Goal: Task Accomplishment & Management: Use online tool/utility

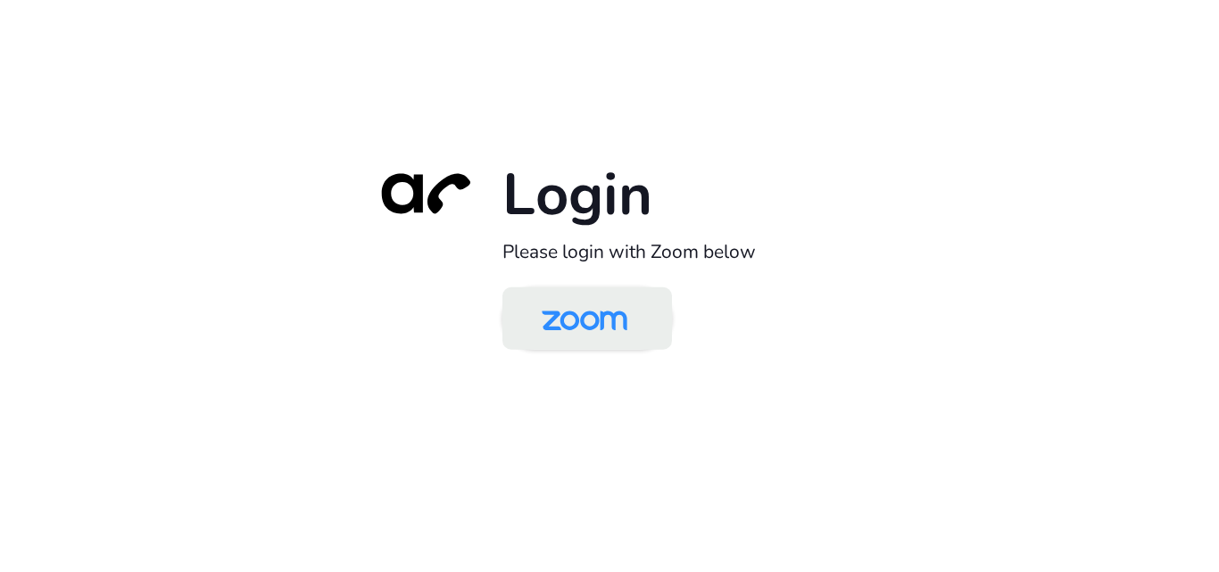
click at [592, 303] on img at bounding box center [584, 320] width 123 height 58
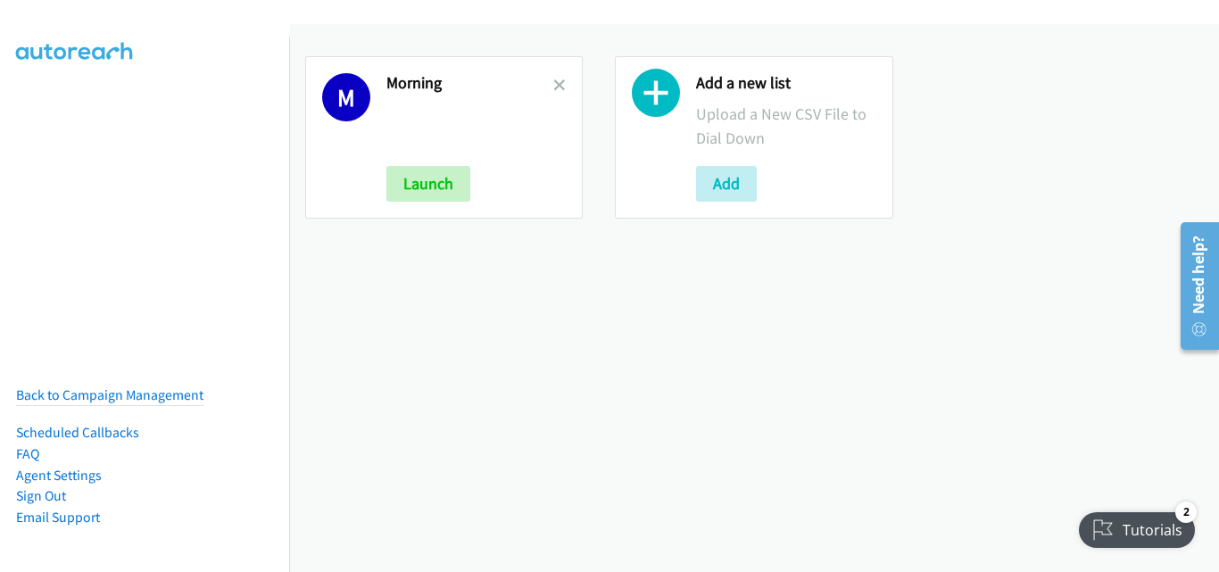
click at [409, 326] on div "M Morning Launch Add a new list Upload a New CSV File to Dial Down Add" at bounding box center [754, 298] width 930 height 548
click at [732, 184] on button "Add" at bounding box center [726, 184] width 61 height 36
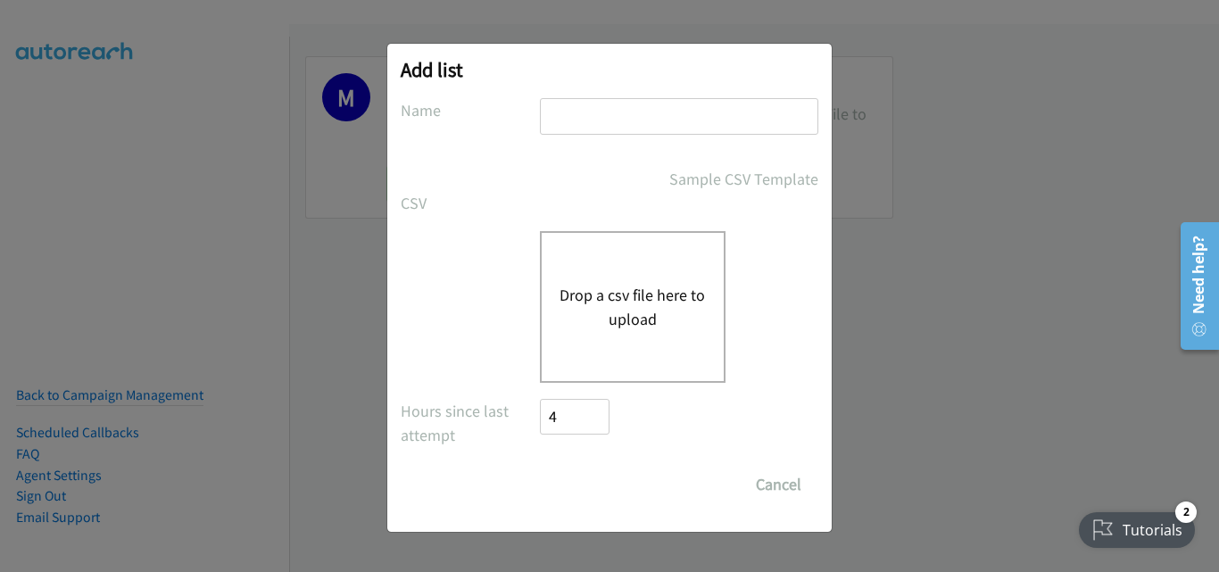
click at [643, 302] on button "Drop a csv file here to upload" at bounding box center [633, 307] width 146 height 48
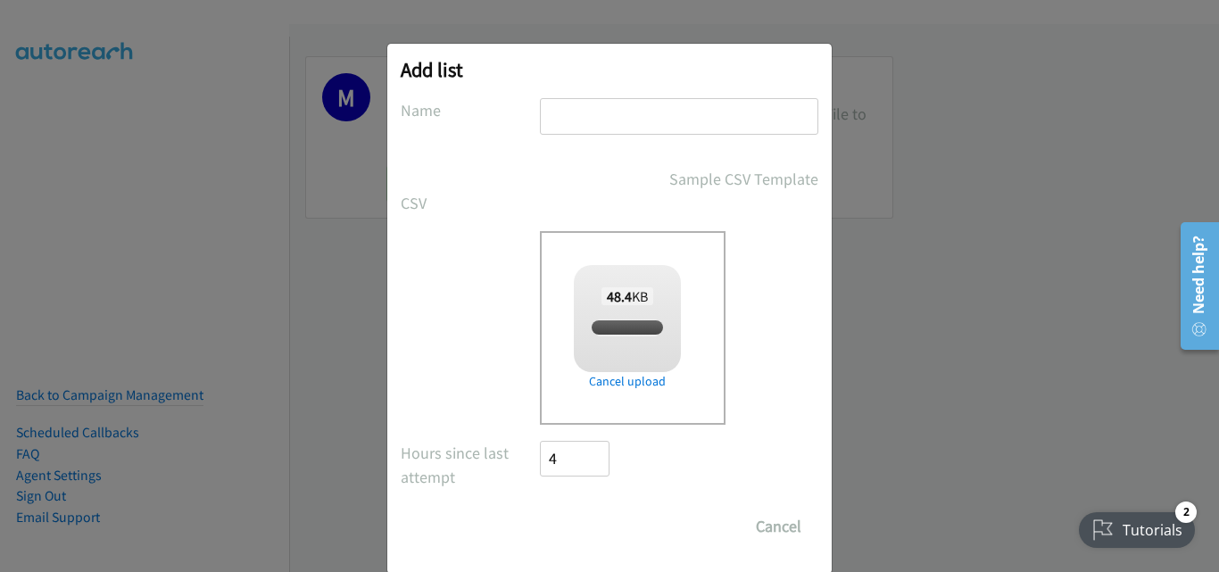
checkbox input "true"
click at [688, 114] on input "text" at bounding box center [679, 116] width 279 height 37
type input "Afternoon"
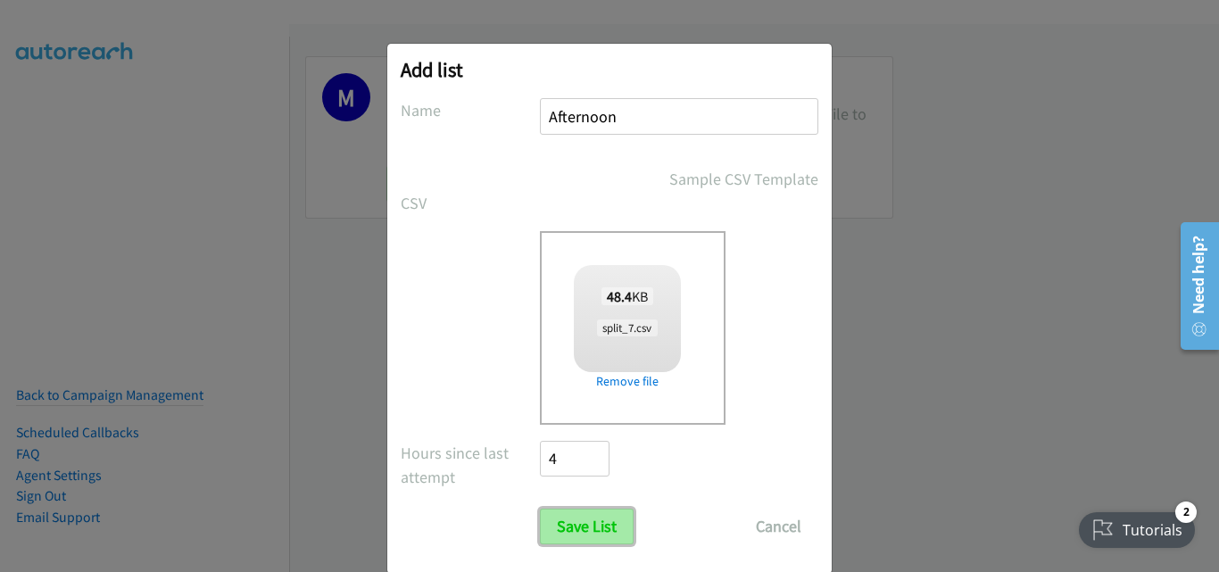
click at [583, 520] on input "Save List" at bounding box center [587, 527] width 94 height 36
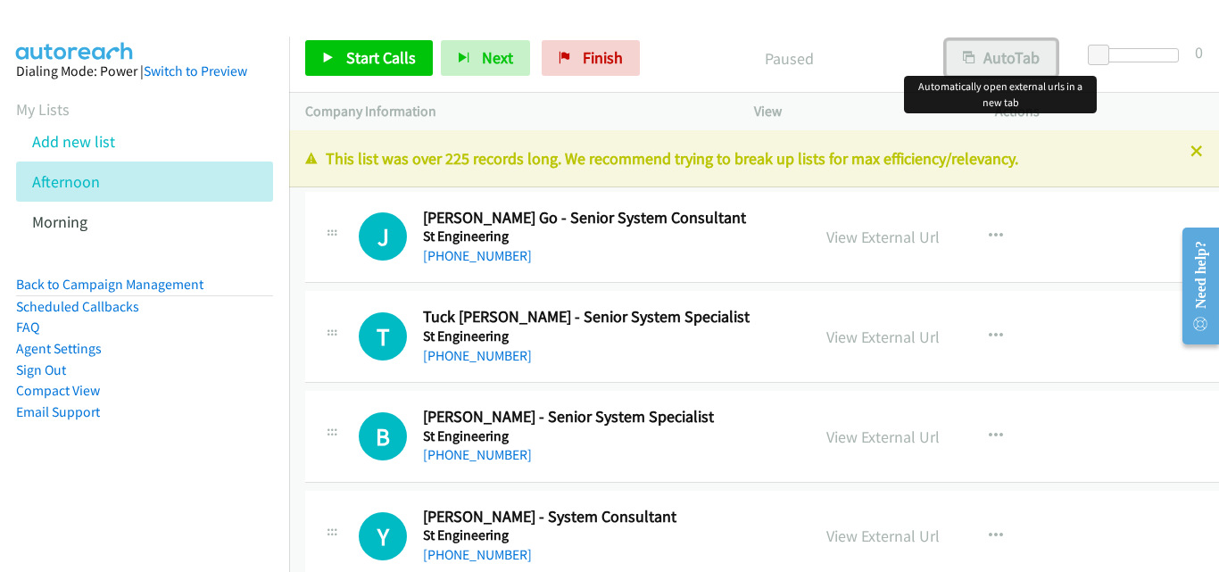
click at [990, 62] on button "AutoTab" at bounding box center [1001, 58] width 111 height 36
click at [864, 245] on link "View External Url" at bounding box center [883, 237] width 113 height 21
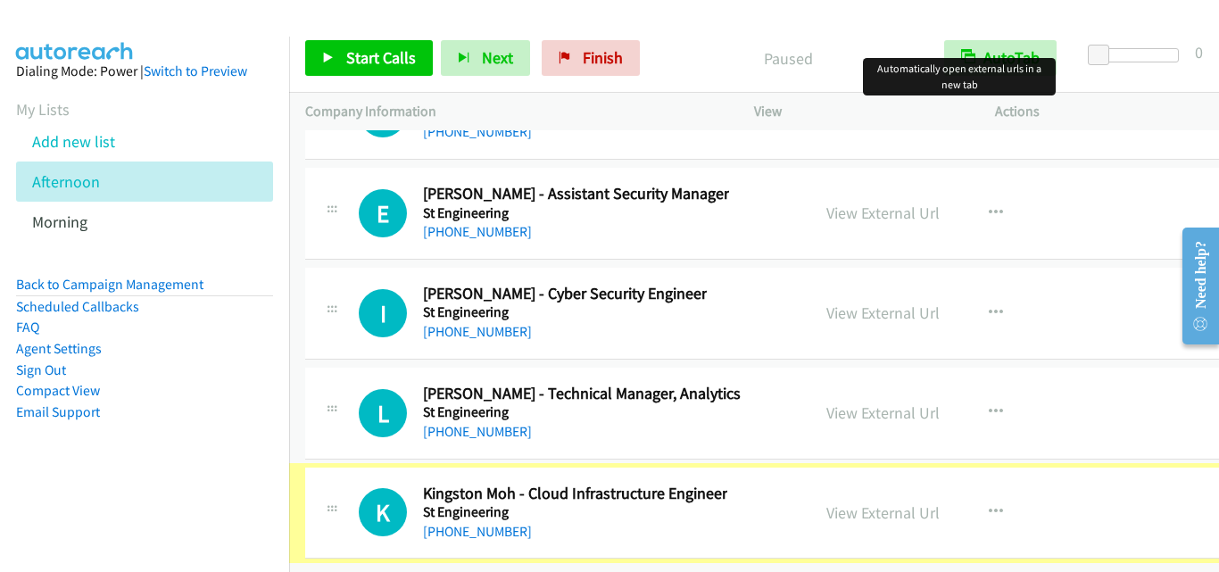
scroll to position [28485, 0]
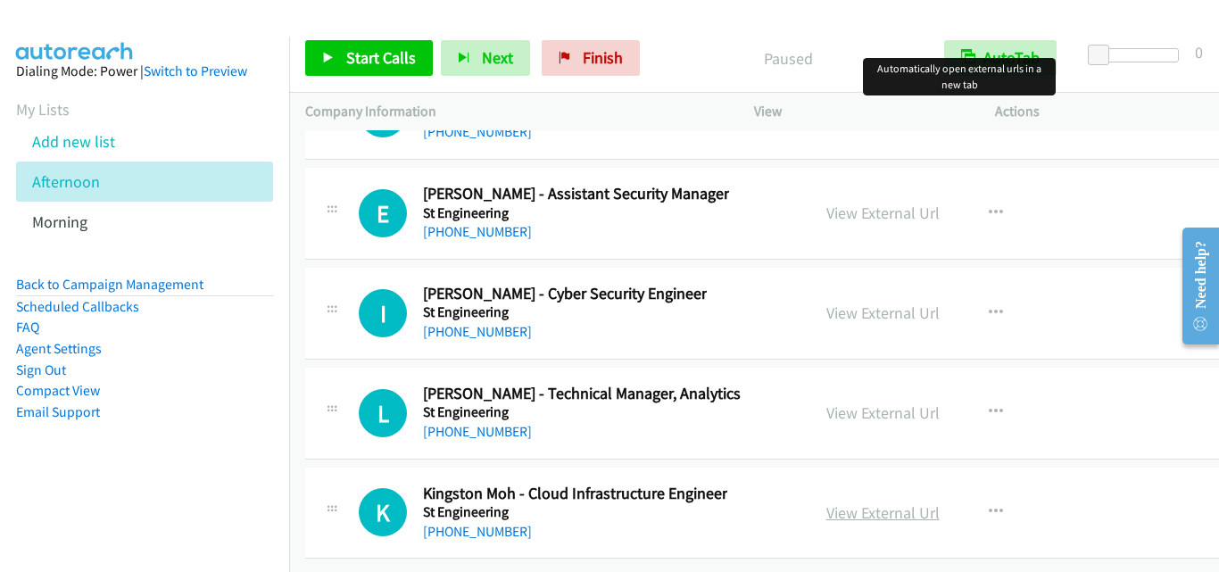
click at [862, 503] on link "View External Url" at bounding box center [883, 513] width 113 height 21
click at [367, 326] on div "I Callback Scheduled Izz Khairin - Cyber Security Engineer St Engineering Asia/…" at bounding box center [577, 313] width 436 height 59
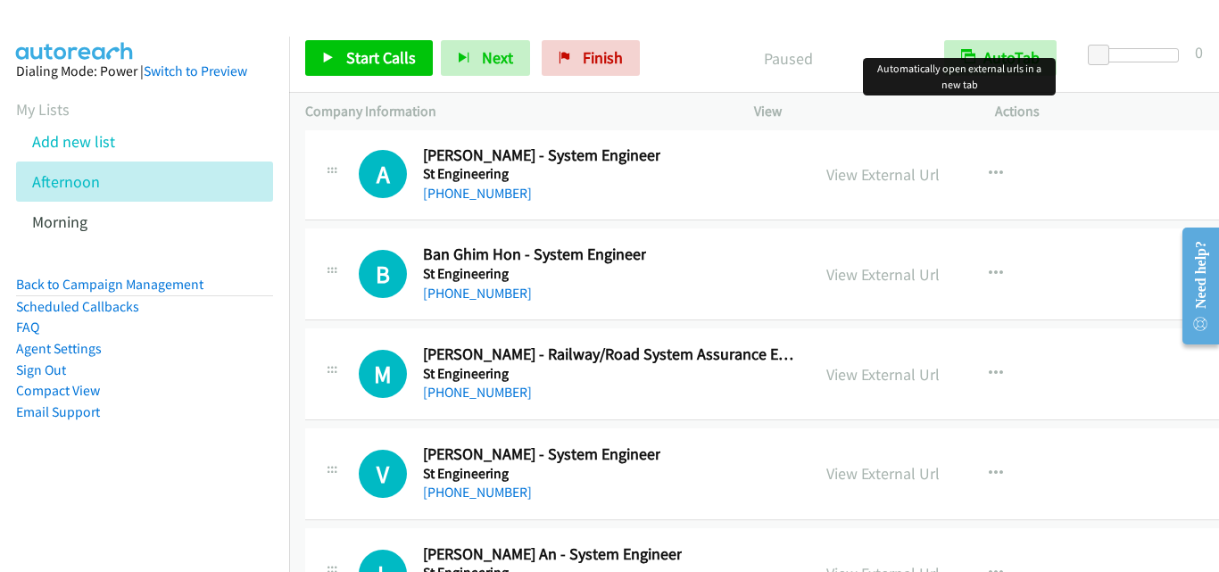
scroll to position [27681, 0]
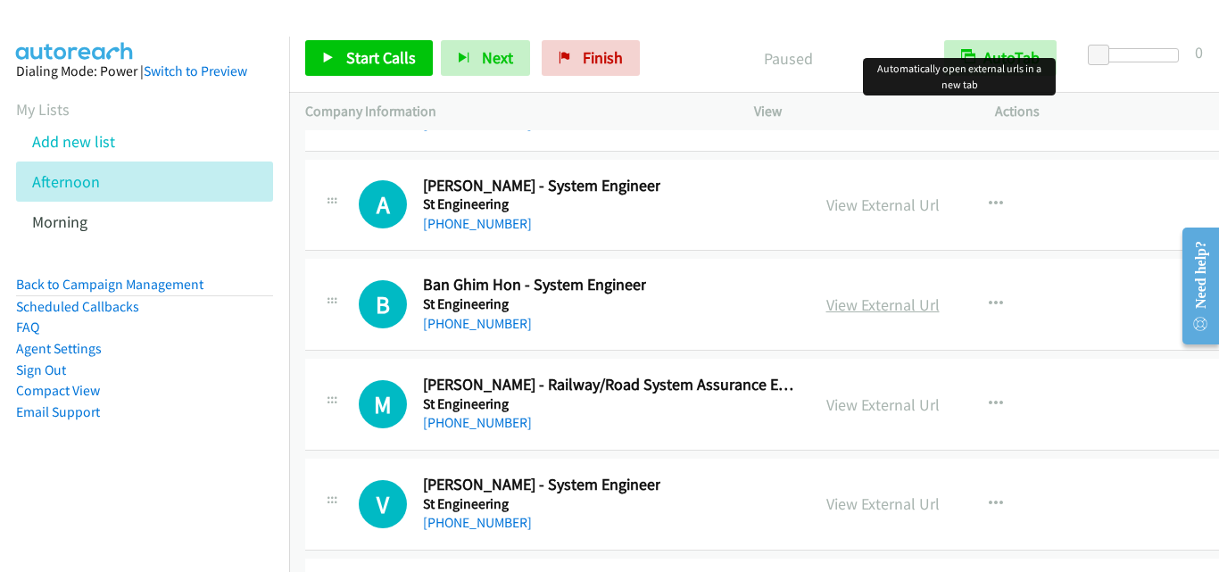
click at [842, 309] on link "View External Url" at bounding box center [883, 305] width 113 height 21
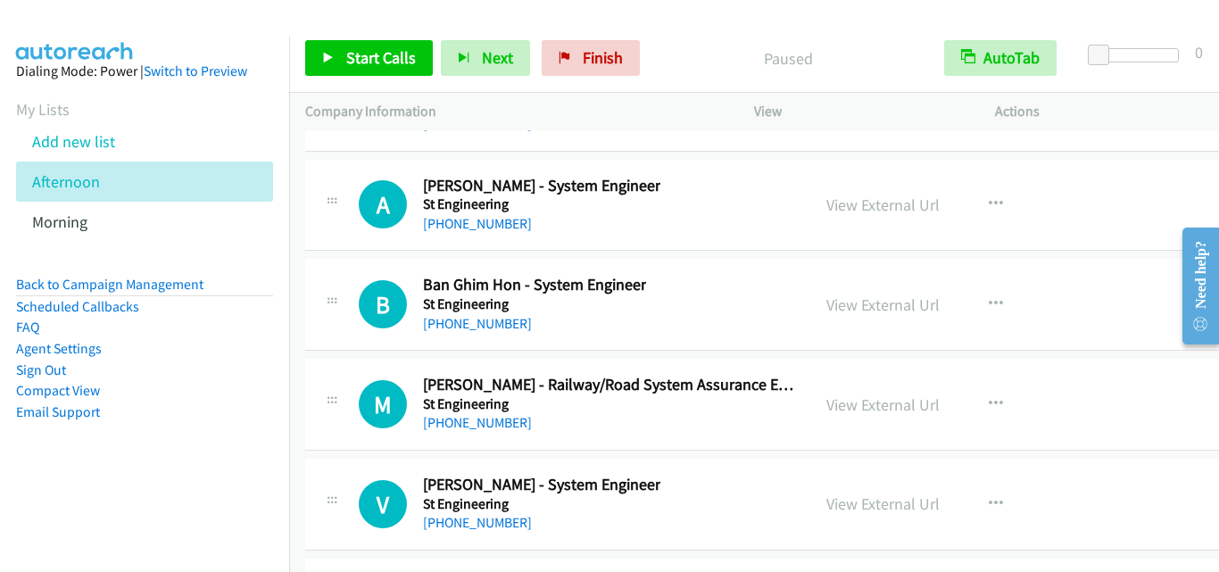
click at [391, 370] on div "M Callback Scheduled Mengtao W. - Railway/Road System Assurance Engineer St Eng…" at bounding box center [777, 405] width 945 height 92
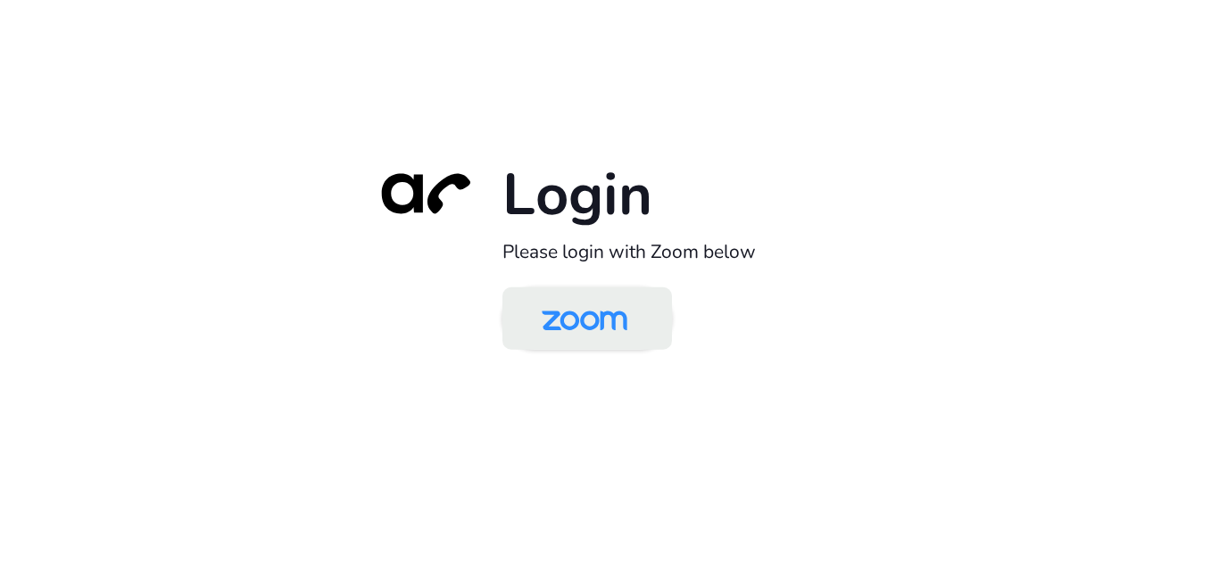
click at [557, 313] on img at bounding box center [584, 320] width 123 height 58
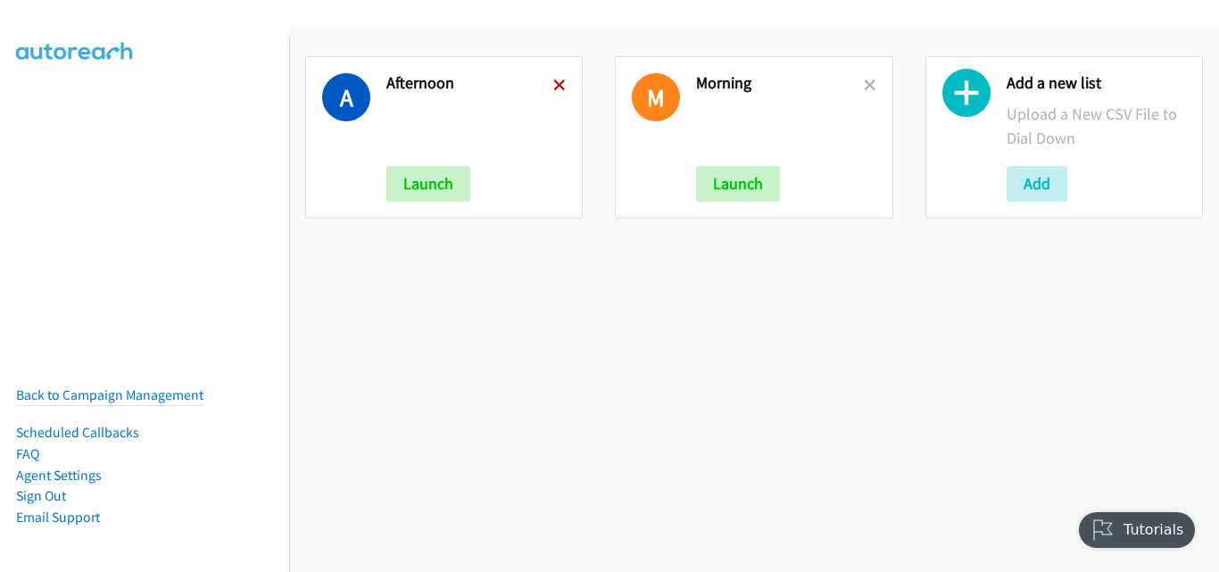
click at [553, 80] on icon at bounding box center [559, 86] width 12 height 12
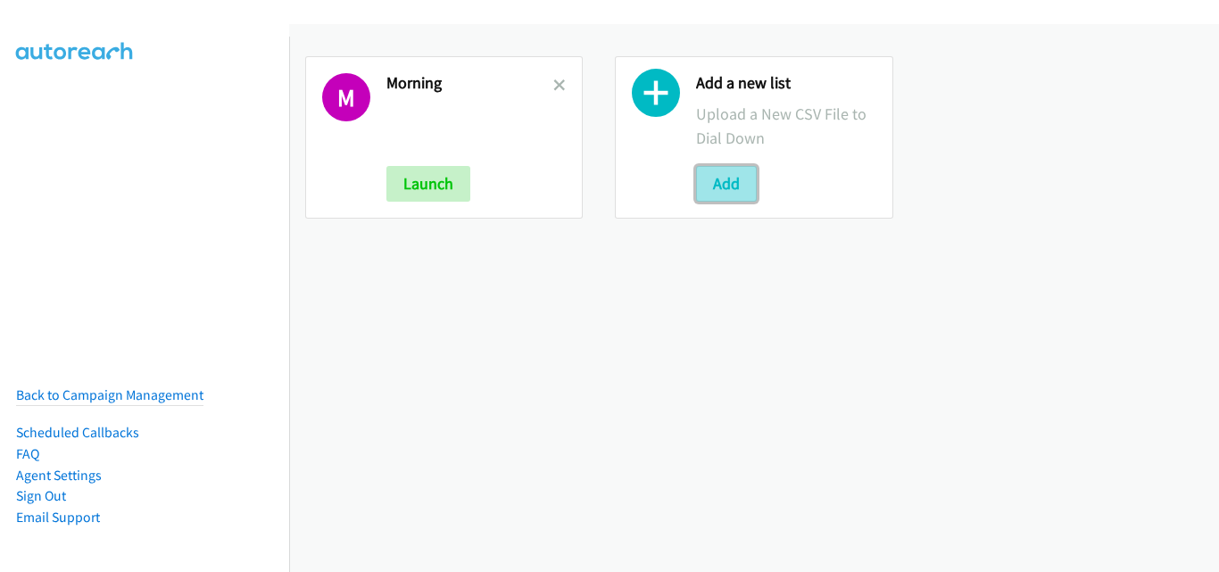
click at [732, 182] on button "Add" at bounding box center [726, 184] width 61 height 36
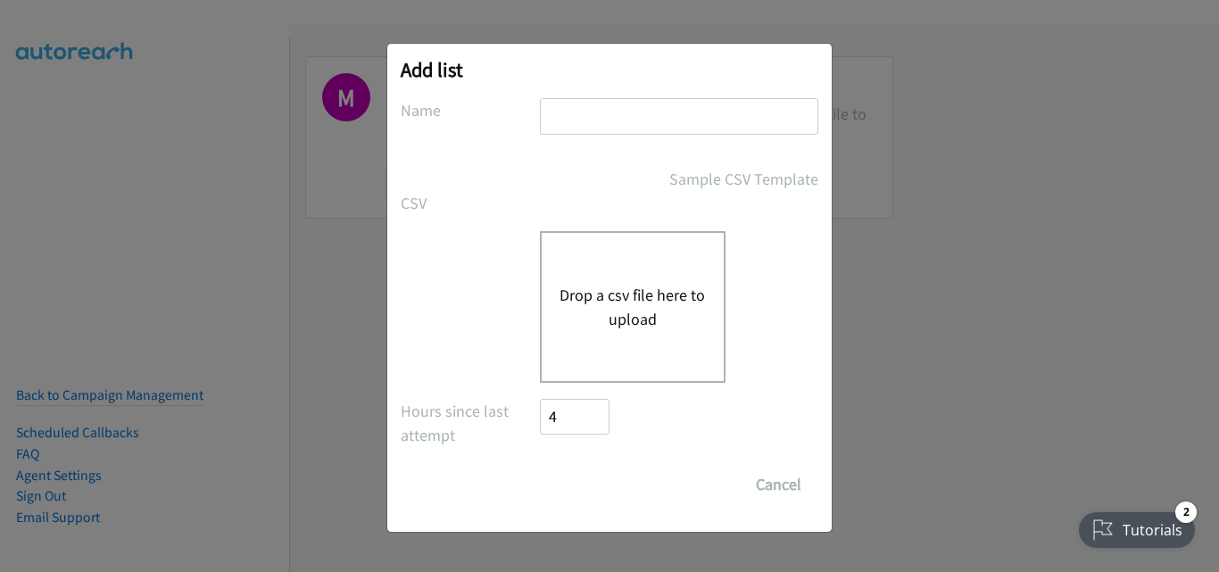
click at [639, 319] on button "Drop a csv file here to upload" at bounding box center [633, 307] width 146 height 48
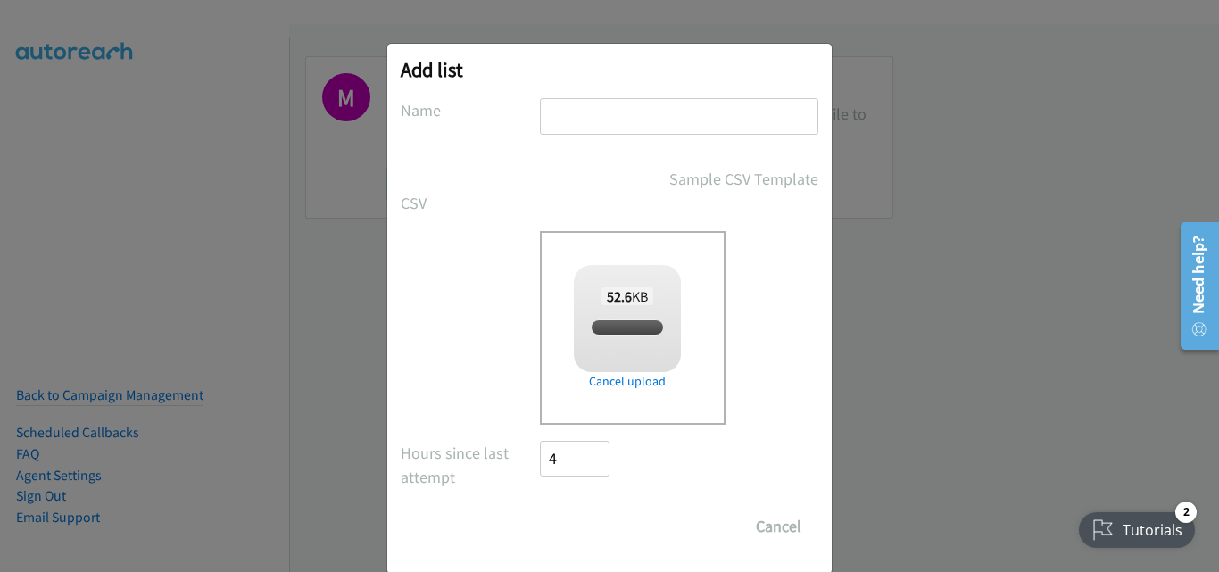
checkbox input "true"
click at [644, 104] on input "text" at bounding box center [679, 116] width 279 height 37
type input "Afternoon"
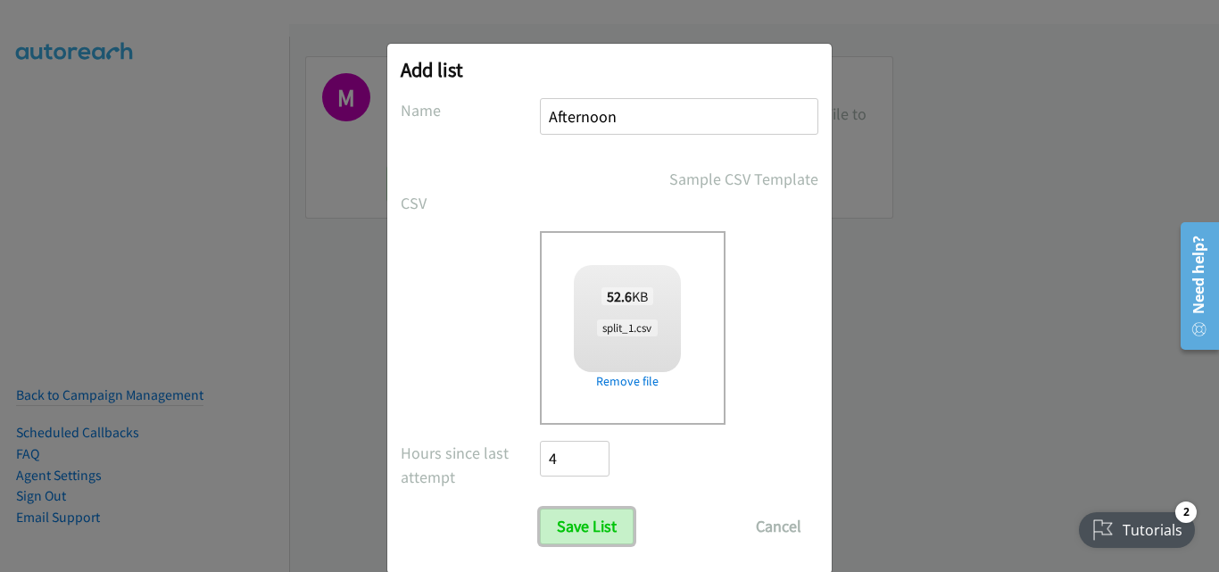
drag, startPoint x: 595, startPoint y: 512, endPoint x: 625, endPoint y: 478, distance: 45.5
click at [592, 512] on input "Save List" at bounding box center [587, 527] width 94 height 36
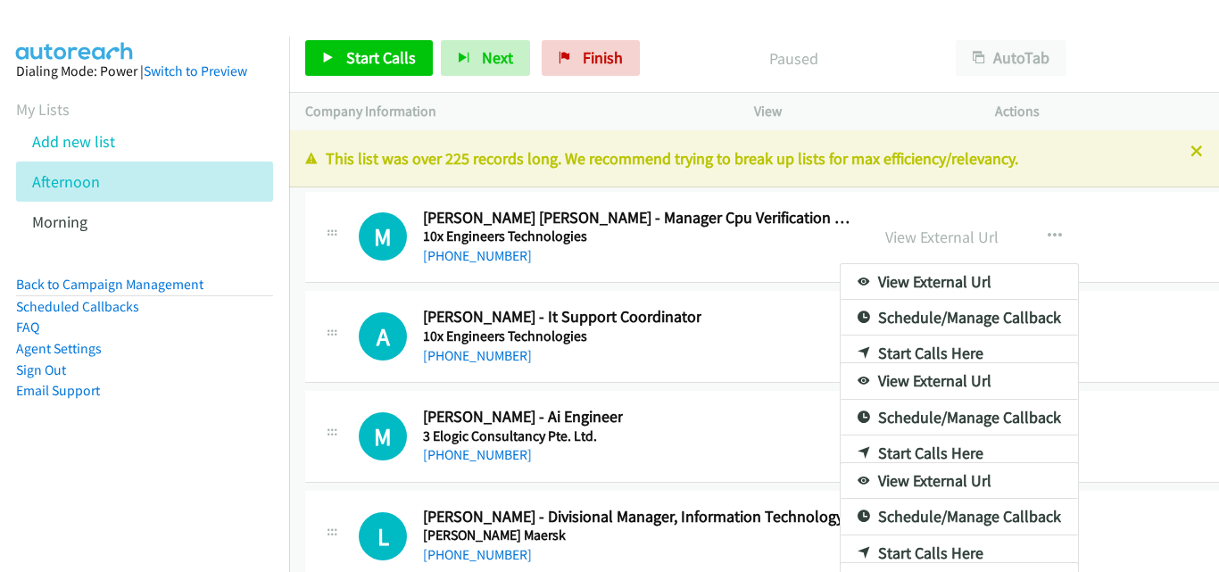
click at [331, 273] on div at bounding box center [609, 286] width 1219 height 572
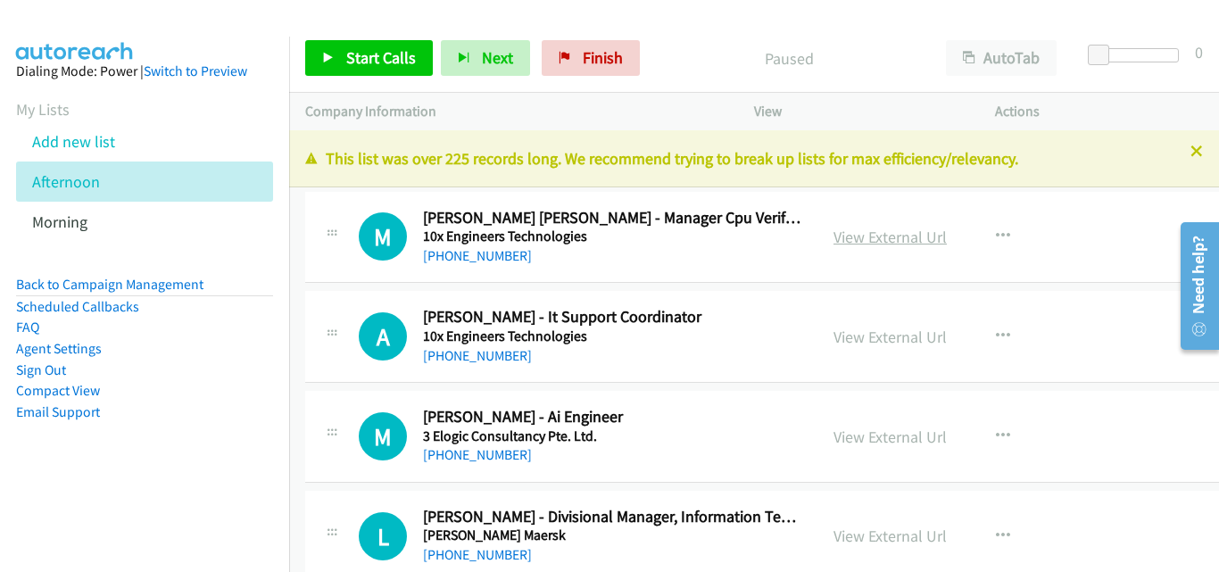
click at [834, 235] on link "View External Url" at bounding box center [890, 237] width 113 height 21
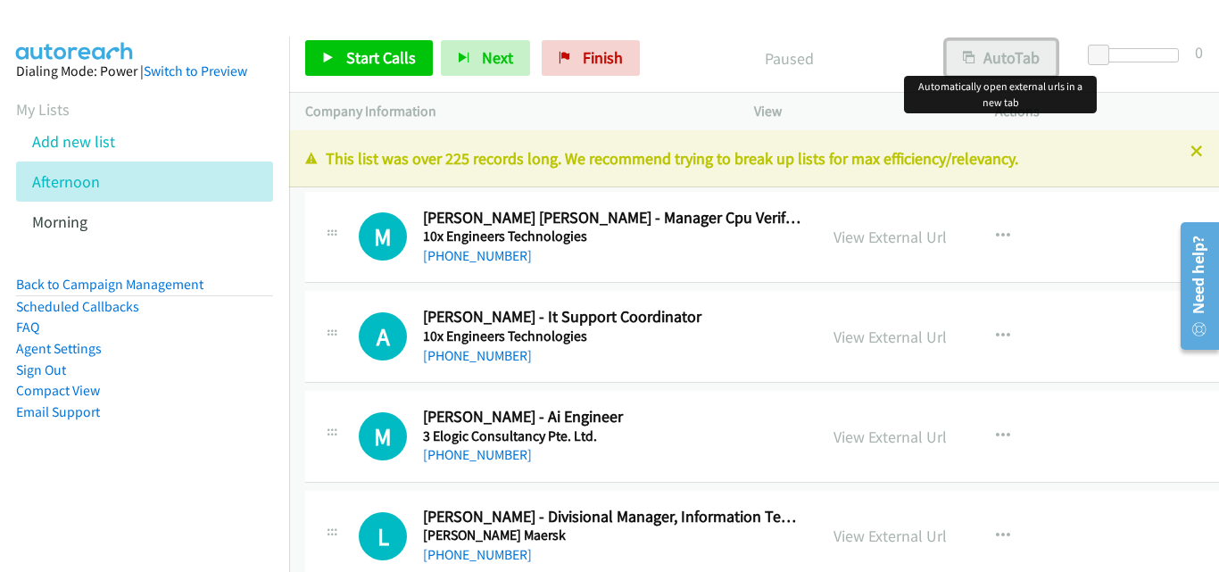
click at [1012, 61] on button "AutoTab" at bounding box center [1001, 58] width 111 height 36
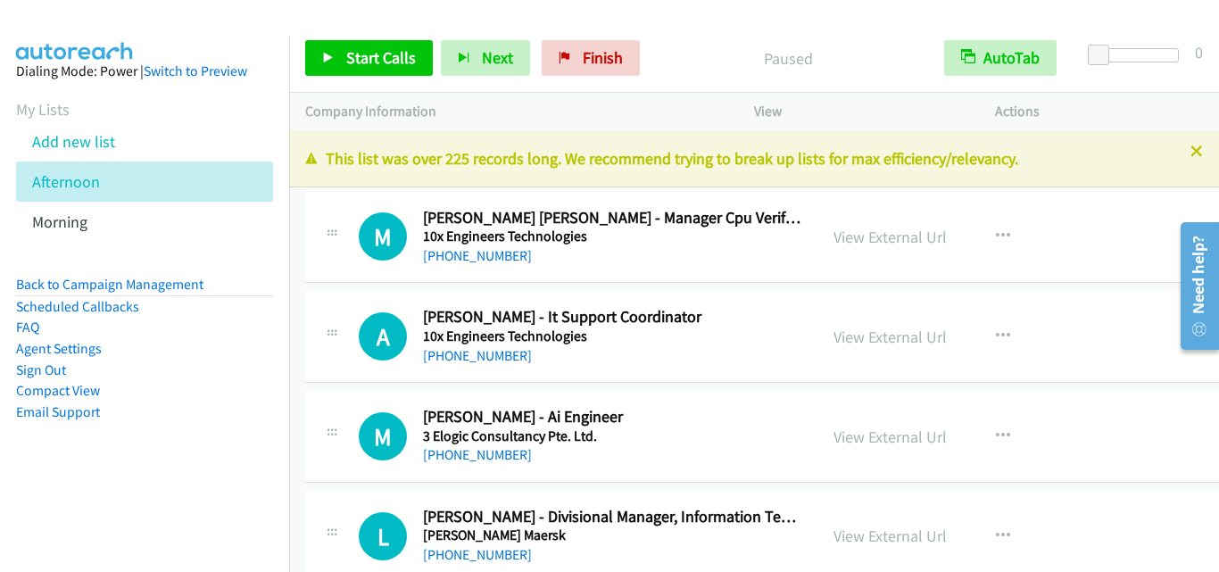
click at [327, 364] on div "A Callback Scheduled Asad Yasin - It Support Coordinator 10x Engineers Technolo…" at bounding box center [561, 336] width 480 height 59
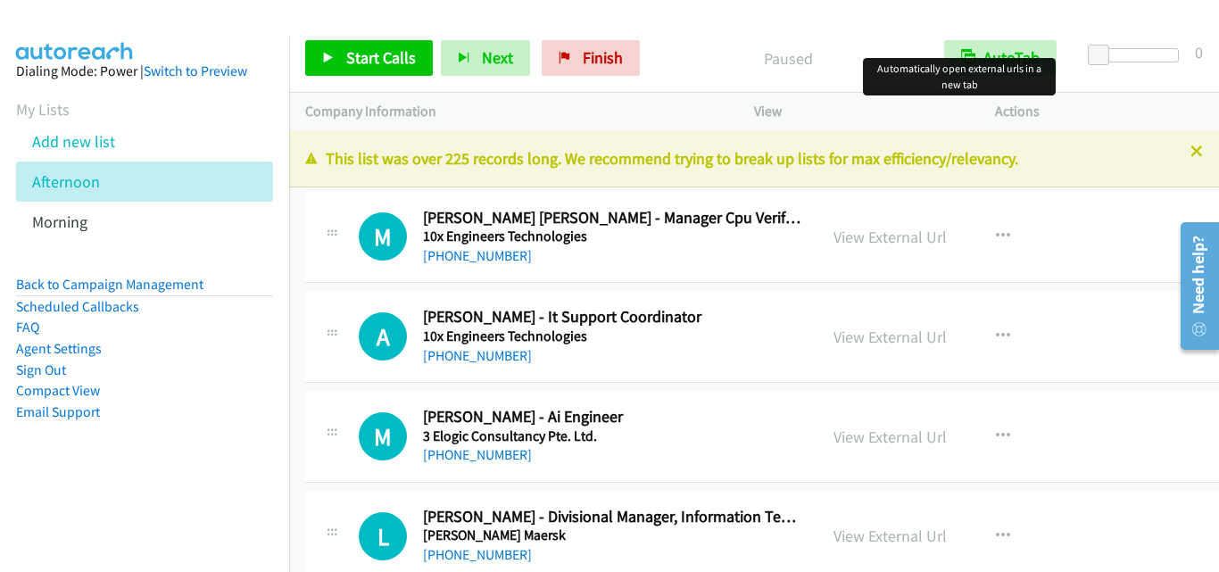
scroll to position [179, 0]
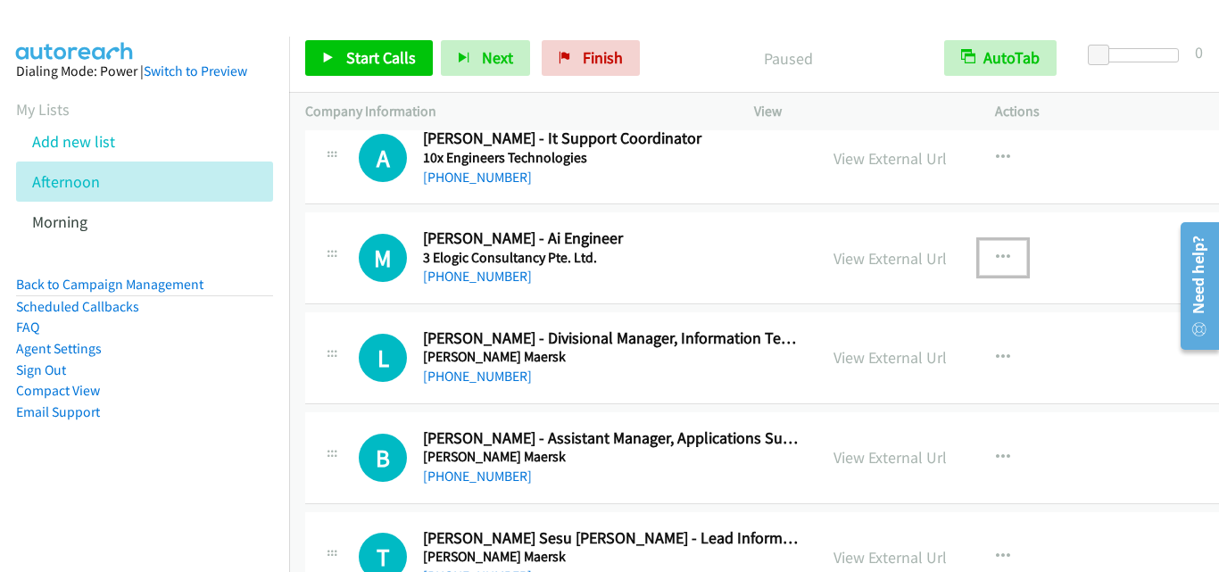
click at [996, 256] on icon "button" at bounding box center [1003, 258] width 14 height 14
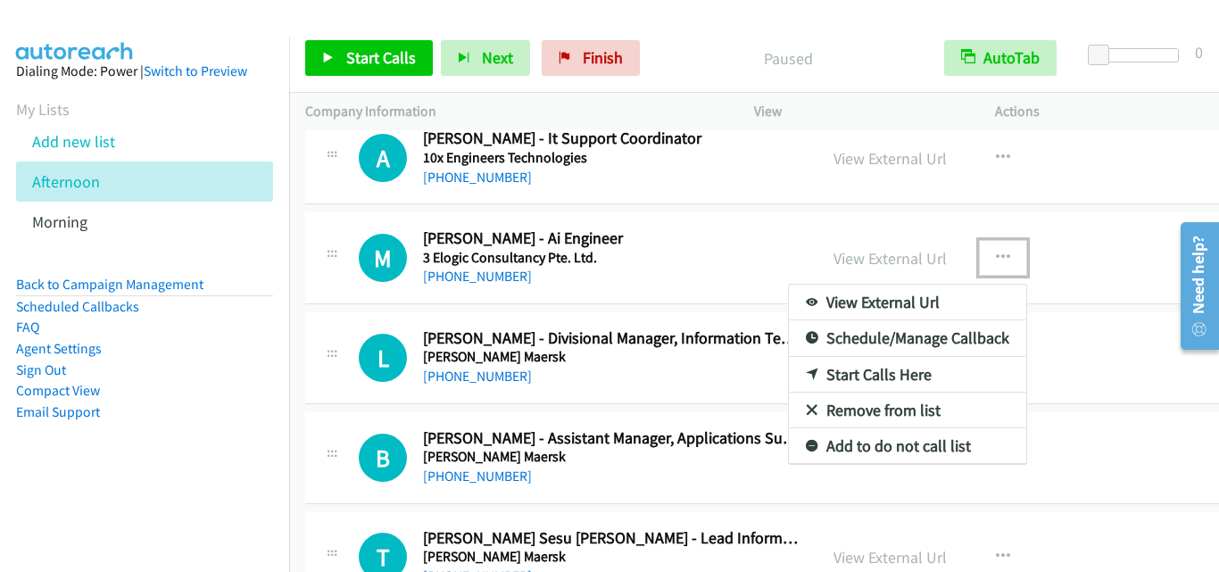
click at [853, 373] on link "Start Calls Here" at bounding box center [907, 375] width 237 height 36
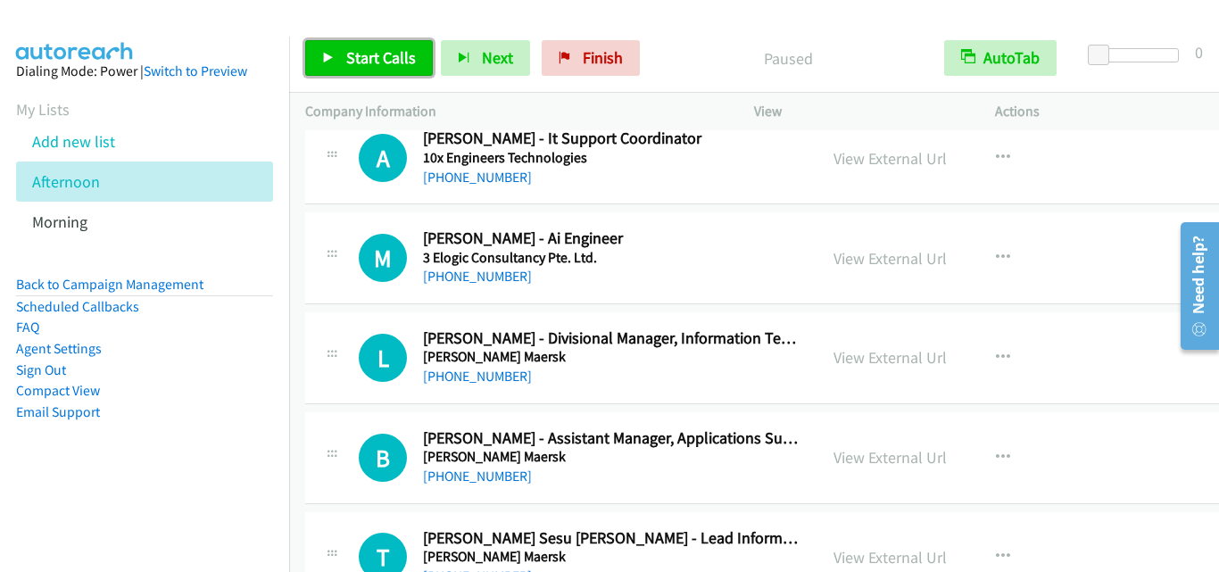
click at [379, 59] on span "Start Calls" at bounding box center [381, 57] width 70 height 21
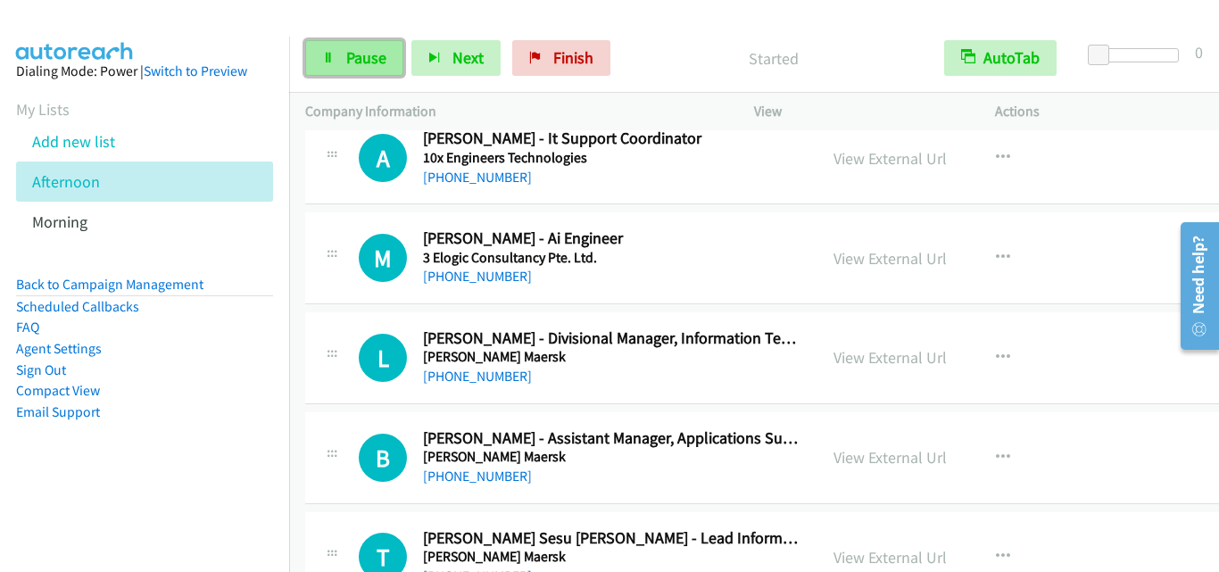
click at [338, 71] on link "Pause" at bounding box center [354, 58] width 98 height 36
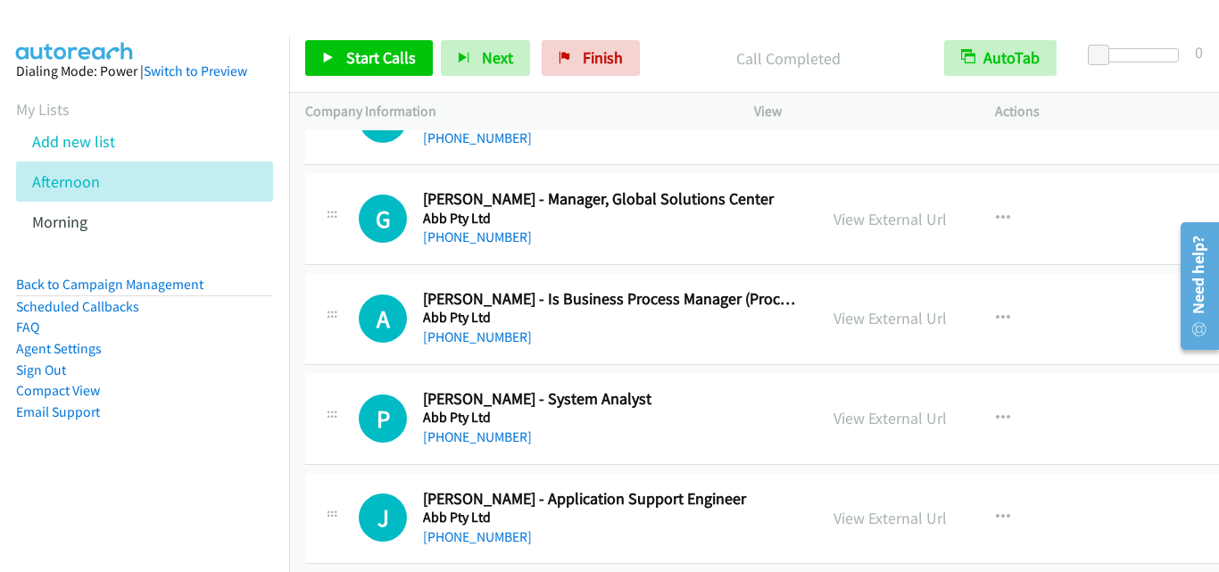
scroll to position [1785, 0]
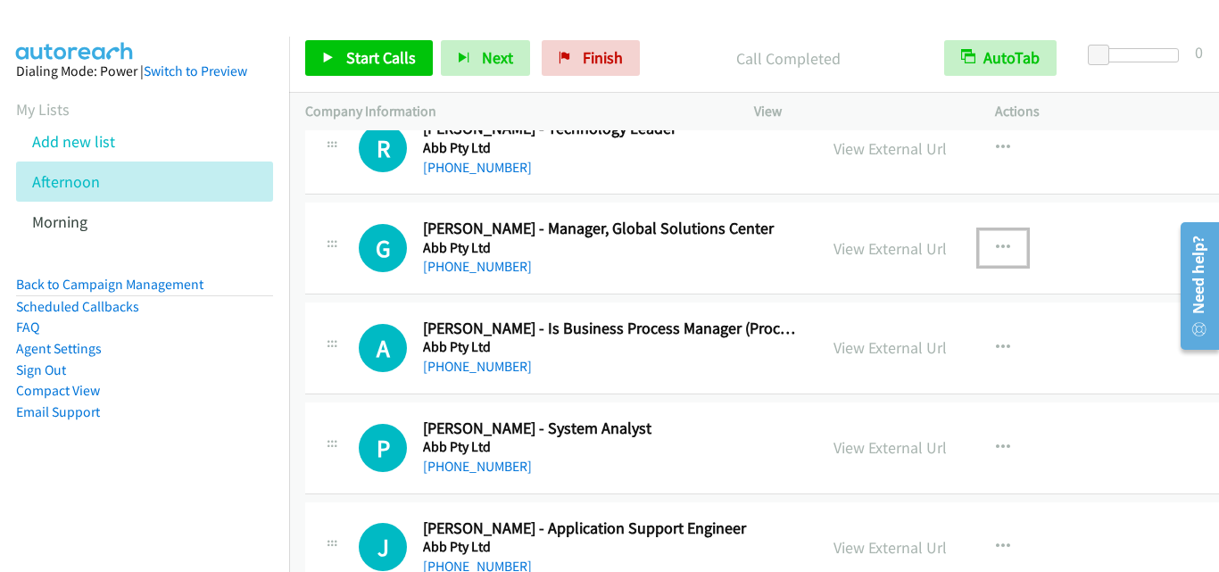
click at [996, 244] on icon "button" at bounding box center [1003, 248] width 14 height 14
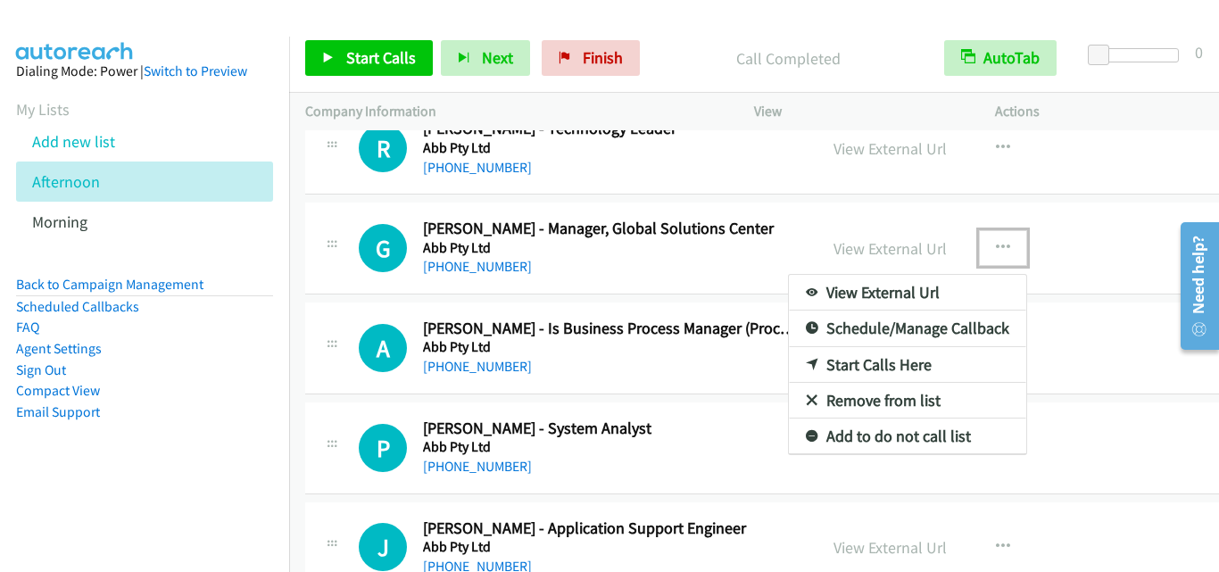
click at [831, 361] on link "Start Calls Here" at bounding box center [907, 365] width 237 height 36
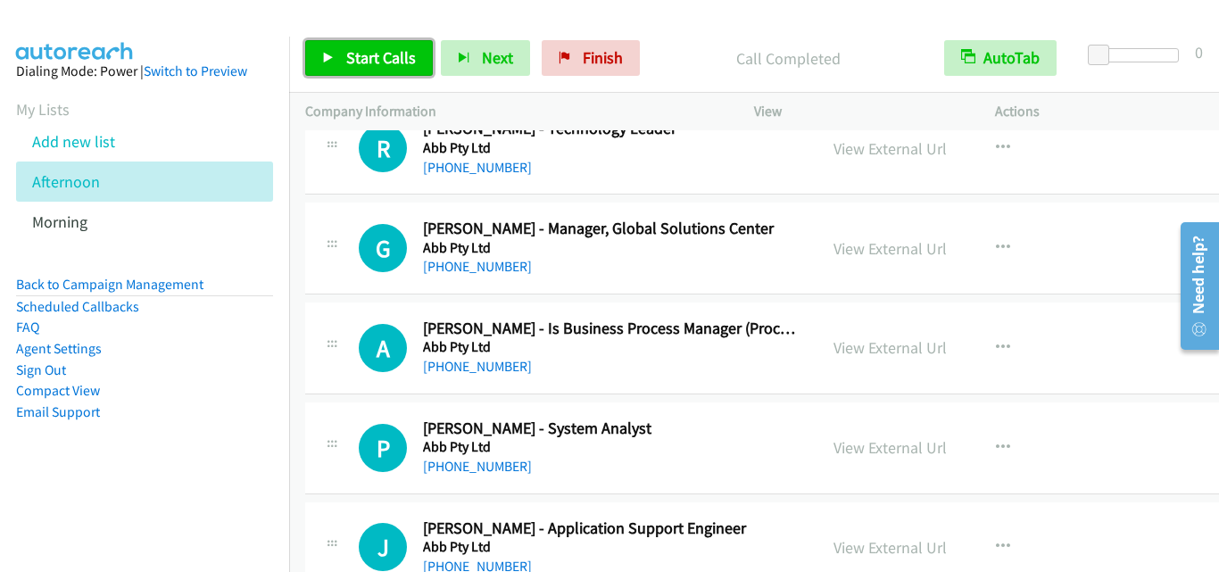
click at [353, 54] on span "Start Calls" at bounding box center [381, 57] width 70 height 21
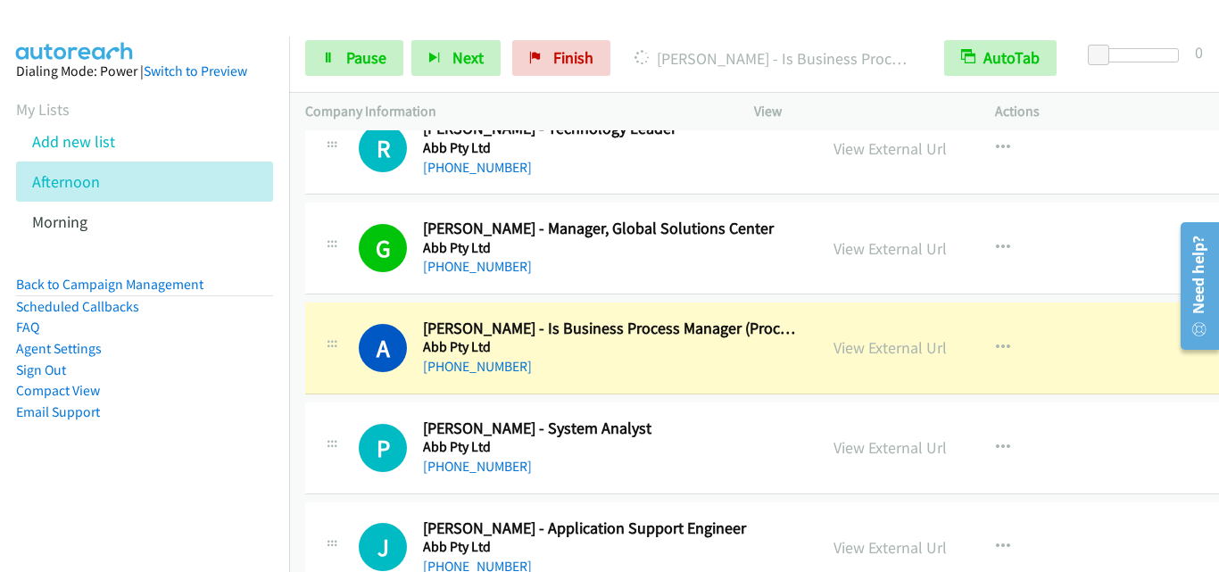
scroll to position [1875, 0]
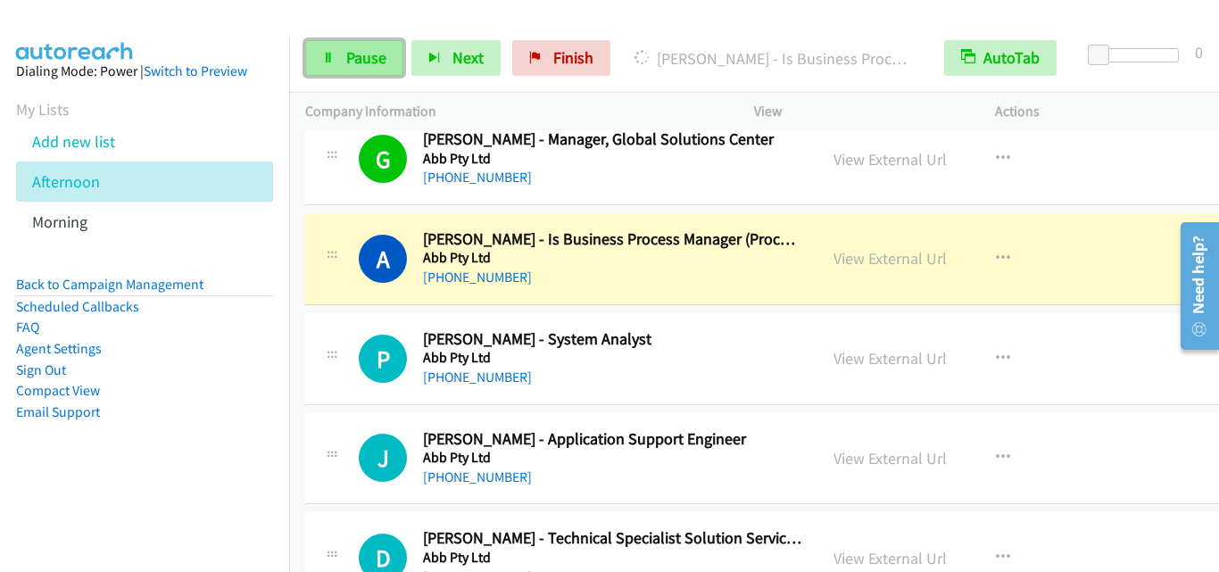
click at [361, 58] on span "Pause" at bounding box center [366, 57] width 40 height 21
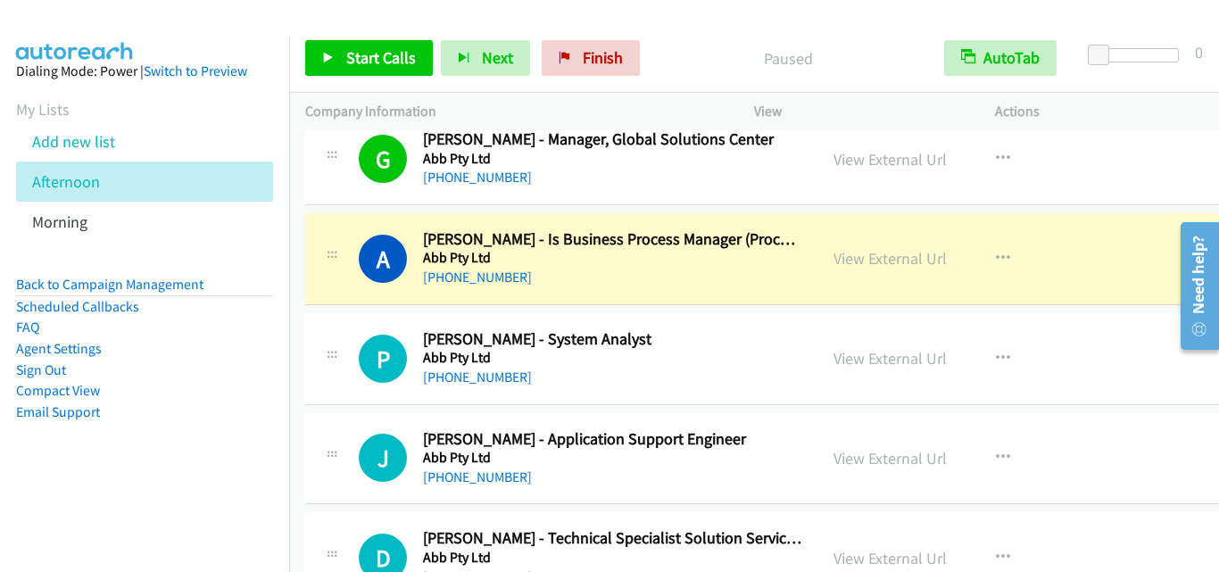
click at [332, 309] on td "P Callback Scheduled Pei Ling Chua - System Analyst Abb Pty Ltd Asia/Singapore …" at bounding box center [785, 359] width 993 height 100
click at [351, 329] on div "P Callback Scheduled Pei Ling Chua - System Analyst Abb Pty Ltd Asia/Singapore …" at bounding box center [561, 358] width 480 height 59
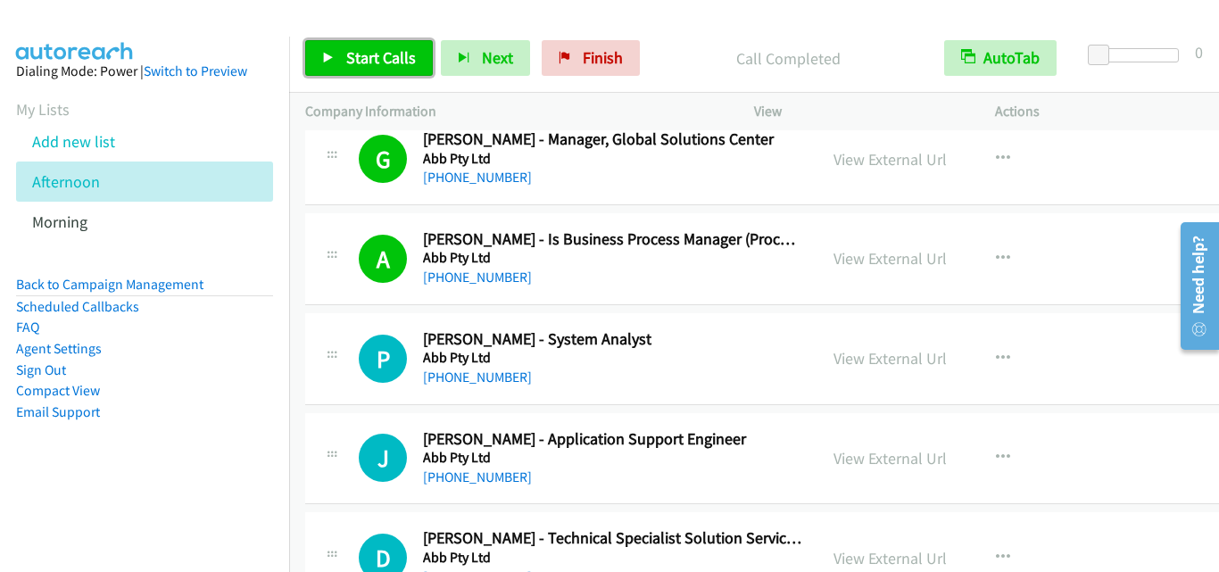
click at [334, 68] on link "Start Calls" at bounding box center [369, 58] width 128 height 36
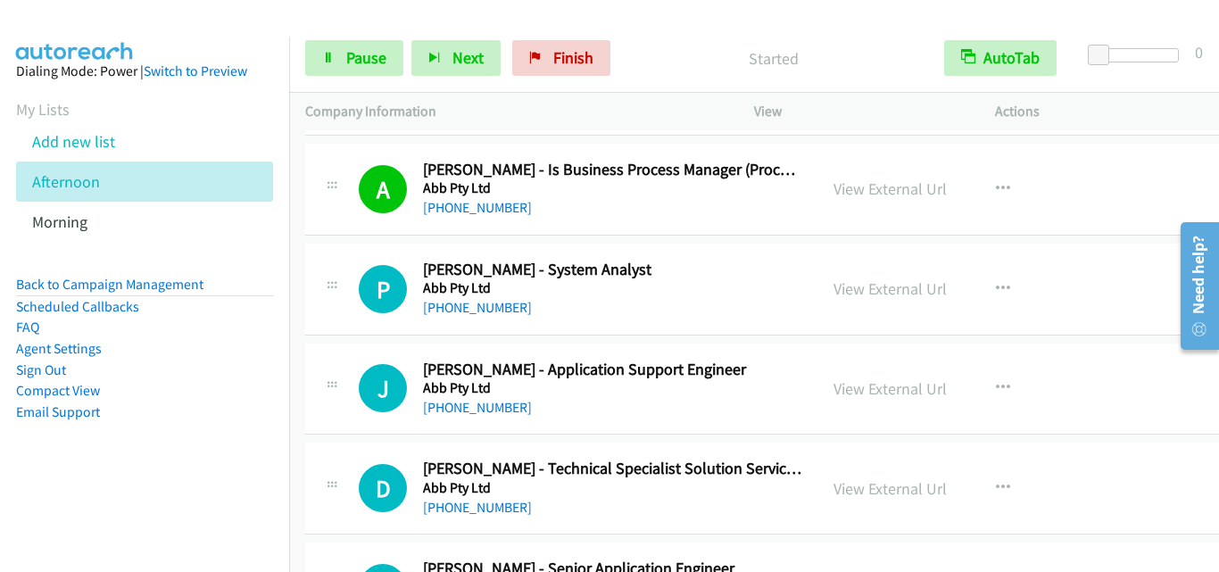
scroll to position [1964, 0]
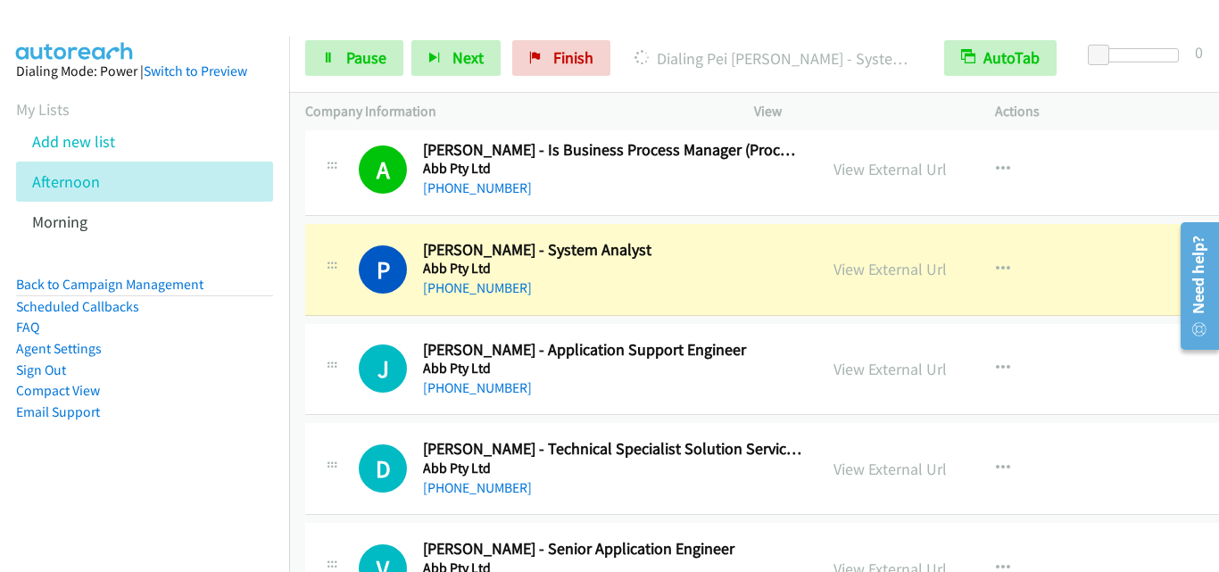
click at [329, 160] on icon at bounding box center [331, 164] width 21 height 9
click at [377, 60] on span "Pause" at bounding box center [366, 57] width 40 height 21
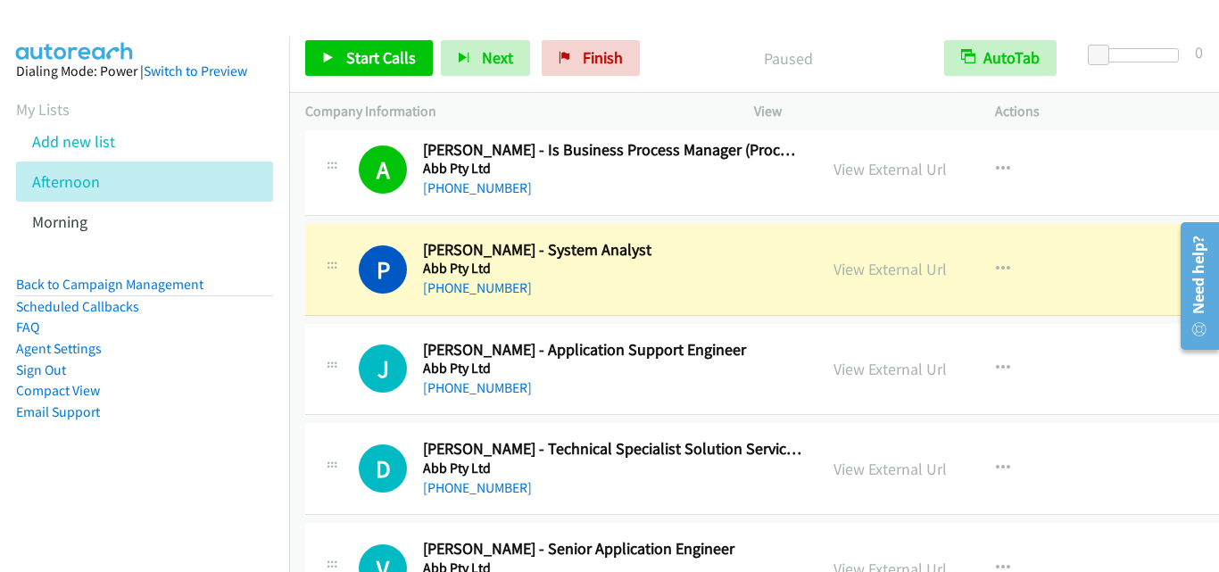
click at [354, 345] on div "J Callback Scheduled Jackie Tan - Application Support Engineer Abb Pty Ltd Asia…" at bounding box center [561, 369] width 480 height 59
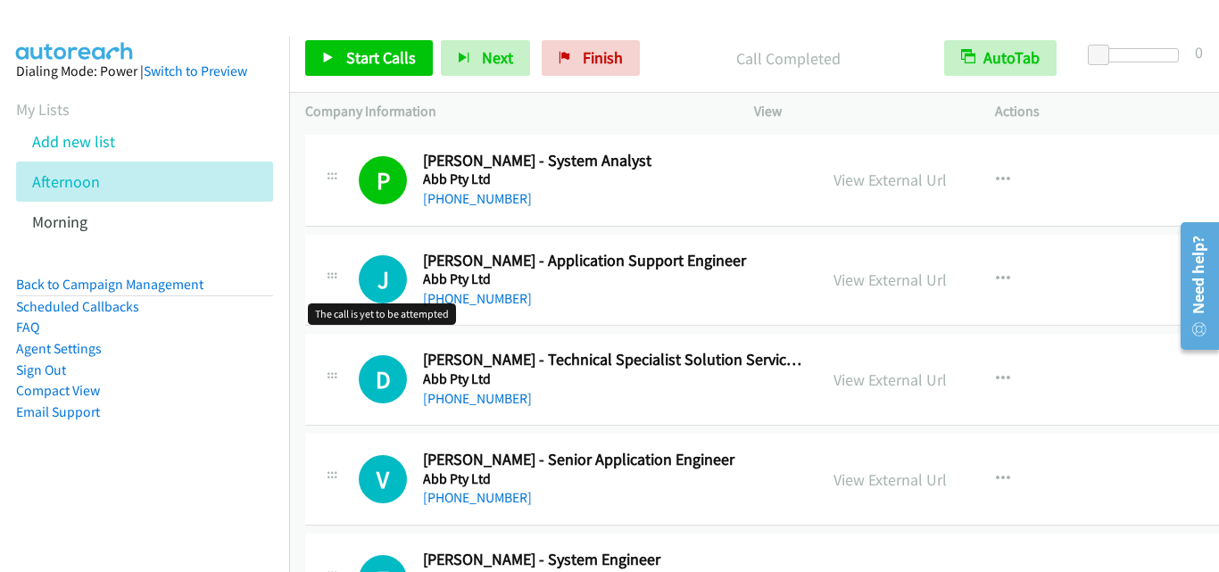
click at [366, 297] on h1 "J" at bounding box center [383, 279] width 48 height 48
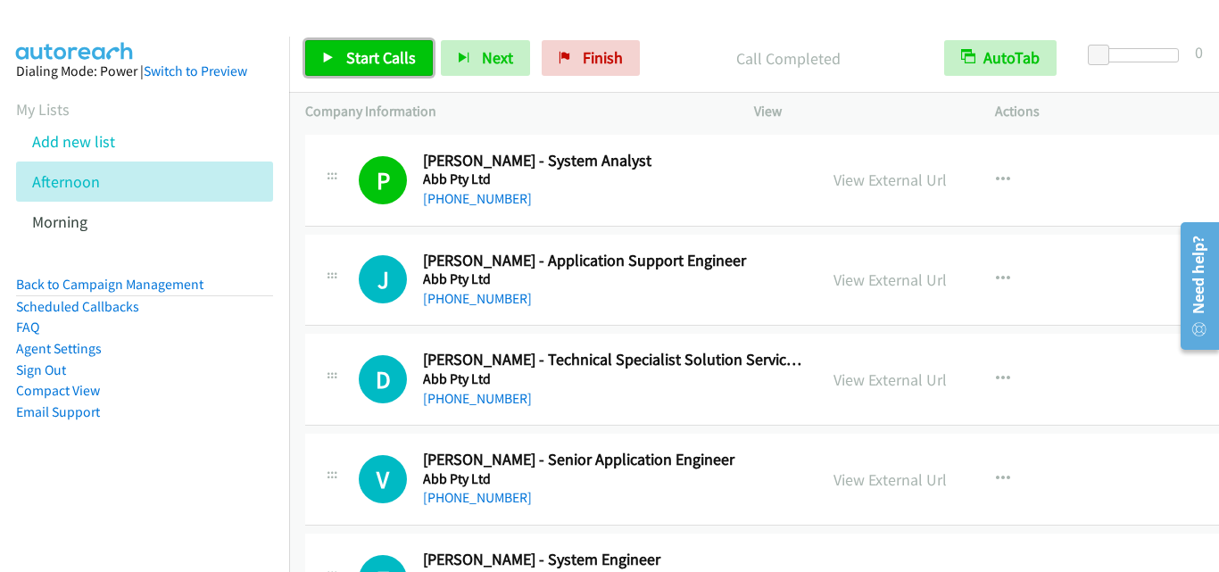
click at [379, 48] on span "Start Calls" at bounding box center [381, 57] width 70 height 21
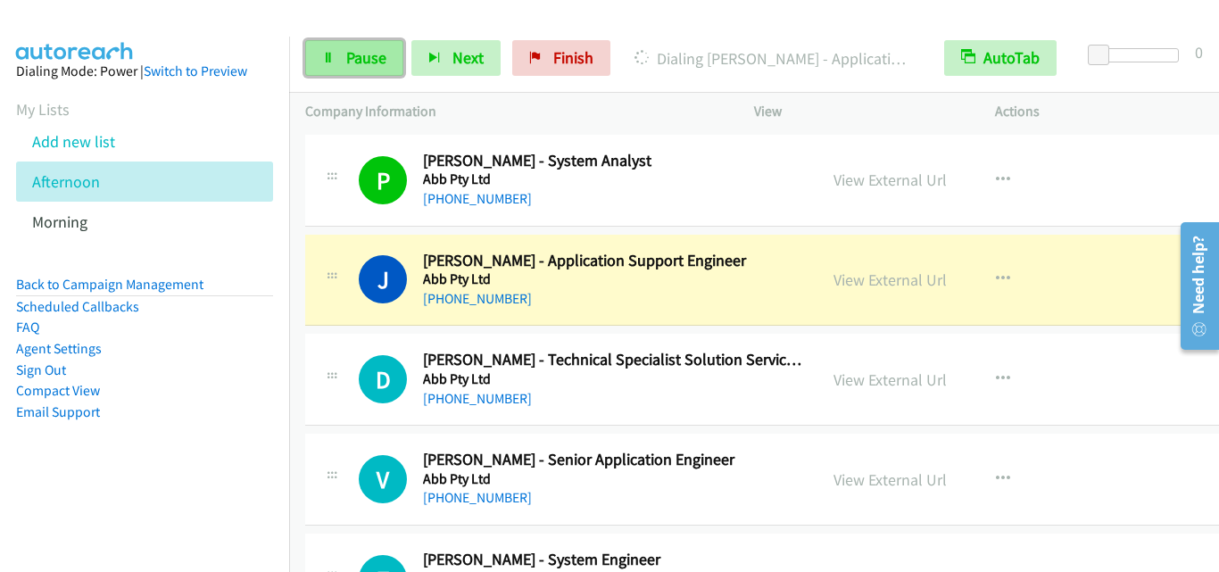
click at [348, 48] on span "Pause" at bounding box center [366, 57] width 40 height 21
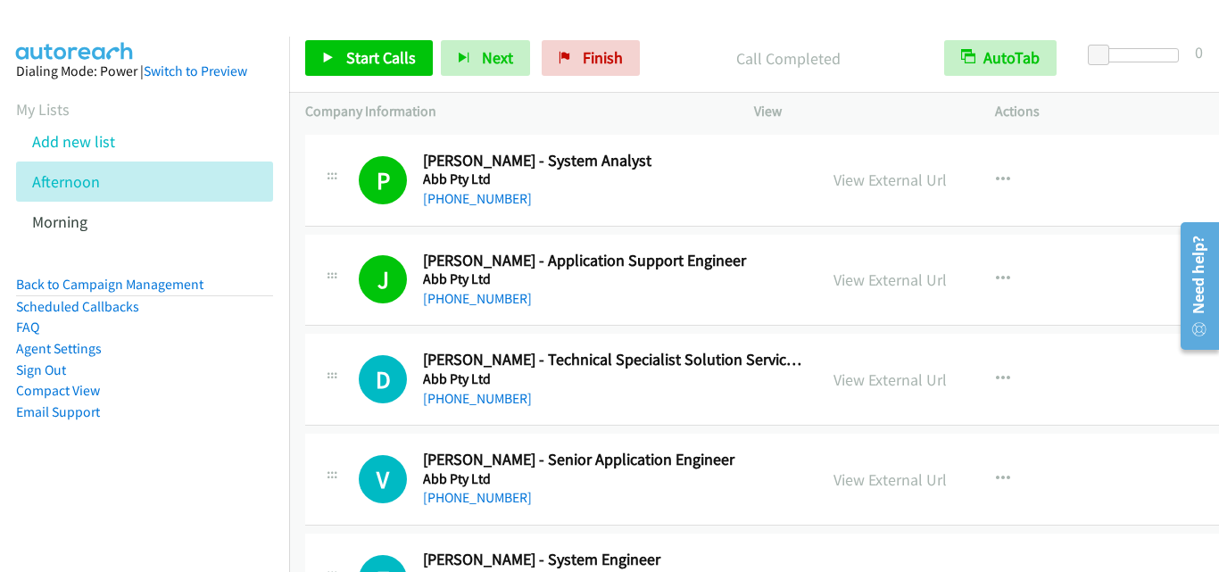
click at [354, 349] on div "D Callback Scheduled Danny Ong - Technical Specialist Solution Services Sale Ab…" at bounding box center [785, 380] width 961 height 92
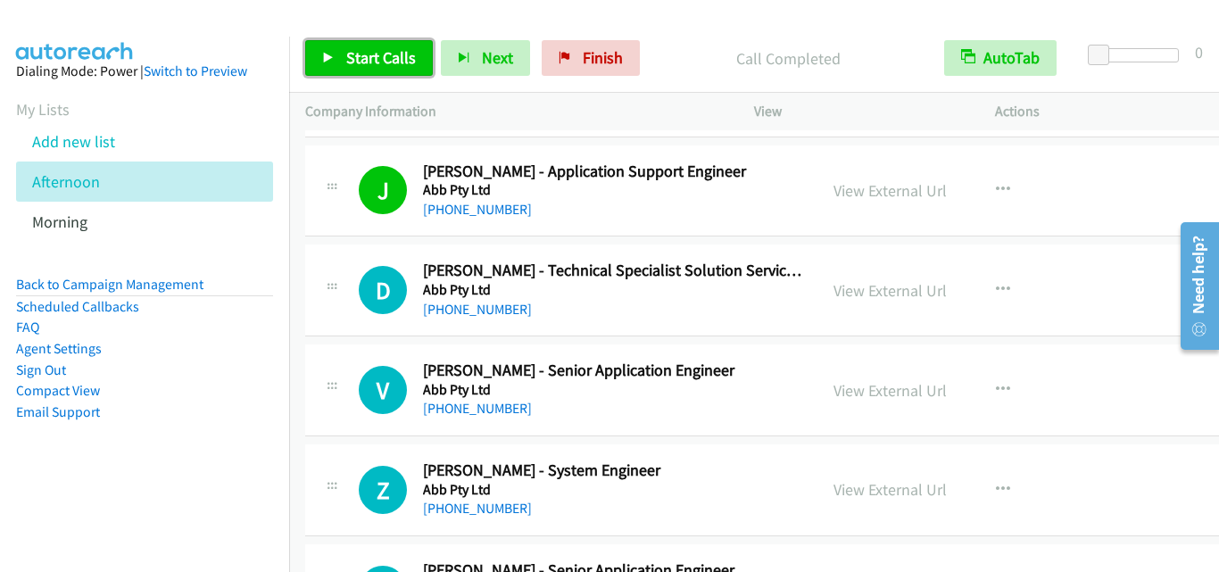
click at [346, 54] on span "Start Calls" at bounding box center [381, 57] width 70 height 21
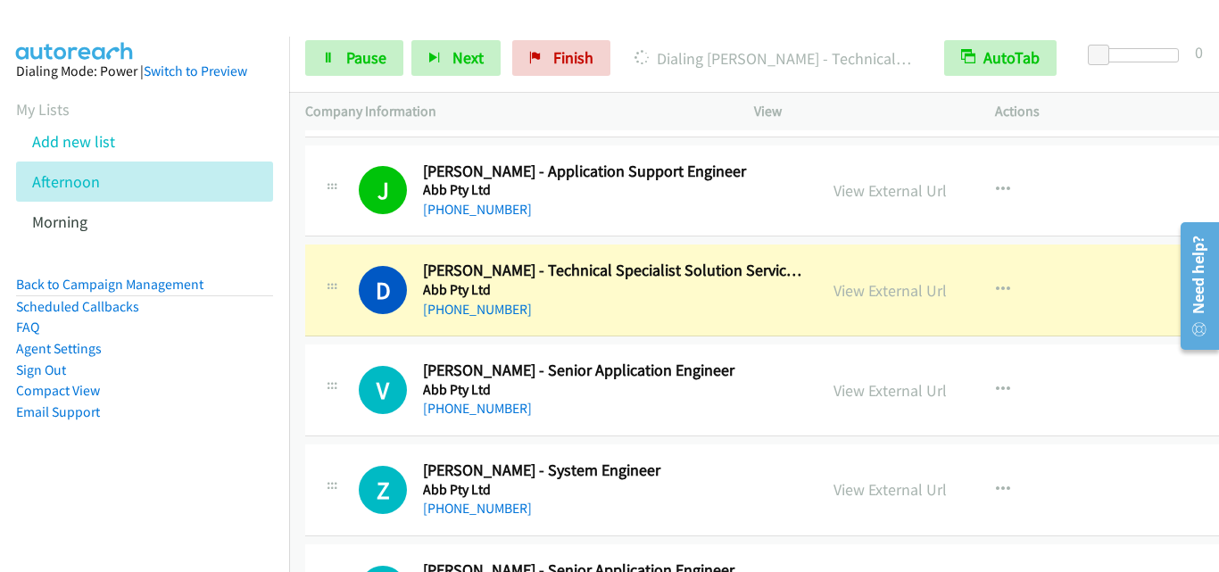
click at [356, 282] on div "D Callback Scheduled Danny Ong - Technical Specialist Solution Services Sale Ab…" at bounding box center [561, 290] width 480 height 59
click at [362, 58] on span "Pause" at bounding box center [366, 57] width 40 height 21
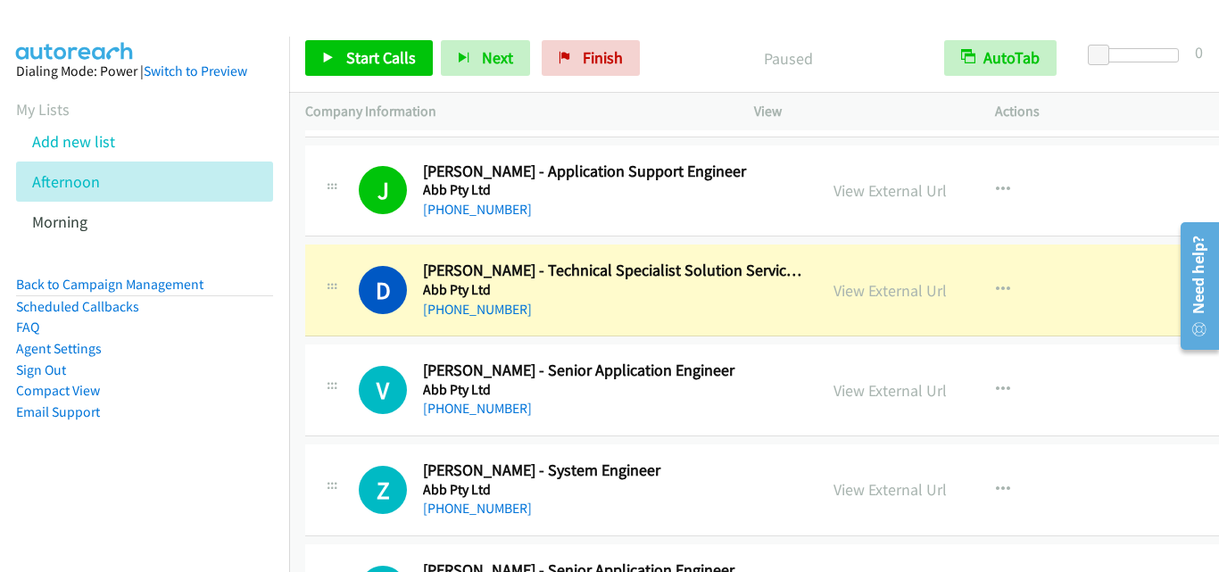
click at [330, 346] on div "V Callback Scheduled Vicneswaran Ramasamy - Senior Application Engineer Abb Pty…" at bounding box center [785, 391] width 961 height 92
click at [362, 352] on div "V Callback Scheduled Vicneswaran Ramasamy - Senior Application Engineer Abb Pty…" at bounding box center [785, 391] width 961 height 92
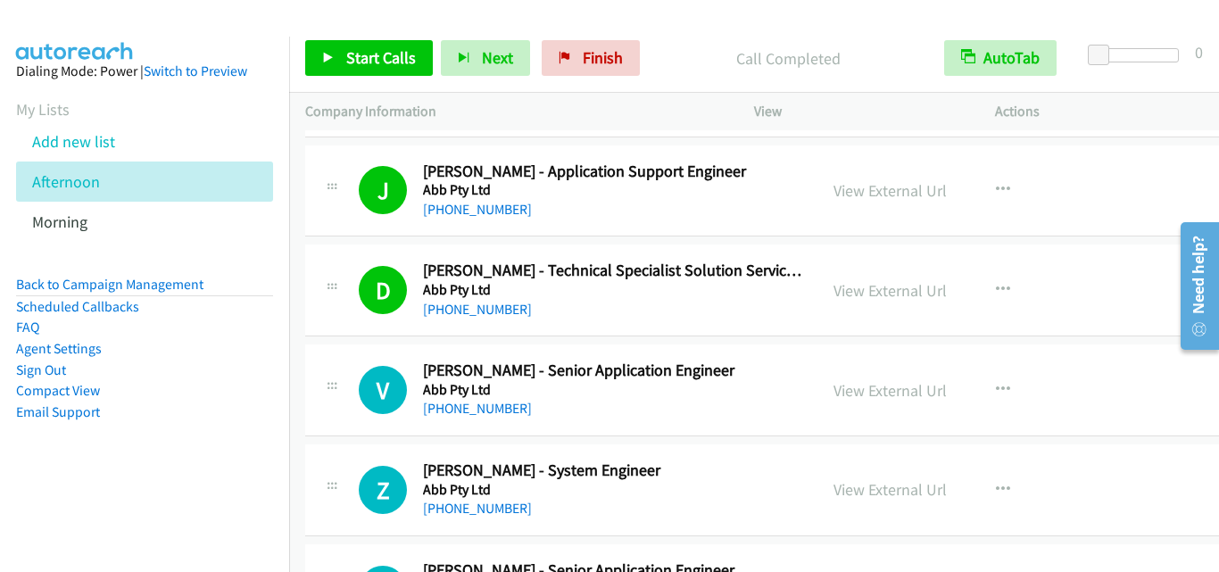
drag, startPoint x: 364, startPoint y: 346, endPoint x: 614, endPoint y: 21, distance: 410.7
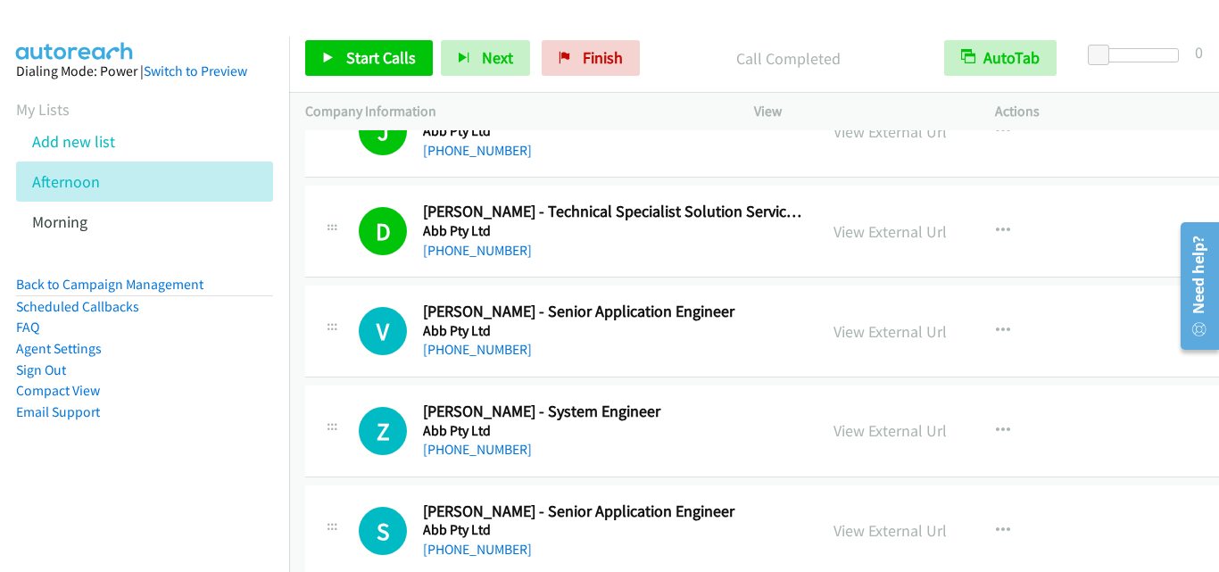
scroll to position [2232, 0]
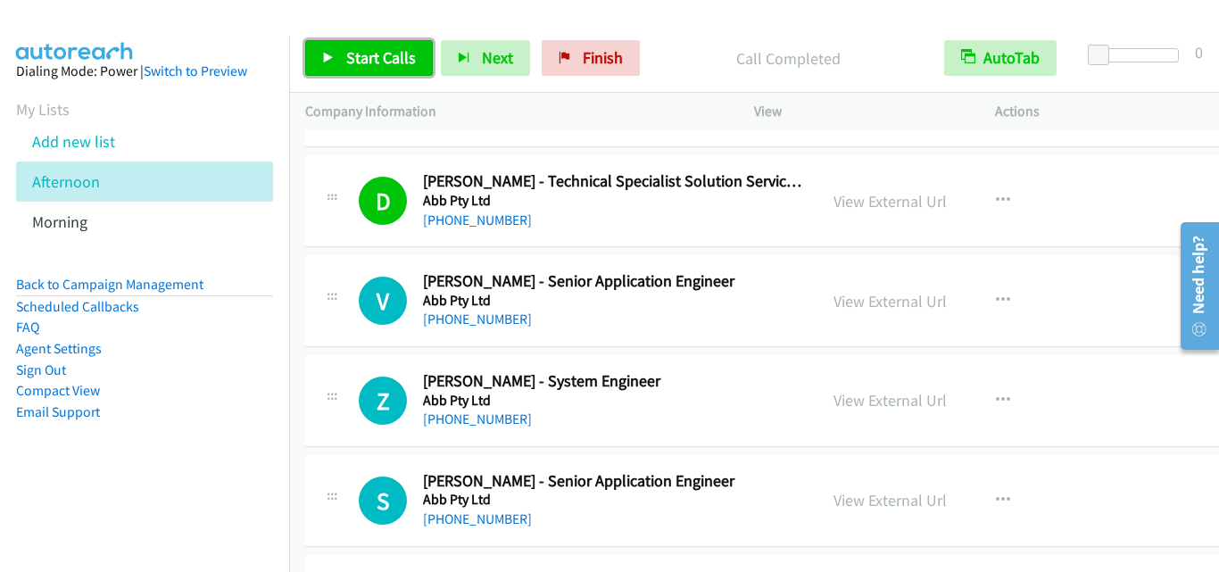
click at [396, 54] on span "Start Calls" at bounding box center [381, 57] width 70 height 21
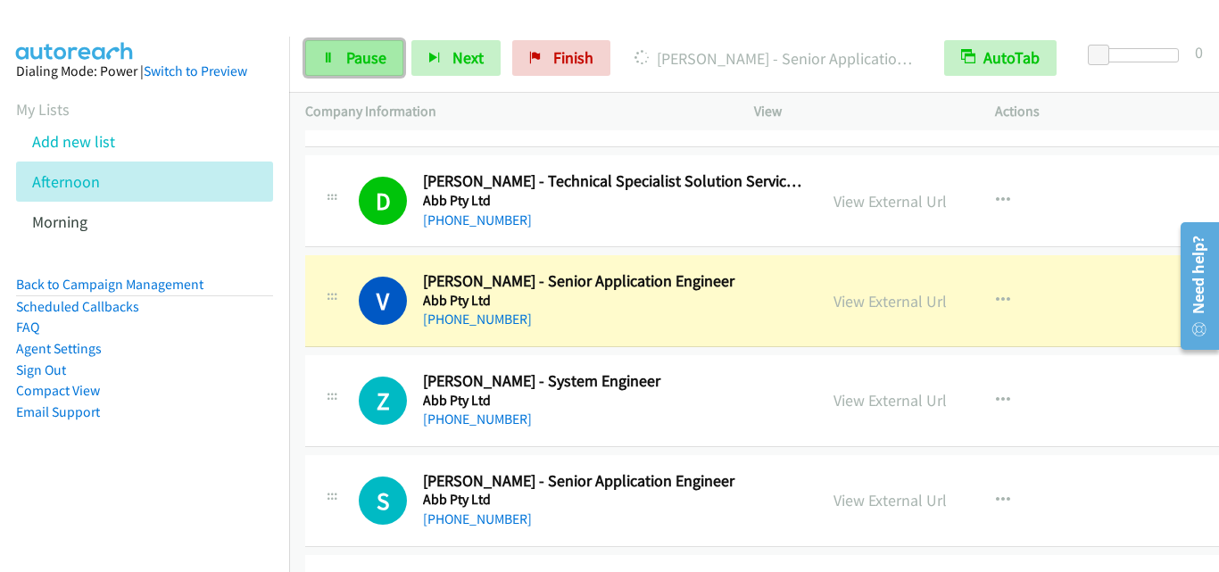
click at [375, 59] on span "Pause" at bounding box center [366, 57] width 40 height 21
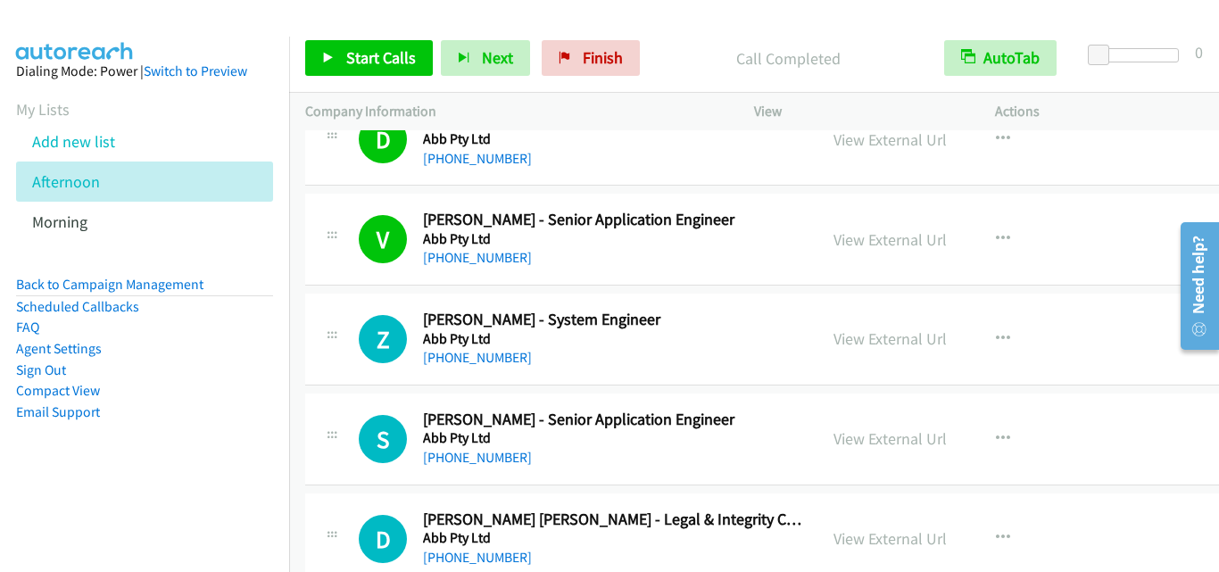
scroll to position [2321, 0]
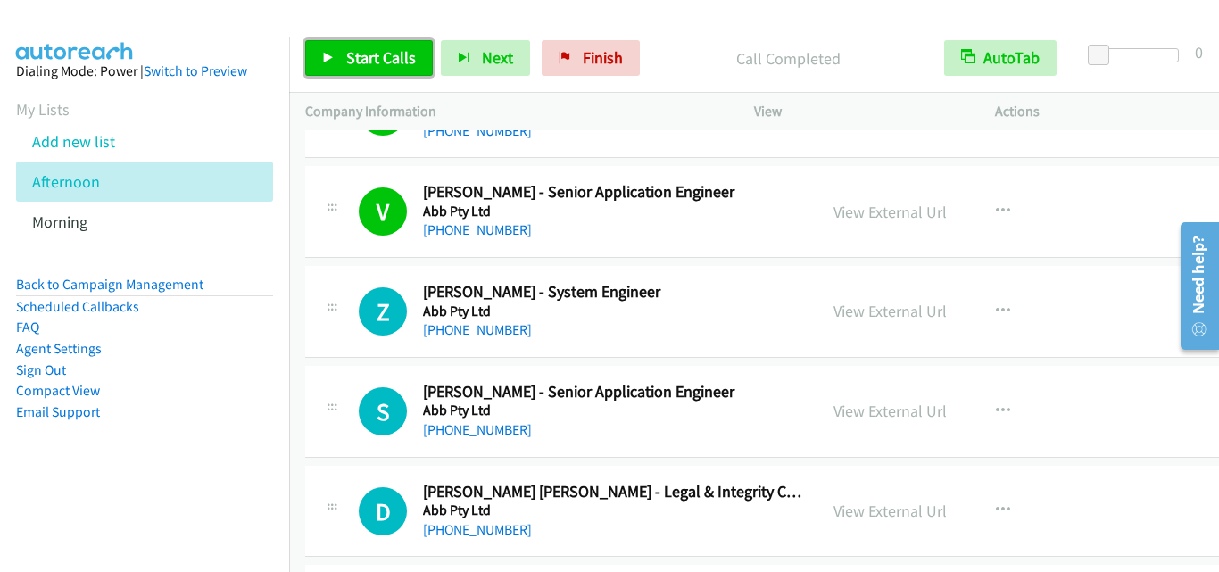
click at [370, 52] on span "Start Calls" at bounding box center [381, 57] width 70 height 21
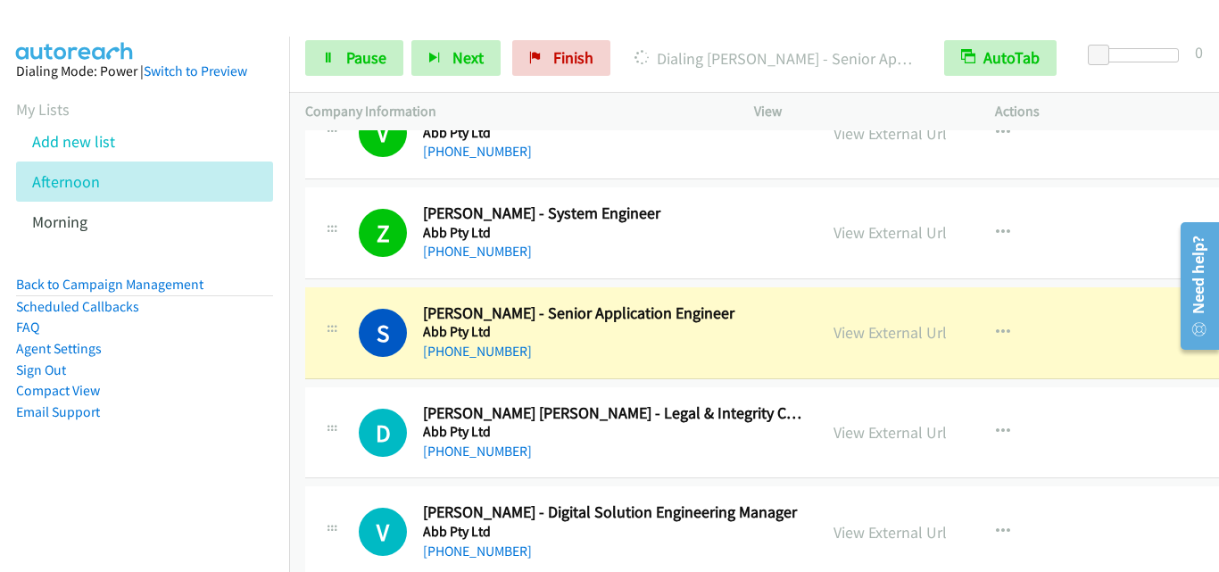
scroll to position [2500, 0]
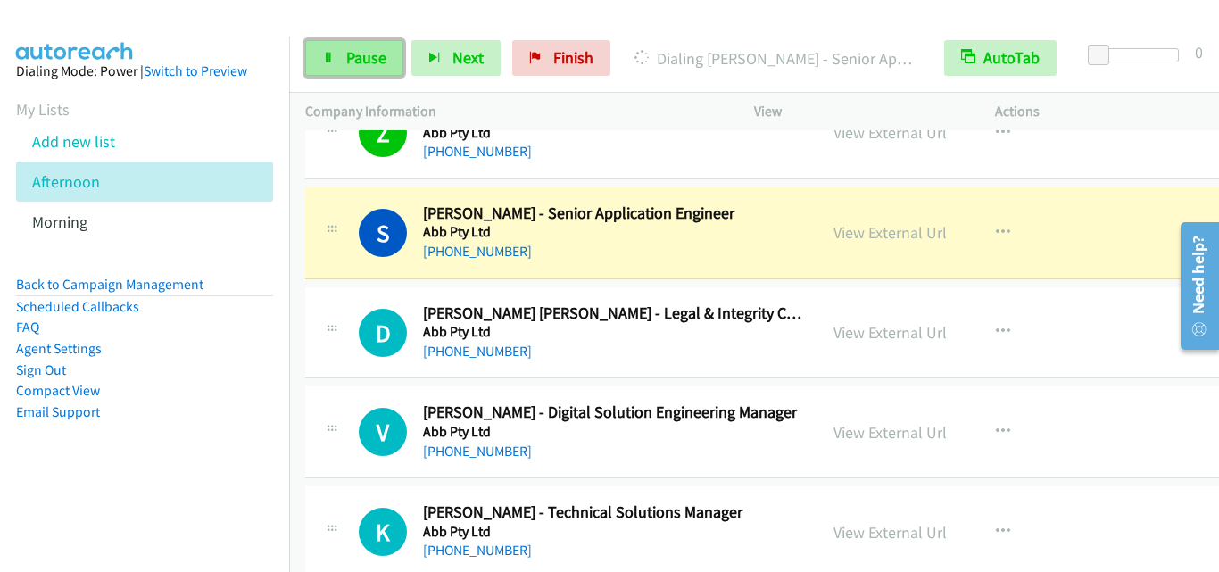
click at [355, 52] on span "Pause" at bounding box center [366, 57] width 40 height 21
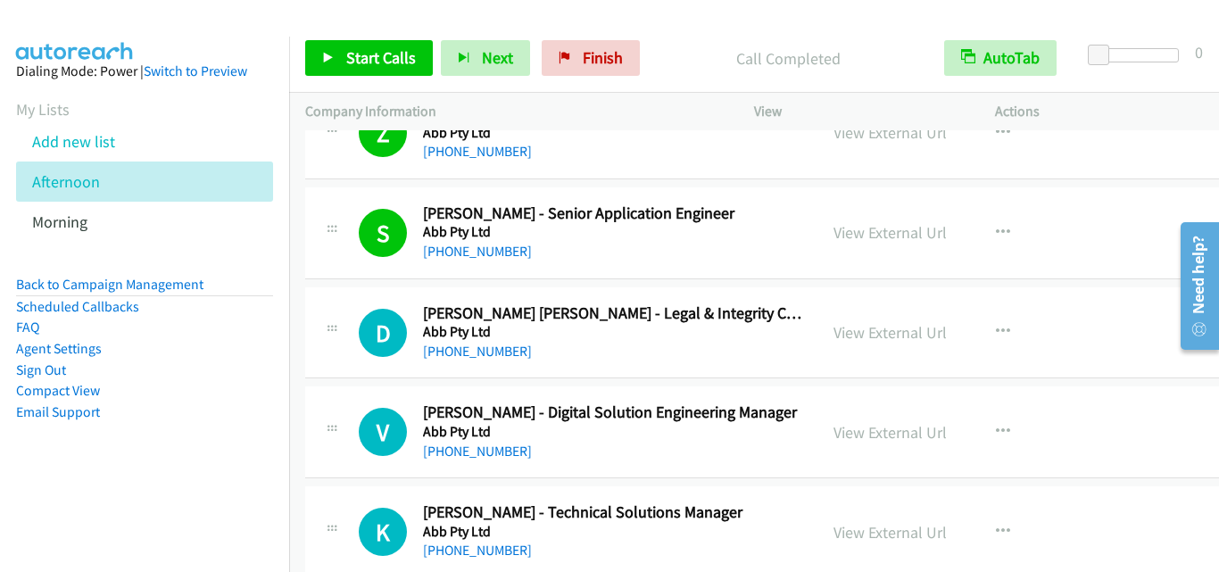
click at [377, 364] on div "D Callback Scheduled Debbie Tan Suet Hui - Legal & Integrity Counsel; Country D…" at bounding box center [785, 333] width 961 height 92
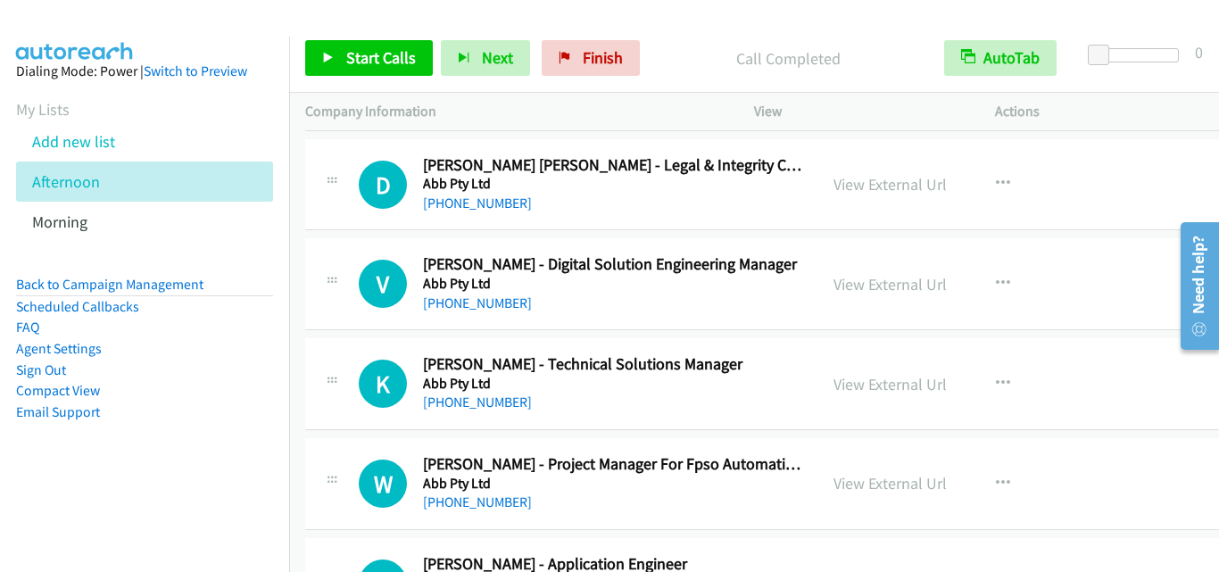
scroll to position [2678, 0]
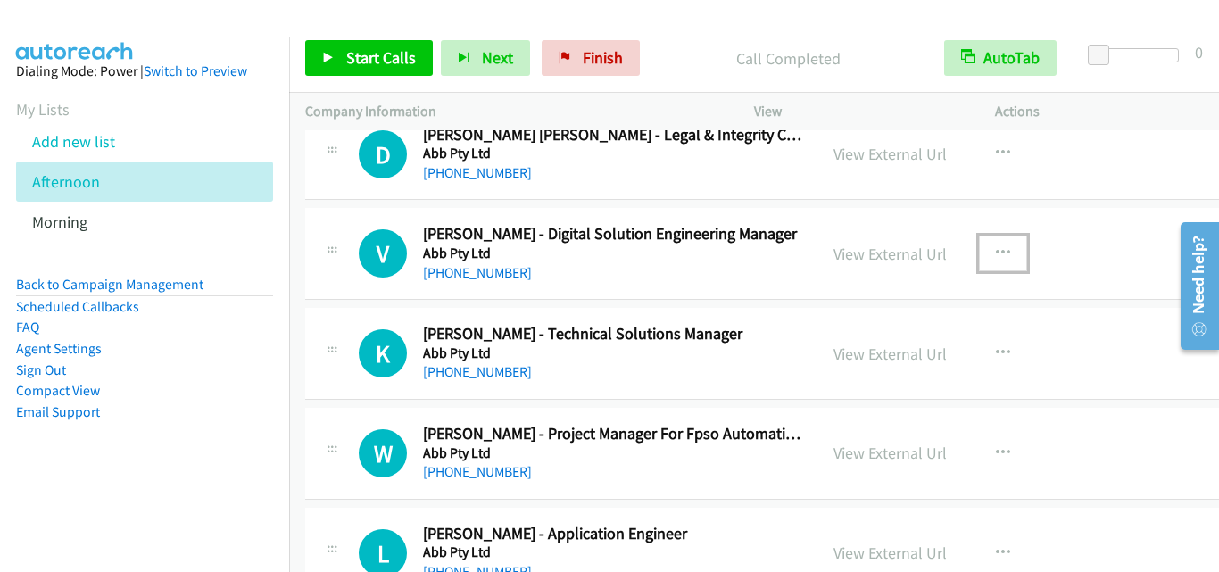
click at [996, 250] on icon "button" at bounding box center [1003, 253] width 14 height 14
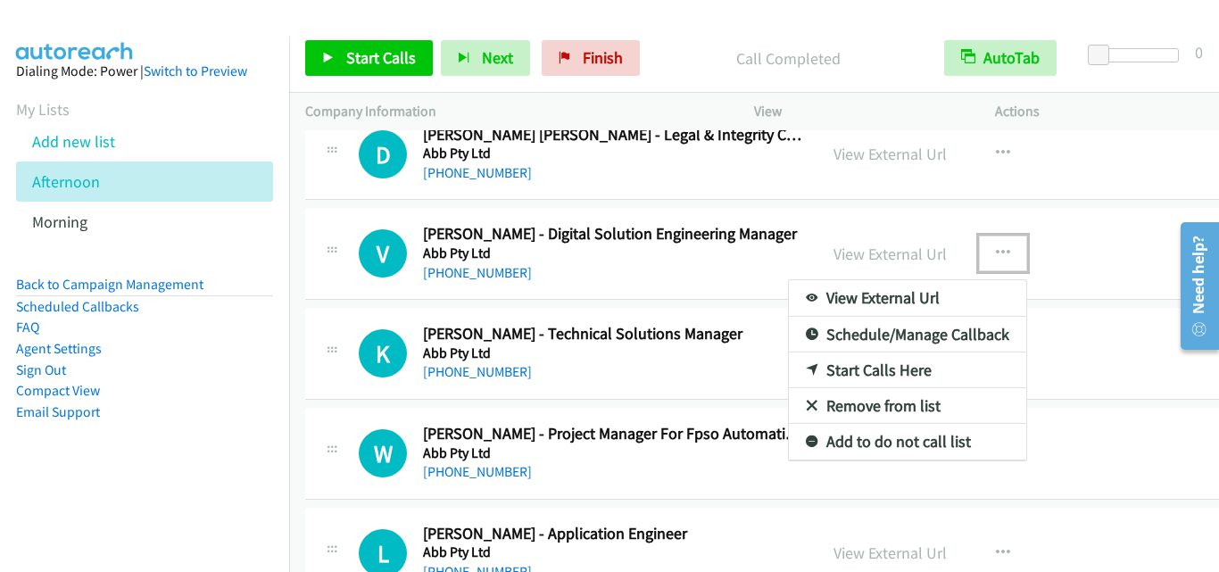
click at [849, 374] on link "Start Calls Here" at bounding box center [907, 371] width 237 height 36
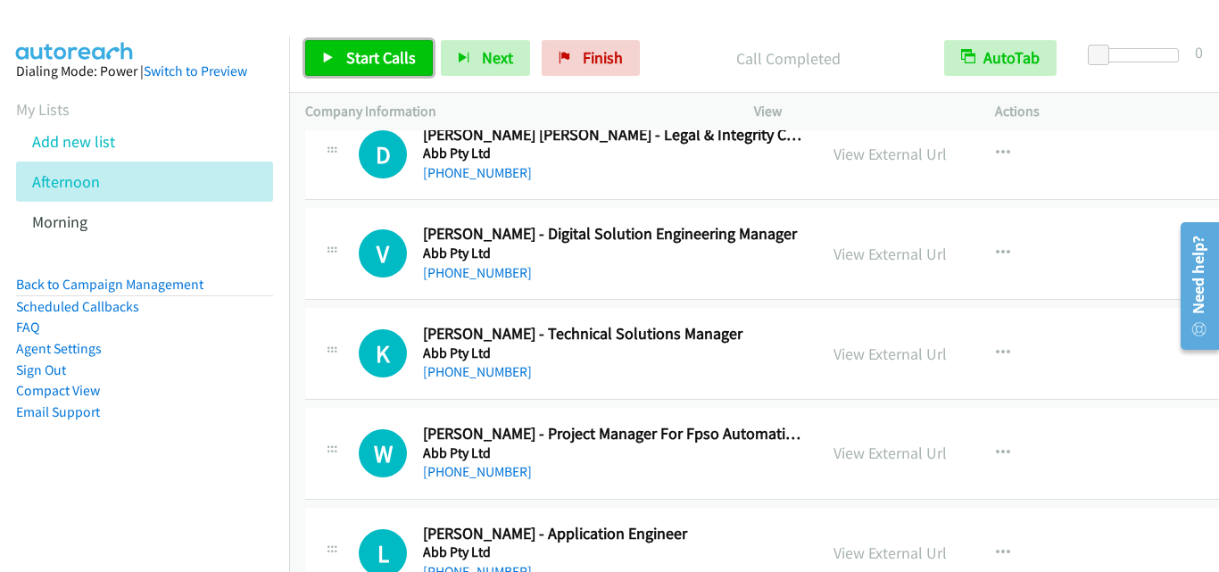
click at [314, 46] on link "Start Calls" at bounding box center [369, 58] width 128 height 36
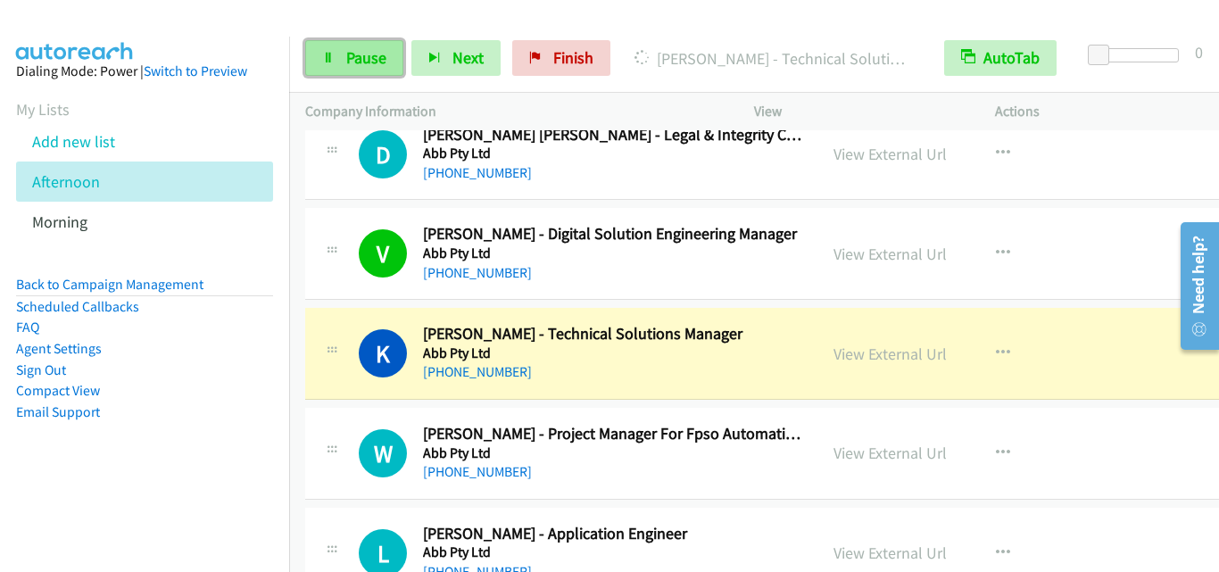
click at [328, 57] on icon at bounding box center [328, 59] width 12 height 12
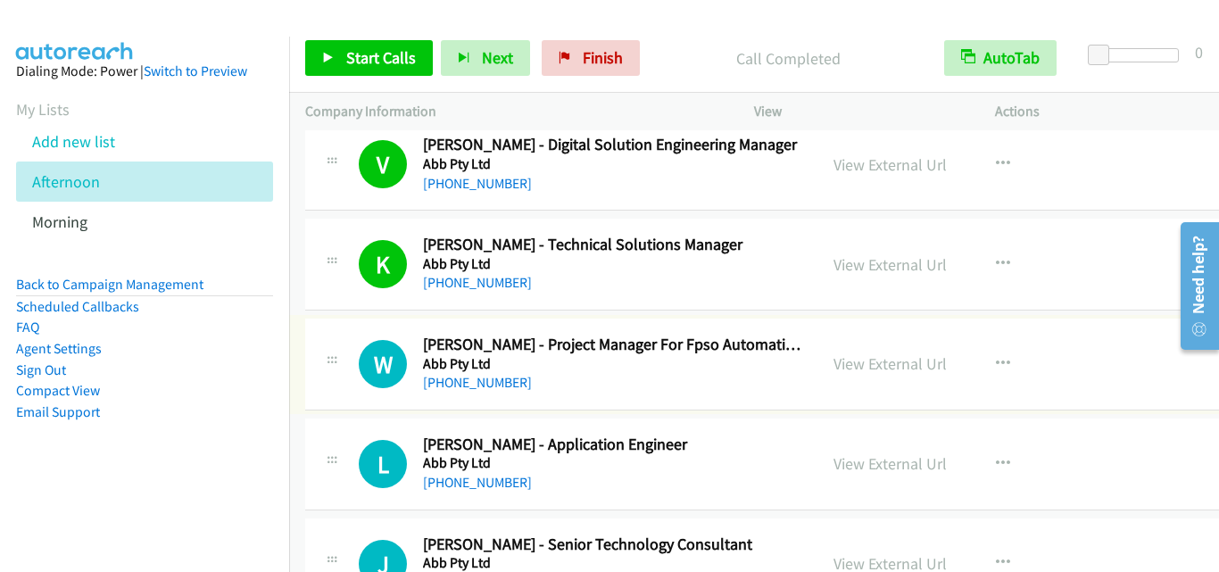
scroll to position [2946, 0]
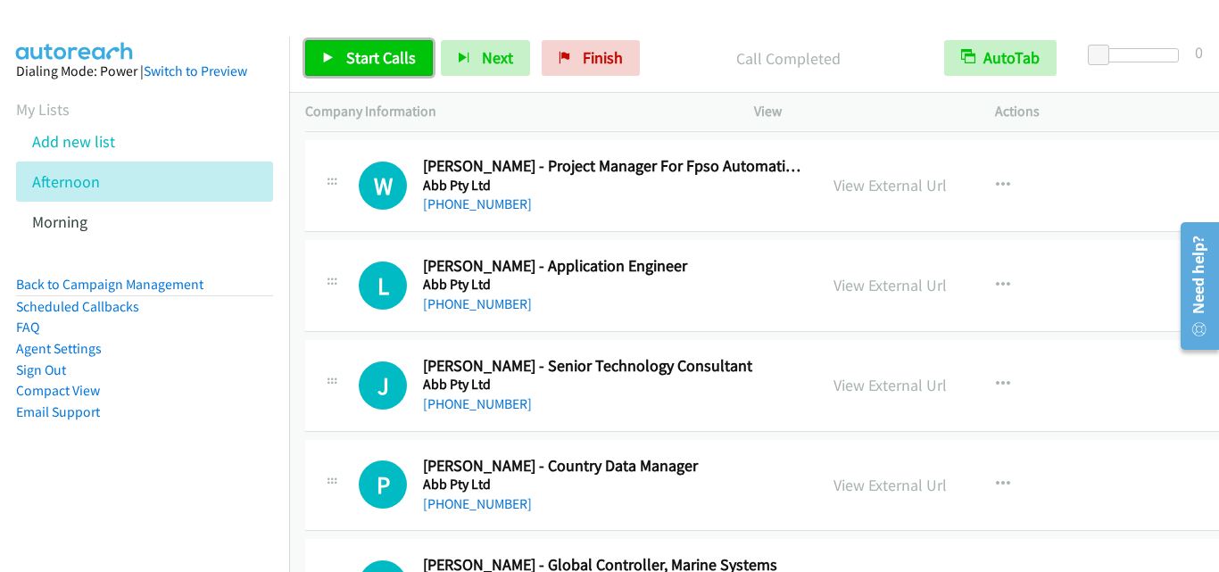
click at [374, 50] on span "Start Calls" at bounding box center [381, 57] width 70 height 21
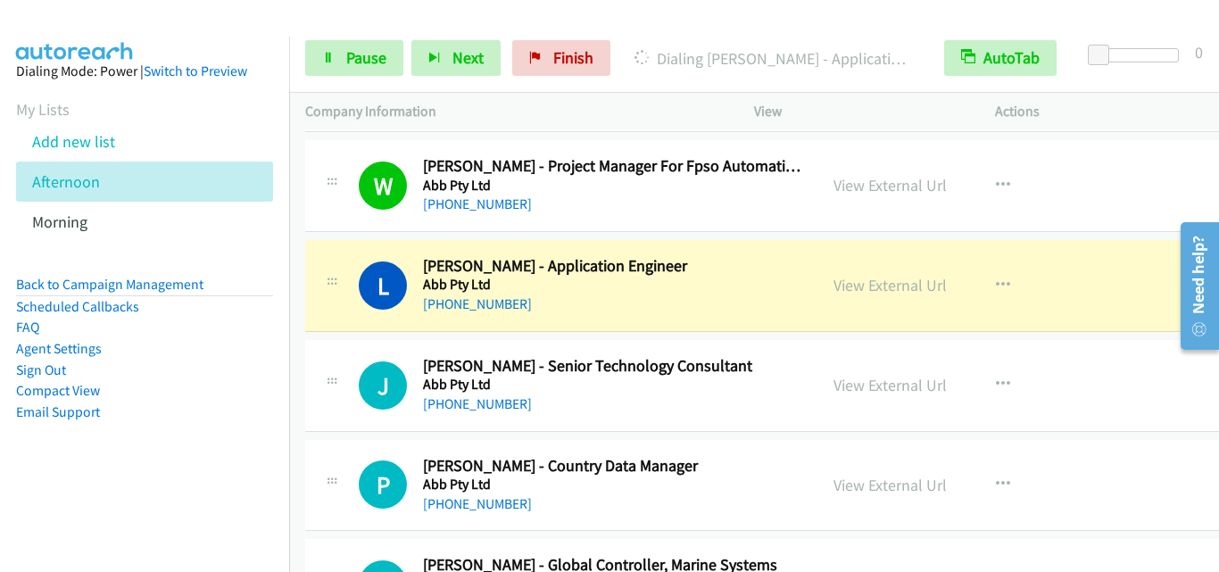
click at [344, 302] on div "L Callback Scheduled Leo Low - Application Engineer Abb Pty Ltd Asia/Singapore …" at bounding box center [561, 285] width 480 height 59
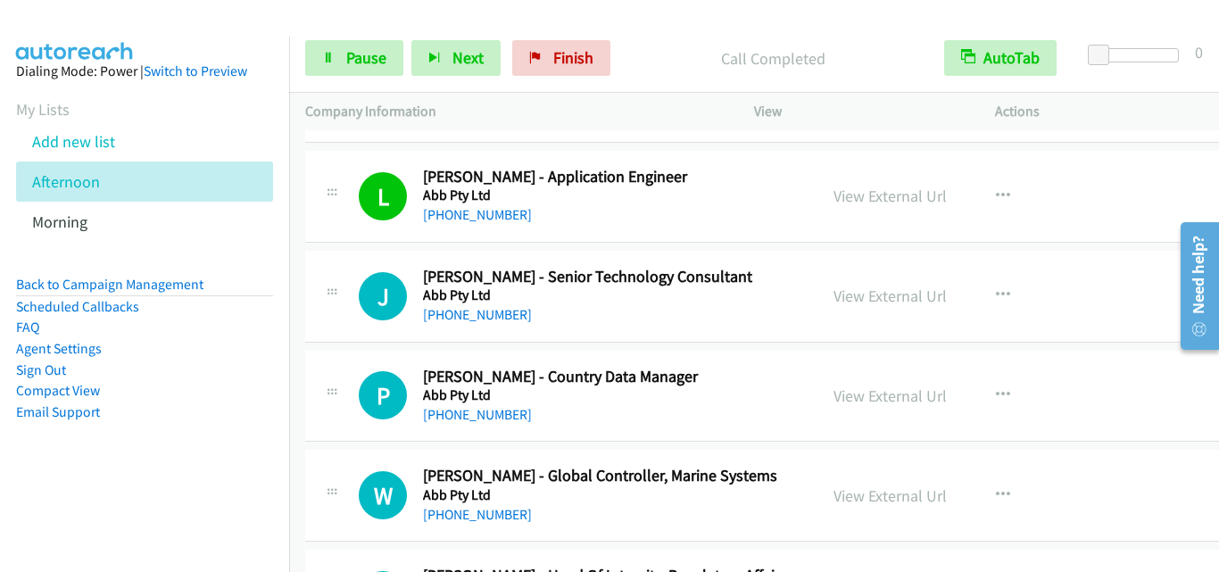
click at [379, 365] on div "P Callback Scheduled Pauline Idt - Country Data Manager Abb Pty Ltd Asia/Singap…" at bounding box center [785, 397] width 961 height 92
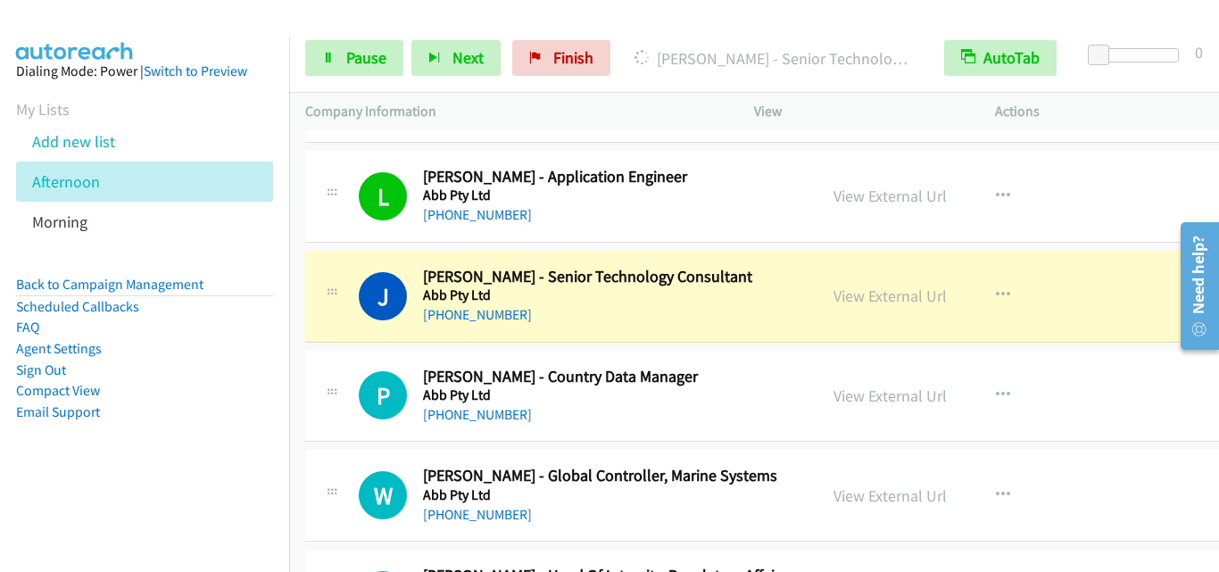
click at [375, 362] on div "P Callback Scheduled Pauline Idt - Country Data Manager Abb Pty Ltd Asia/Singap…" at bounding box center [785, 397] width 961 height 92
click at [316, 62] on link "Pause" at bounding box center [354, 58] width 98 height 36
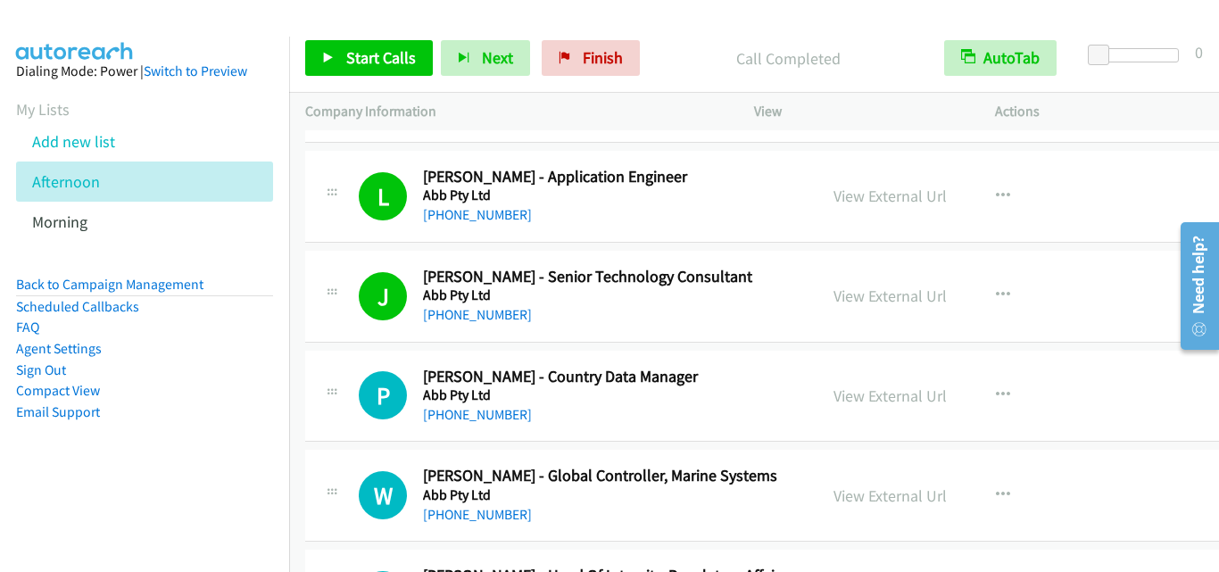
click at [358, 354] on div "P Callback Scheduled Pauline Idt - Country Data Manager Abb Pty Ltd Asia/Singap…" at bounding box center [785, 397] width 961 height 92
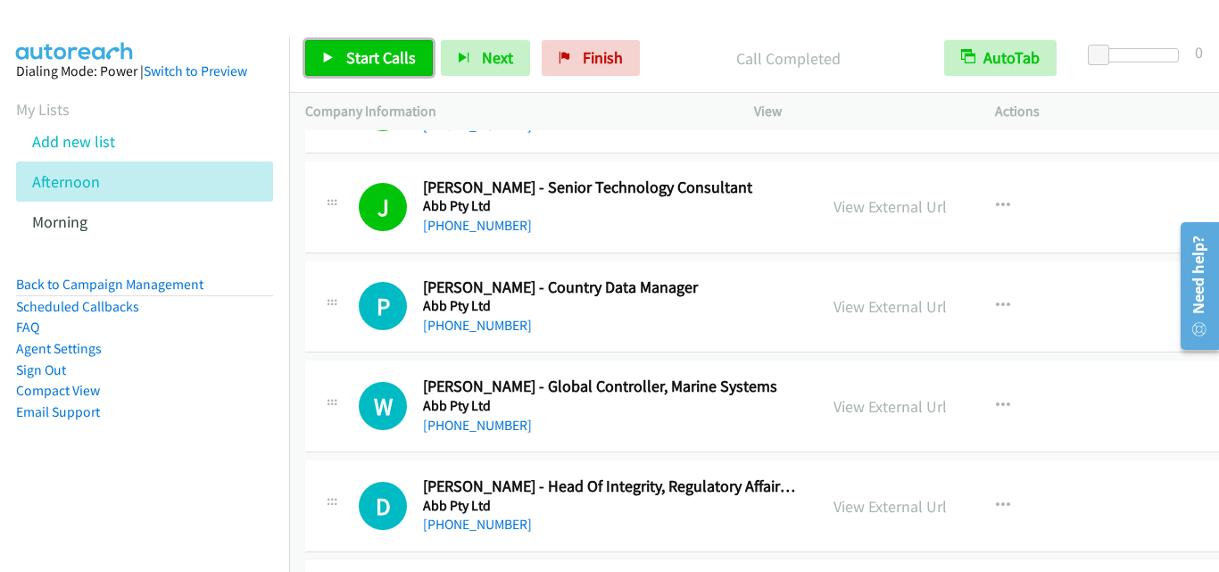
click at [358, 58] on span "Start Calls" at bounding box center [381, 57] width 70 height 21
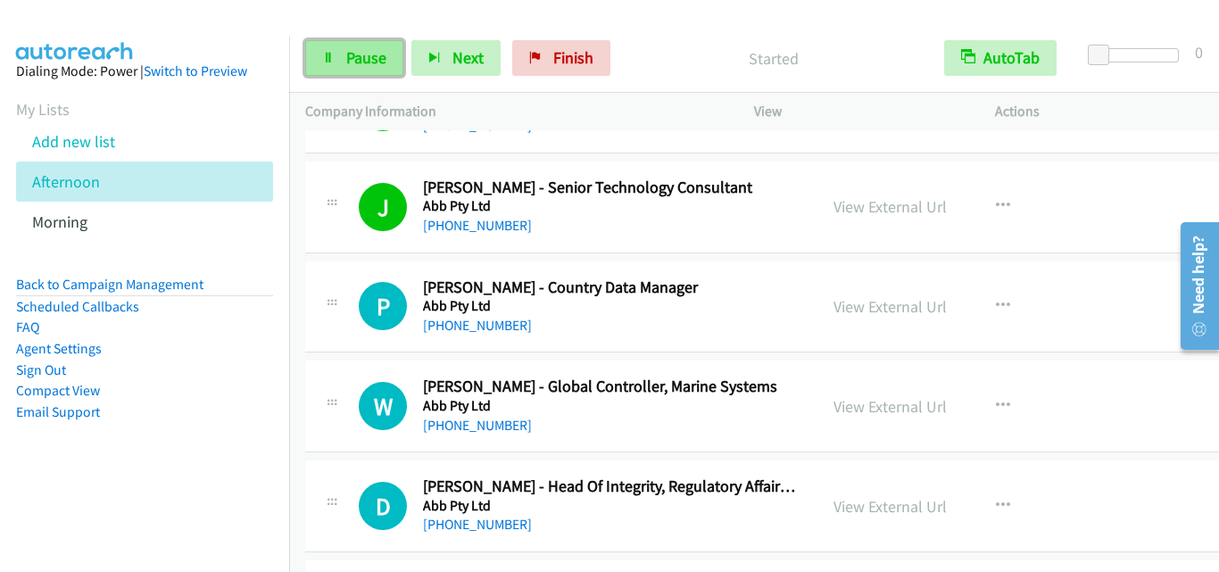
click at [361, 61] on span "Pause" at bounding box center [366, 57] width 40 height 21
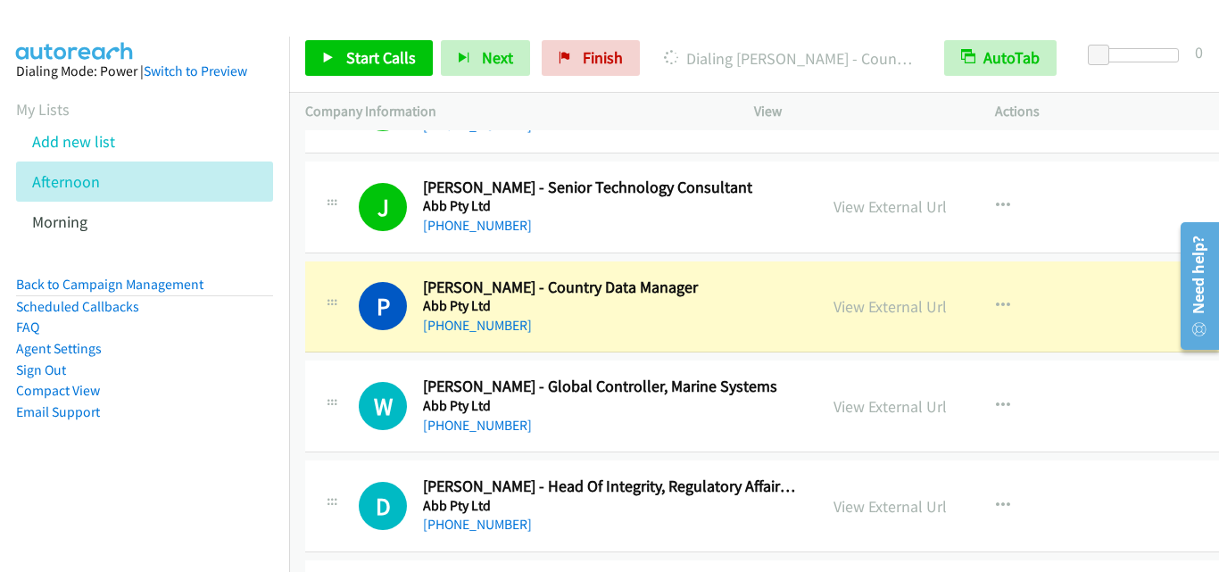
click at [334, 387] on div at bounding box center [331, 401] width 21 height 48
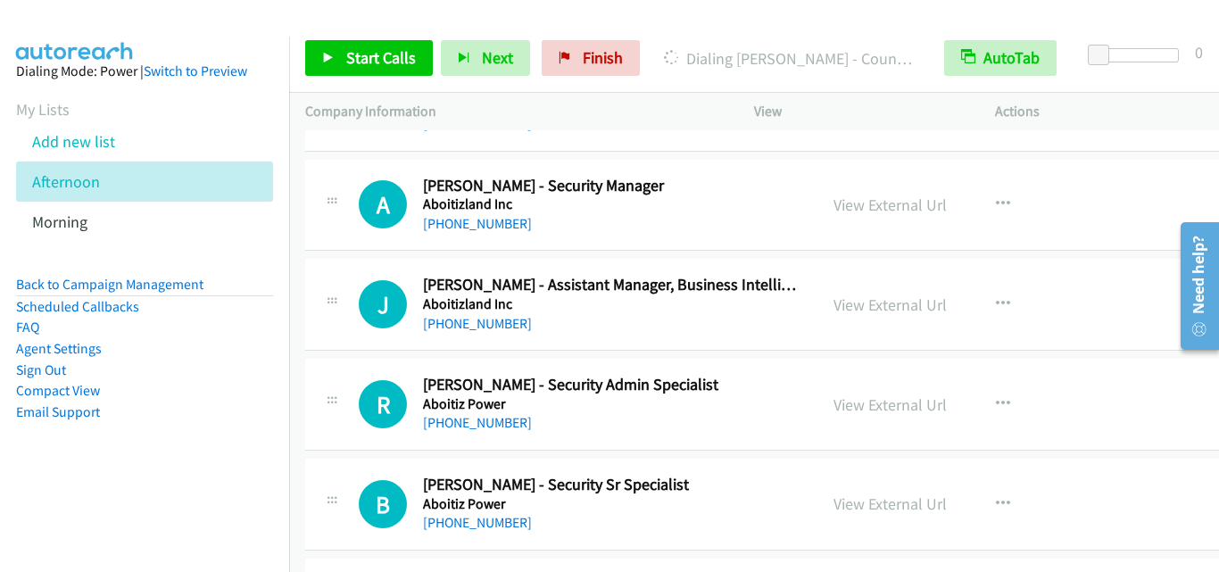
scroll to position [3749, 0]
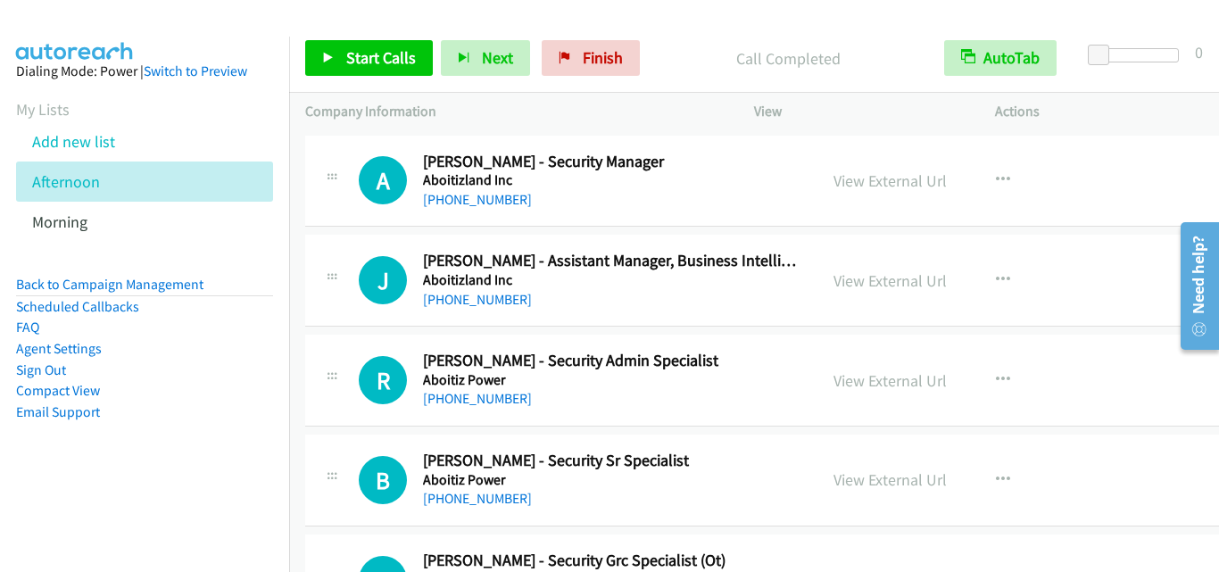
click at [340, 326] on div "J Callback Scheduled Joel Joseph A. - Assistant Manager, Business Intelligence …" at bounding box center [785, 281] width 961 height 92
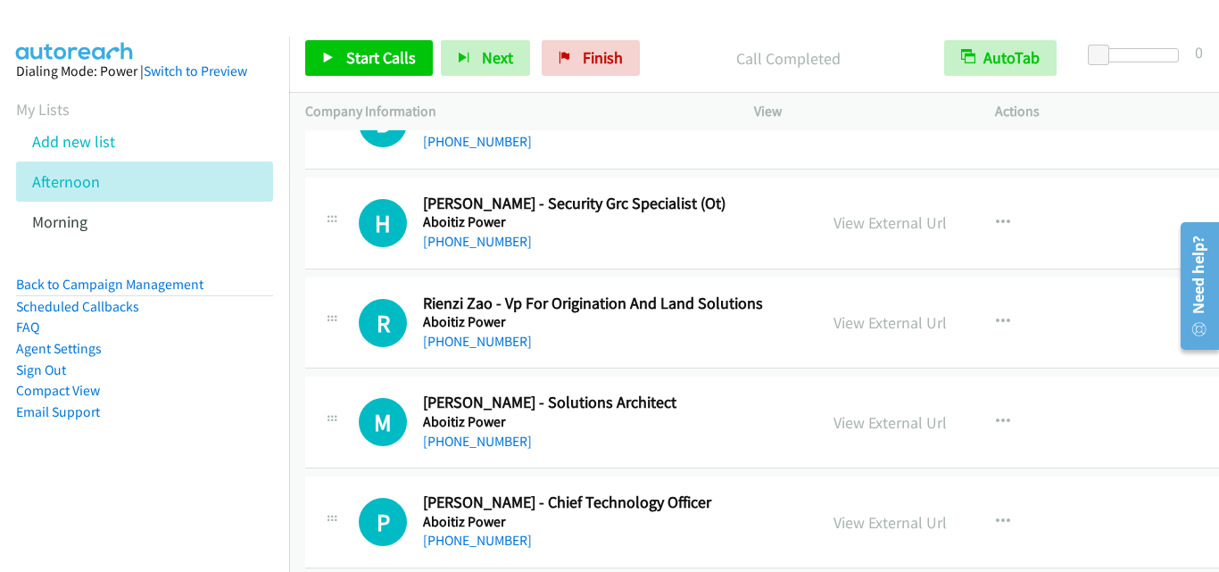
scroll to position [4374, 0]
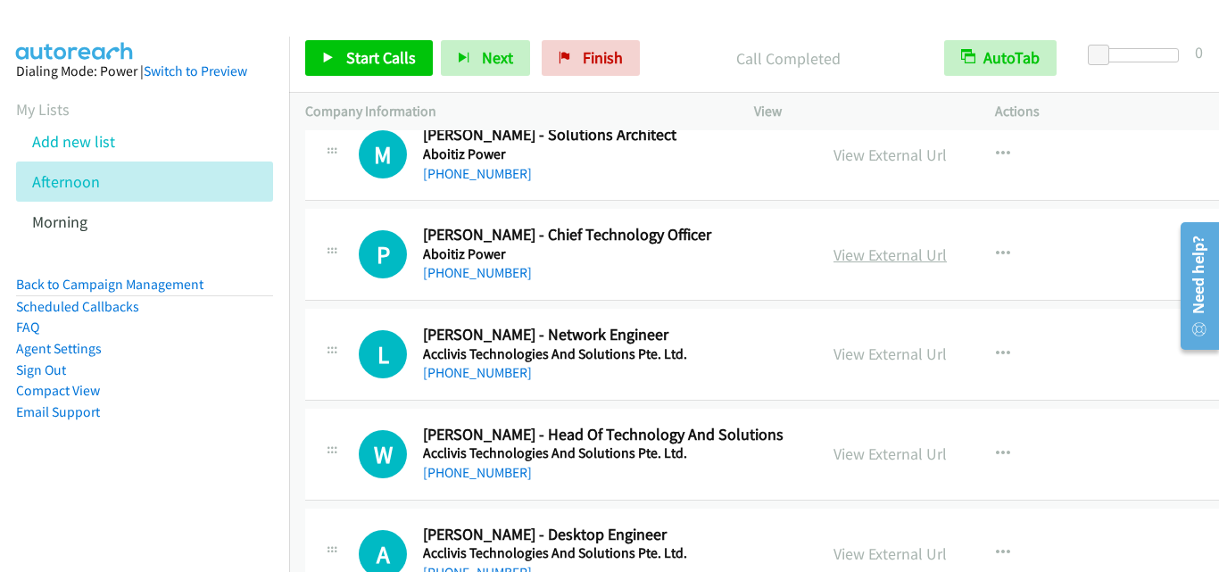
click at [874, 264] on link "View External Url" at bounding box center [890, 255] width 113 height 21
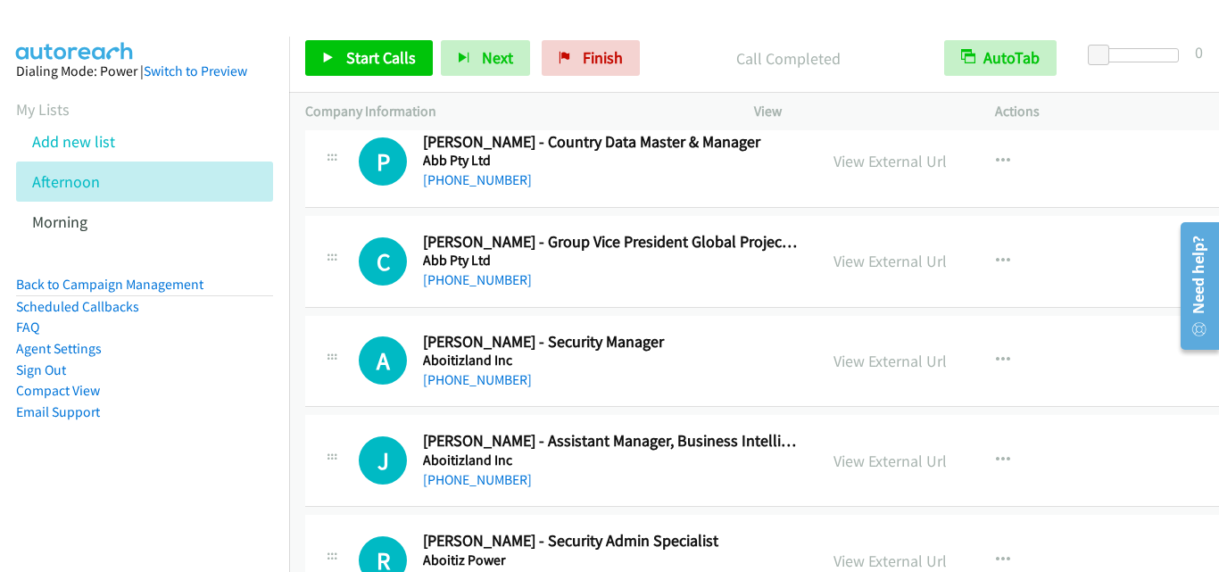
scroll to position [3571, 0]
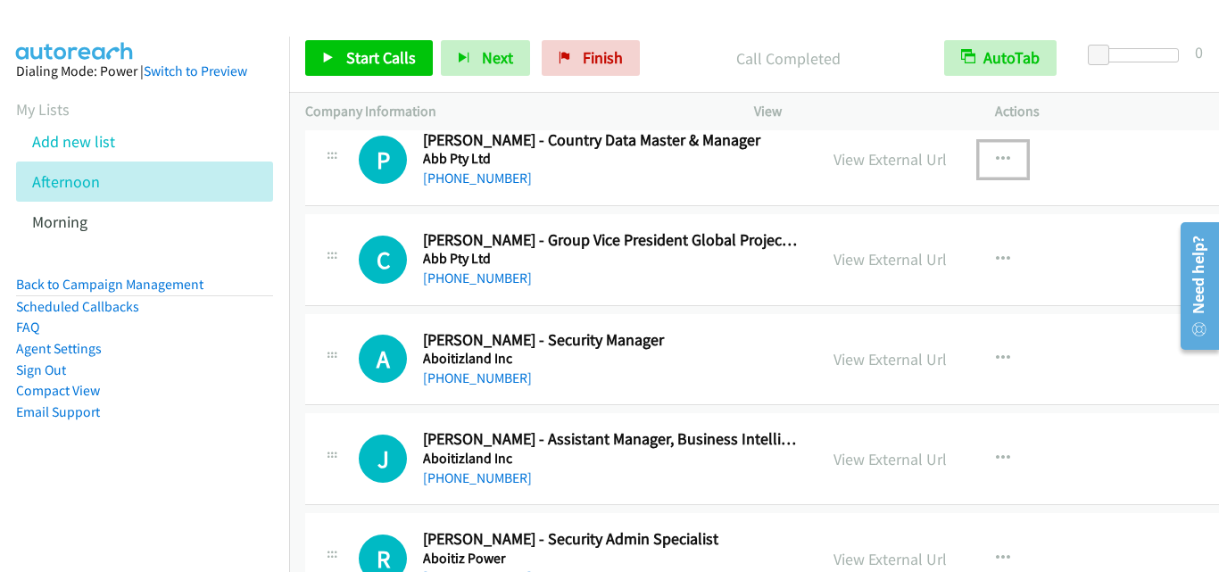
click at [979, 151] on button "button" at bounding box center [1003, 160] width 48 height 36
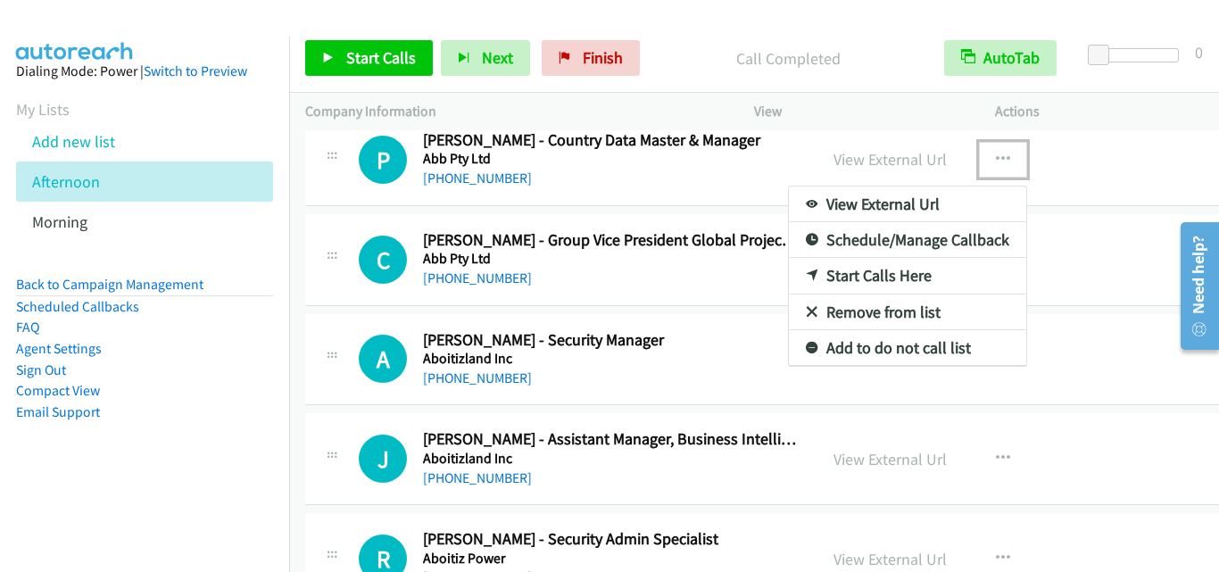
click at [888, 273] on link "Start Calls Here" at bounding box center [907, 276] width 237 height 36
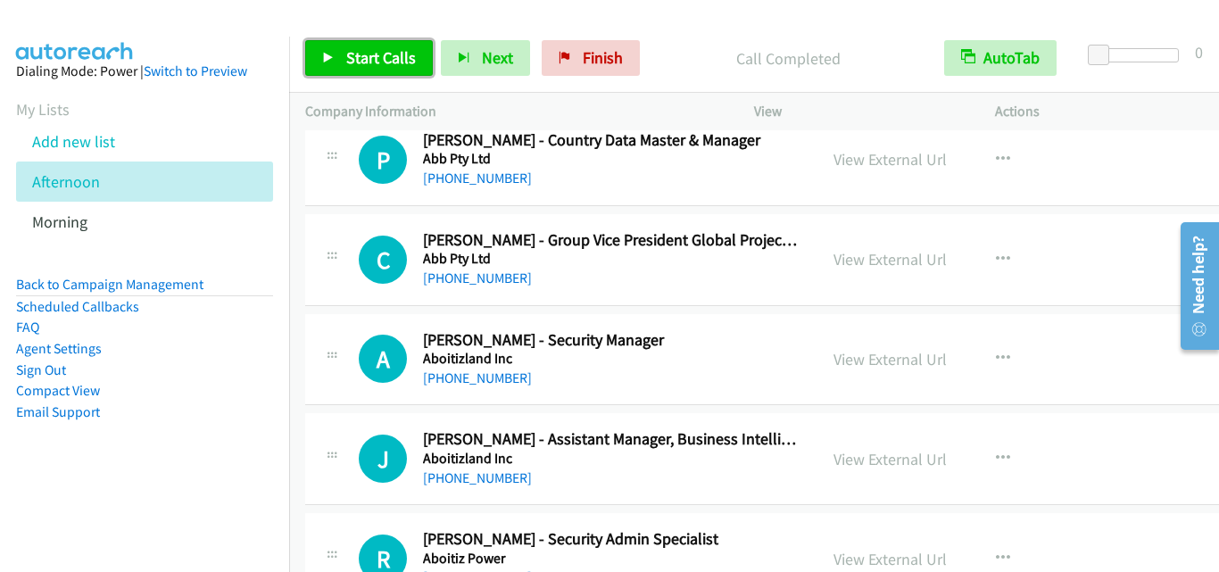
click at [416, 61] on link "Start Calls" at bounding box center [369, 58] width 128 height 36
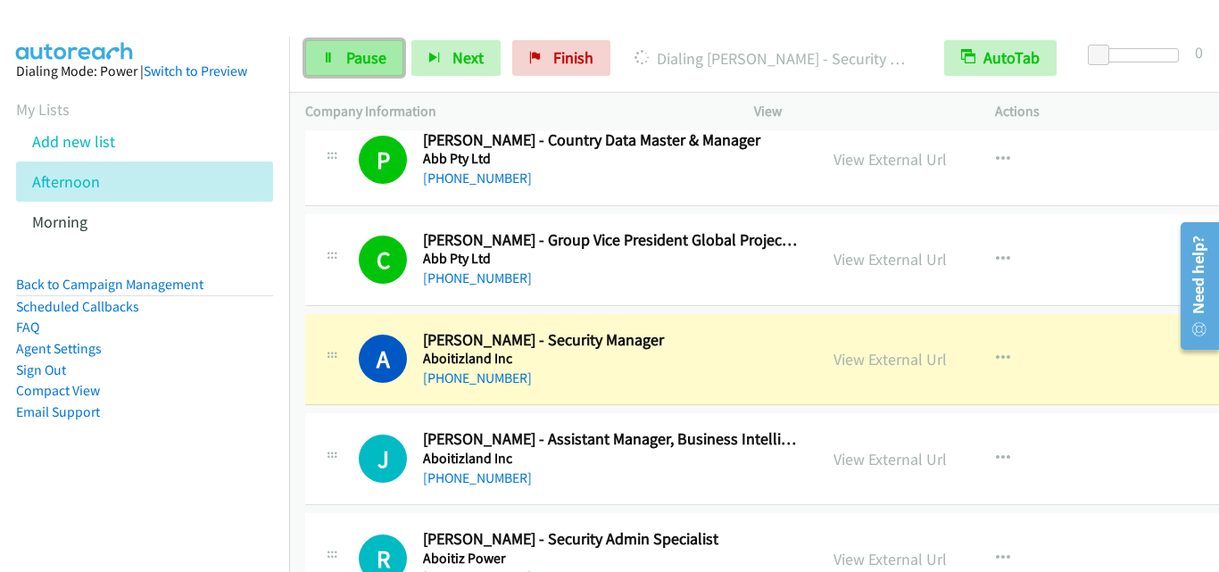
click at [369, 62] on span "Pause" at bounding box center [366, 57] width 40 height 21
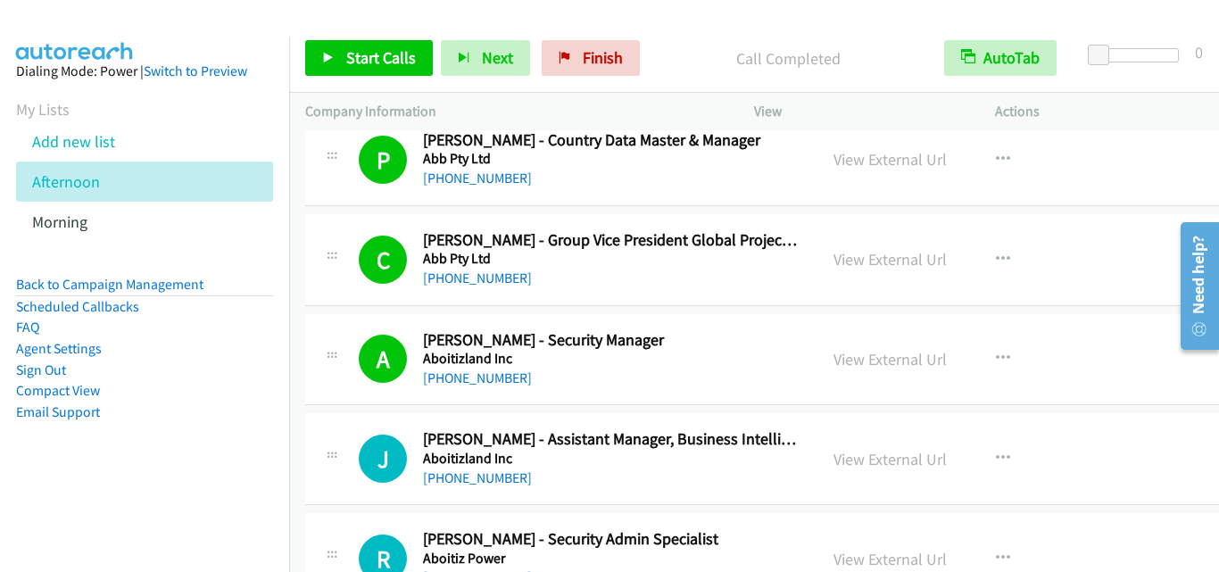
click at [369, 395] on div "A Callback Scheduled Aristotle Emmanuel Templado - Security Manager Aboitizland…" at bounding box center [785, 360] width 961 height 92
click at [315, 387] on div "A Callback Scheduled Aristotle Emmanuel Templado - Security Manager Aboitizland…" at bounding box center [561, 359] width 512 height 59
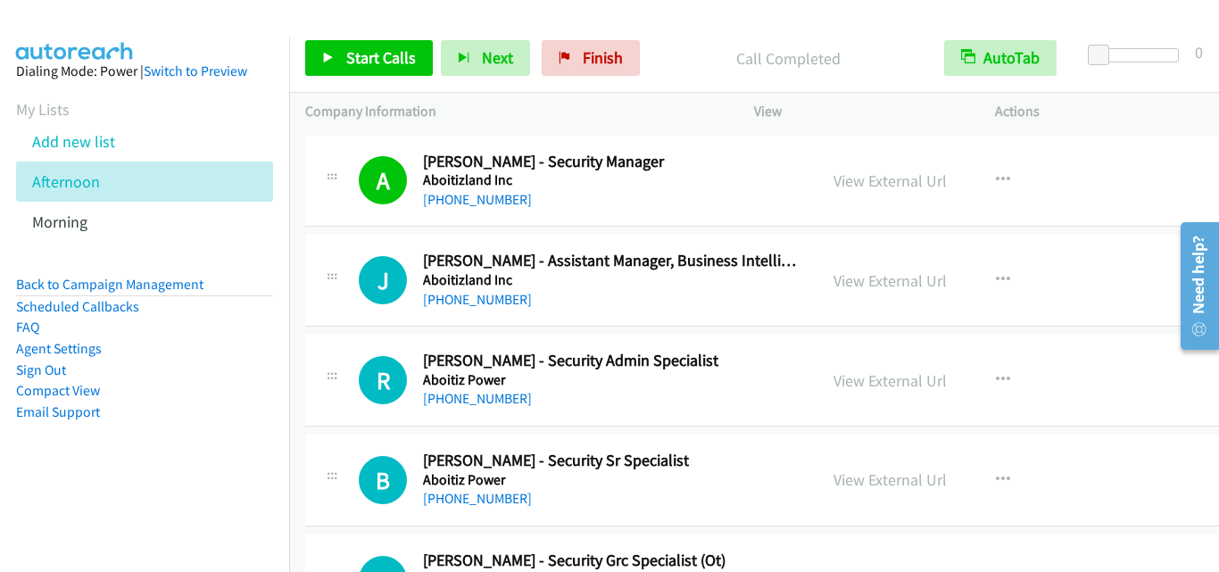
scroll to position [3839, 0]
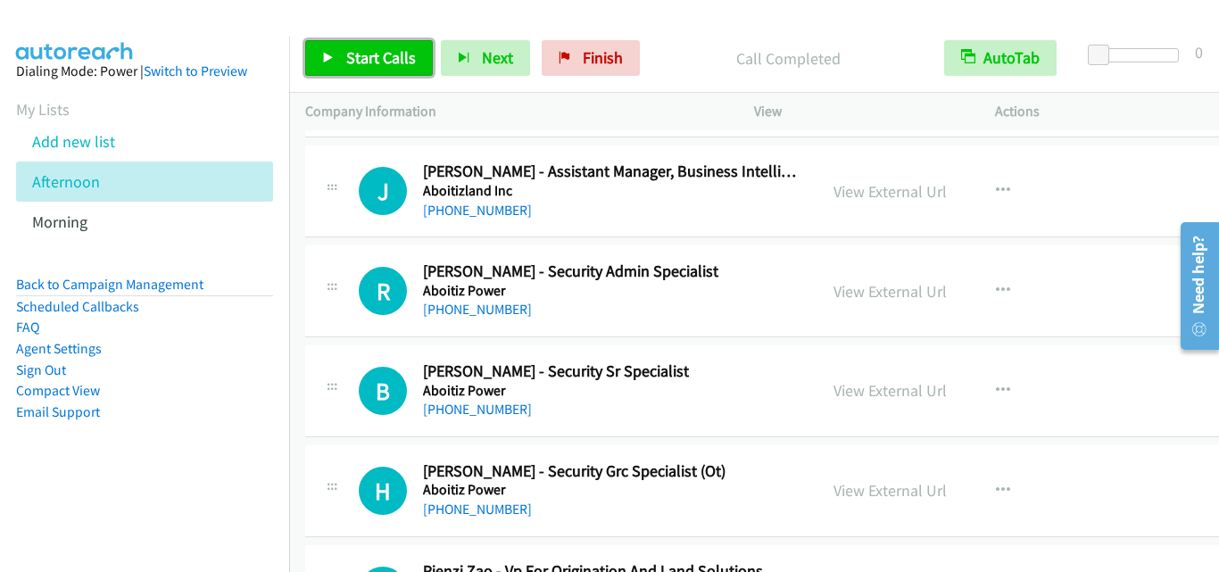
click at [387, 52] on span "Start Calls" at bounding box center [381, 57] width 70 height 21
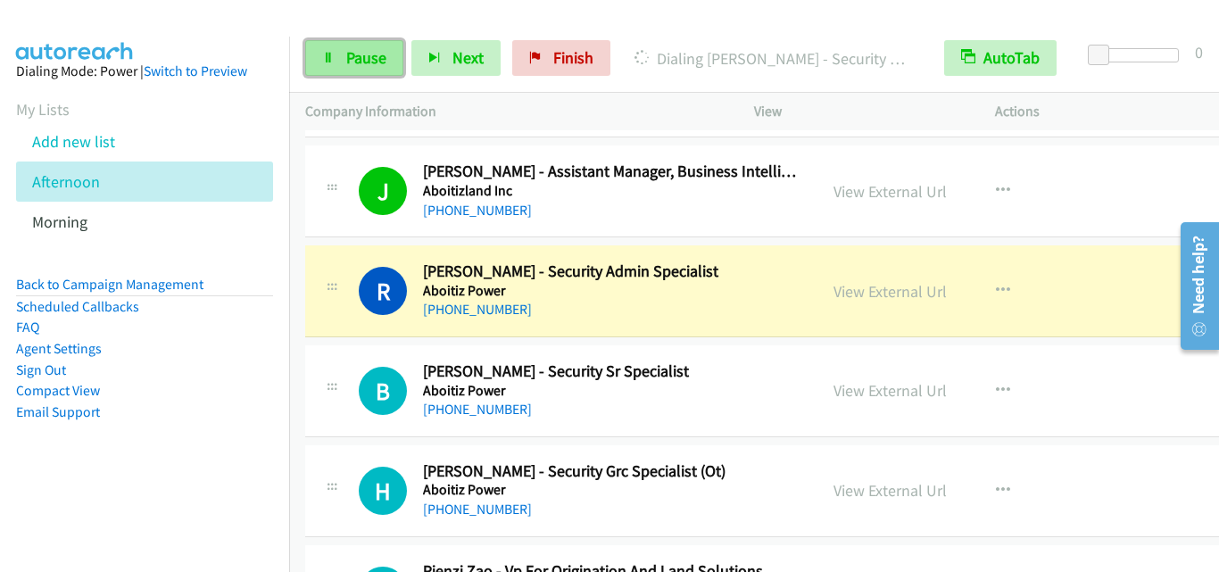
click at [379, 62] on span "Pause" at bounding box center [366, 57] width 40 height 21
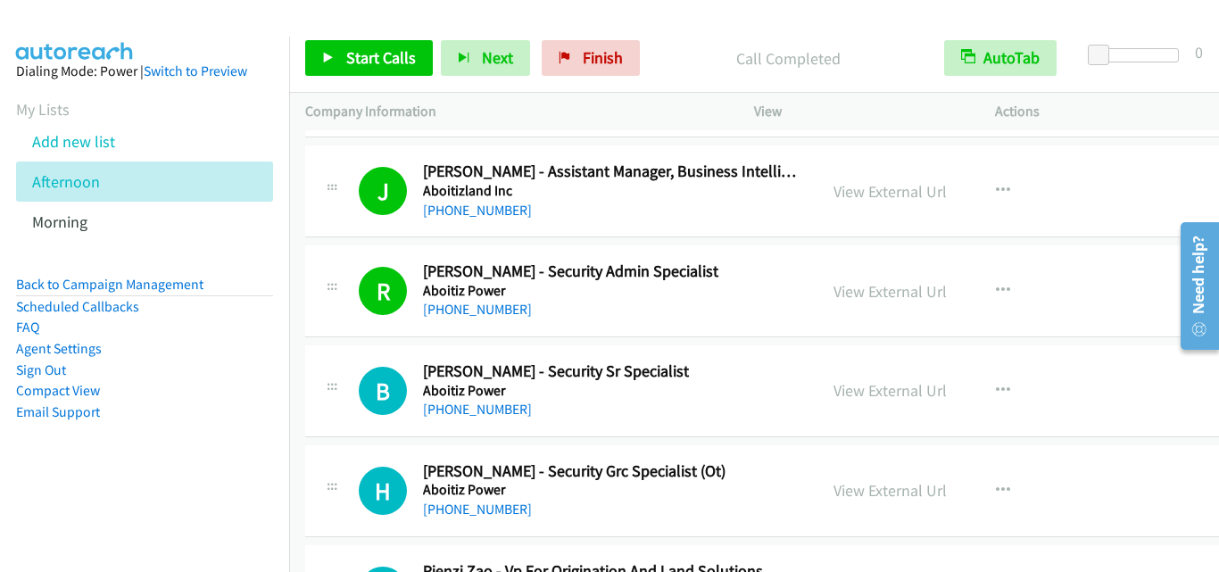
click at [340, 387] on icon at bounding box center [331, 390] width 21 height 9
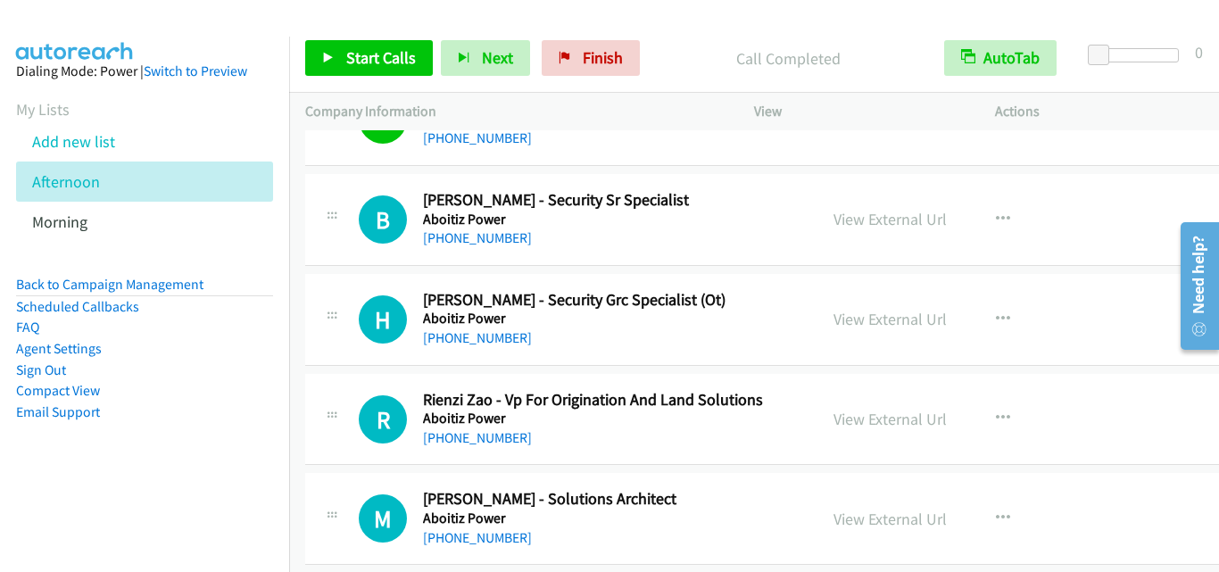
scroll to position [4017, 0]
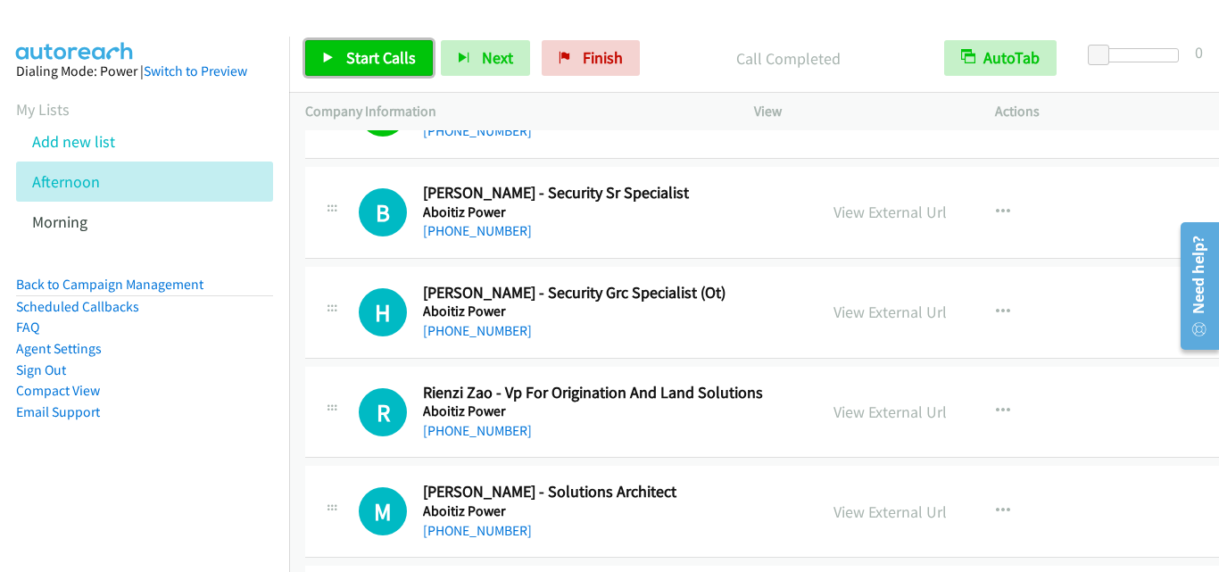
click at [346, 56] on span "Start Calls" at bounding box center [381, 57] width 70 height 21
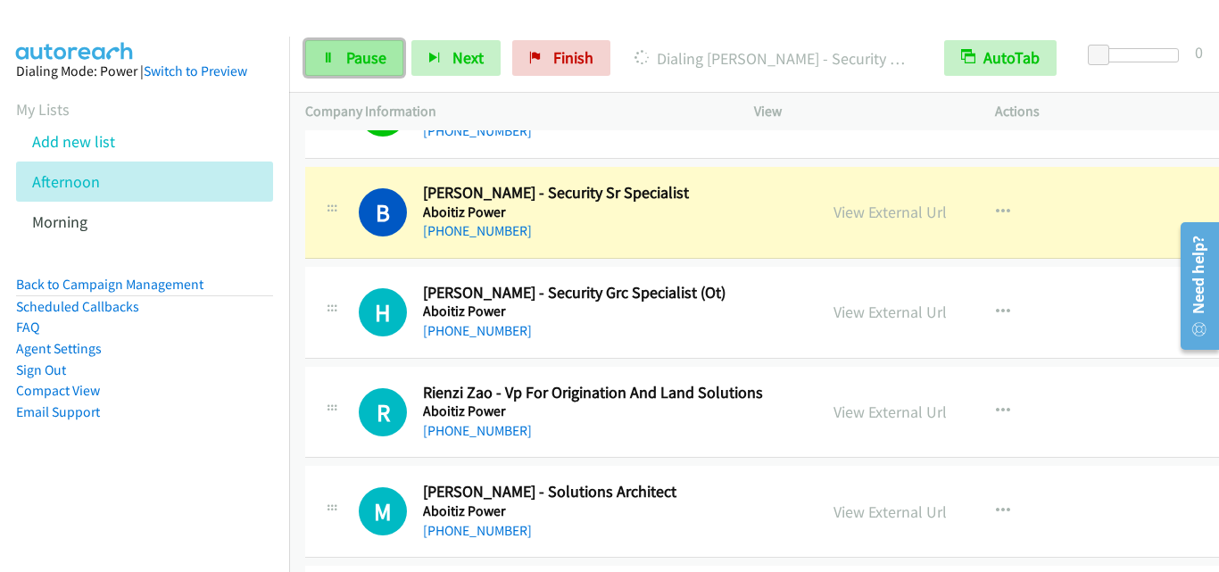
click at [337, 61] on link "Pause" at bounding box center [354, 58] width 98 height 36
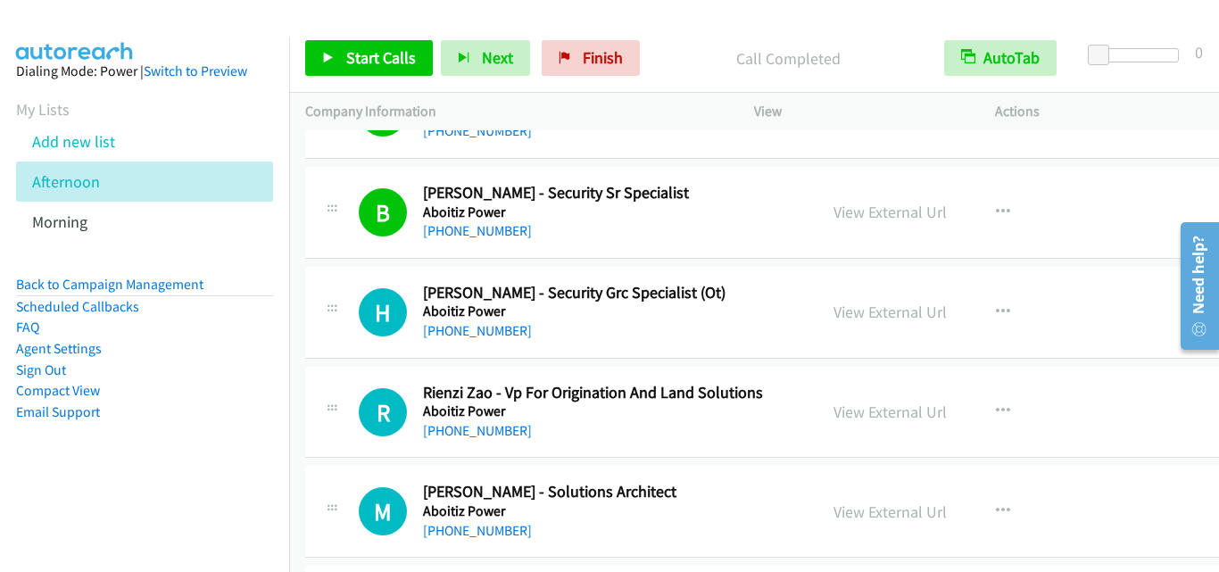
click at [267, 314] on aside "Dialing Mode: Power | Switch to Preview My Lists Add new list Afternoon Morning…" at bounding box center [144, 270] width 289 height 467
click at [404, 58] on span "Start Calls" at bounding box center [381, 57] width 70 height 21
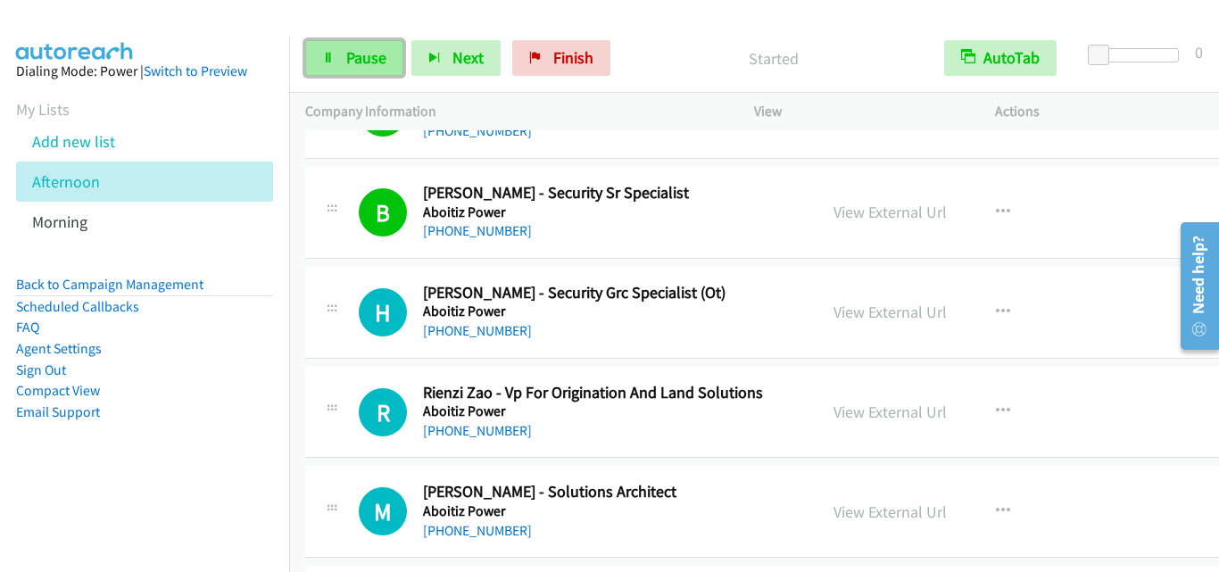
click at [358, 46] on link "Pause" at bounding box center [354, 58] width 98 height 36
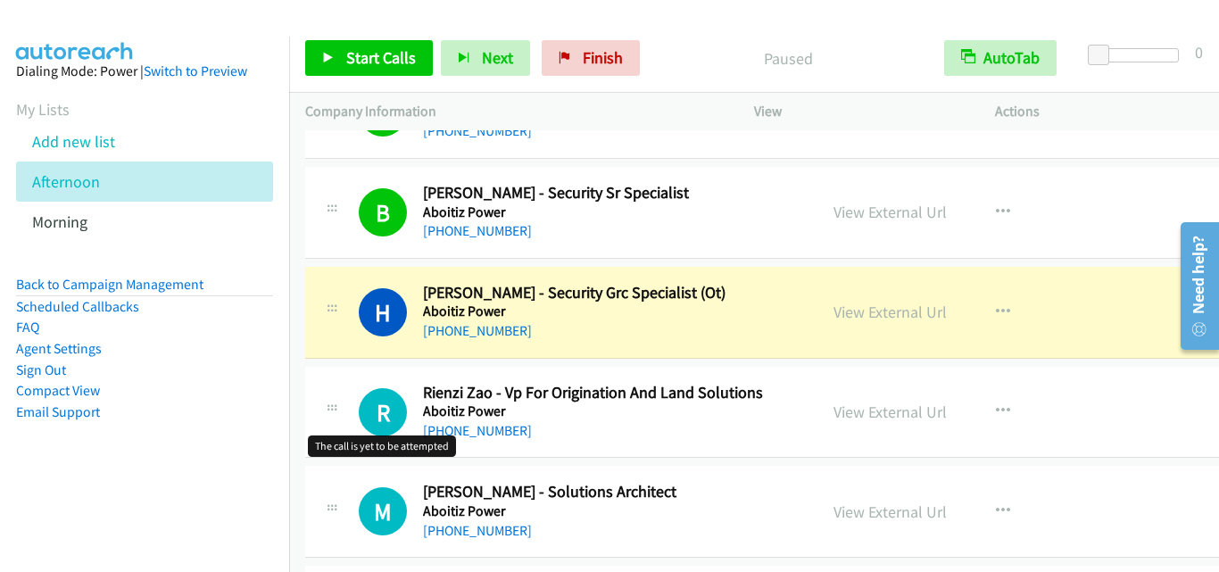
click at [369, 396] on h1 "R" at bounding box center [383, 412] width 48 height 48
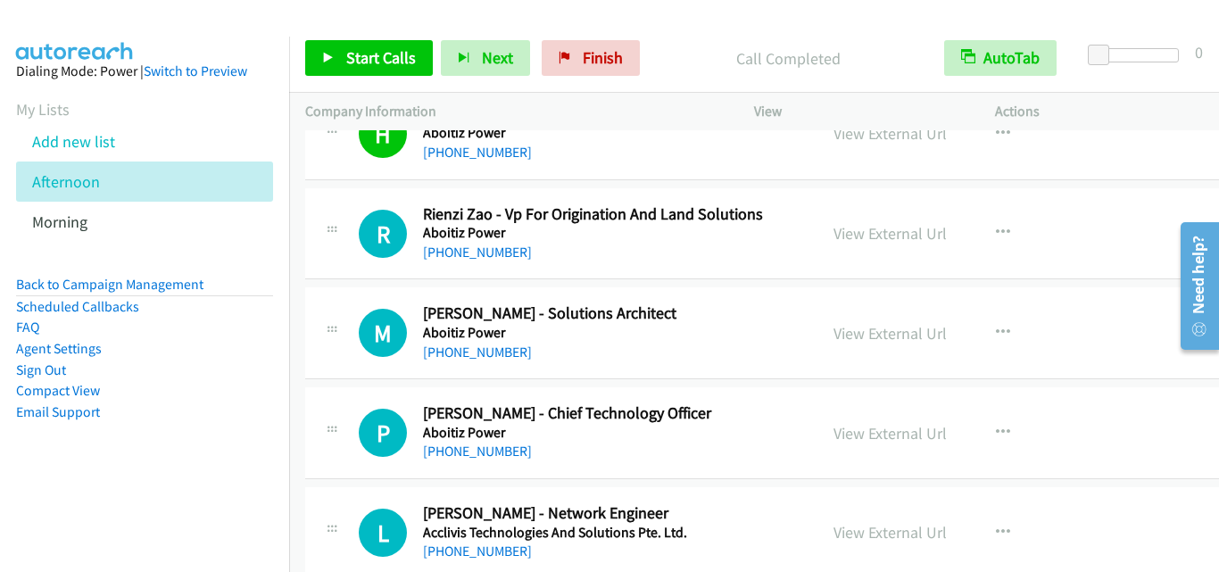
scroll to position [4285, 0]
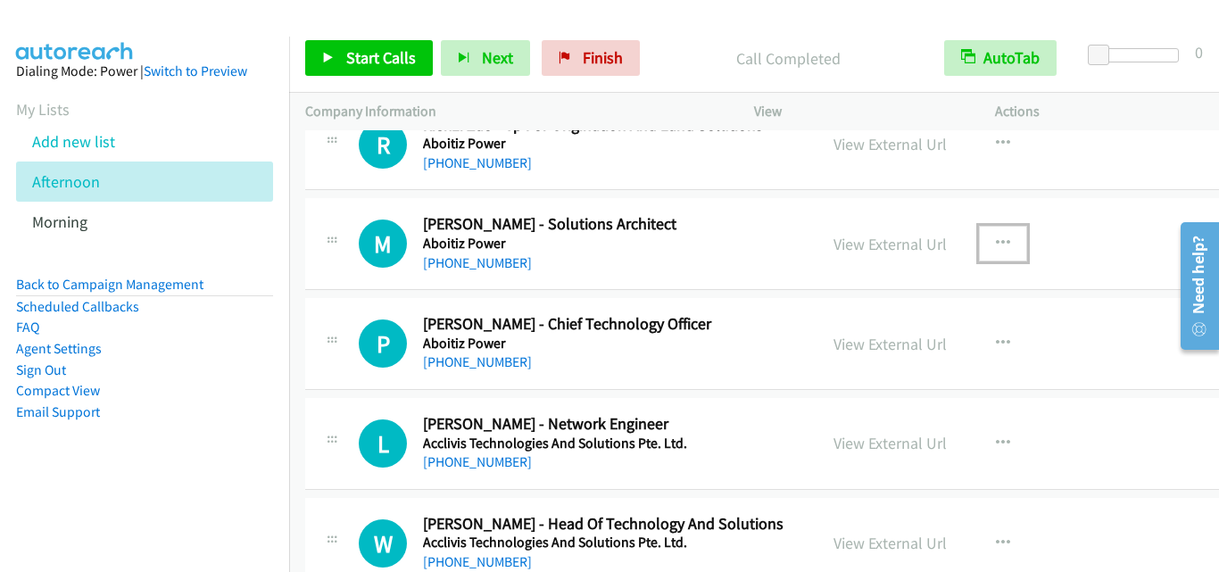
click at [996, 237] on icon "button" at bounding box center [1003, 244] width 14 height 14
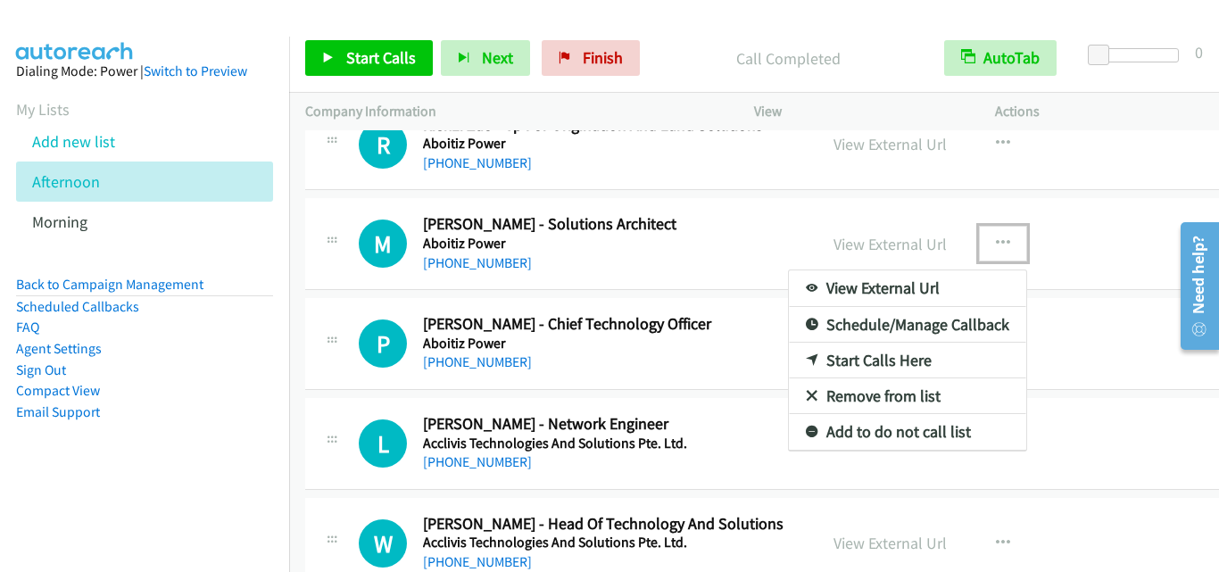
click at [861, 367] on link "Start Calls Here" at bounding box center [907, 361] width 237 height 36
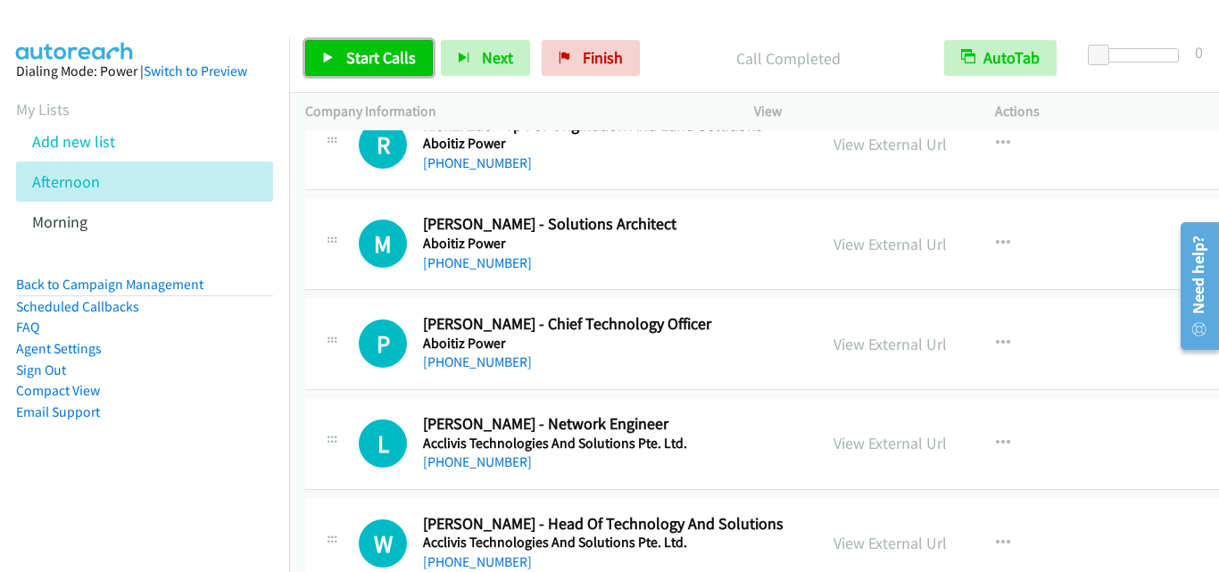
click at [376, 58] on span "Start Calls" at bounding box center [381, 57] width 70 height 21
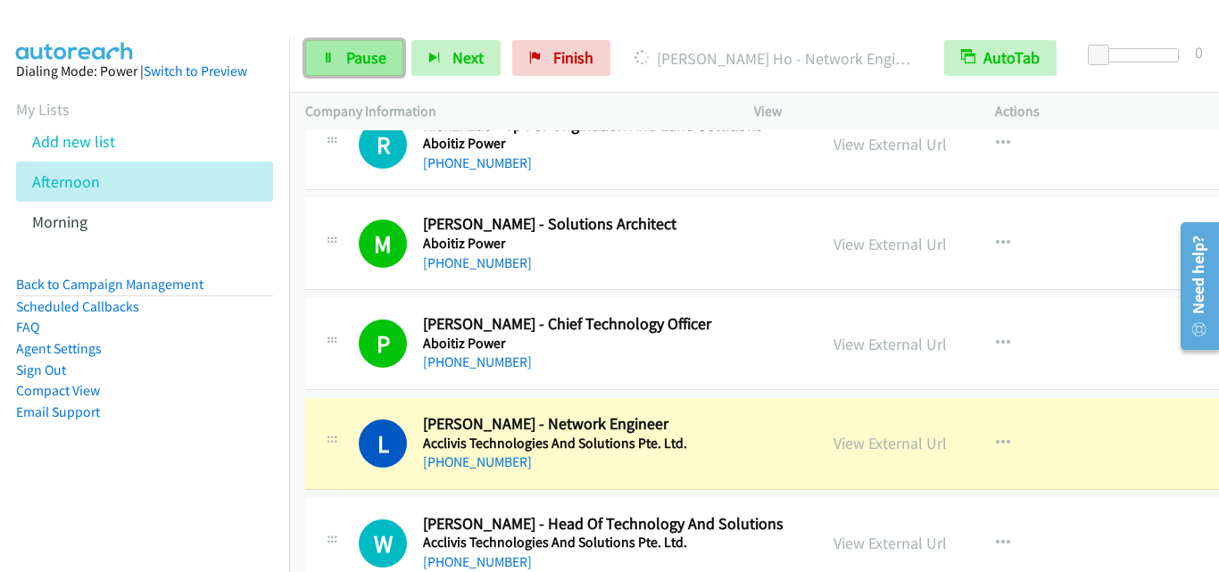
click at [339, 46] on link "Pause" at bounding box center [354, 58] width 98 height 36
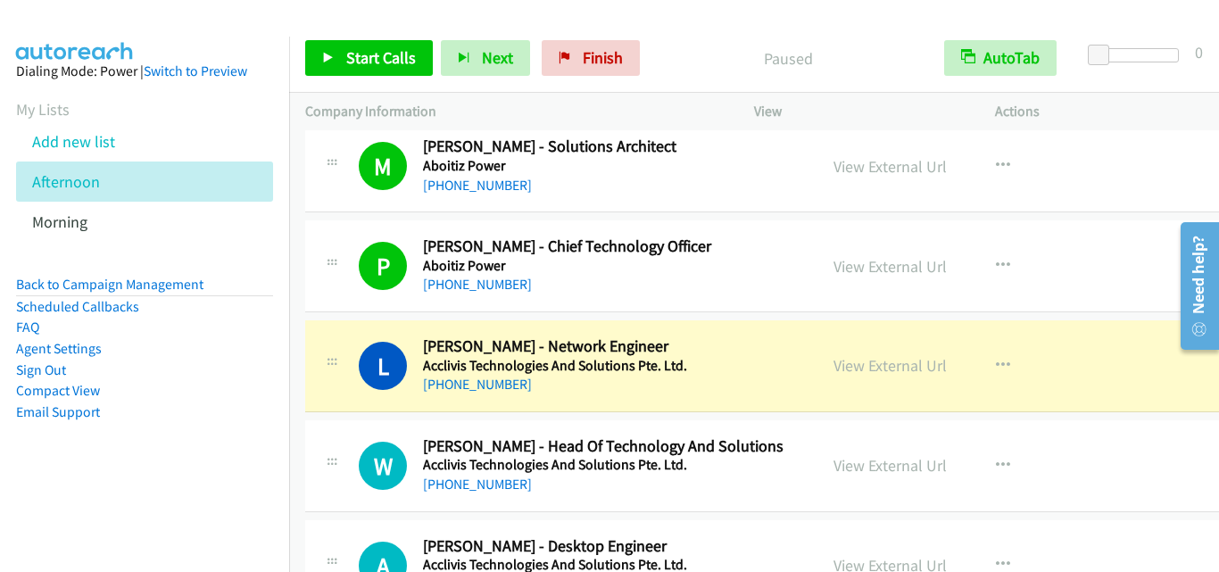
scroll to position [4464, 0]
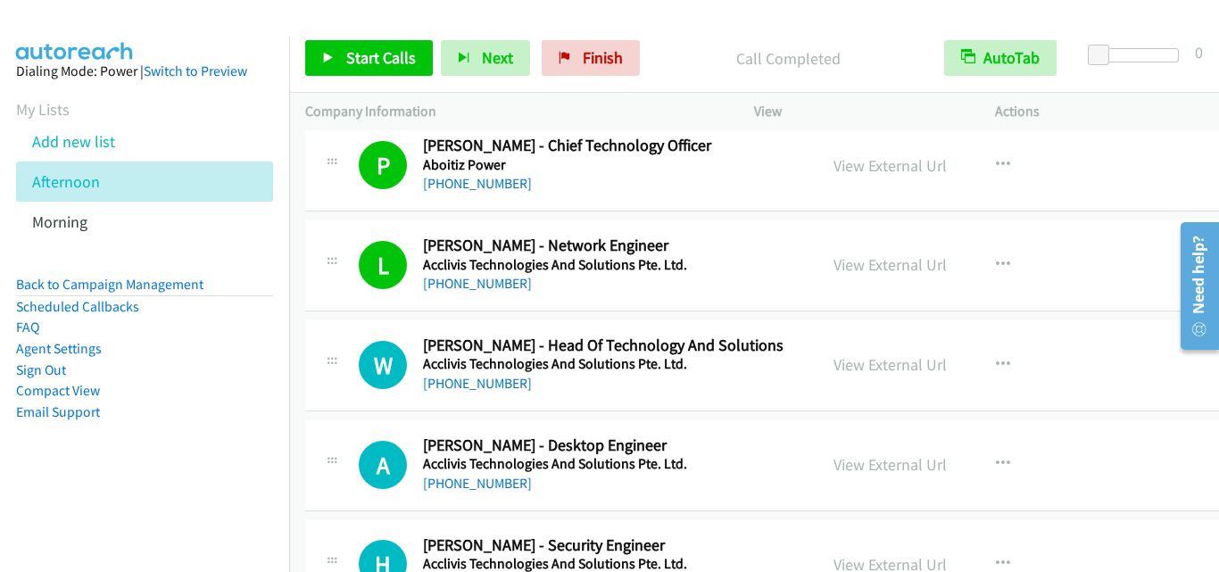
click at [366, 324] on div "W Callback Scheduled Warren Phee - Head Of Technology And Solutions Acclivis Te…" at bounding box center [785, 366] width 961 height 92
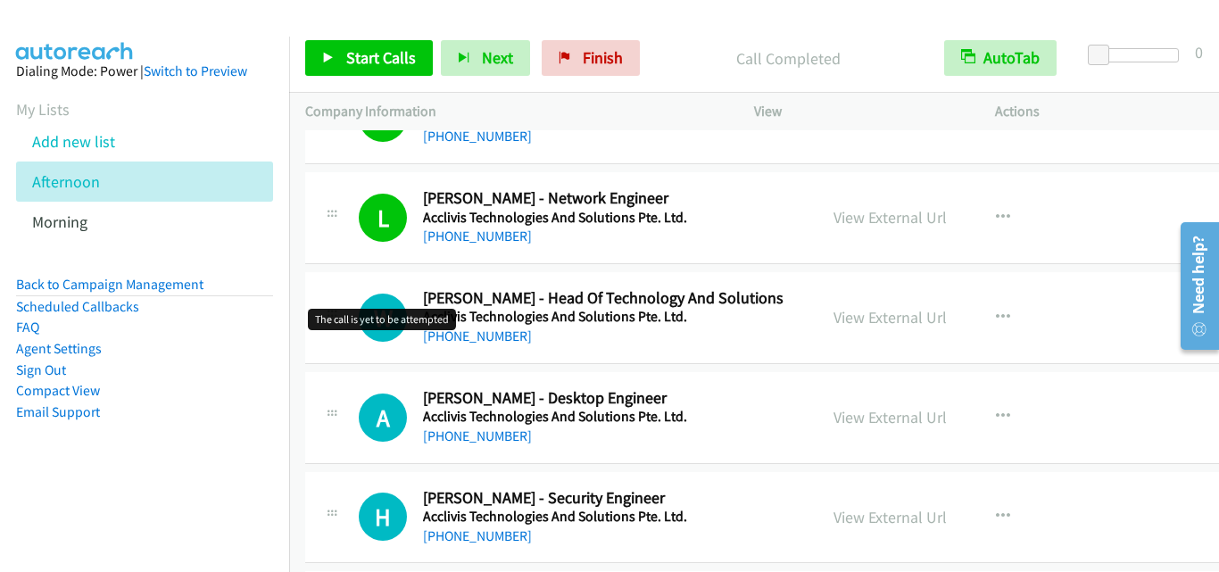
scroll to position [4553, 0]
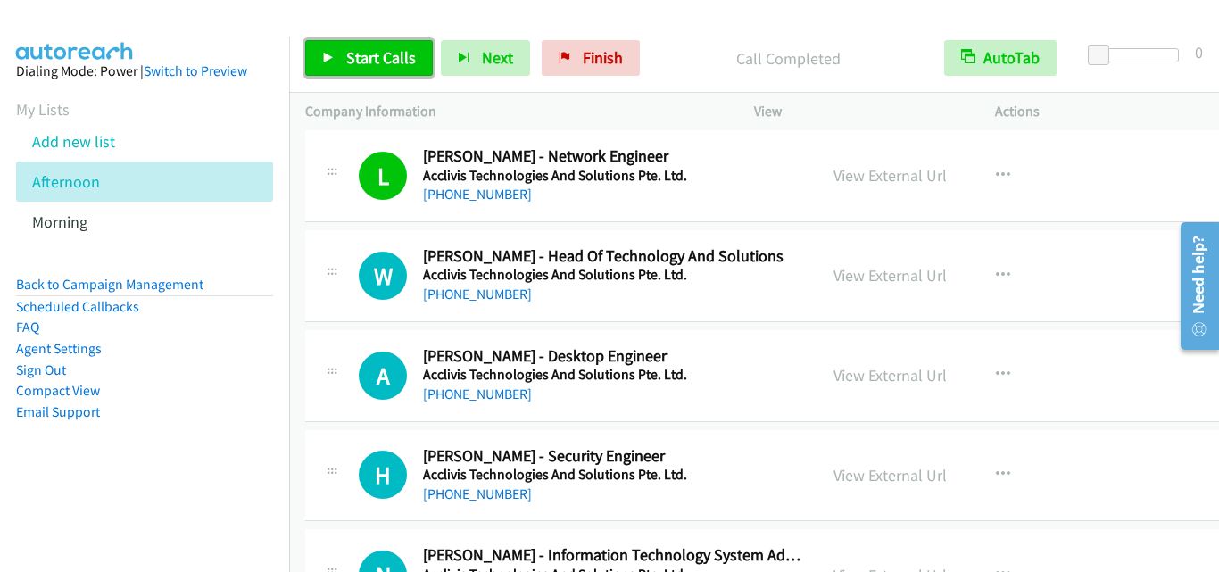
click at [389, 47] on span "Start Calls" at bounding box center [381, 57] width 70 height 21
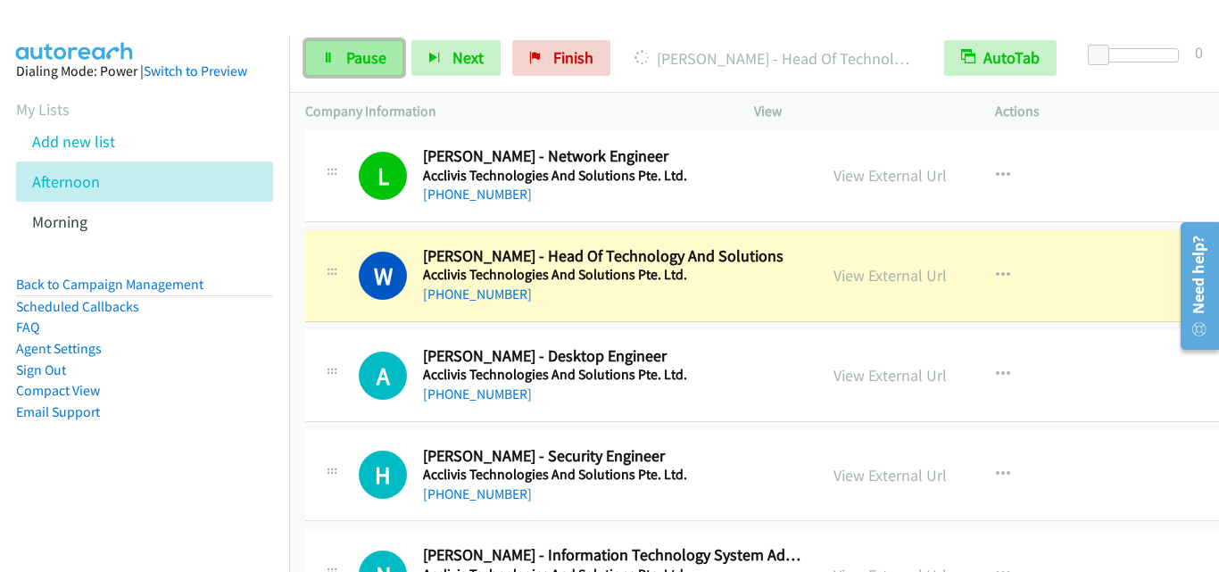
click at [365, 60] on span "Pause" at bounding box center [366, 57] width 40 height 21
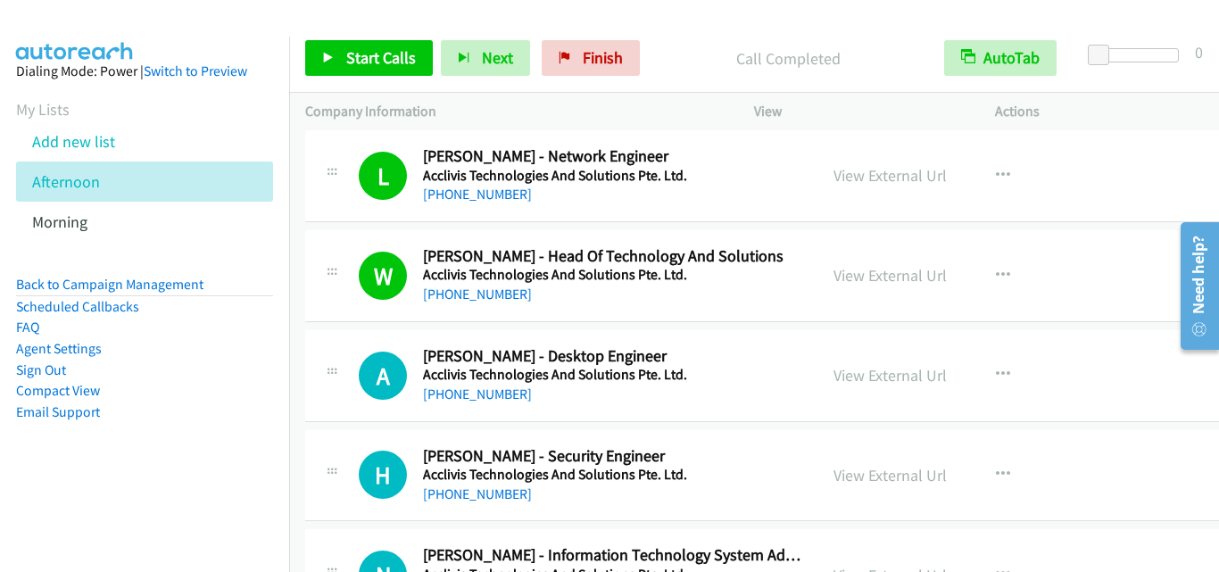
click at [370, 321] on div "W Callback Scheduled Warren Phee - Head Of Technology And Solutions Acclivis Te…" at bounding box center [785, 276] width 961 height 92
click at [373, 48] on span "Start Calls" at bounding box center [381, 57] width 70 height 21
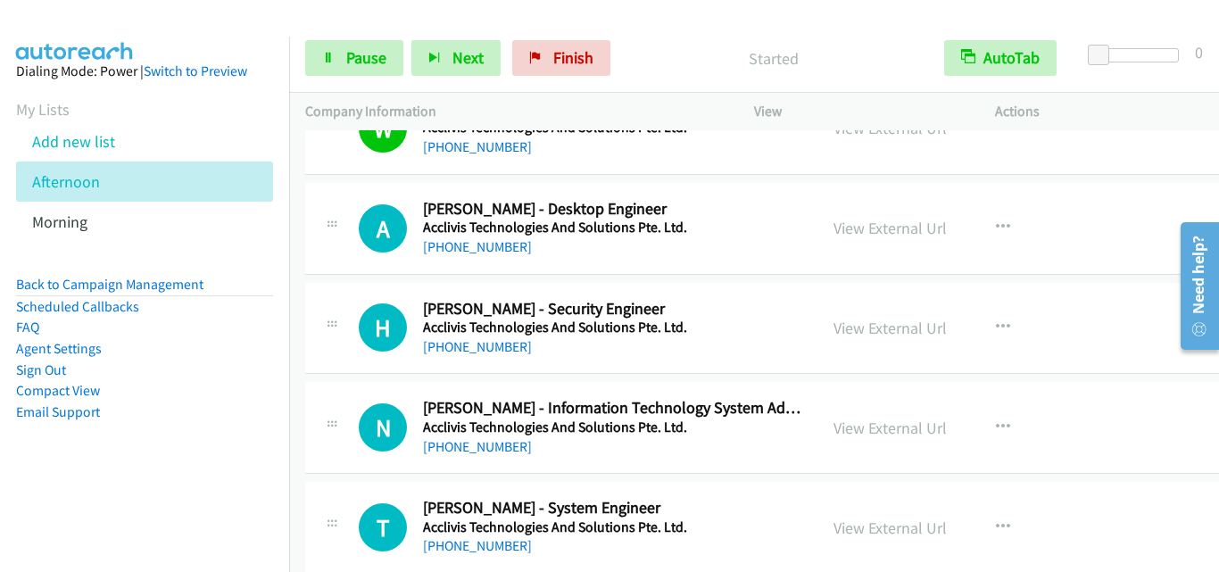
scroll to position [4731, 0]
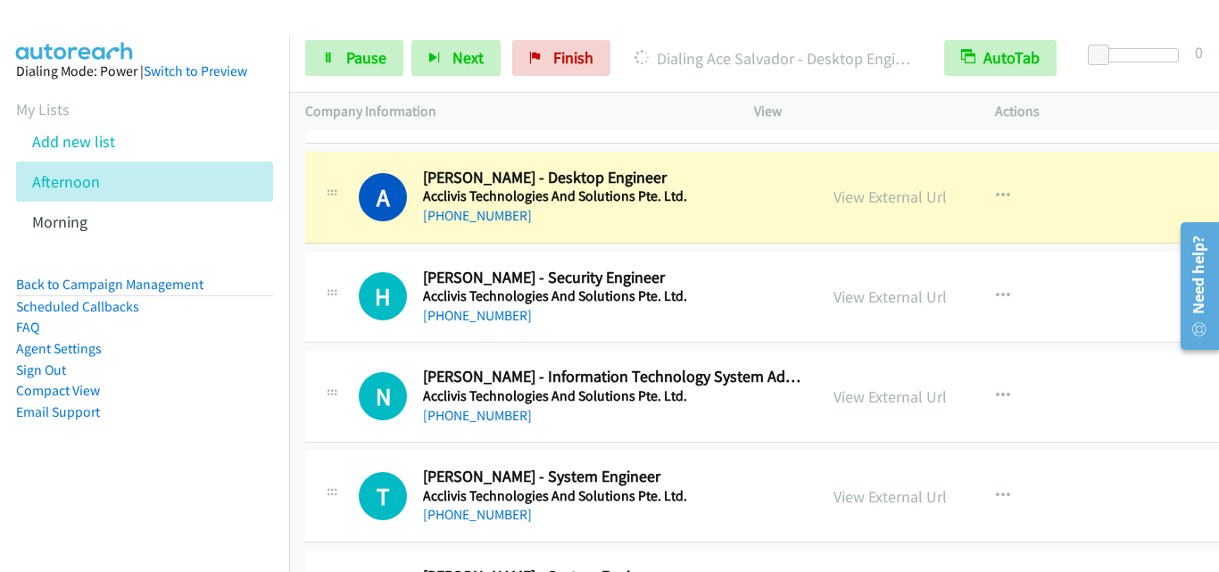
click at [317, 180] on div "A Callback Scheduled Ace Salvador - Desktop Engineer Acclivis Technologies And …" at bounding box center [561, 197] width 512 height 59
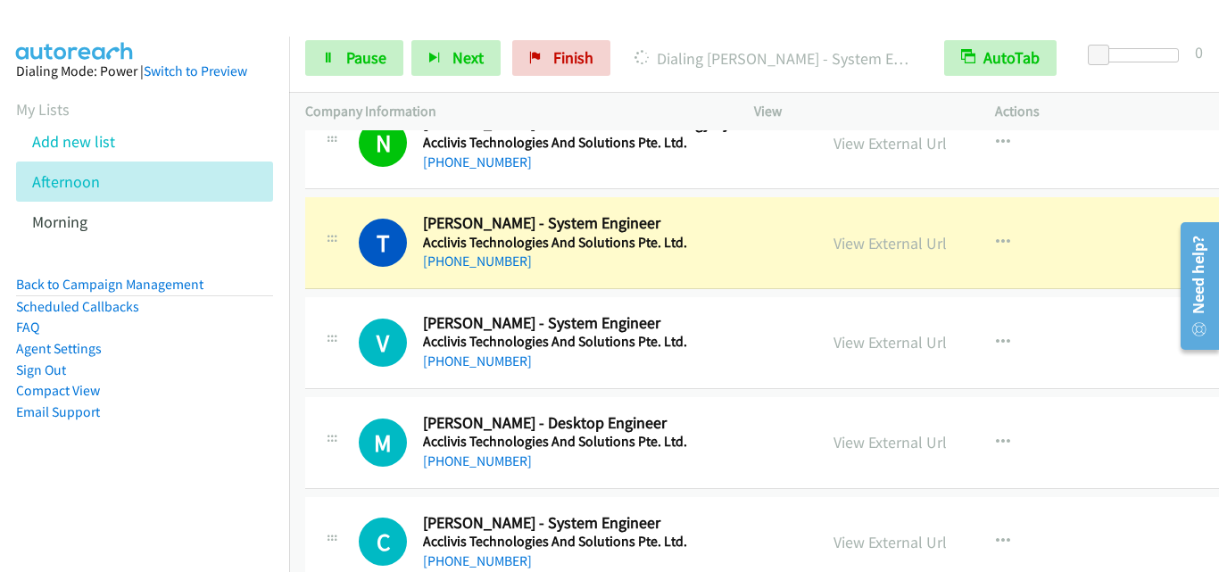
scroll to position [4910, 0]
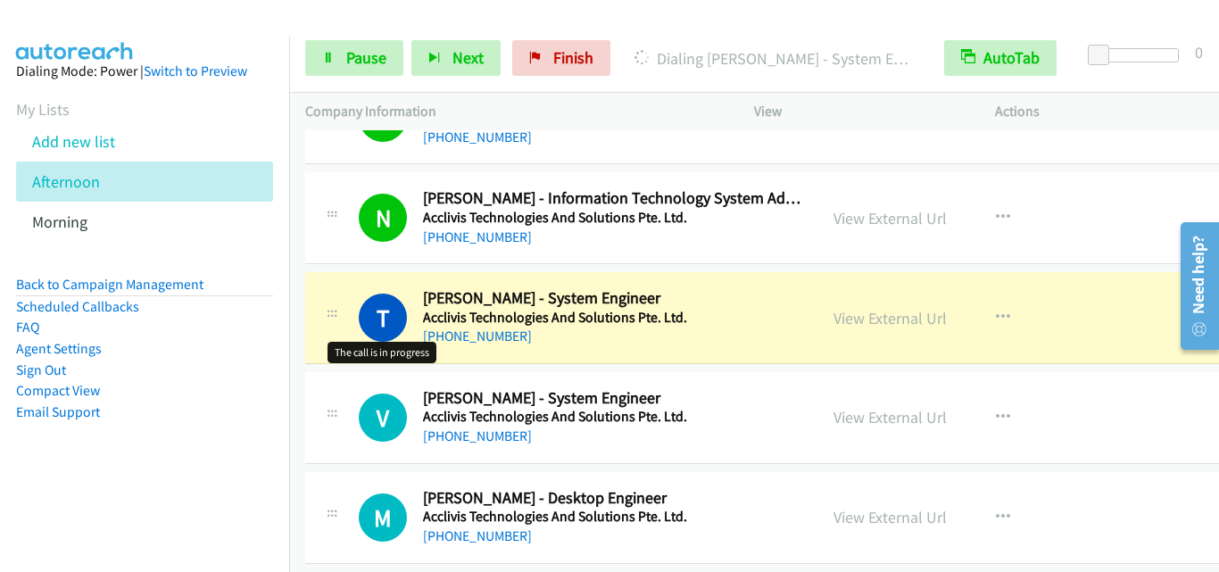
click at [379, 341] on h1 "T" at bounding box center [383, 318] width 48 height 48
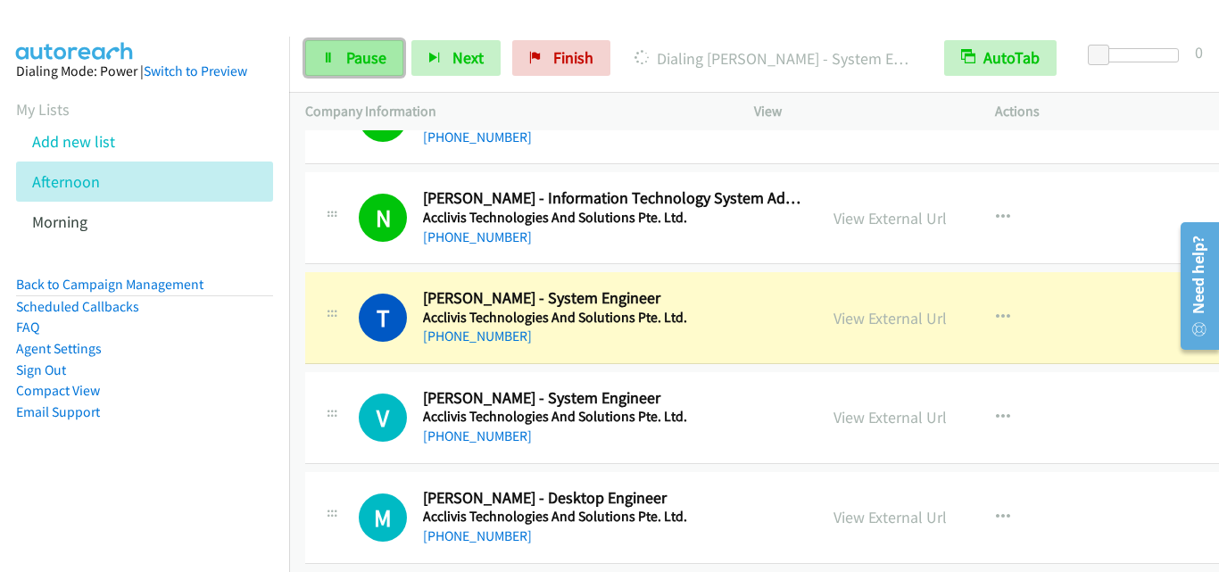
click at [375, 68] on link "Pause" at bounding box center [354, 58] width 98 height 36
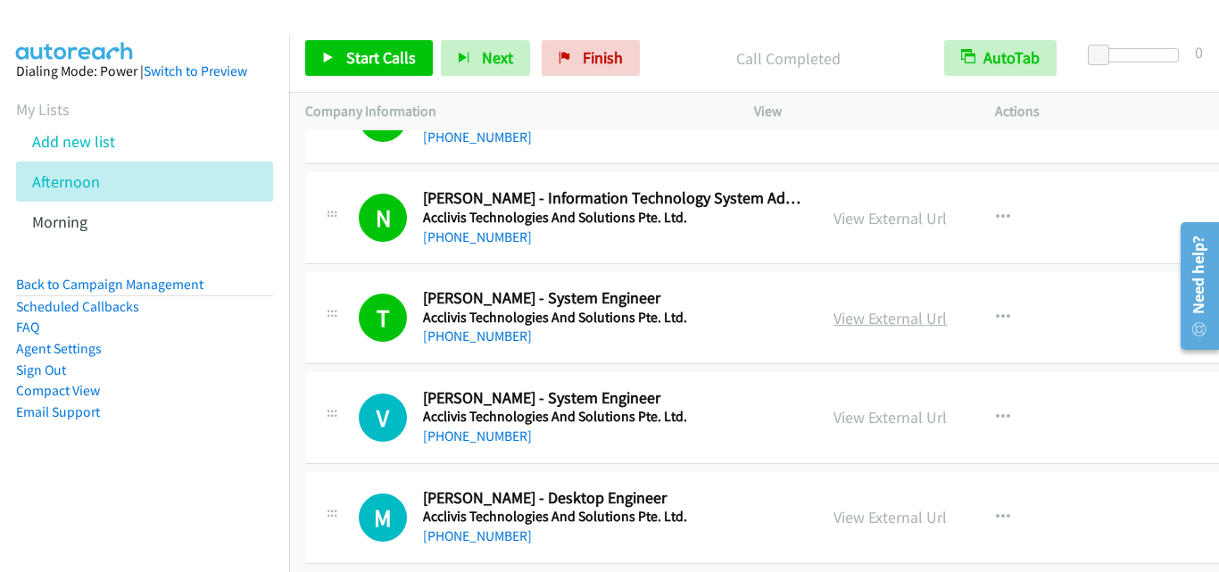
click at [834, 312] on link "View External Url" at bounding box center [890, 318] width 113 height 21
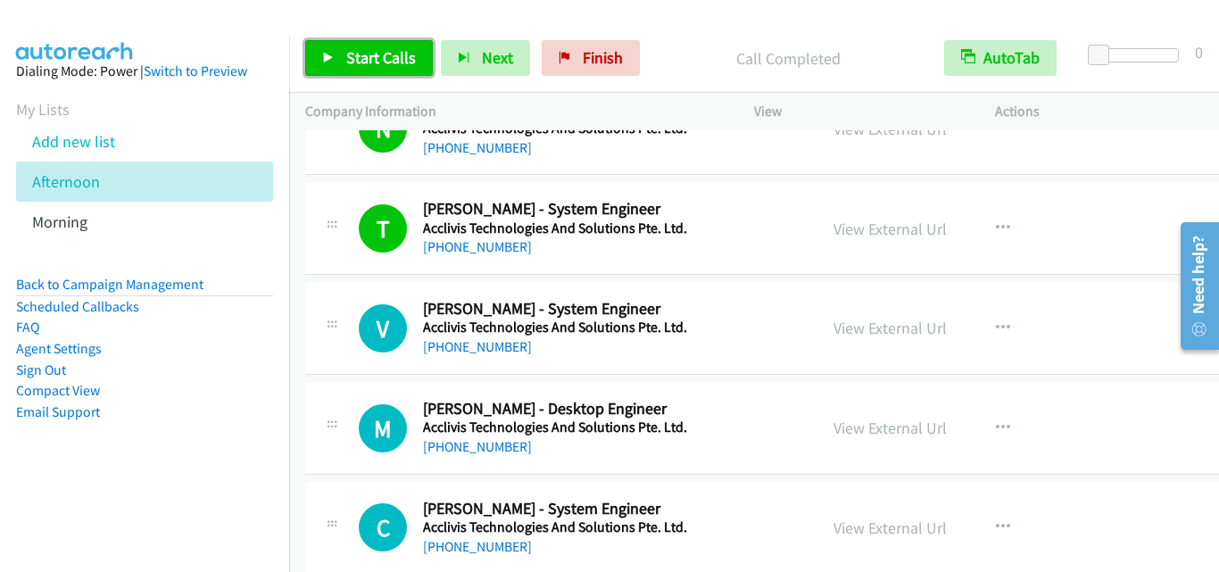
click at [370, 52] on span "Start Calls" at bounding box center [381, 57] width 70 height 21
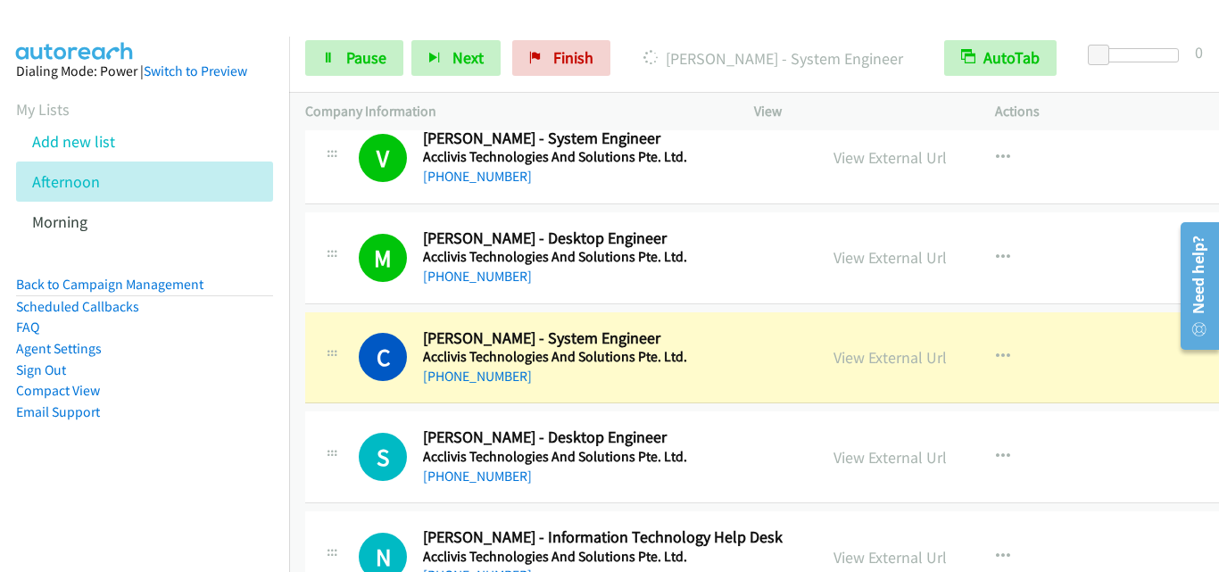
scroll to position [5178, 0]
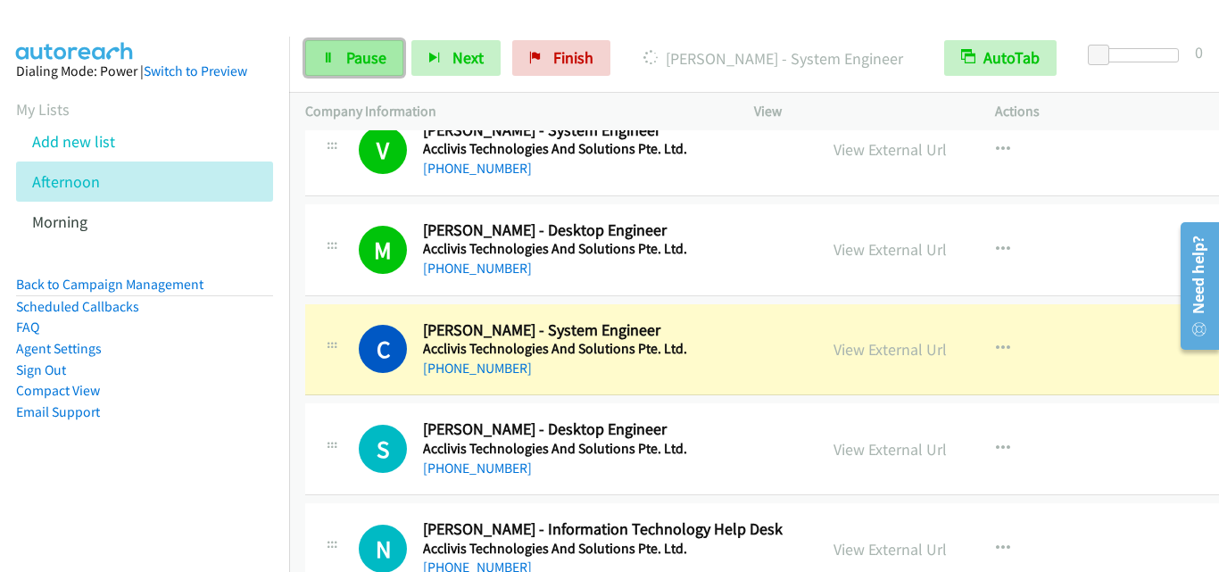
click at [362, 48] on span "Pause" at bounding box center [366, 57] width 40 height 21
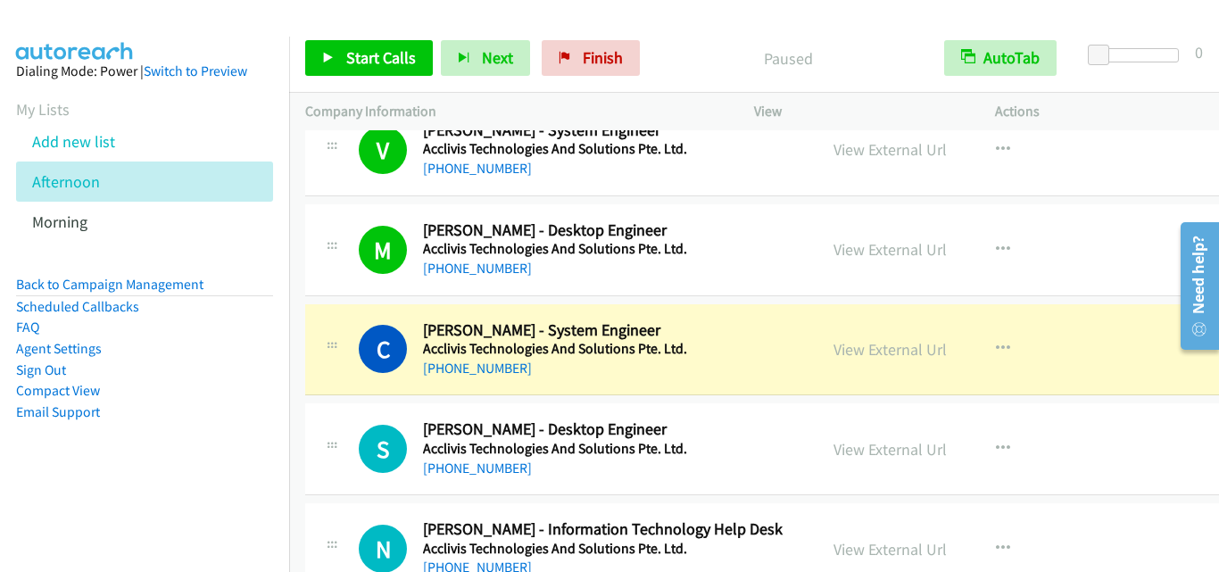
click at [373, 322] on div "C Callback Scheduled Chan Ann - System Engineer Acclivis Technologies And Solut…" at bounding box center [580, 349] width 443 height 59
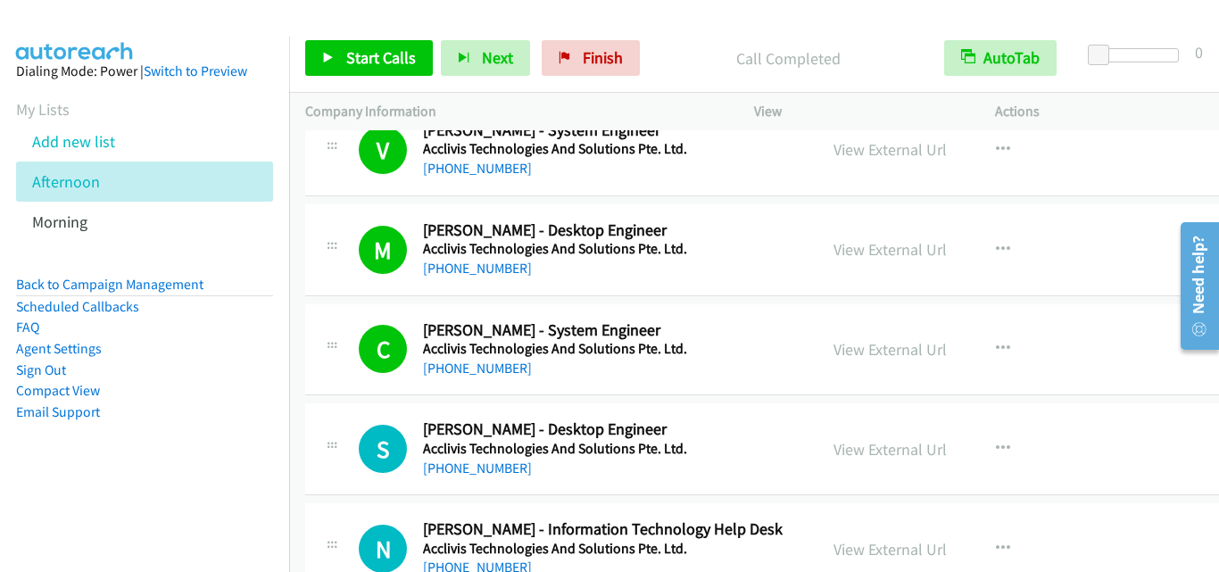
scroll to position [5356, 0]
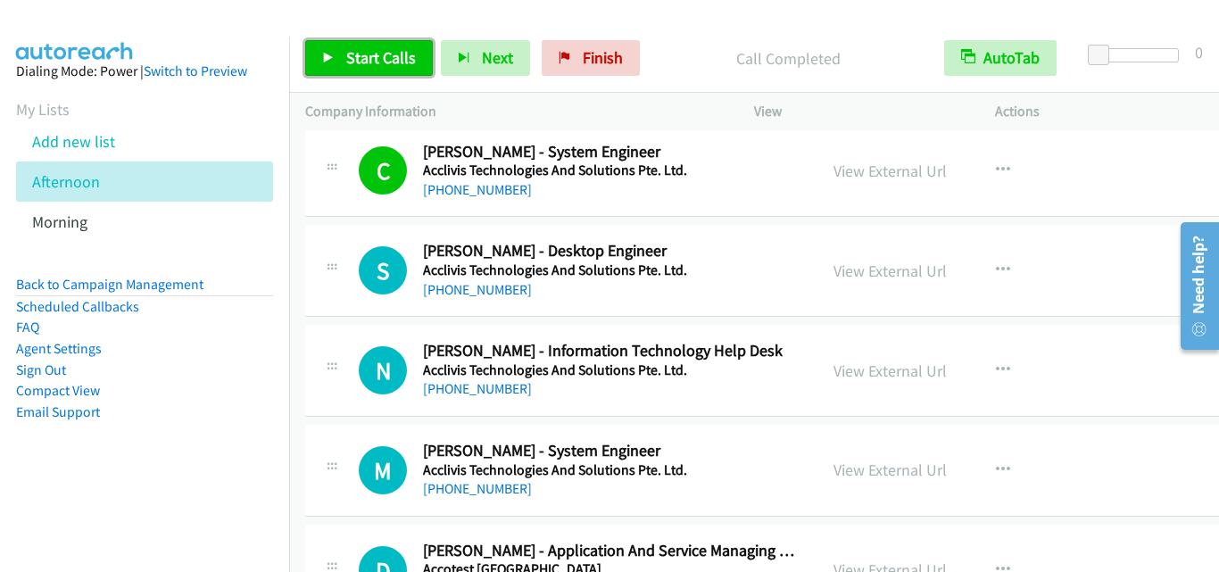
click at [395, 56] on span "Start Calls" at bounding box center [381, 57] width 70 height 21
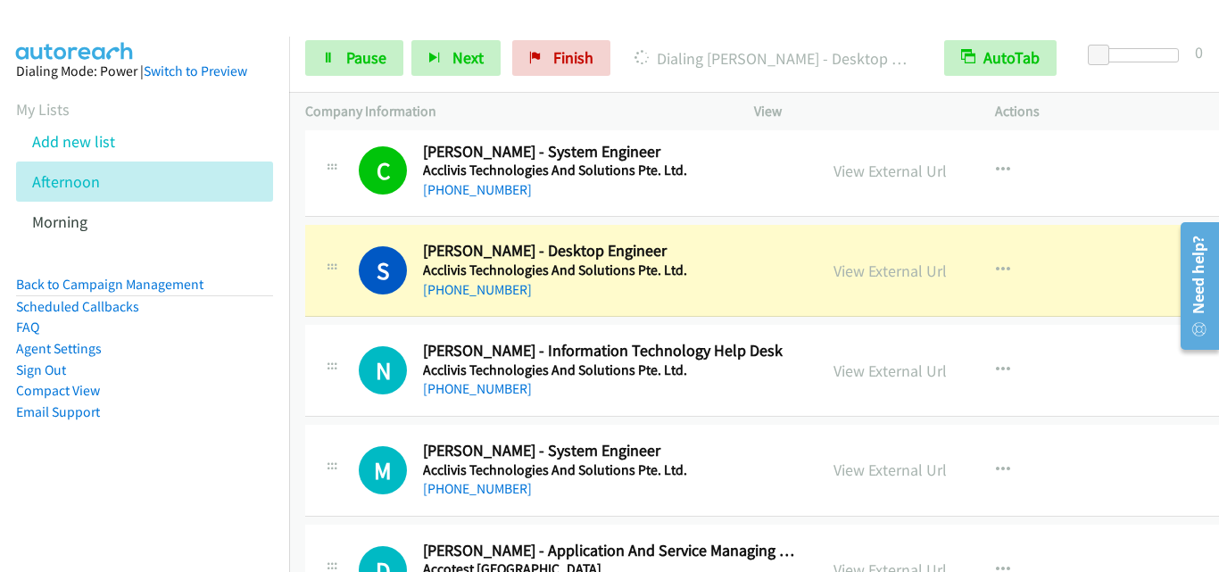
click at [358, 324] on td "N Callback Scheduled Nor Mohamad - Information Technology Help Desk Acclivis Te…" at bounding box center [785, 371] width 993 height 100
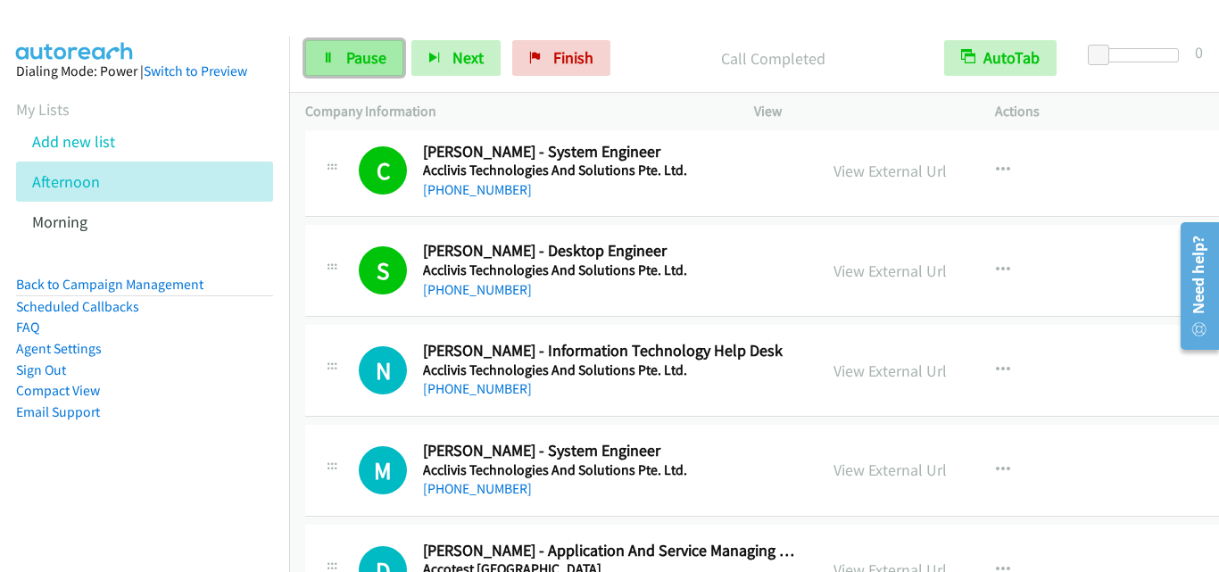
click at [351, 62] on span "Pause" at bounding box center [366, 57] width 40 height 21
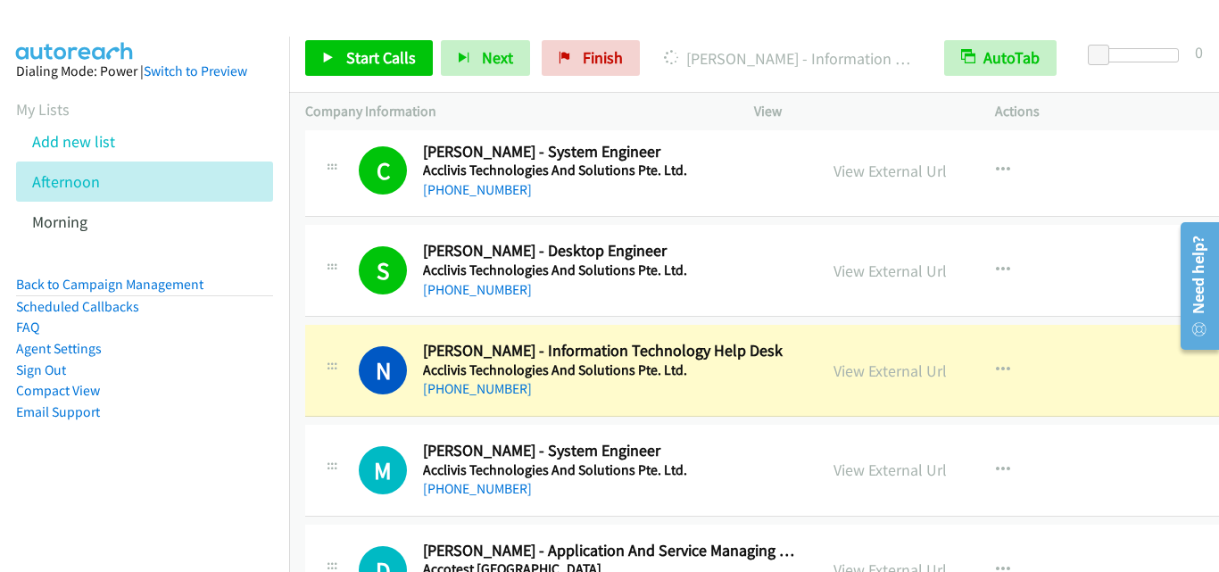
click at [378, 339] on div "N Callback Scheduled Nor Mohamad - Information Technology Help Desk Acclivis Te…" at bounding box center [785, 371] width 961 height 92
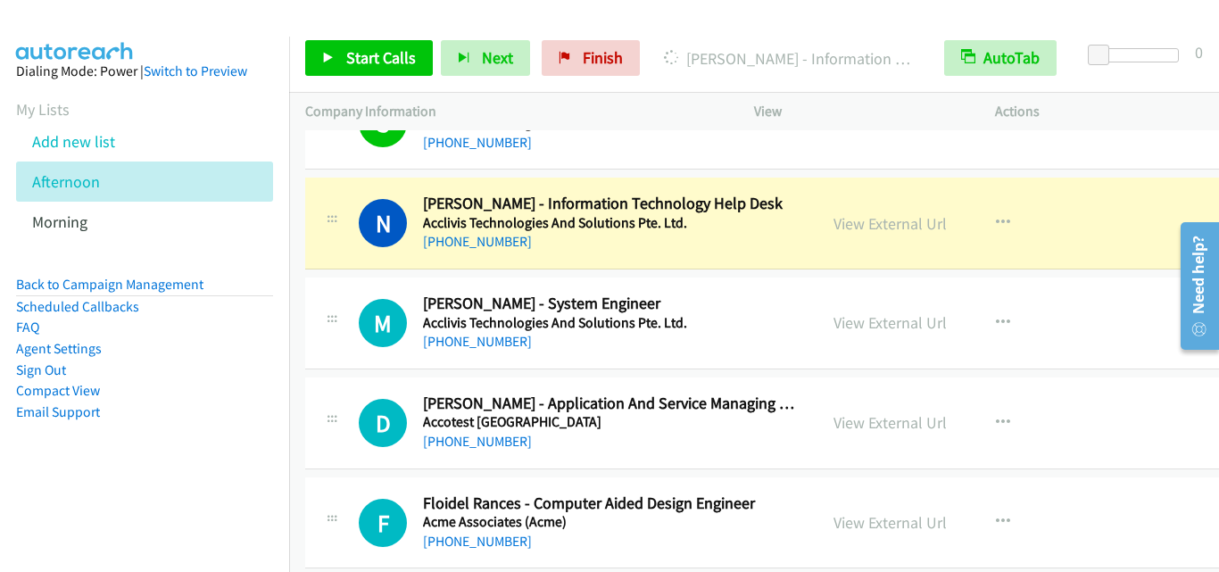
scroll to position [5535, 0]
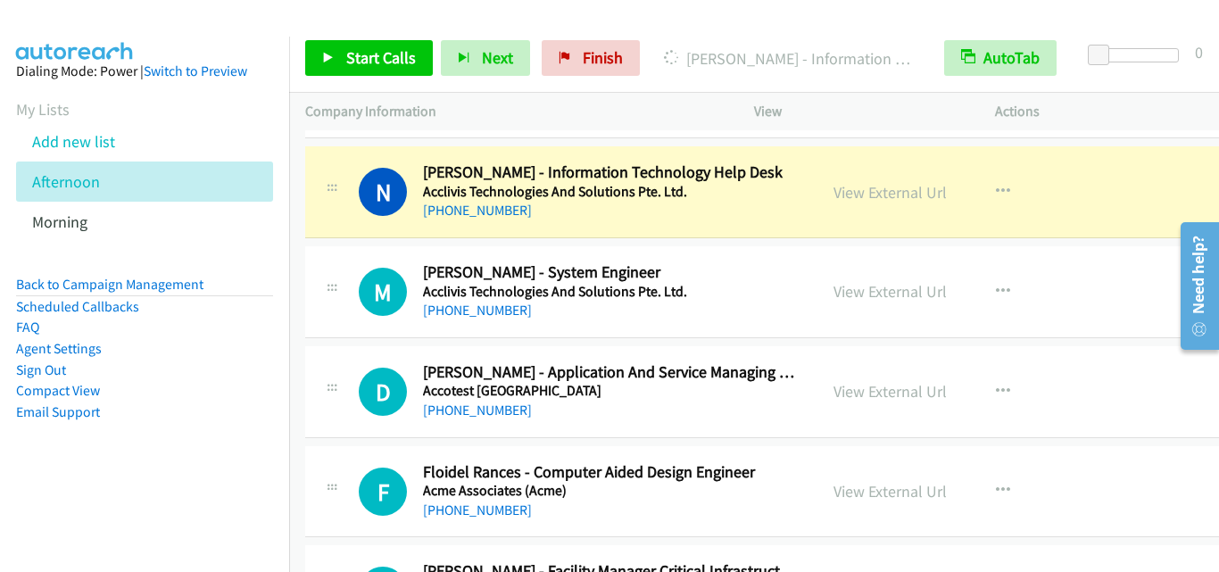
click at [343, 244] on td "M Callback Scheduled Malcolm Gan - System Engineer Acclivis Technologies And So…" at bounding box center [785, 293] width 993 height 100
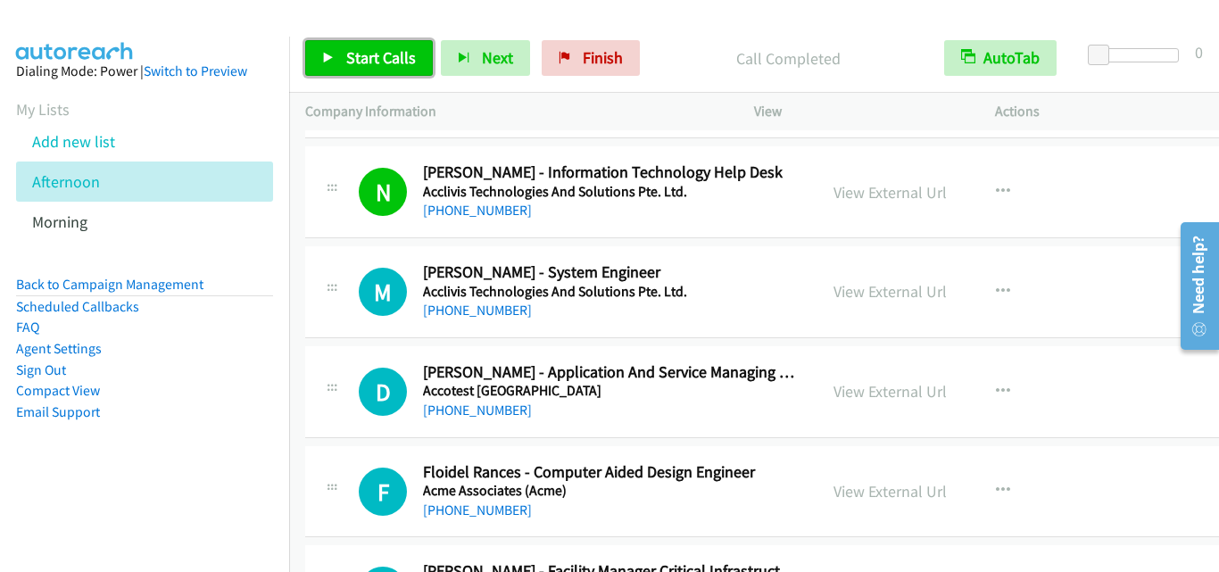
click at [360, 58] on span "Start Calls" at bounding box center [381, 57] width 70 height 21
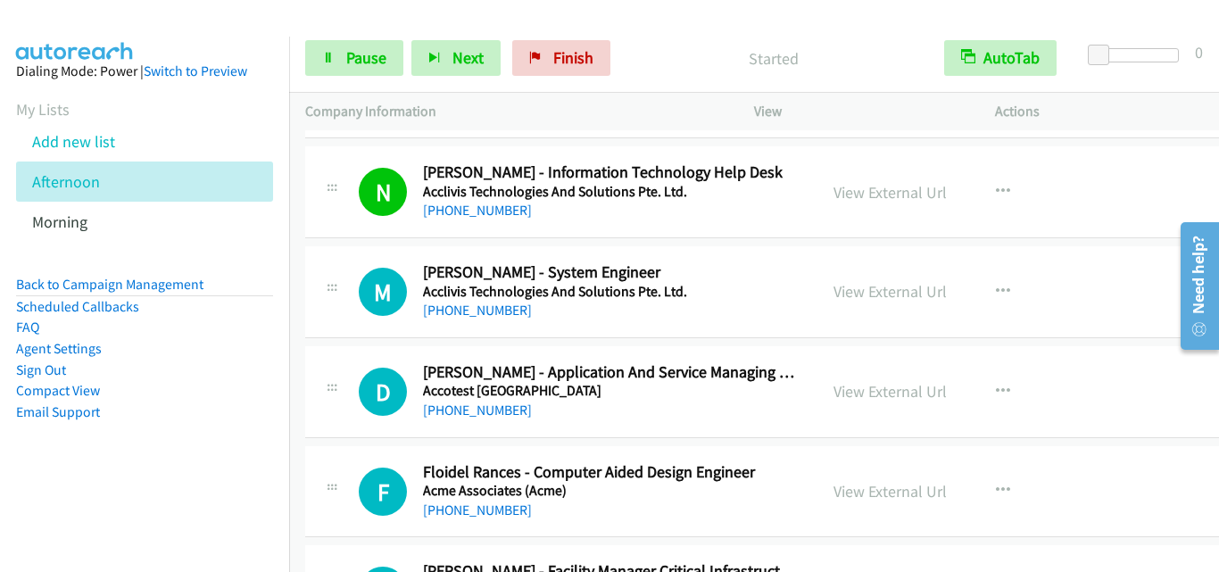
click at [337, 312] on div "M Callback Scheduled Malcolm Gan - System Engineer Acclivis Technologies And So…" at bounding box center [561, 291] width 480 height 59
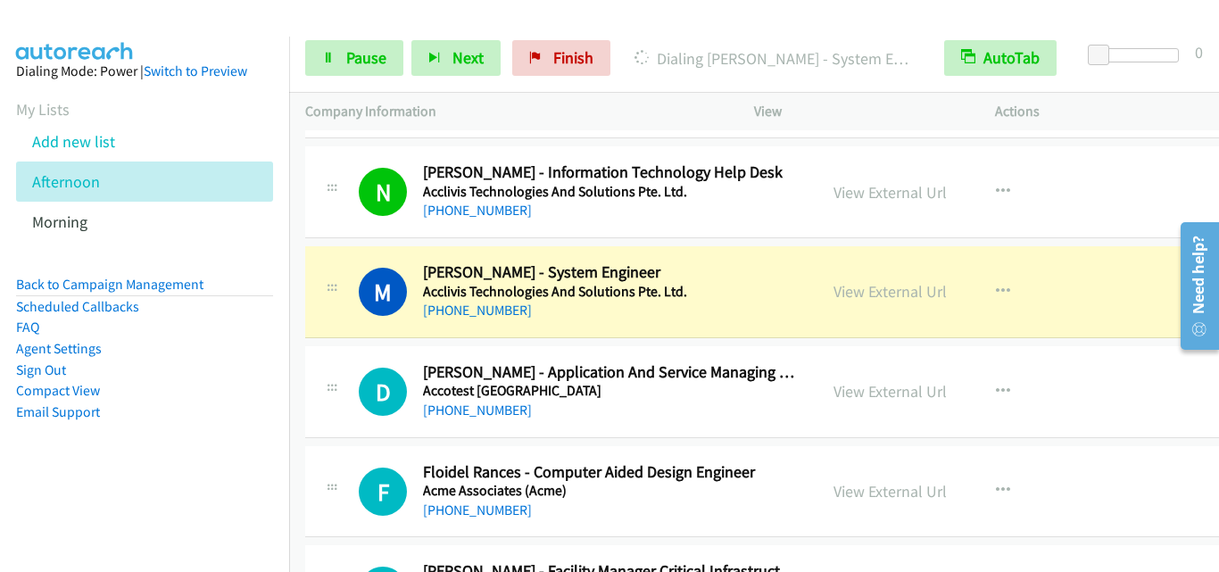
scroll to position [5624, 0]
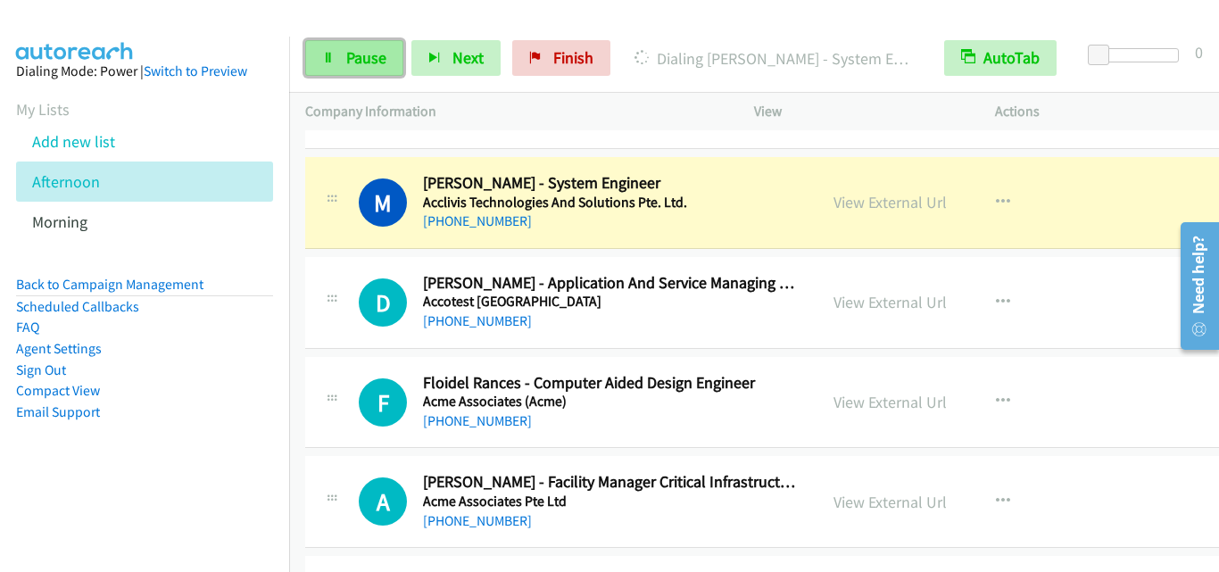
click at [364, 50] on span "Pause" at bounding box center [366, 57] width 40 height 21
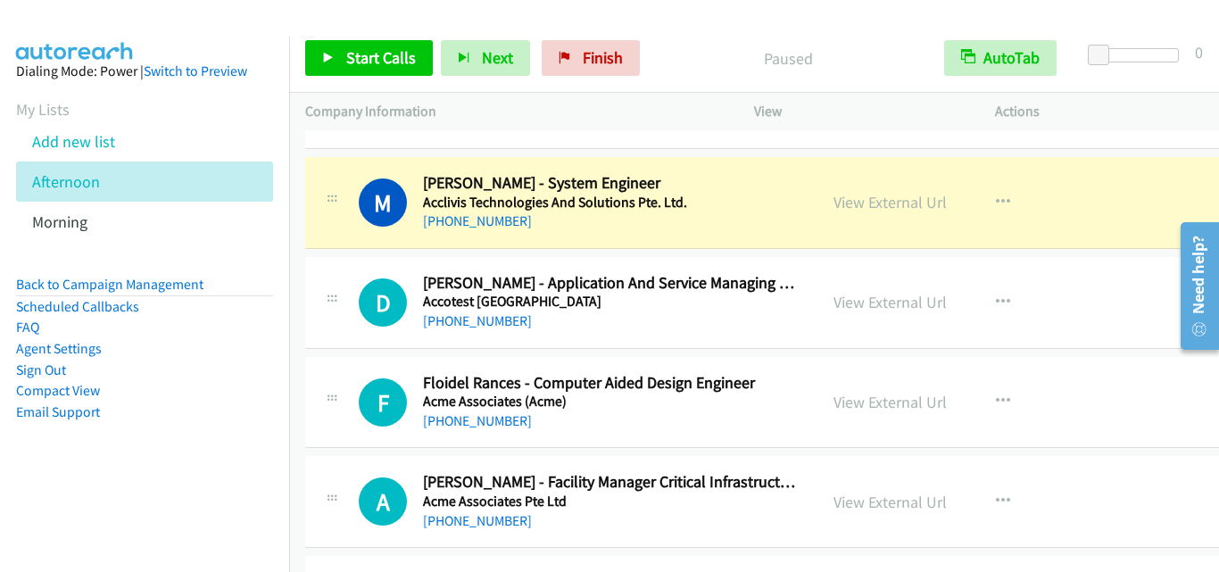
click at [335, 283] on div at bounding box center [331, 297] width 21 height 48
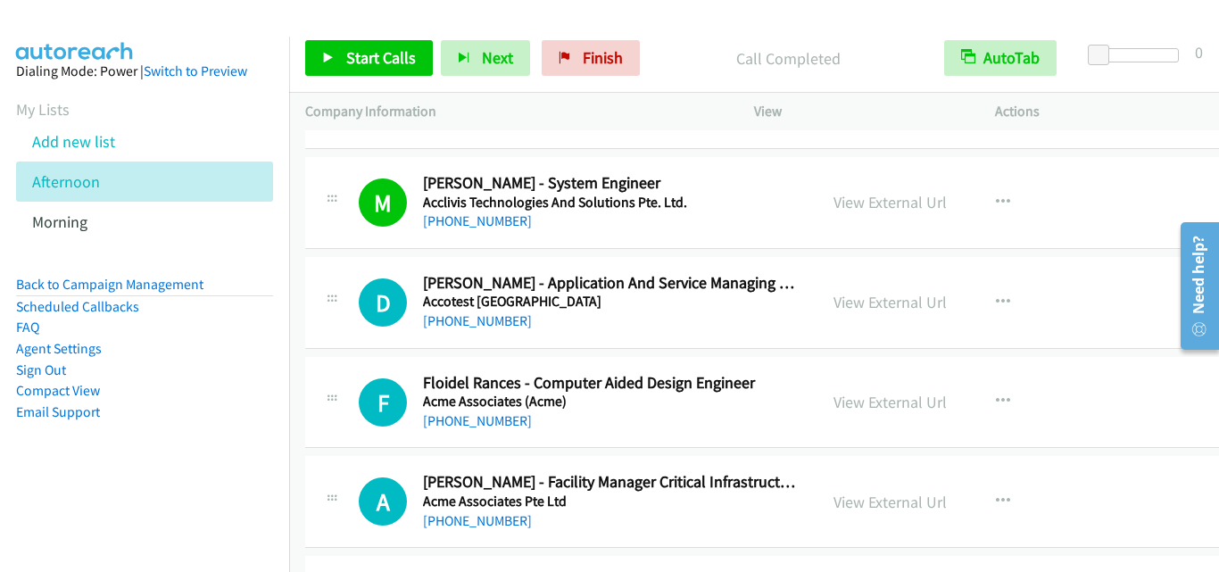
scroll to position [5713, 0]
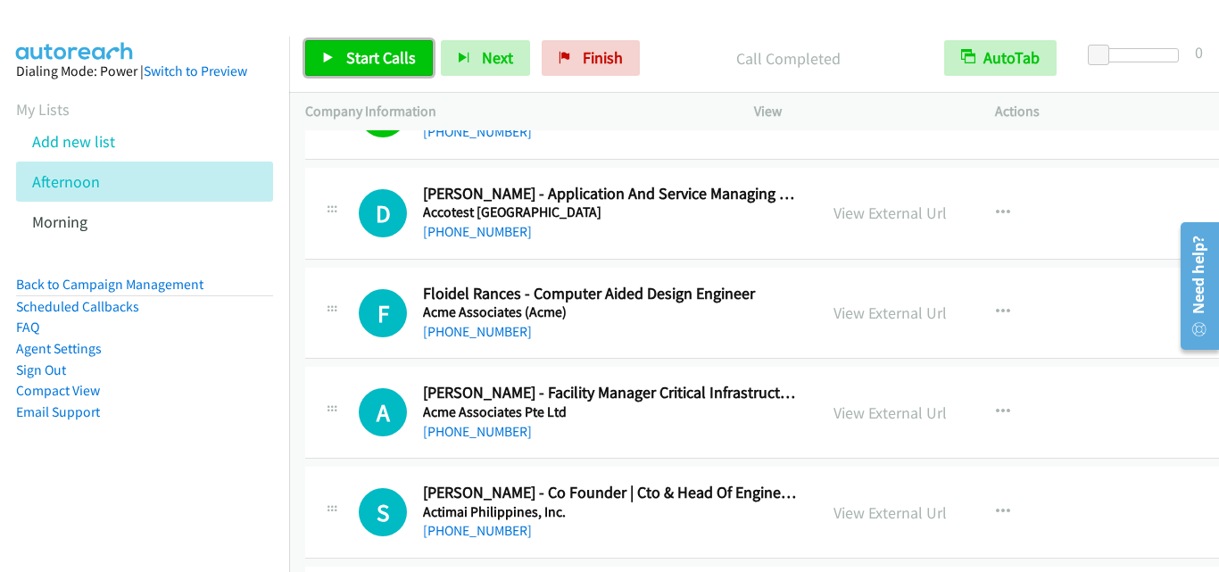
click at [373, 61] on span "Start Calls" at bounding box center [381, 57] width 70 height 21
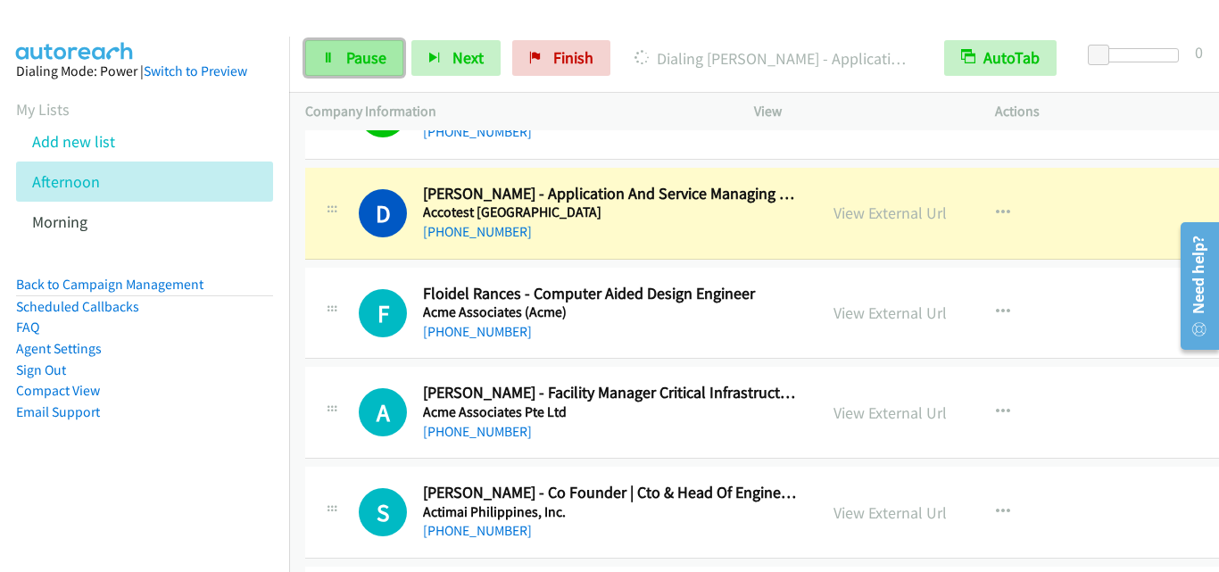
click at [341, 50] on link "Pause" at bounding box center [354, 58] width 98 height 36
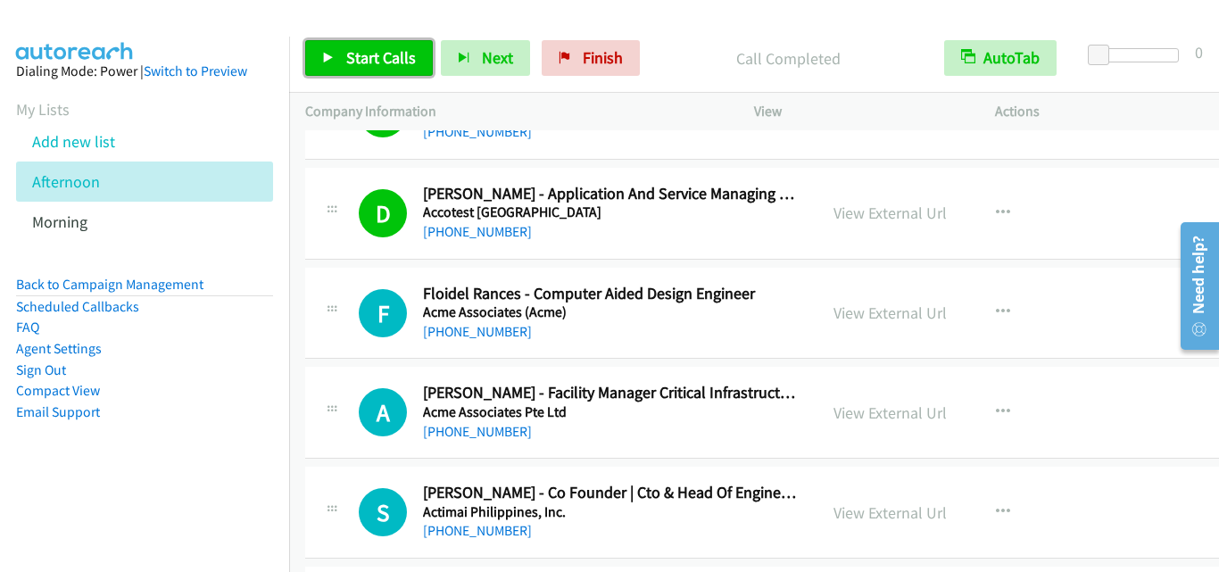
click at [415, 62] on link "Start Calls" at bounding box center [369, 58] width 128 height 36
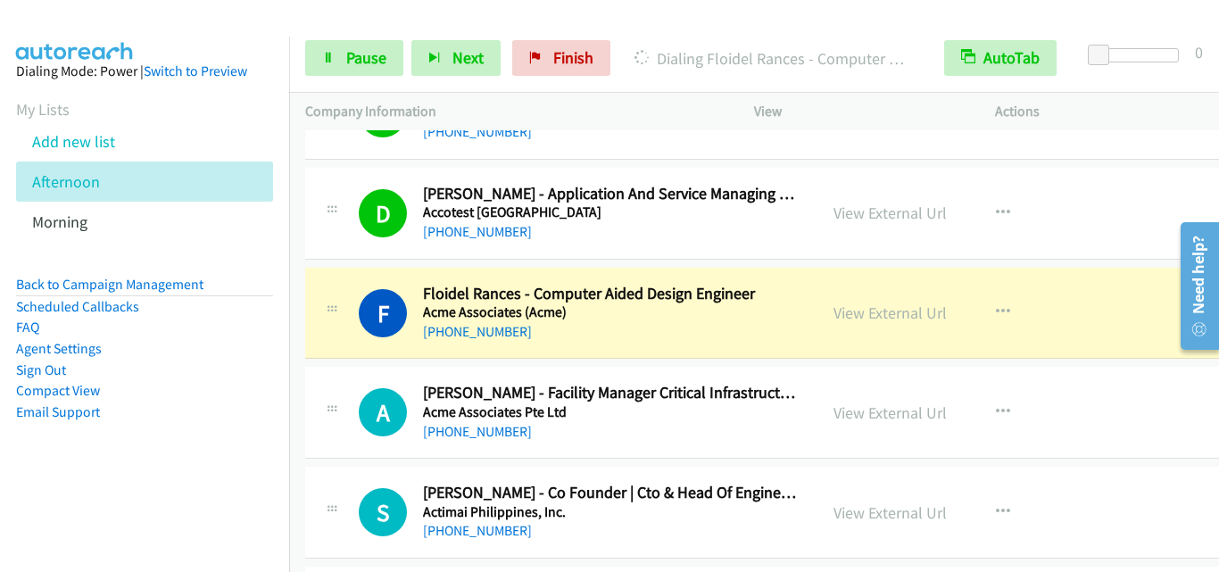
click at [354, 268] on div "F Callback Scheduled Floidel Rances - Computer Aided Design Engineer Acme Assoc…" at bounding box center [785, 314] width 961 height 92
click at [324, 304] on icon at bounding box center [331, 308] width 21 height 9
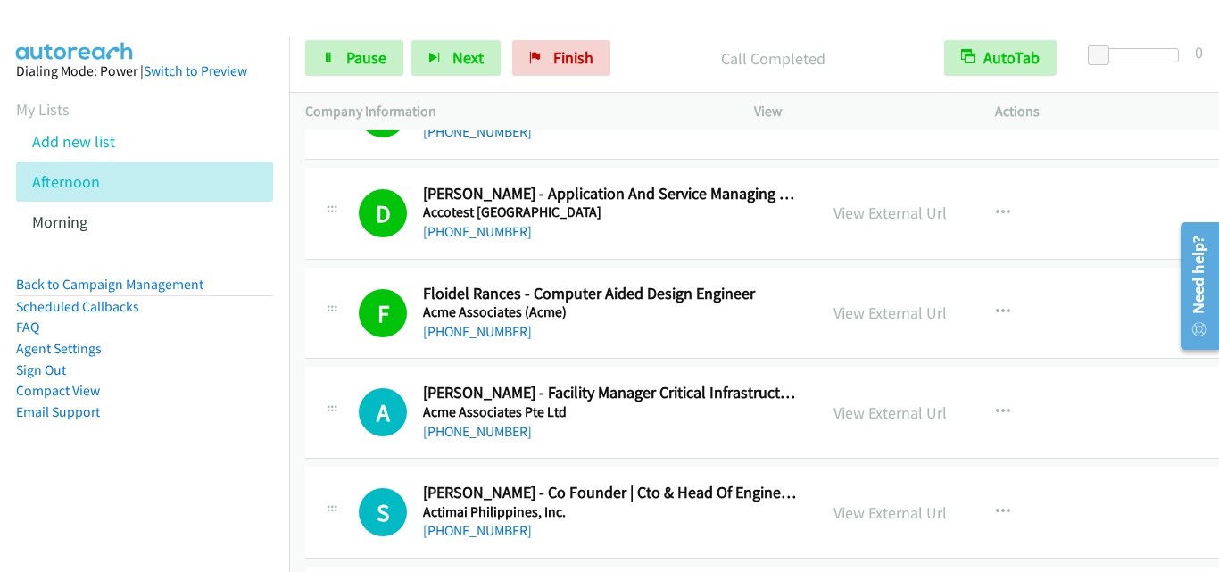
scroll to position [5803, 0]
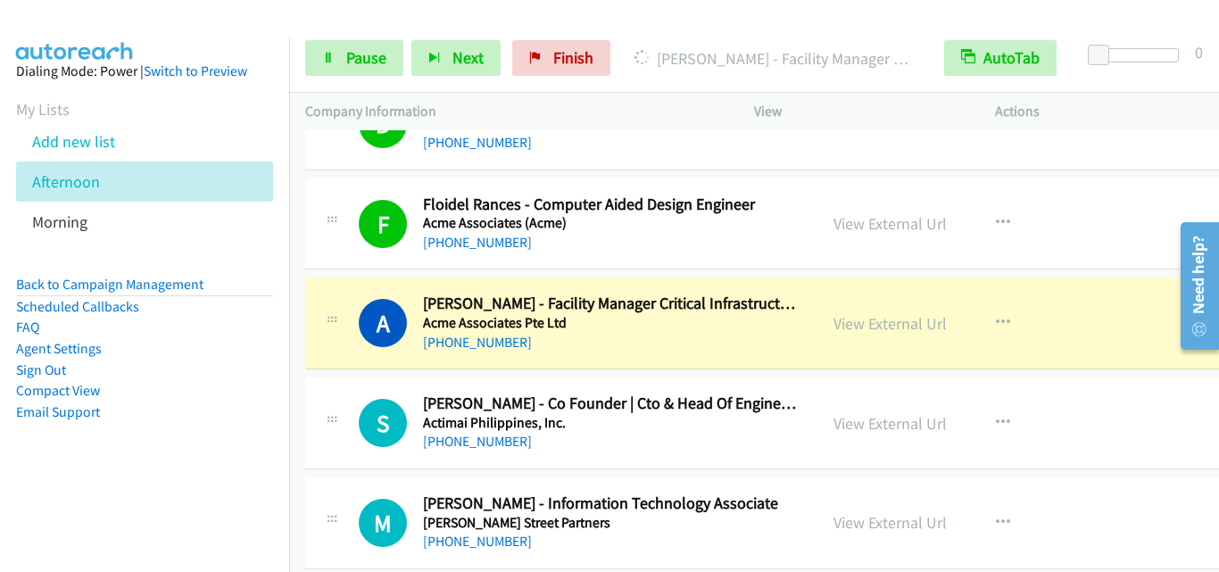
click at [372, 379] on div "S Callback Scheduled Sherwin Velasco - Co Founder | Cto & Head Of Engineering A…" at bounding box center [785, 424] width 961 height 92
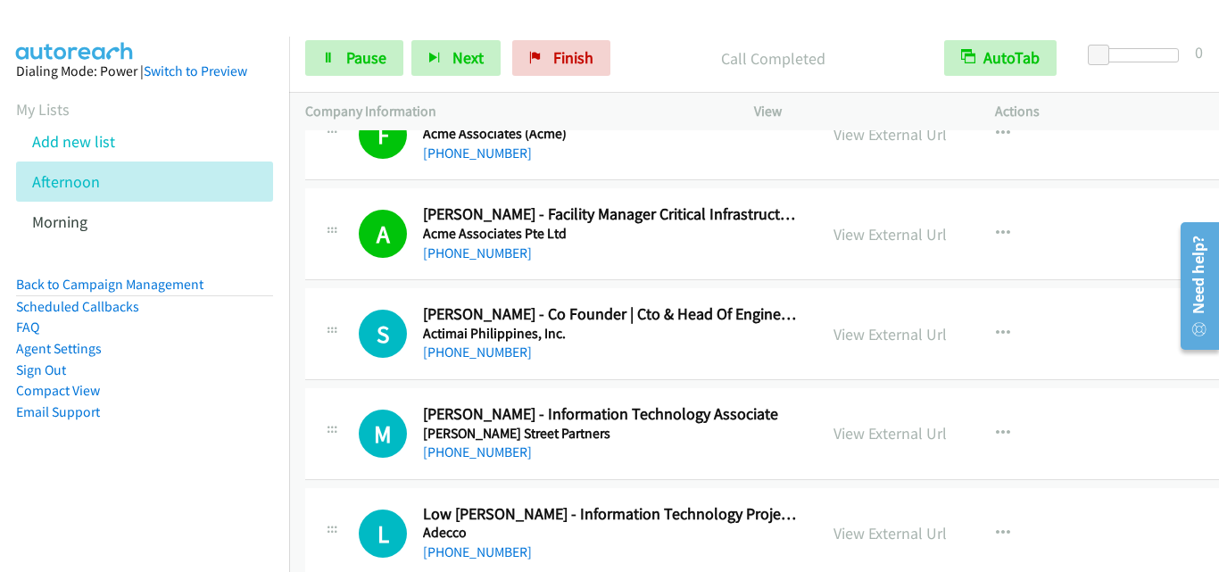
scroll to position [5981, 0]
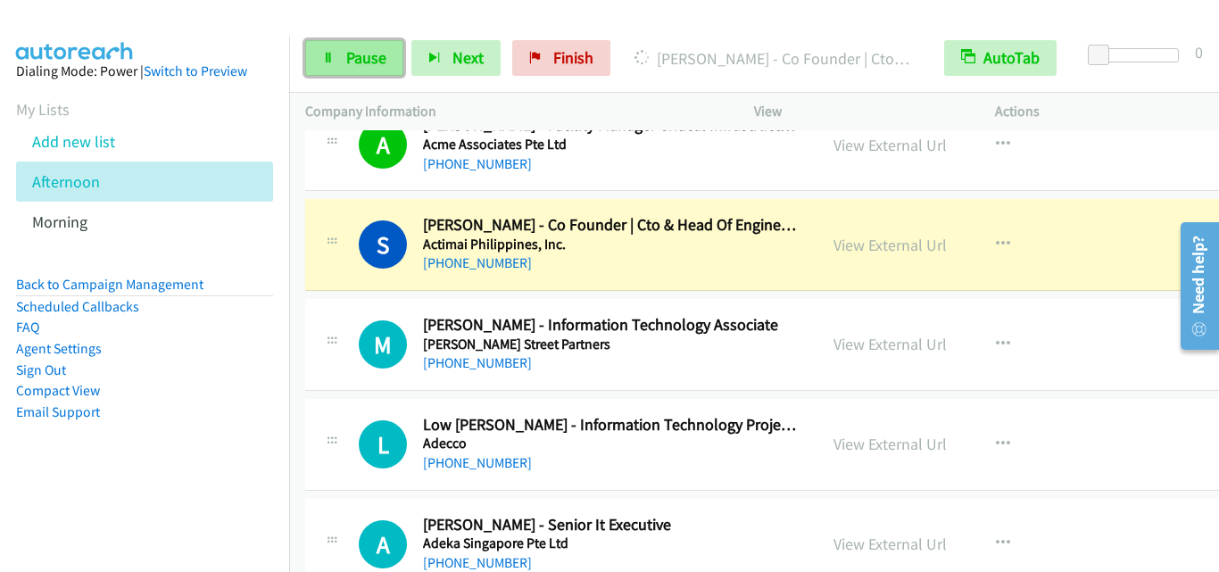
click at [346, 57] on span "Pause" at bounding box center [366, 57] width 40 height 21
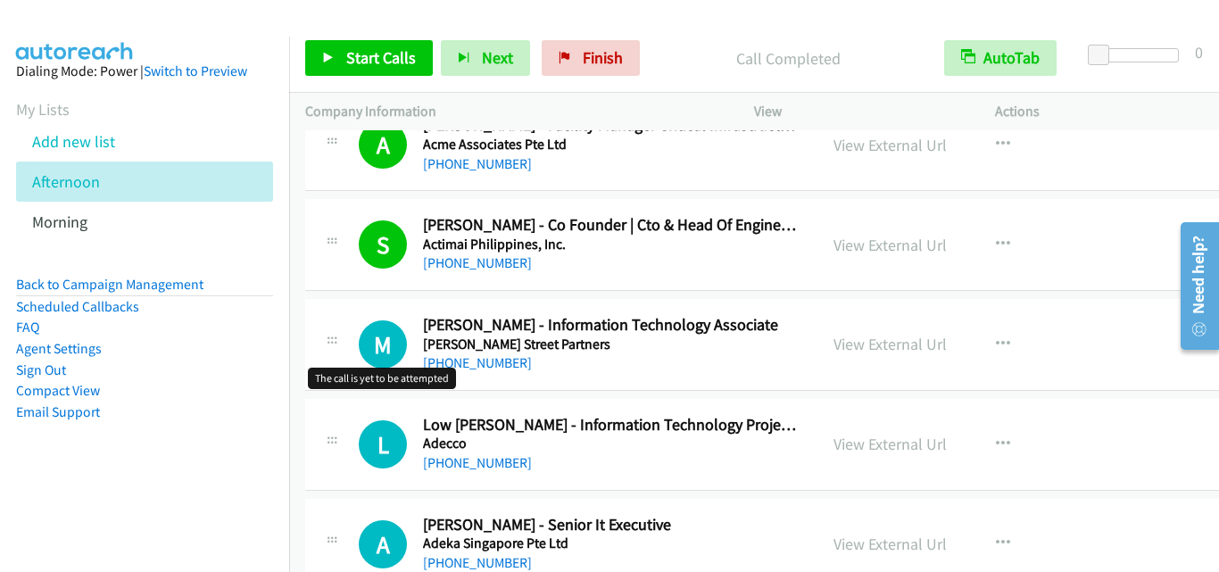
click at [364, 338] on h1 "M" at bounding box center [383, 344] width 48 height 48
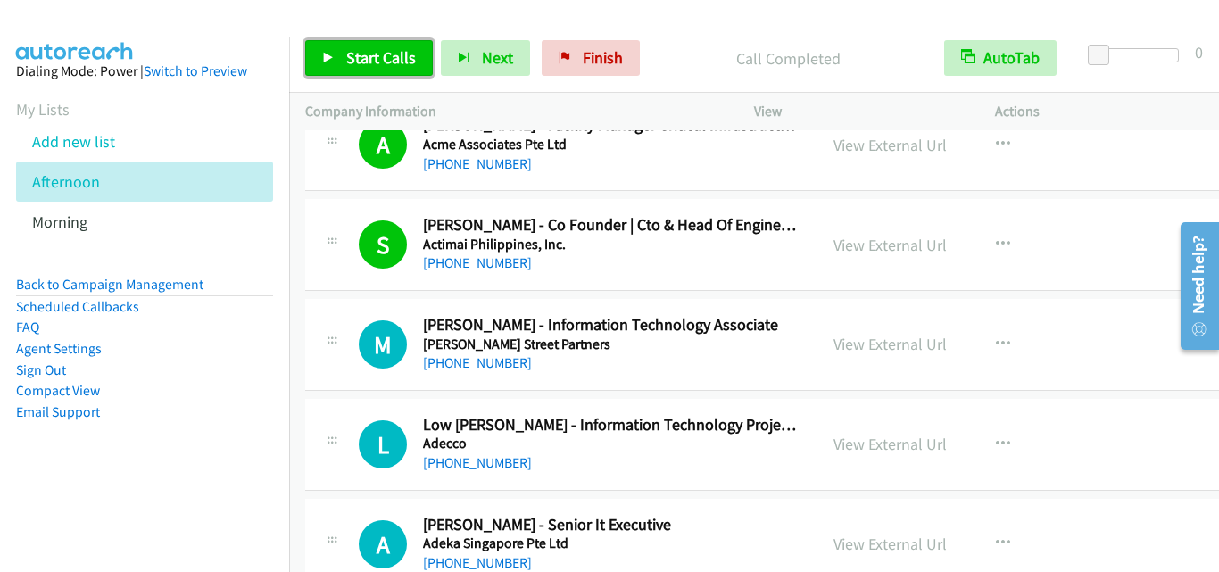
click at [367, 63] on span "Start Calls" at bounding box center [381, 57] width 70 height 21
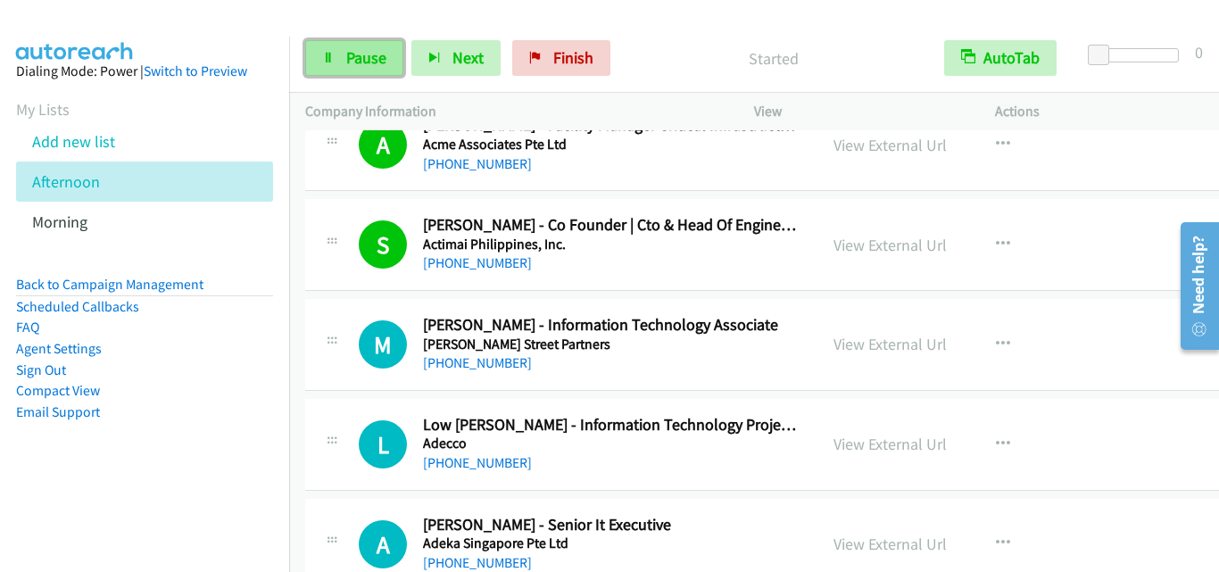
click at [367, 63] on span "Pause" at bounding box center [366, 57] width 40 height 21
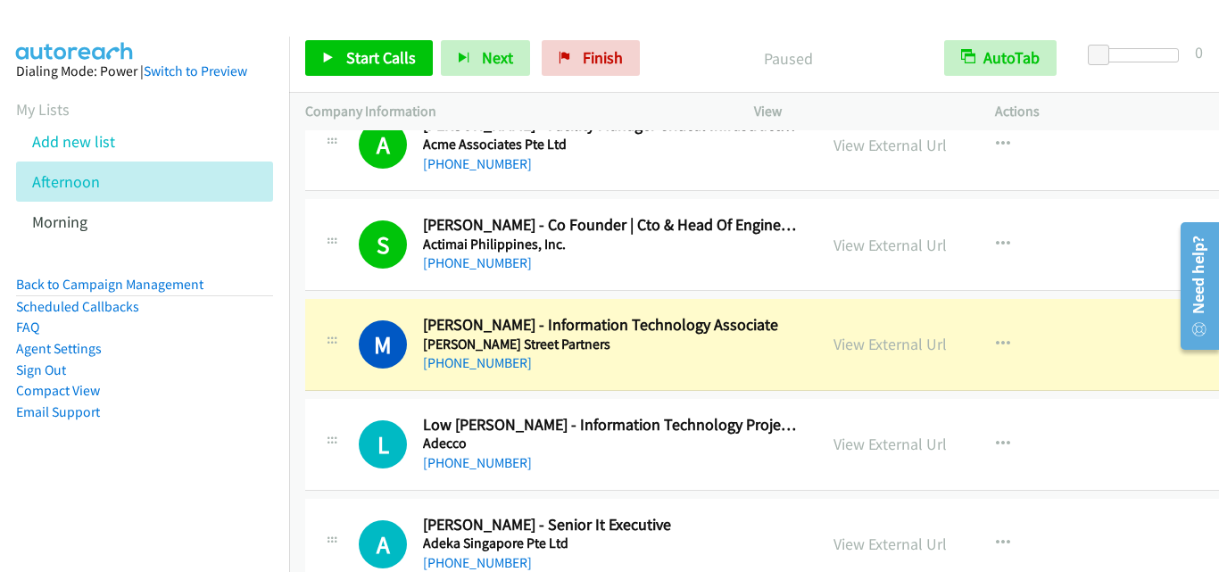
scroll to position [6070, 0]
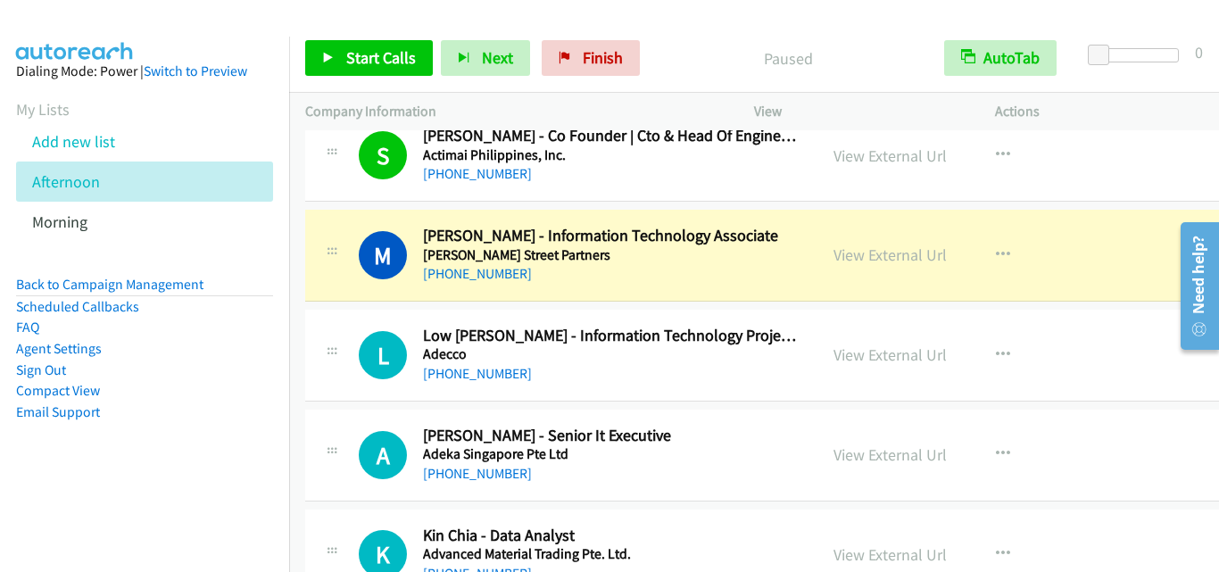
click at [367, 287] on div "M Callback Scheduled Melvin Yap - Information Technology Associate Adams Street…" at bounding box center [785, 256] width 961 height 92
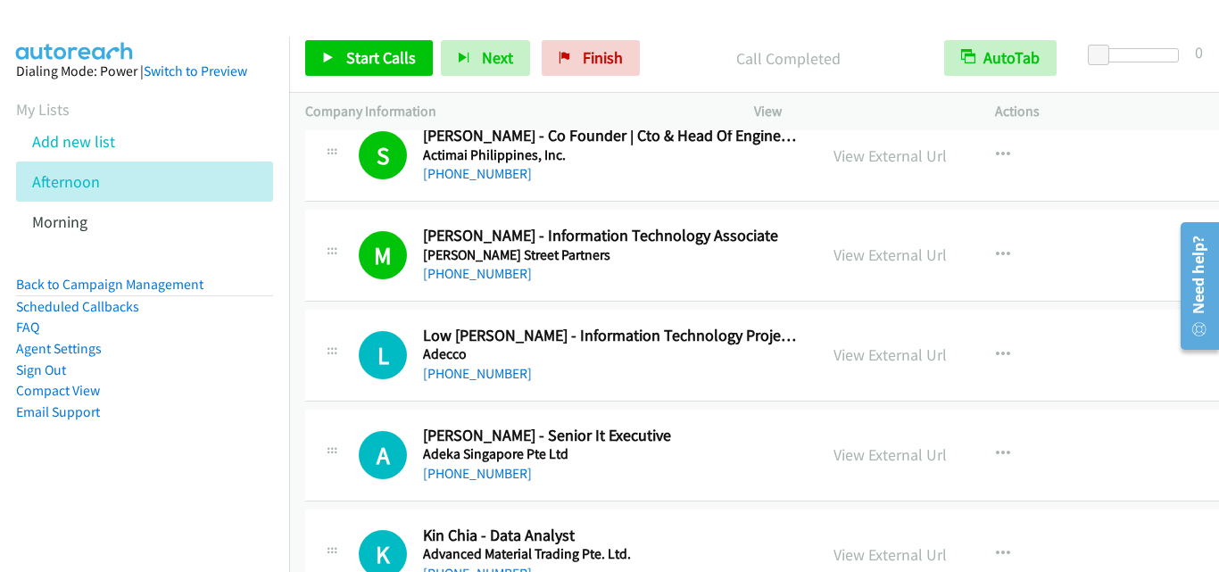
click at [337, 320] on div "L Callback Scheduled Low Piou Hou, Ken - Information Technology Project Manager…" at bounding box center [785, 356] width 961 height 92
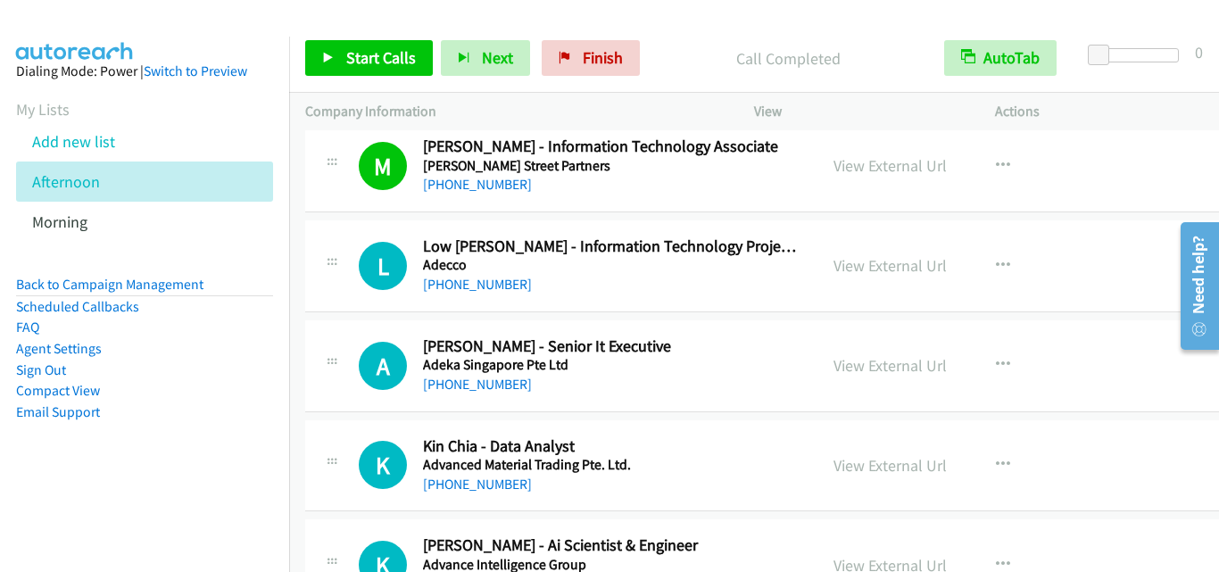
scroll to position [6249, 0]
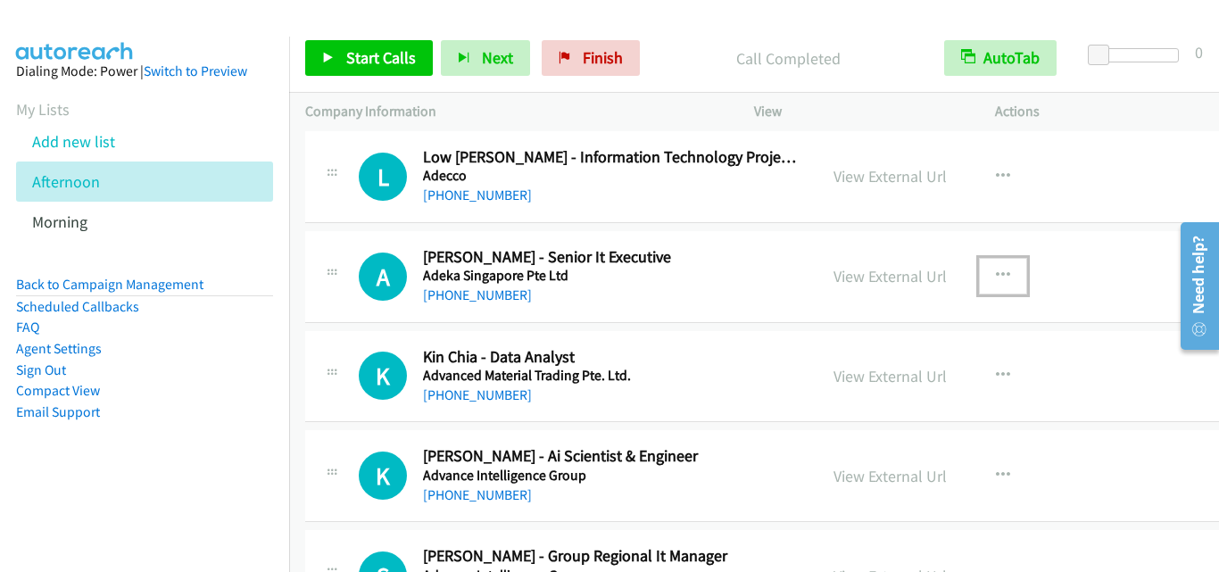
click at [996, 273] on icon "button" at bounding box center [1003, 276] width 14 height 14
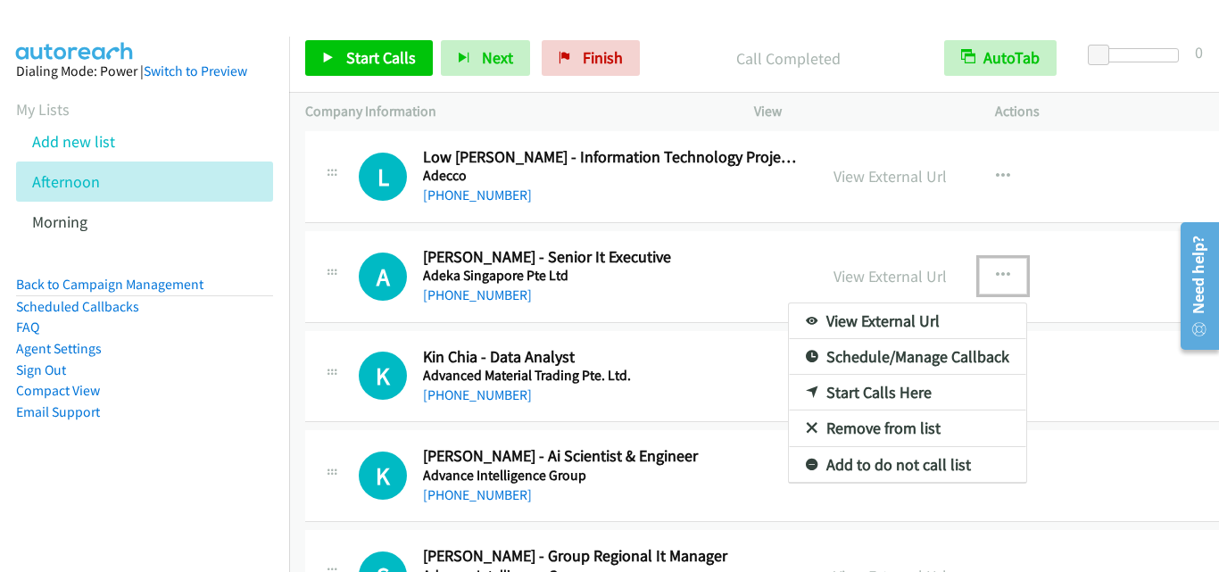
click at [867, 395] on link "Start Calls Here" at bounding box center [907, 393] width 237 height 36
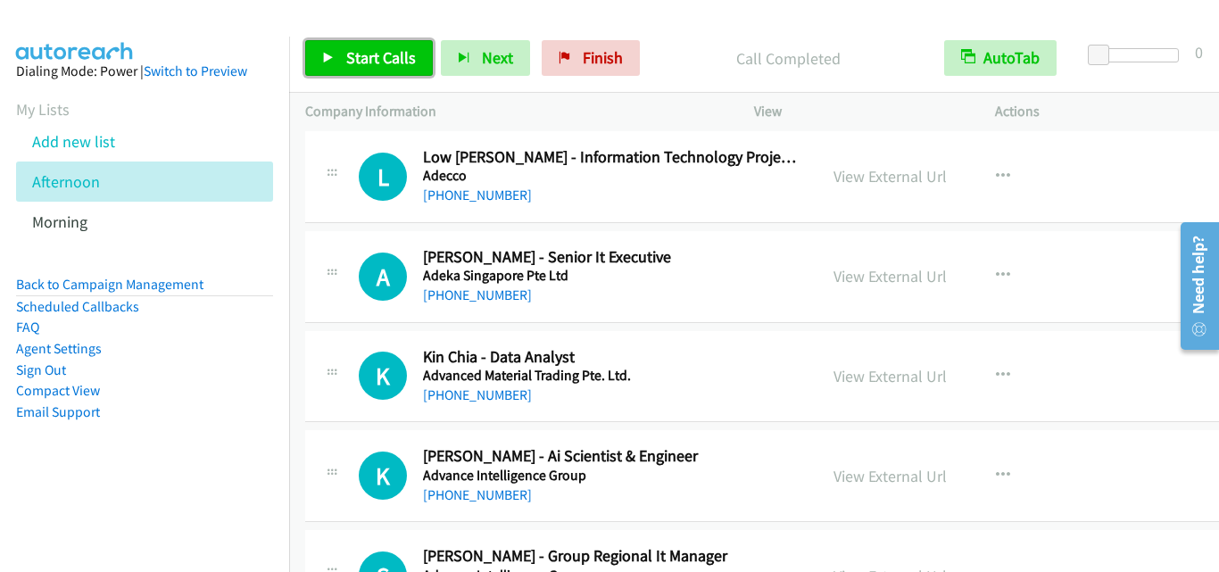
click at [367, 49] on span "Start Calls" at bounding box center [381, 57] width 70 height 21
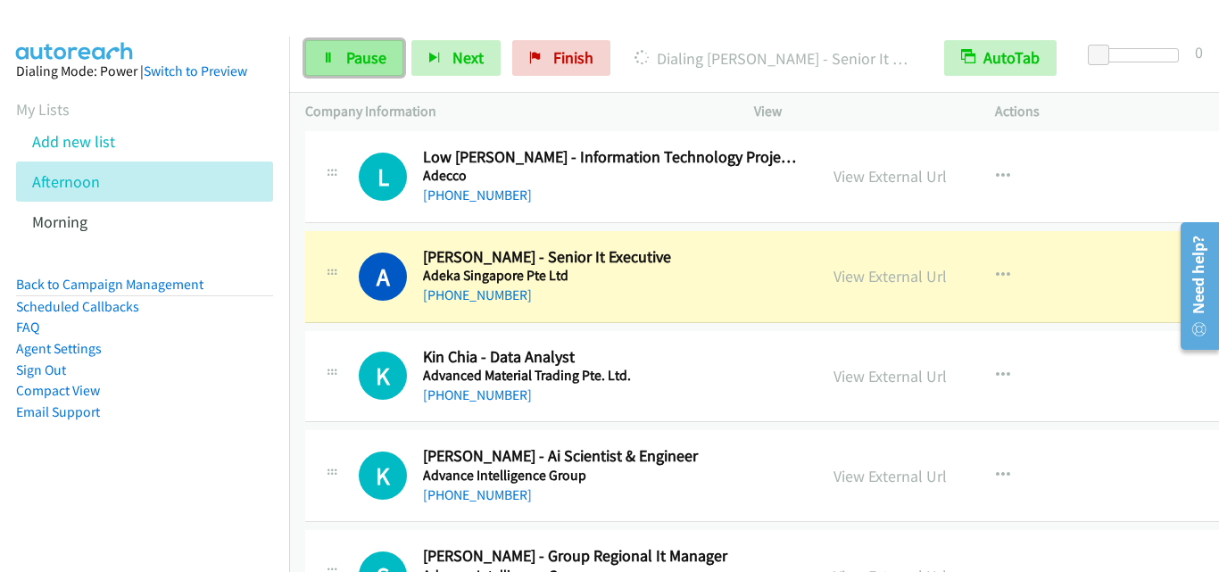
click at [362, 50] on span "Pause" at bounding box center [366, 57] width 40 height 21
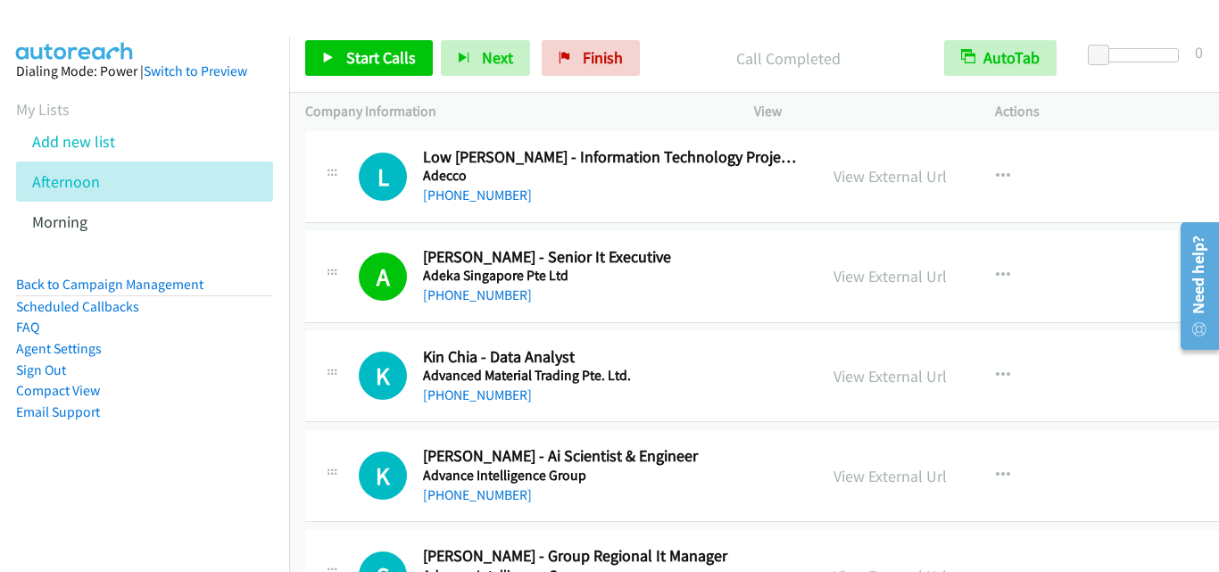
click at [340, 348] on div at bounding box center [331, 371] width 21 height 48
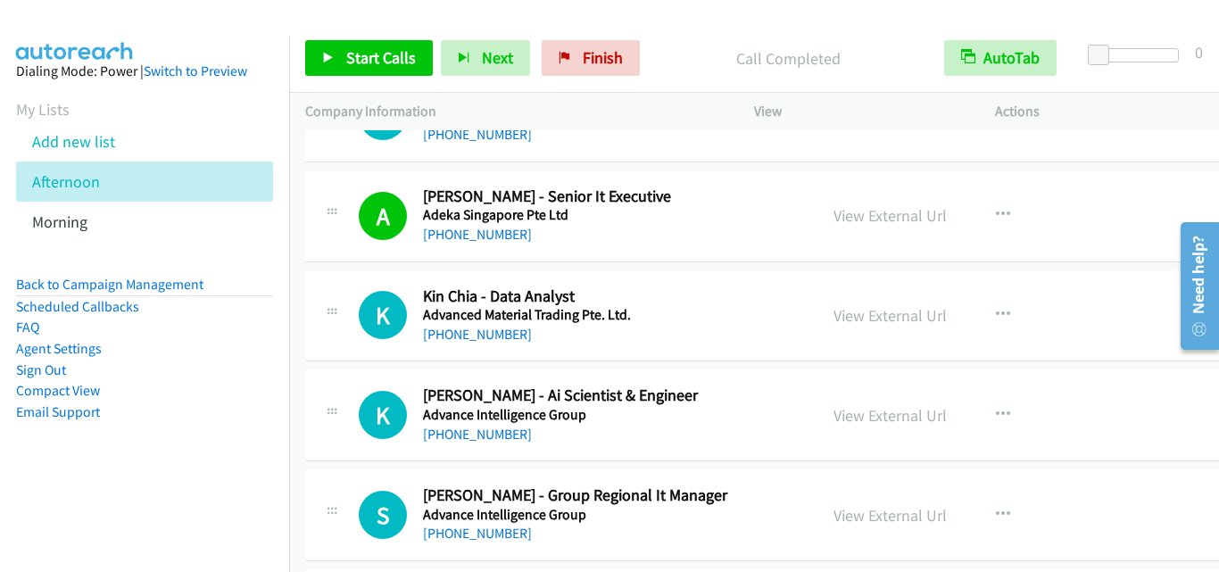
scroll to position [6338, 0]
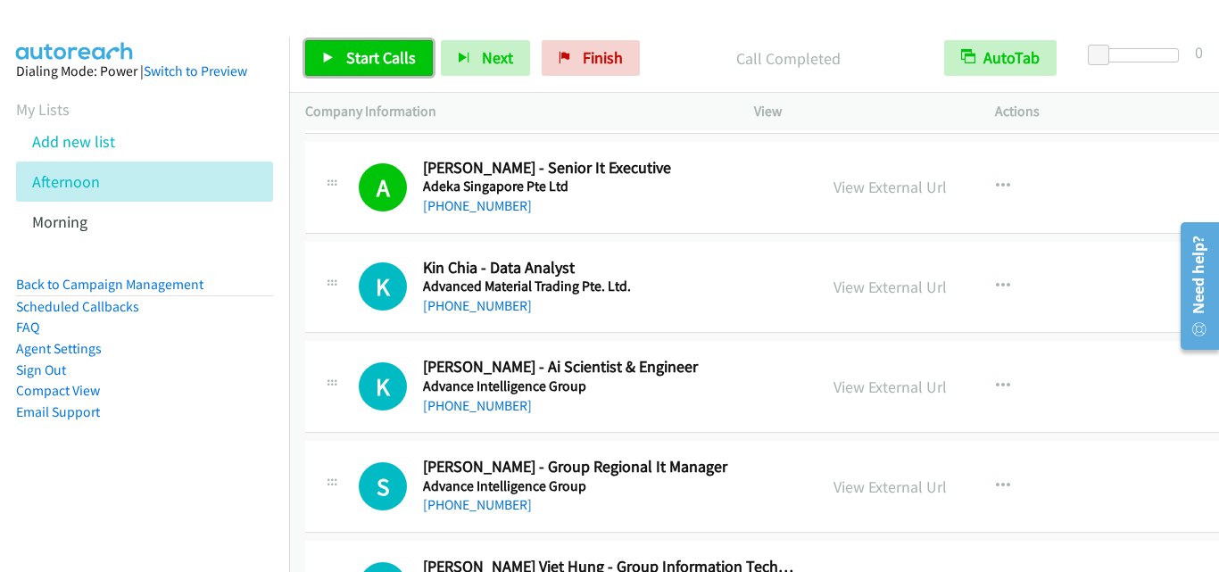
click at [350, 60] on span "Start Calls" at bounding box center [381, 57] width 70 height 21
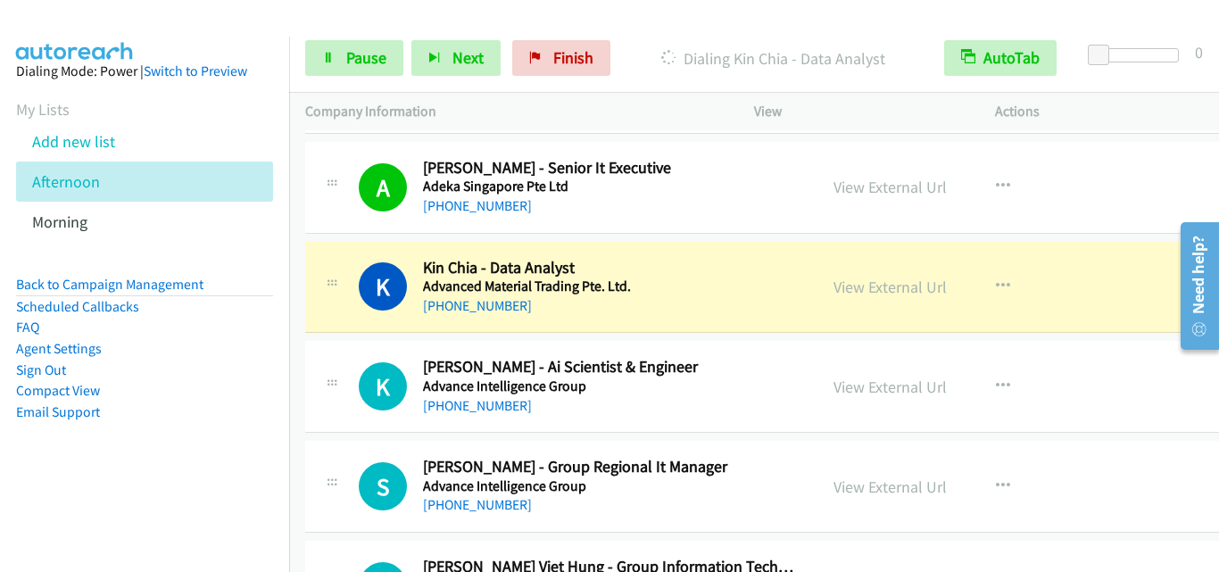
click at [365, 326] on div "K Callback Scheduled Kin Chia - Data Analyst Advanced Material Trading Pte. Ltd…" at bounding box center [785, 288] width 961 height 92
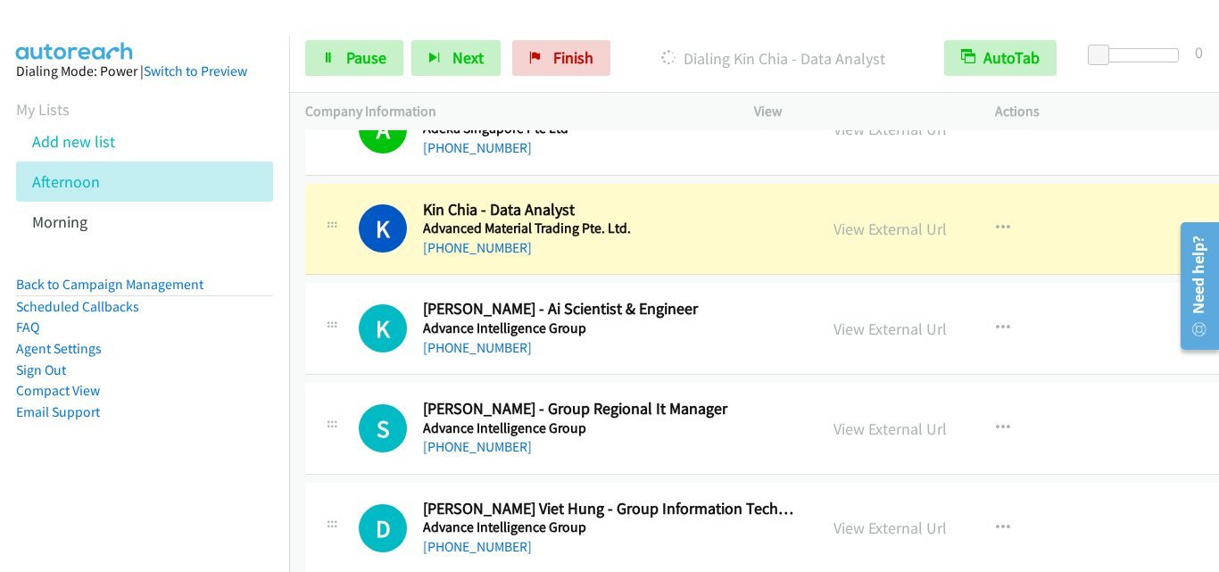
scroll to position [6428, 0]
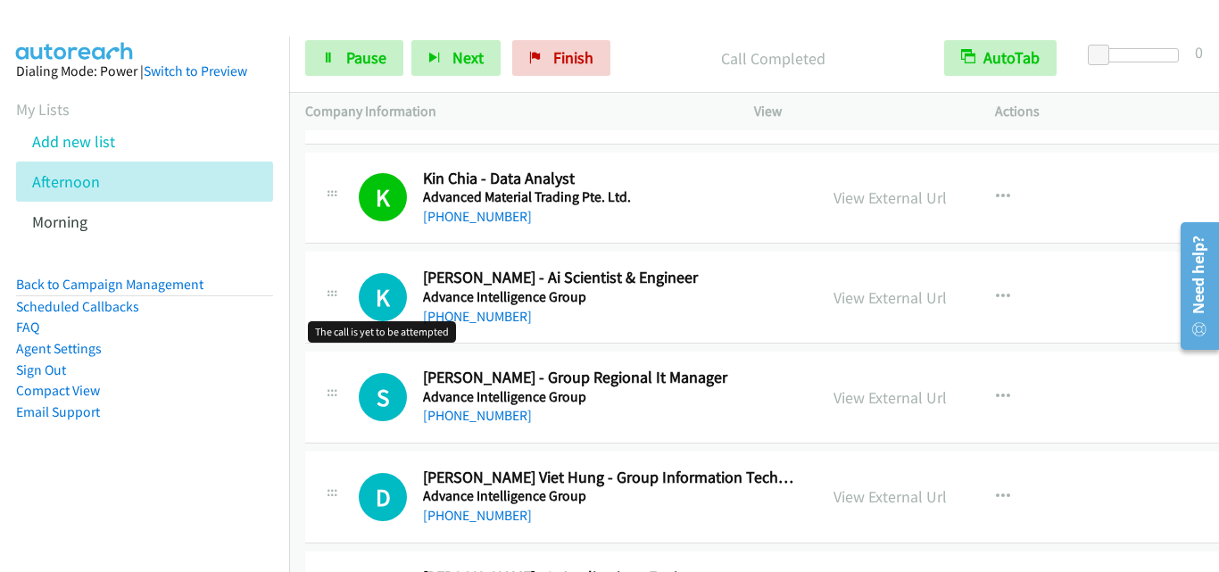
click at [366, 317] on h1 "K" at bounding box center [383, 297] width 48 height 48
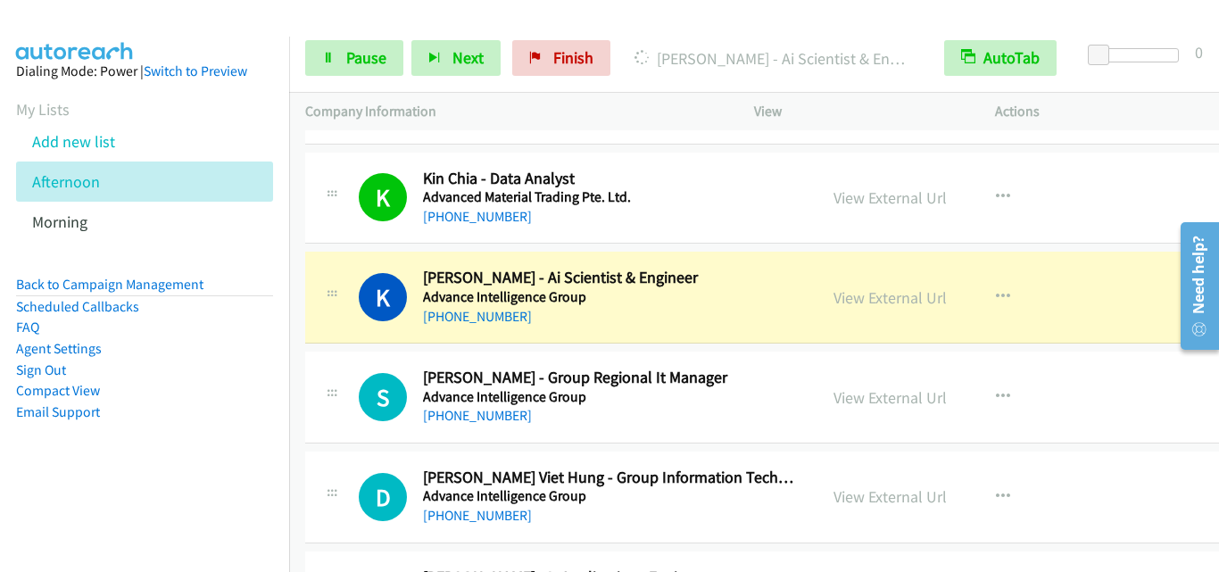
click at [326, 323] on div "K Callback Scheduled Kok Chun Zhi - Ai Scientist & Engineer Advance Intelligenc…" at bounding box center [561, 297] width 480 height 59
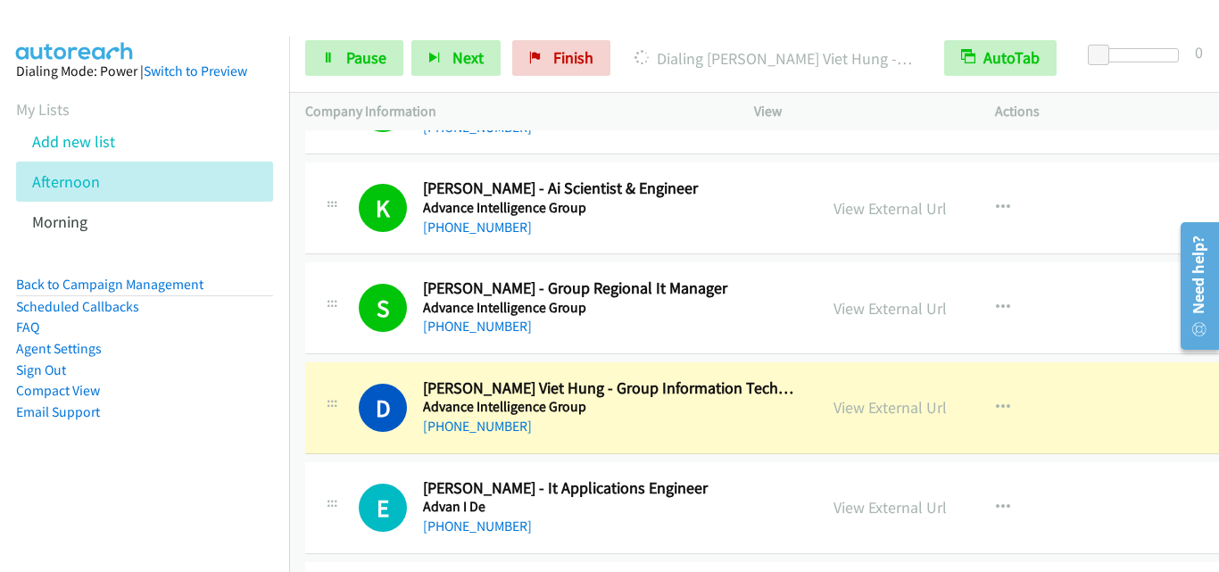
click at [344, 348] on div "S Callback Scheduled Shing L. - Group Regional It Manager Advance Intelligence …" at bounding box center [785, 308] width 961 height 92
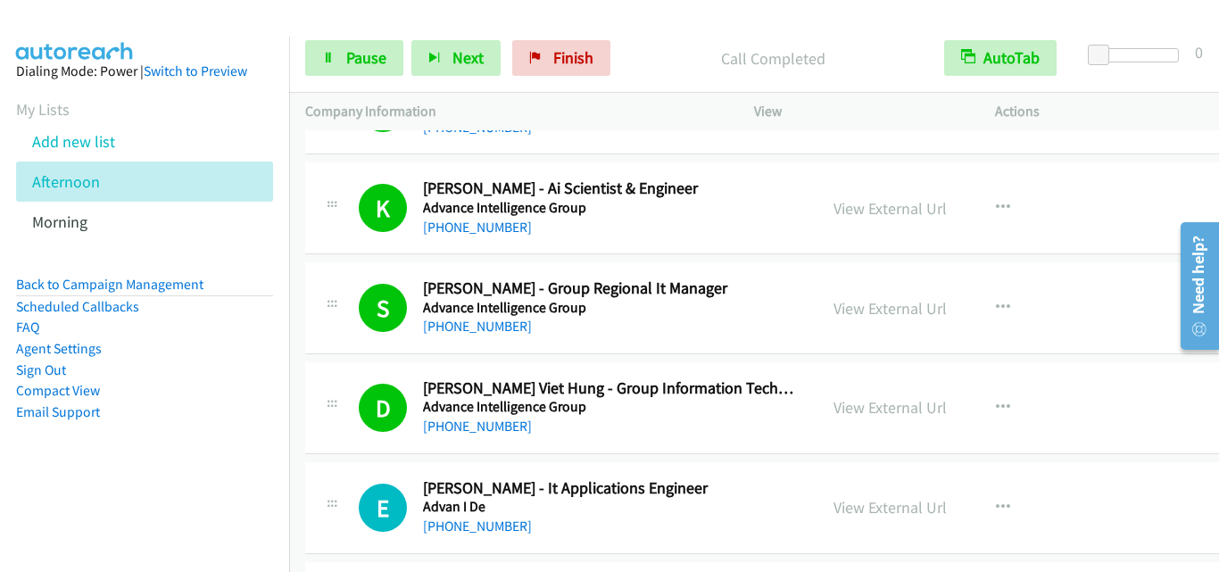
click at [352, 396] on div "D Callback Scheduled David Pham Viet Hung - Group Information Technology Advanc…" at bounding box center [561, 408] width 480 height 59
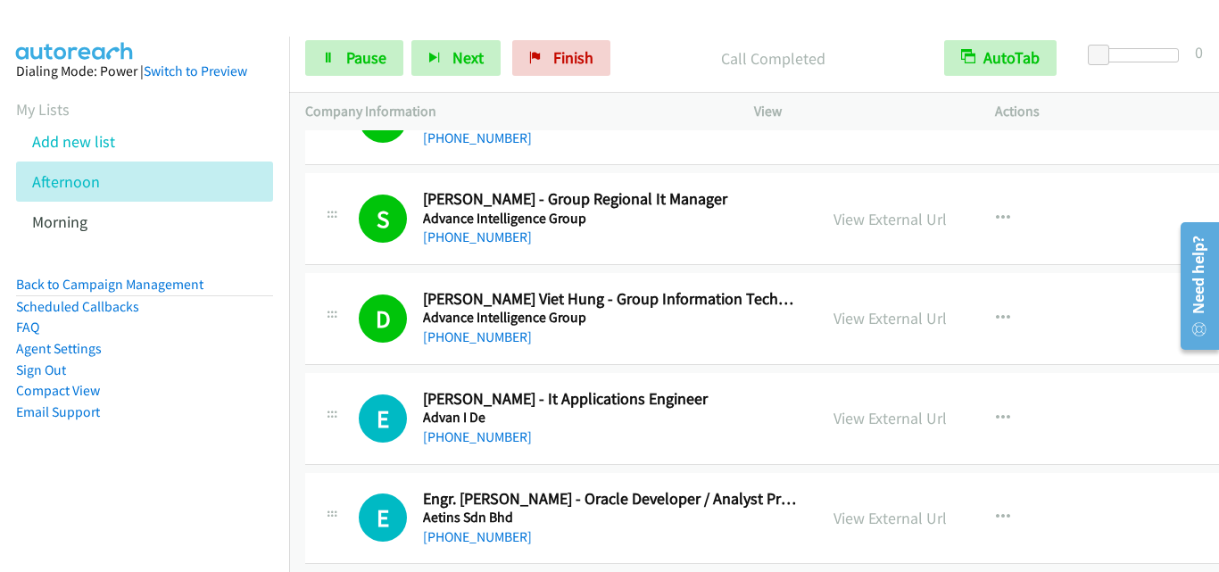
scroll to position [6695, 0]
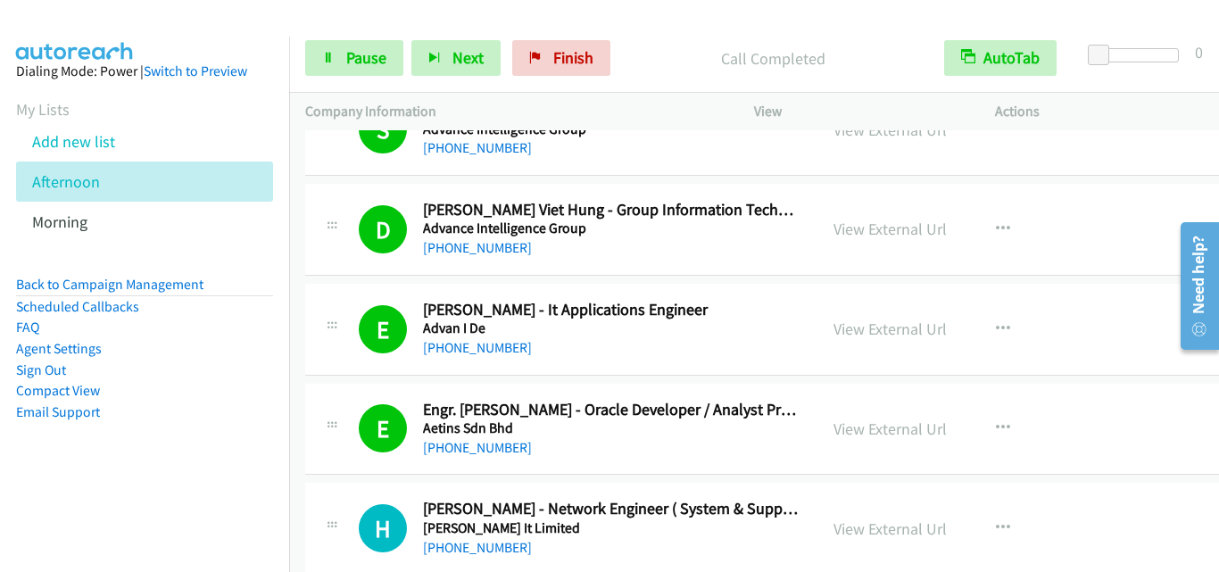
click at [336, 453] on div "E Callback Scheduled Engr. Waleed Ishaq - Oracle Developer / Analyst Programmer…" at bounding box center [561, 429] width 480 height 59
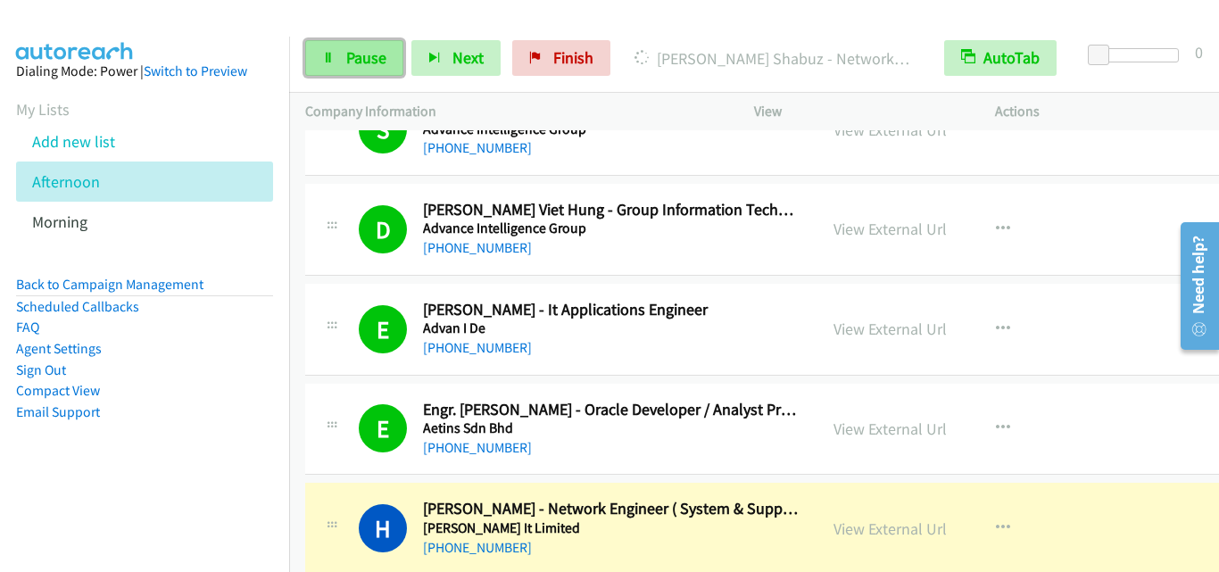
click at [336, 71] on link "Pause" at bounding box center [354, 58] width 98 height 36
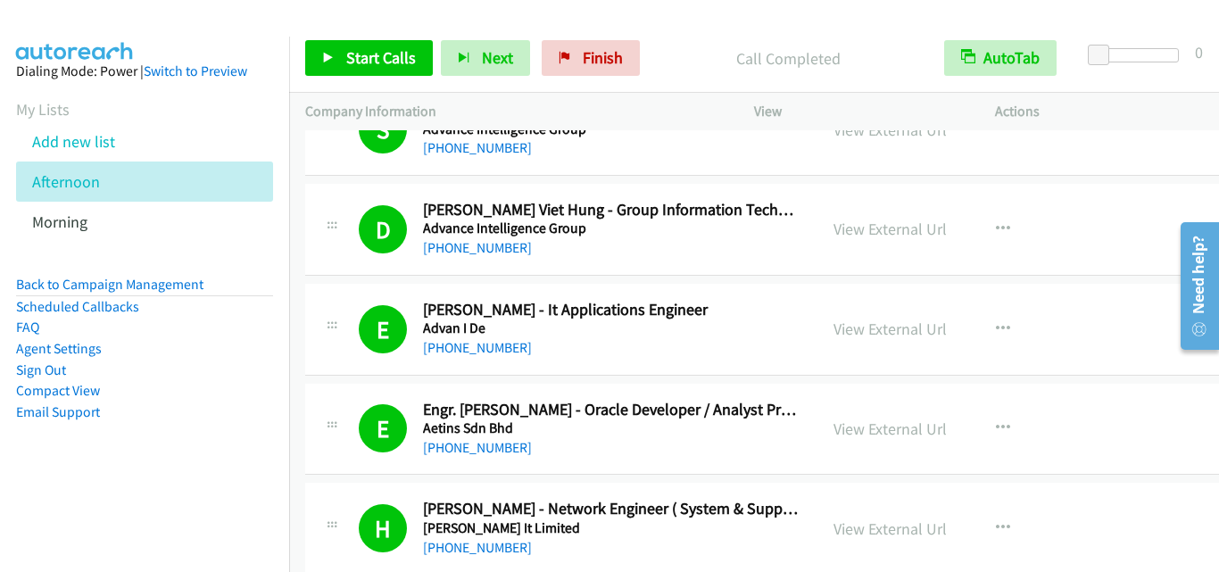
click at [342, 411] on div at bounding box center [331, 424] width 21 height 48
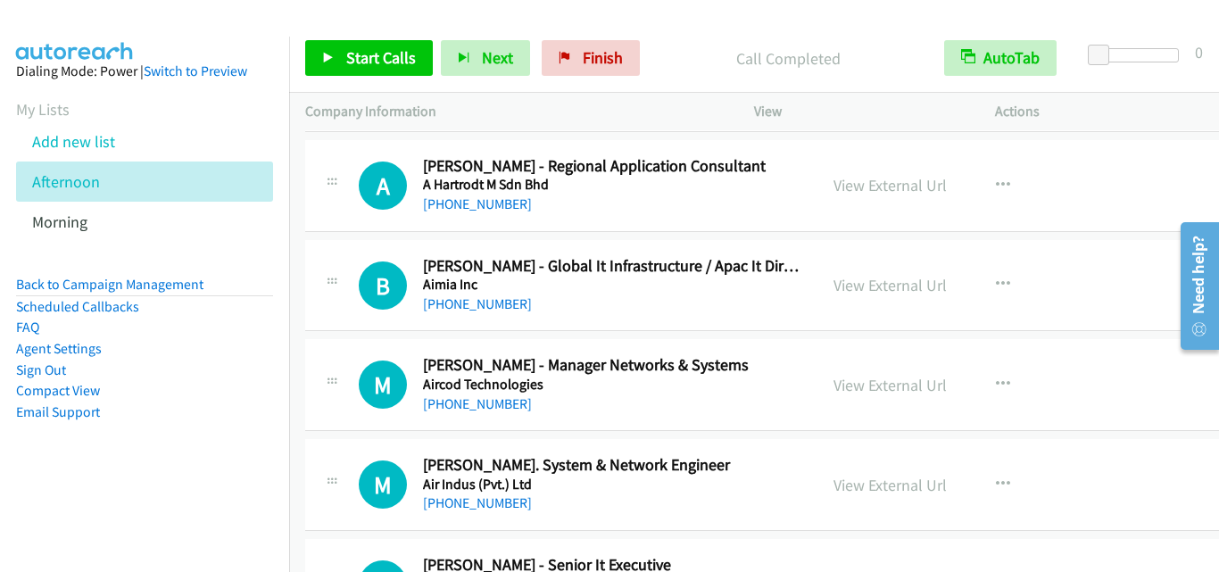
scroll to position [7320, 0]
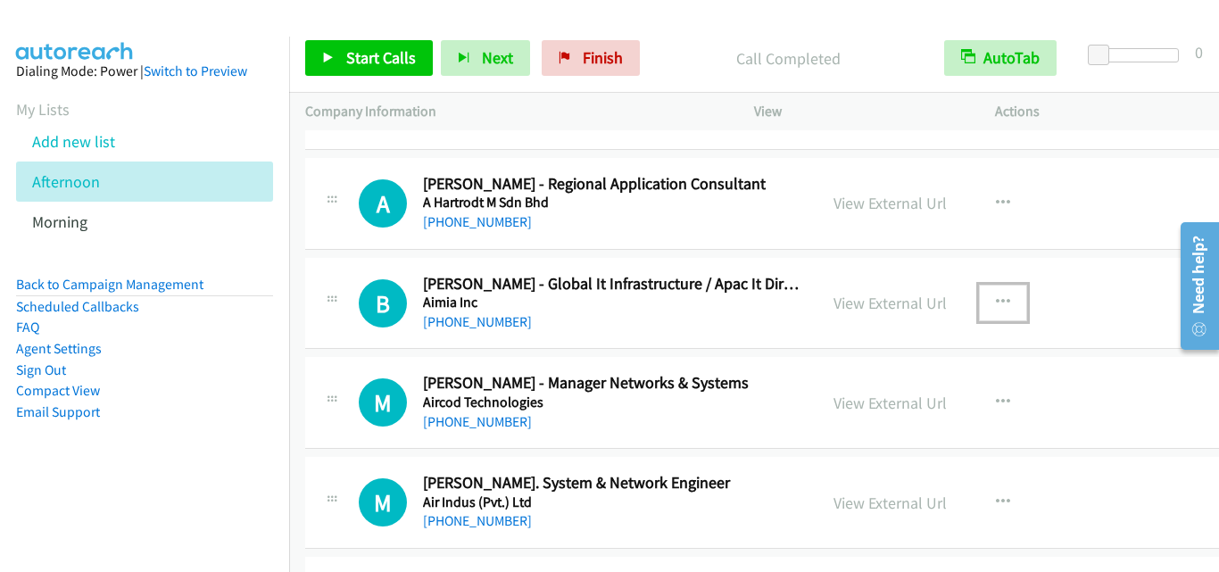
click at [996, 298] on icon "button" at bounding box center [1003, 302] width 14 height 14
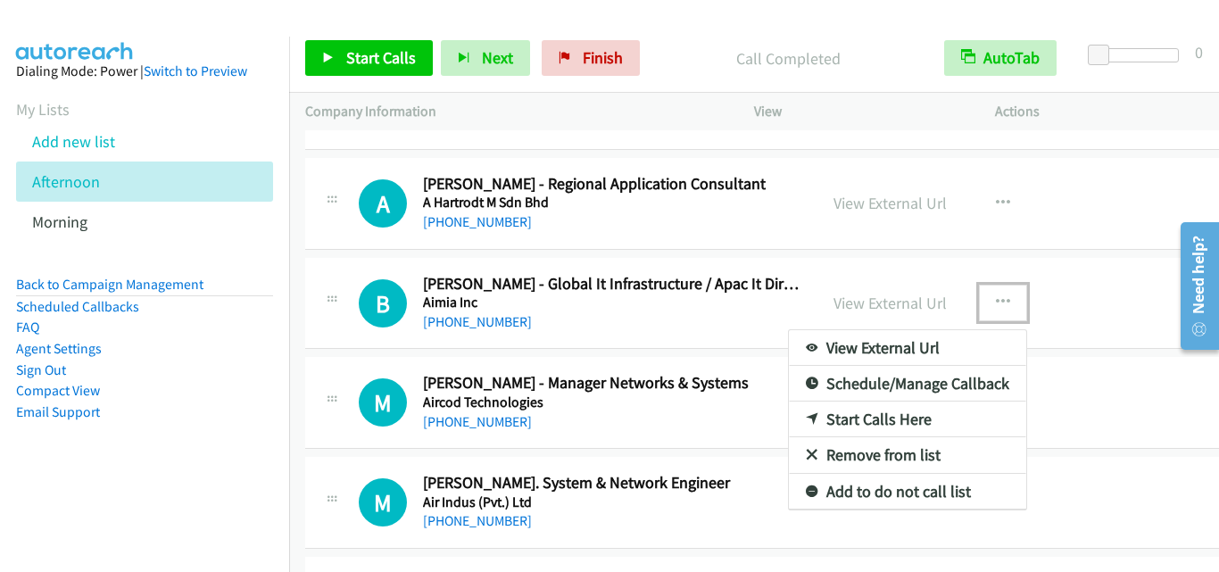
click at [861, 420] on link "Start Calls Here" at bounding box center [907, 420] width 237 height 36
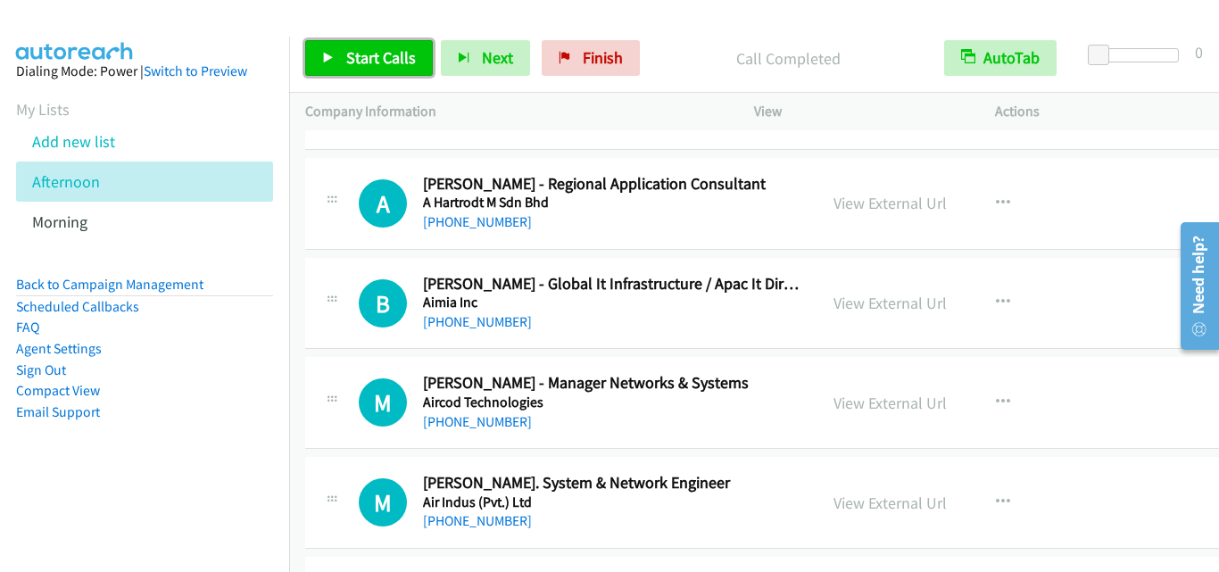
click at [352, 46] on link "Start Calls" at bounding box center [369, 58] width 128 height 36
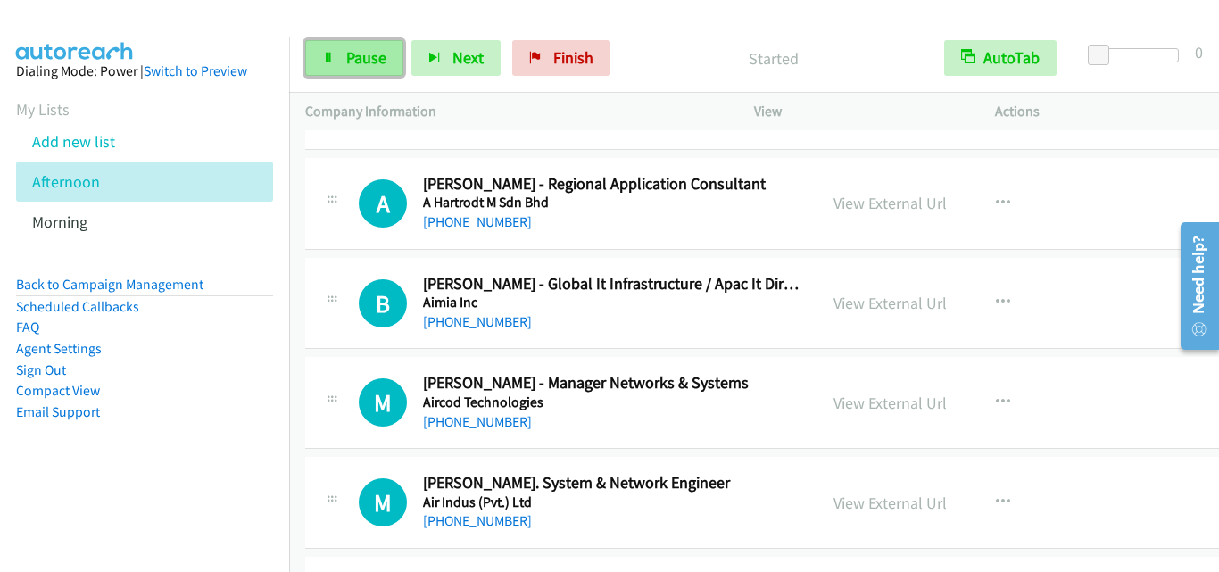
click at [349, 60] on span "Pause" at bounding box center [366, 57] width 40 height 21
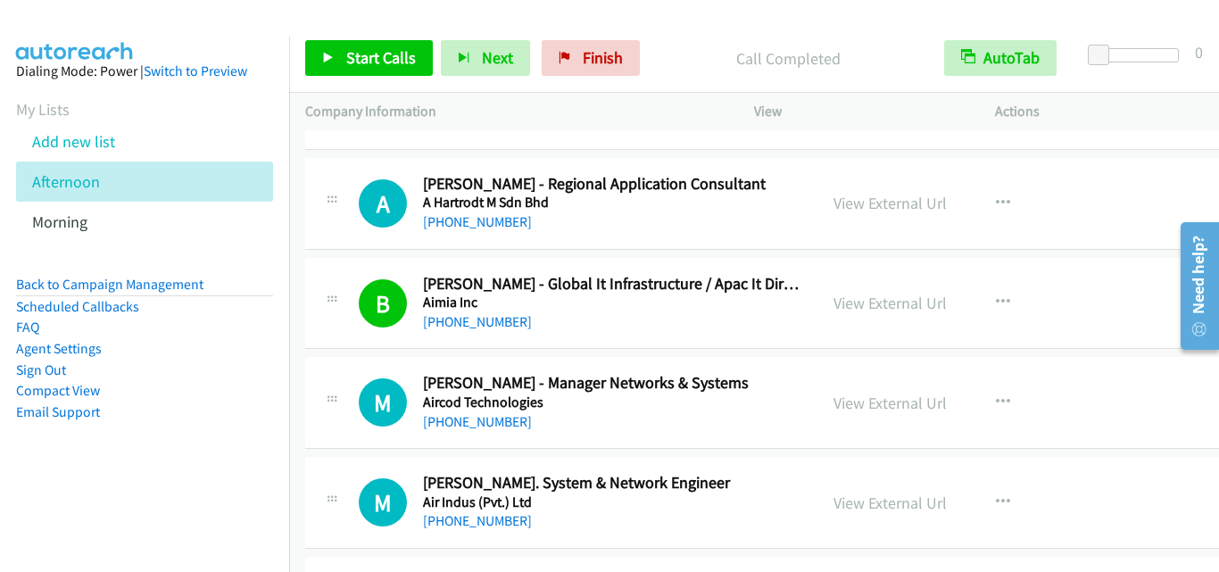
click at [420, 379] on div "M" at bounding box center [391, 403] width 64 height 48
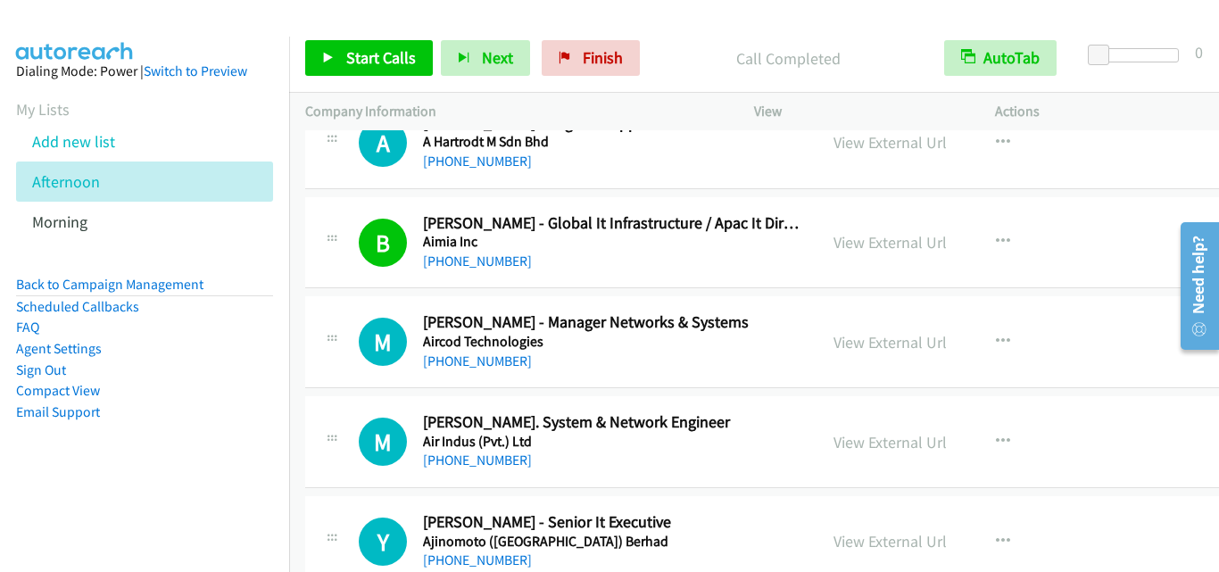
scroll to position [7409, 0]
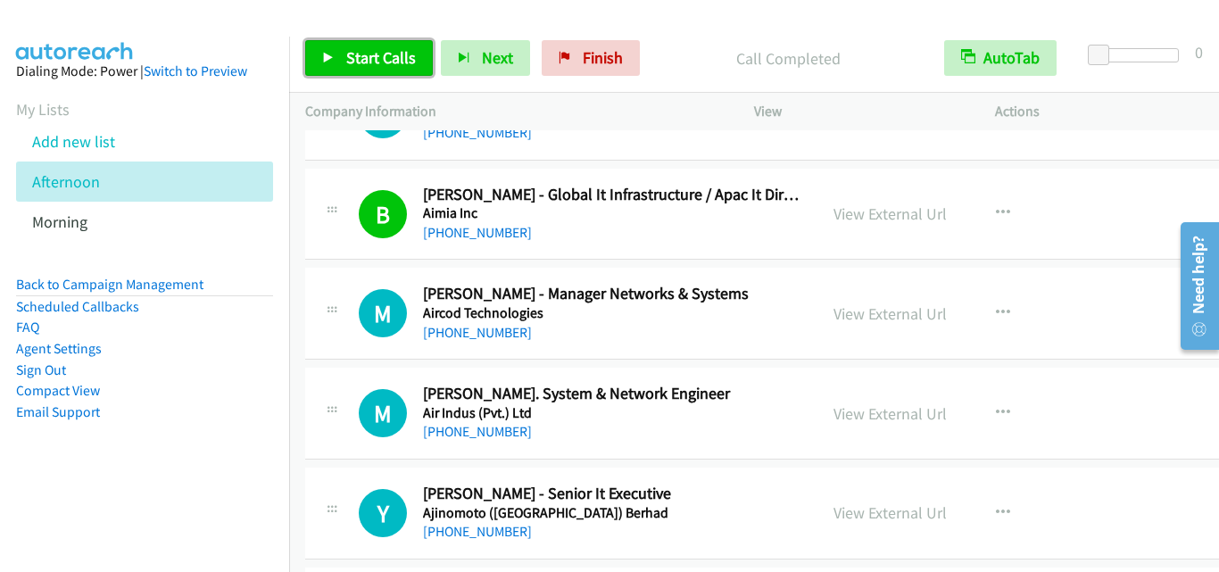
click at [362, 54] on span "Start Calls" at bounding box center [381, 57] width 70 height 21
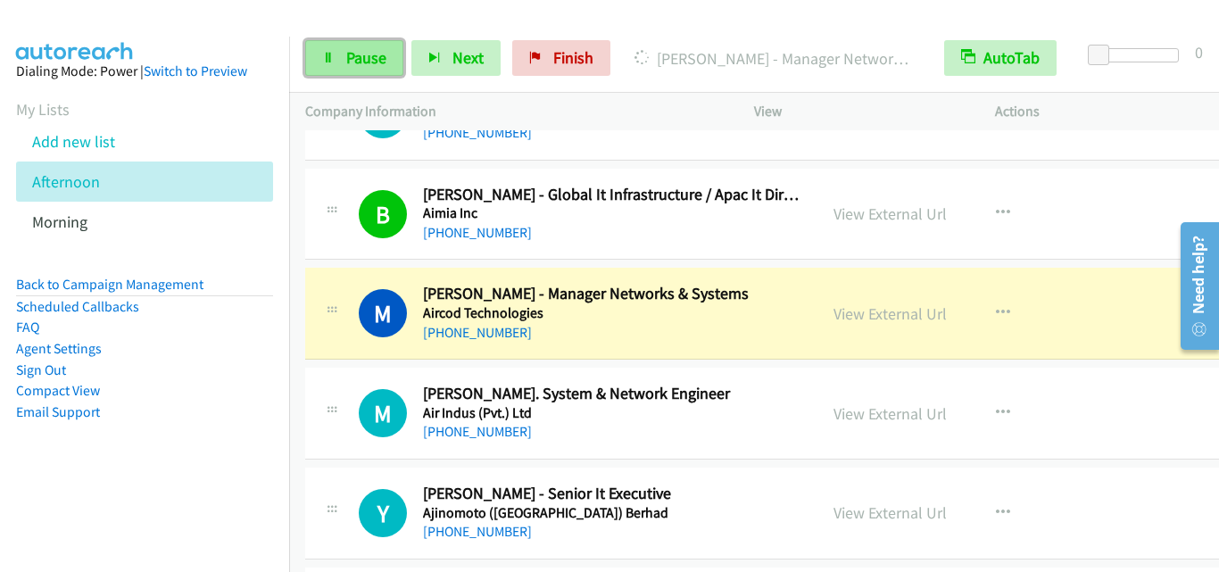
click at [390, 71] on link "Pause" at bounding box center [354, 58] width 98 height 36
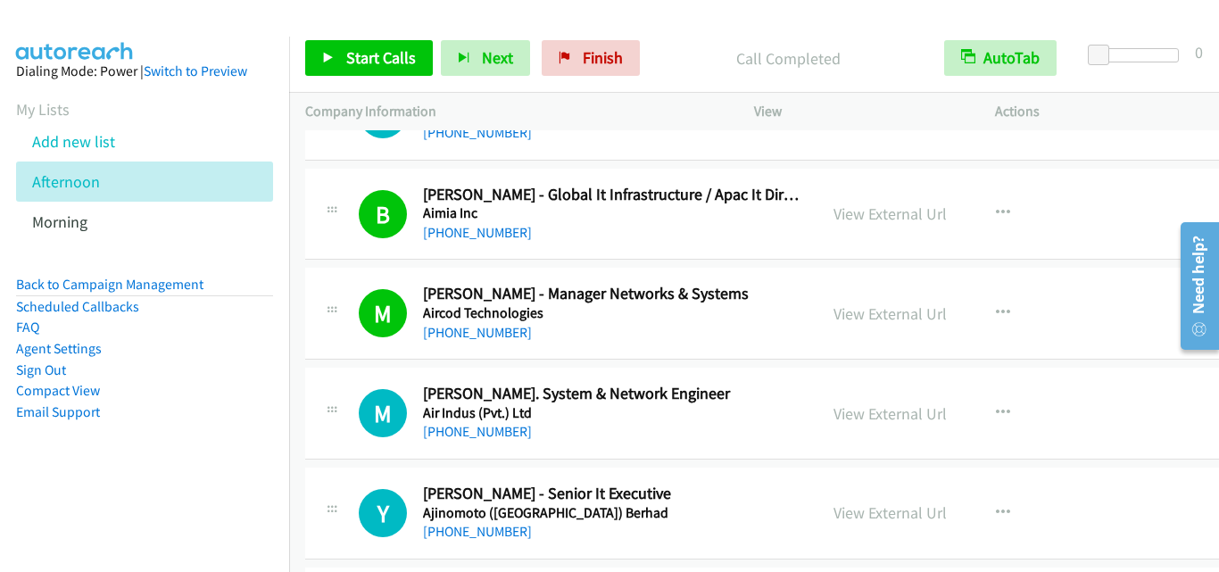
click at [377, 387] on div "M Callback Scheduled Muhammad Owais - Sr. System & Network Engineer Air Indus (…" at bounding box center [580, 413] width 443 height 59
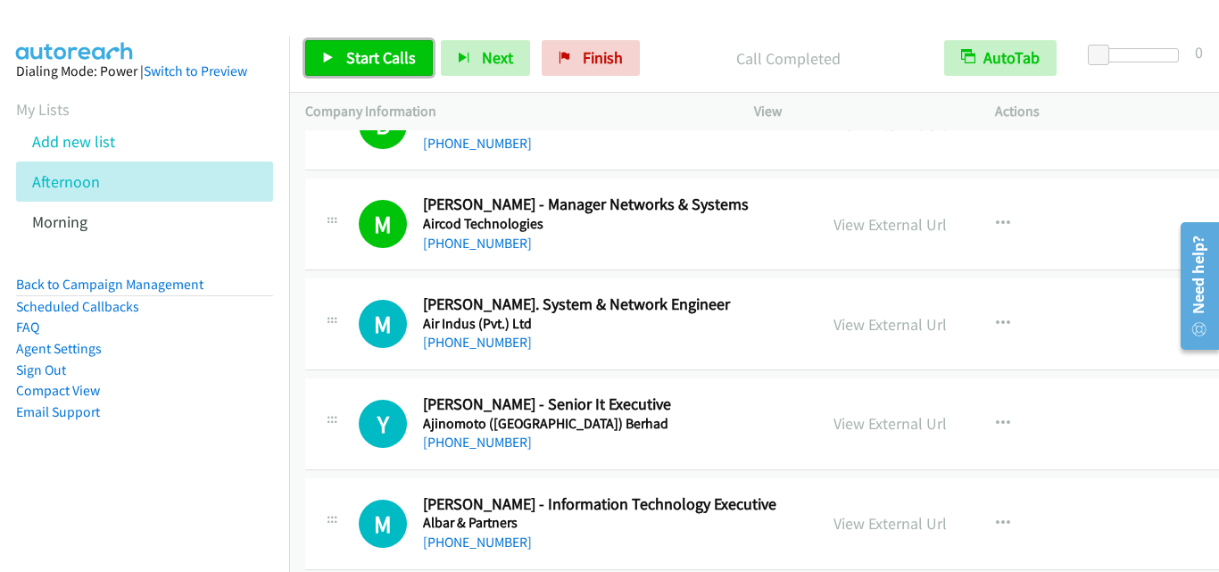
click at [386, 57] on span "Start Calls" at bounding box center [381, 57] width 70 height 21
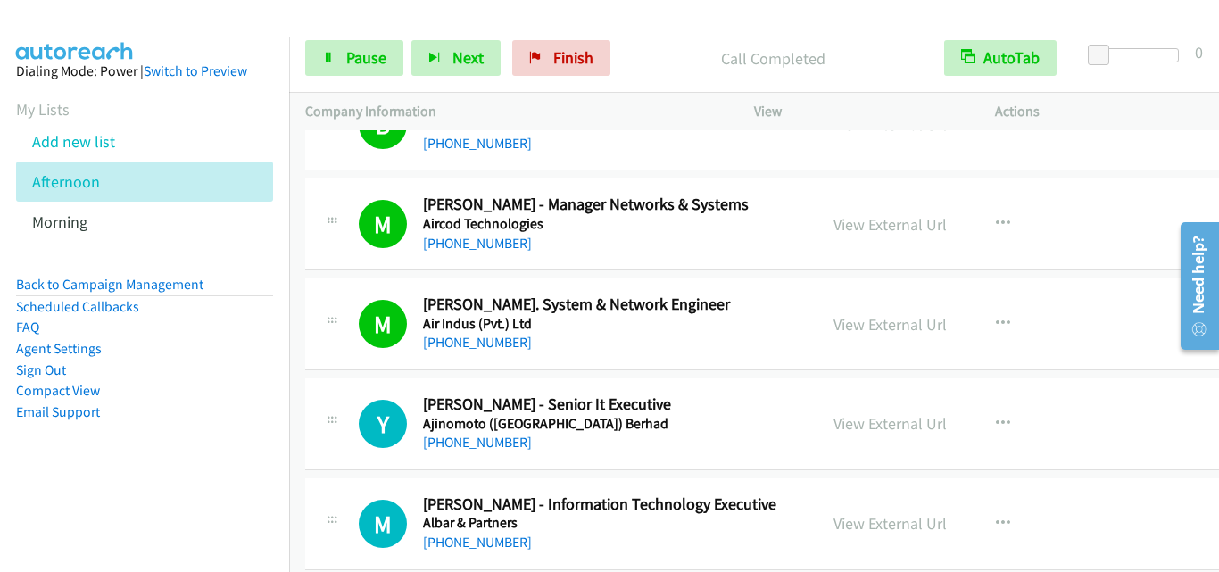
click at [347, 359] on div "M Callback Scheduled Muhammad Owais - Sr. System & Network Engineer Air Indus (…" at bounding box center [785, 325] width 961 height 92
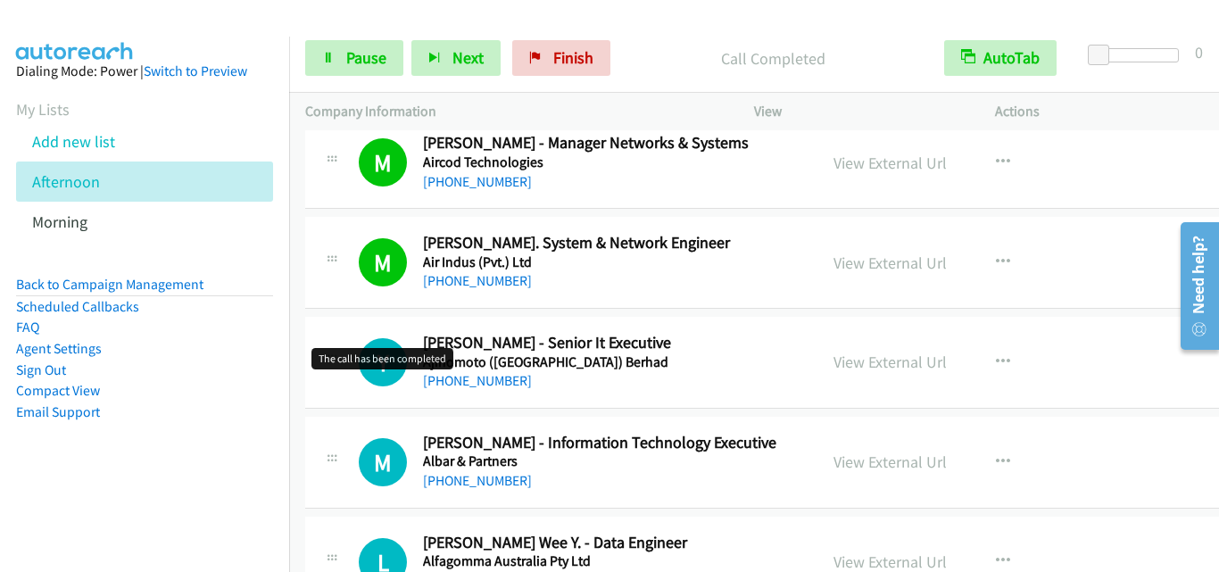
scroll to position [7588, 0]
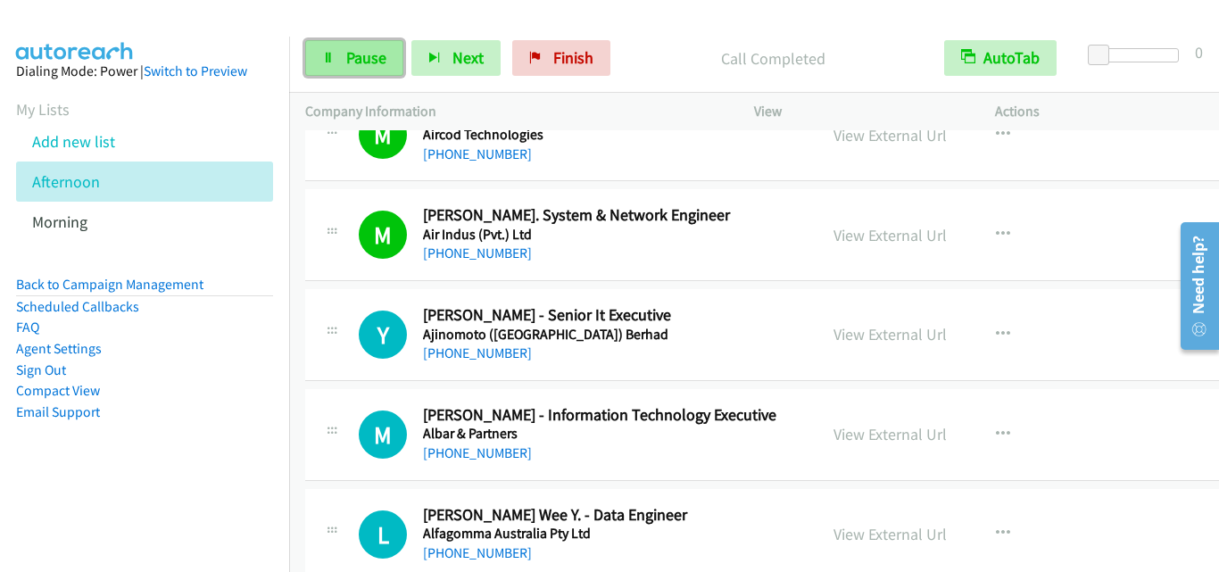
click at [325, 47] on link "Pause" at bounding box center [354, 58] width 98 height 36
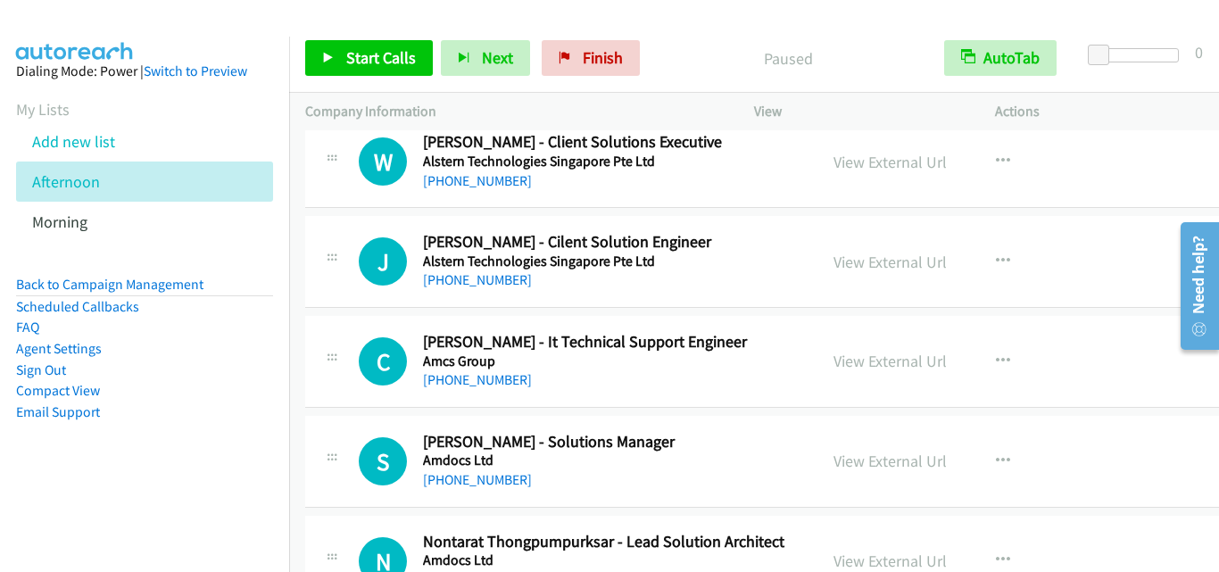
scroll to position [8749, 0]
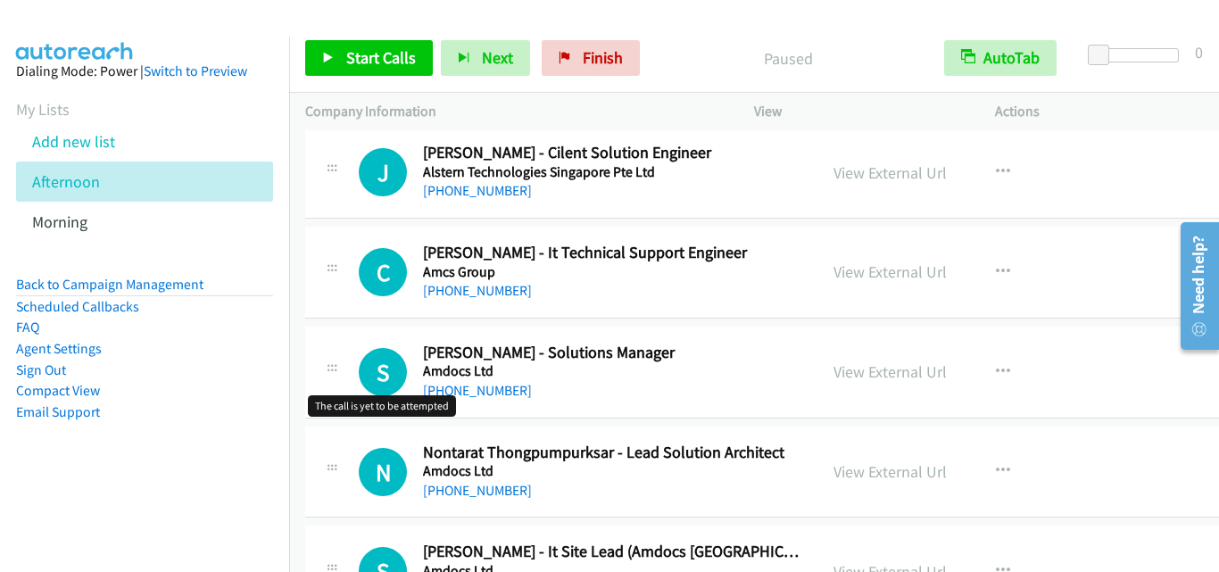
click at [364, 392] on h1 "S" at bounding box center [383, 372] width 48 height 48
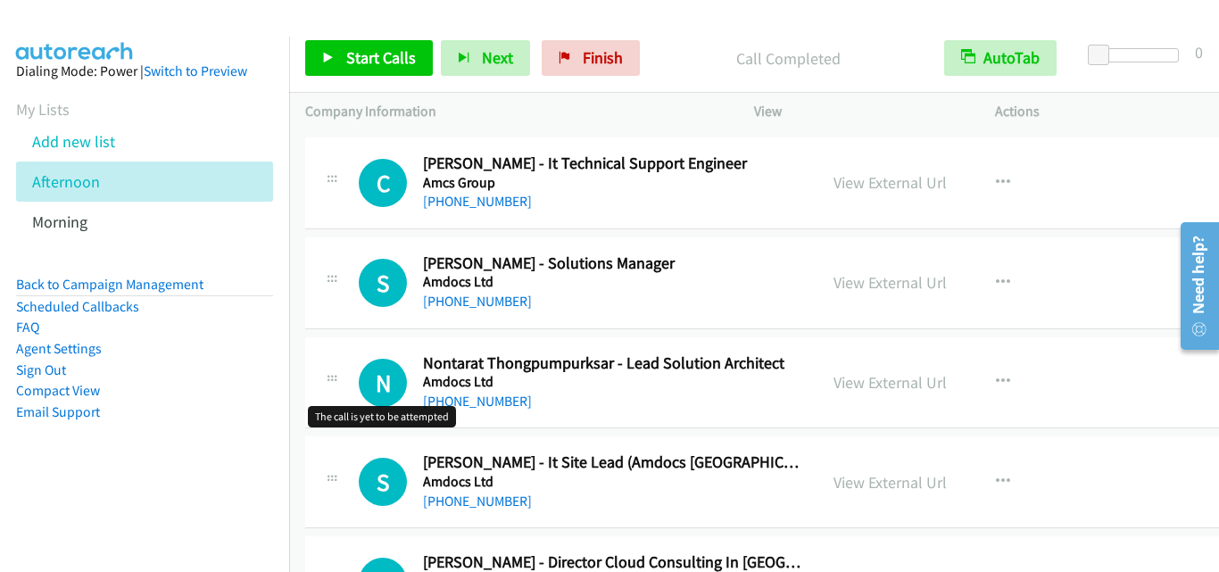
scroll to position [8927, 0]
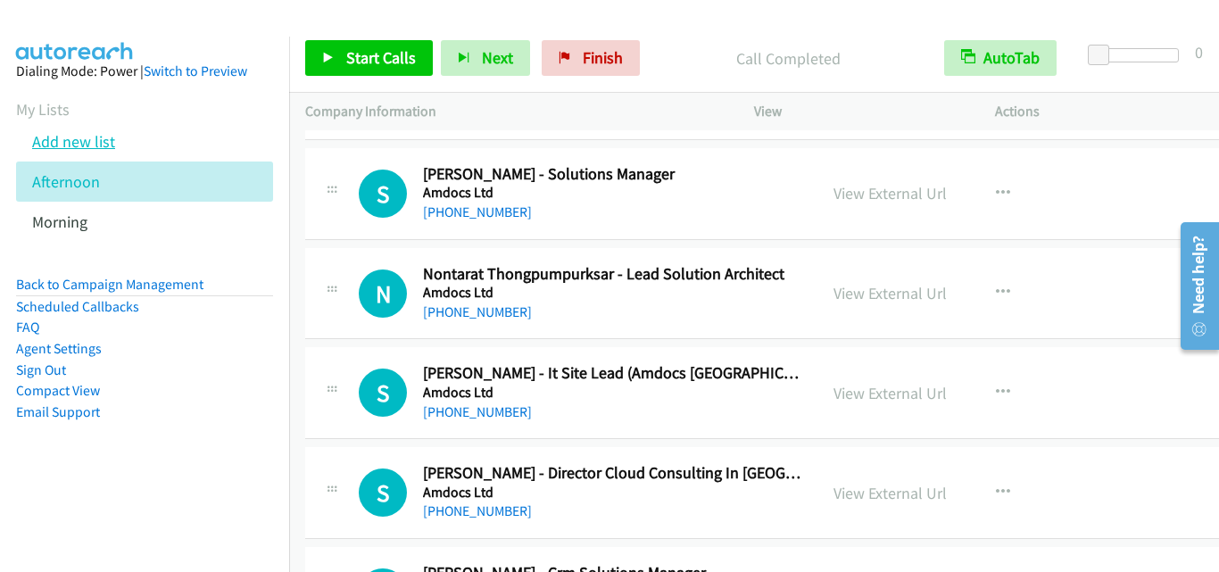
click at [85, 142] on link "Add new list" at bounding box center [73, 141] width 83 height 21
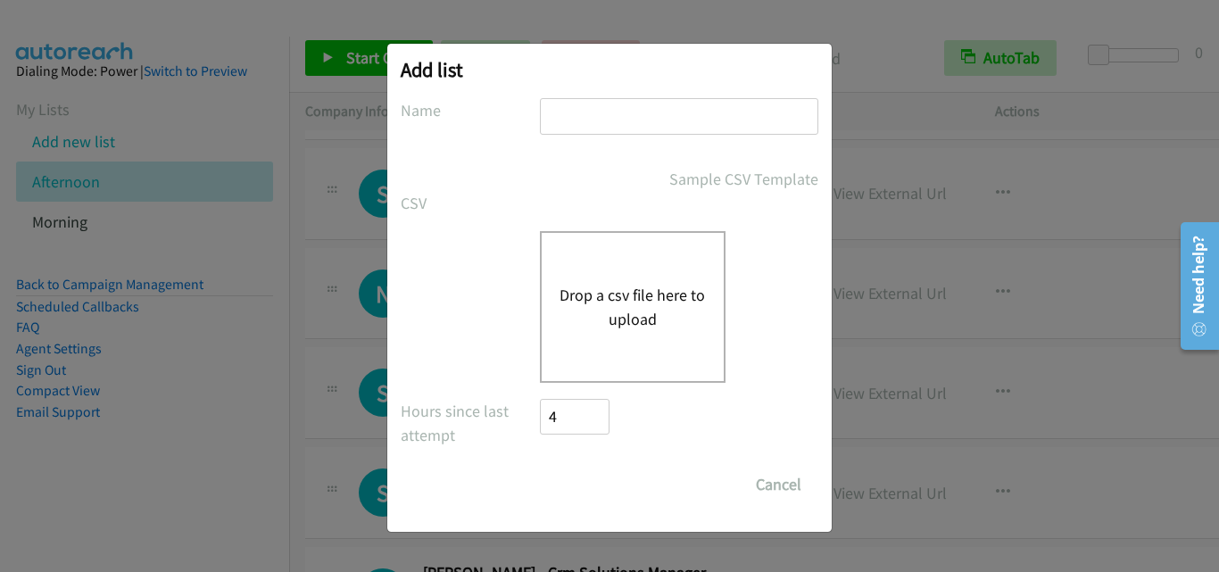
click at [686, 287] on button "Drop a csv file here to upload" at bounding box center [633, 307] width 146 height 48
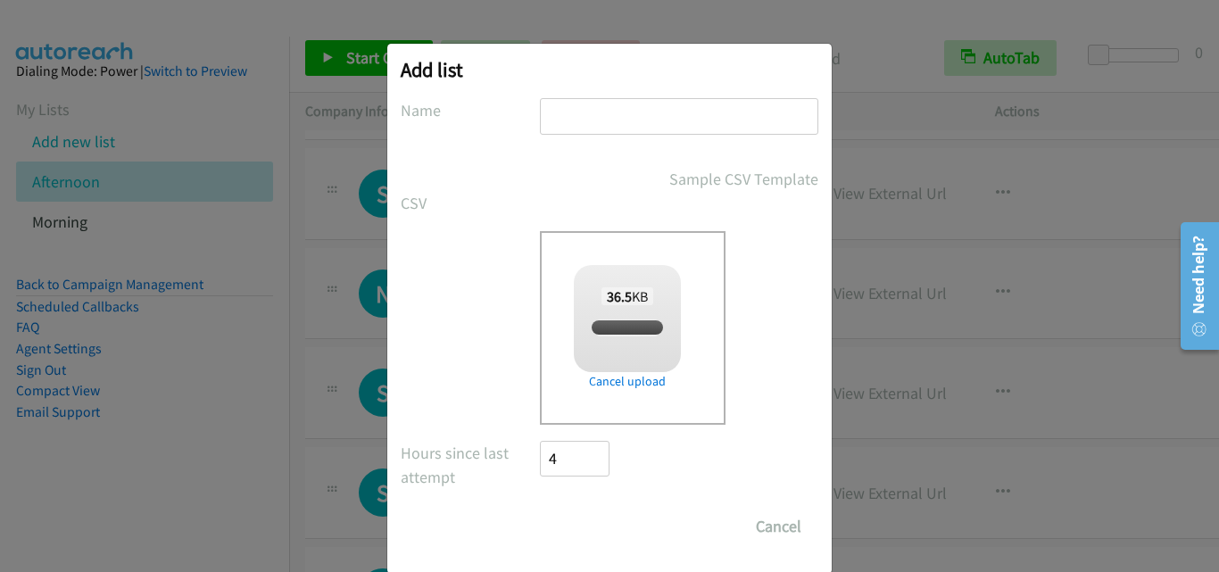
checkbox input "true"
click at [630, 116] on input "text" at bounding box center [679, 116] width 279 height 37
type input "Dell"
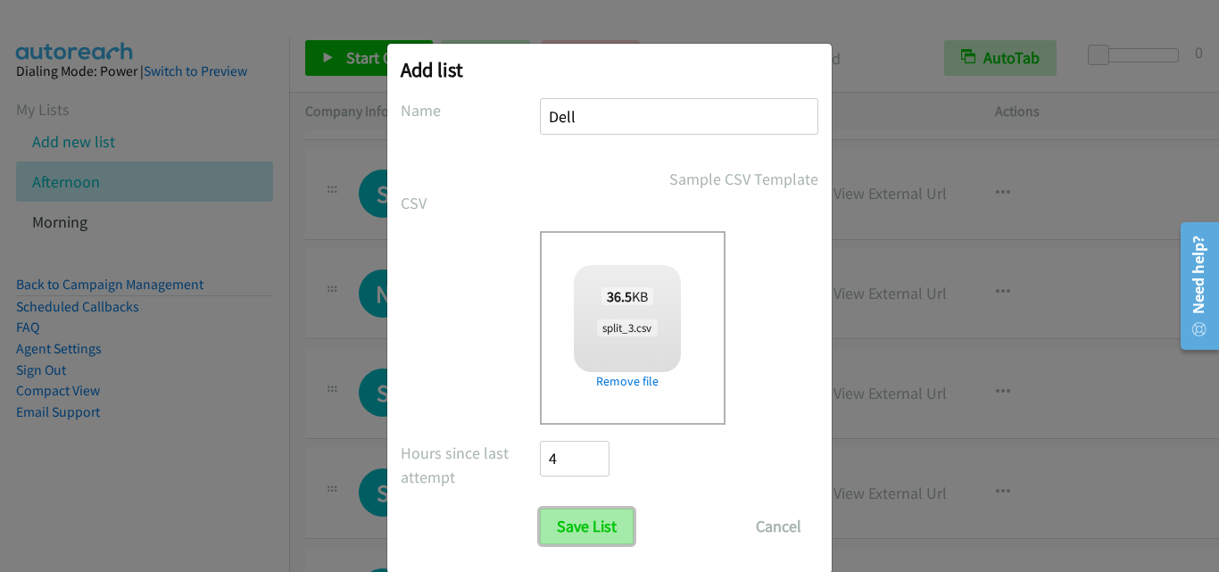
drag, startPoint x: 596, startPoint y: 527, endPoint x: 595, endPoint y: 497, distance: 29.5
click at [595, 527] on input "Save List" at bounding box center [587, 527] width 94 height 36
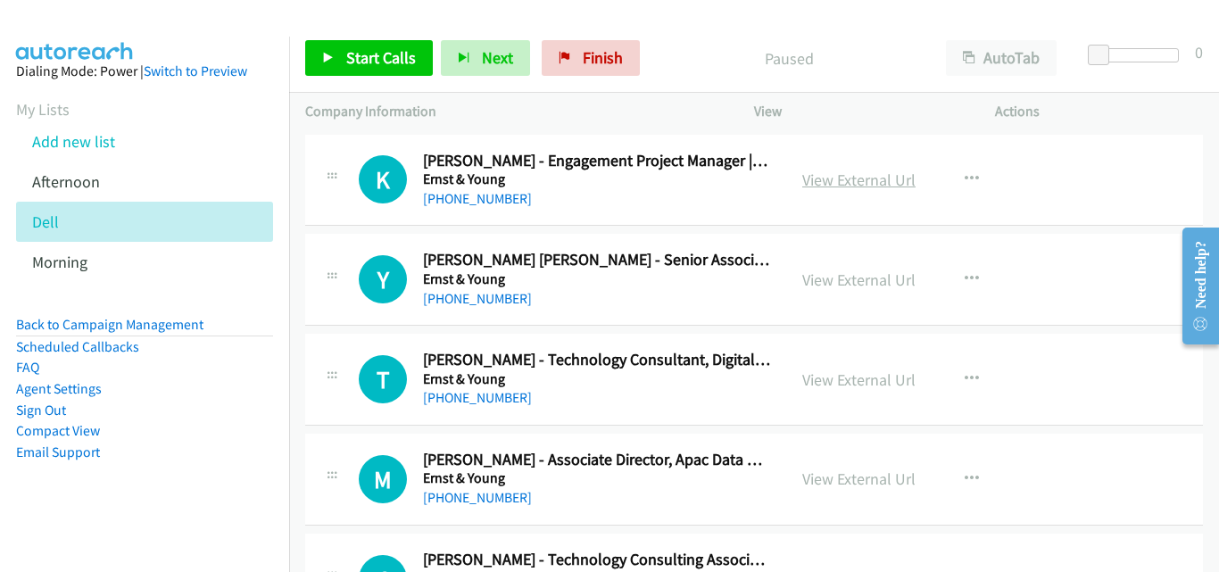
click at [876, 181] on link "View External Url" at bounding box center [859, 180] width 113 height 21
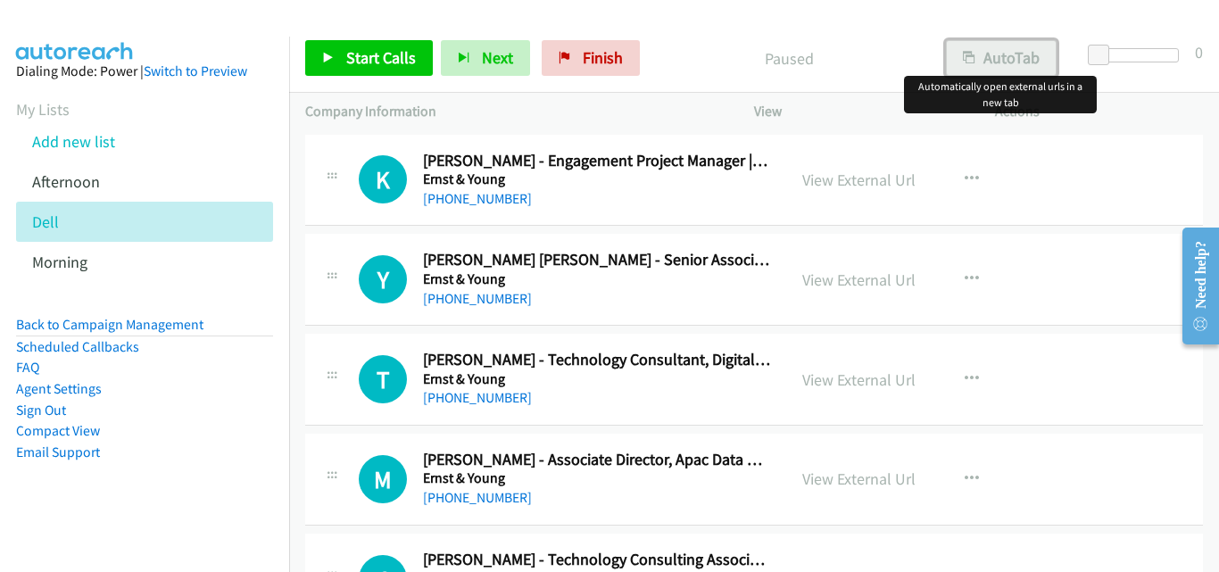
click at [1023, 48] on button "AutoTab" at bounding box center [1001, 58] width 111 height 36
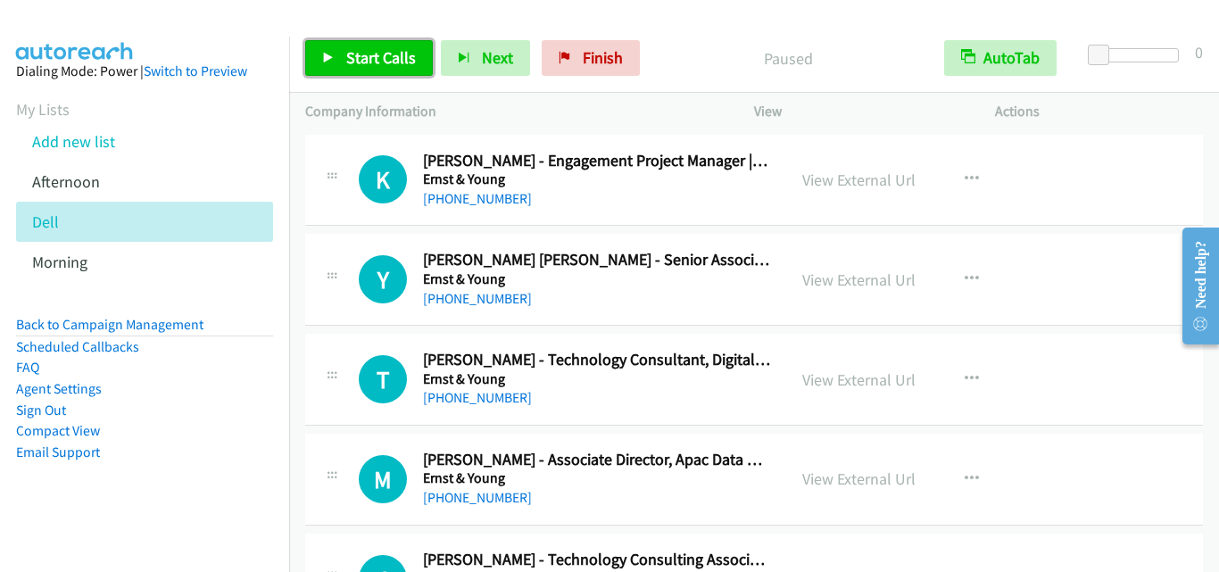
click at [384, 54] on span "Start Calls" at bounding box center [381, 57] width 70 height 21
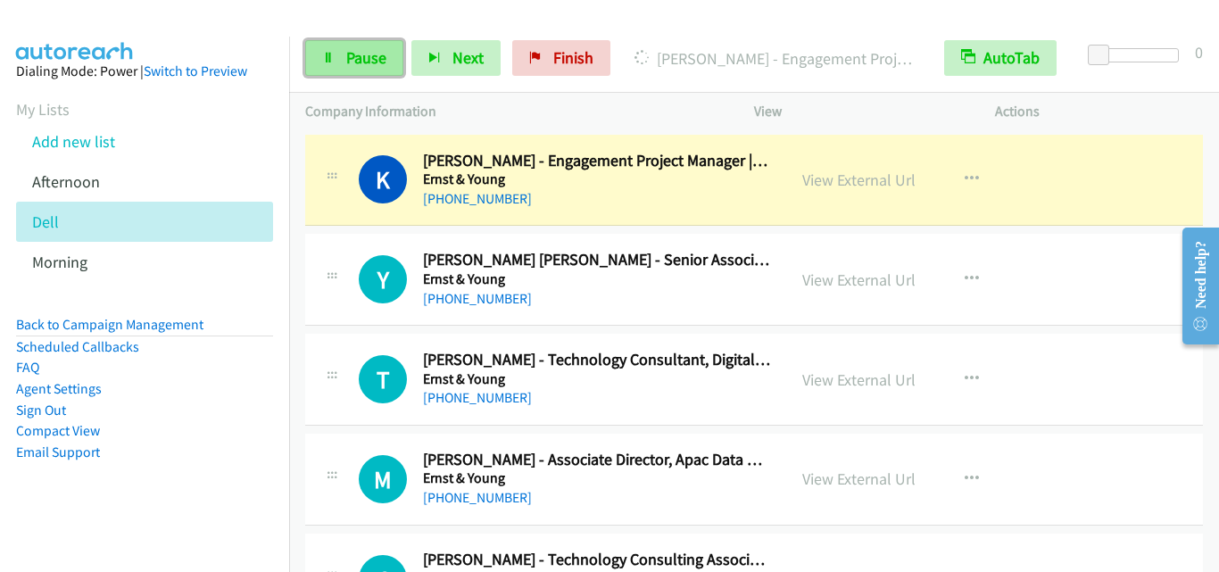
click at [329, 61] on icon at bounding box center [328, 59] width 12 height 12
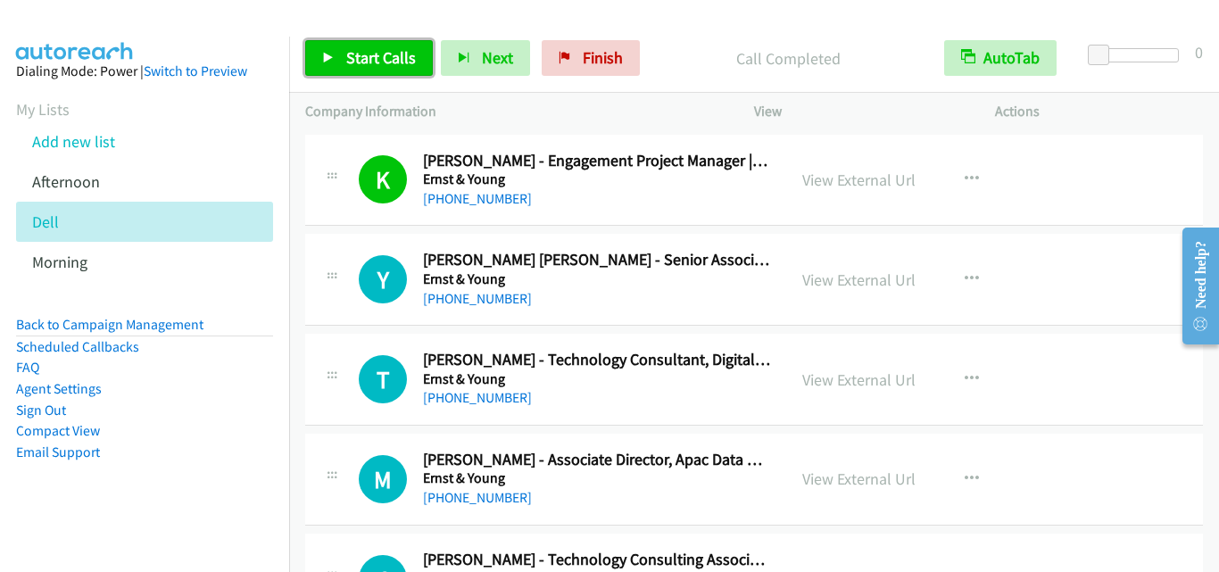
click at [394, 62] on span "Start Calls" at bounding box center [381, 57] width 70 height 21
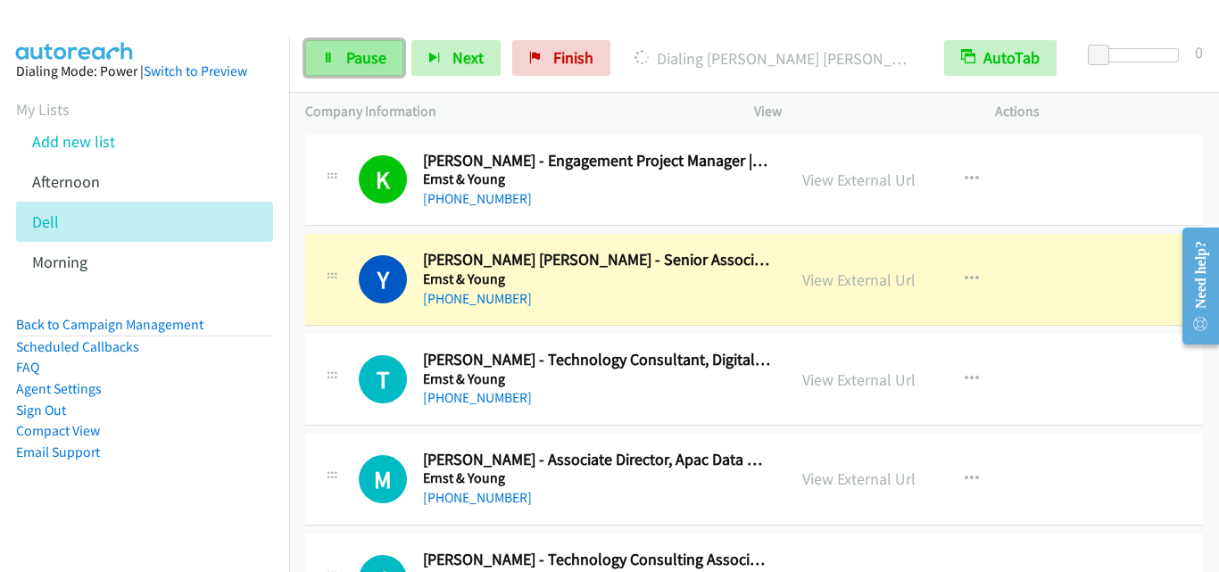
click at [370, 62] on span "Pause" at bounding box center [366, 57] width 40 height 21
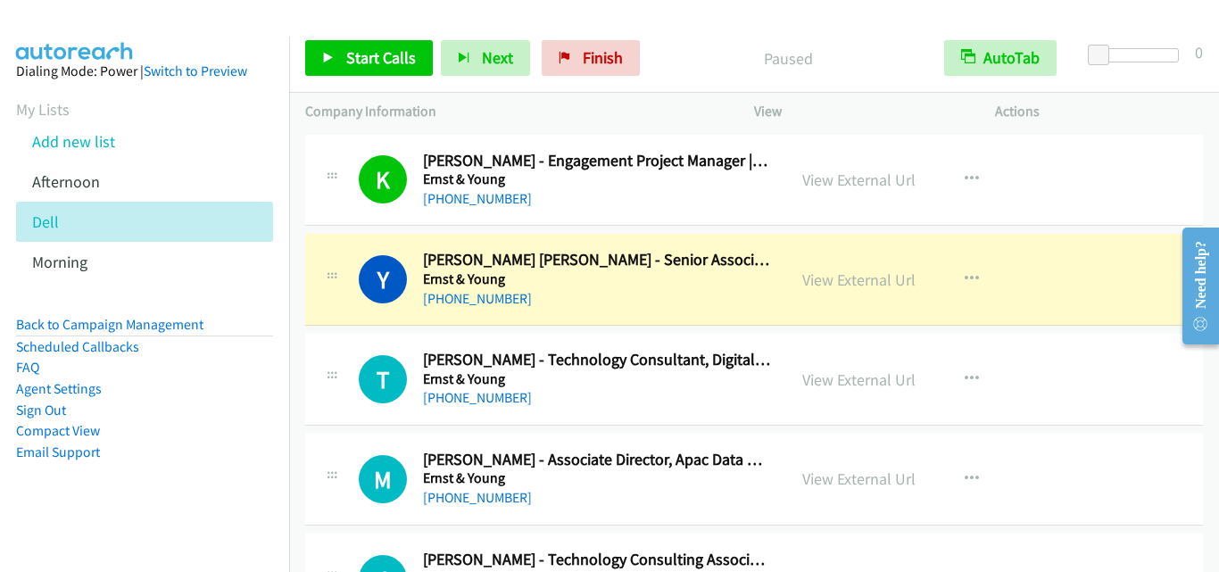
click at [360, 354] on div "T Callback Scheduled Terence Teh - Technology Consultant, Digital & Emerging Te…" at bounding box center [565, 379] width 412 height 59
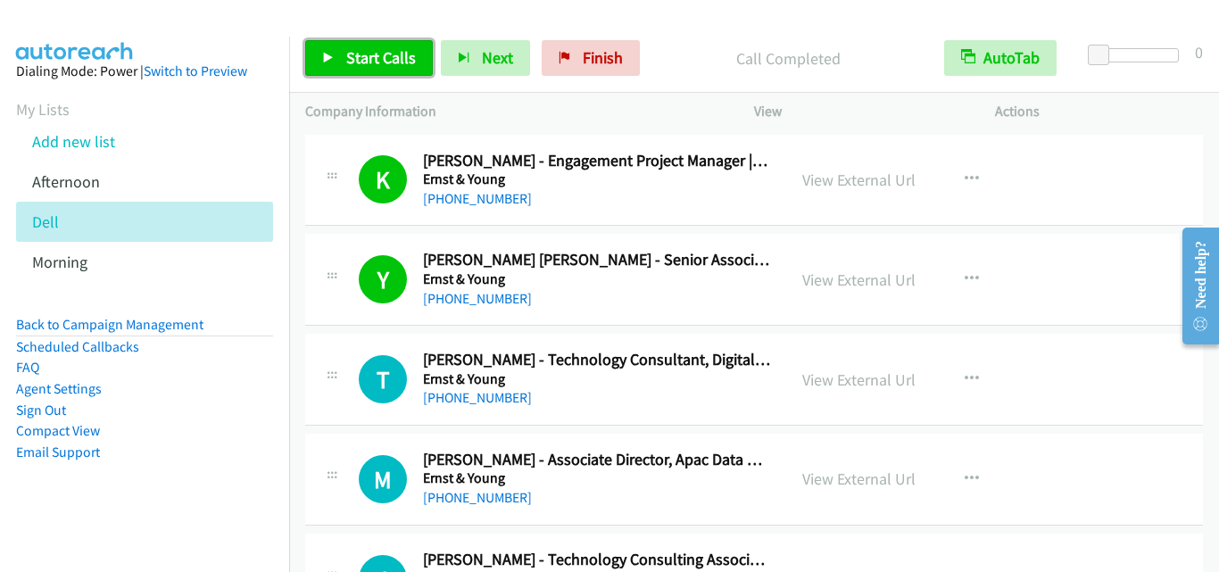
click at [331, 64] on link "Start Calls" at bounding box center [369, 58] width 128 height 36
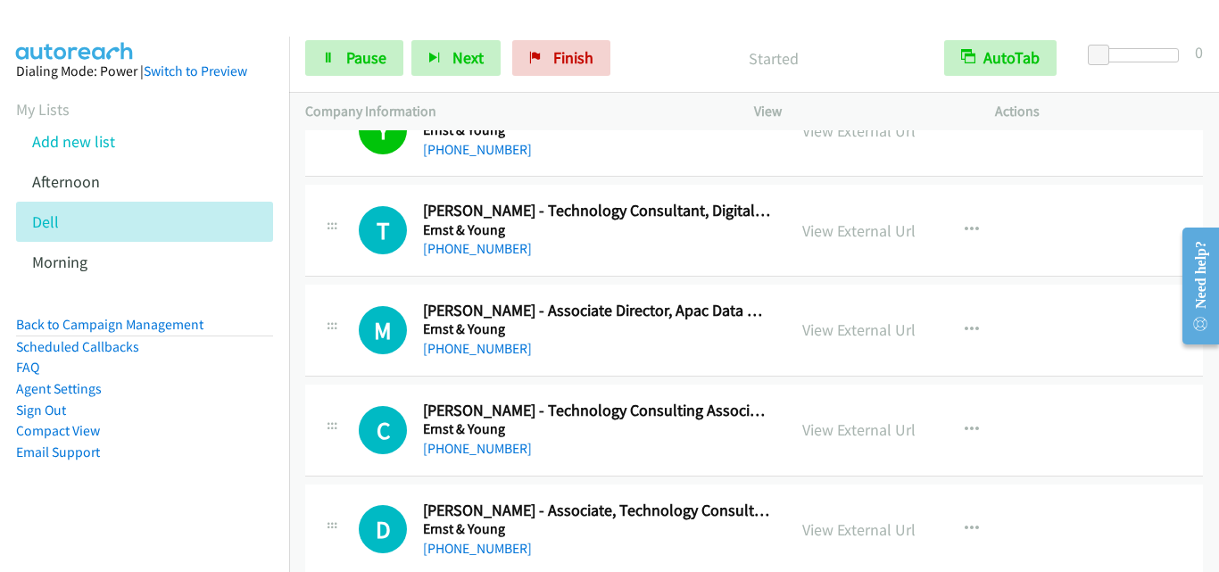
scroll to position [179, 0]
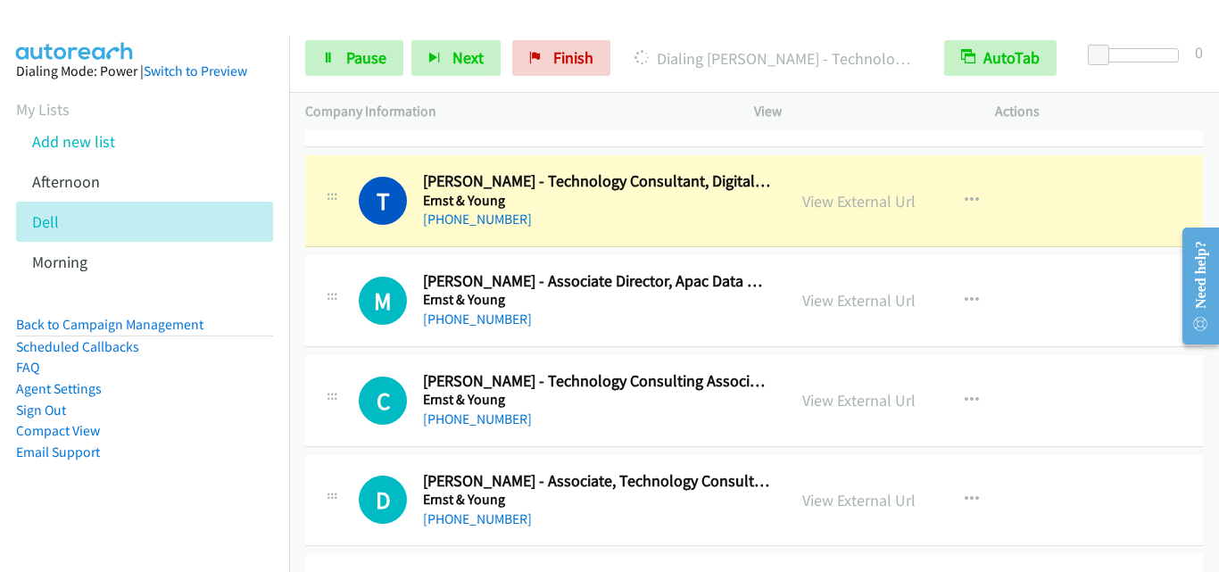
click at [348, 320] on div "M Callback Scheduled Mee Kee Wong - Associate Director, Apac Data Management Le…" at bounding box center [545, 300] width 449 height 59
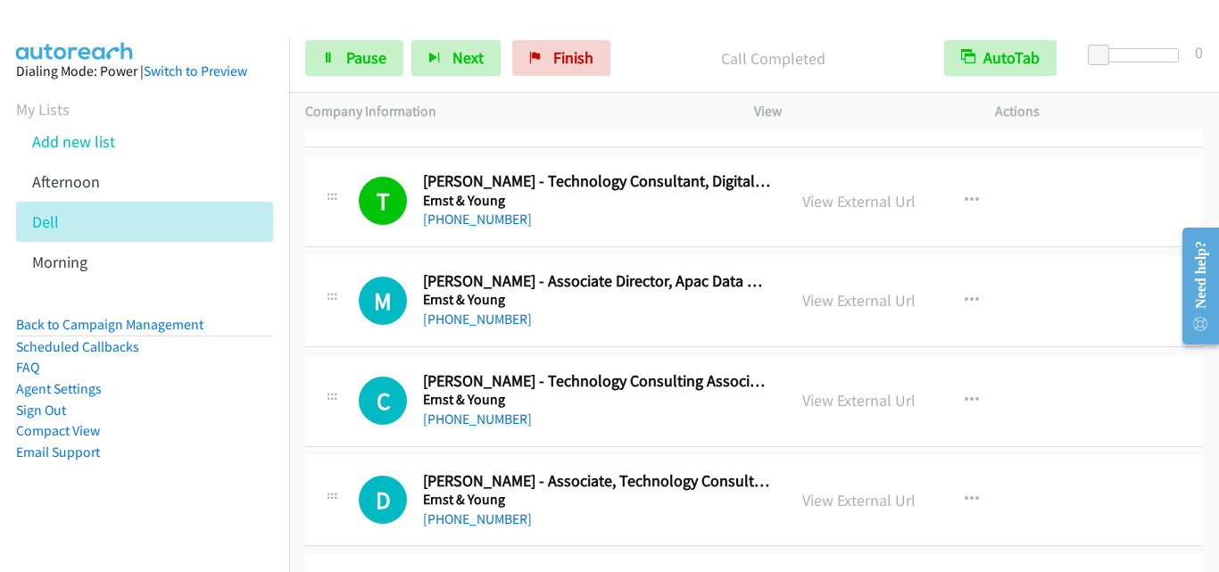
click at [341, 329] on div "M Callback Scheduled Mee Kee Wong - Associate Director, Apac Data Management Le…" at bounding box center [545, 300] width 449 height 59
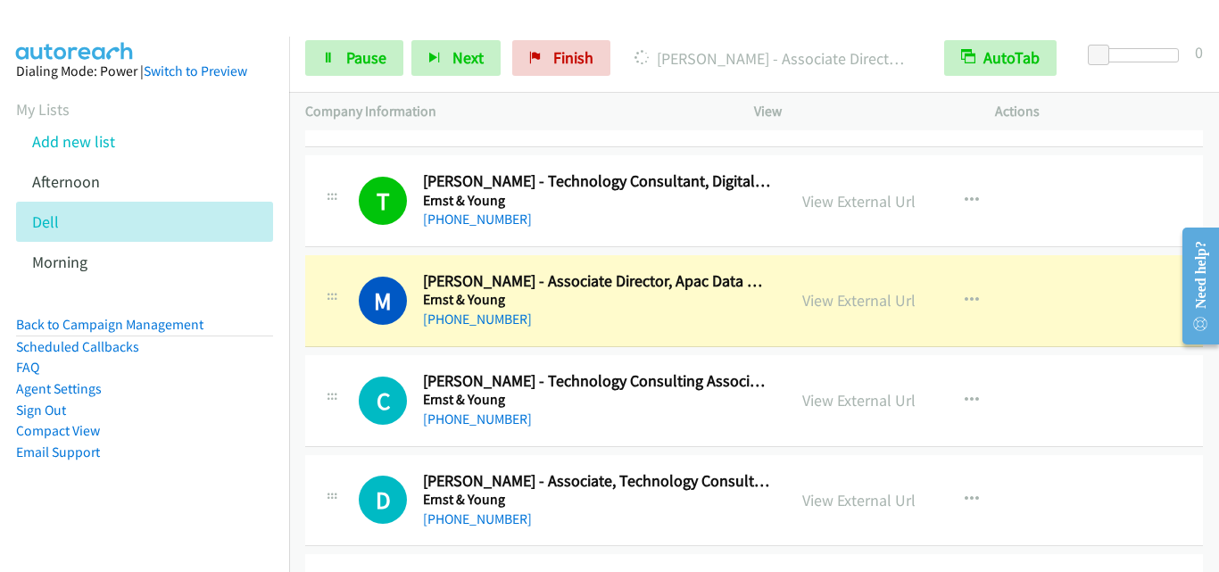
click at [335, 371] on div at bounding box center [331, 395] width 21 height 48
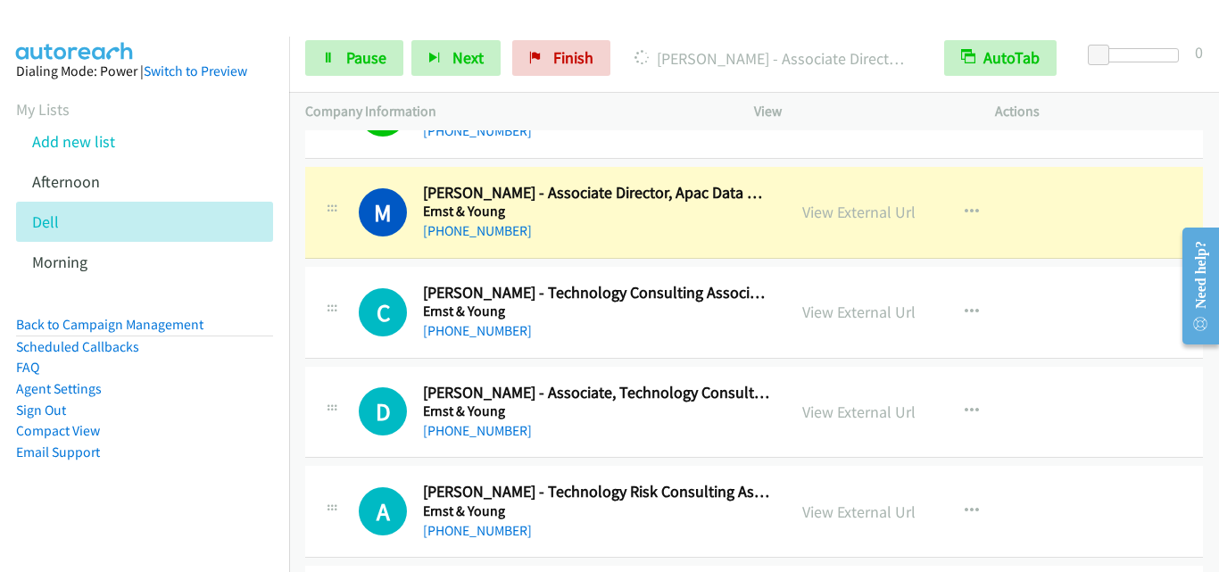
scroll to position [268, 0]
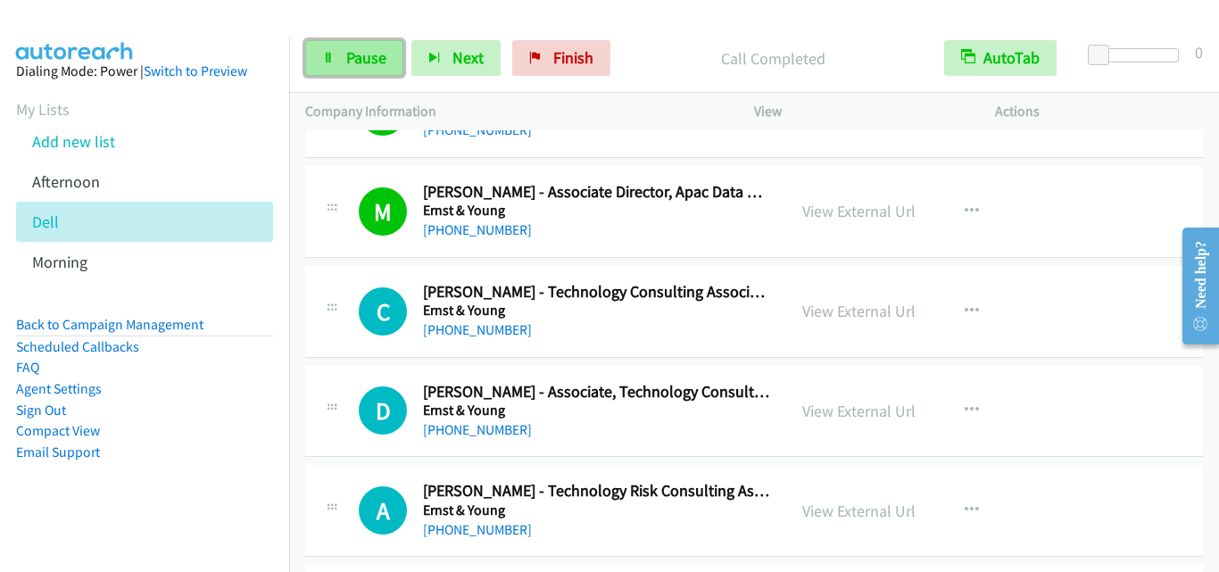
click at [368, 66] on span "Pause" at bounding box center [366, 57] width 40 height 21
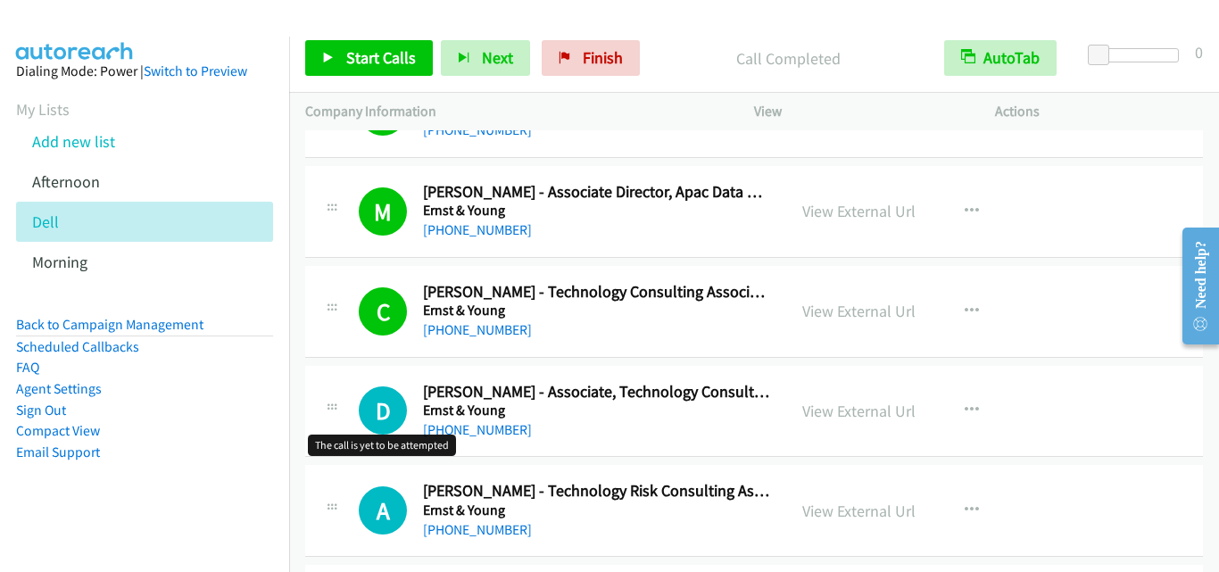
click at [377, 412] on h1 "D" at bounding box center [383, 411] width 48 height 48
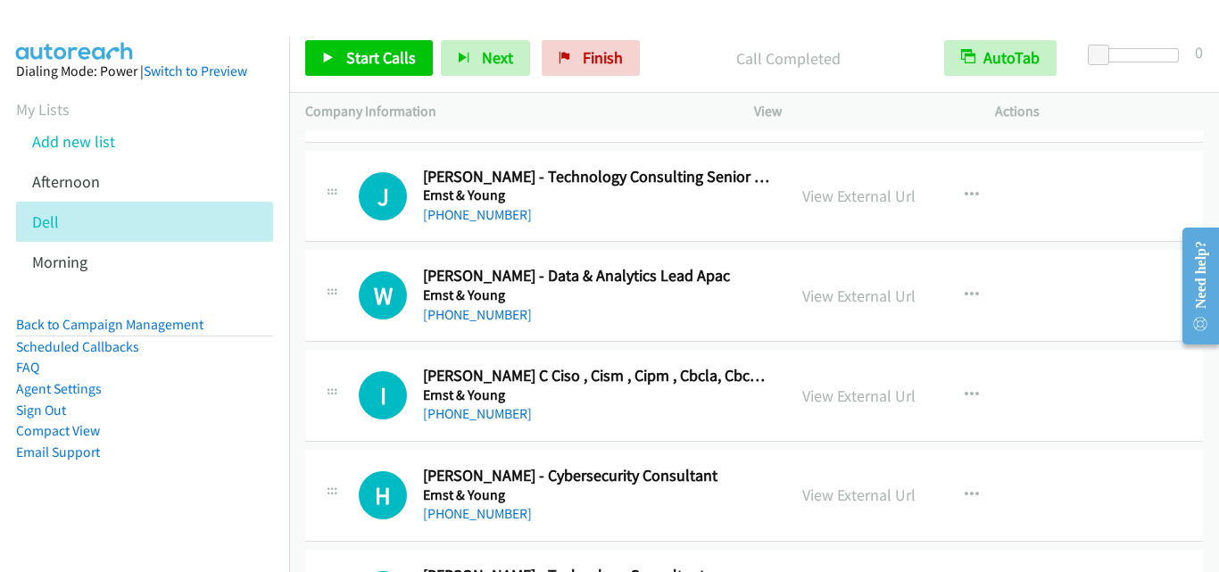
scroll to position [1071, 0]
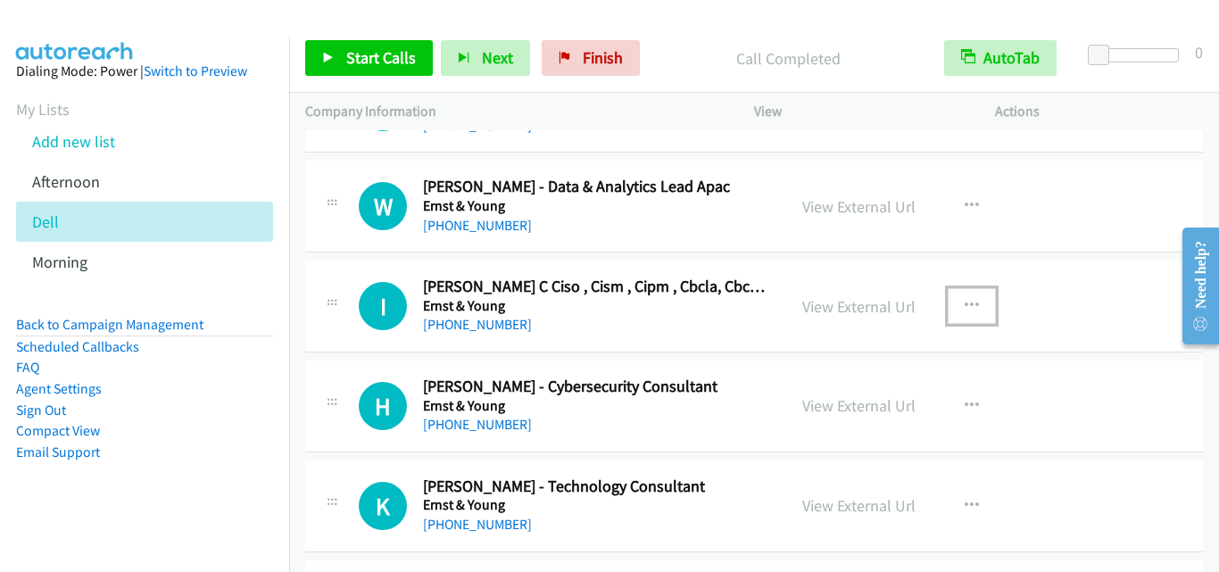
click at [965, 309] on icon "button" at bounding box center [972, 306] width 14 height 14
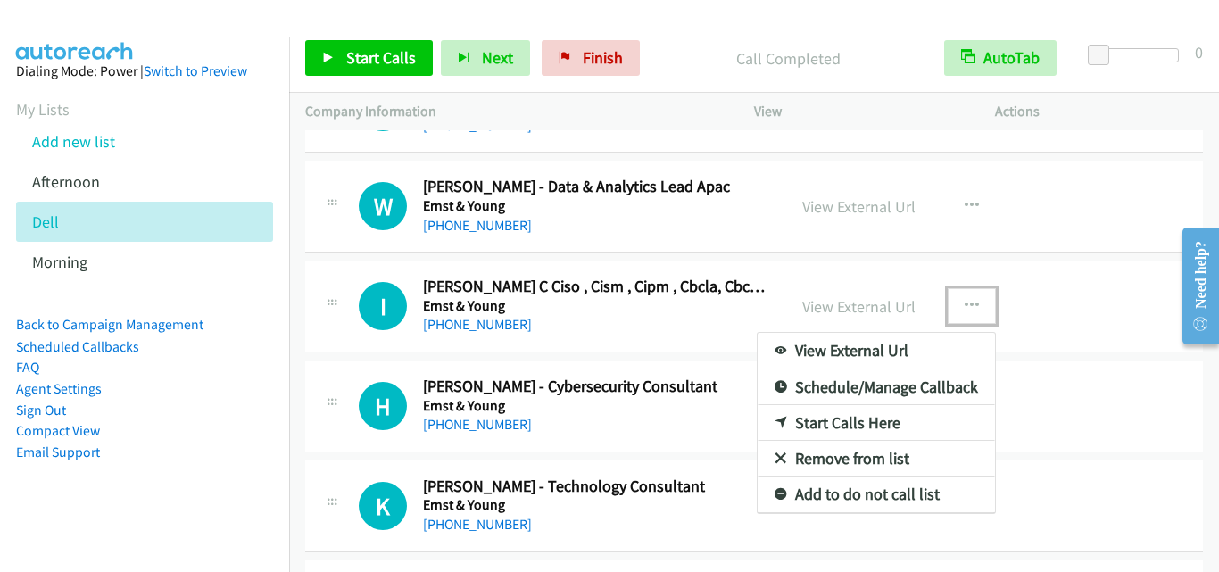
click at [872, 418] on link "Start Calls Here" at bounding box center [876, 423] width 237 height 36
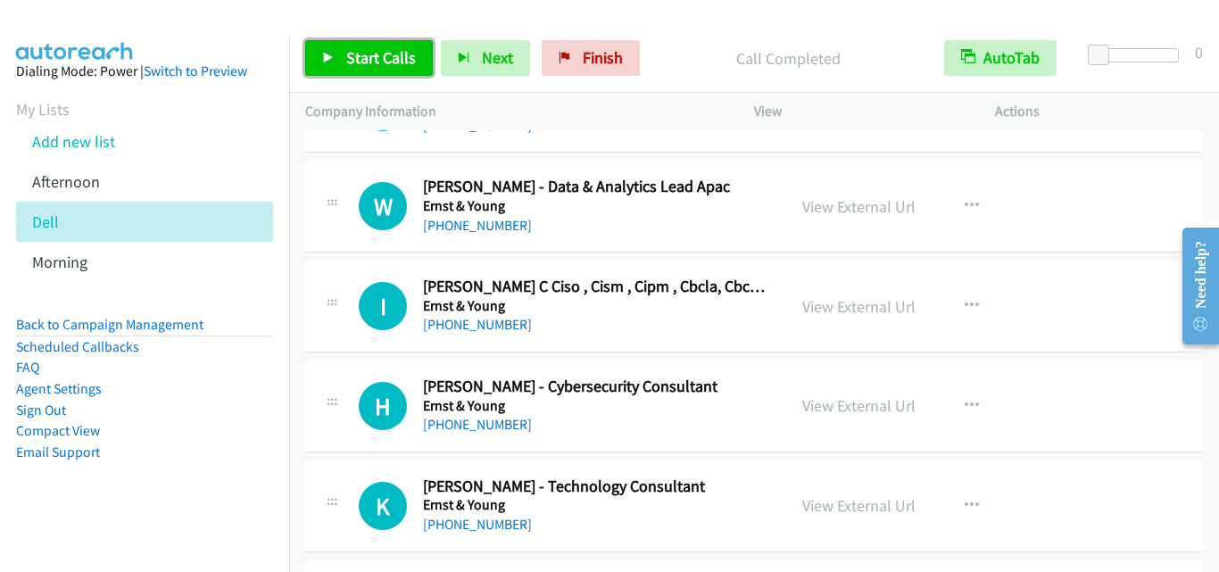
click at [416, 60] on link "Start Calls" at bounding box center [369, 58] width 128 height 36
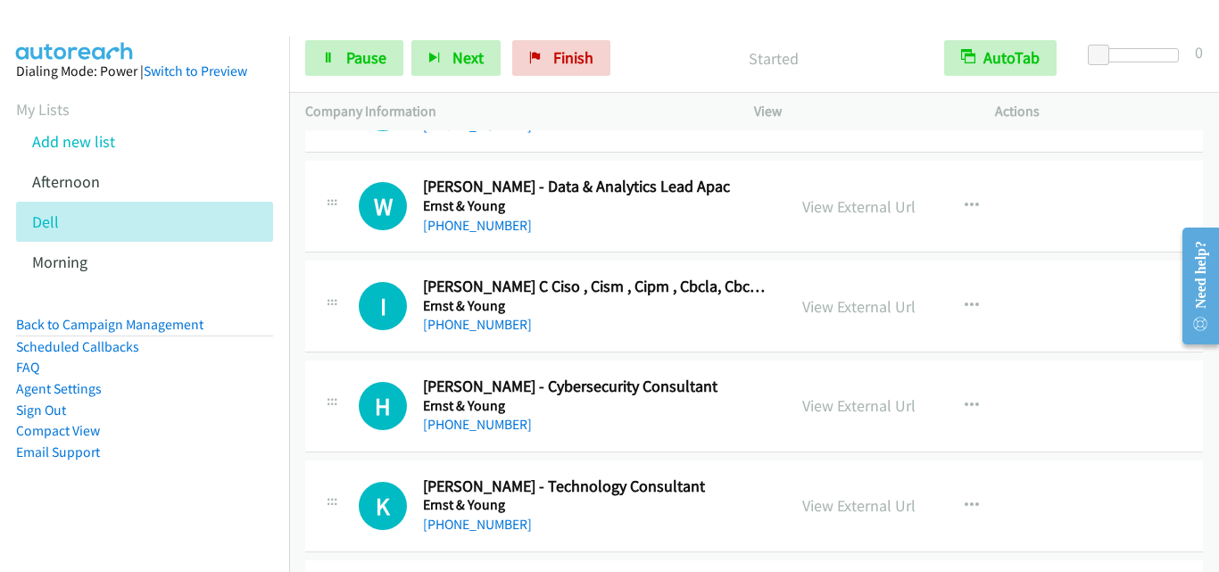
scroll to position [1161, 0]
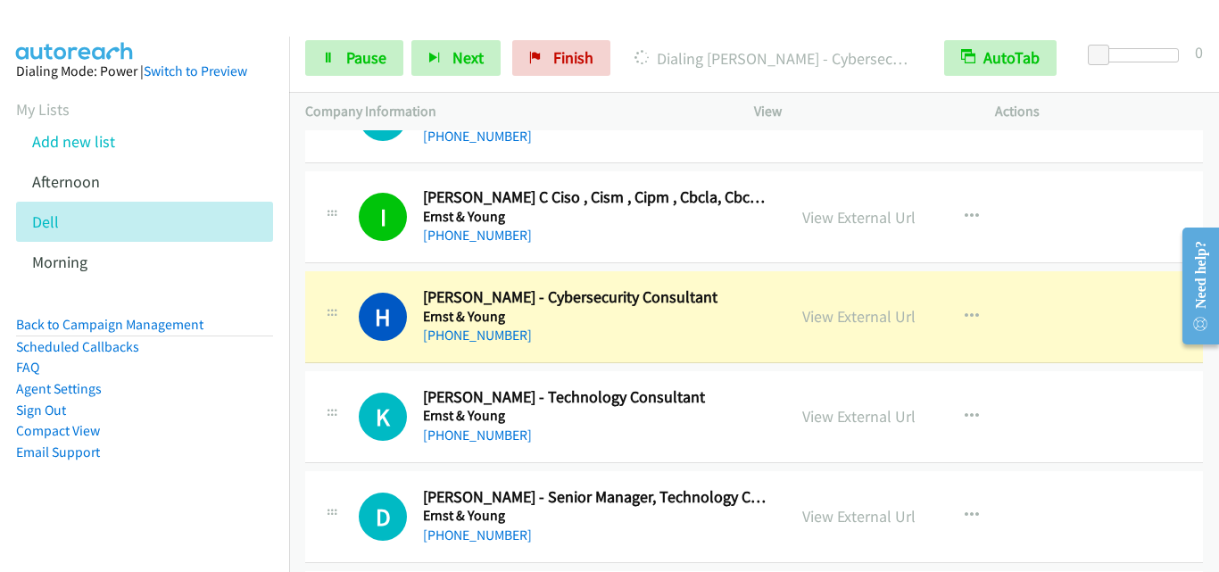
click at [353, 323] on div "H Callback Scheduled Heather Chew - Cybersecurity Consultant Ernst & Young Asia…" at bounding box center [545, 316] width 449 height 59
click at [361, 60] on span "Pause" at bounding box center [366, 57] width 40 height 21
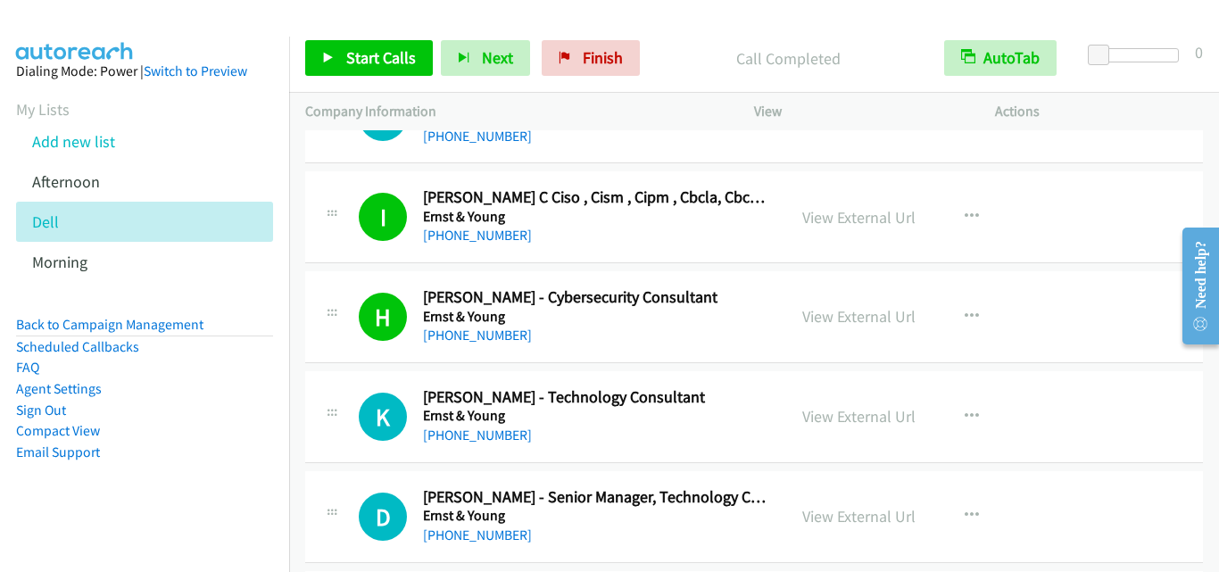
click at [395, 367] on td "K Callback Scheduled Keeve Quah - Technology Consultant Ernst & Young Asia/Sing…" at bounding box center [754, 417] width 930 height 100
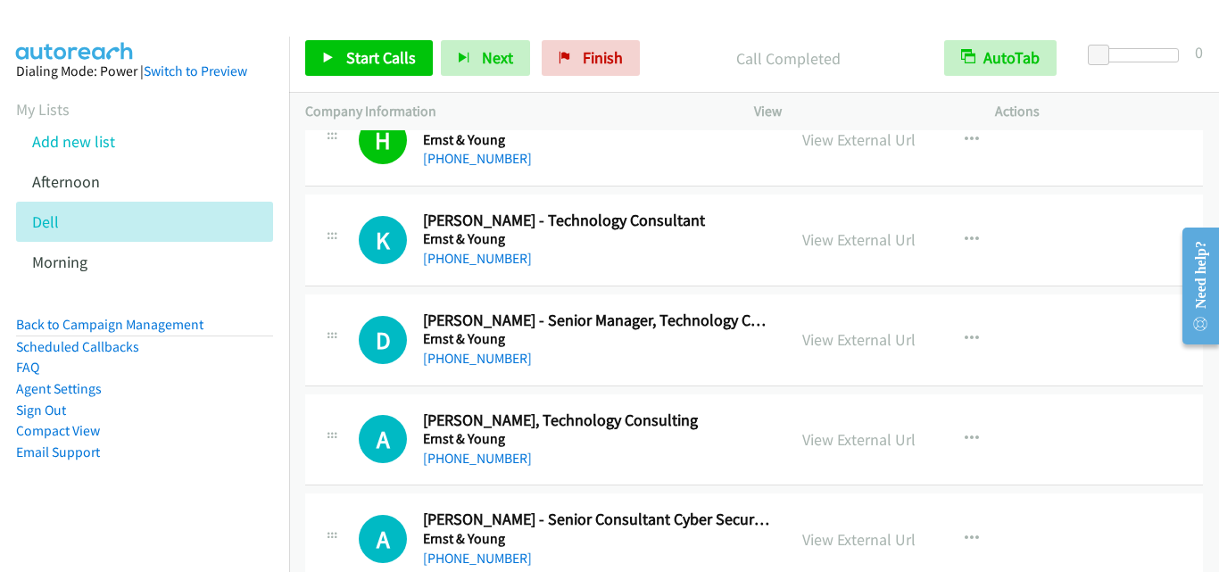
scroll to position [1339, 0]
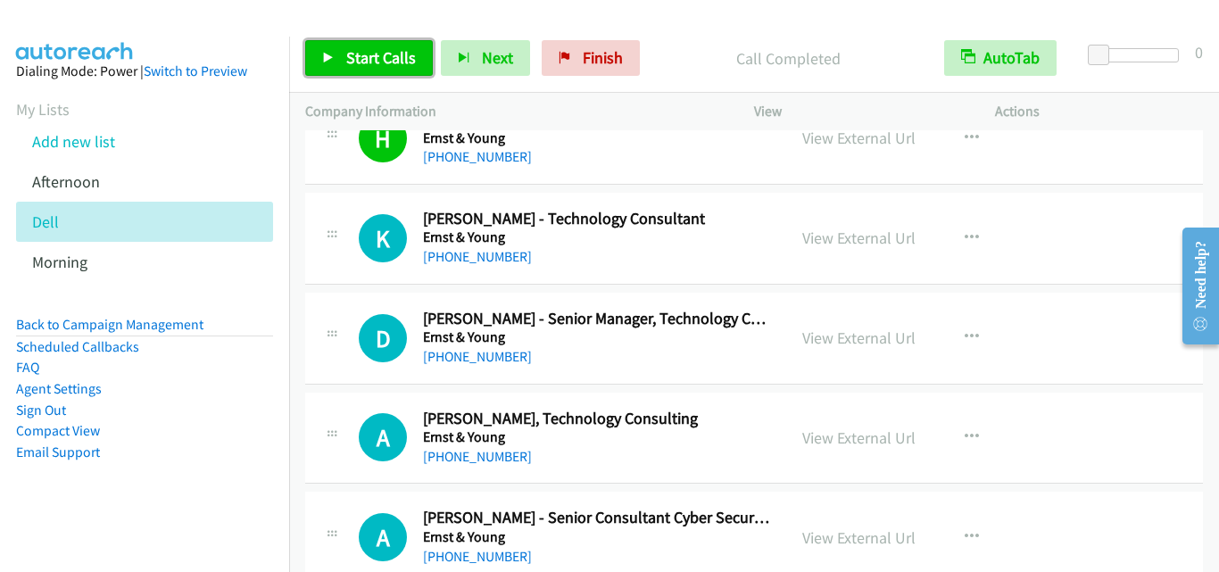
click at [312, 58] on link "Start Calls" at bounding box center [369, 58] width 128 height 36
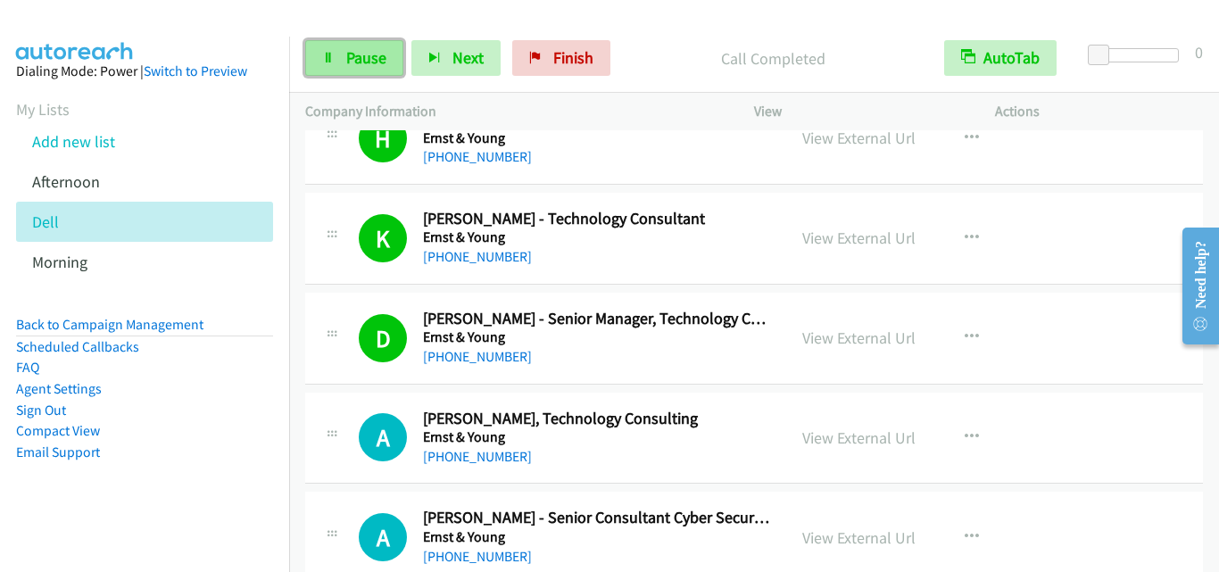
click at [322, 68] on link "Pause" at bounding box center [354, 58] width 98 height 36
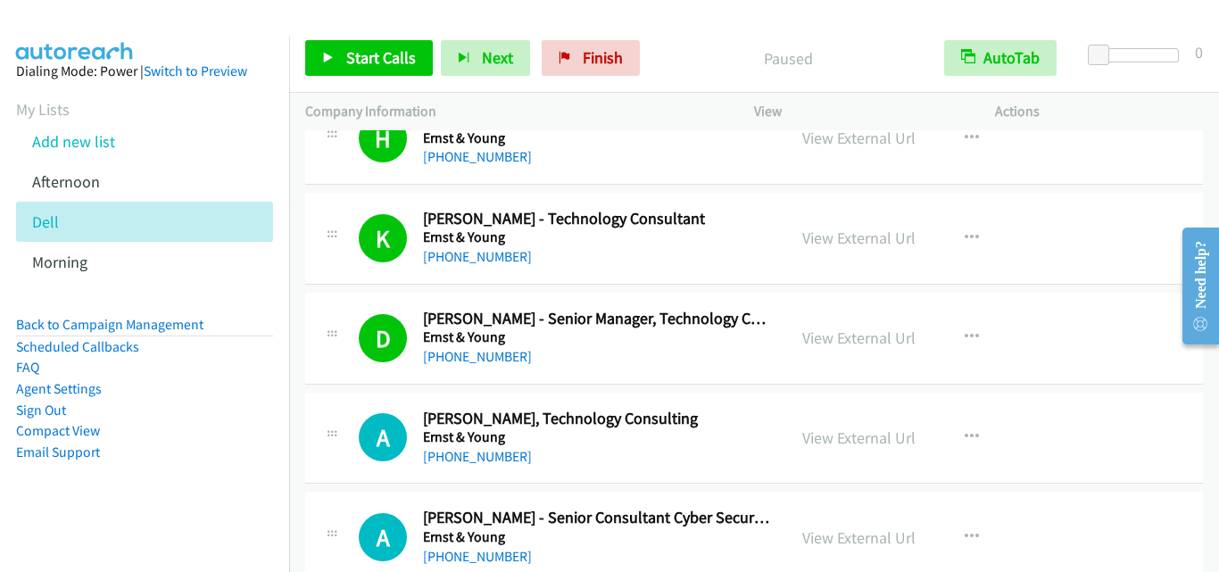
scroll to position [1428, 0]
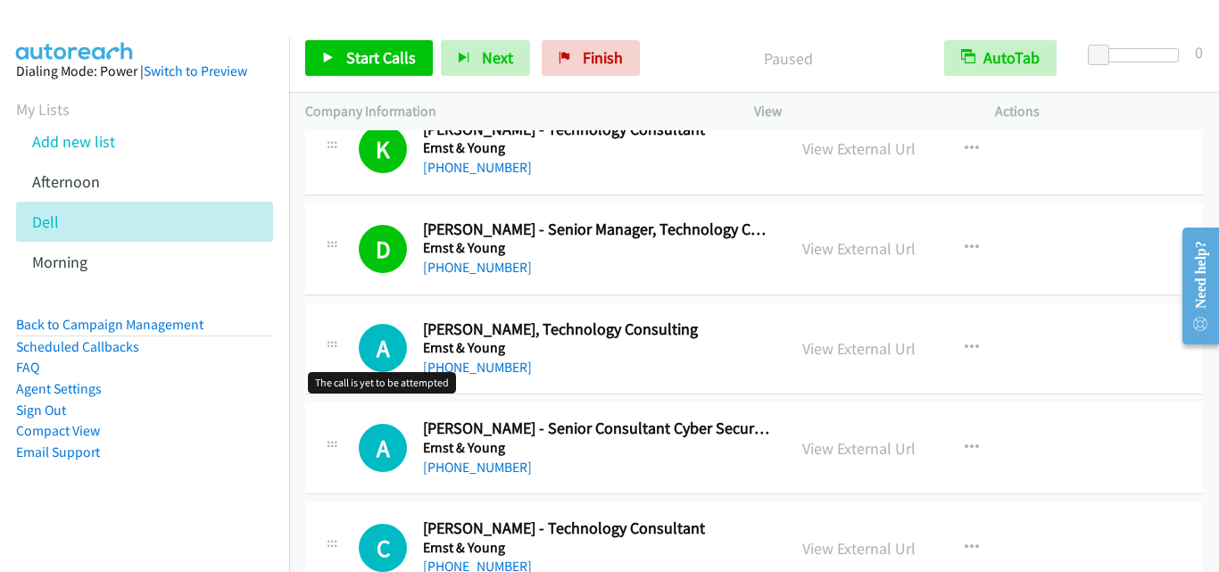
click at [365, 360] on h1 "A" at bounding box center [383, 348] width 48 height 48
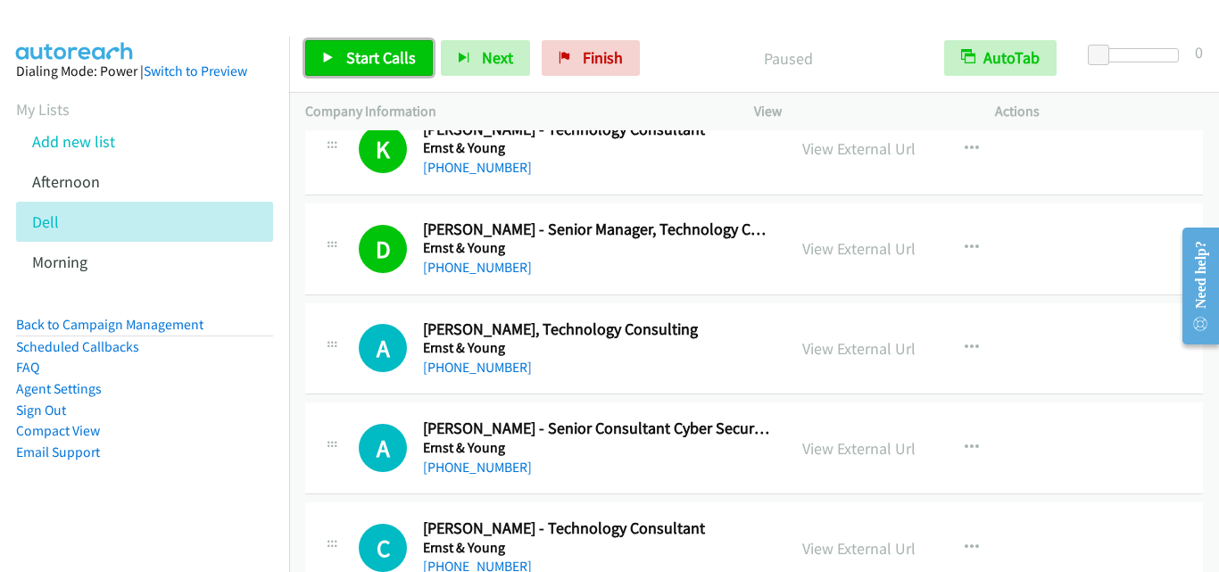
click at [372, 49] on span "Start Calls" at bounding box center [381, 57] width 70 height 21
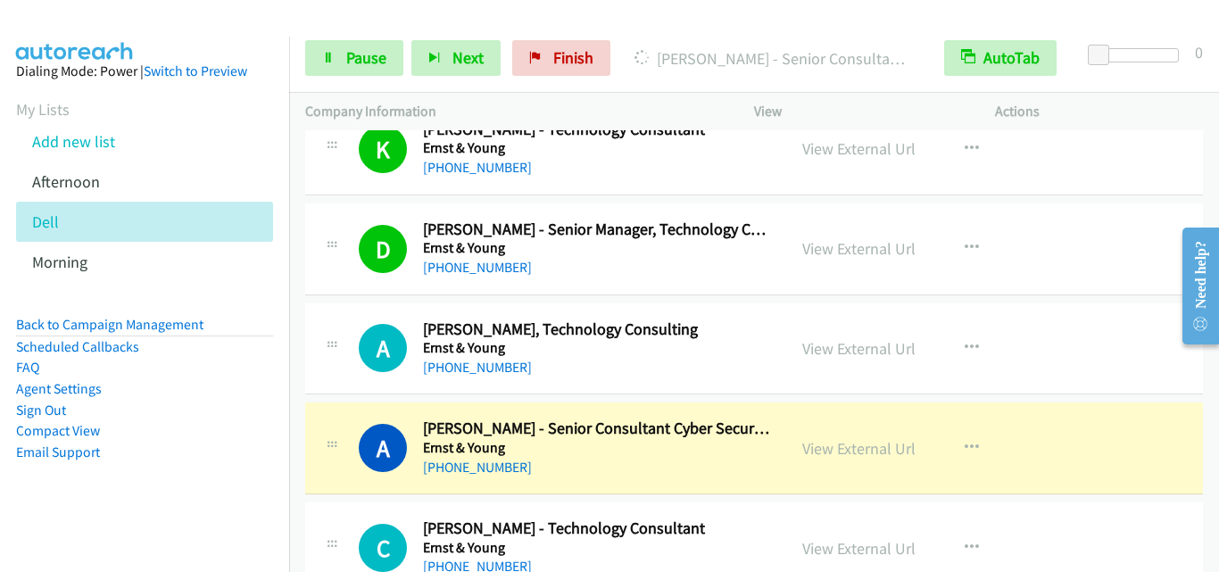
scroll to position [1607, 0]
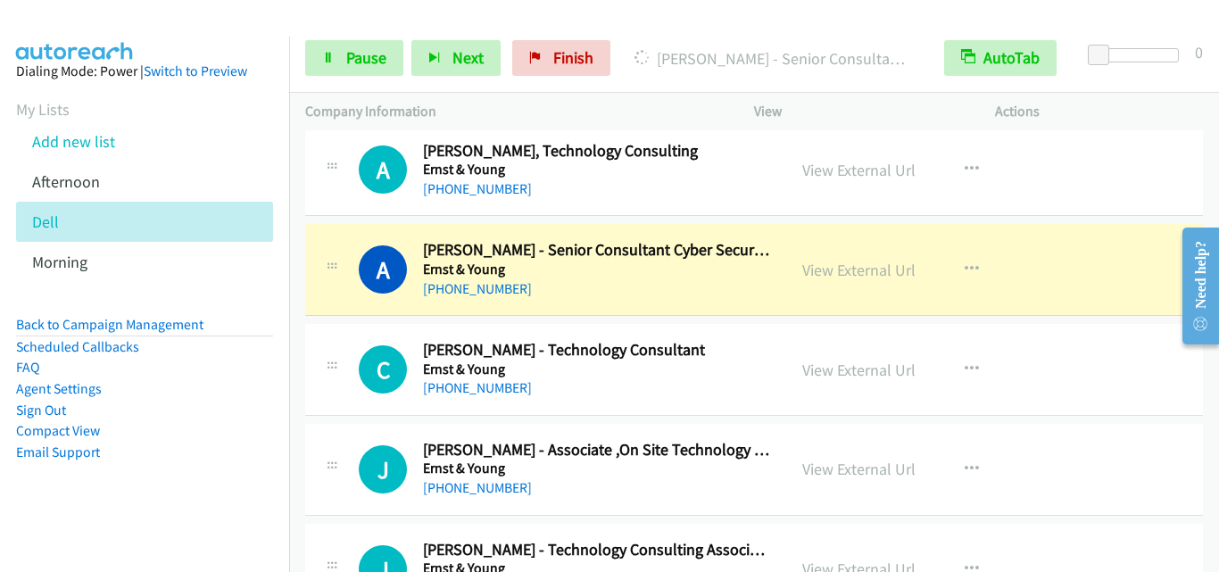
click at [339, 297] on div "A Callback Scheduled Aman Singhal - Senior Consultant Cyber Security Technology…" at bounding box center [545, 269] width 449 height 59
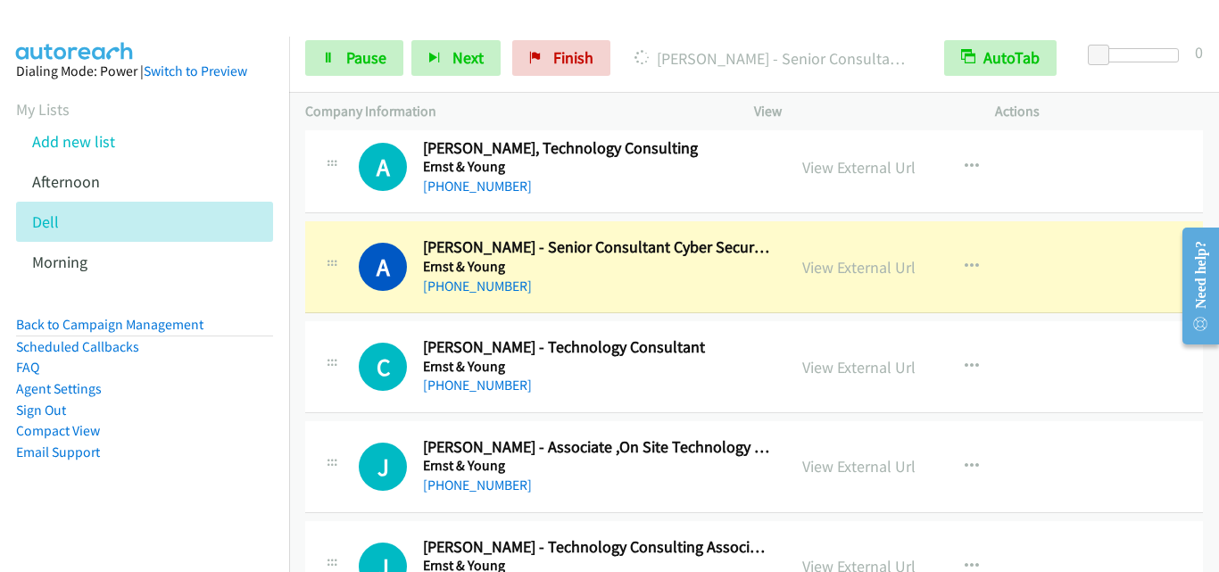
scroll to position [1696, 0]
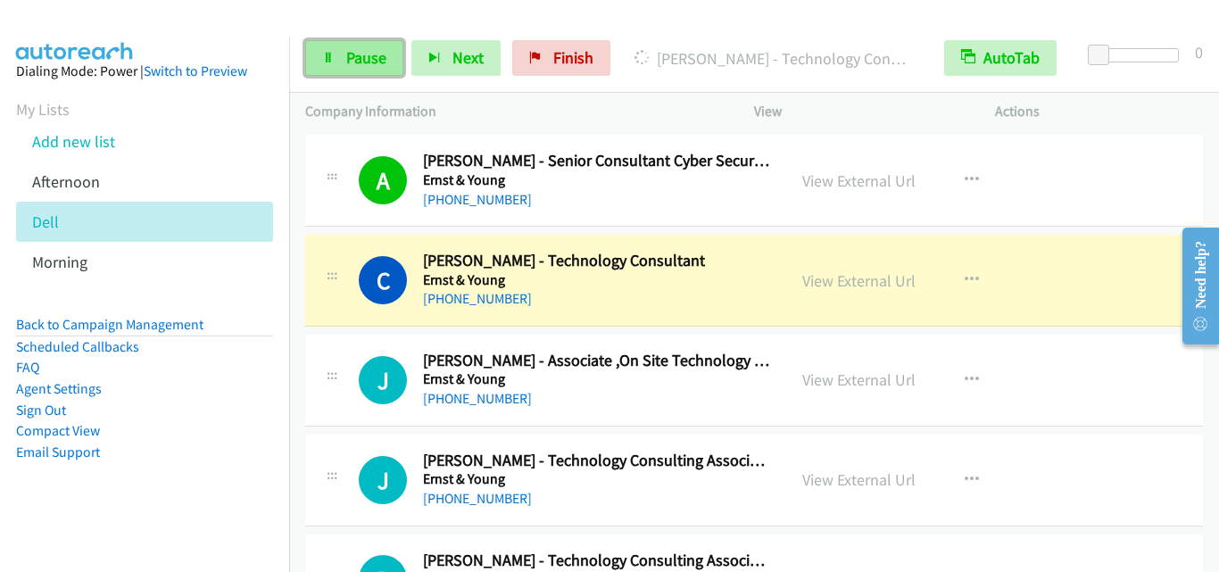
click at [337, 47] on link "Pause" at bounding box center [354, 58] width 98 height 36
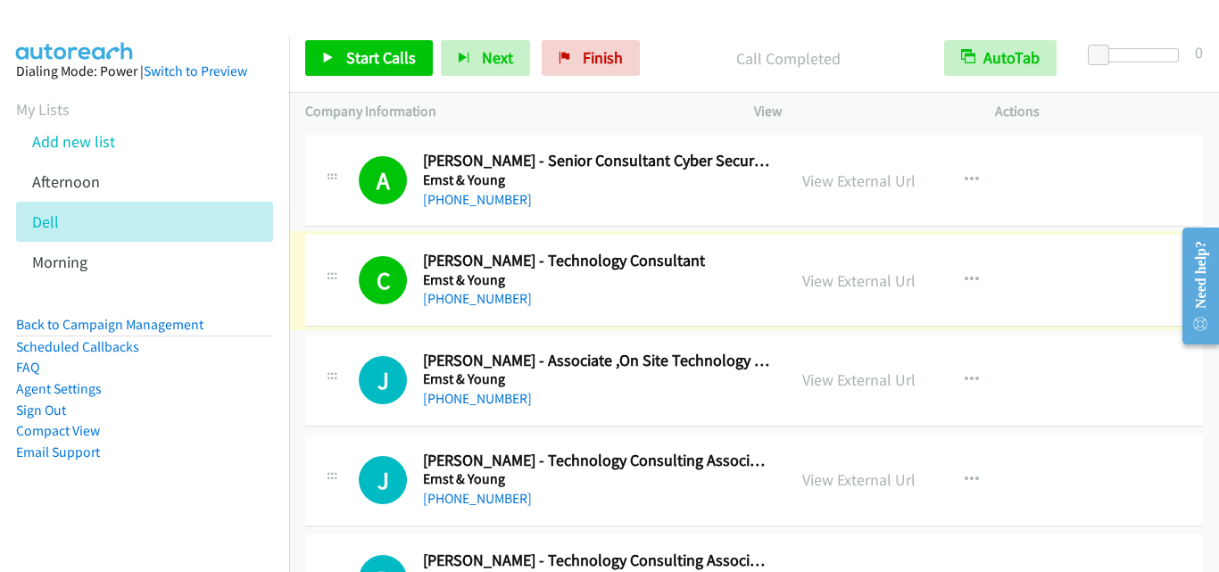
scroll to position [1785, 0]
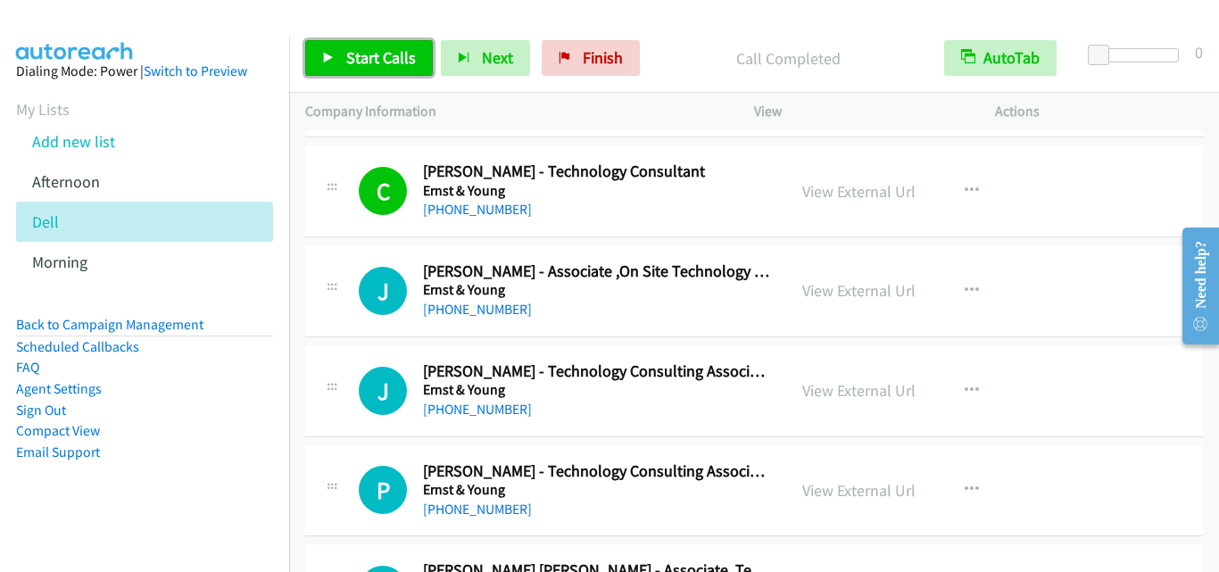
click at [351, 64] on span "Start Calls" at bounding box center [381, 57] width 70 height 21
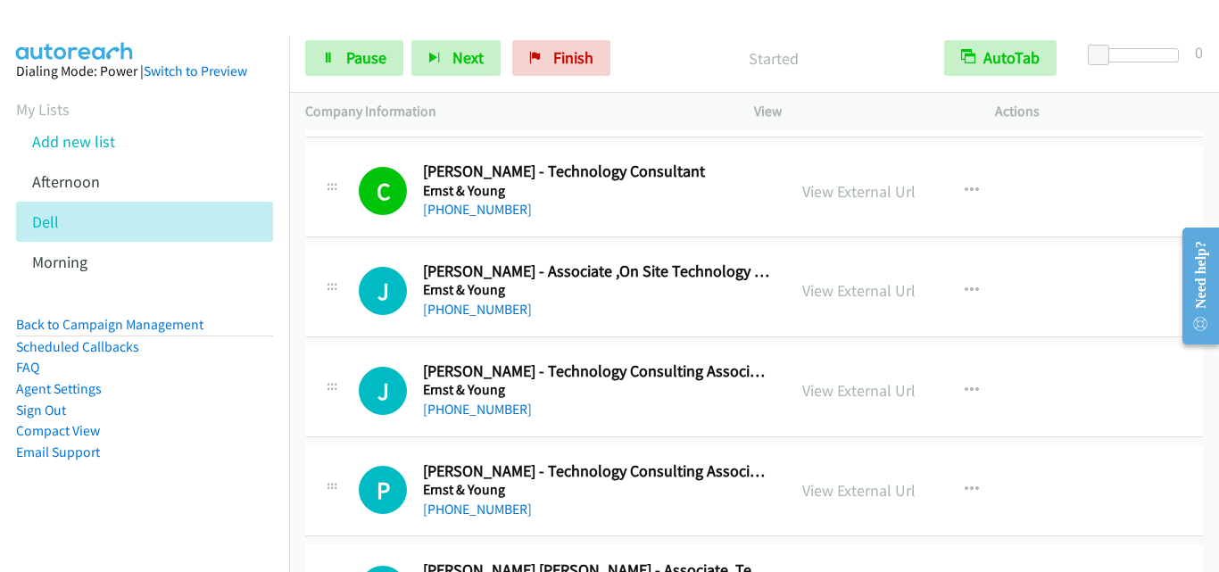
click at [345, 297] on div "J Callback Scheduled Jeremy Song - Associate ,On Site Technology Support Ernst …" at bounding box center [545, 291] width 449 height 59
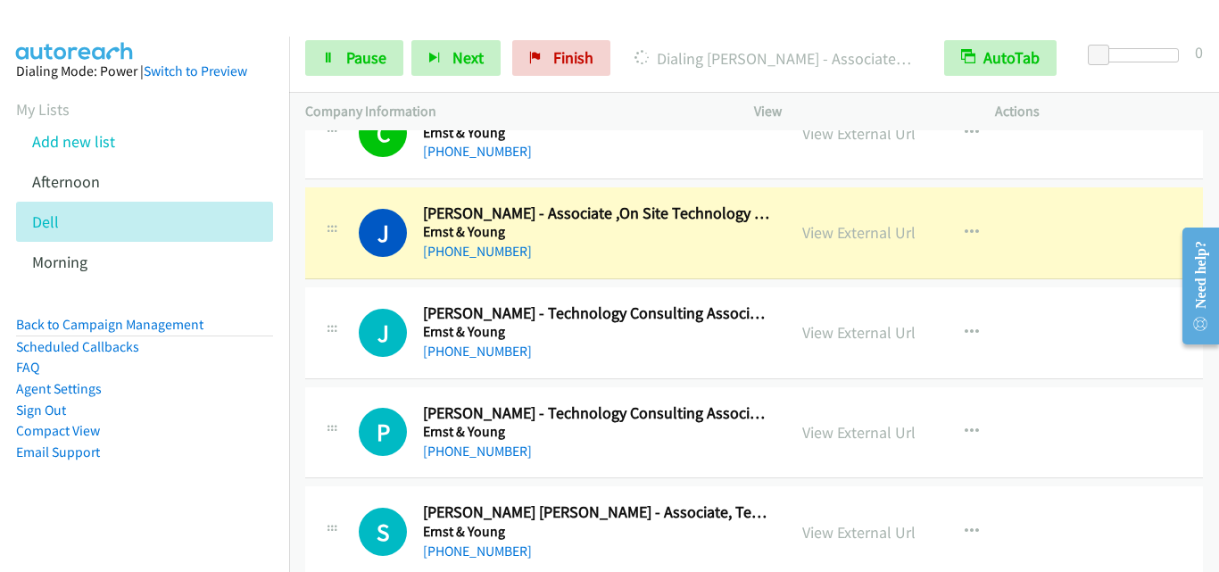
scroll to position [1875, 0]
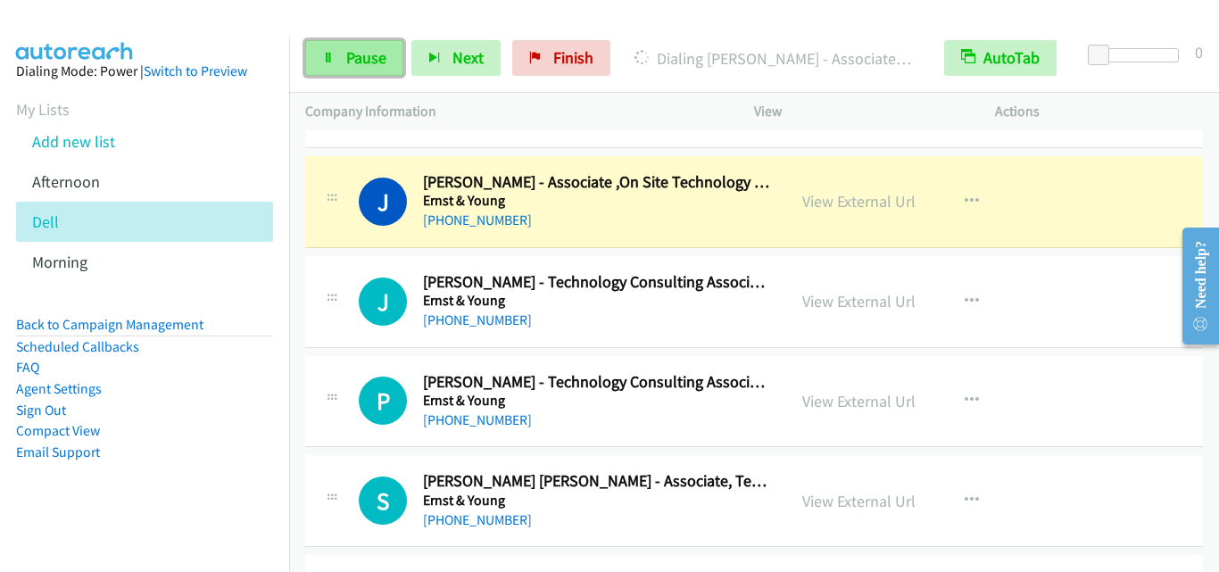
click at [344, 60] on link "Pause" at bounding box center [354, 58] width 98 height 36
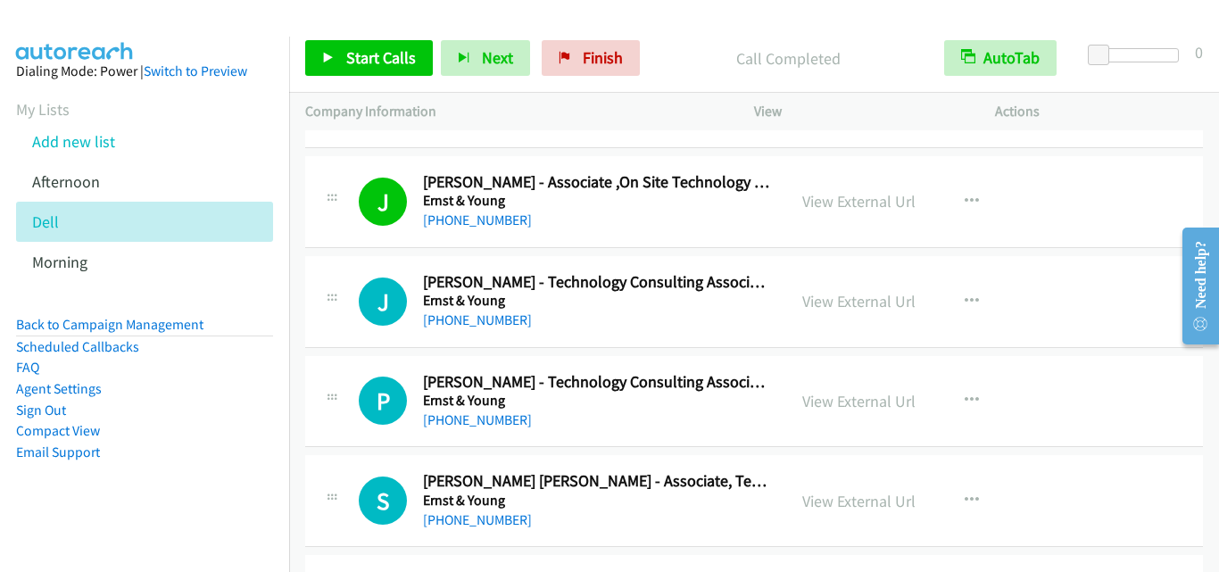
click at [346, 304] on div "J Callback Scheduled Jordan Seow - Technology Consulting Associate Ernst & Youn…" at bounding box center [545, 301] width 449 height 59
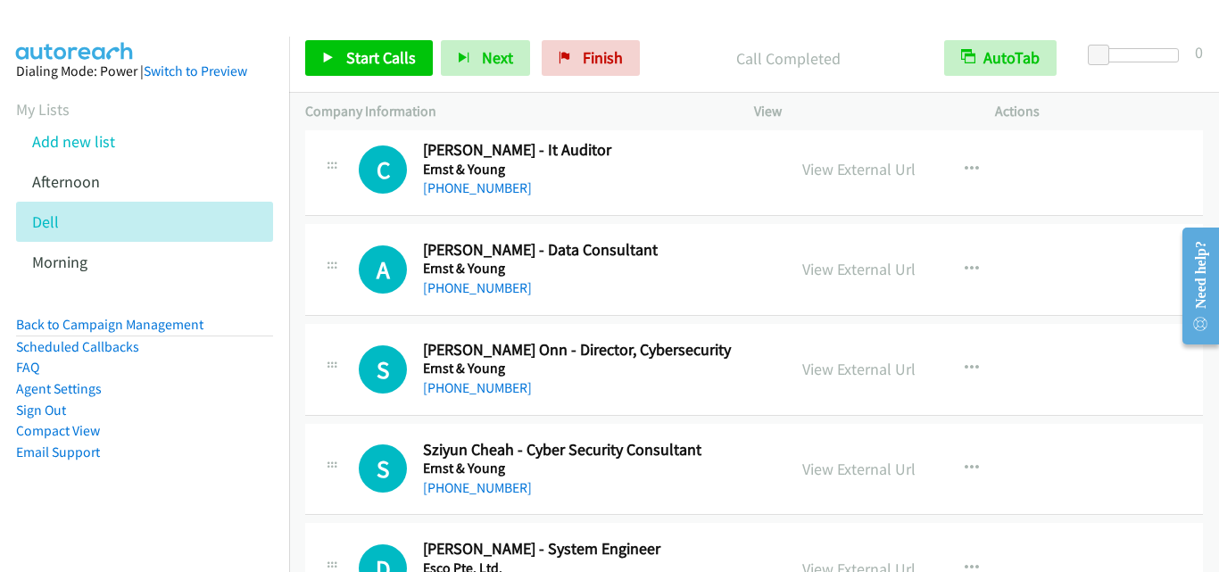
scroll to position [2946, 0]
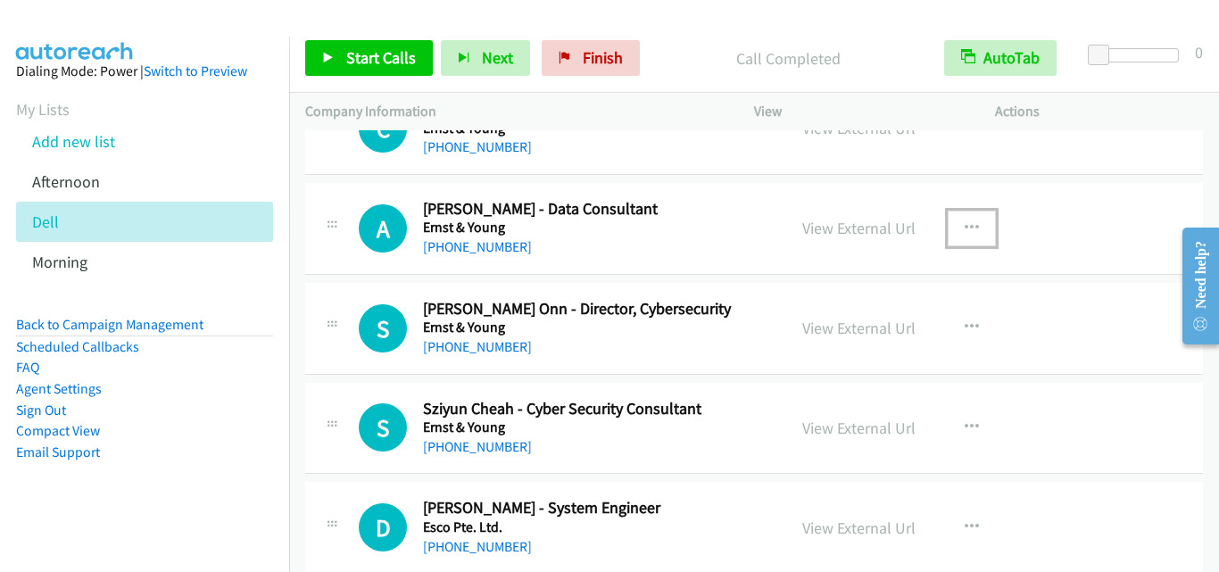
click at [965, 223] on icon "button" at bounding box center [972, 228] width 14 height 14
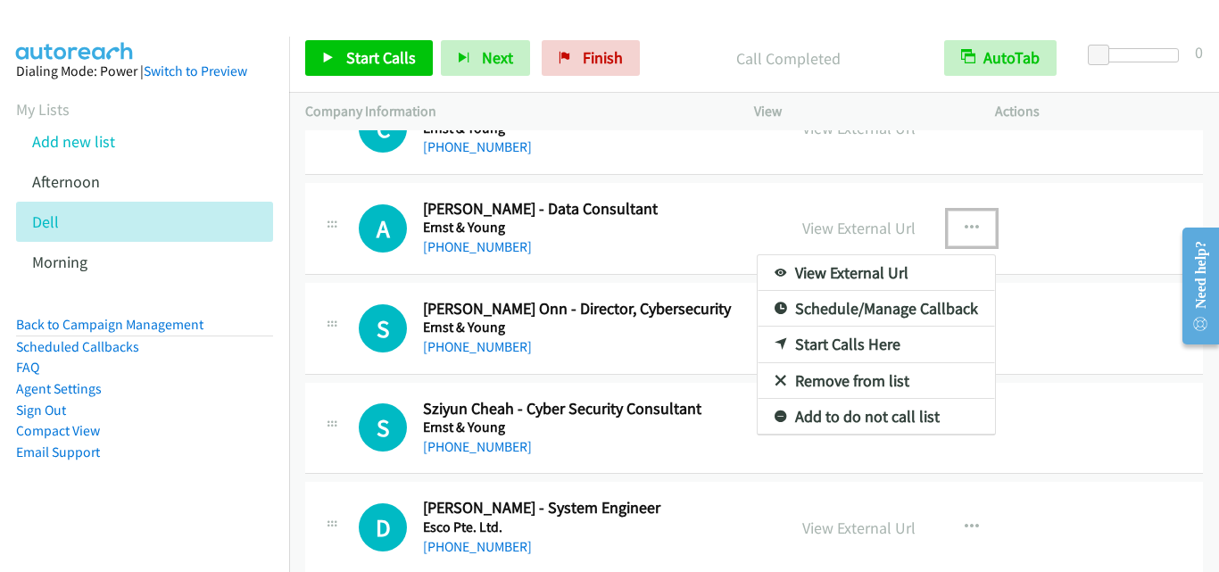
click at [853, 343] on link "Start Calls Here" at bounding box center [876, 345] width 237 height 36
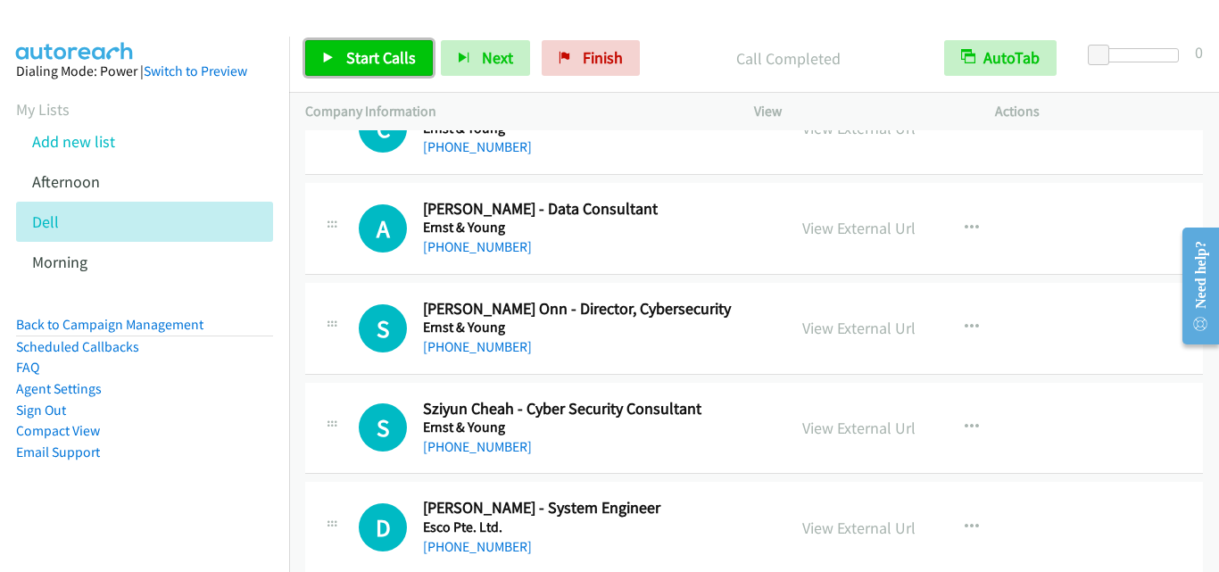
click at [369, 53] on span "Start Calls" at bounding box center [381, 57] width 70 height 21
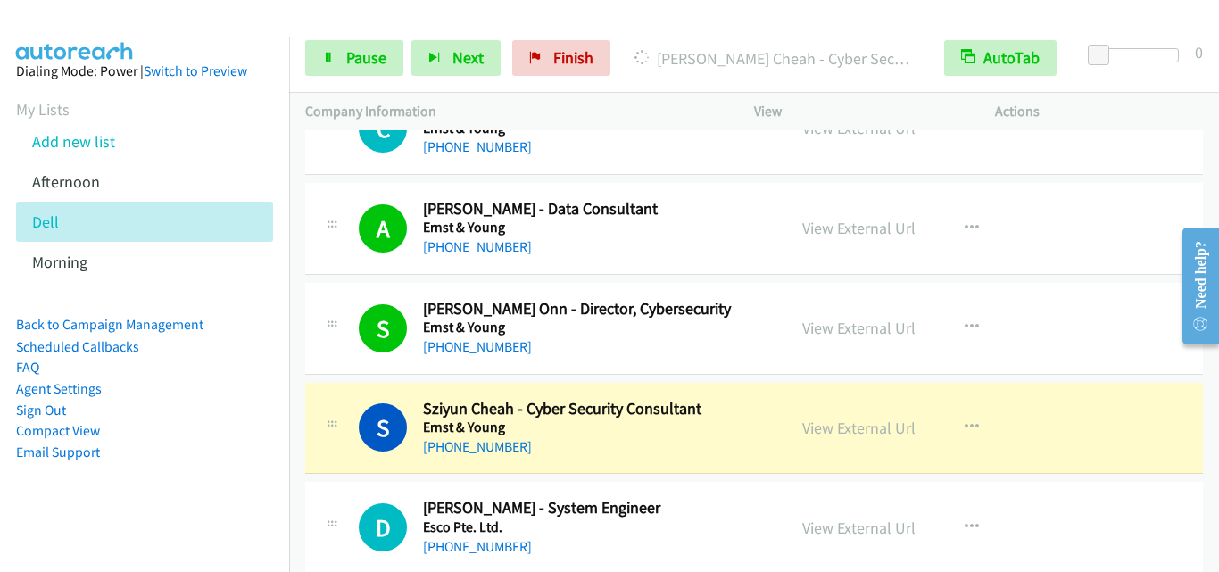
click at [348, 29] on div "Start Calls Pause Next Finish Dialing Sziyun Cheah - Cyber Security Consultant …" at bounding box center [754, 58] width 930 height 69
click at [354, 51] on span "Pause" at bounding box center [366, 57] width 40 height 21
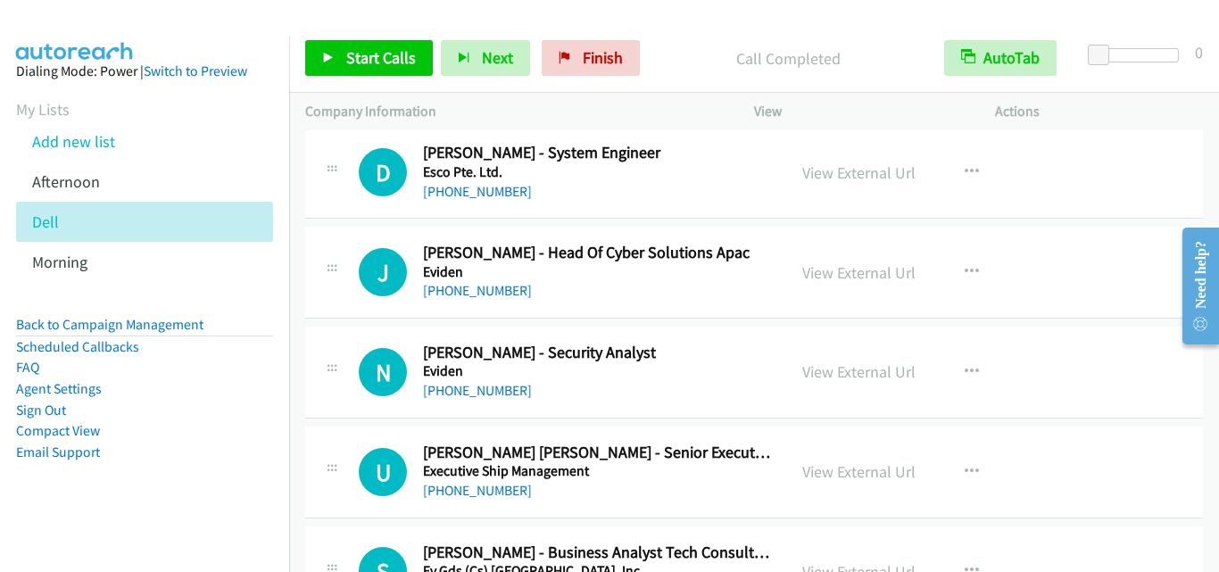
scroll to position [3303, 0]
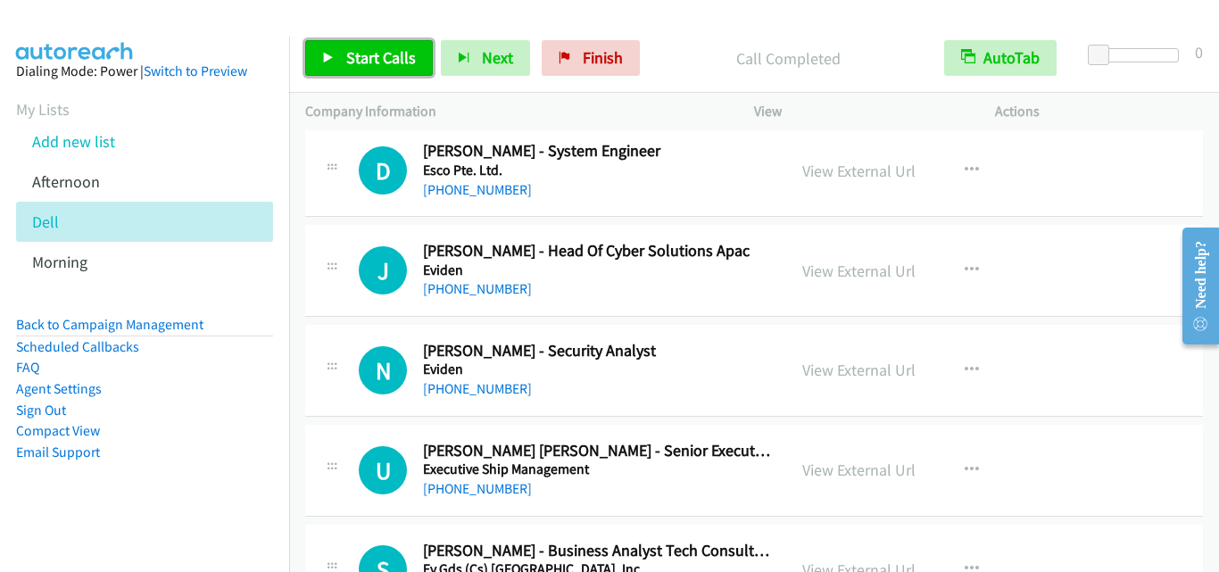
click at [404, 53] on span "Start Calls" at bounding box center [381, 57] width 70 height 21
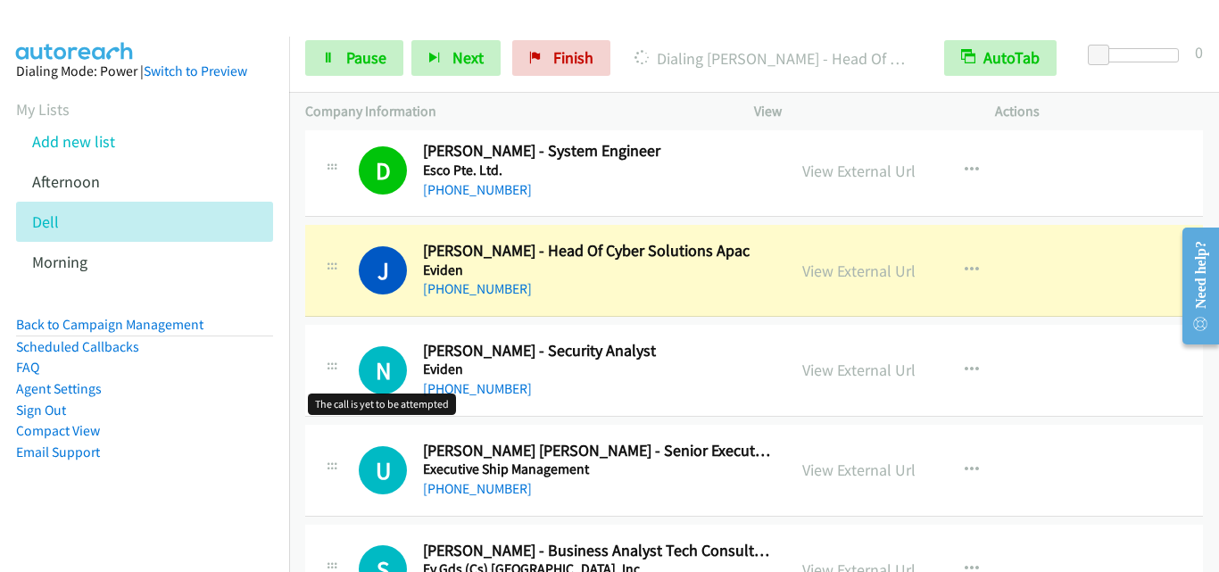
click at [360, 372] on h1 "N" at bounding box center [383, 370] width 48 height 48
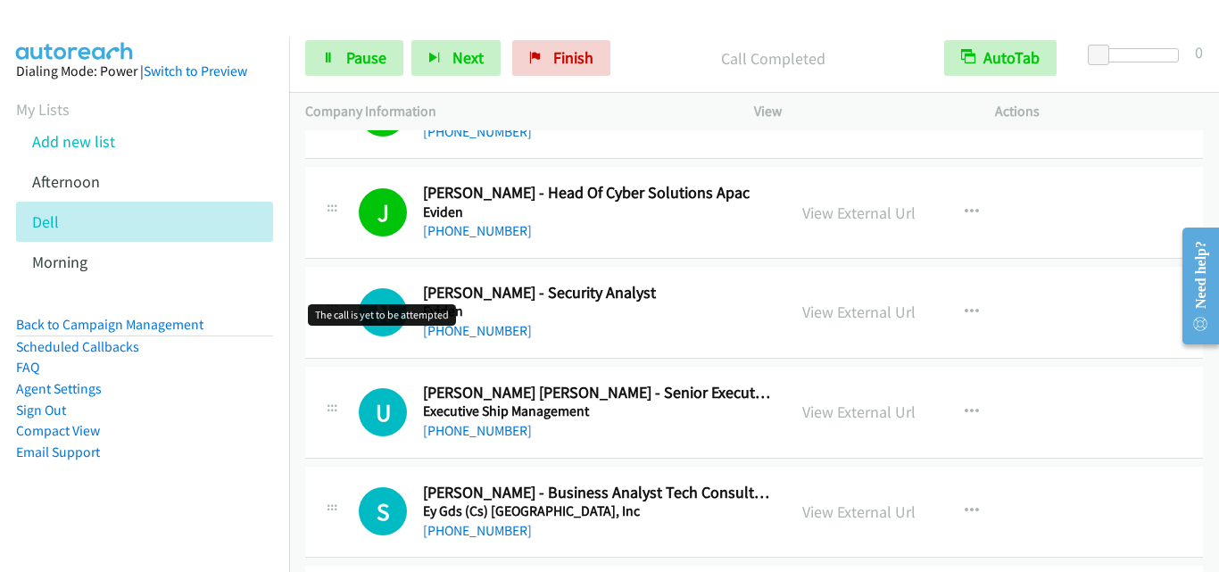
scroll to position [3392, 0]
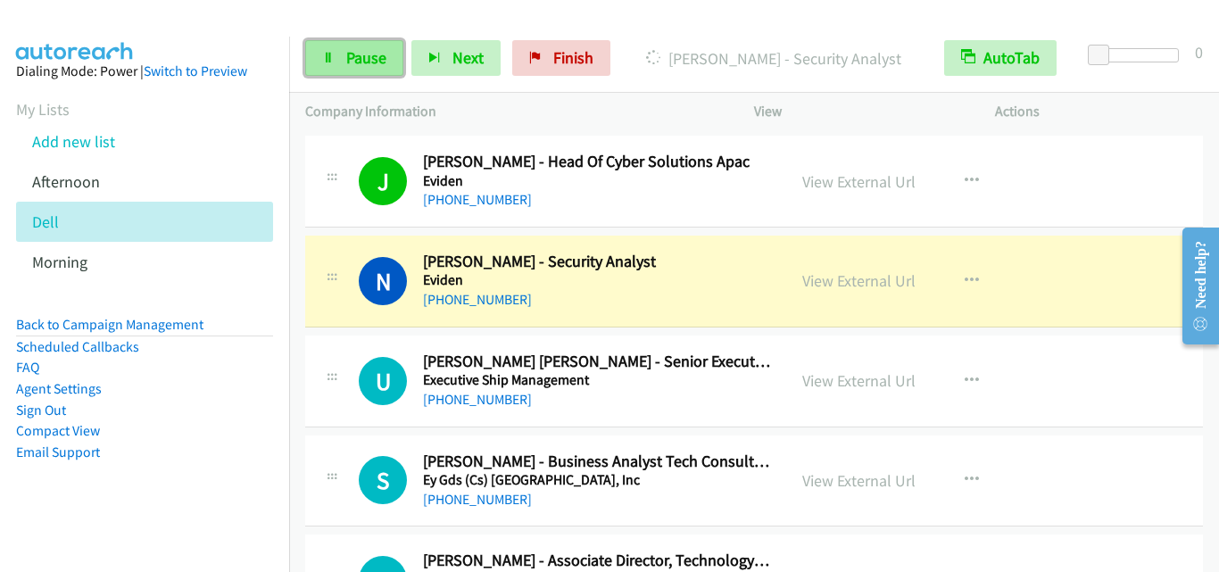
click at [355, 49] on span "Pause" at bounding box center [366, 57] width 40 height 21
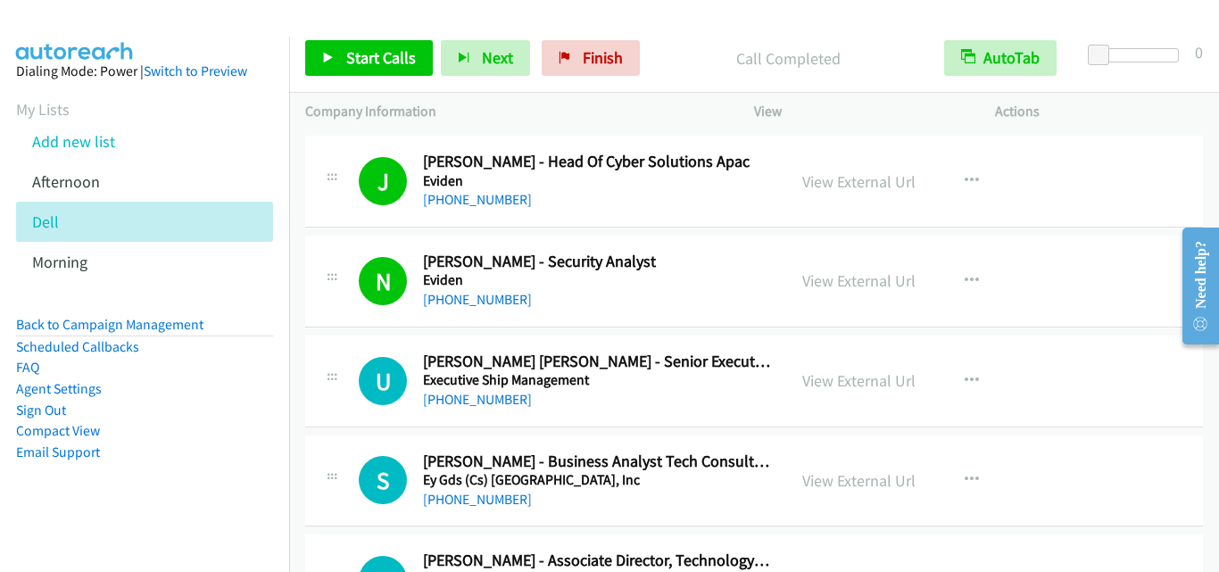
scroll to position [3482, 0]
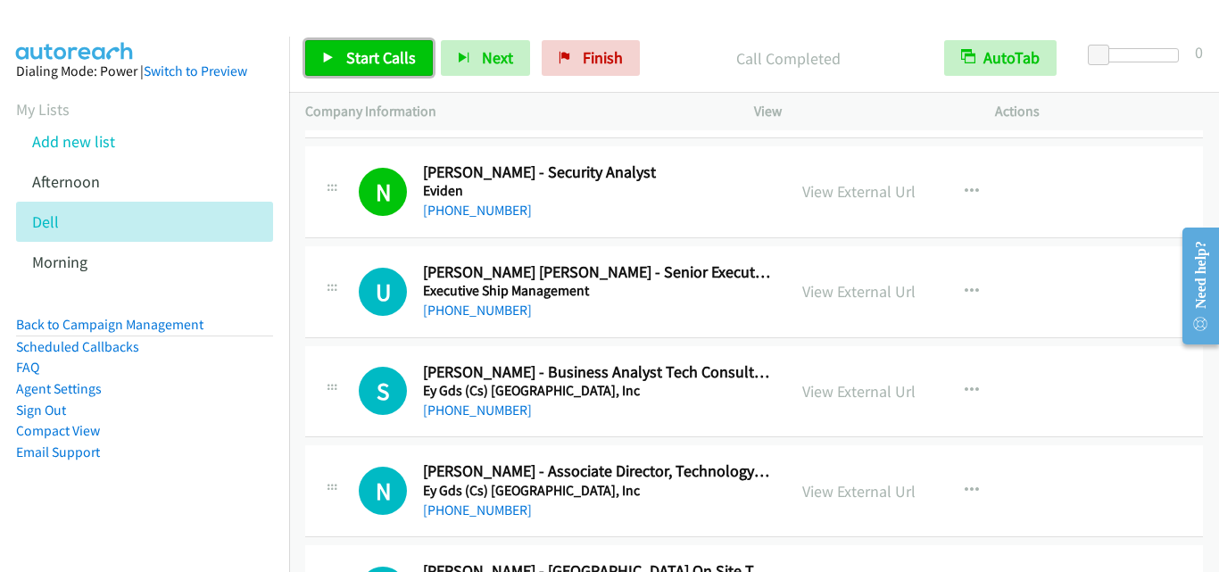
click at [362, 50] on span "Start Calls" at bounding box center [381, 57] width 70 height 21
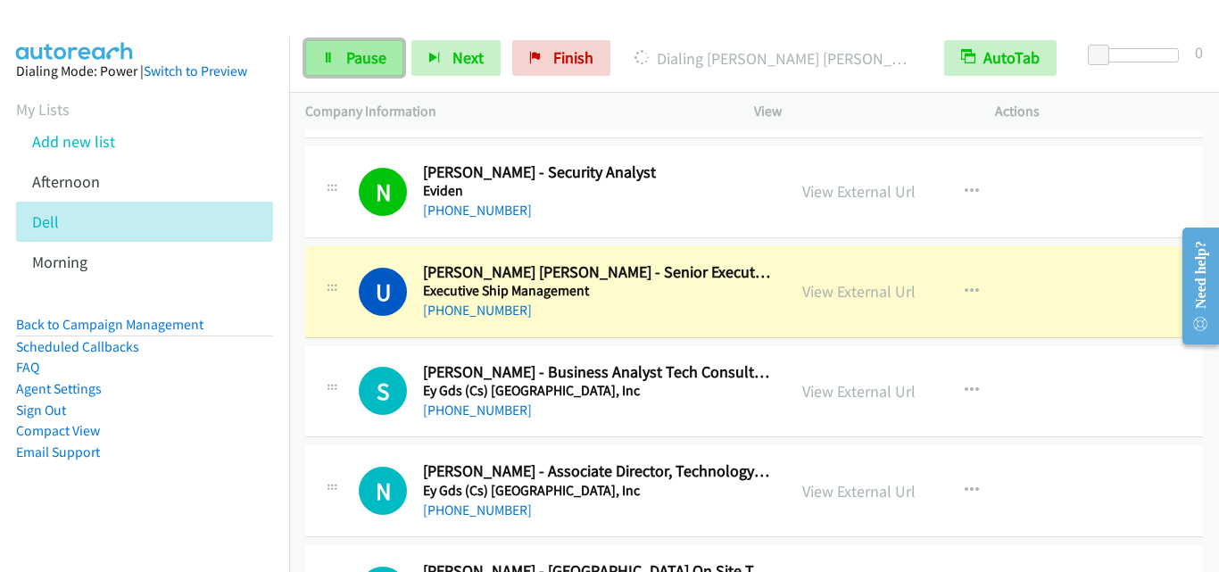
click at [314, 58] on link "Pause" at bounding box center [354, 58] width 98 height 36
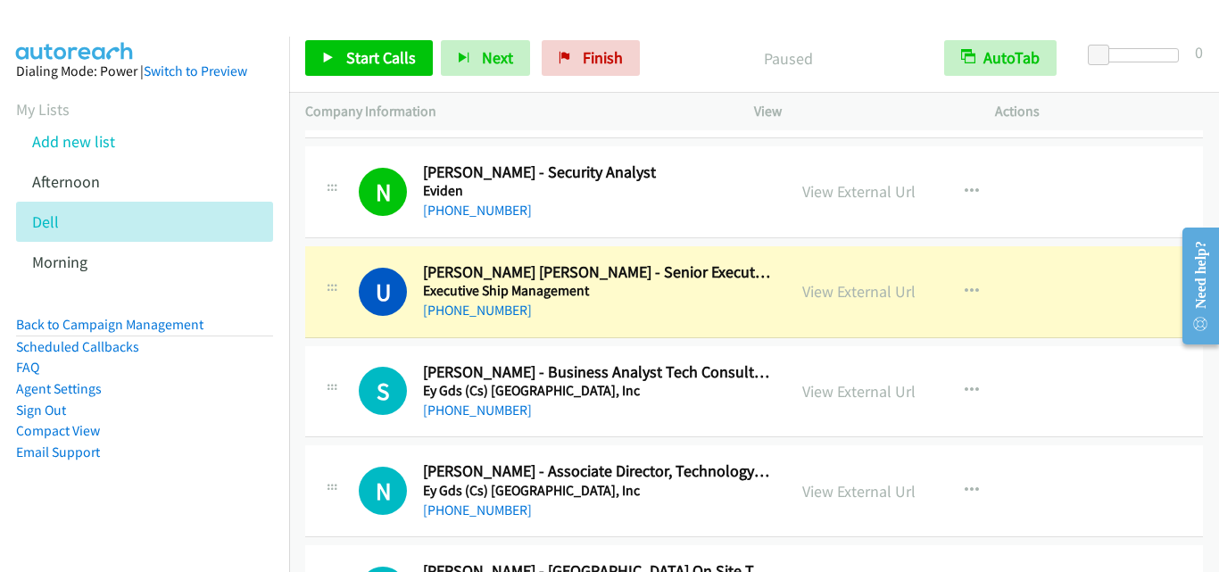
drag, startPoint x: 356, startPoint y: 359, endPoint x: 770, endPoint y: 365, distance: 414.3
click at [376, 304] on h1 "U" at bounding box center [383, 292] width 48 height 48
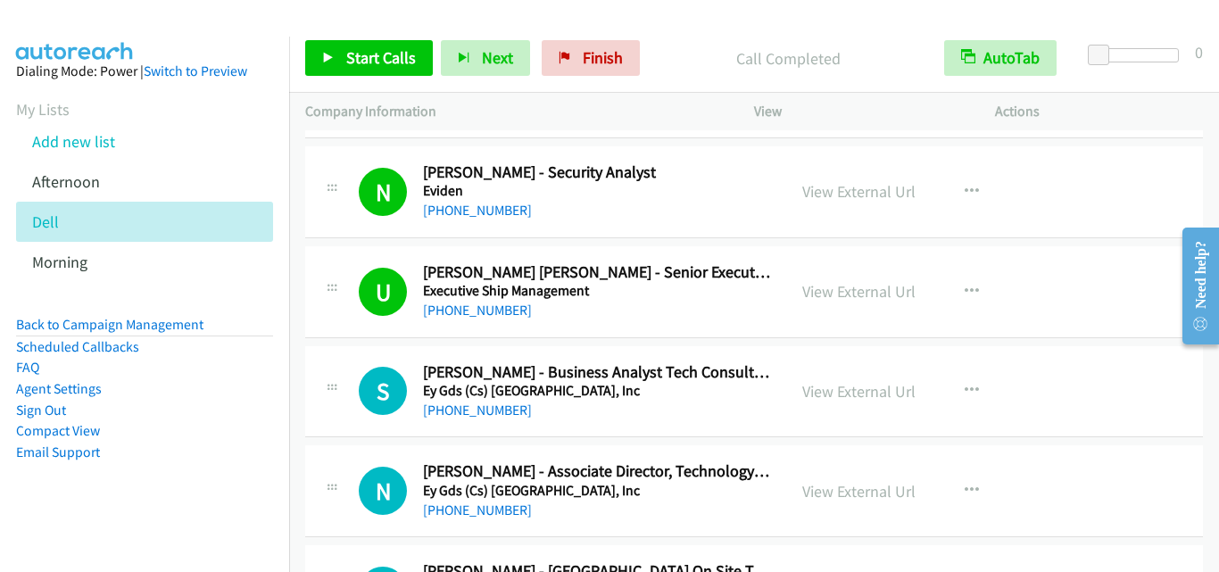
scroll to position [3571, 0]
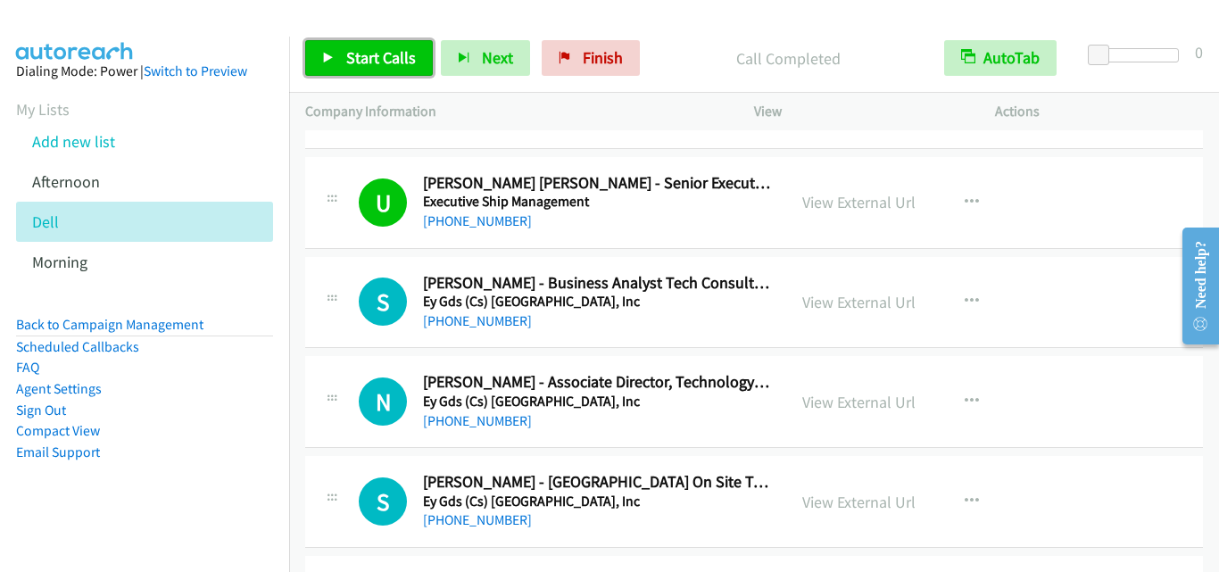
click at [377, 55] on span "Start Calls" at bounding box center [381, 57] width 70 height 21
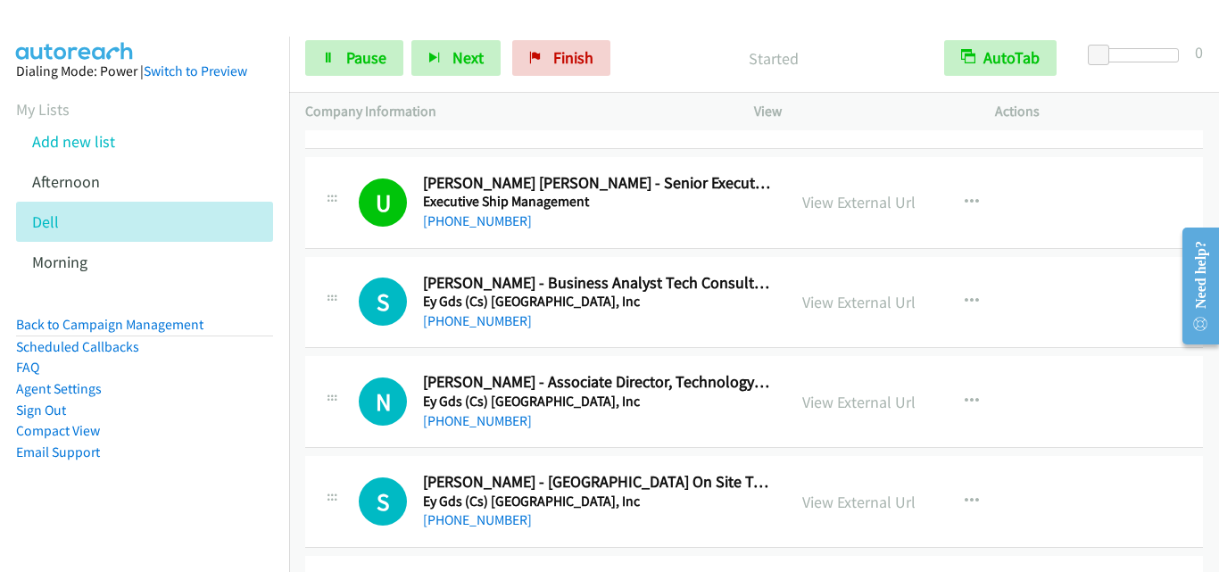
click at [352, 342] on div "S Callback Scheduled Shauryan Agrawal - Business Analyst Tech Consulting (Cloud…" at bounding box center [754, 303] width 898 height 92
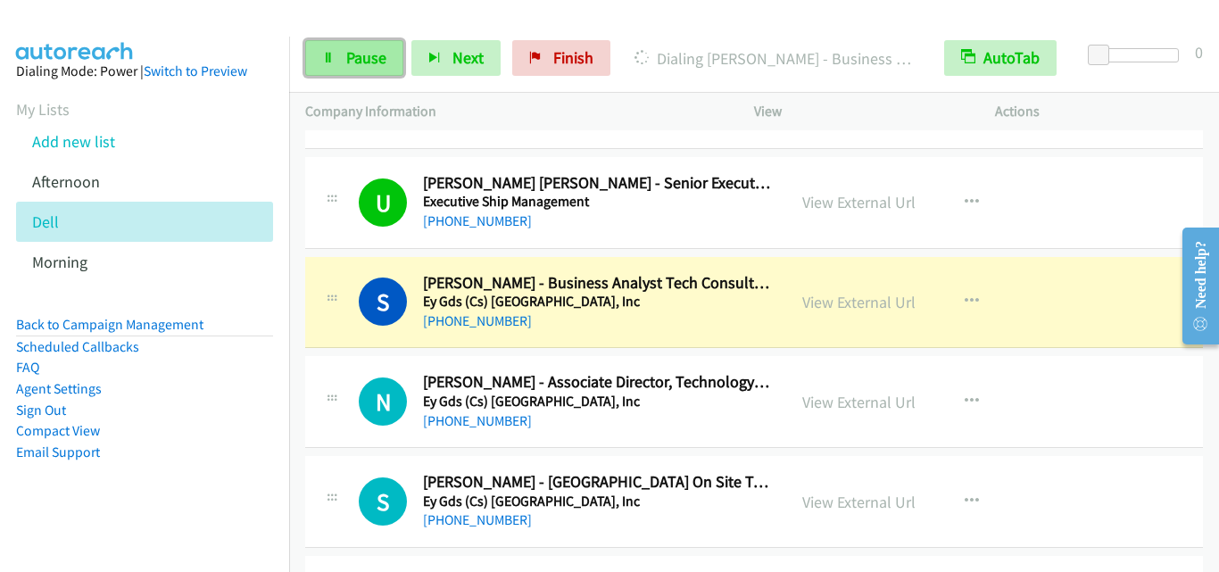
click at [379, 45] on link "Pause" at bounding box center [354, 58] width 98 height 36
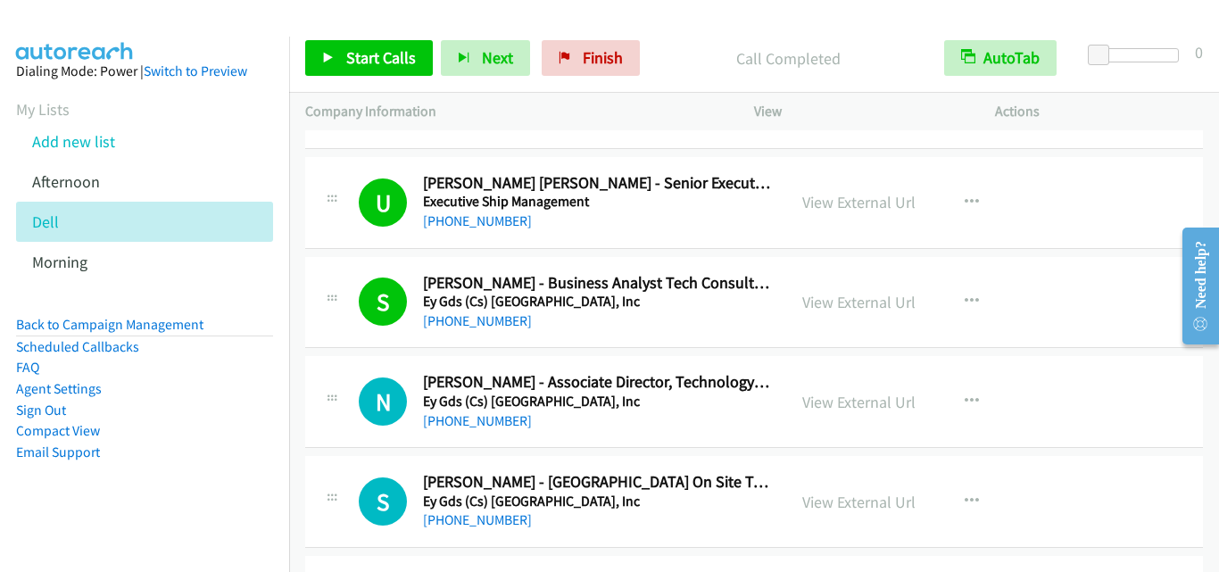
click at [386, 373] on div "N Callback Scheduled Nimit Bhutani - Associate Director, Technology Consulting,…" at bounding box center [565, 401] width 412 height 59
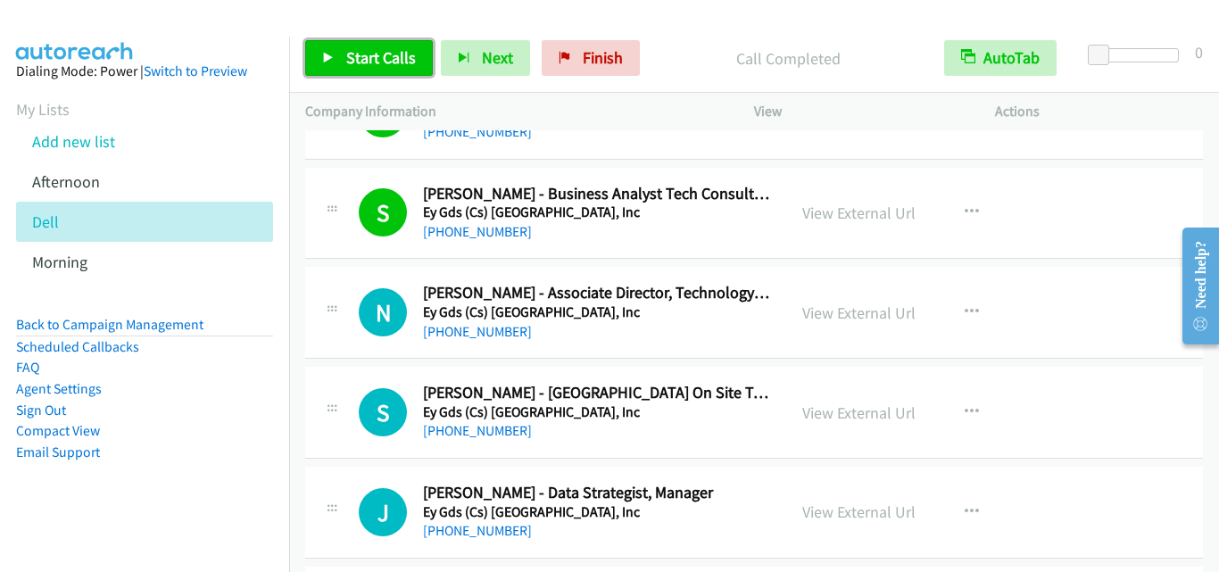
click at [343, 57] on link "Start Calls" at bounding box center [369, 58] width 128 height 36
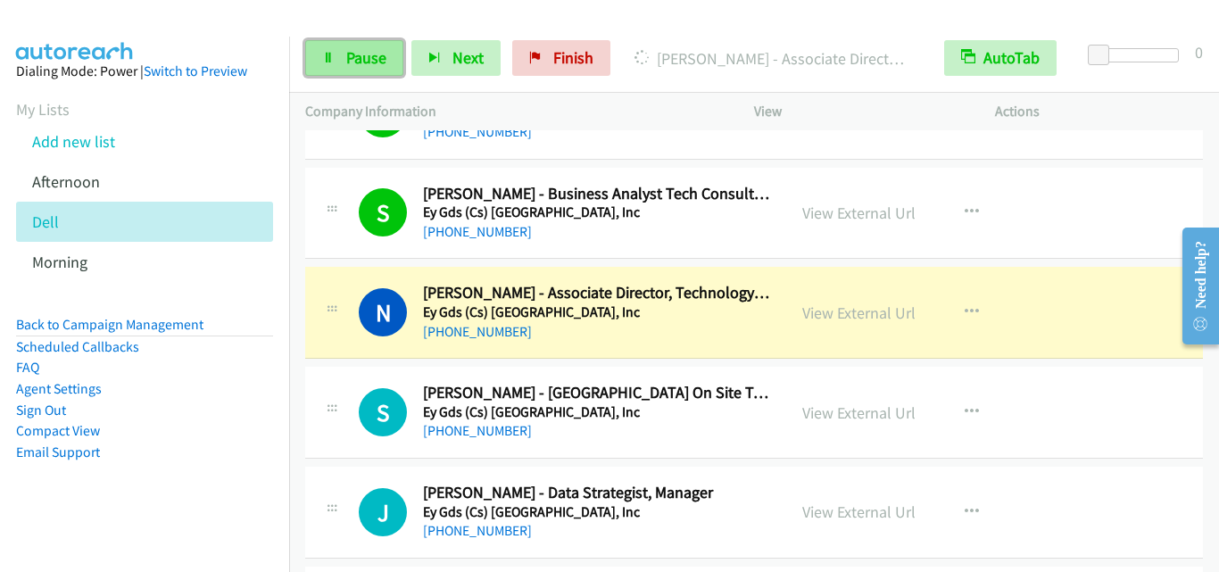
click at [379, 53] on span "Pause" at bounding box center [366, 57] width 40 height 21
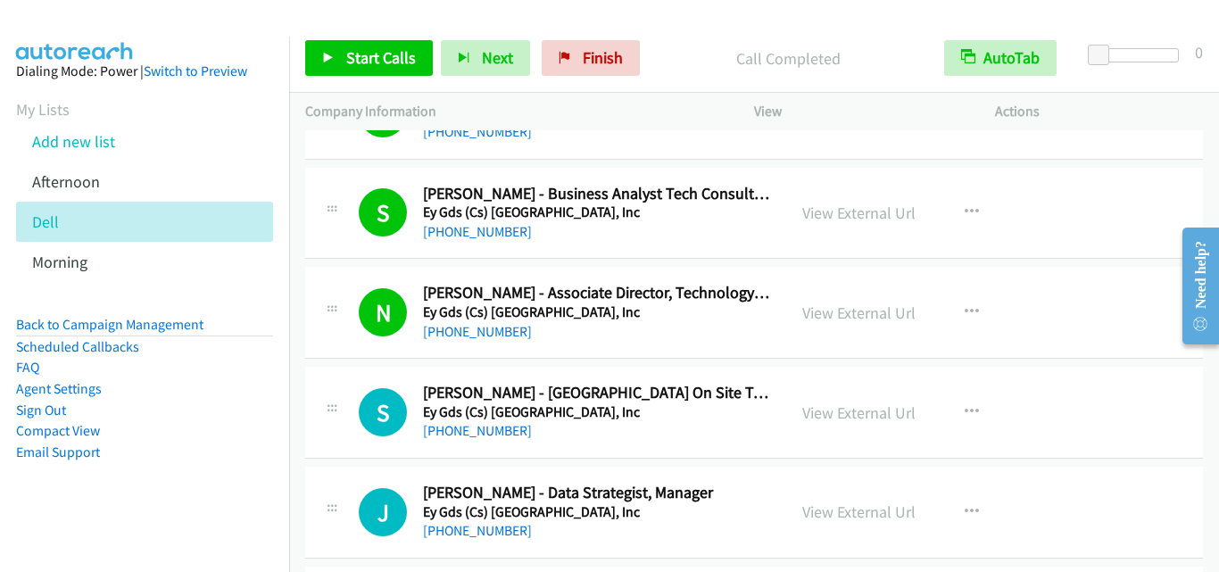
click at [326, 363] on td "S Callback Scheduled Steven Boo - Singapore On Site Technology Service Lead Ey …" at bounding box center [754, 413] width 930 height 100
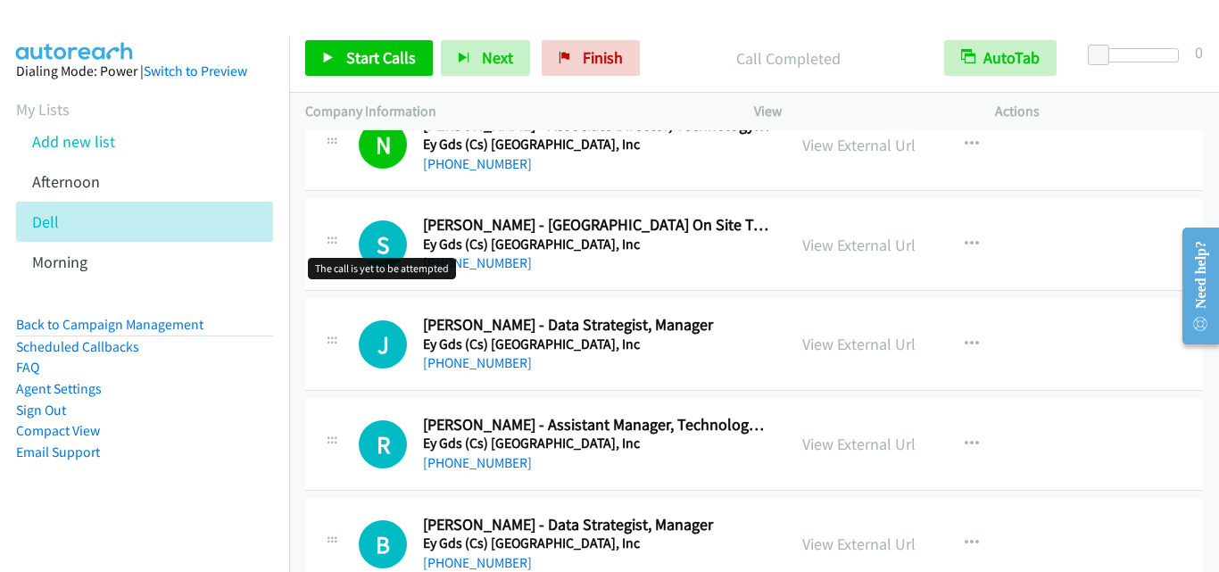
scroll to position [3839, 0]
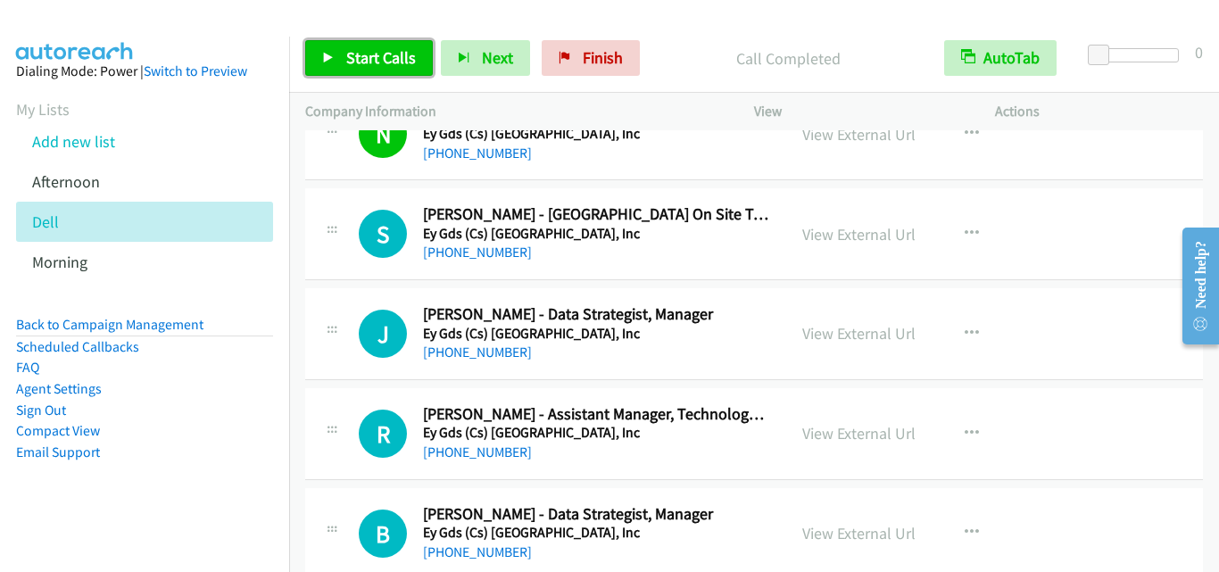
click at [361, 63] on span "Start Calls" at bounding box center [381, 57] width 70 height 21
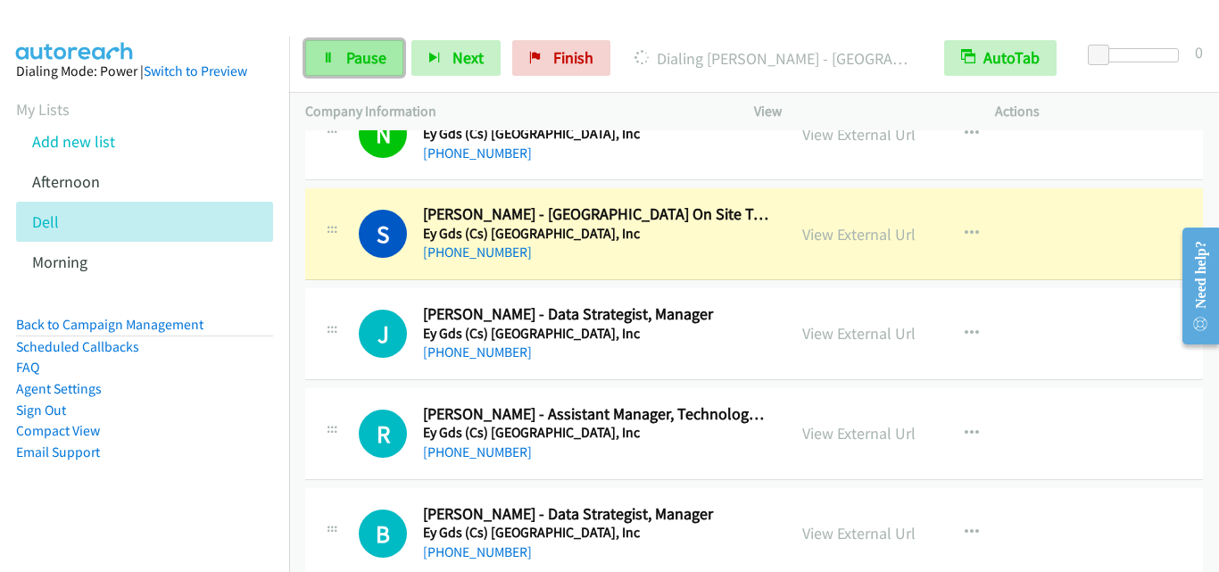
click at [345, 58] on link "Pause" at bounding box center [354, 58] width 98 height 36
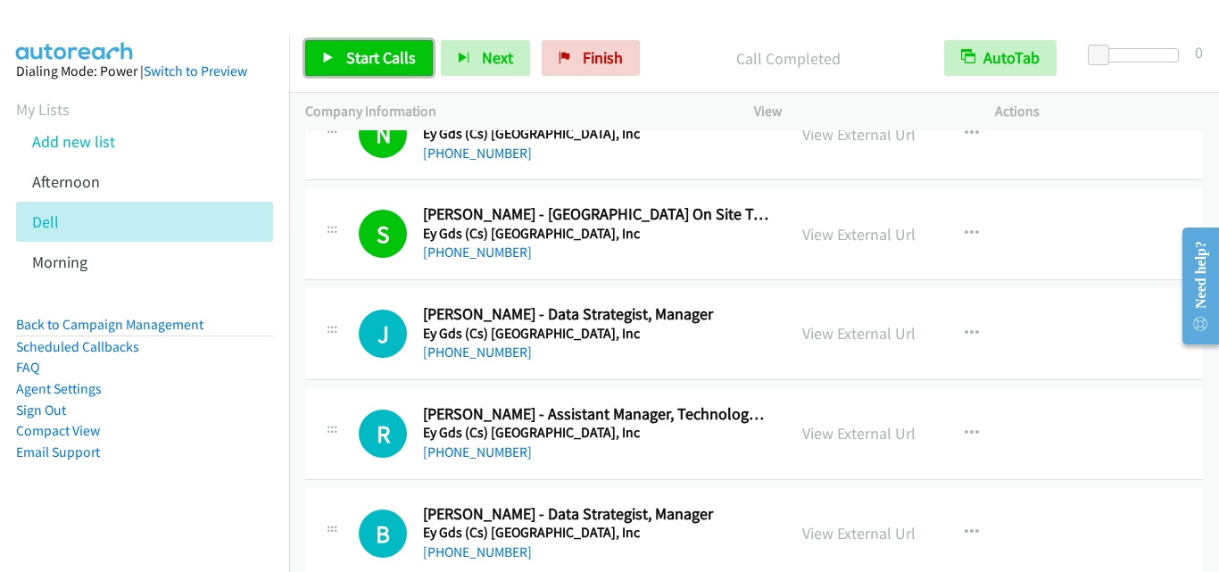
click at [379, 63] on span "Start Calls" at bounding box center [381, 57] width 70 height 21
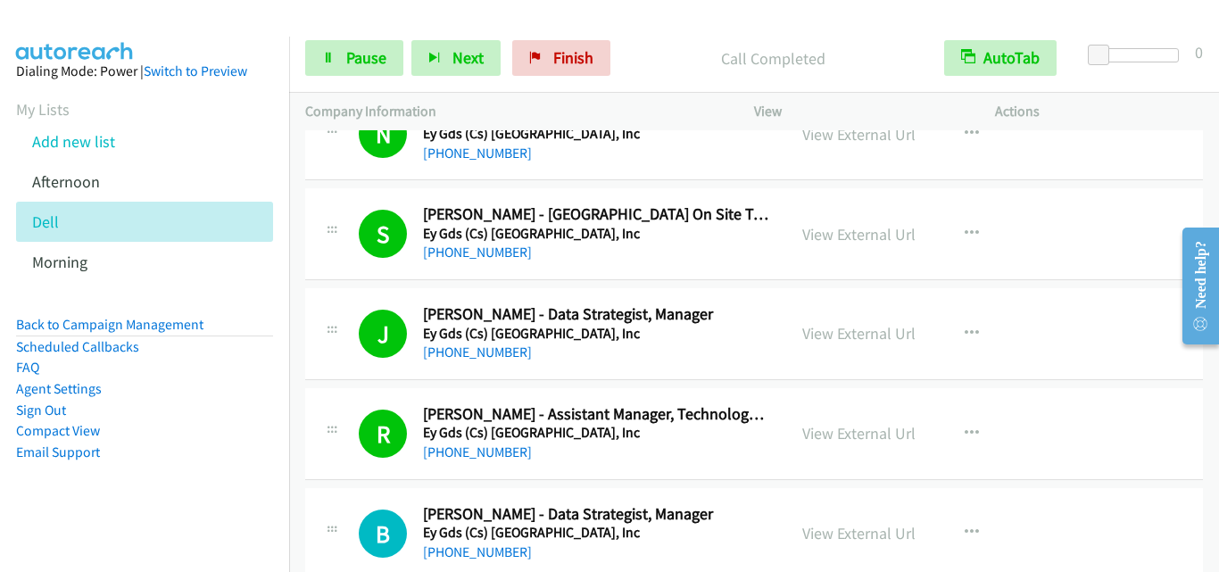
click at [320, 460] on div "R Callback Scheduled Rona Marie Gestopa - Assistant Manager, Technology And Cyb…" at bounding box center [545, 433] width 481 height 59
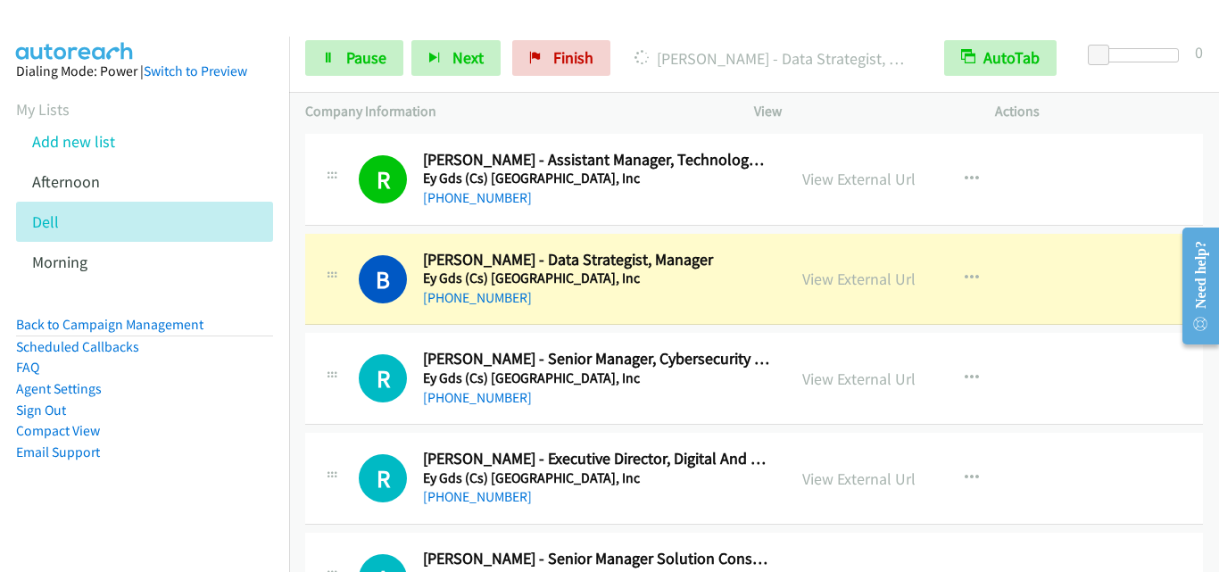
scroll to position [4106, 0]
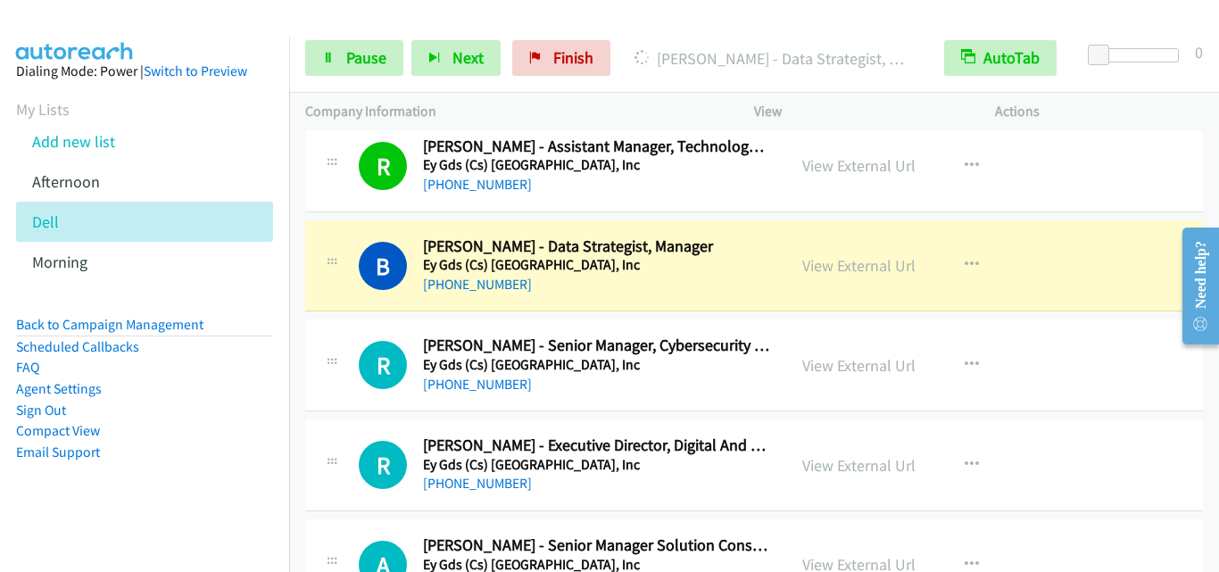
click at [348, 295] on div "B Callback Scheduled Bradley Teoh - Data Strategist, Manager Ey Gds (Cs) Philip…" at bounding box center [545, 266] width 449 height 59
click at [353, 52] on span "Pause" at bounding box center [366, 57] width 40 height 21
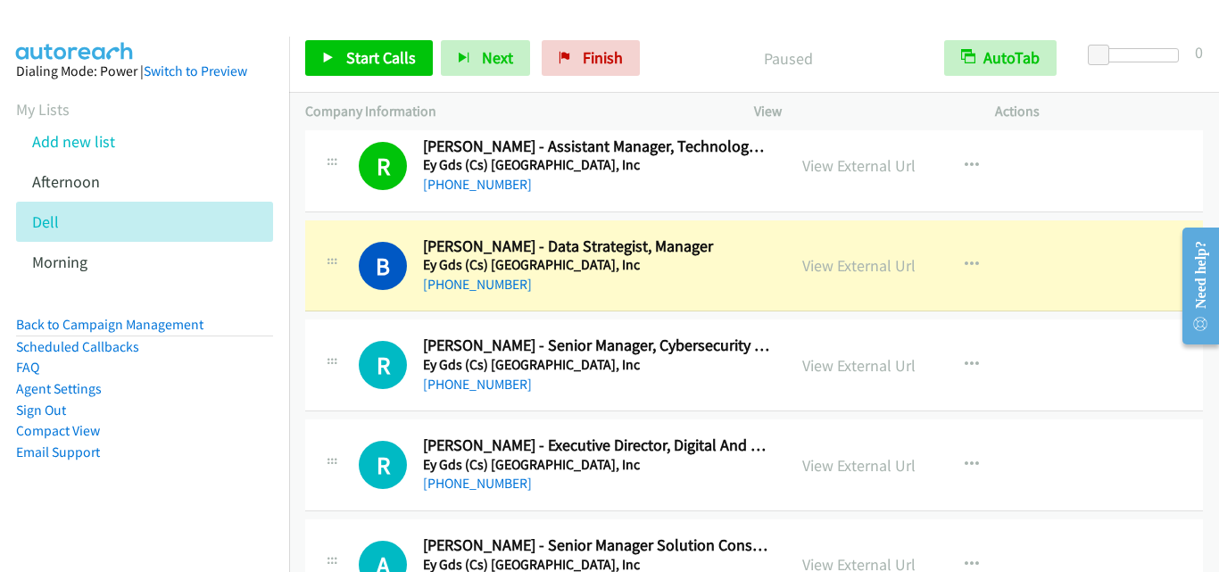
drag, startPoint x: 366, startPoint y: 328, endPoint x: 425, endPoint y: 250, distance: 97.5
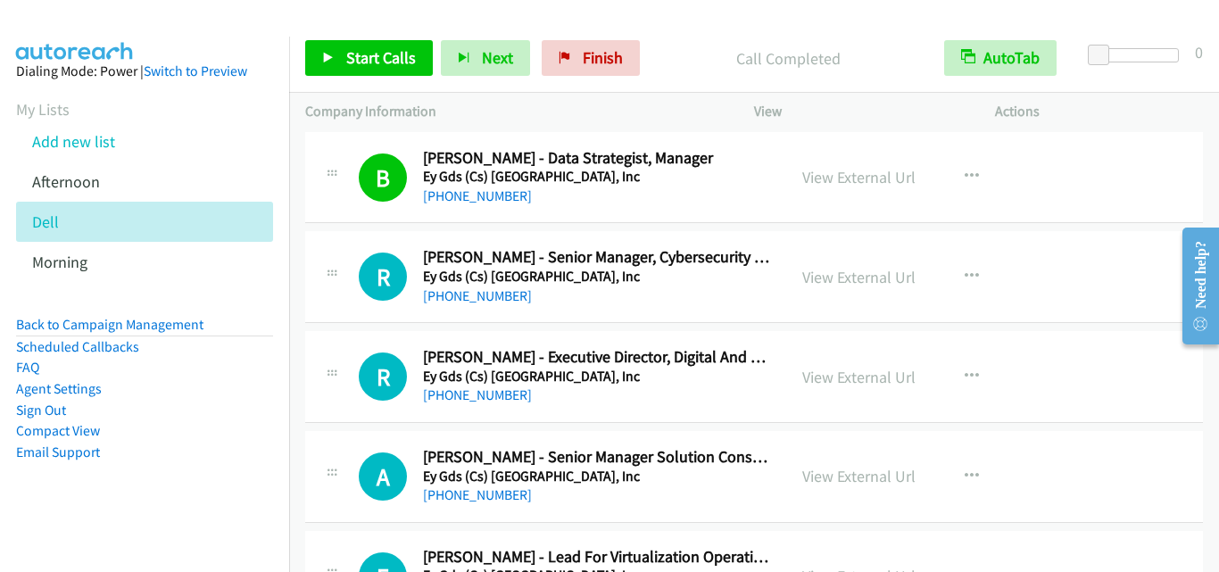
scroll to position [4196, 0]
click at [390, 62] on span "Start Calls" at bounding box center [381, 57] width 70 height 21
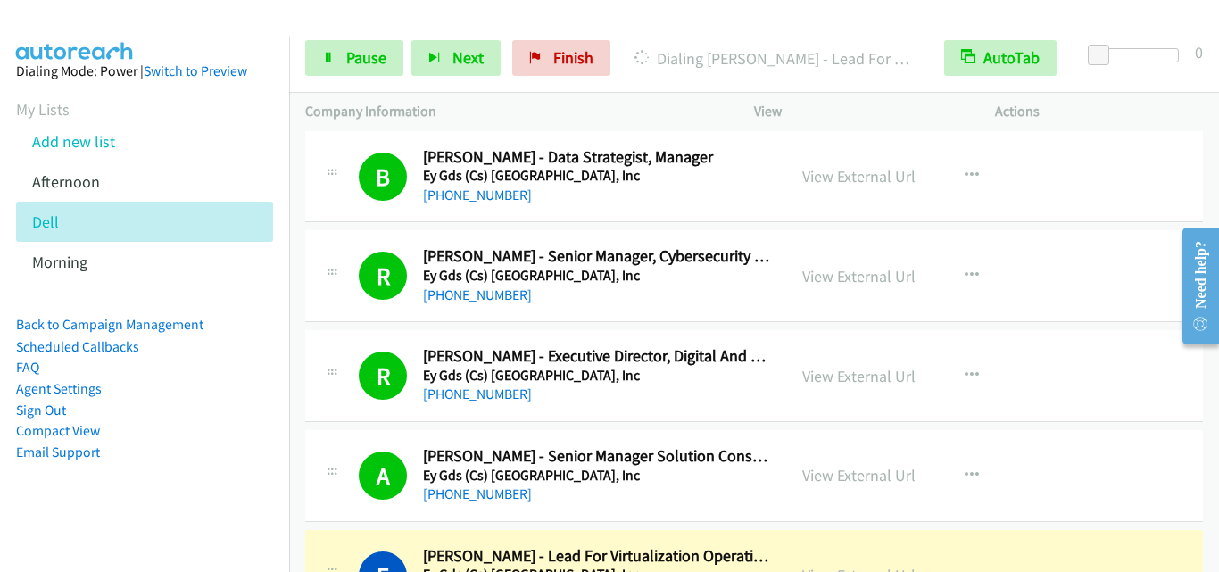
click at [348, 334] on div "R Callback Scheduled Rizwan Hazarika - Executive Director, Digital And Emerging…" at bounding box center [754, 376] width 898 height 92
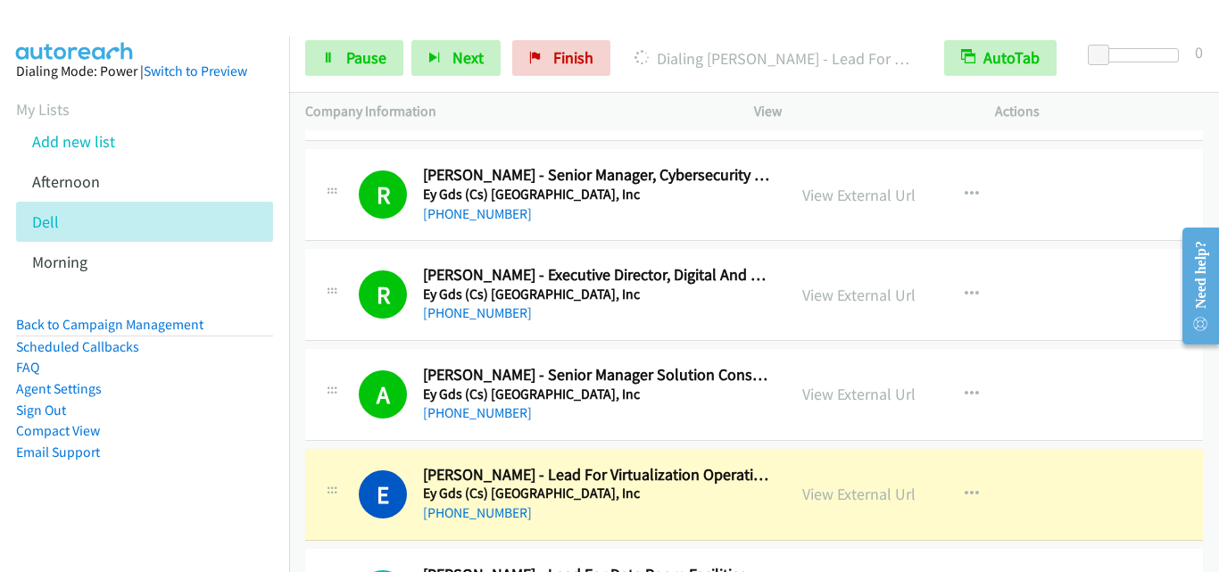
scroll to position [4374, 0]
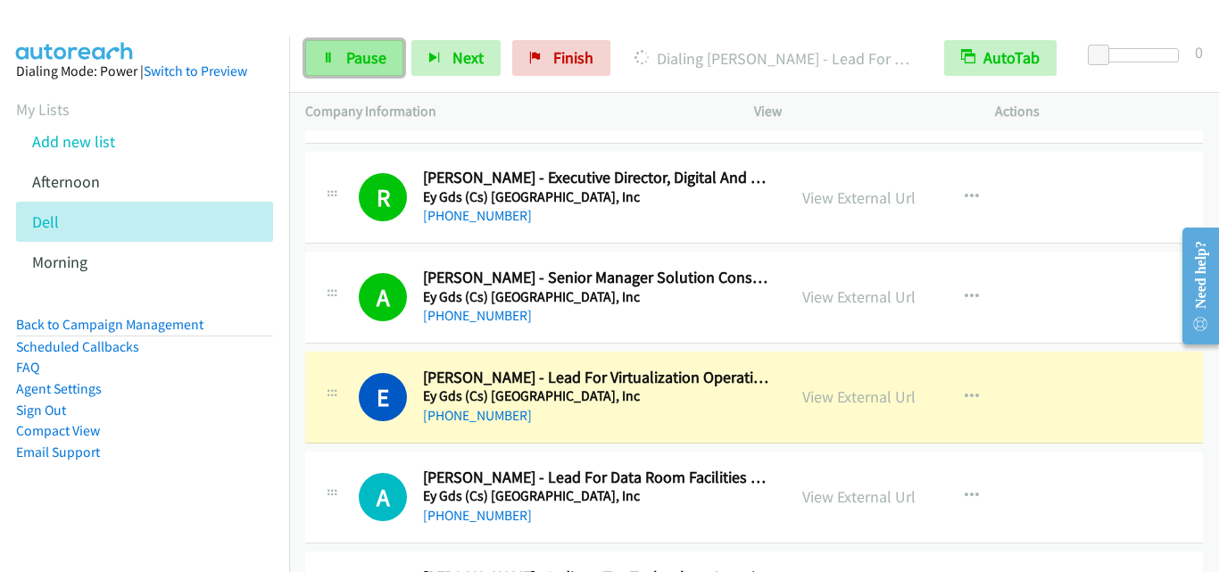
click at [356, 49] on span "Pause" at bounding box center [366, 57] width 40 height 21
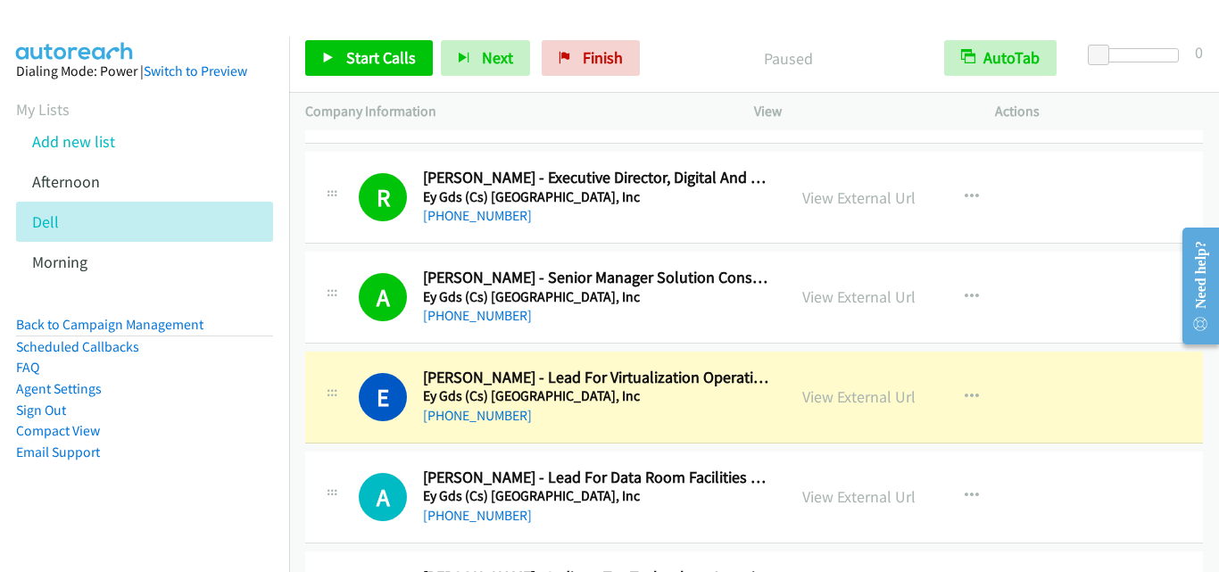
scroll to position [4464, 0]
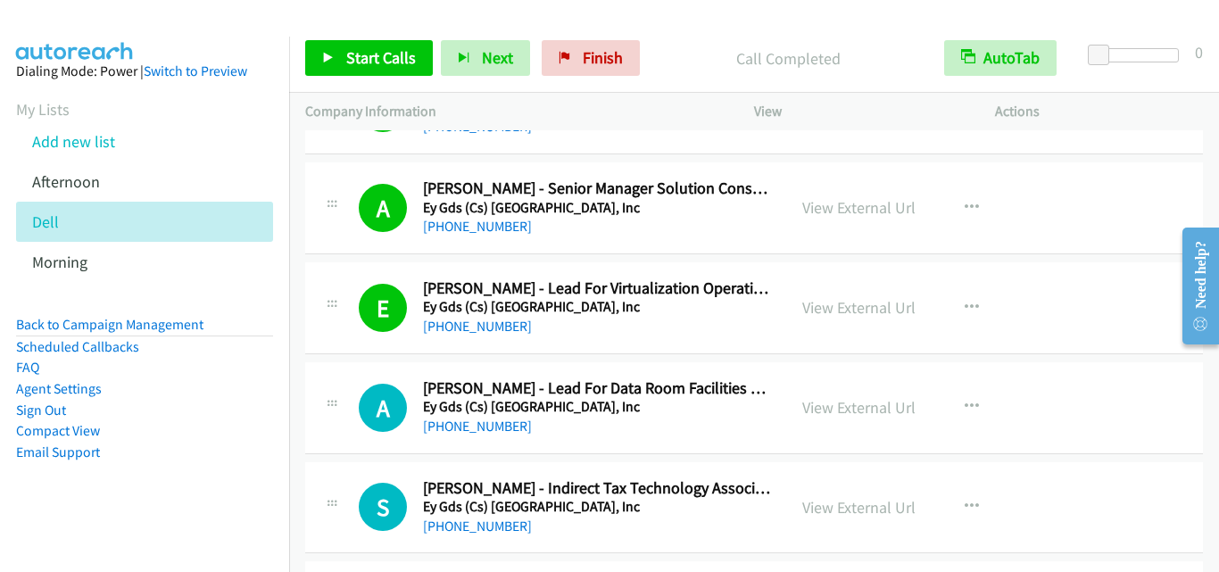
drag, startPoint x: 338, startPoint y: 377, endPoint x: 354, endPoint y: 366, distance: 18.6
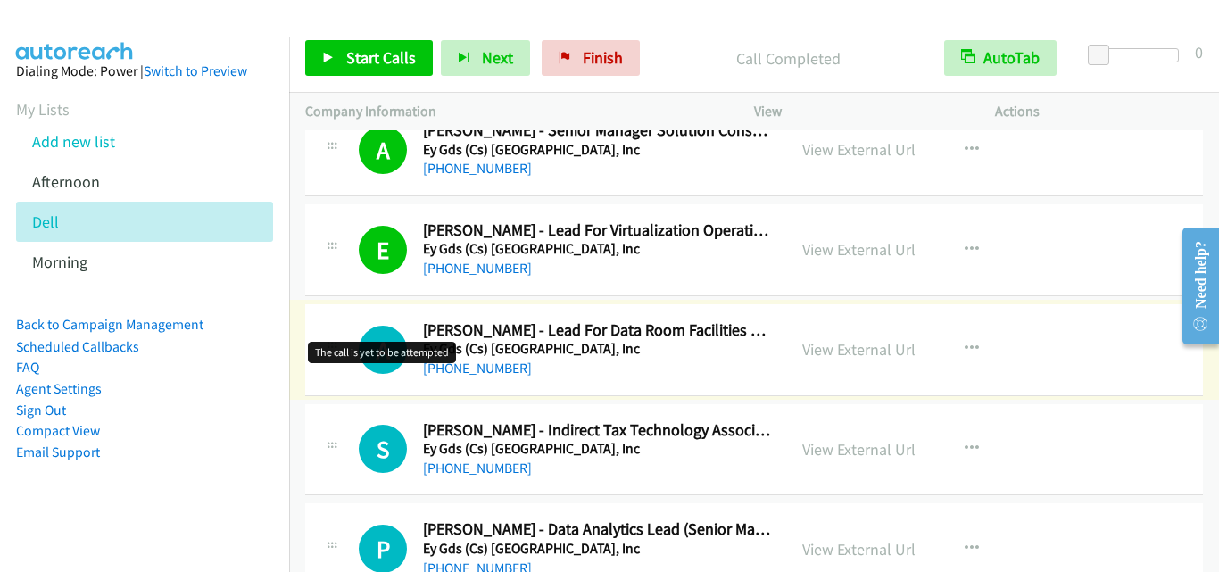
scroll to position [4553, 0]
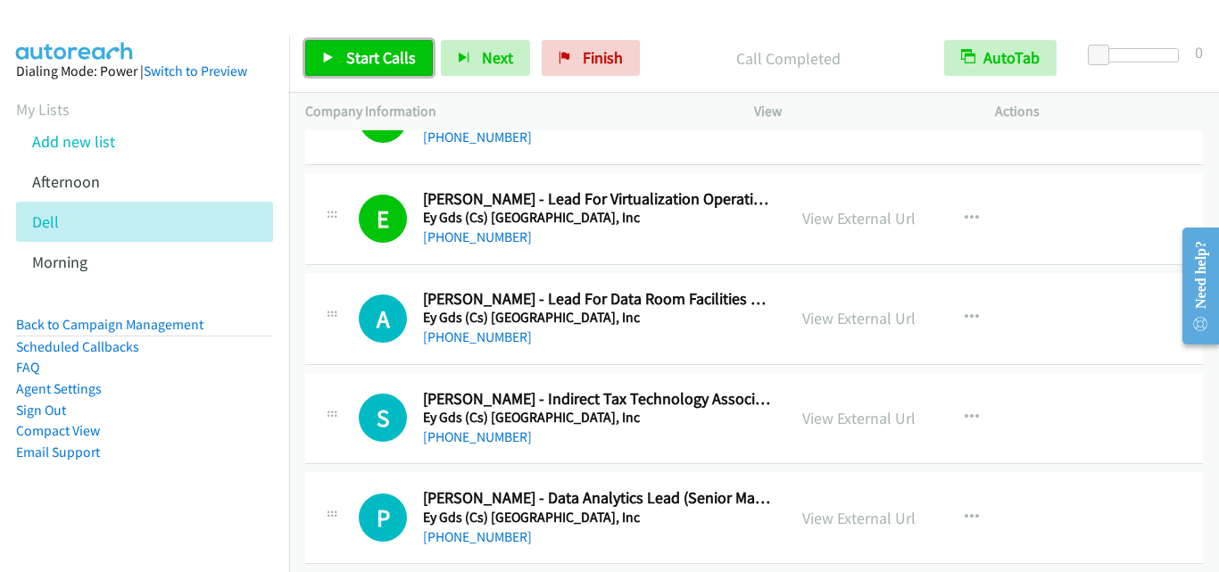
click at [362, 61] on span "Start Calls" at bounding box center [381, 57] width 70 height 21
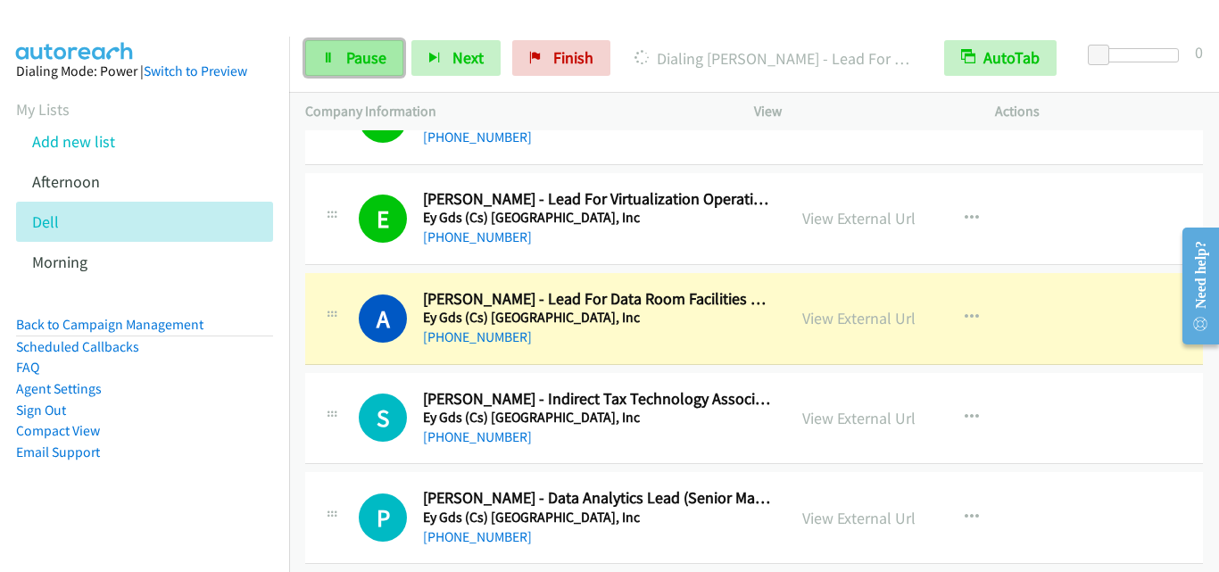
click at [313, 40] on link "Pause" at bounding box center [354, 58] width 98 height 36
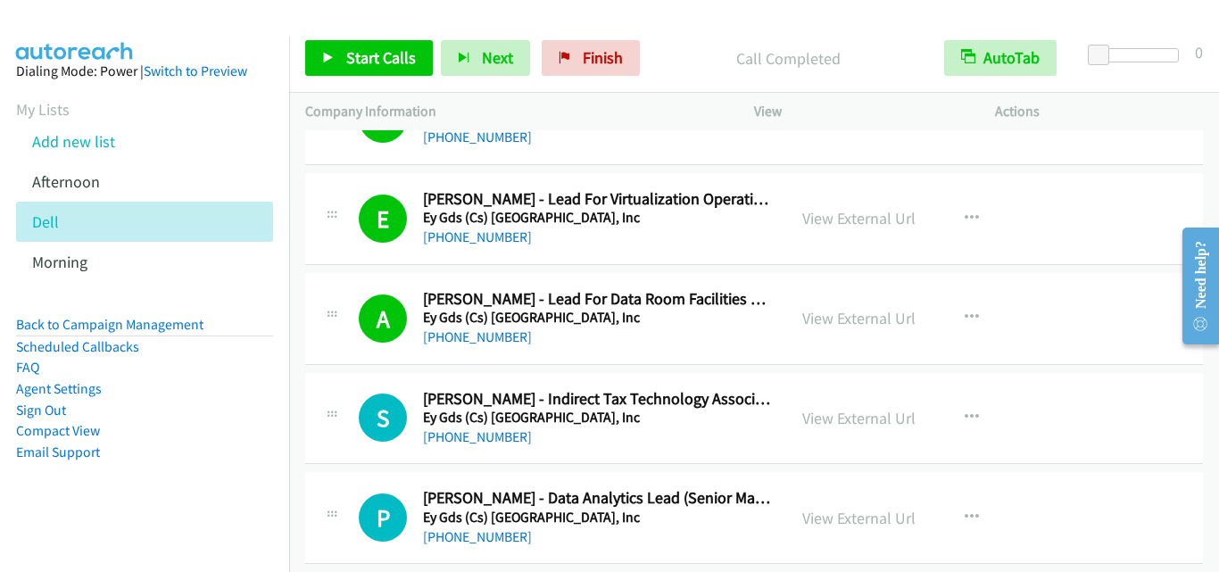
click at [343, 432] on div "S Callback Scheduled Samuel Neo - Indirect Tax Technology Associate Ey Gds (Cs)…" at bounding box center [545, 418] width 449 height 59
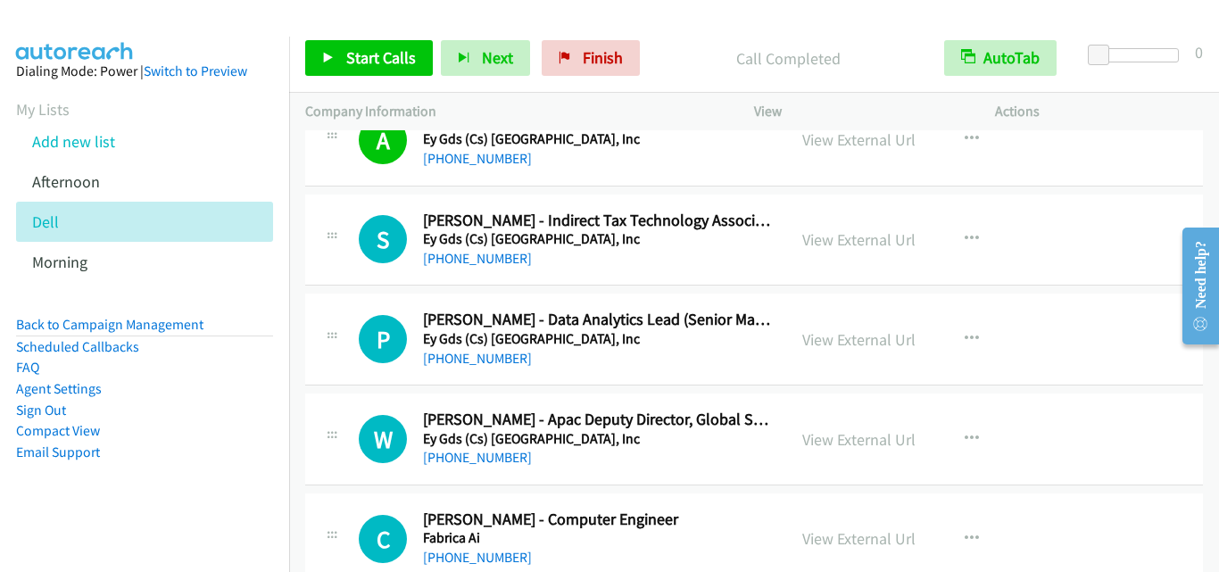
scroll to position [4821, 0]
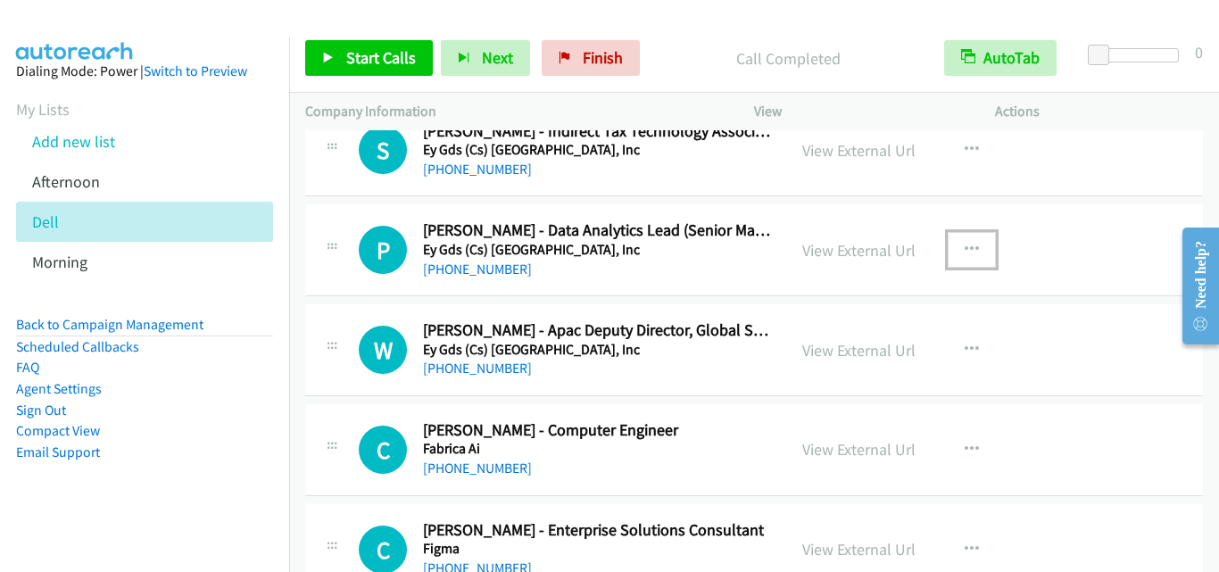
click at [965, 249] on icon "button" at bounding box center [972, 250] width 14 height 14
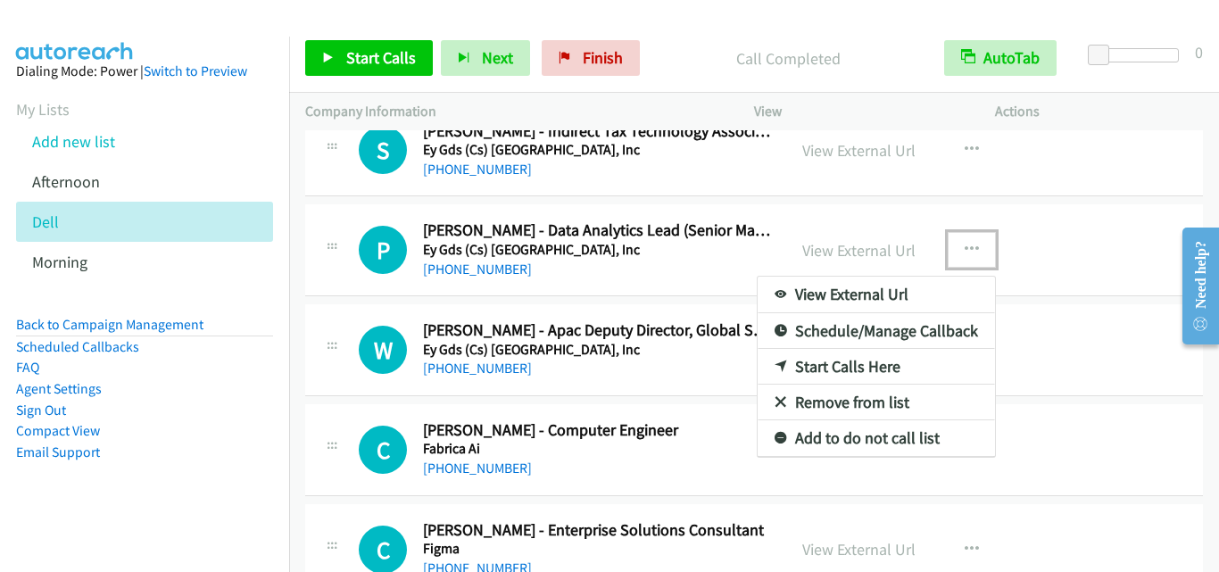
click at [878, 366] on link "Start Calls Here" at bounding box center [876, 367] width 237 height 36
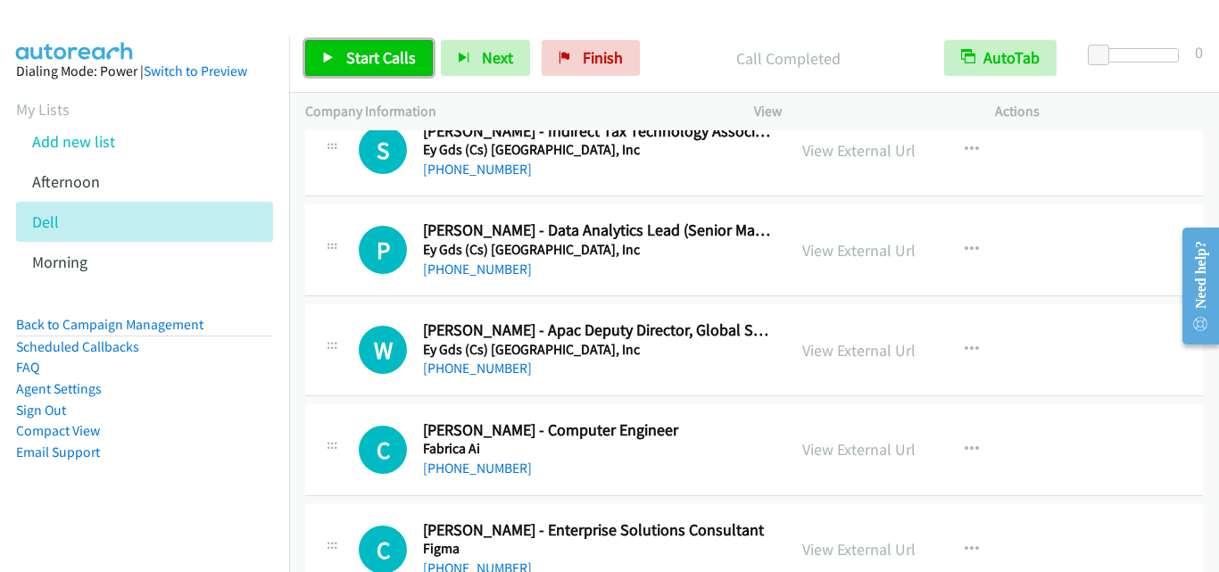
click at [342, 47] on link "Start Calls" at bounding box center [369, 58] width 128 height 36
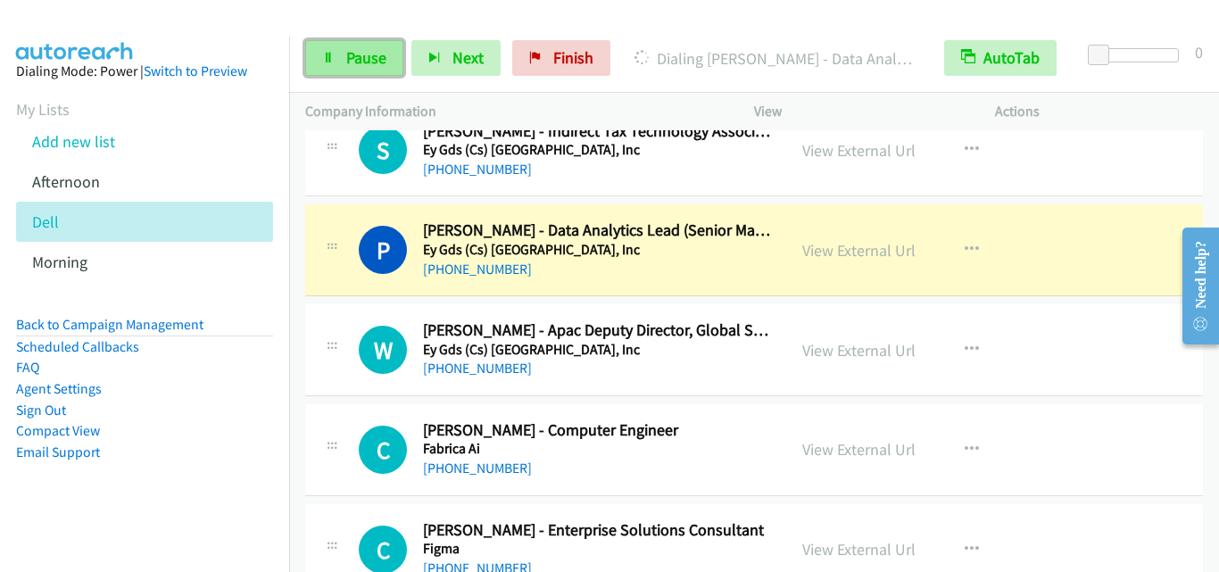
click at [356, 64] on span "Pause" at bounding box center [366, 57] width 40 height 21
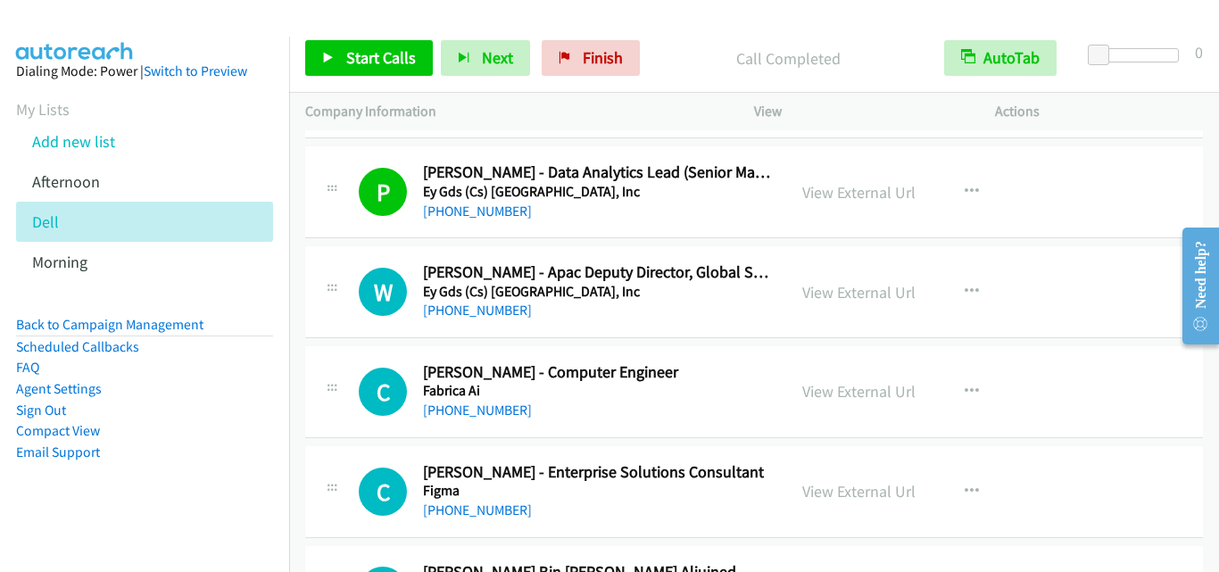
scroll to position [4910, 0]
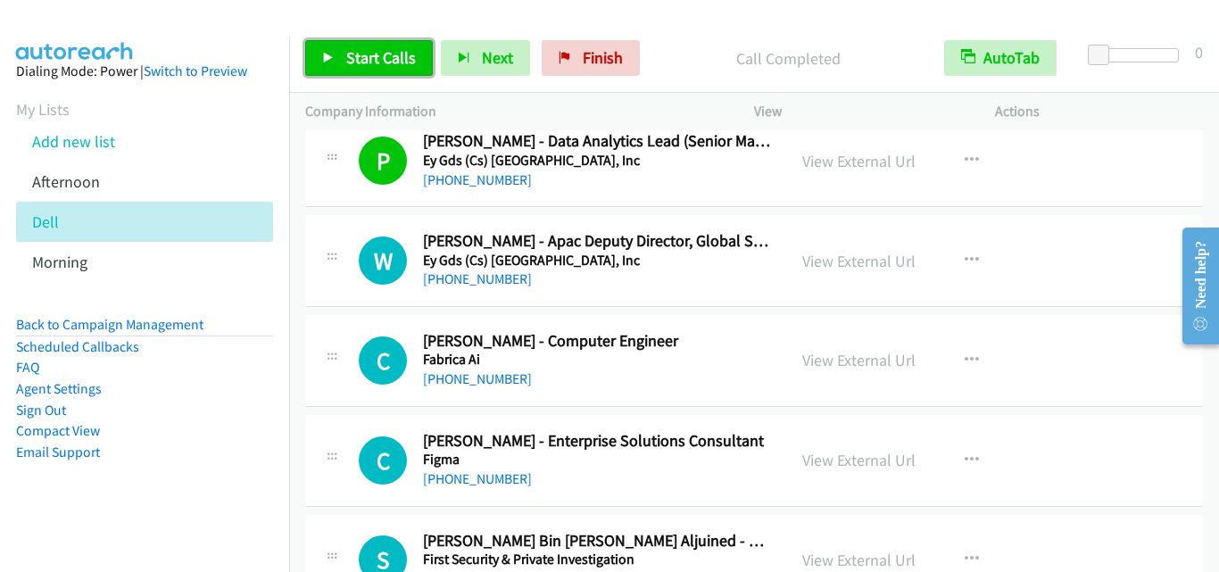
click at [378, 62] on span "Start Calls" at bounding box center [381, 57] width 70 height 21
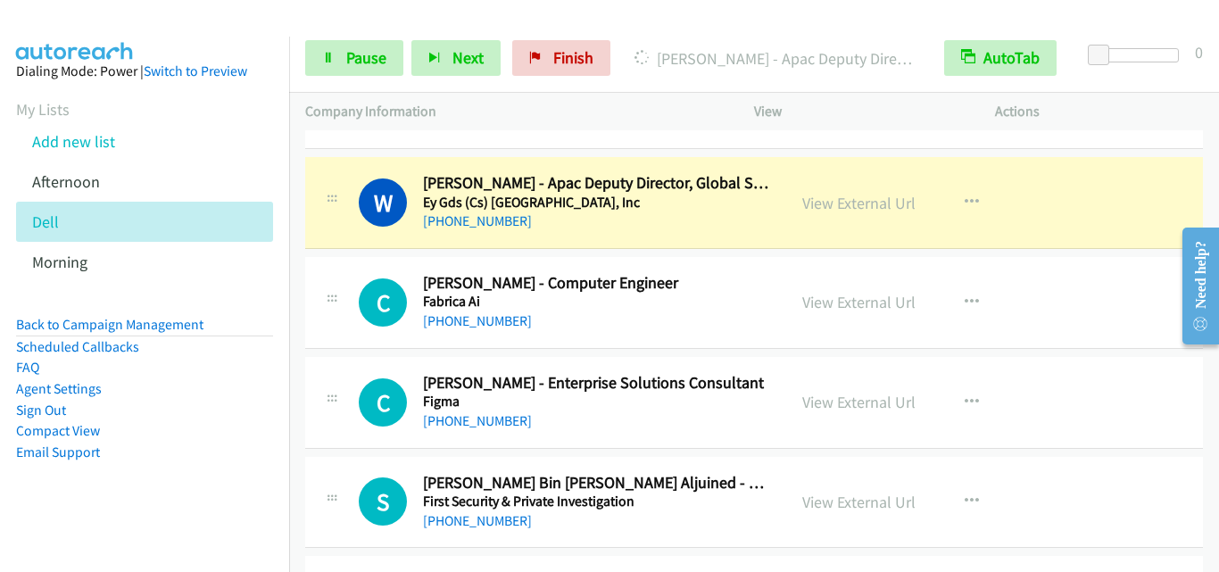
scroll to position [4999, 0]
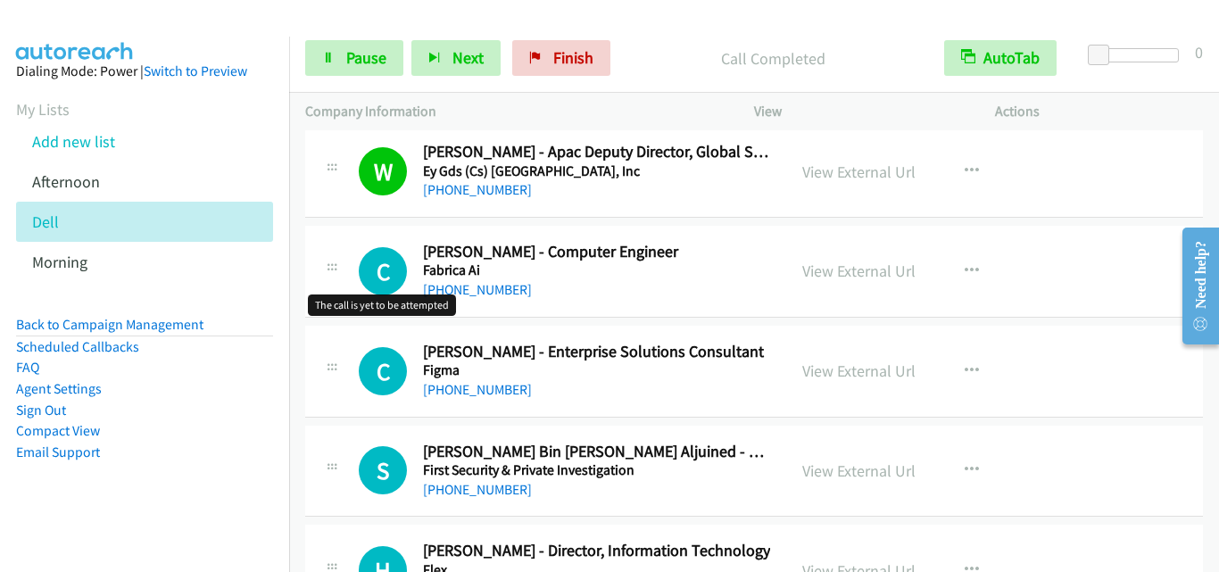
click at [364, 271] on h1 "C" at bounding box center [383, 271] width 48 height 48
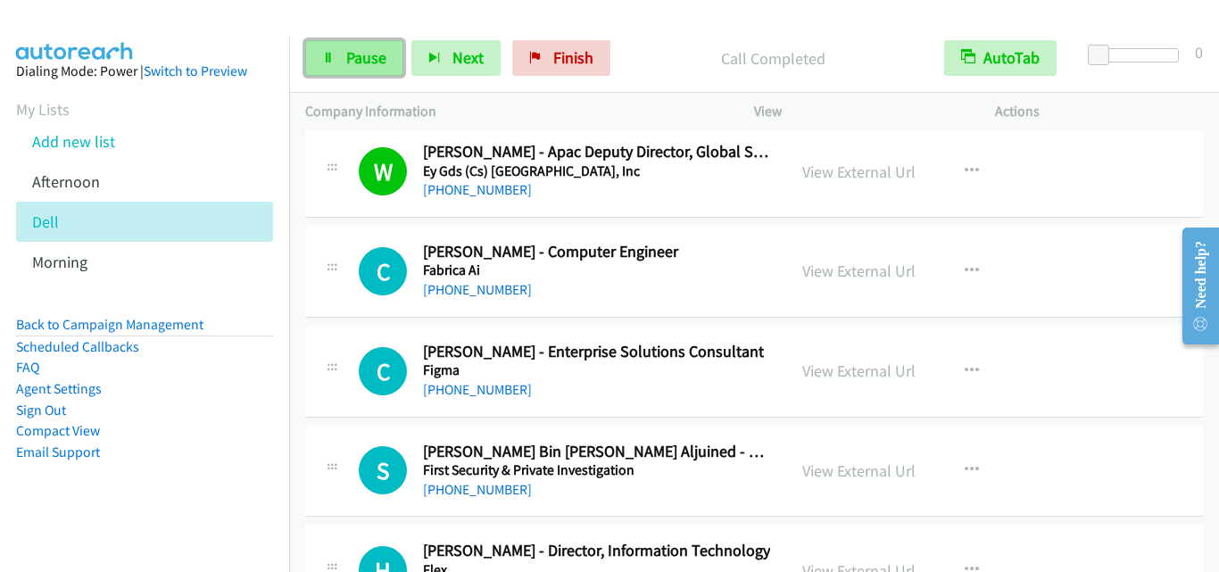
click at [353, 50] on span "Pause" at bounding box center [366, 57] width 40 height 21
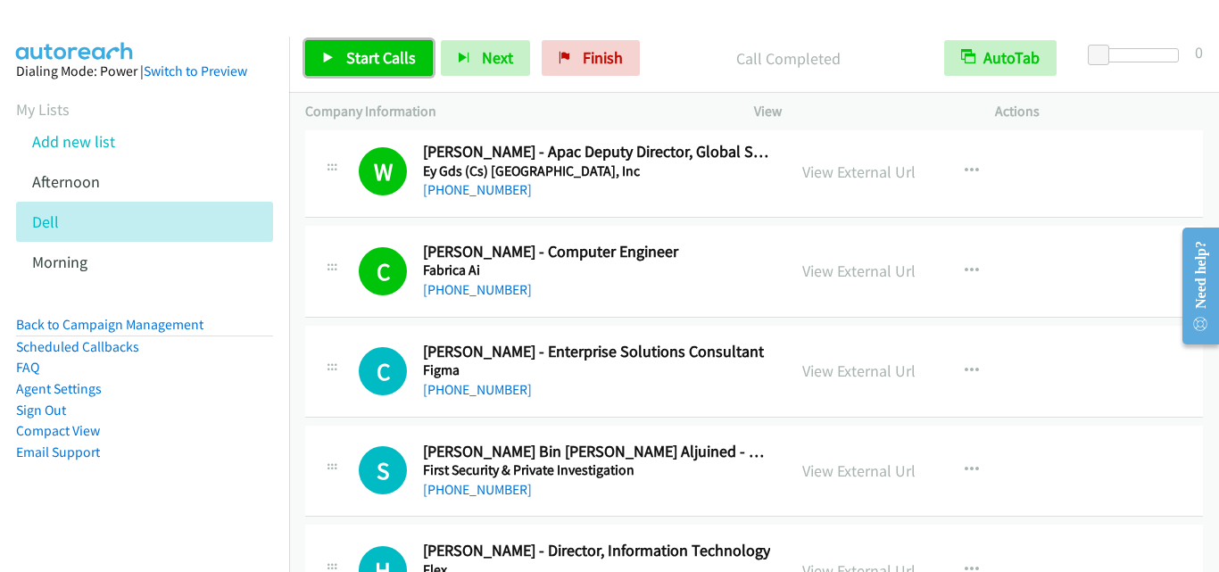
click at [372, 64] on span "Start Calls" at bounding box center [381, 57] width 70 height 21
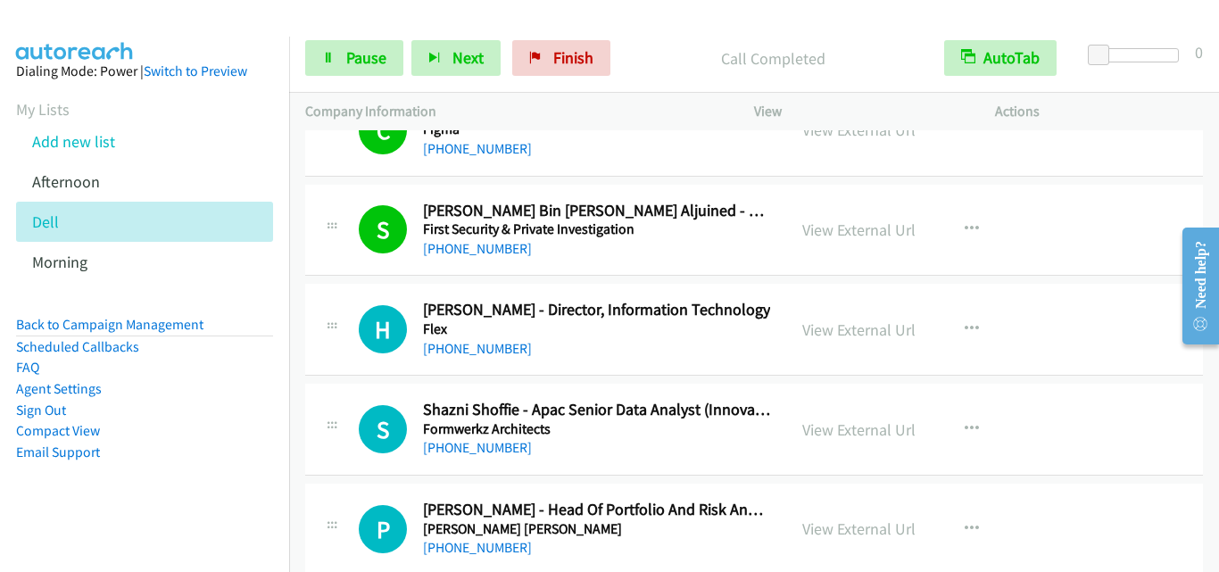
scroll to position [5356, 0]
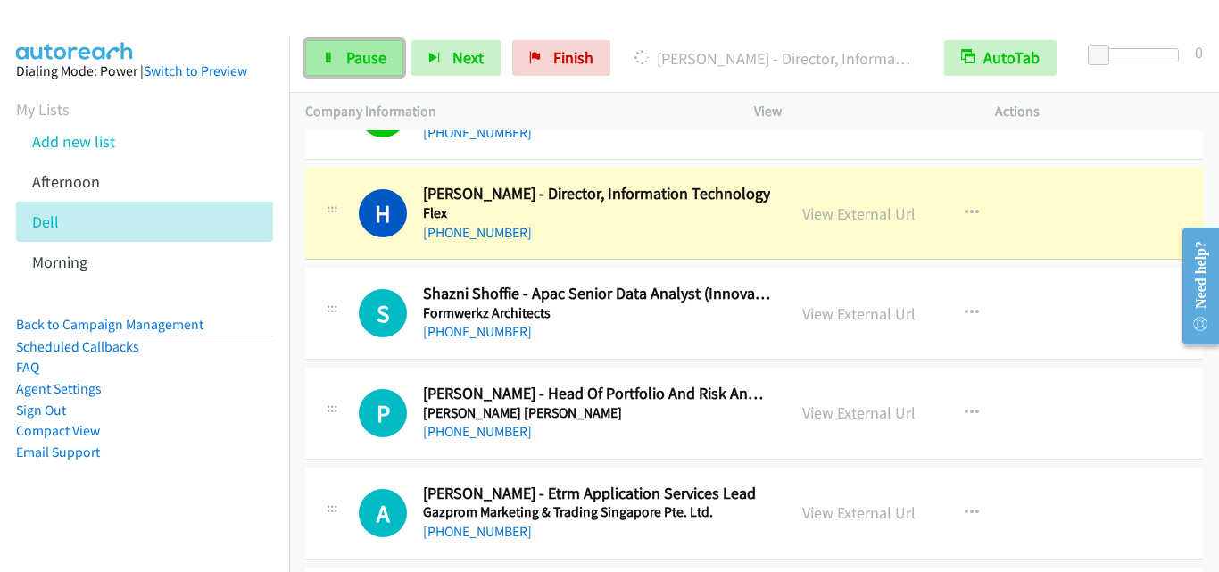
click at [382, 54] on span "Pause" at bounding box center [366, 57] width 40 height 21
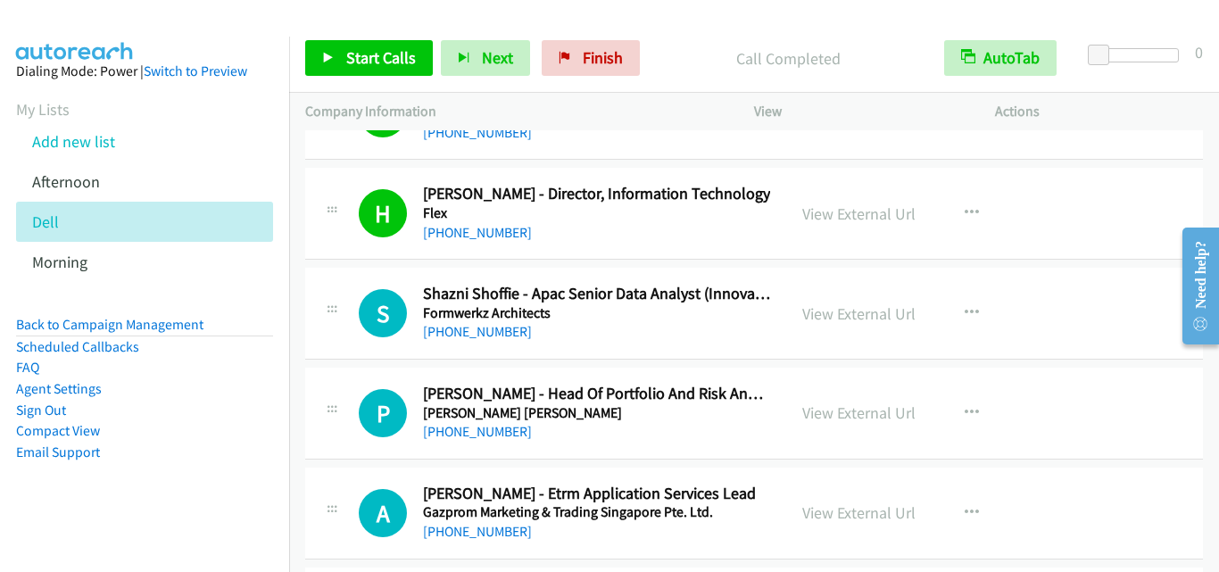
drag, startPoint x: 348, startPoint y: 446, endPoint x: 475, endPoint y: 24, distance: 440.9
click at [372, 42] on link "Start Calls" at bounding box center [369, 58] width 128 height 36
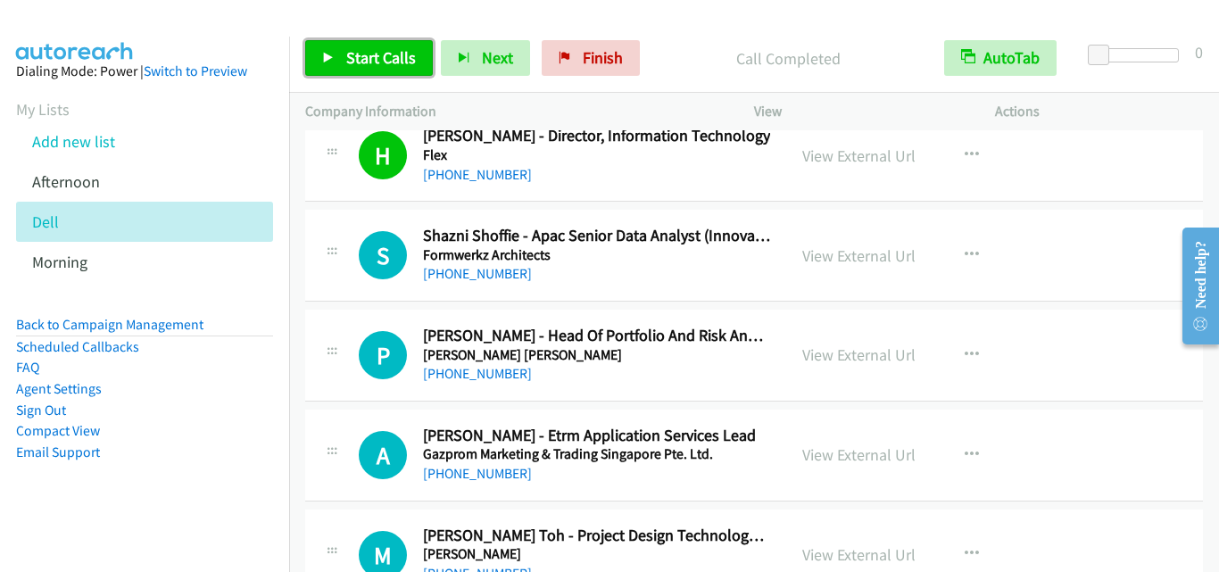
scroll to position [5446, 0]
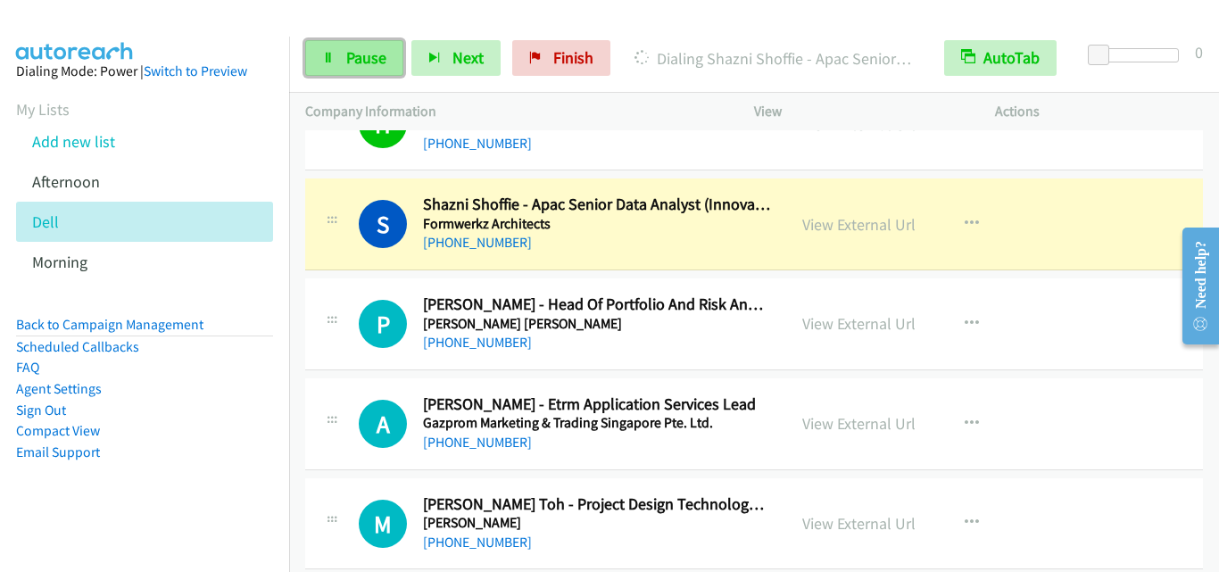
click at [333, 54] on icon at bounding box center [328, 59] width 12 height 12
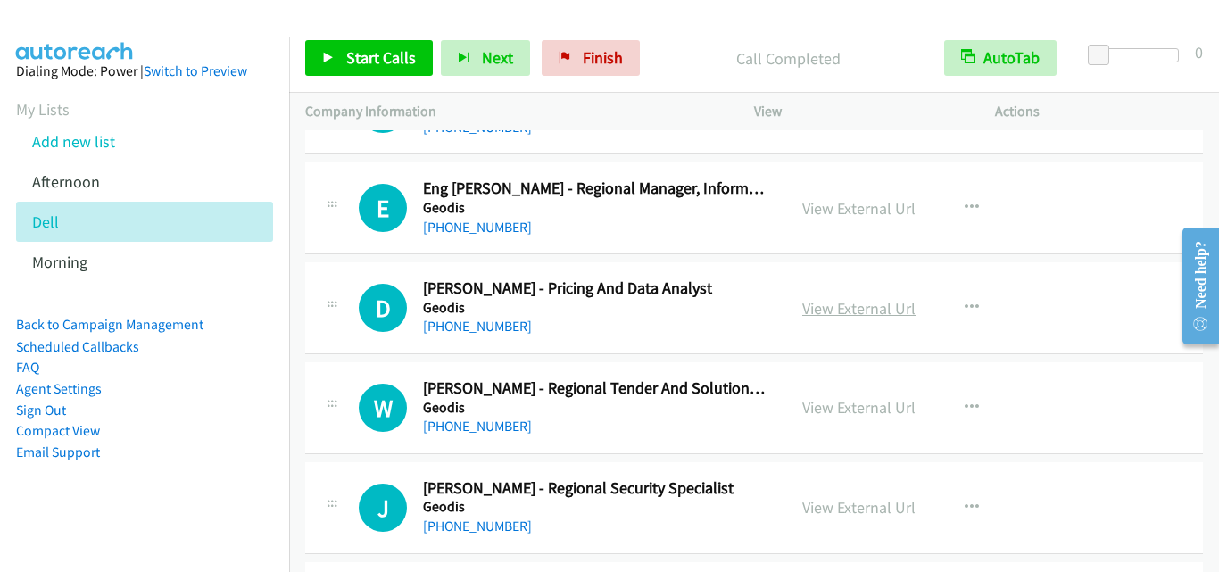
scroll to position [5892, 0]
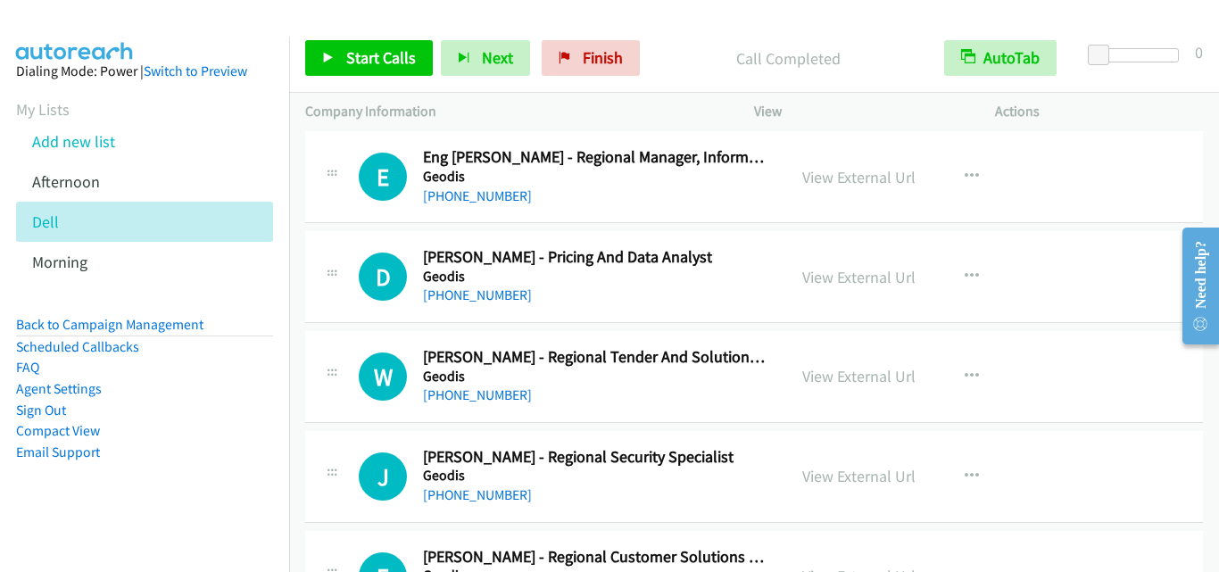
click at [351, 405] on div "W Callback Scheduled Wesley Boo - Regional Tender And Solutions Manager Geodis …" at bounding box center [545, 376] width 449 height 59
click at [961, 166] on button "button" at bounding box center [972, 177] width 48 height 36
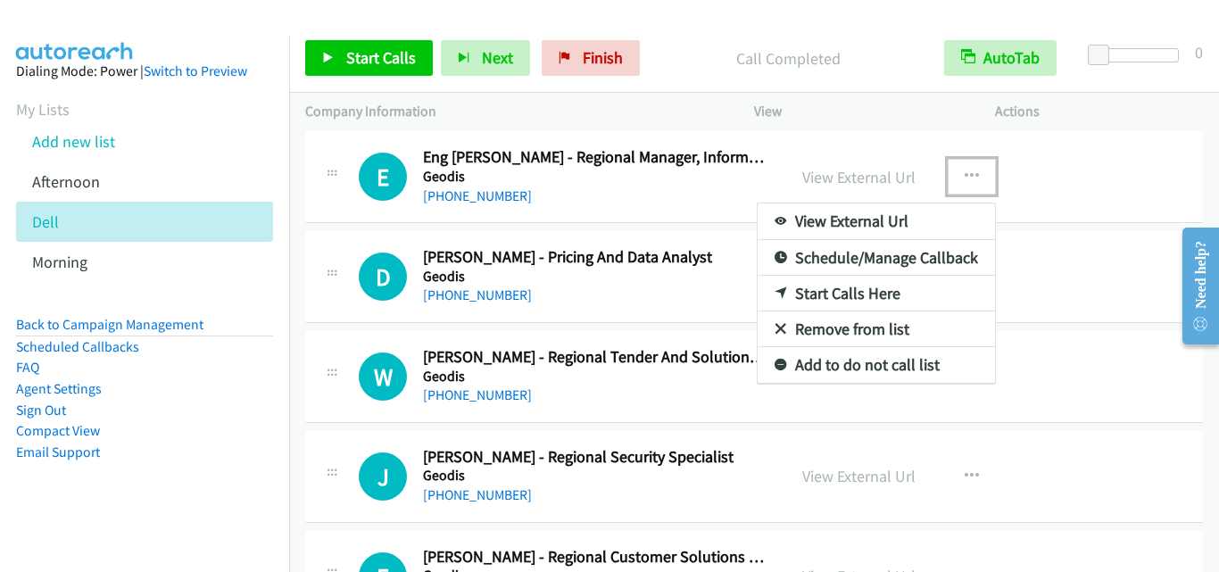
click at [868, 297] on link "Start Calls Here" at bounding box center [876, 294] width 237 height 36
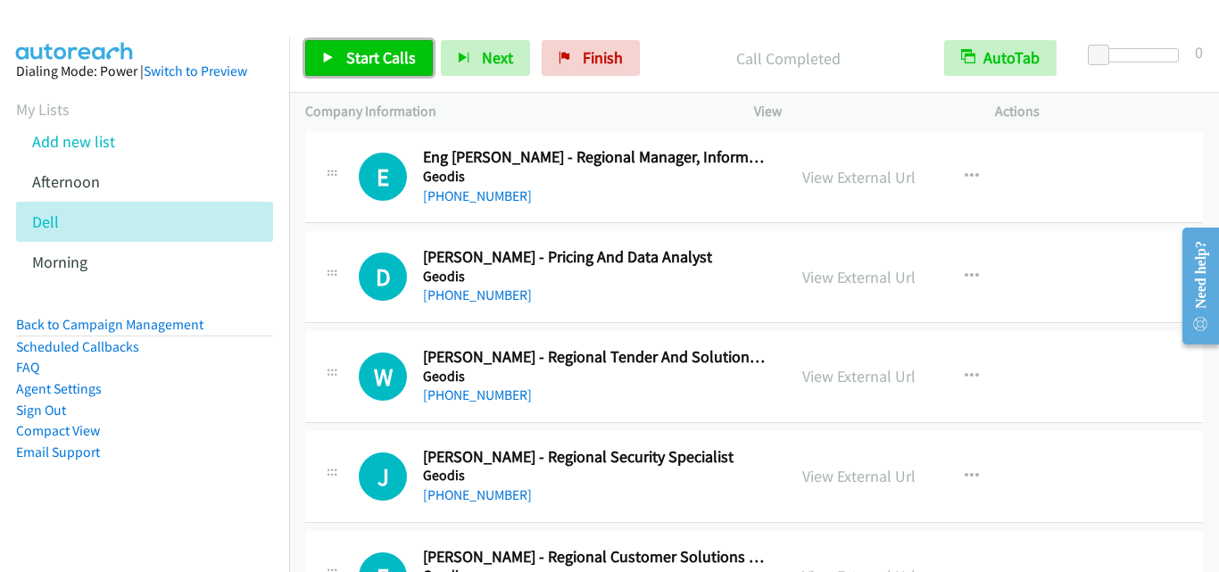
click at [381, 49] on span "Start Calls" at bounding box center [381, 57] width 70 height 21
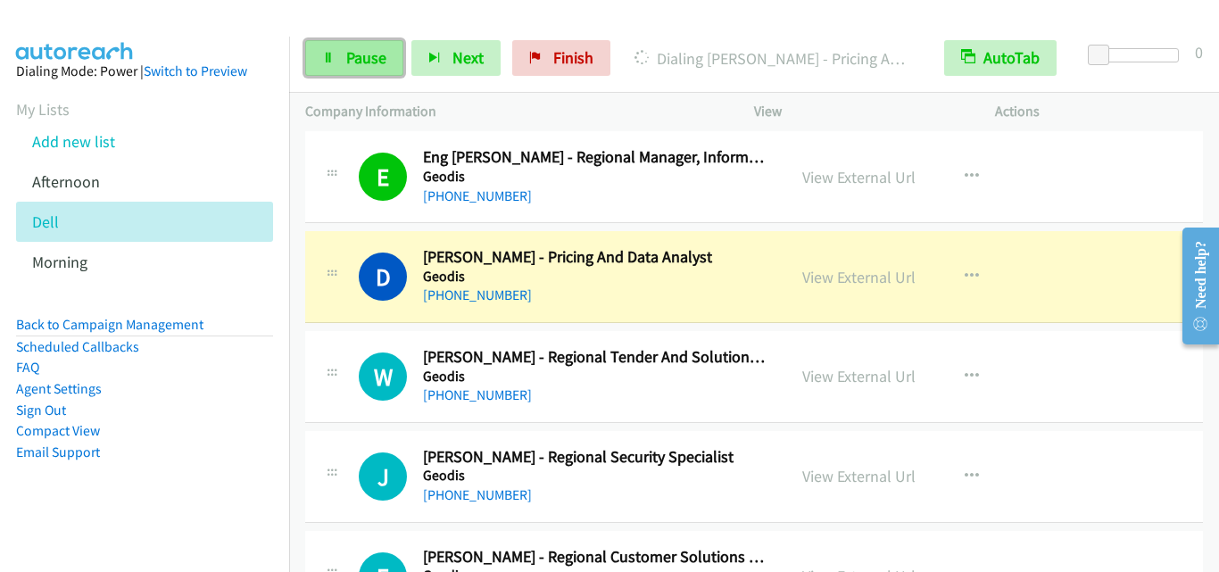
click at [320, 56] on link "Pause" at bounding box center [354, 58] width 98 height 36
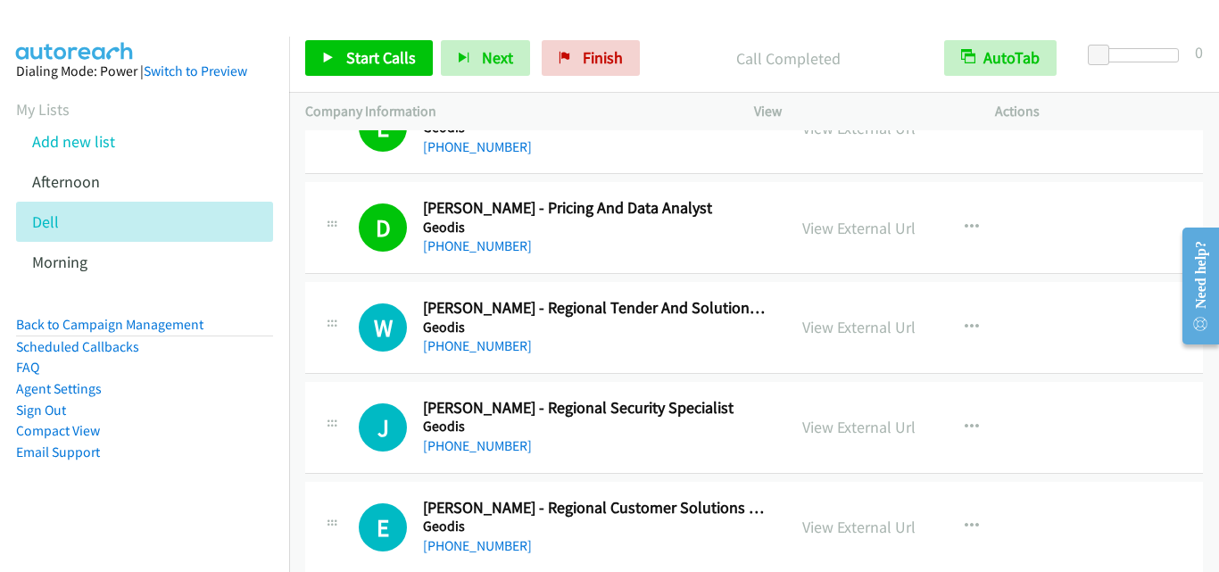
scroll to position [5981, 0]
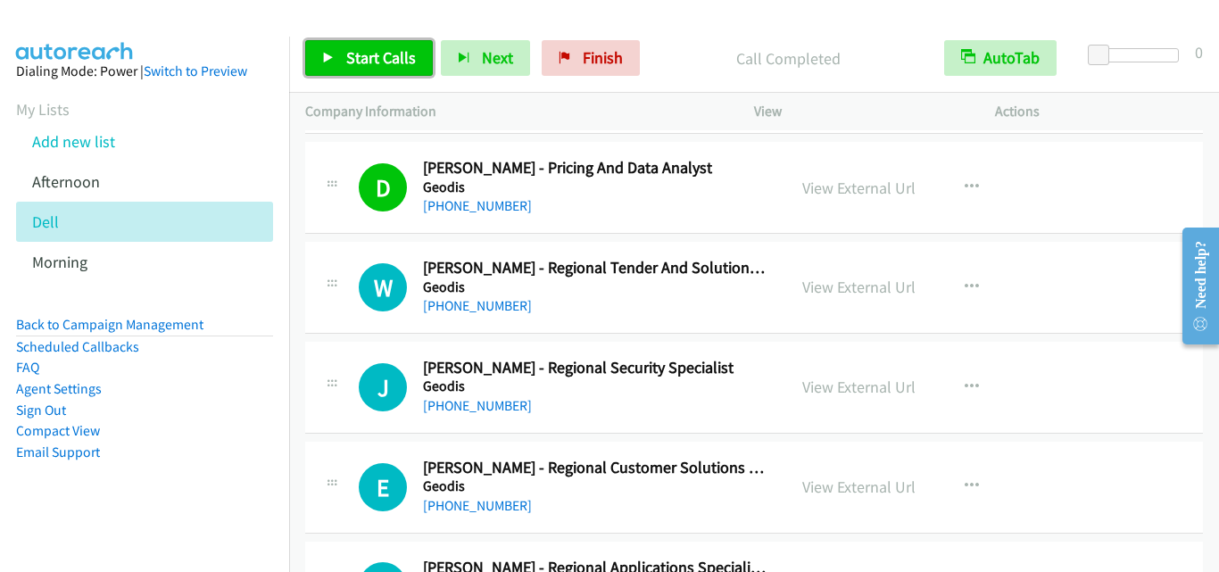
click at [358, 58] on span "Start Calls" at bounding box center [381, 57] width 70 height 21
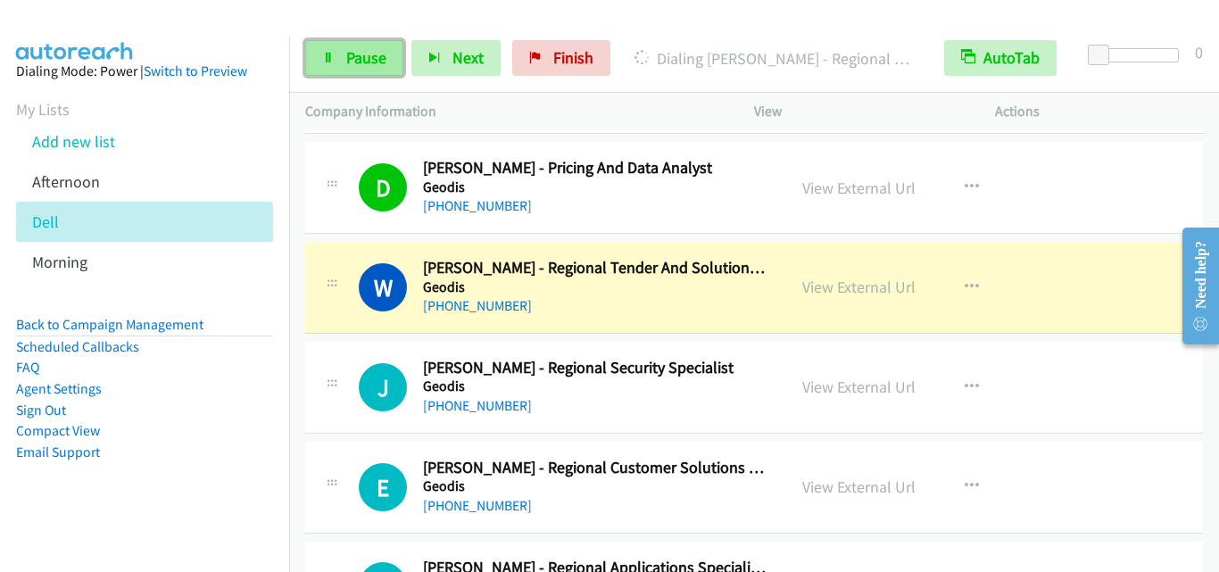
click at [363, 55] on span "Pause" at bounding box center [366, 57] width 40 height 21
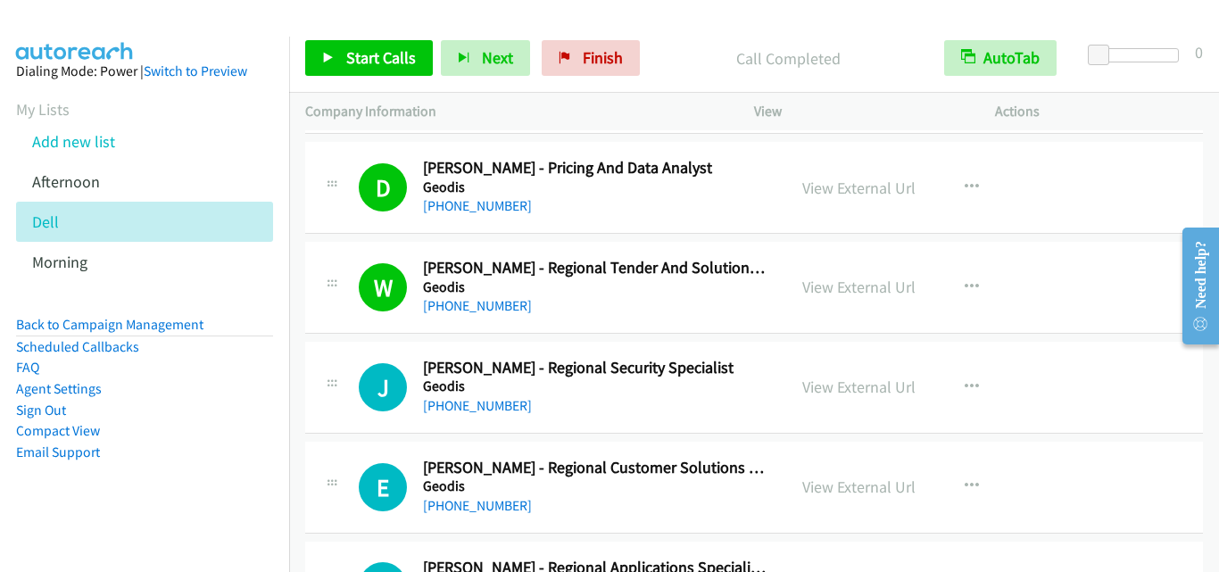
click at [386, 316] on div "W Callback Scheduled Wesley Boo - Regional Tender And Solutions Manager Geodis …" at bounding box center [565, 287] width 412 height 59
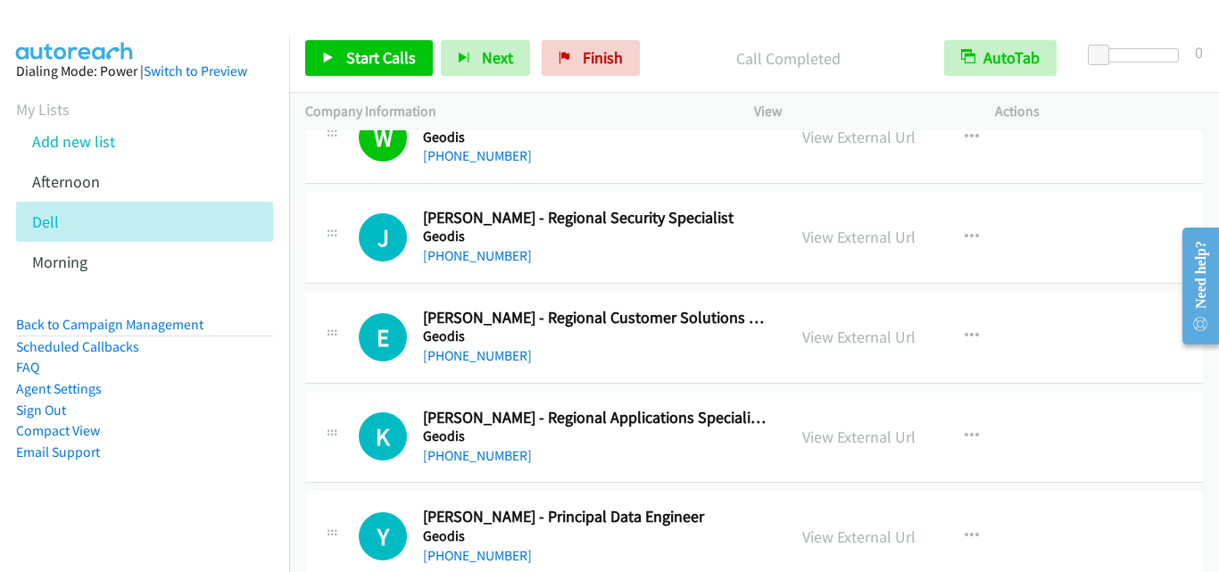
scroll to position [6160, 0]
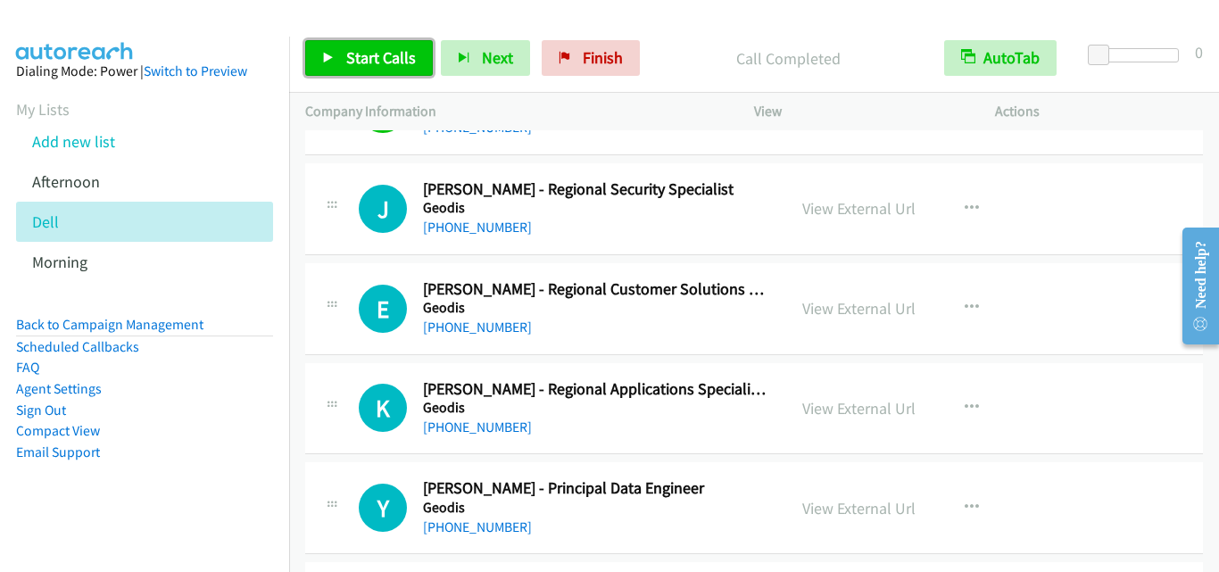
click at [387, 55] on span "Start Calls" at bounding box center [381, 57] width 70 height 21
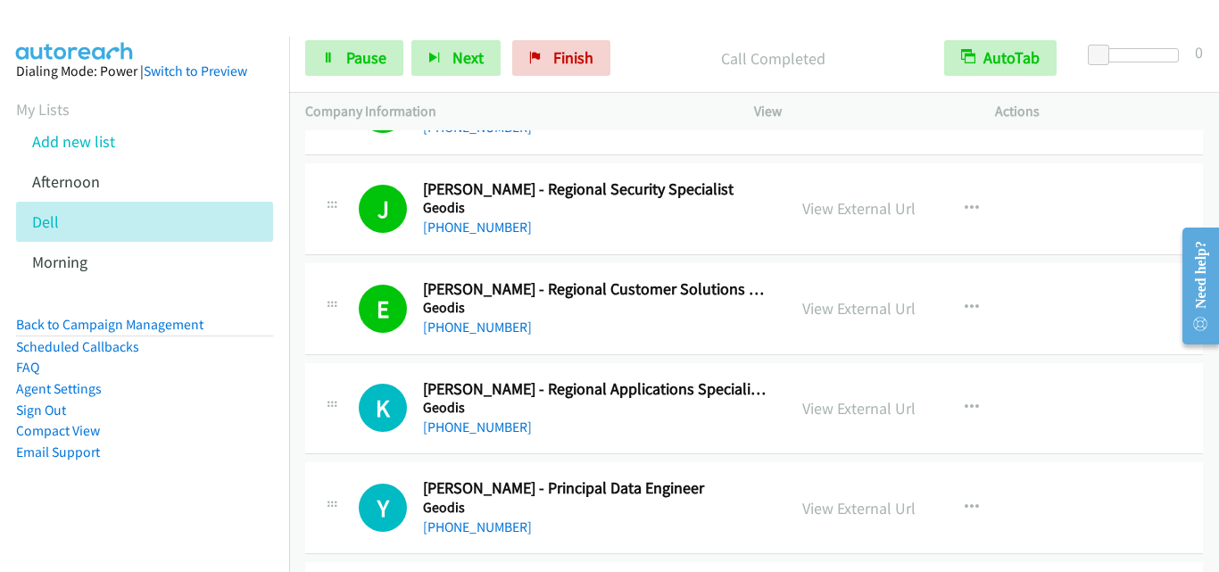
click at [345, 425] on div "K Callback Scheduled Kelly Tan - Regional Applications Specialist (Data Analyti…" at bounding box center [545, 408] width 449 height 59
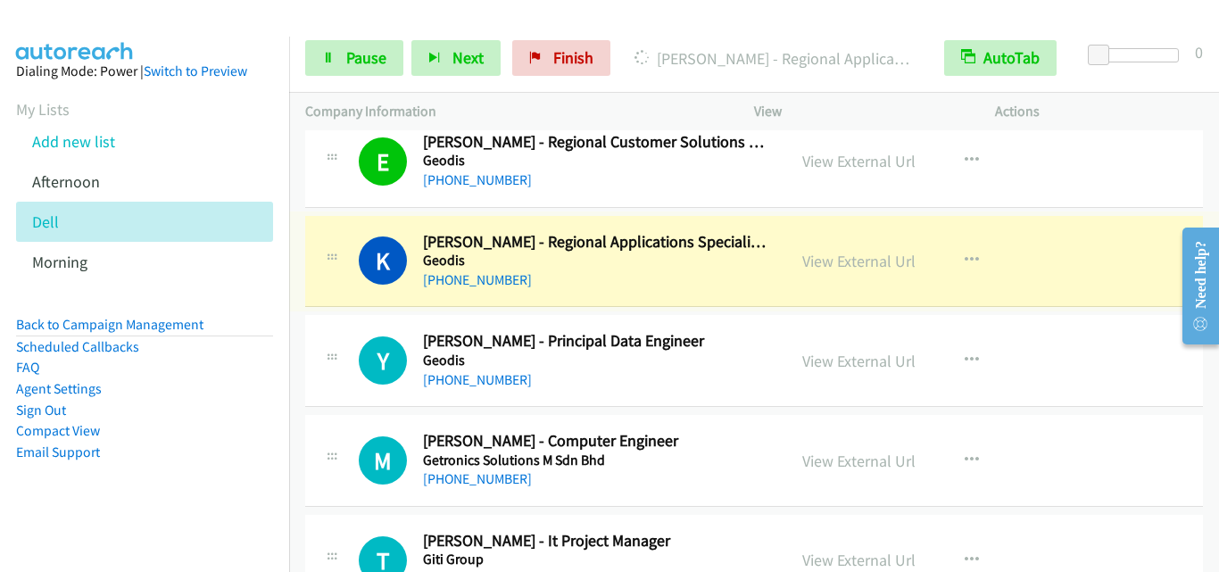
scroll to position [6338, 0]
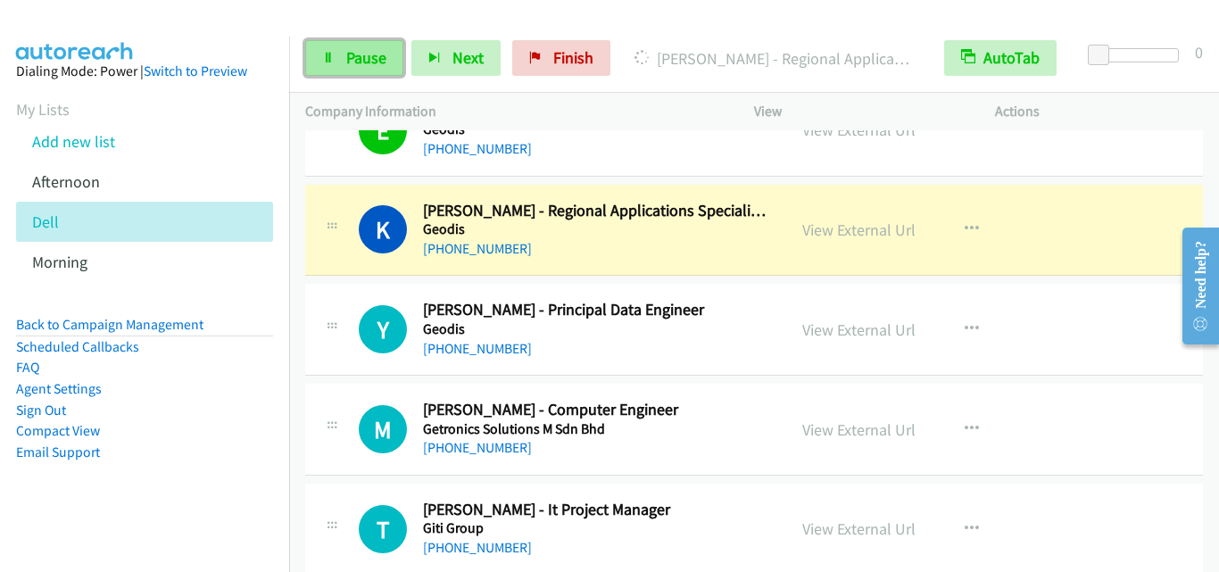
click at [357, 73] on link "Pause" at bounding box center [354, 58] width 98 height 36
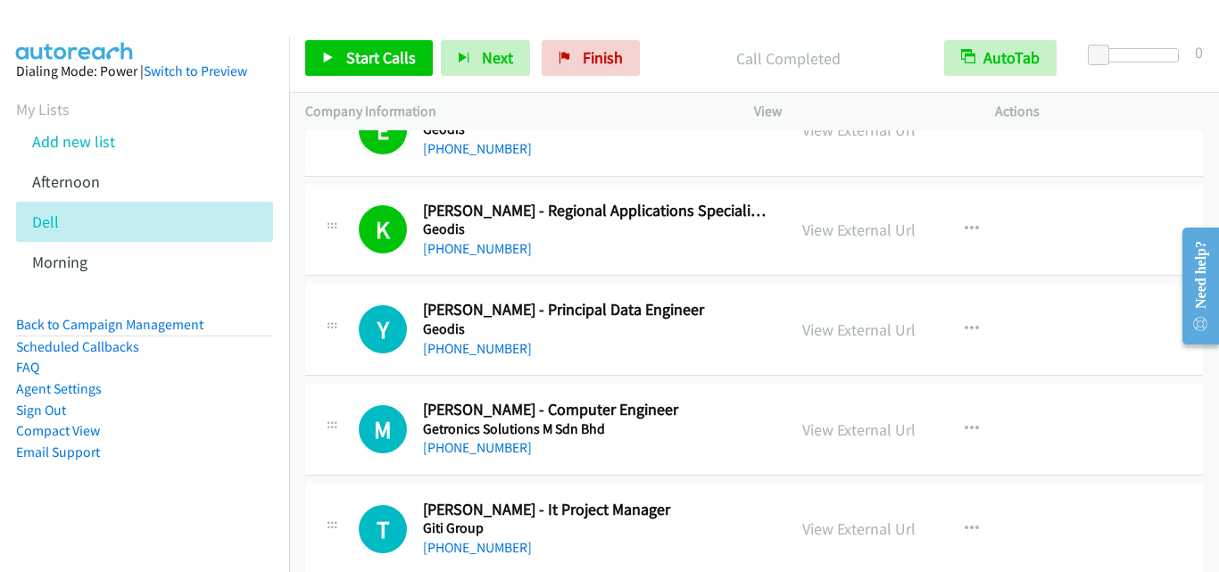
click at [359, 372] on div "Y Callback Scheduled Yong Xu - Principal Data Engineer Geodis Asia/Singapore +6…" at bounding box center [754, 330] width 898 height 92
click at [364, 58] on span "Start Calls" at bounding box center [381, 57] width 70 height 21
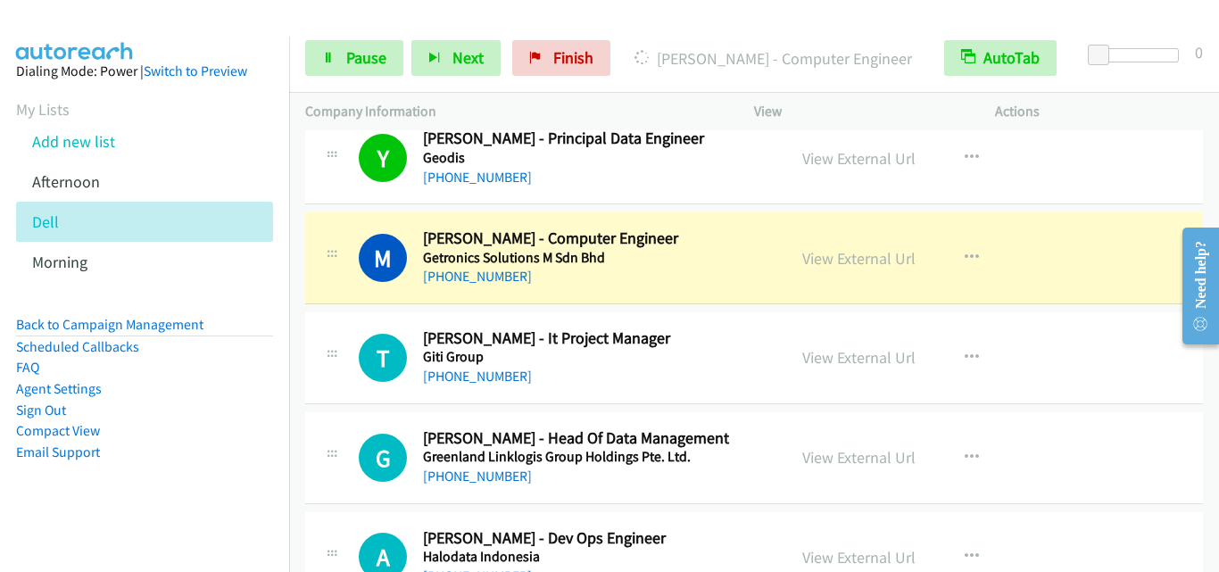
scroll to position [6517, 0]
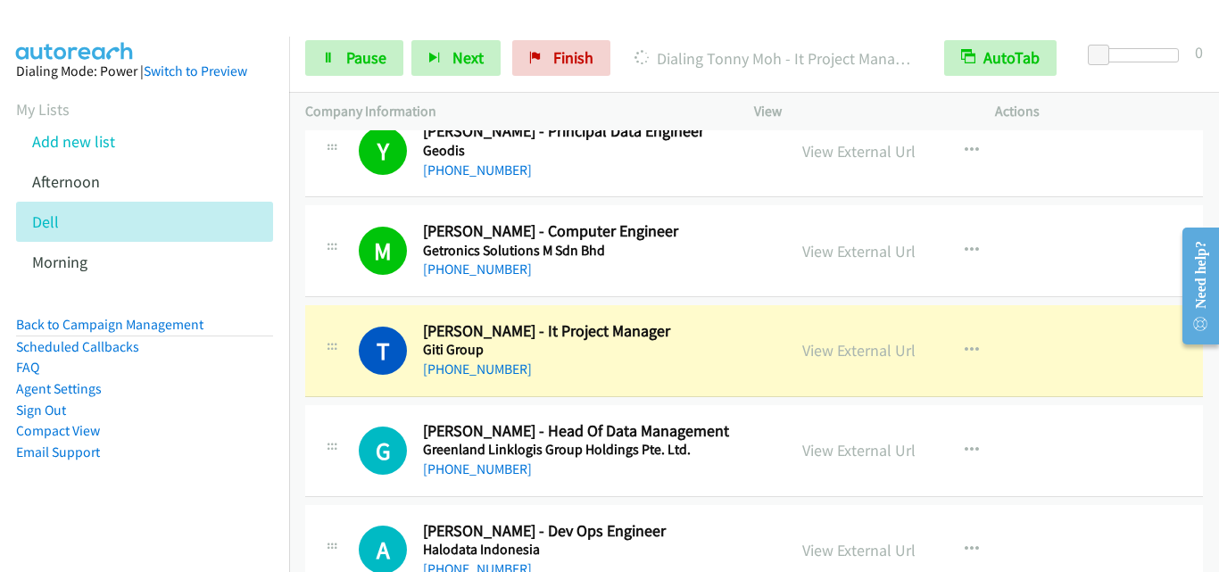
click at [310, 392] on div "T Callback Scheduled Tonny Moh - It Project Manager Giti Group Asia/Singapore +…" at bounding box center [754, 351] width 898 height 92
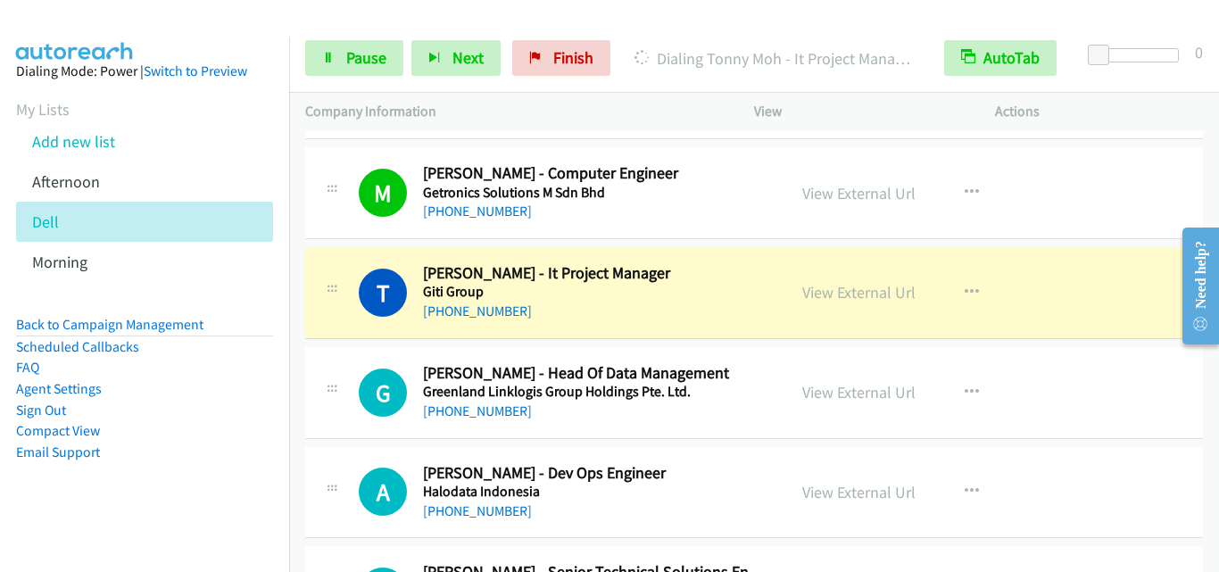
scroll to position [6606, 0]
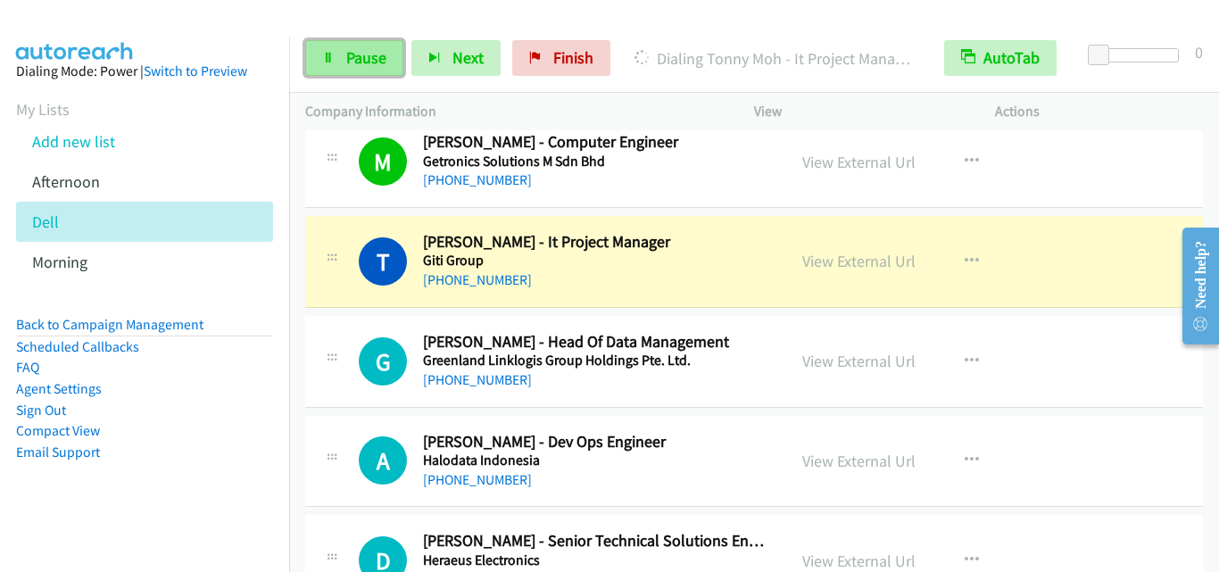
click at [371, 47] on span "Pause" at bounding box center [366, 57] width 40 height 21
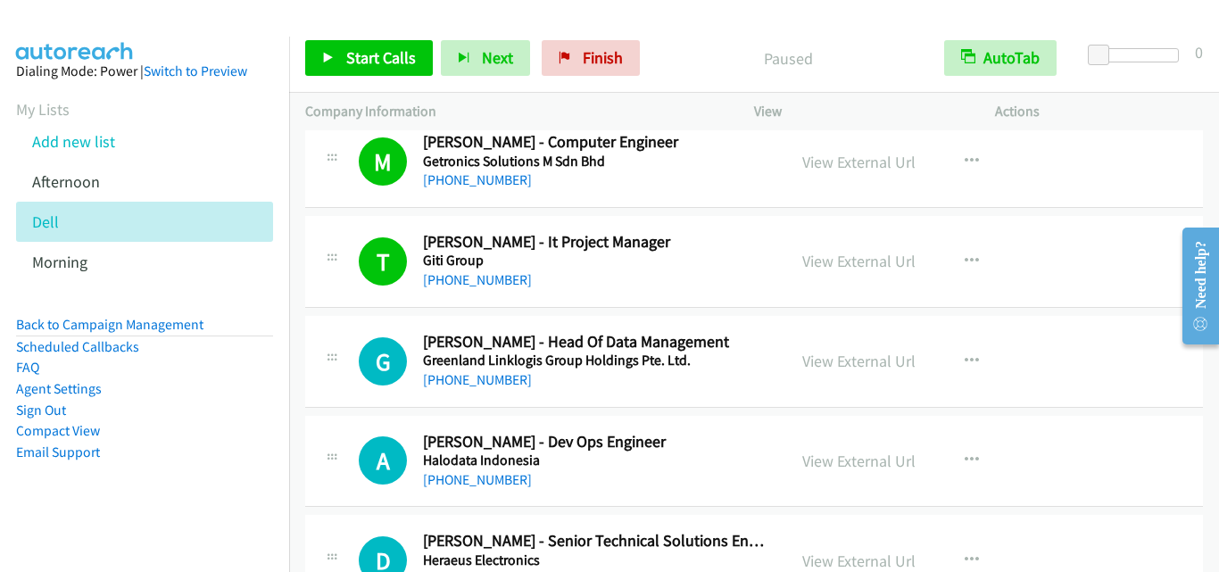
click at [341, 392] on div "G Callback Scheduled Gengsheng Huang - Head Of Data Management Greenland Linklo…" at bounding box center [754, 362] width 898 height 92
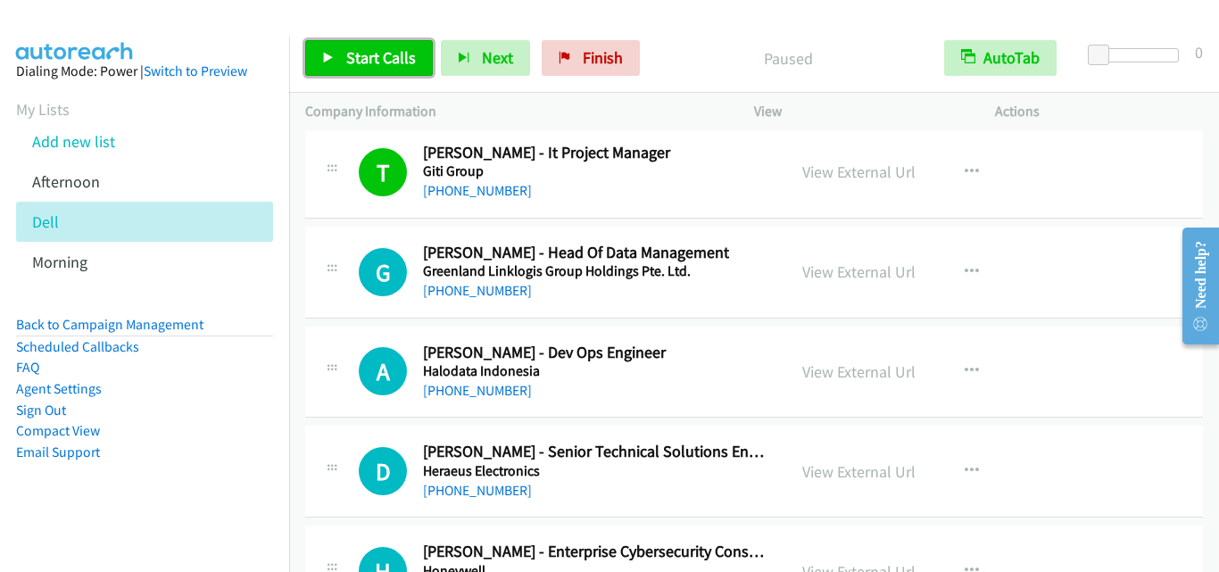
click at [366, 59] on span "Start Calls" at bounding box center [381, 57] width 70 height 21
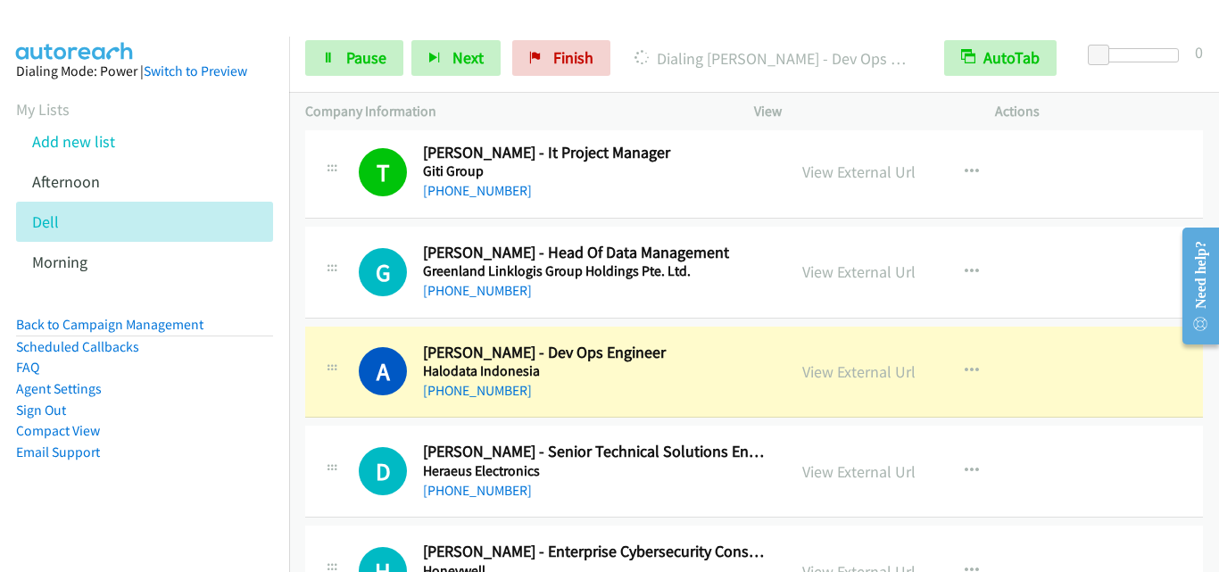
click at [354, 362] on div "A Callback Scheduled Alvin Chin - Dev Ops Engineer Halodata Indonesia Asia/Sing…" at bounding box center [545, 372] width 449 height 59
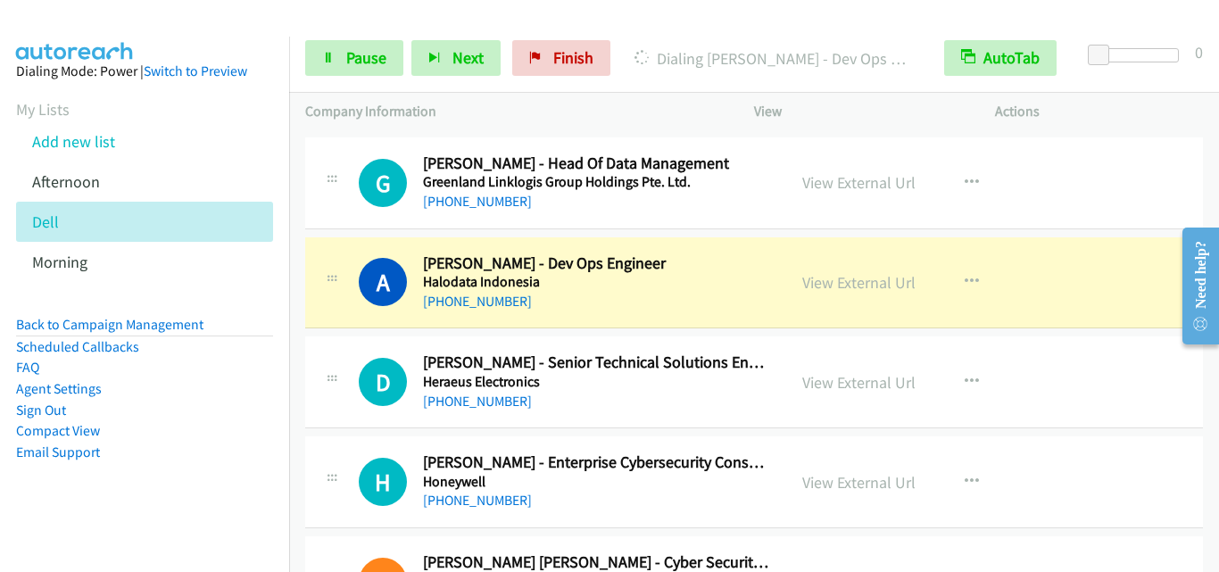
scroll to position [6874, 0]
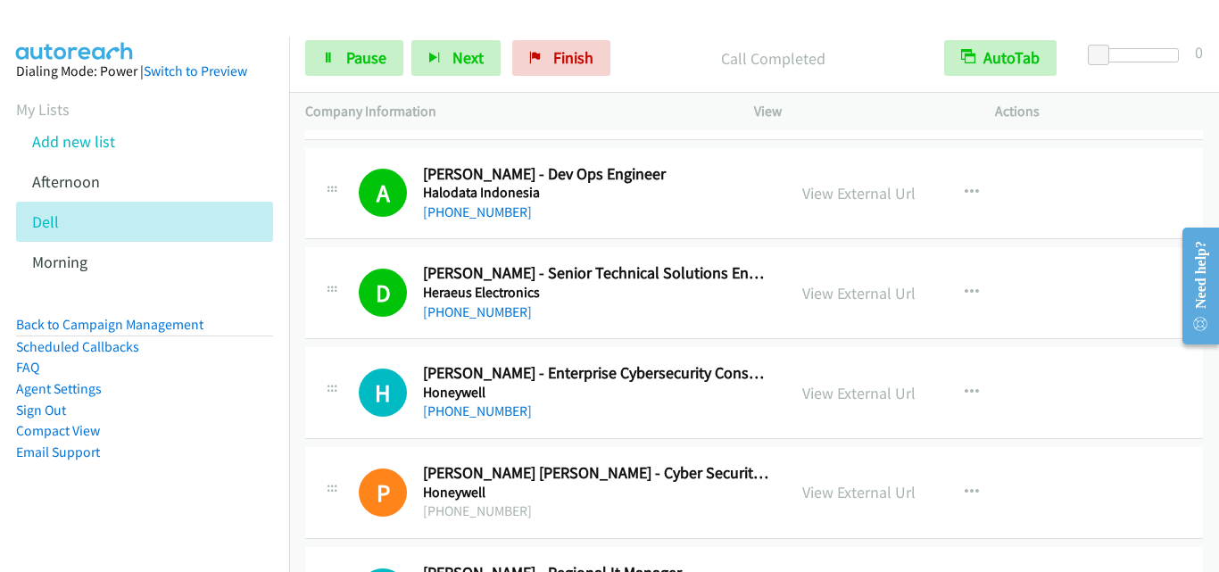
click at [345, 357] on div "H Callback Scheduled Han Wee - Enterprise Cybersecurity Consultant (Customer Su…" at bounding box center [754, 393] width 898 height 92
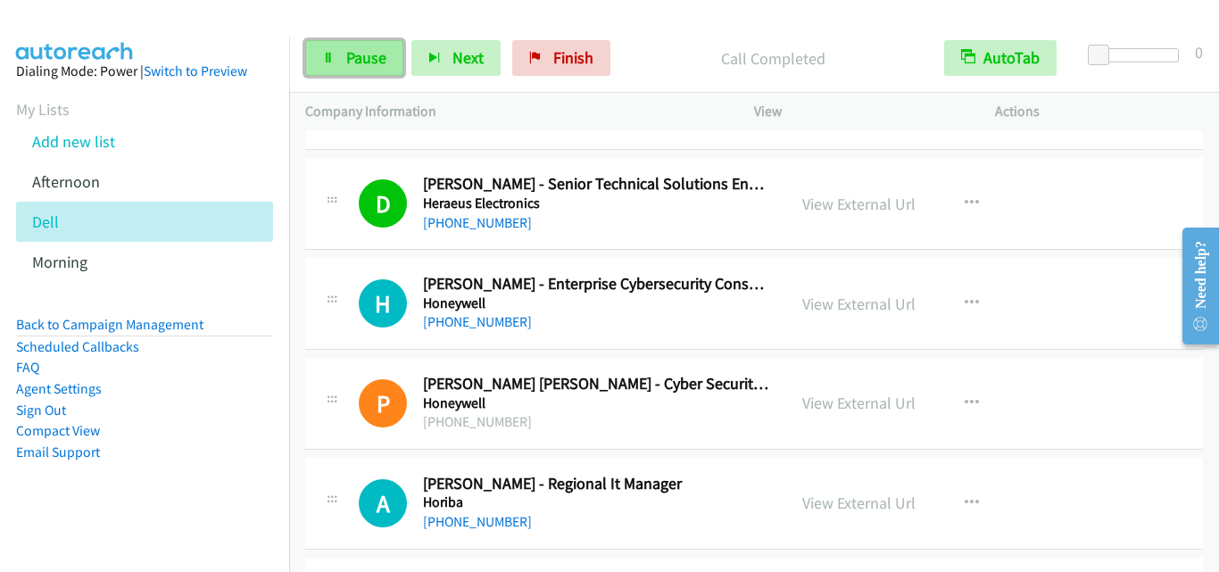
click at [328, 53] on icon at bounding box center [328, 59] width 12 height 12
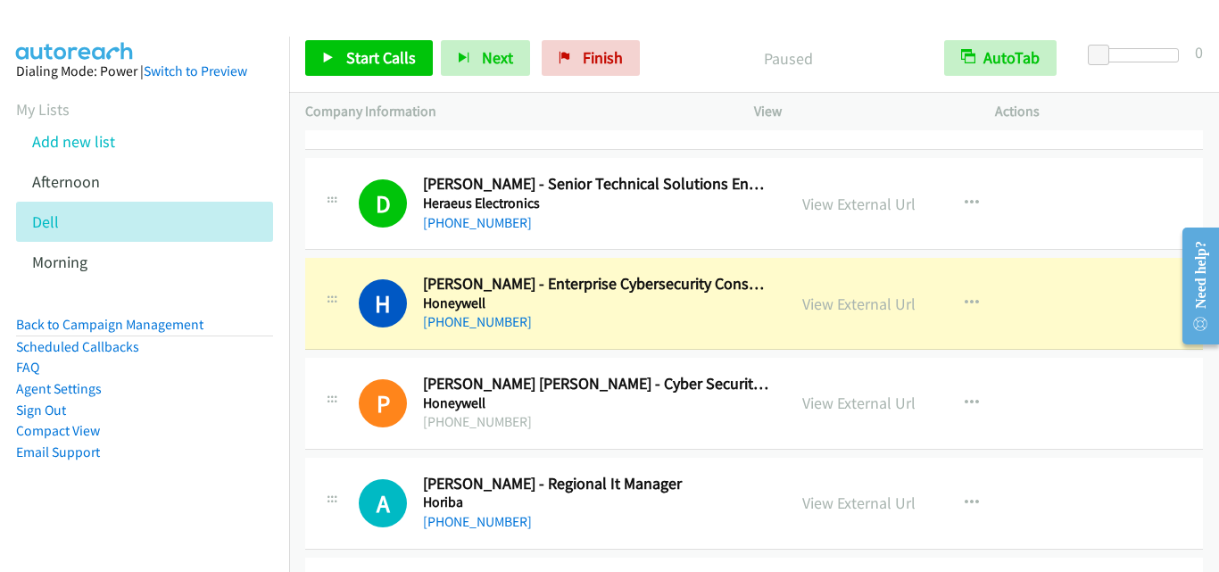
click at [371, 265] on div "H Callback Scheduled Han Wee - Enterprise Cybersecurity Consultant (Customer Su…" at bounding box center [754, 304] width 898 height 92
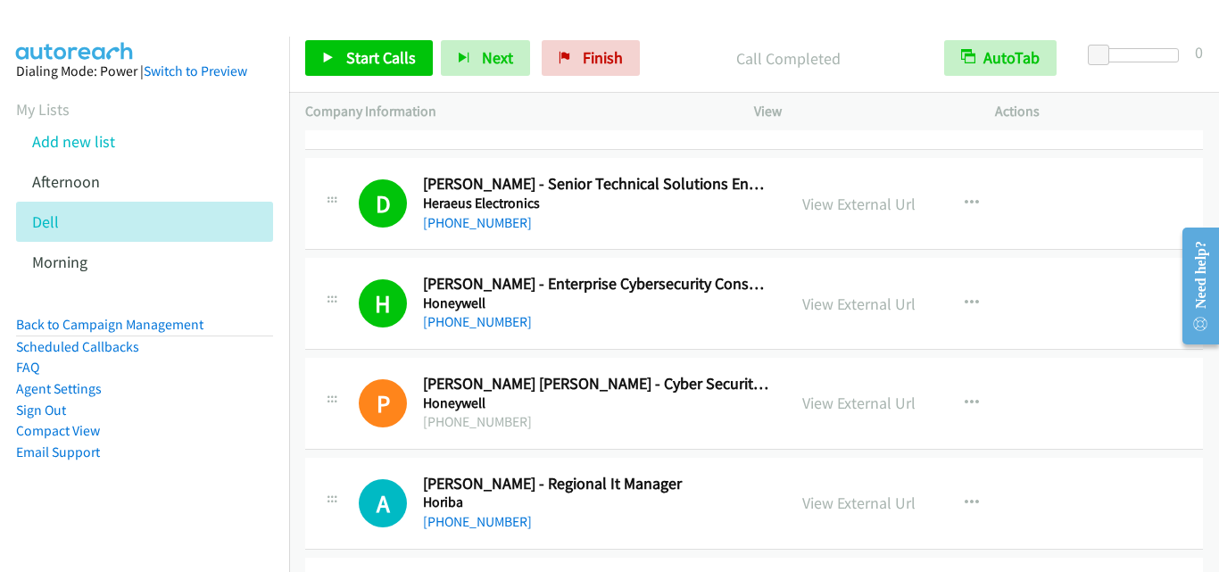
click at [345, 243] on div "D Callback Scheduled Donald Nantes - Senior Technical Solutions Engineer Heraeu…" at bounding box center [754, 204] width 898 height 92
click at [377, 71] on link "Start Calls" at bounding box center [369, 58] width 128 height 36
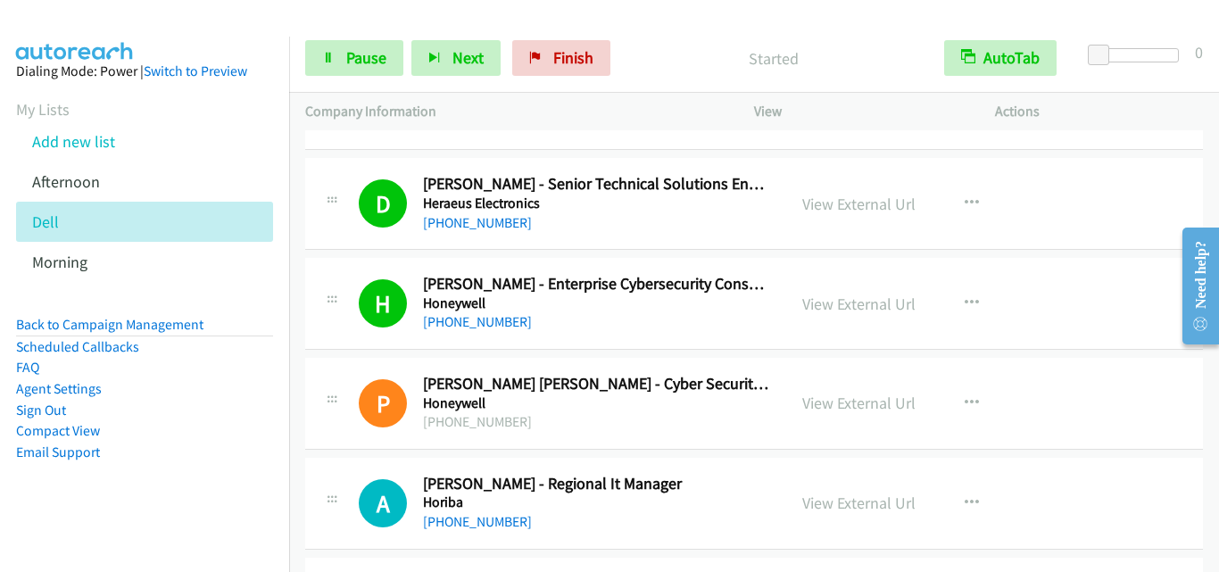
drag, startPoint x: 363, startPoint y: 256, endPoint x: 387, endPoint y: 248, distance: 25.4
click at [363, 256] on td "H Callback Scheduled Han Wee - Enterprise Cybersecurity Consultant (Customer Su…" at bounding box center [754, 304] width 930 height 100
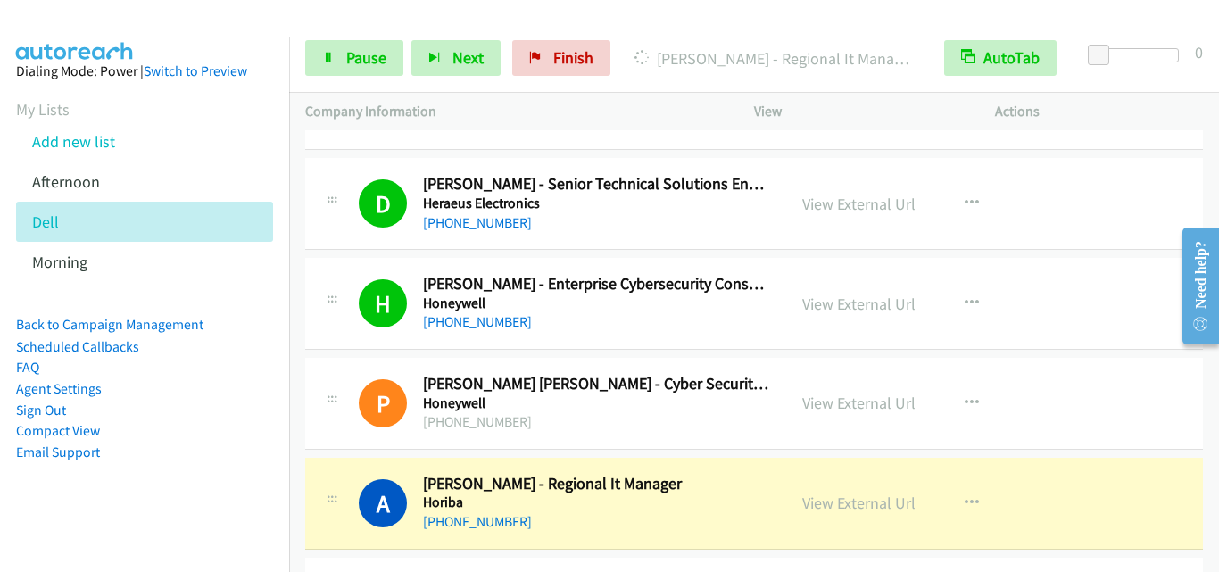
click at [875, 312] on link "View External Url" at bounding box center [859, 304] width 113 height 21
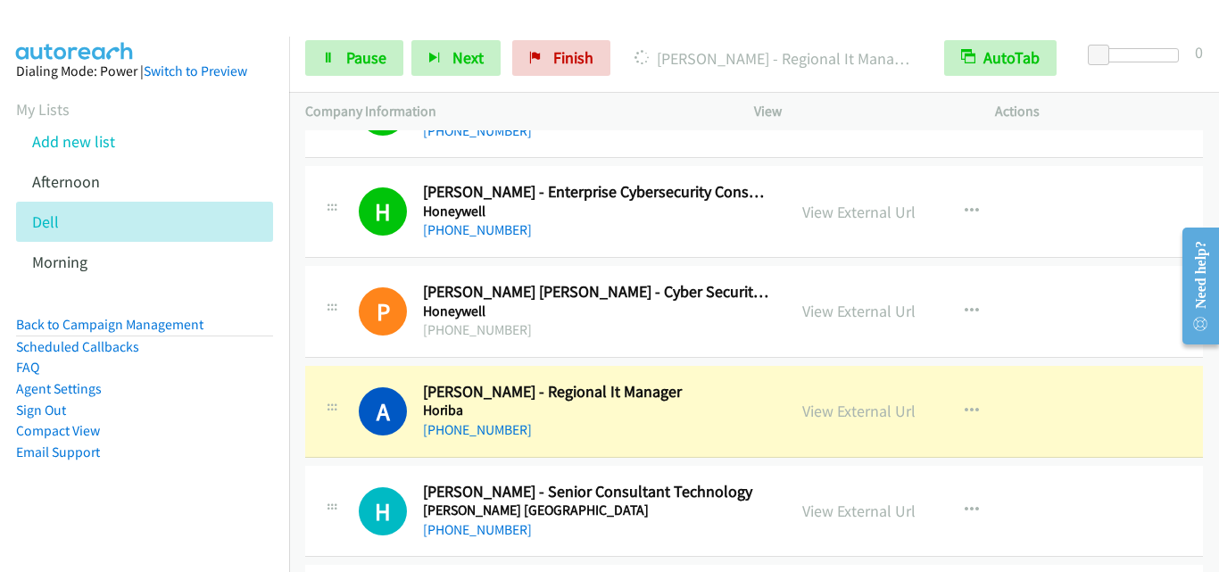
scroll to position [7231, 0]
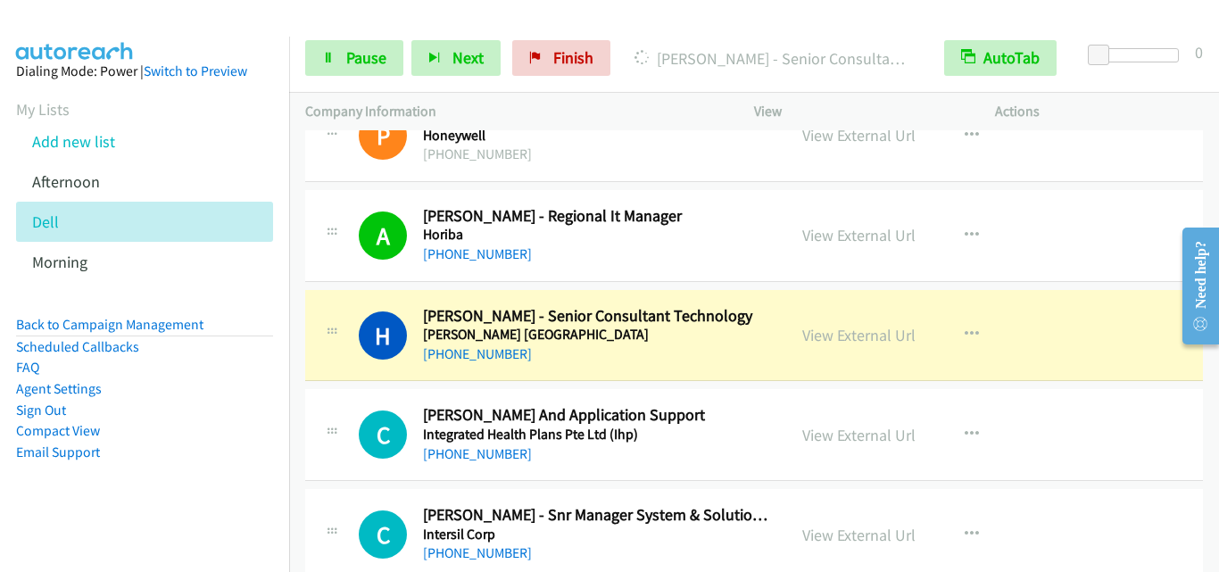
click at [318, 294] on div "H Callback Scheduled Hsuwen L. - Senior Consultant Technology Hudson Singapore …" at bounding box center [754, 336] width 898 height 92
click at [373, 68] on link "Pause" at bounding box center [354, 58] width 98 height 36
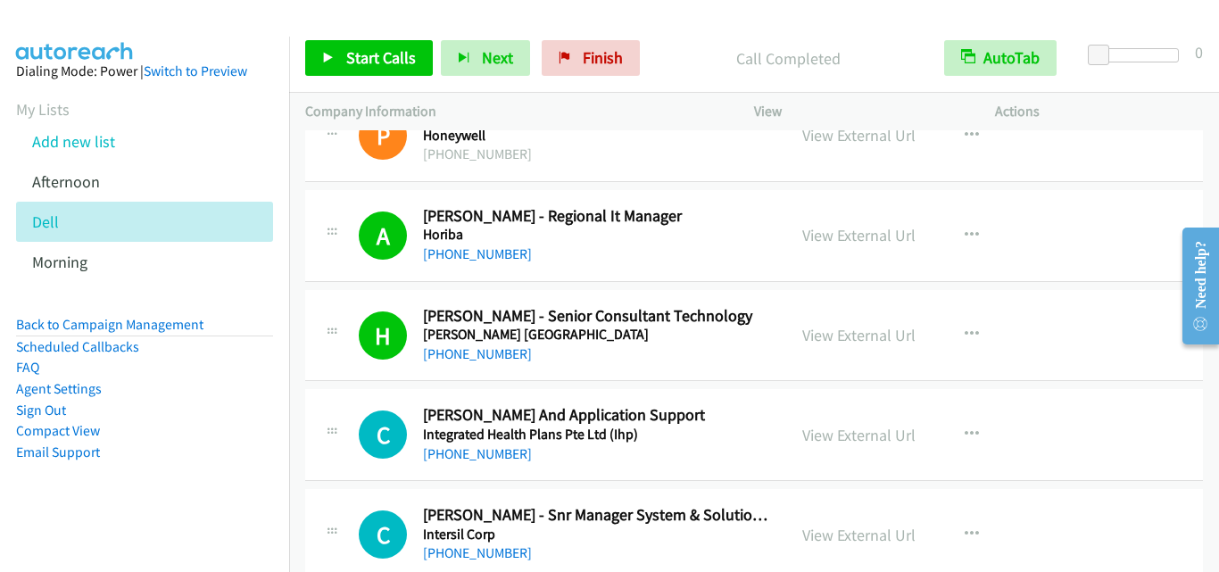
click at [379, 362] on div "H Callback Scheduled Hsuwen L. - Senior Consultant Technology Hudson Singapore …" at bounding box center [565, 335] width 412 height 59
click at [364, 62] on span "Start Calls" at bounding box center [381, 57] width 70 height 21
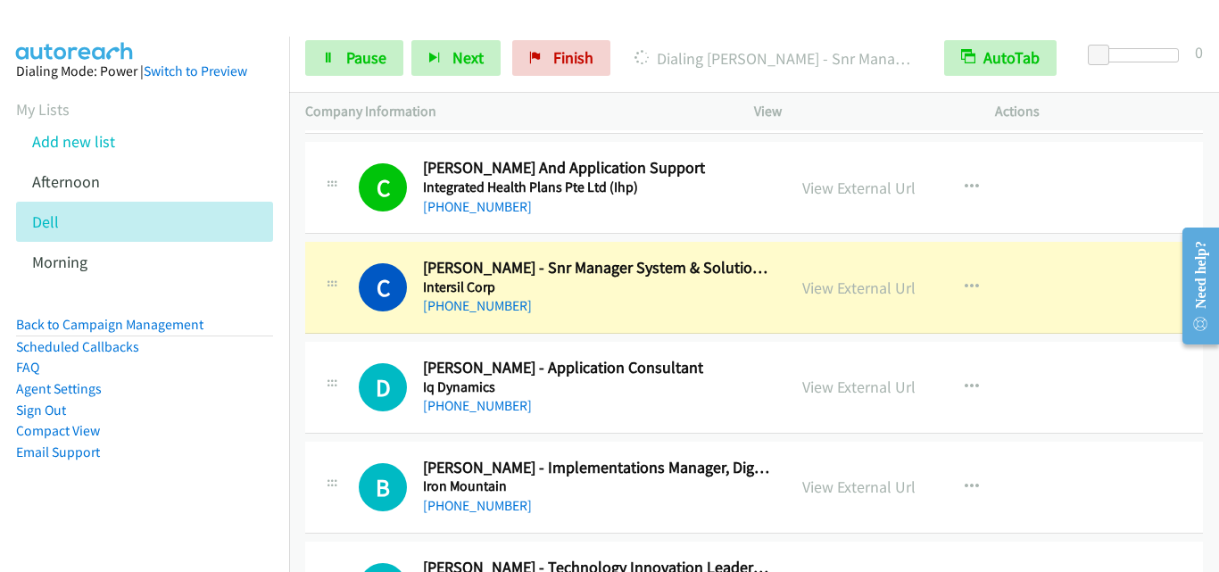
scroll to position [7499, 0]
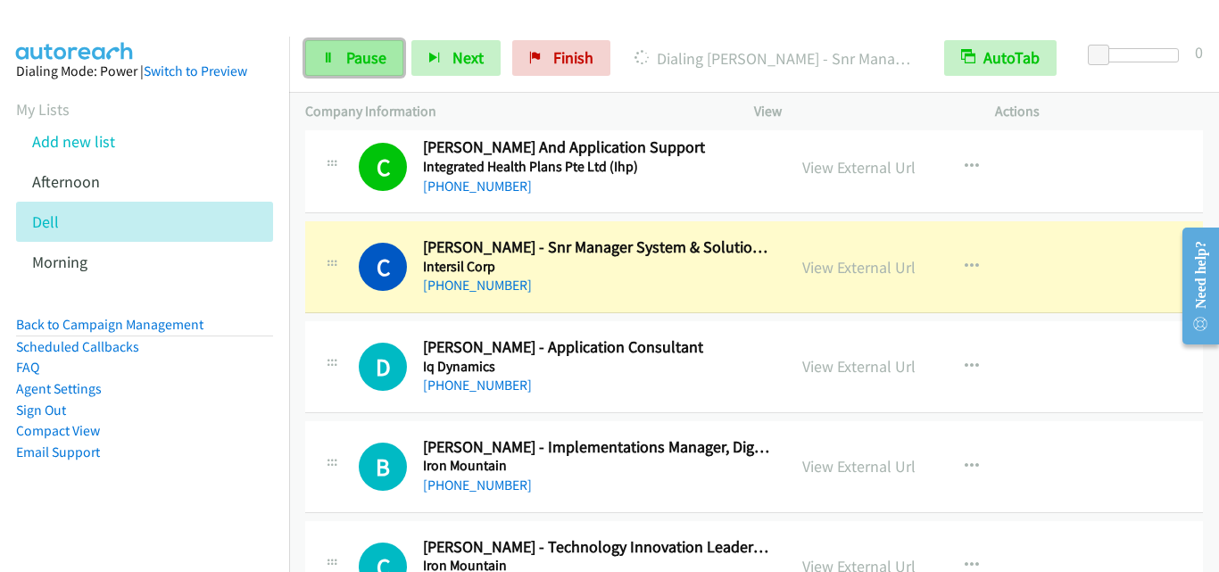
click at [323, 62] on icon at bounding box center [328, 59] width 12 height 12
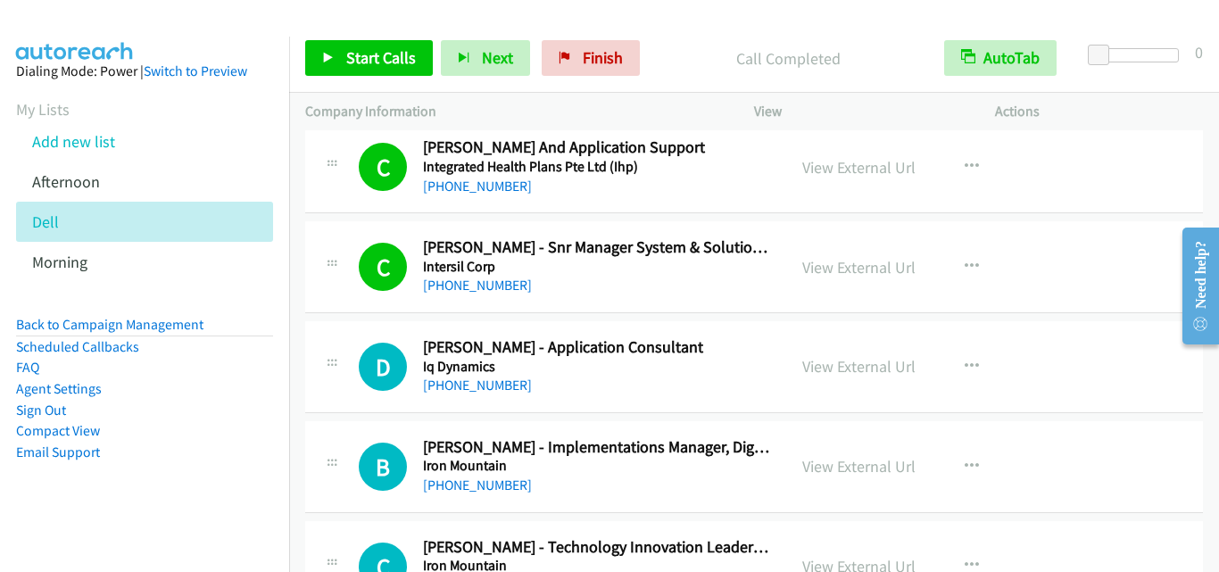
click at [350, 331] on div "D Callback Scheduled Dexter Chan - Application Consultant Iq Dynamics Asia/Sing…" at bounding box center [754, 367] width 898 height 92
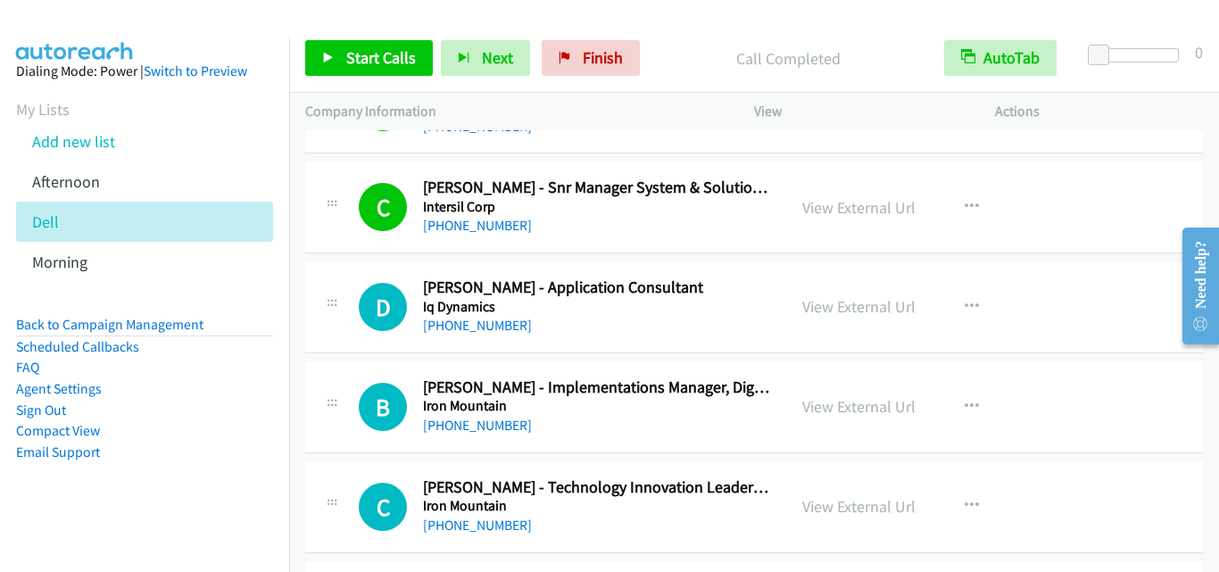
scroll to position [7588, 0]
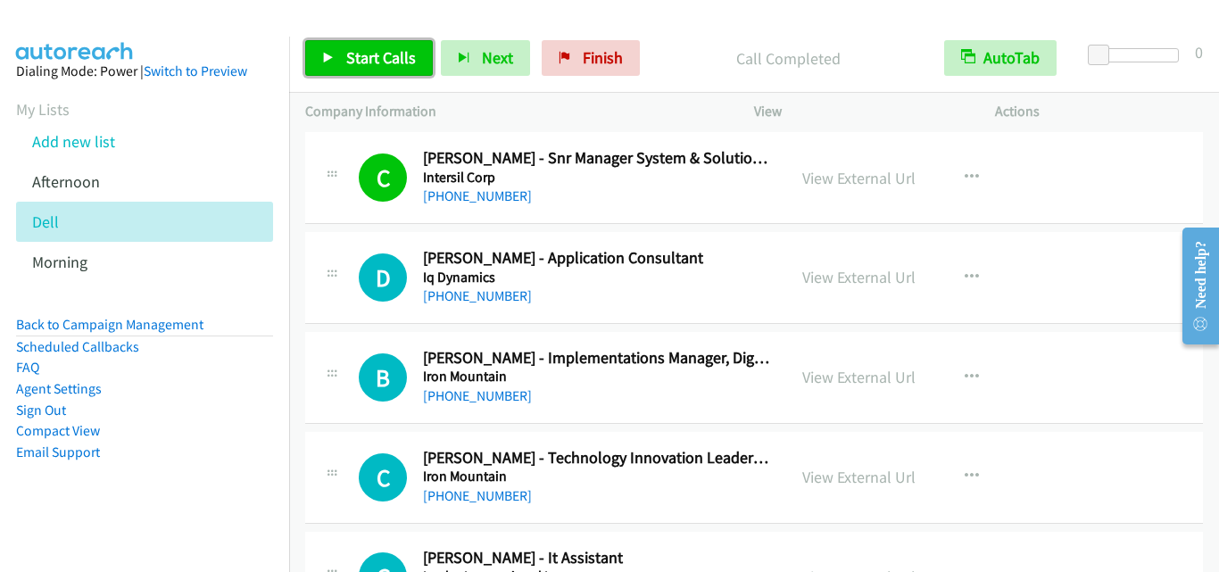
click at [372, 62] on span "Start Calls" at bounding box center [381, 57] width 70 height 21
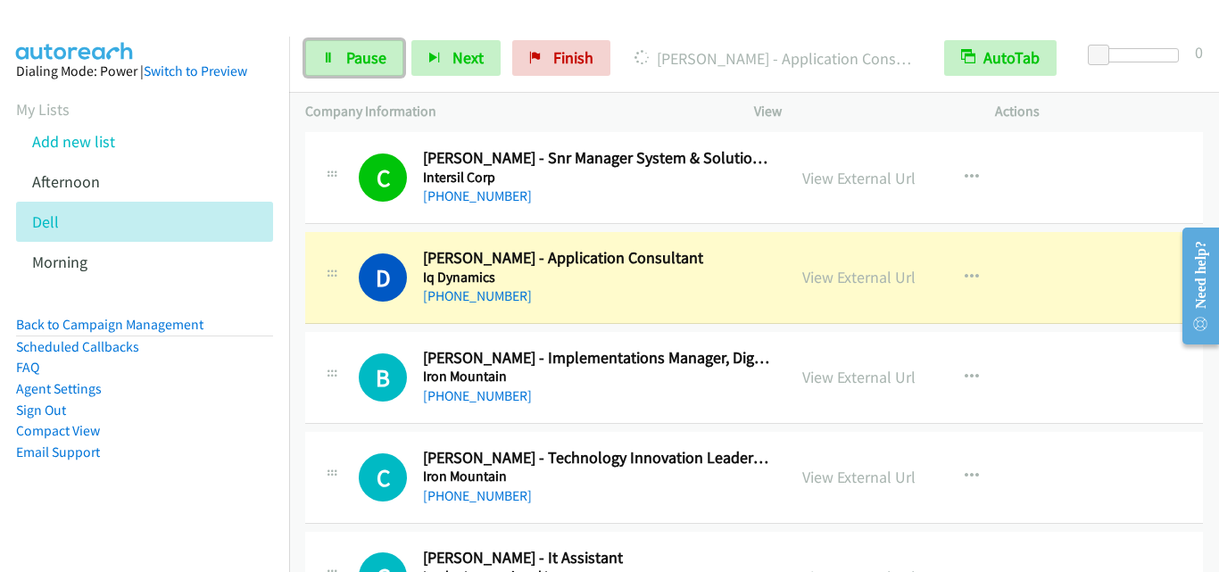
drag, startPoint x: 375, startPoint y: 57, endPoint x: 381, endPoint y: 79, distance: 22.3
click at [375, 57] on span "Pause" at bounding box center [366, 57] width 40 height 21
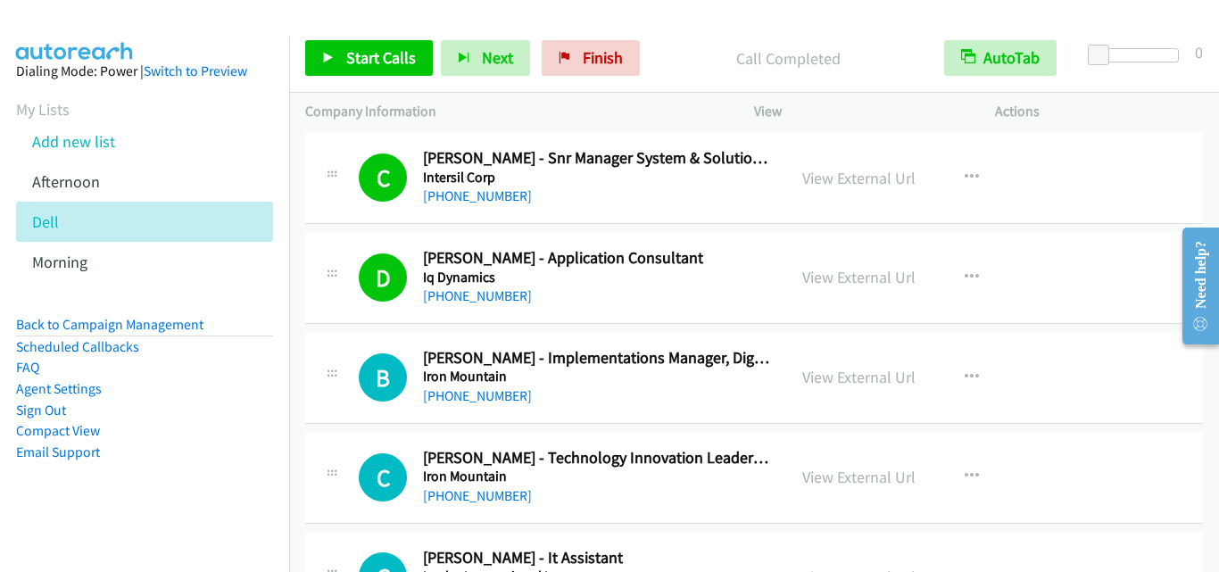
click at [312, 345] on div "B Callback Scheduled Bala Palani - Implementations Manager, Digital Solutions (…" at bounding box center [754, 378] width 898 height 92
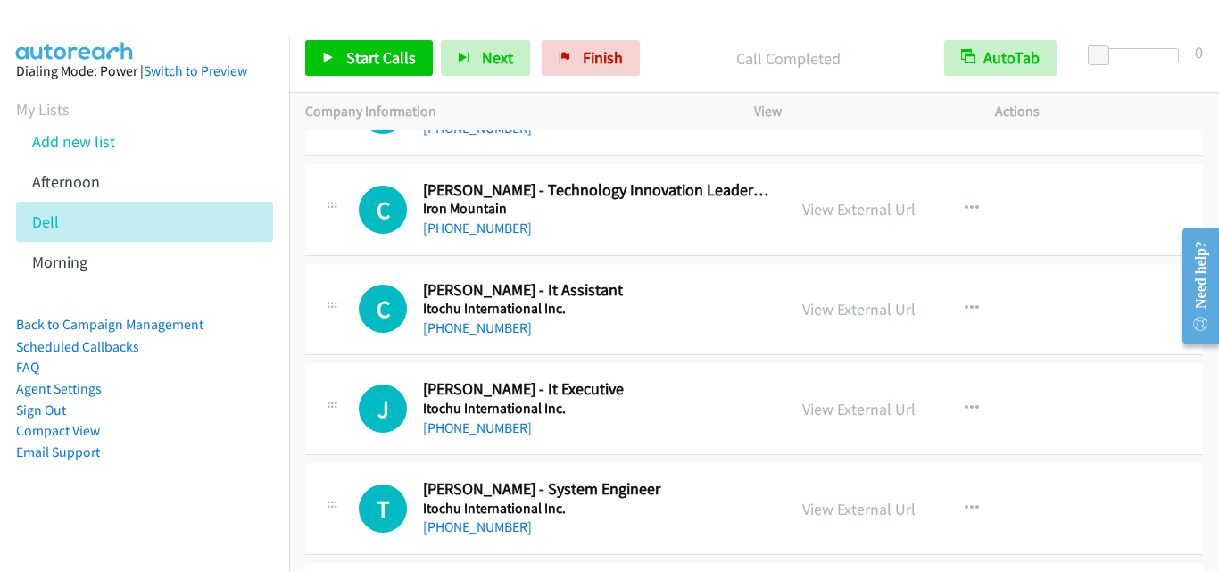
scroll to position [7945, 0]
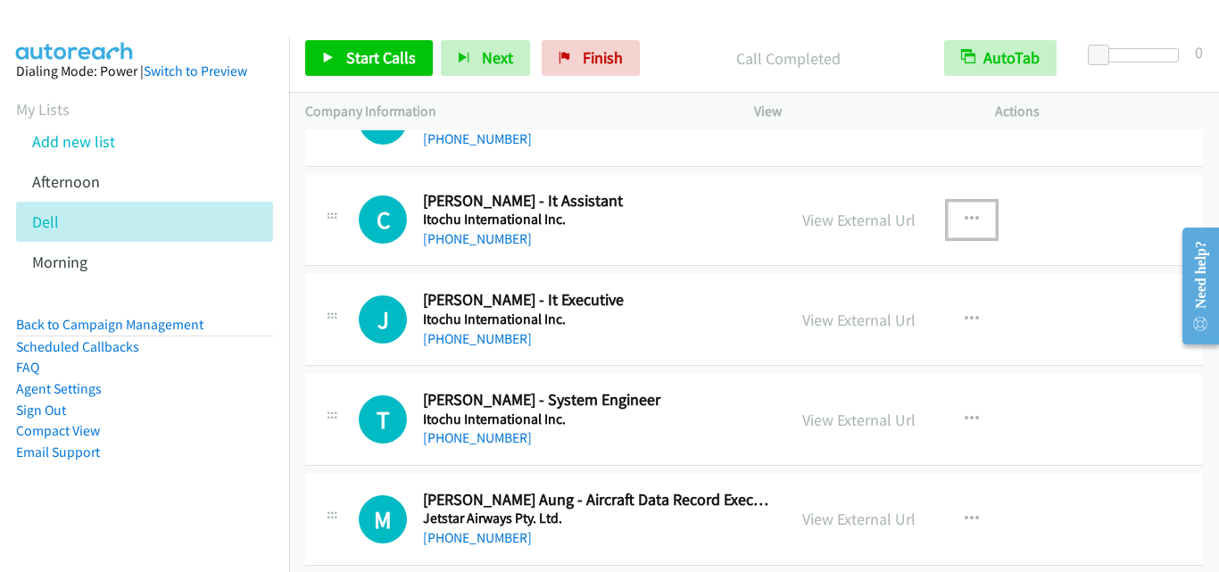
click at [968, 215] on icon "button" at bounding box center [972, 219] width 14 height 14
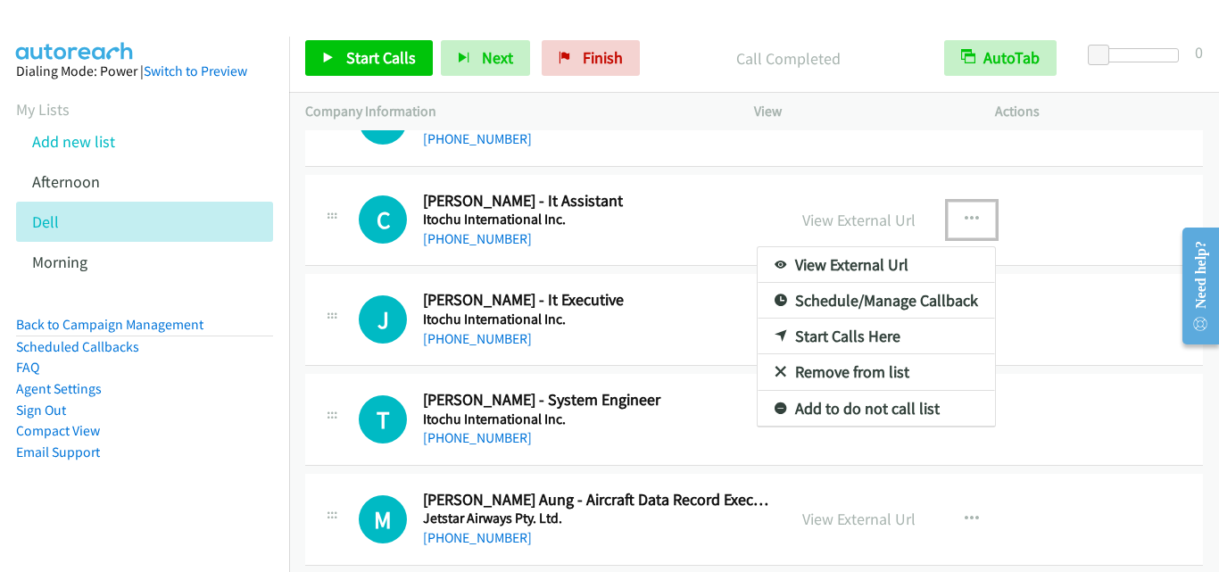
click at [887, 337] on link "Start Calls Here" at bounding box center [876, 337] width 237 height 36
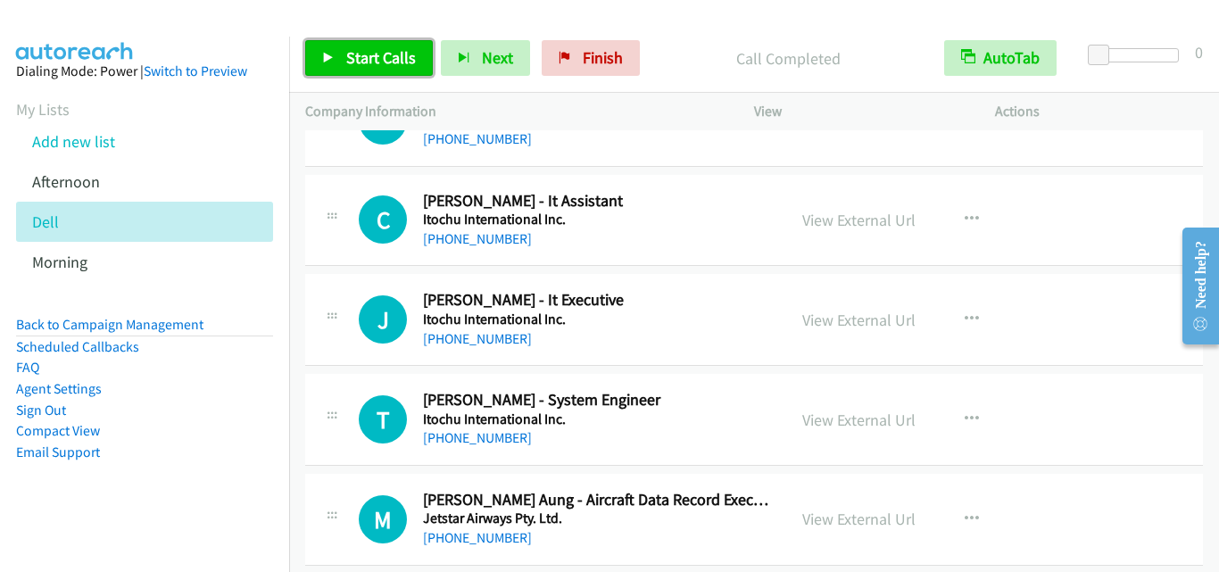
click at [330, 56] on icon at bounding box center [328, 59] width 12 height 12
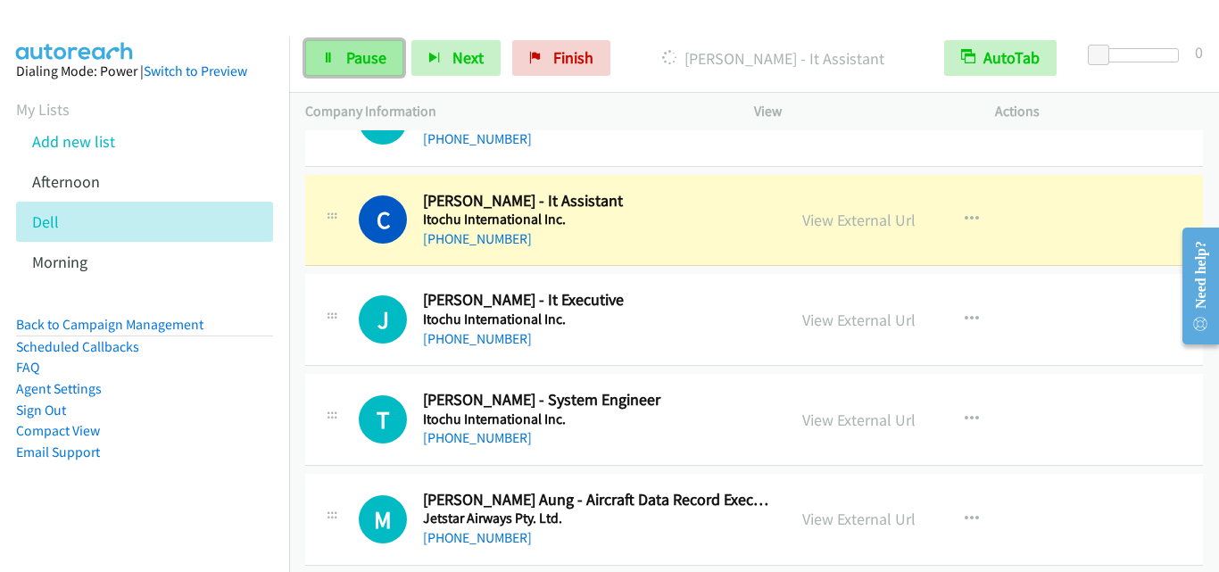
click at [362, 55] on span "Pause" at bounding box center [366, 57] width 40 height 21
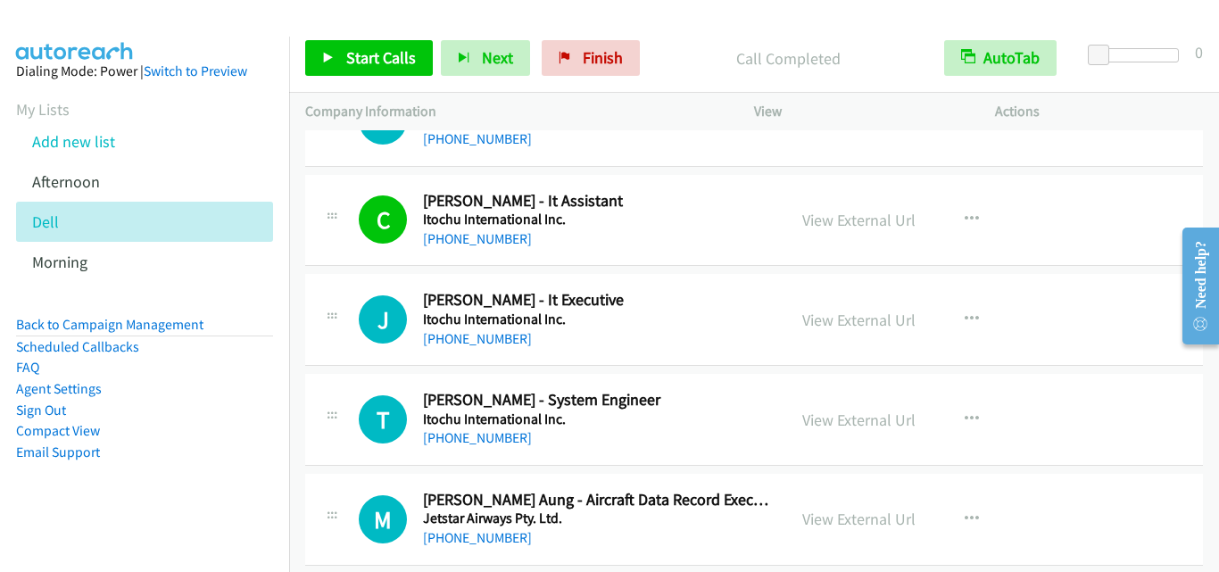
click at [349, 328] on div "J Callback Scheduled Joseph Ng - It Executive Itochu International Inc. Asia/Si…" at bounding box center [545, 319] width 449 height 59
click at [354, 67] on span "Start Calls" at bounding box center [381, 57] width 70 height 21
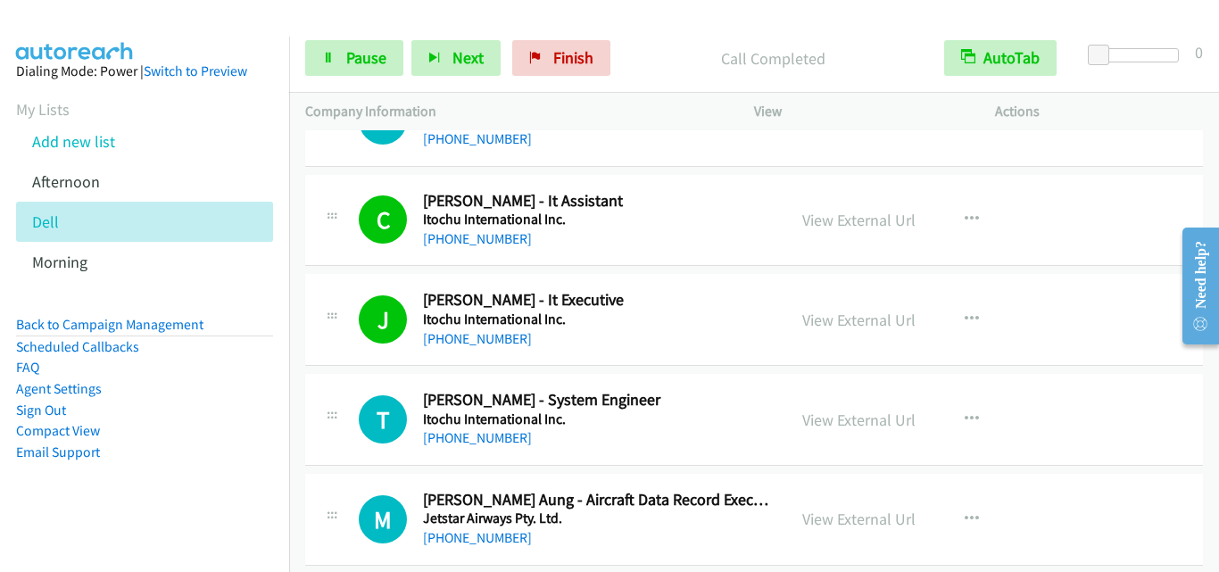
click at [355, 371] on td "T Callback Scheduled Tokutaka Ikemoto - System Engineer Itochu International In…" at bounding box center [754, 420] width 930 height 100
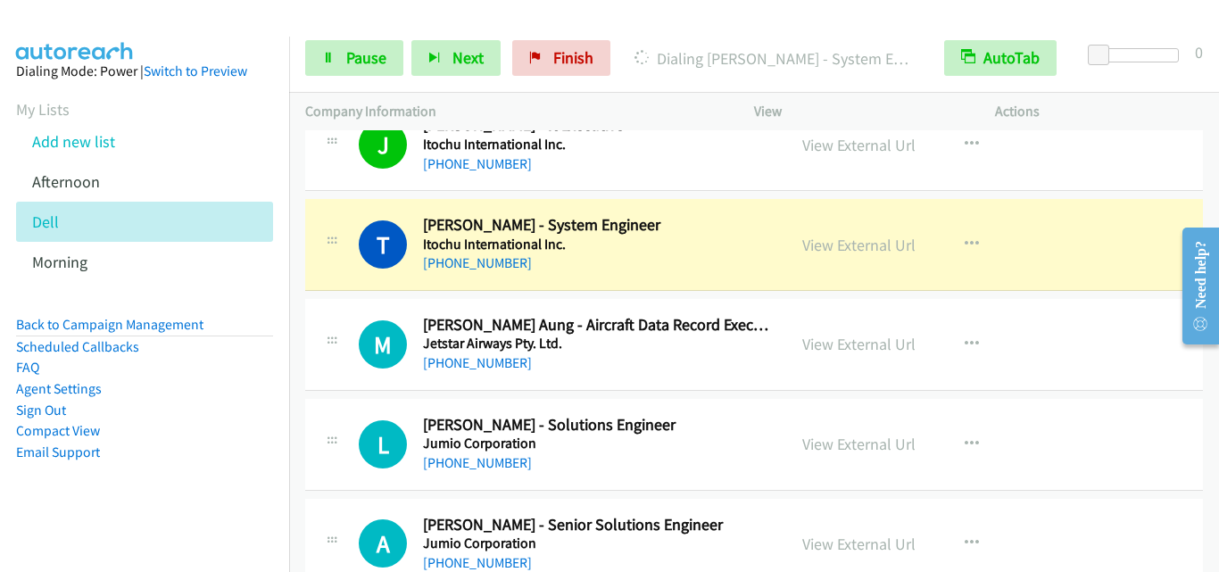
scroll to position [8124, 0]
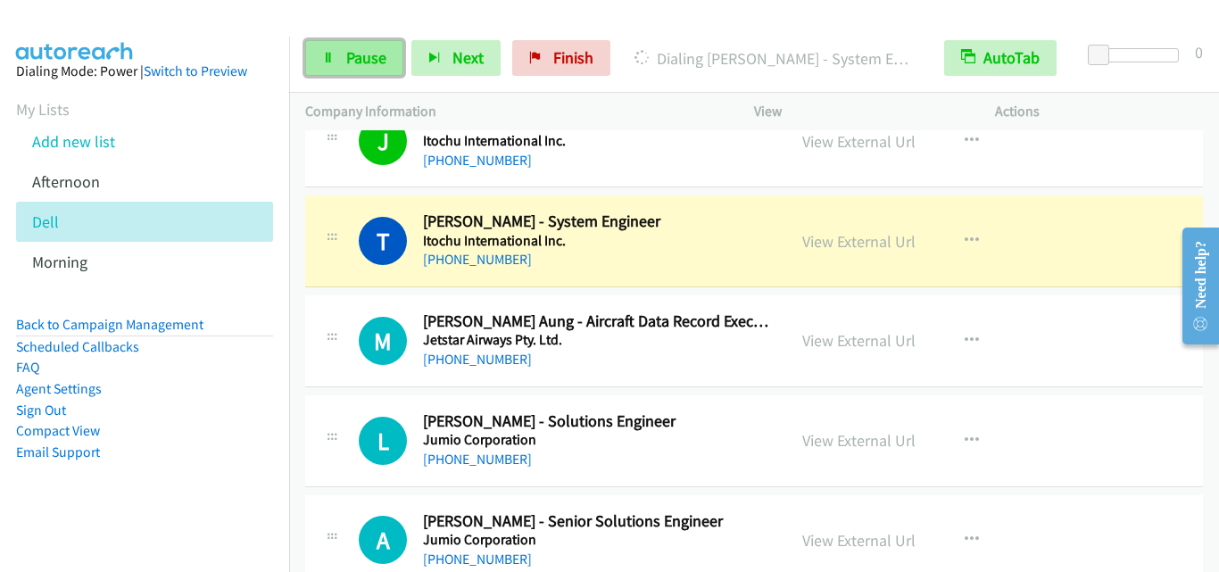
click at [337, 51] on link "Pause" at bounding box center [354, 58] width 98 height 36
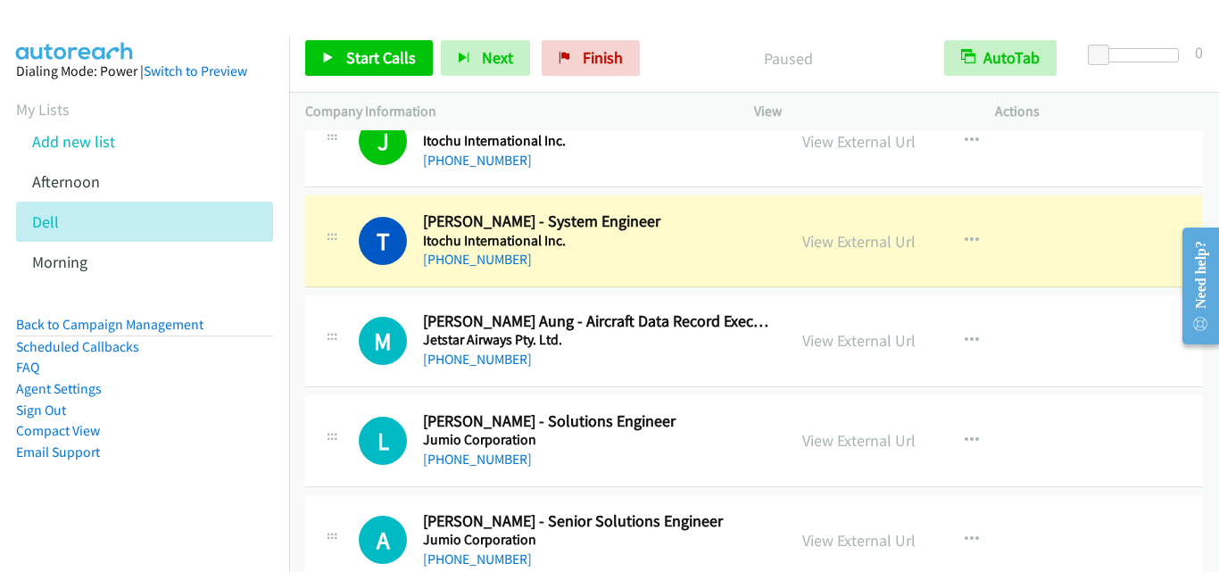
click at [366, 287] on div "T Callback Scheduled Tokutaka Ikemoto - System Engineer Itochu International In…" at bounding box center [754, 242] width 898 height 92
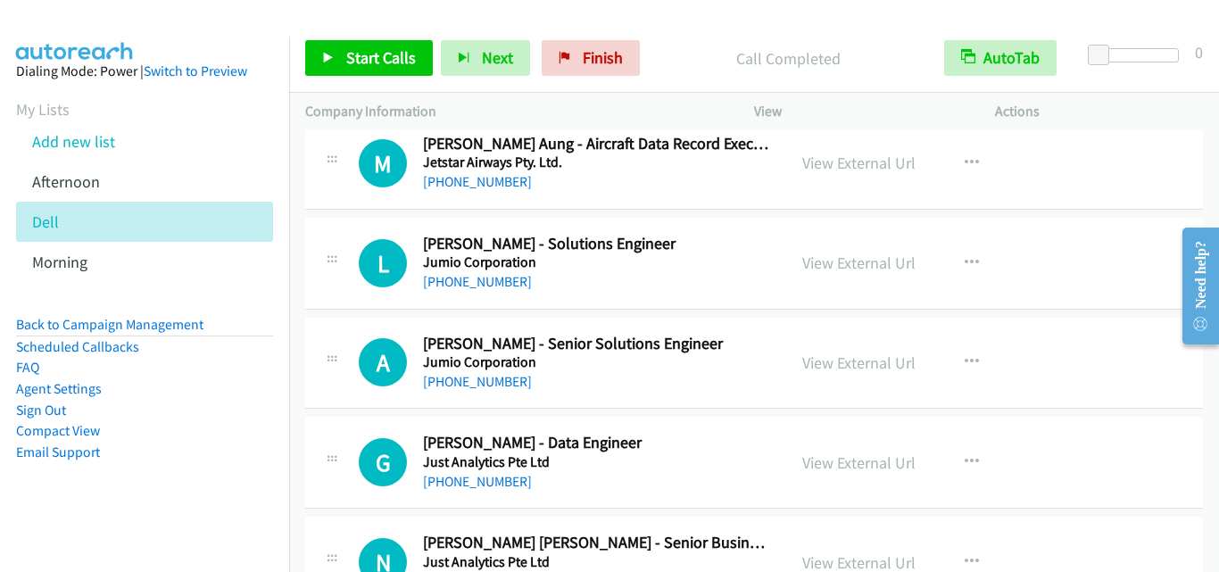
scroll to position [8302, 0]
click at [965, 258] on icon "button" at bounding box center [972, 262] width 14 height 14
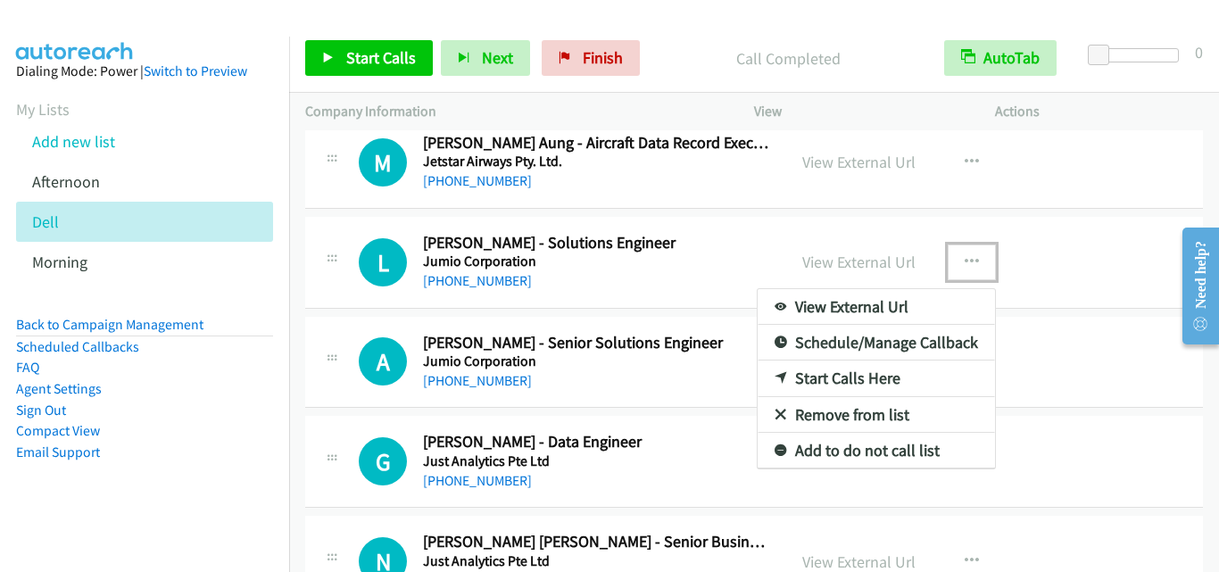
click at [865, 379] on link "Start Calls Here" at bounding box center [876, 379] width 237 height 36
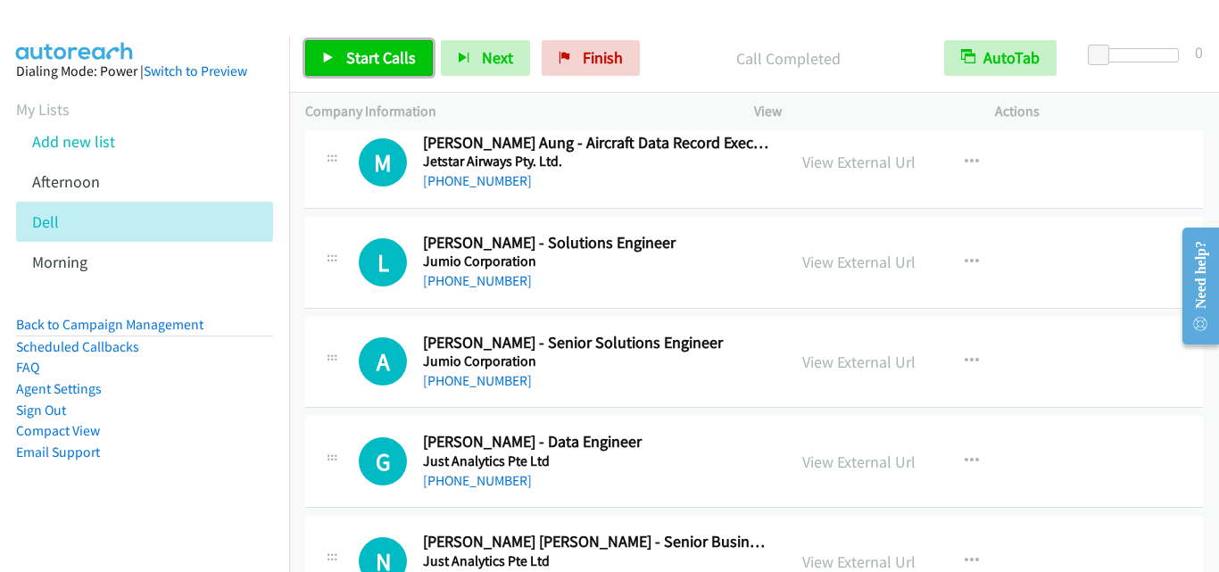
click at [365, 57] on span "Start Calls" at bounding box center [381, 57] width 70 height 21
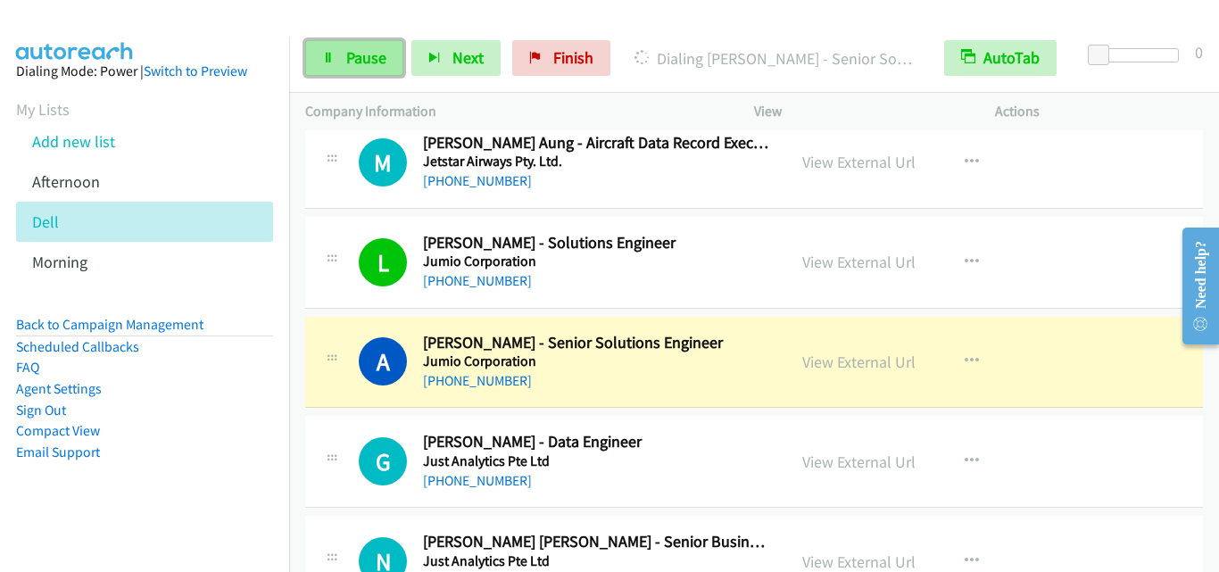
click at [336, 58] on link "Pause" at bounding box center [354, 58] width 98 height 36
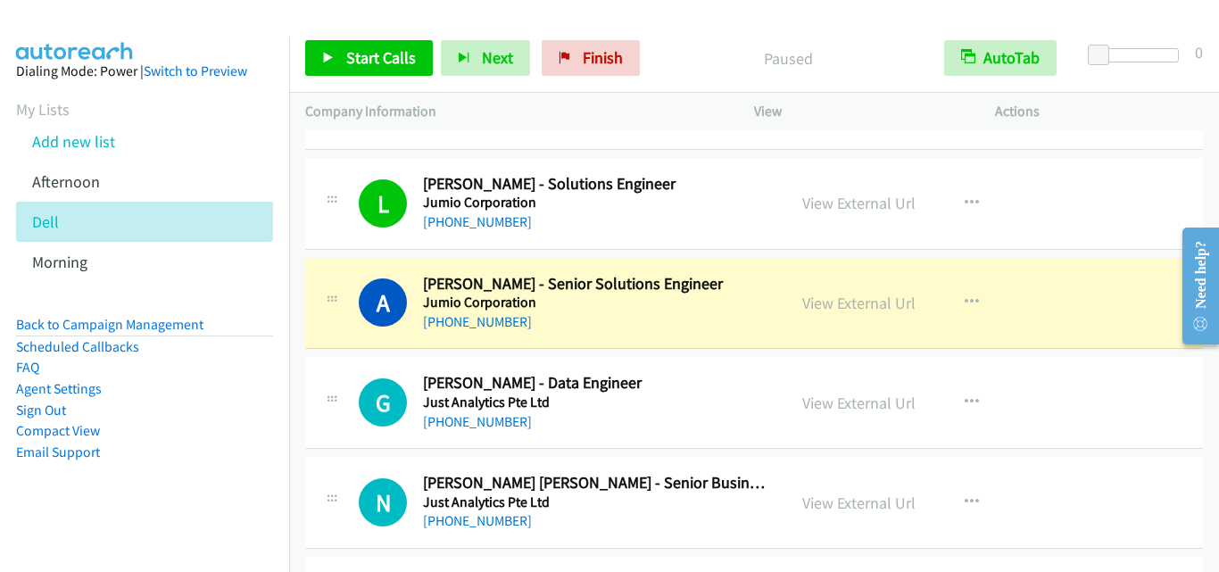
scroll to position [8481, 0]
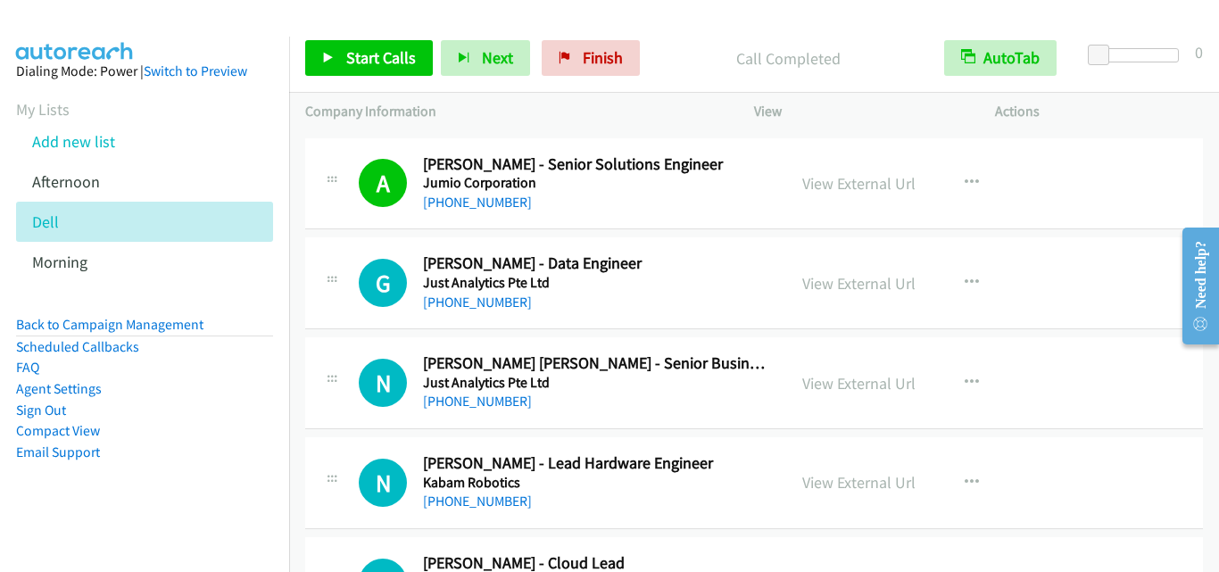
click at [362, 318] on div "G Callback Scheduled Grace Khoo - Data Engineer Just Analytics Pte Ltd Asia/Sin…" at bounding box center [754, 283] width 898 height 92
click at [391, 55] on span "Start Calls" at bounding box center [381, 57] width 70 height 21
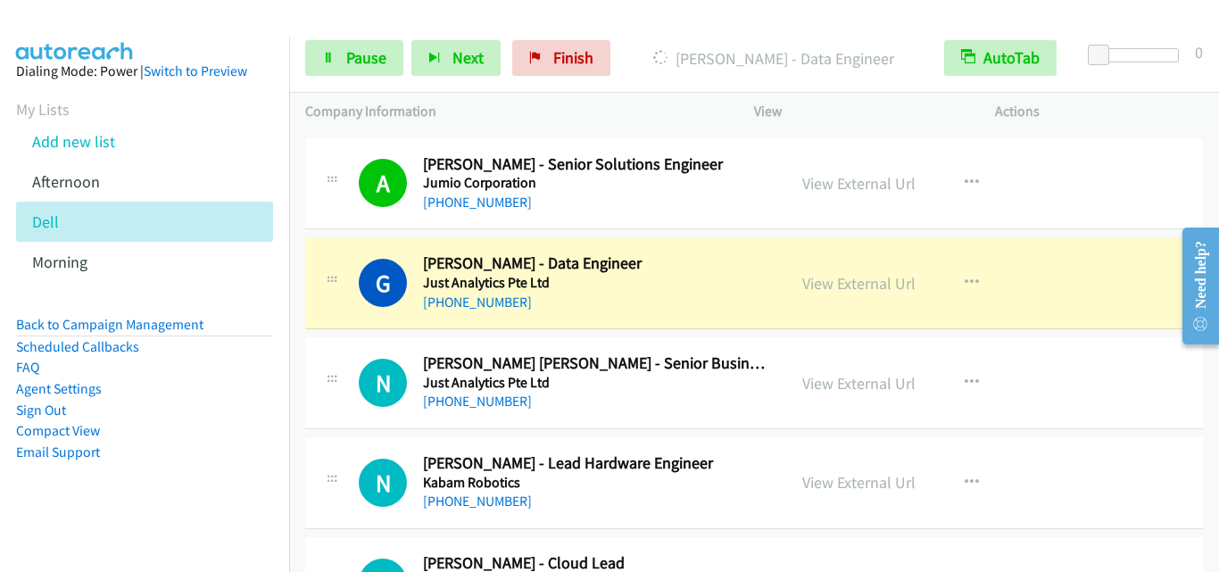
click at [329, 337] on div "N Callback Scheduled Narasimha Raju Datla - Senior Business Intelligence Consul…" at bounding box center [754, 383] width 898 height 92
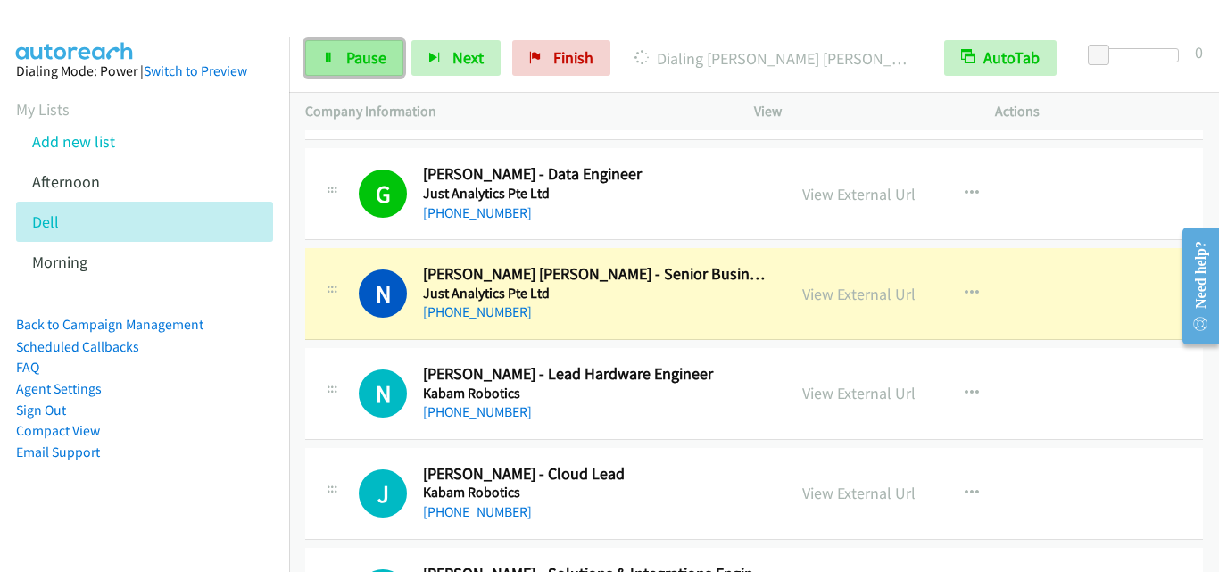
click at [348, 52] on span "Pause" at bounding box center [366, 57] width 40 height 21
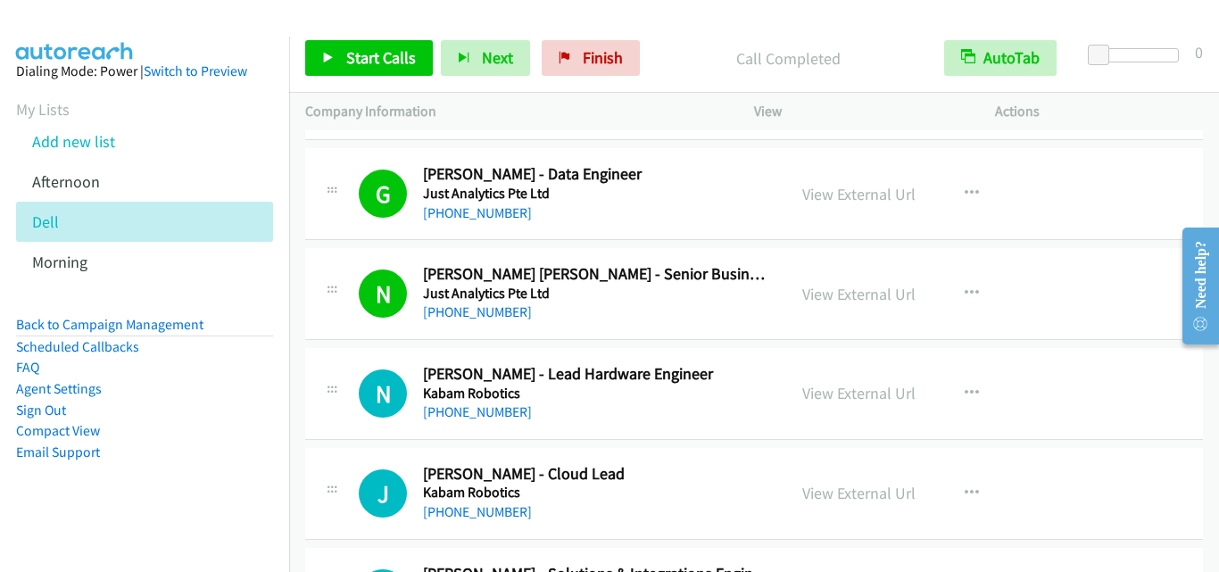
click at [326, 293] on icon at bounding box center [331, 292] width 21 height 9
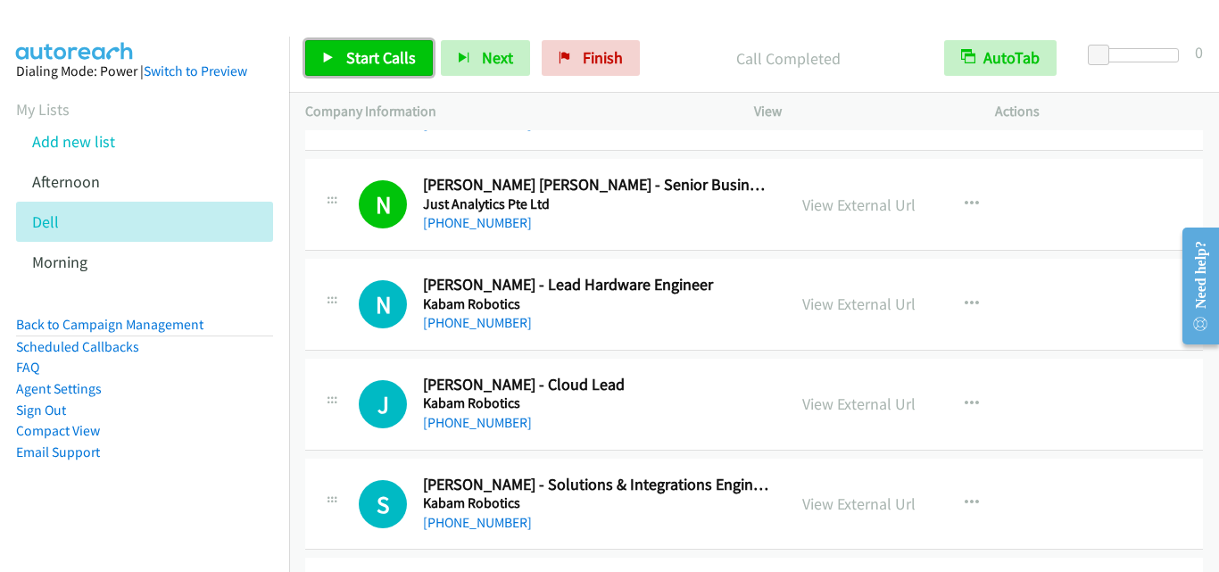
click at [355, 69] on link "Start Calls" at bounding box center [369, 58] width 128 height 36
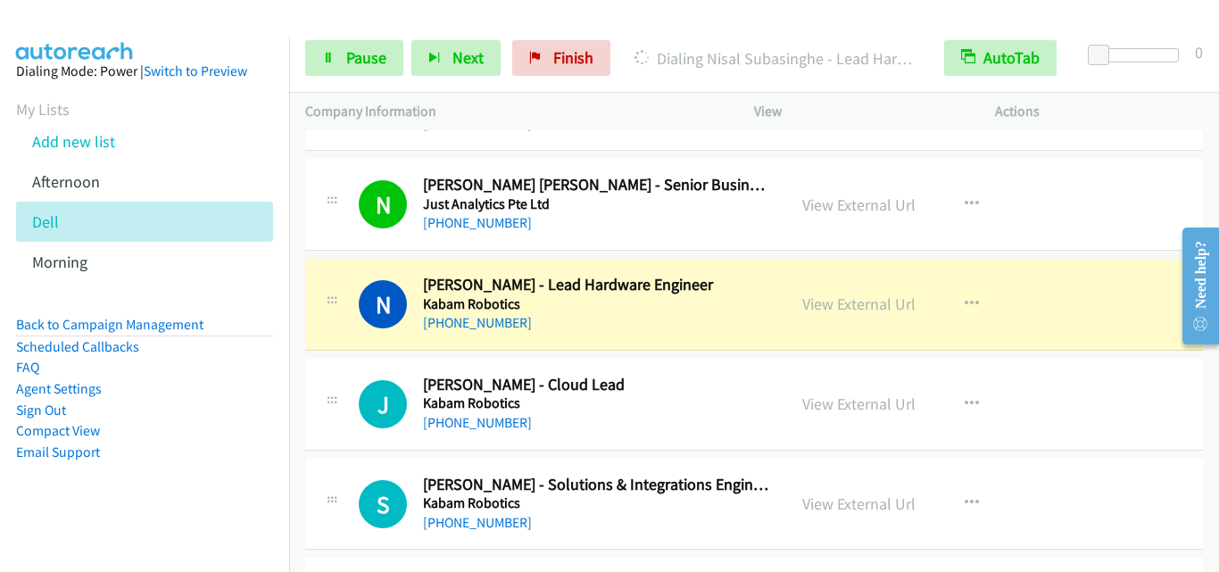
click at [313, 320] on div "N Callback Scheduled Nisal Subasinghe - Lead Hardware Engineer Kabam Robotics A…" at bounding box center [545, 304] width 481 height 59
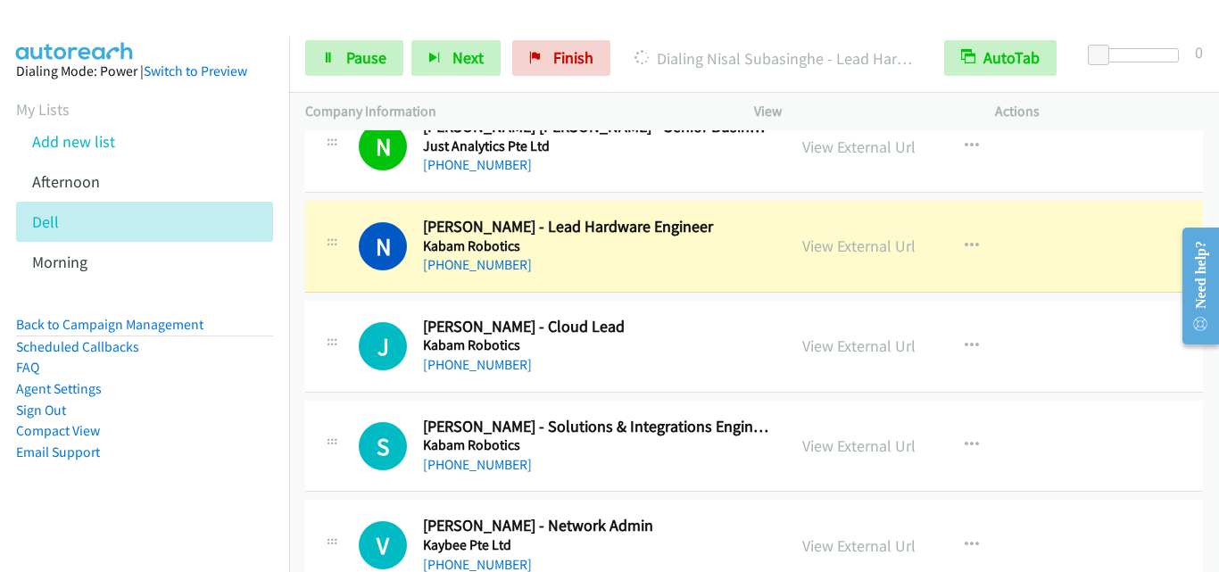
scroll to position [8749, 0]
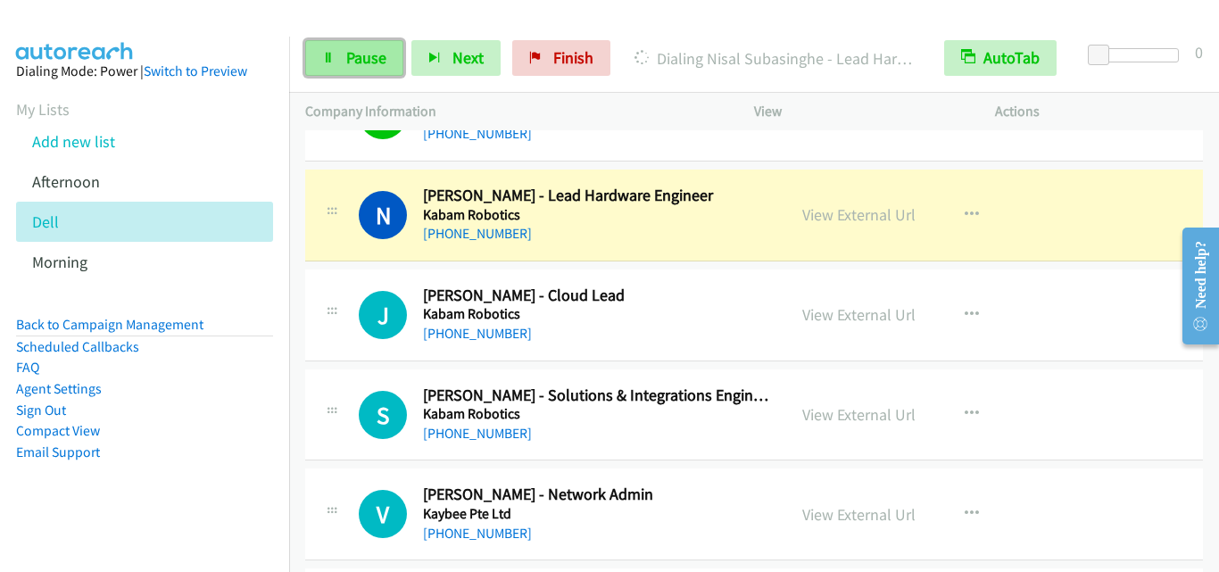
click at [356, 59] on span "Pause" at bounding box center [366, 57] width 40 height 21
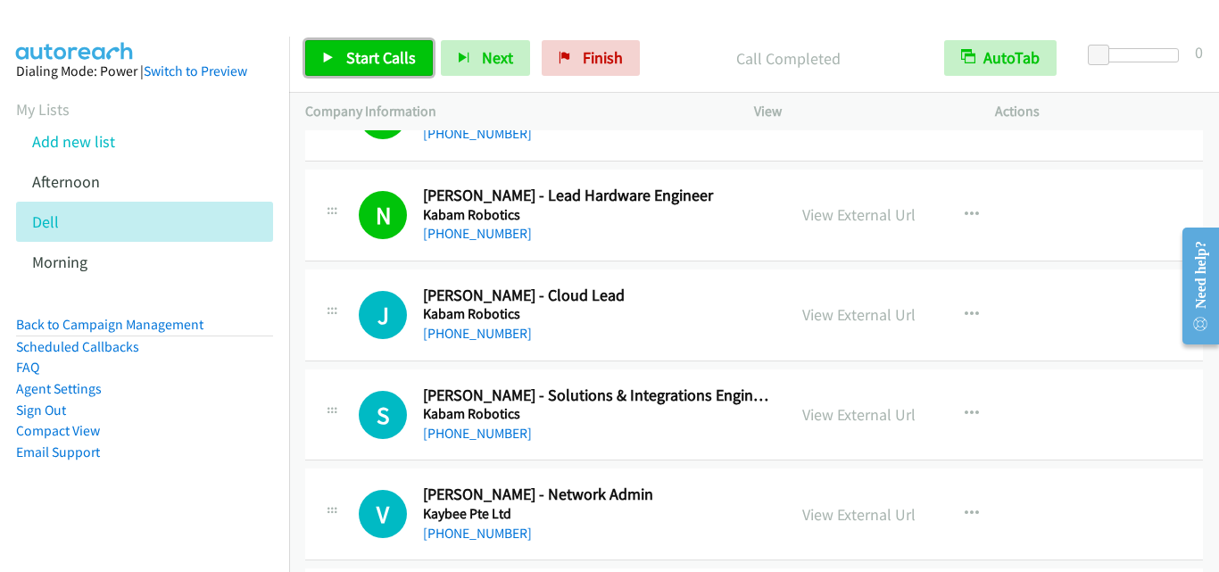
click at [337, 62] on link "Start Calls" at bounding box center [369, 58] width 128 height 36
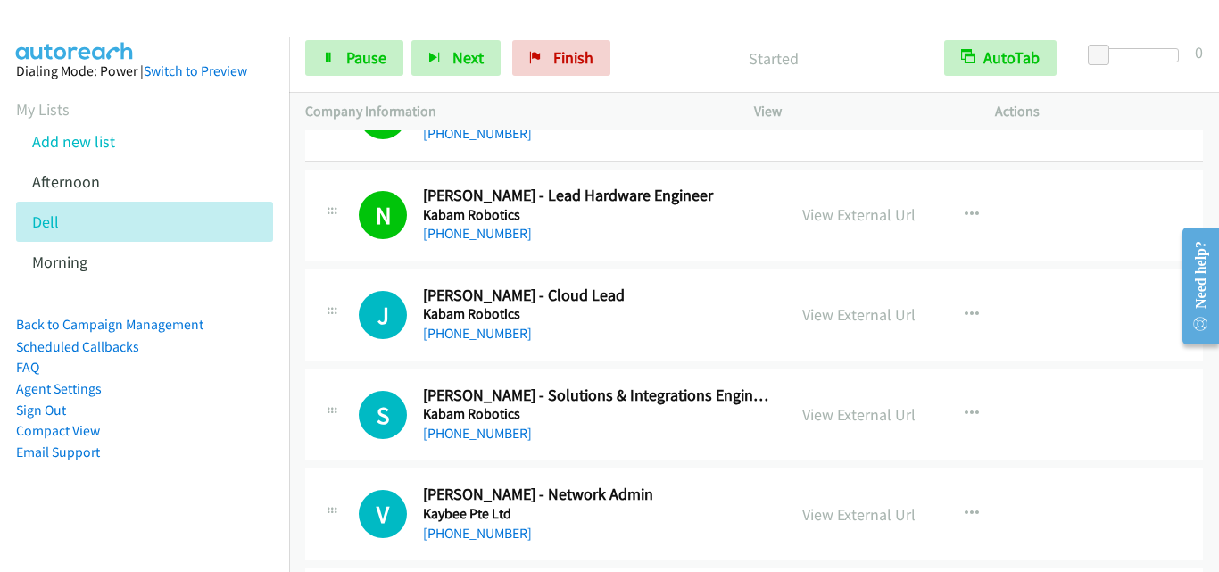
click at [356, 295] on div "J Callback Scheduled Jaseel Haris - Cloud Lead Kabam Robotics Asia/Singapore +6…" at bounding box center [545, 315] width 449 height 59
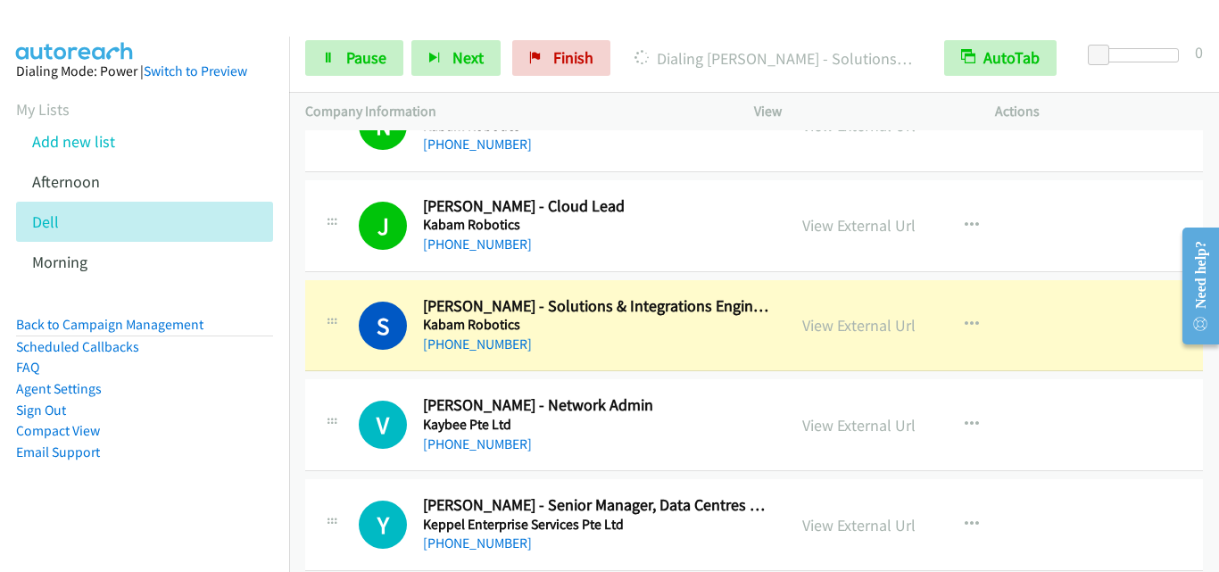
click at [352, 293] on div "S Callback Scheduled Samy Devan - Solutions & Integrations Engineer Kabam Robot…" at bounding box center [754, 326] width 898 height 92
click at [371, 61] on span "Pause" at bounding box center [366, 57] width 40 height 21
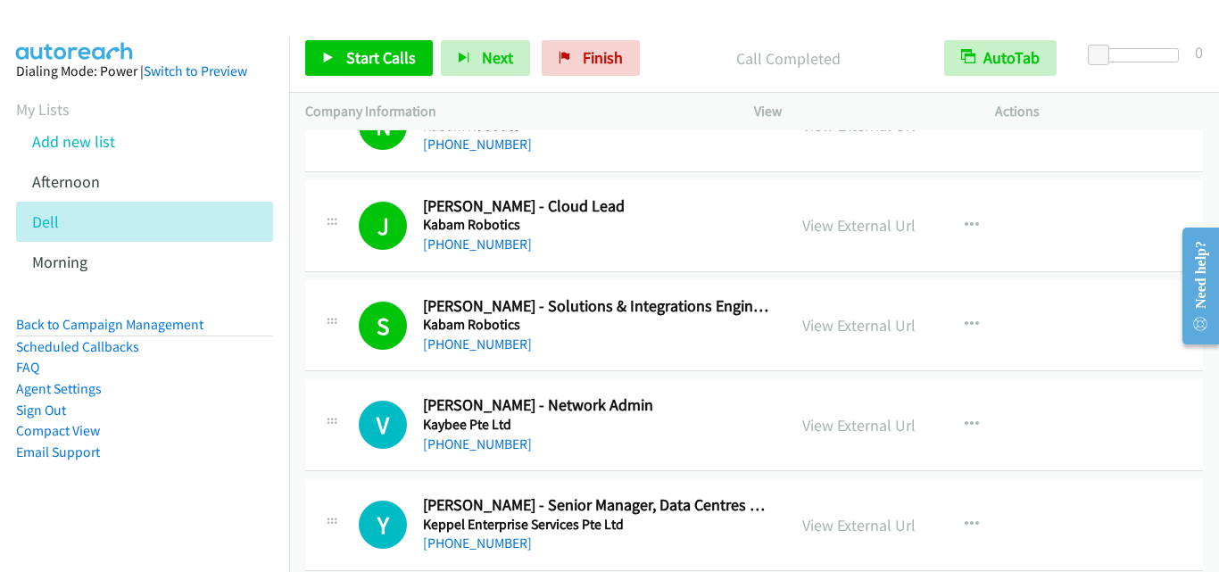
click at [329, 370] on div "S Callback Scheduled Samy Devan - Solutions & Integrations Engineer Kabam Robot…" at bounding box center [754, 326] width 898 height 92
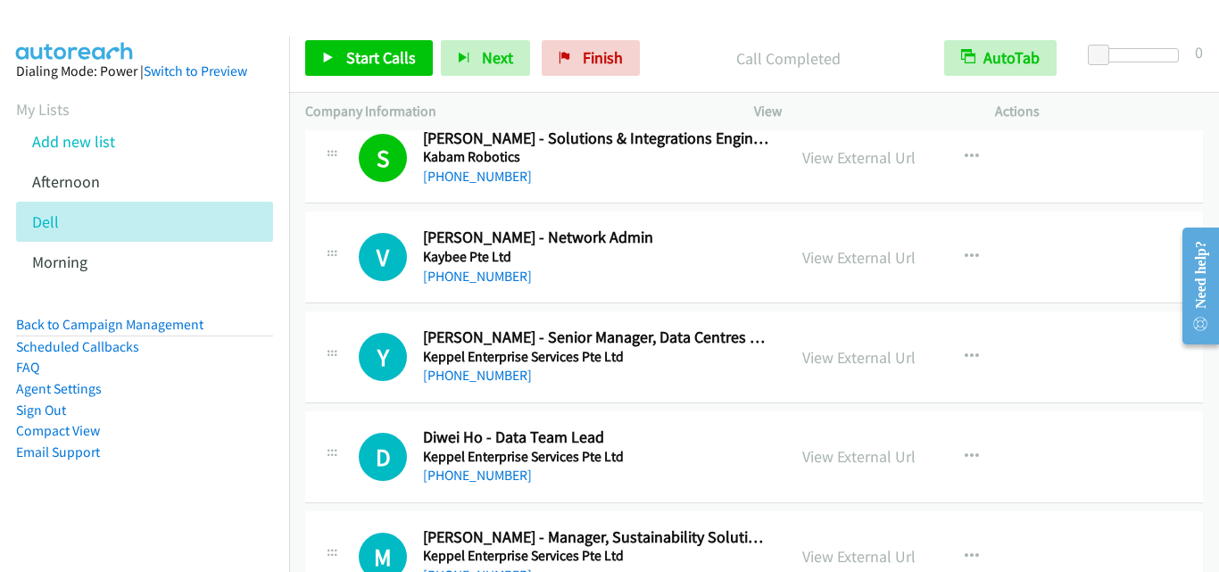
scroll to position [9016, 0]
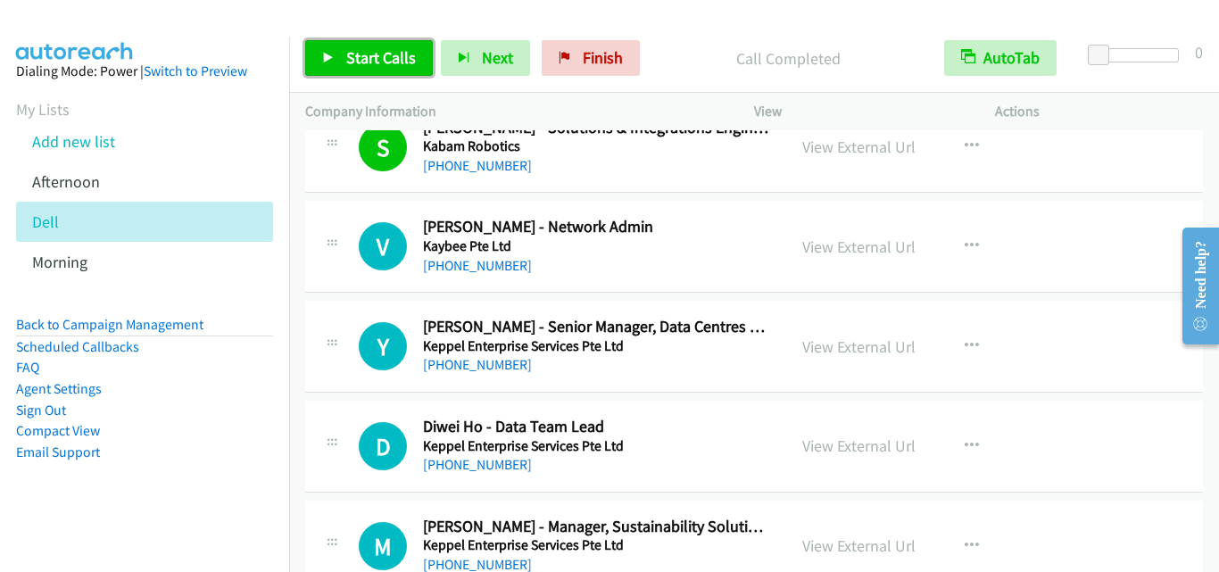
click at [374, 62] on span "Start Calls" at bounding box center [381, 57] width 70 height 21
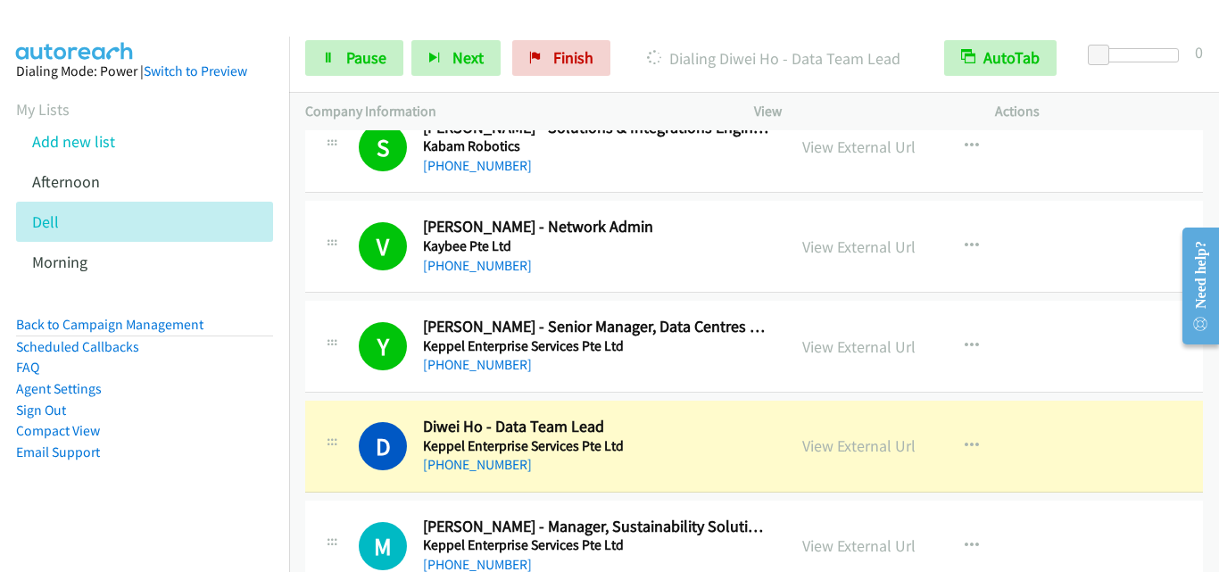
click at [357, 365] on div "Y Callback Scheduled Yu Yun Tan - Senior Manager, Data Centres And Networks Kep…" at bounding box center [545, 346] width 449 height 59
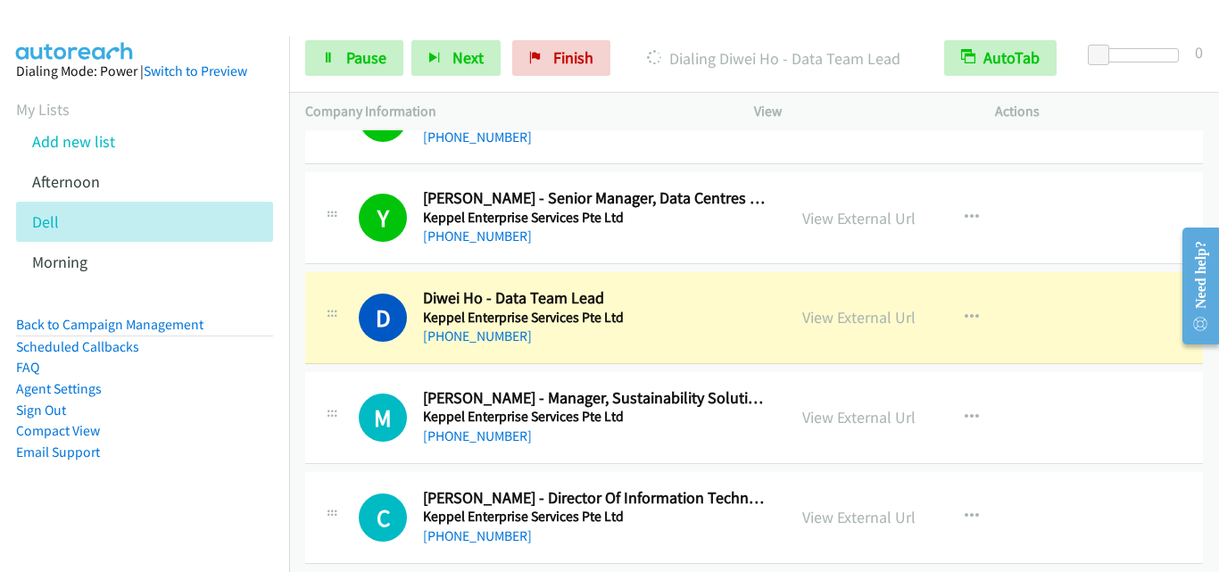
scroll to position [9195, 0]
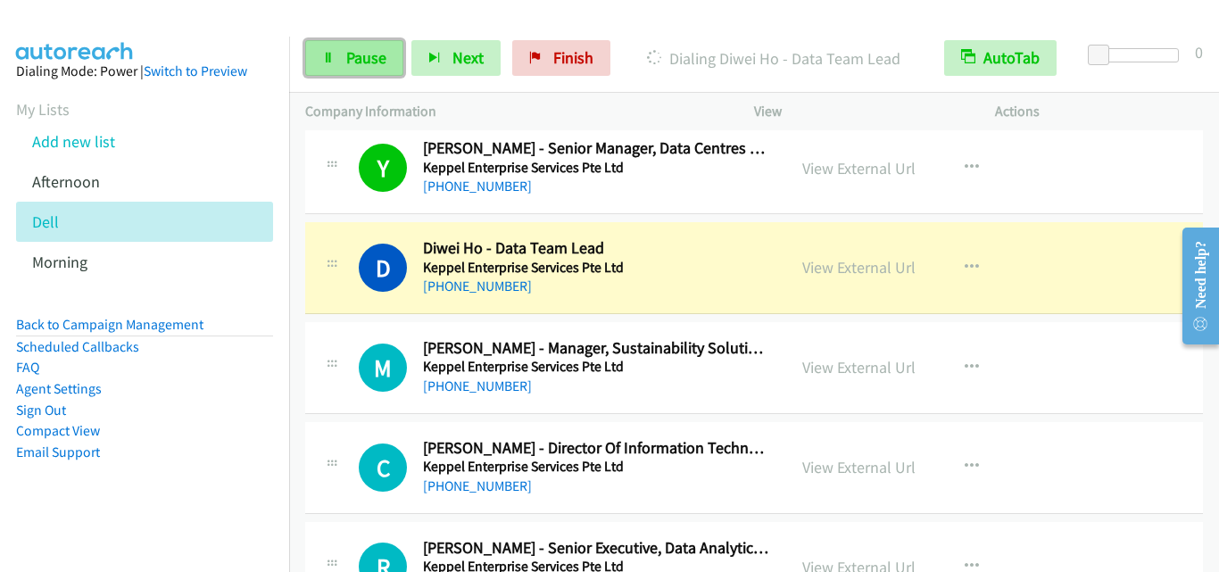
click at [351, 53] on span "Pause" at bounding box center [366, 57] width 40 height 21
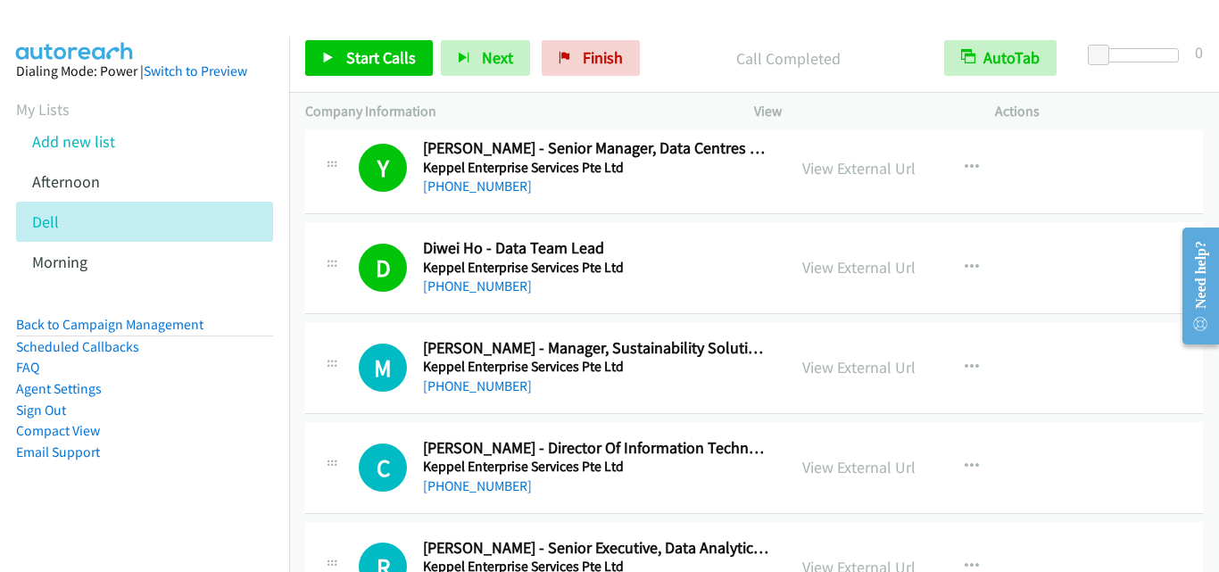
click at [335, 347] on div at bounding box center [331, 362] width 21 height 48
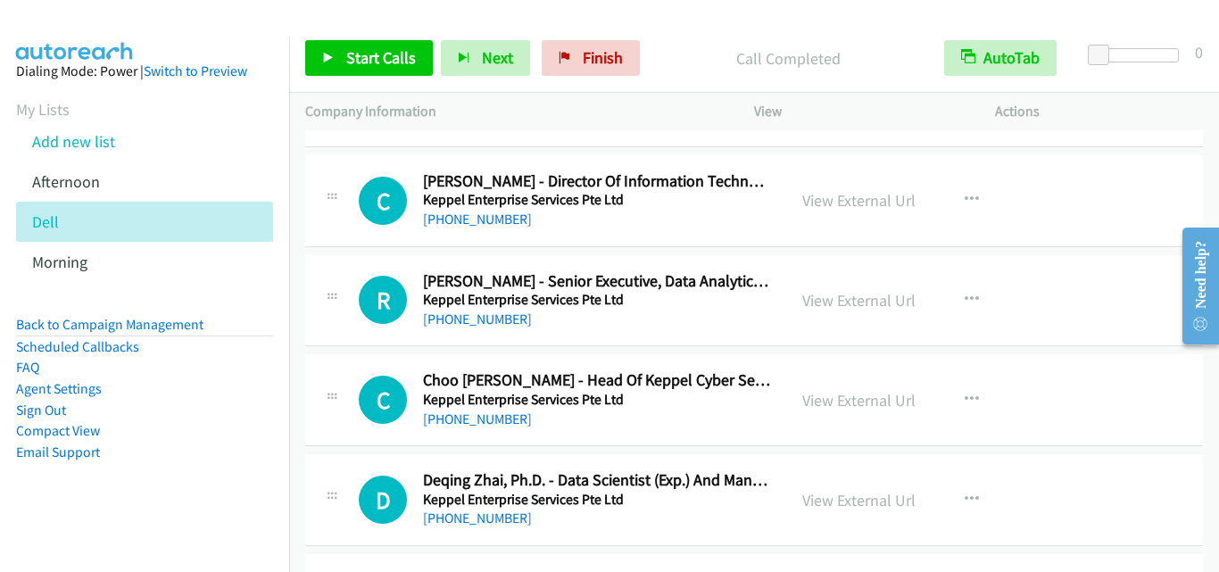
scroll to position [9463, 0]
click at [965, 195] on icon "button" at bounding box center [972, 199] width 14 height 14
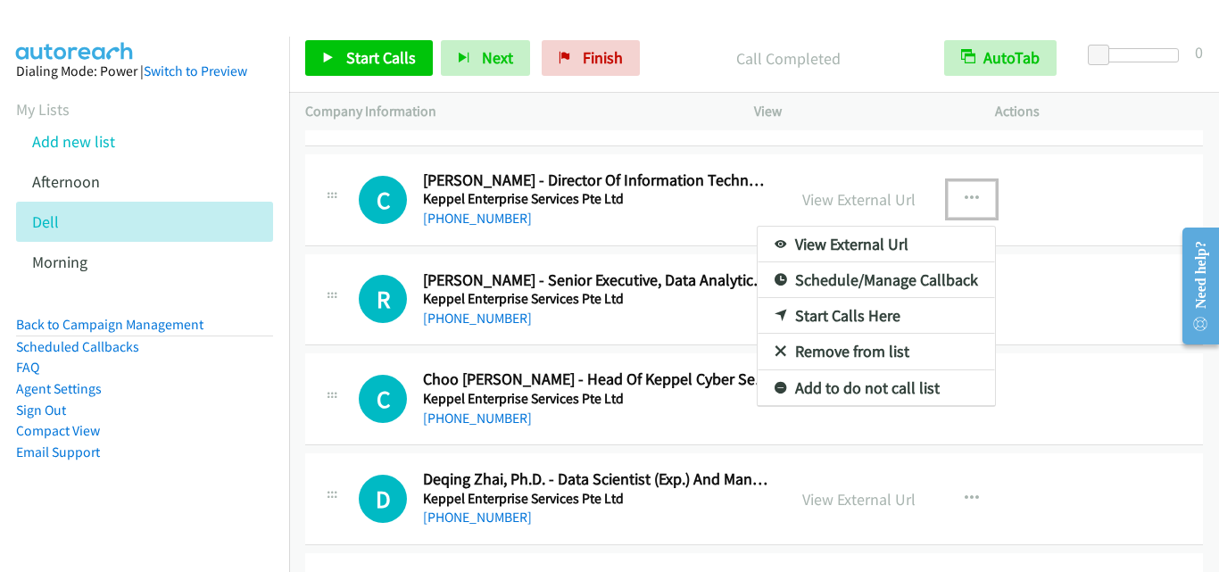
click at [878, 316] on link "Start Calls Here" at bounding box center [876, 316] width 237 height 36
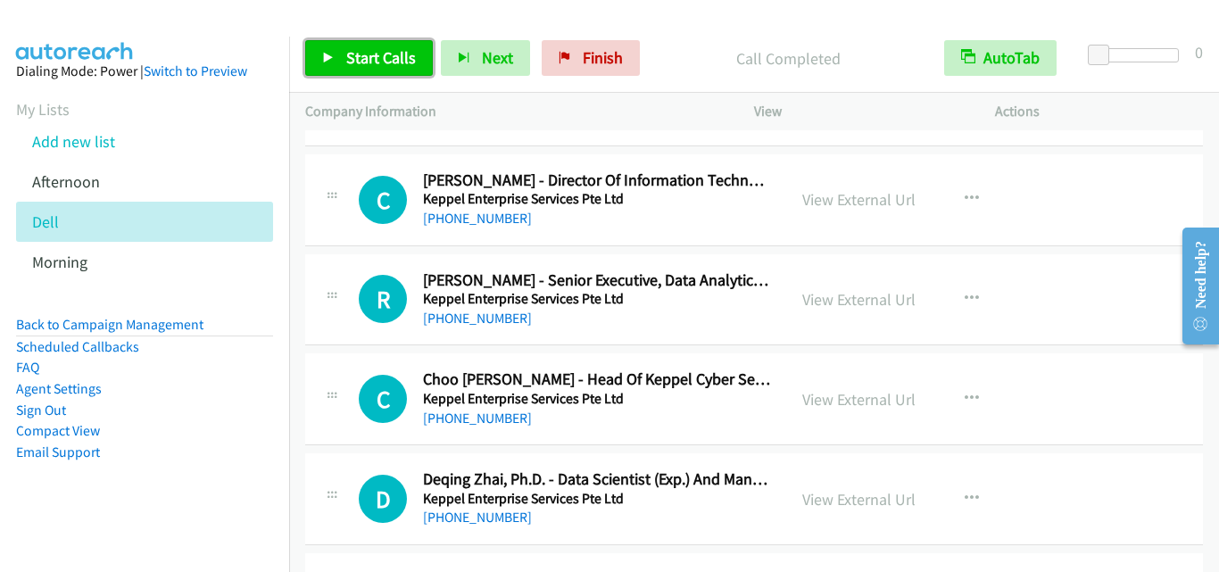
click at [334, 49] on link "Start Calls" at bounding box center [369, 58] width 128 height 36
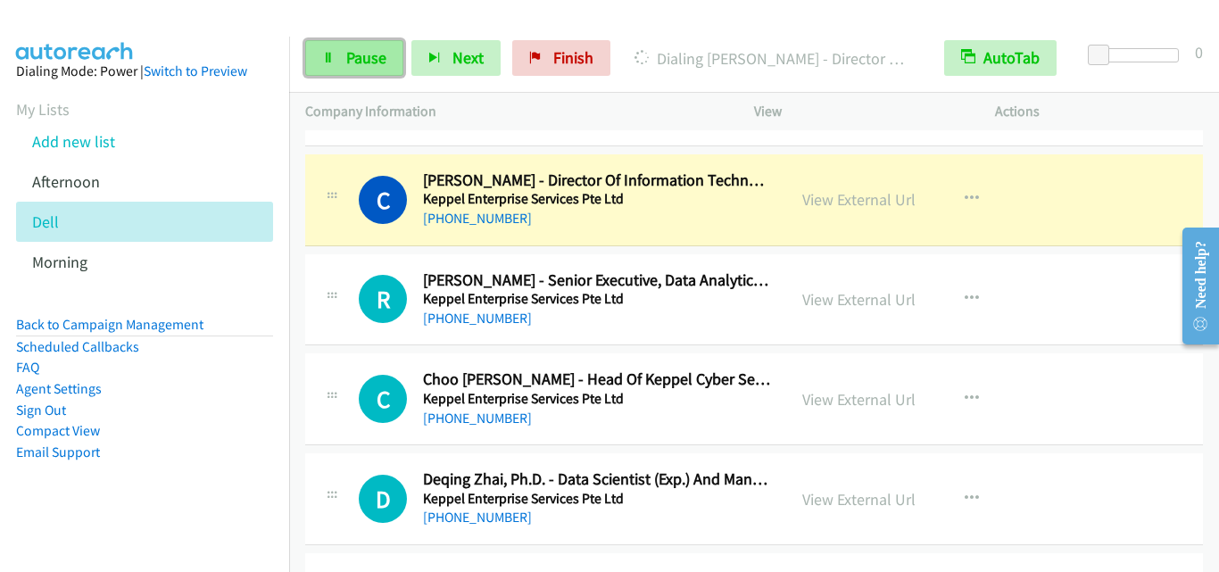
click at [355, 58] on span "Pause" at bounding box center [366, 57] width 40 height 21
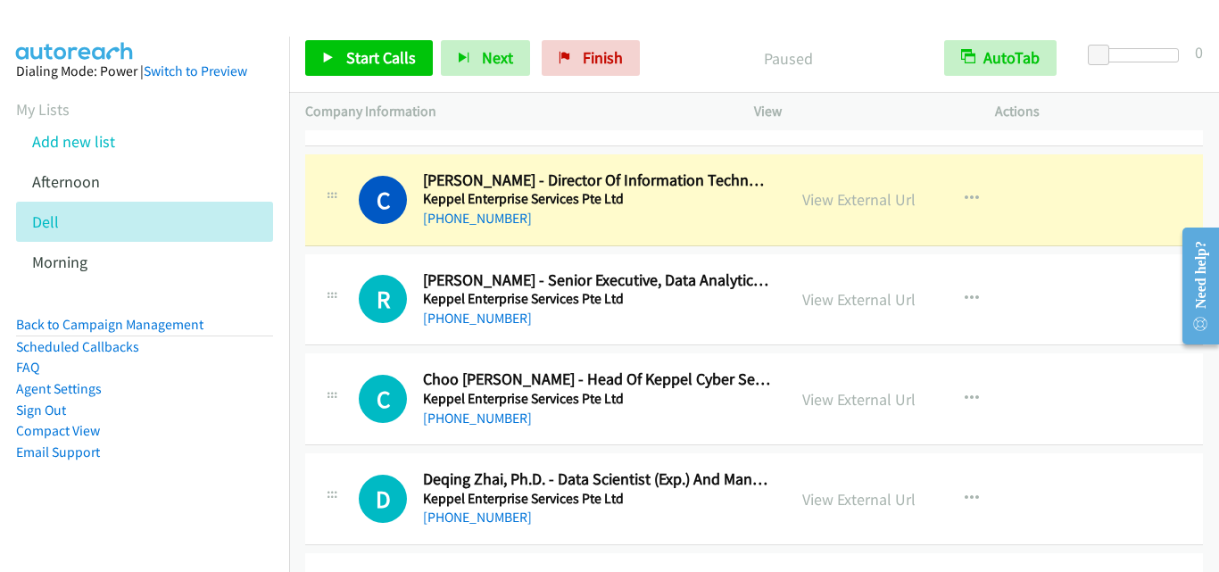
click at [309, 324] on div "R Callback Scheduled Reuben Wee - Senior Executive, Data Analytics And Automati…" at bounding box center [545, 299] width 481 height 59
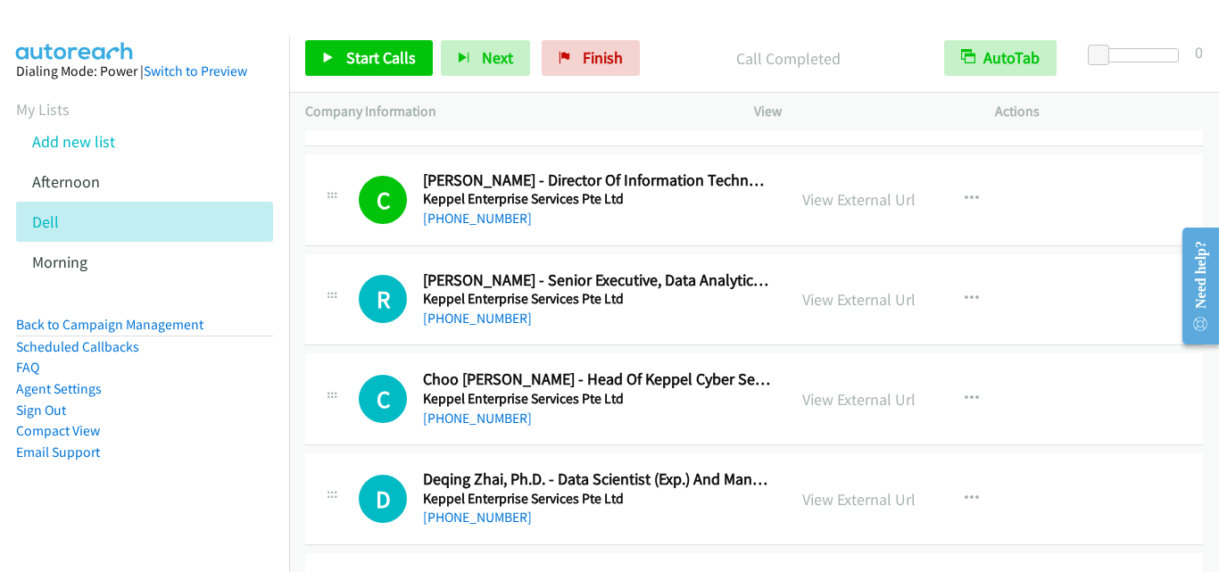
click at [322, 318] on div at bounding box center [331, 294] width 21 height 48
click at [383, 59] on span "Start Calls" at bounding box center [381, 57] width 70 height 21
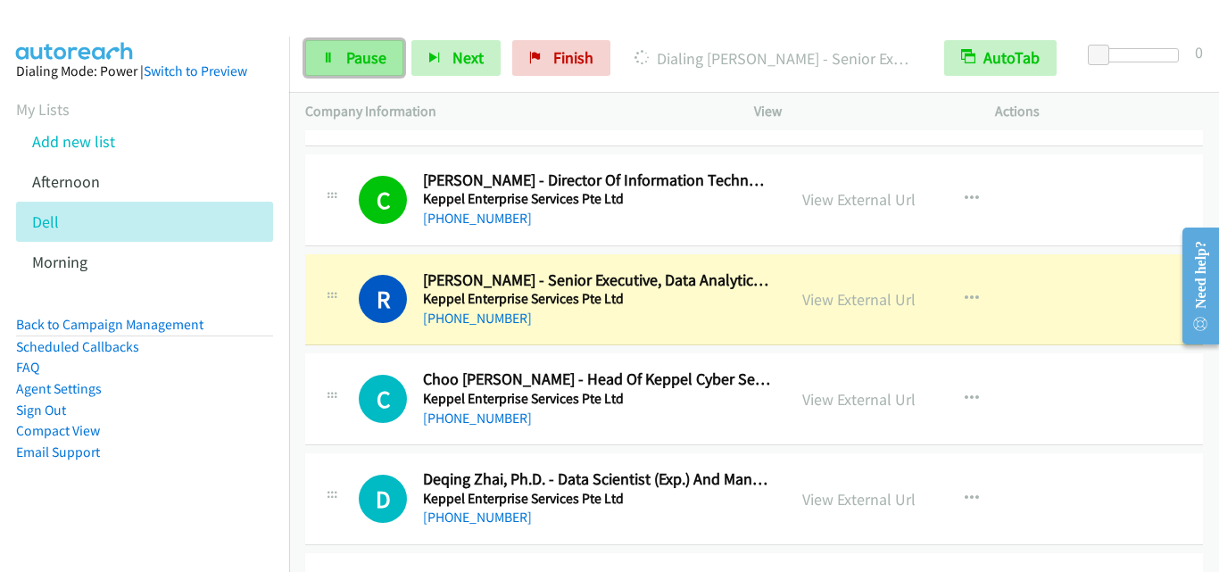
click at [373, 69] on link "Pause" at bounding box center [354, 58] width 98 height 36
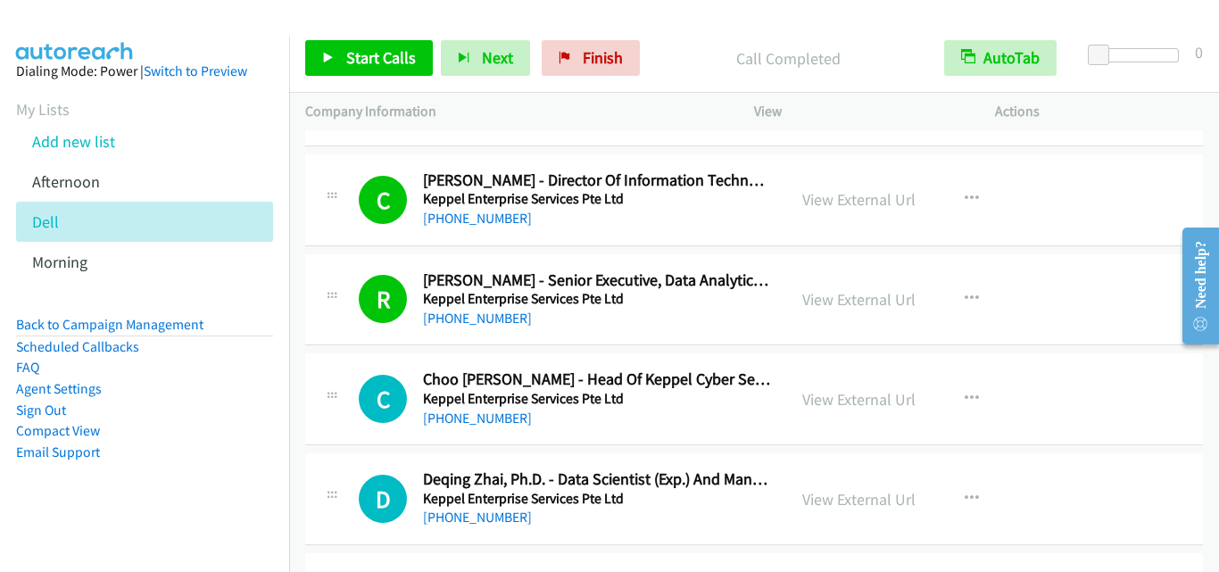
click at [352, 362] on div "C Callback Scheduled Choo Fai Cheong - Head Of Keppel Cyber Security Centre Kep…" at bounding box center [754, 400] width 898 height 92
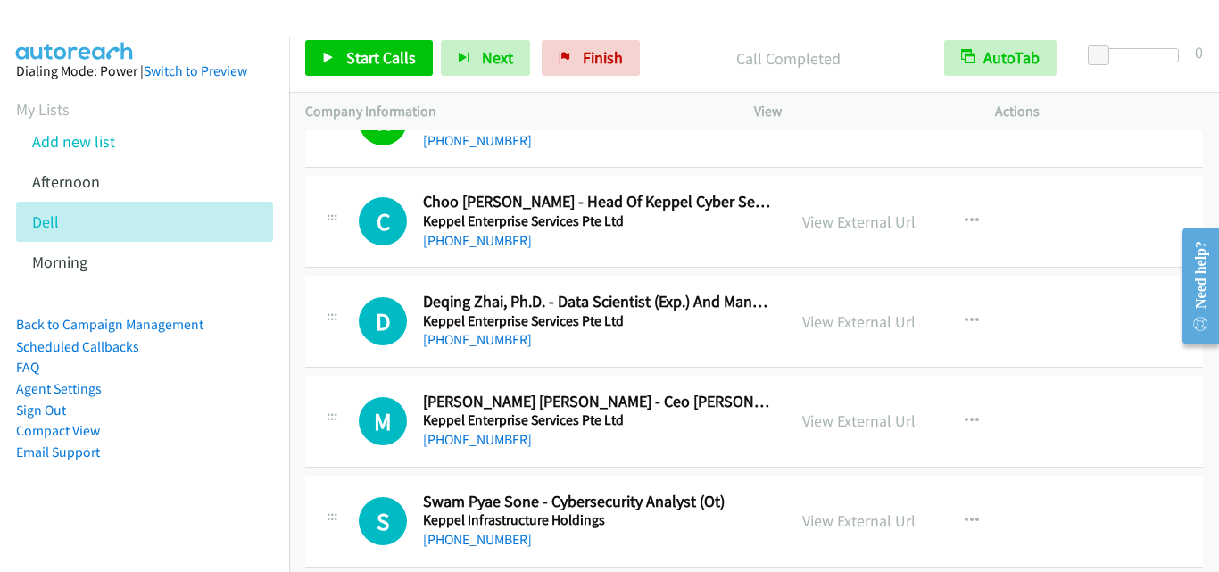
scroll to position [9641, 0]
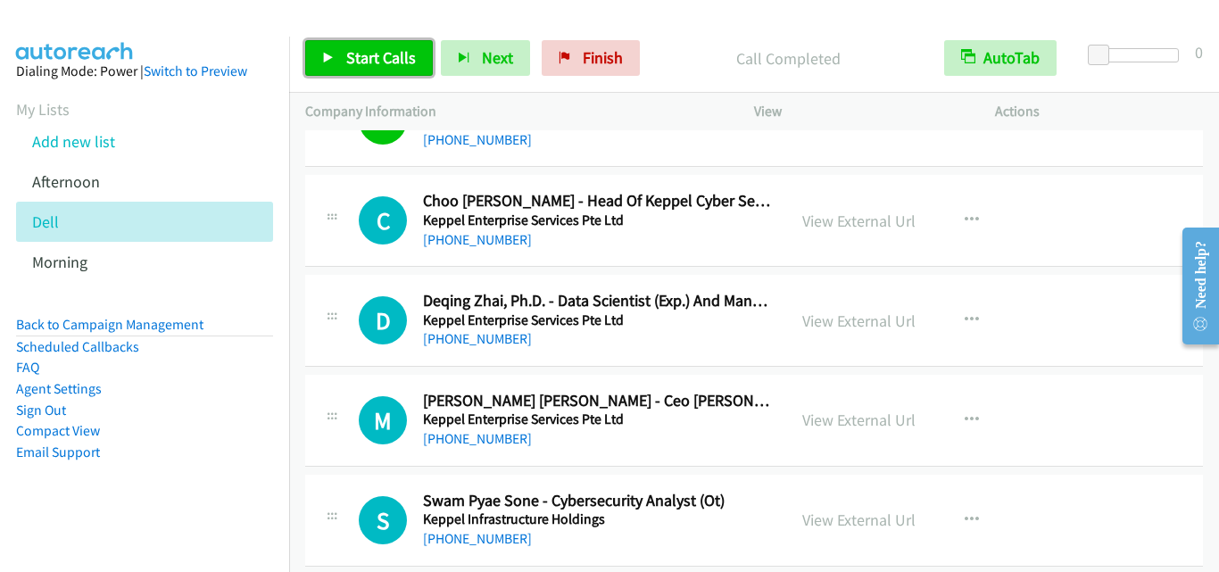
click at [354, 56] on span "Start Calls" at bounding box center [381, 57] width 70 height 21
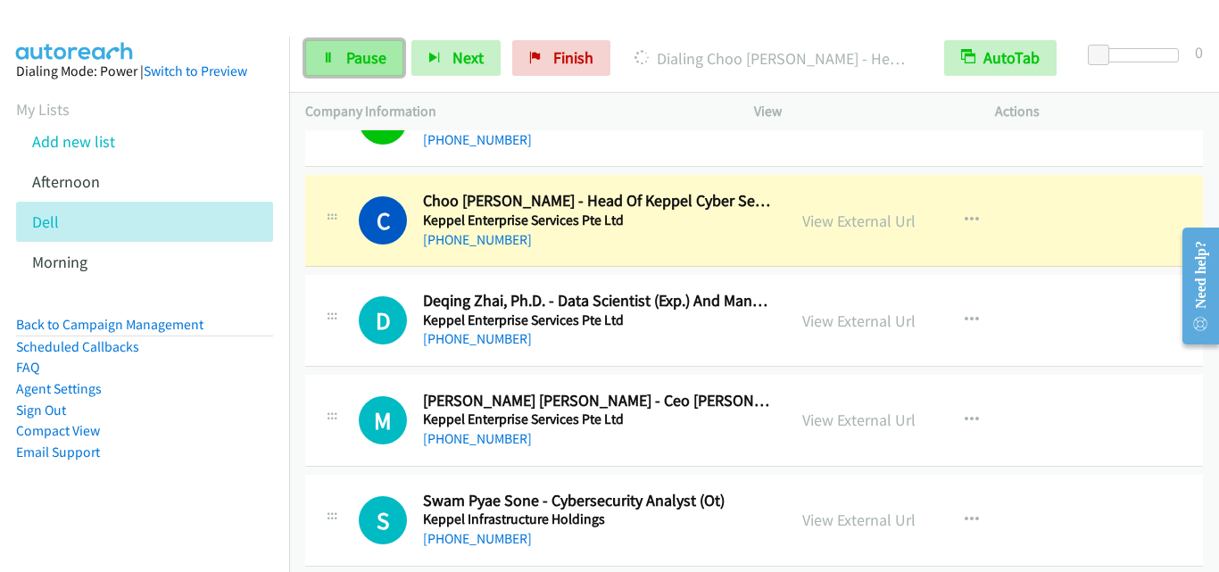
click at [333, 59] on icon at bounding box center [328, 59] width 12 height 12
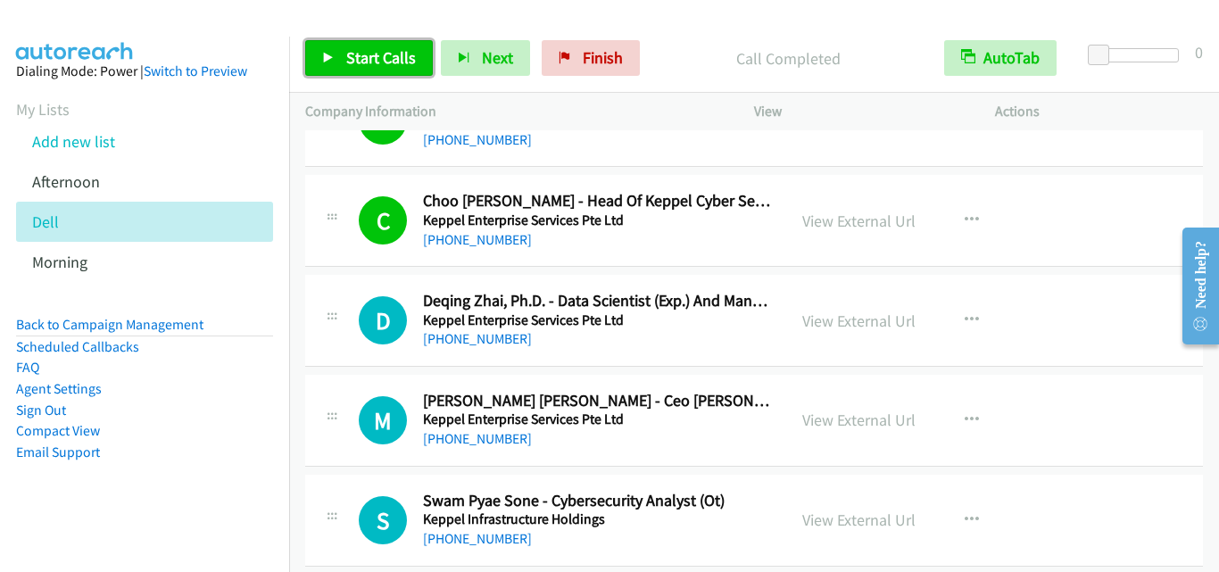
click at [382, 46] on link "Start Calls" at bounding box center [369, 58] width 128 height 36
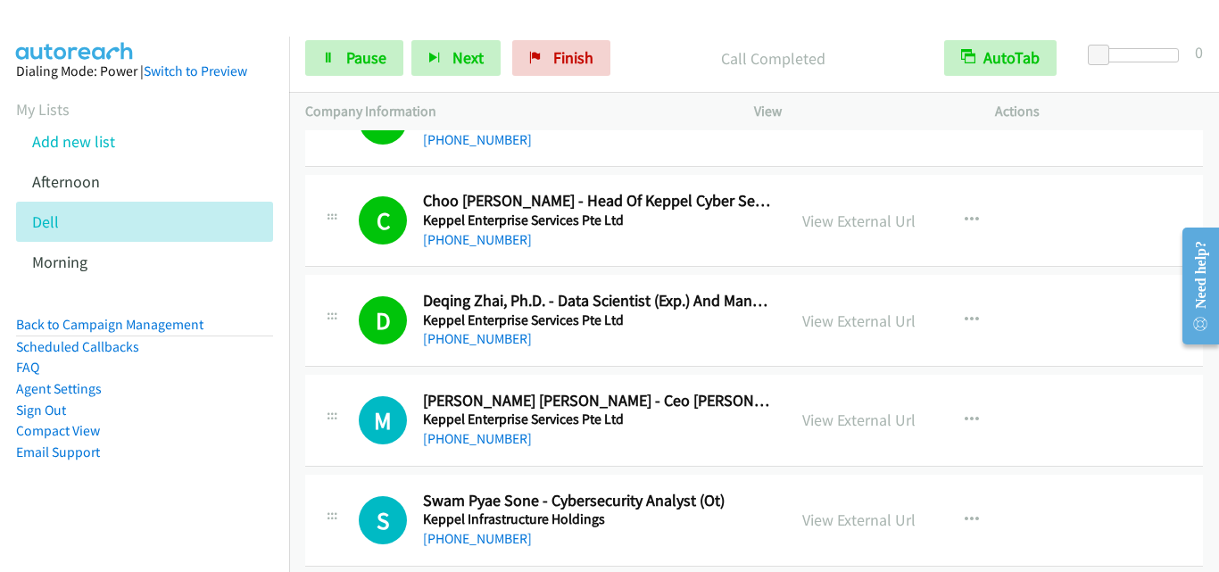
click at [358, 277] on div "D Callback Scheduled Deqing Zhai, Ph.D. - Data Scientist (Exp.) And Manager At …" at bounding box center [754, 321] width 898 height 92
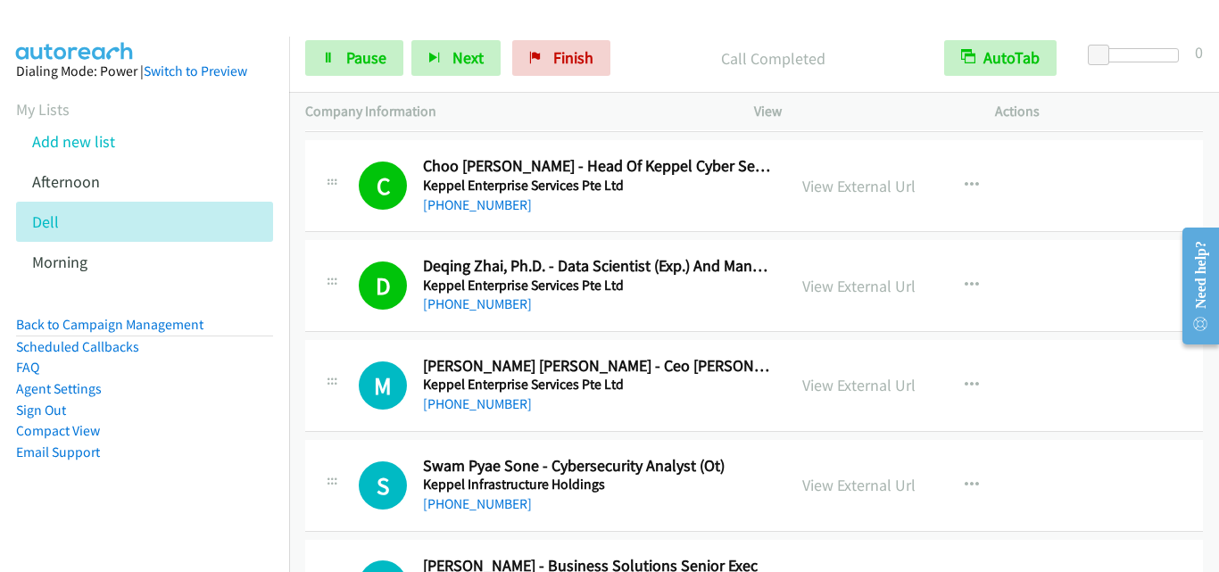
scroll to position [9731, 0]
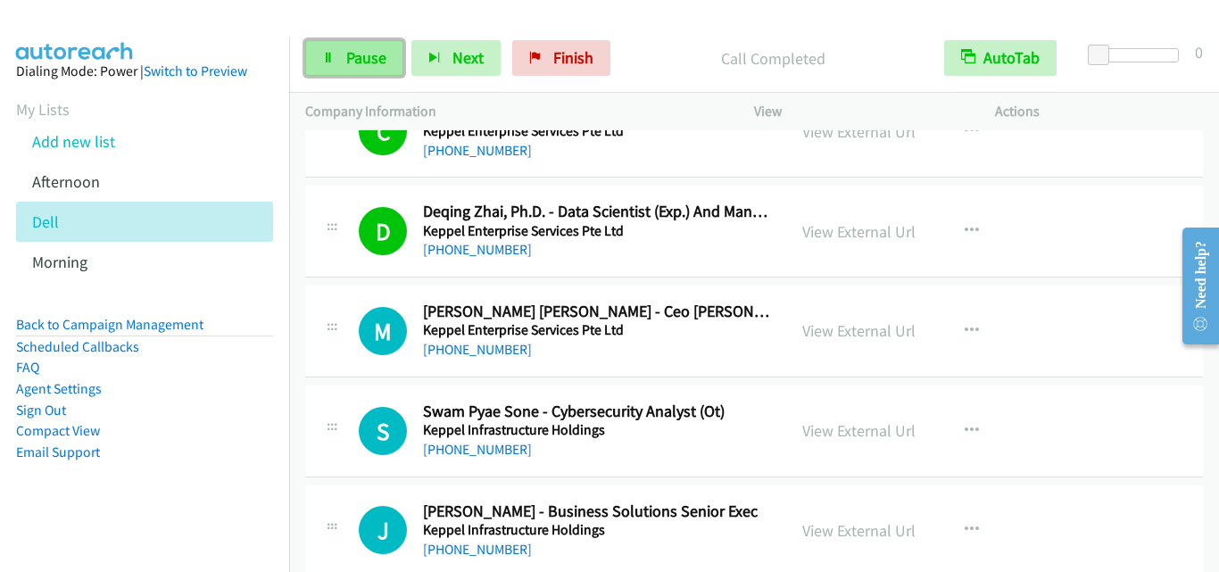
click at [365, 51] on span "Pause" at bounding box center [366, 57] width 40 height 21
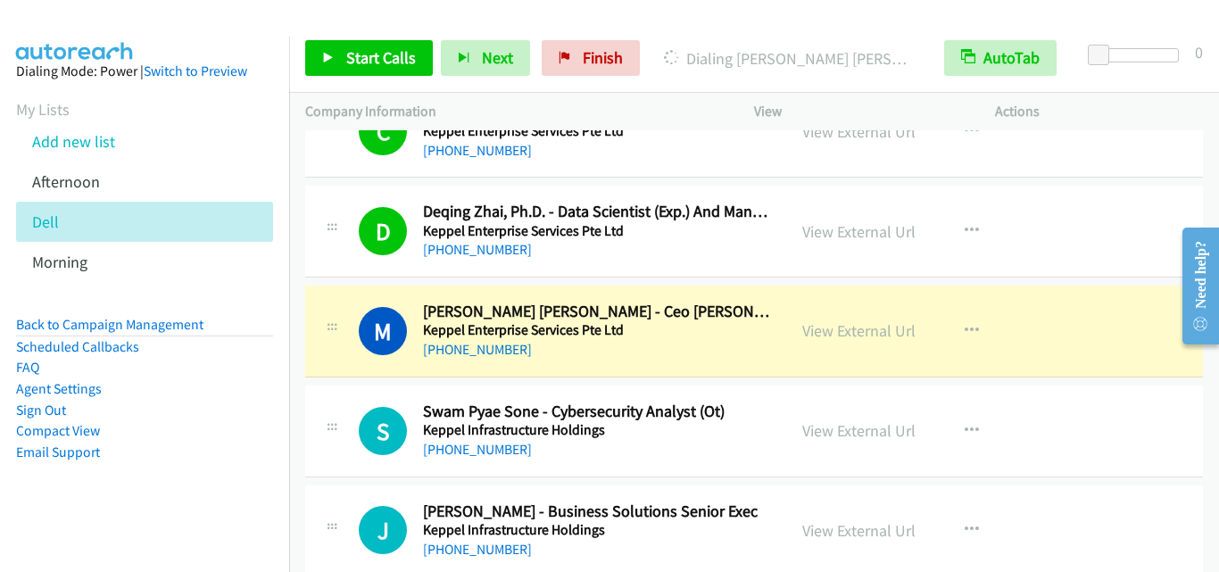
click at [327, 350] on div "M Callback Scheduled Manjot Singh Mann - Ceo Keppel Connectivity Division (M1 L…" at bounding box center [545, 331] width 449 height 59
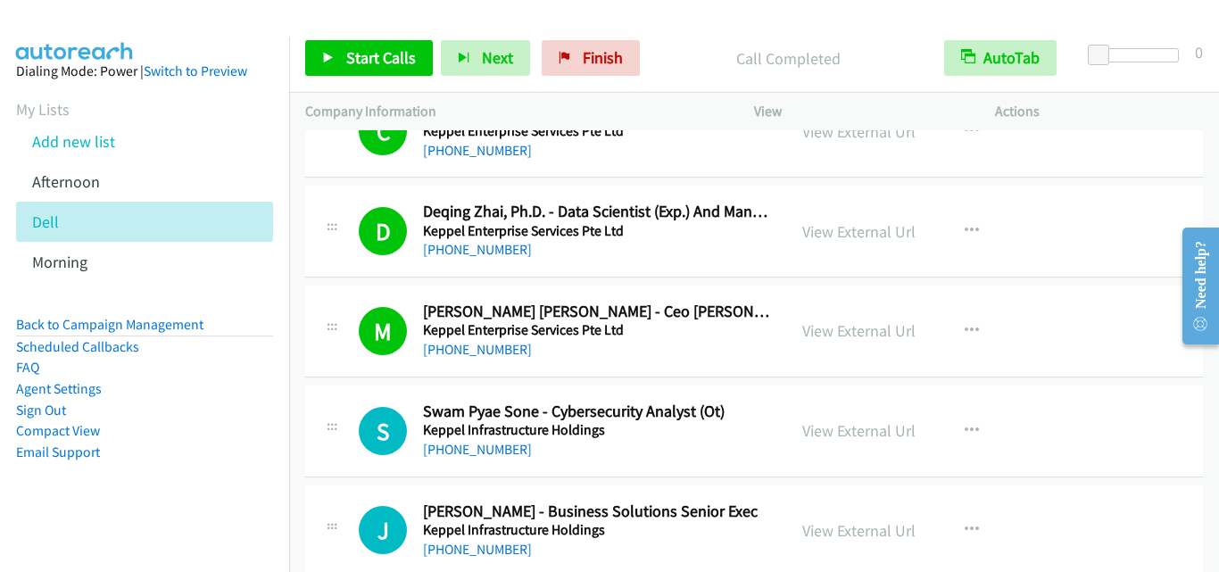
click at [332, 364] on div "M Callback Scheduled Manjot Singh Mann - Ceo Keppel Connectivity Division (M1 L…" at bounding box center [754, 332] width 898 height 92
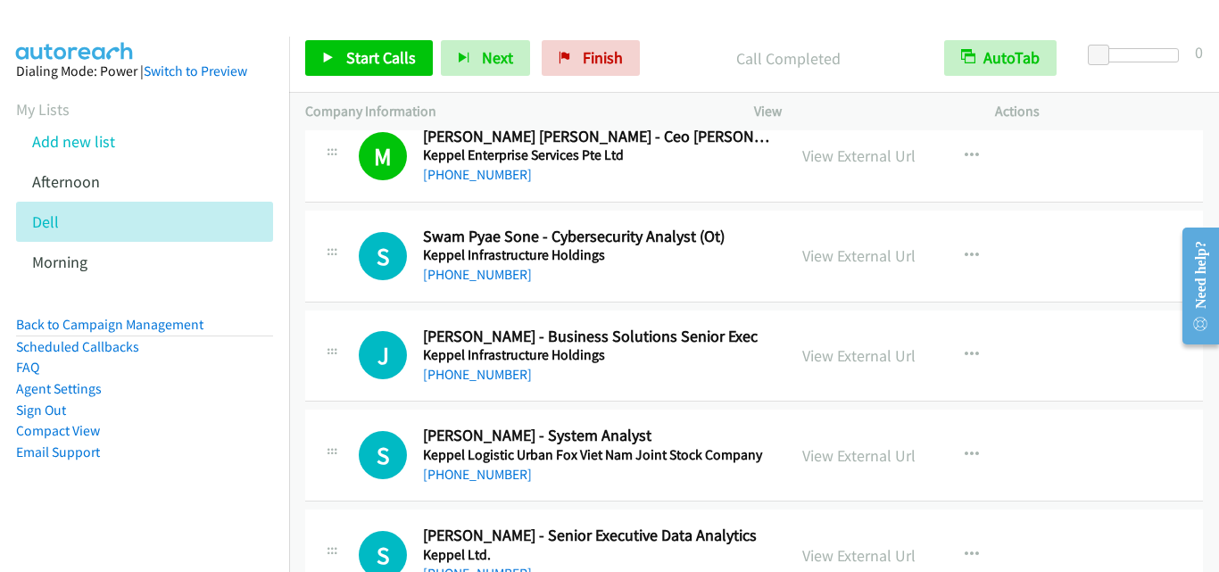
scroll to position [9909, 0]
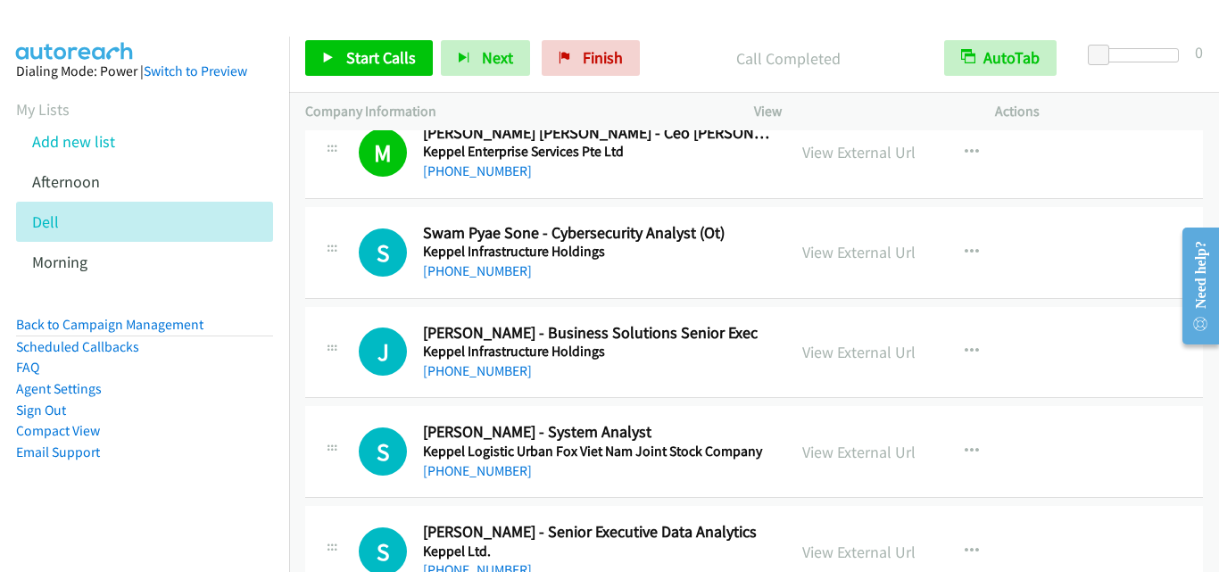
click at [337, 319] on div "J Callback Scheduled Jesslyn Tien Lilin - Business Solutions Senior Exec Keppel…" at bounding box center [754, 353] width 898 height 92
click at [362, 52] on span "Start Calls" at bounding box center [381, 57] width 70 height 21
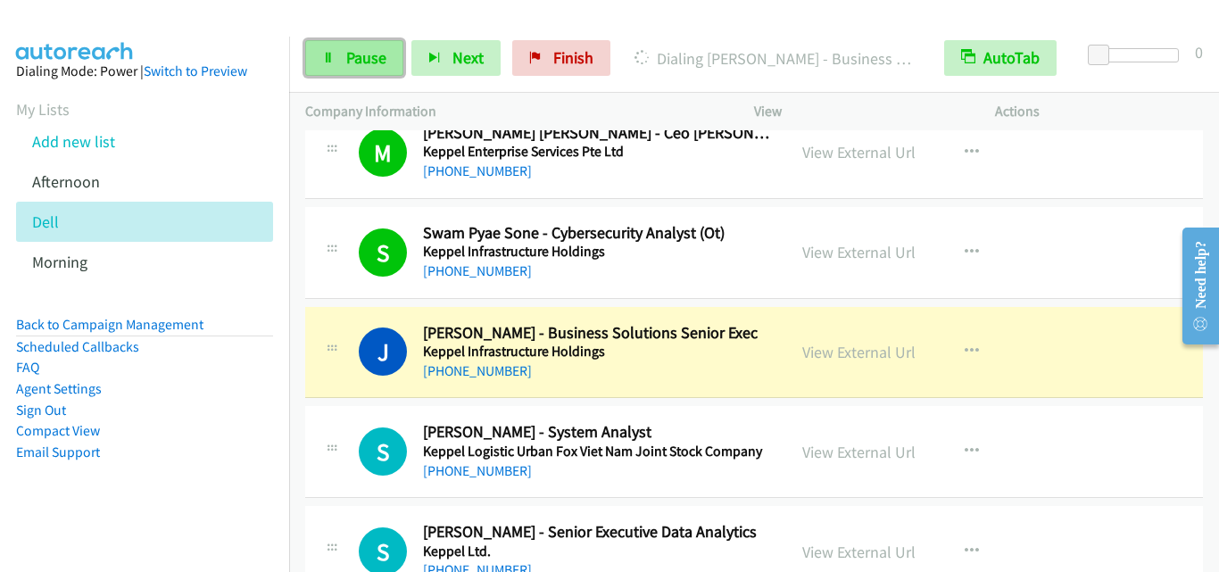
click at [350, 65] on span "Pause" at bounding box center [366, 57] width 40 height 21
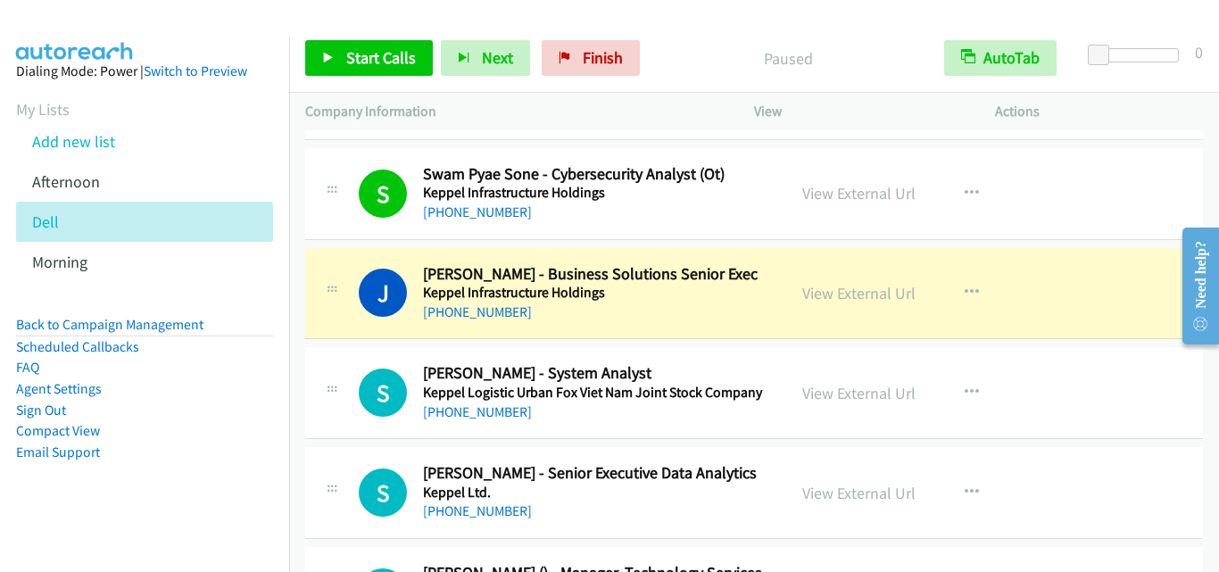
scroll to position [9998, 0]
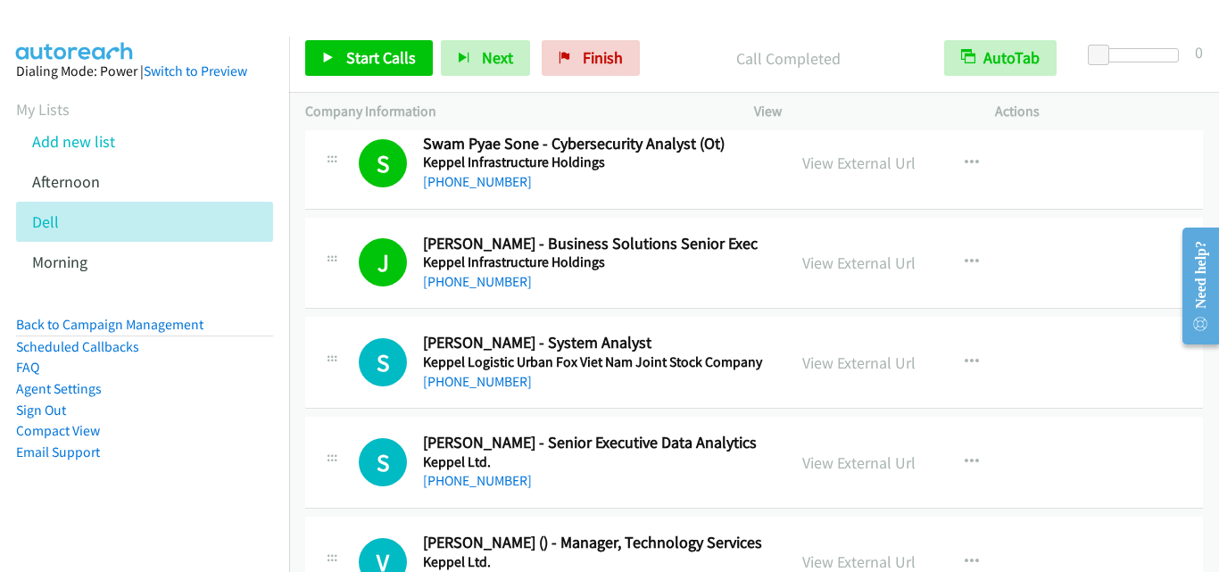
click at [358, 319] on div "S Callback Scheduled Sean Neo - System Analyst Keppel Logistic Urban Fox Viet N…" at bounding box center [754, 363] width 898 height 92
click at [356, 67] on span "Start Calls" at bounding box center [381, 57] width 70 height 21
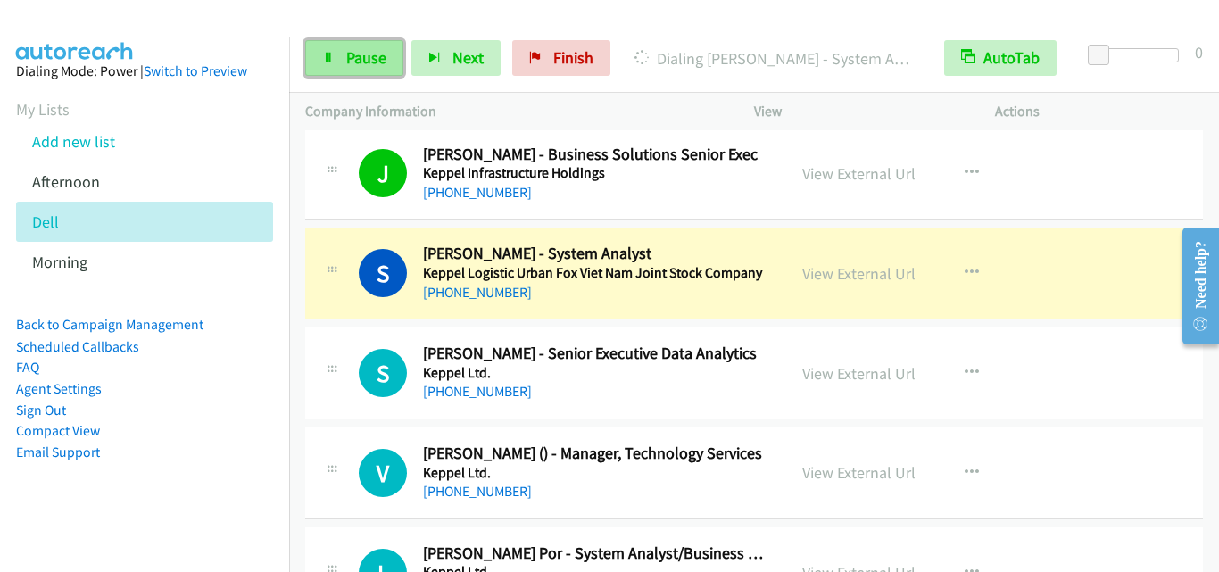
click at [370, 59] on span "Pause" at bounding box center [366, 57] width 40 height 21
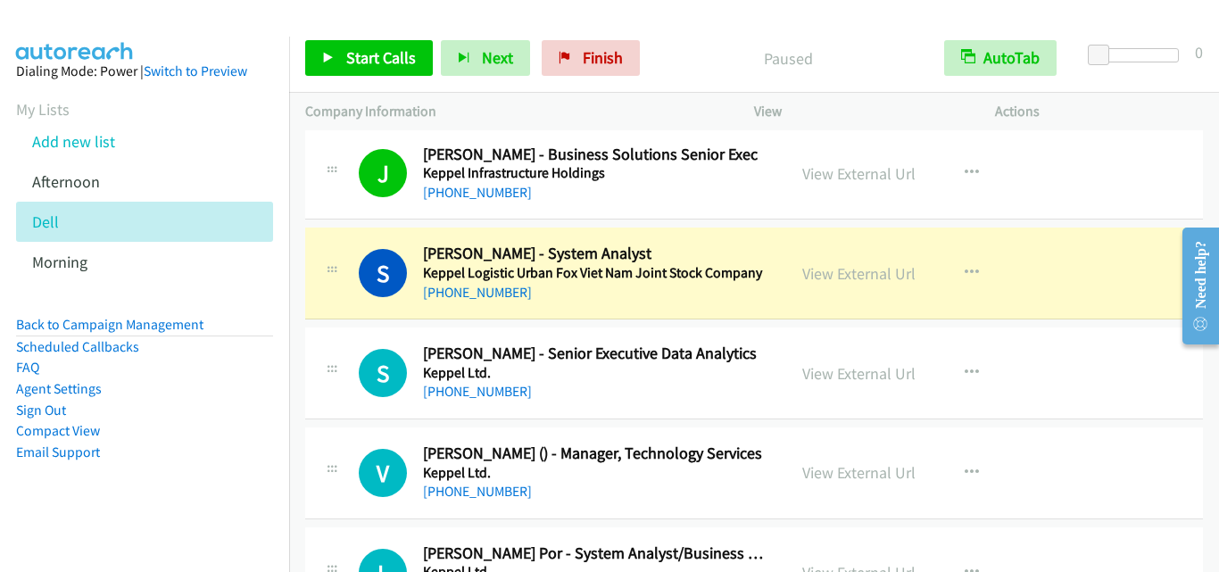
click at [337, 272] on icon at bounding box center [331, 272] width 21 height 9
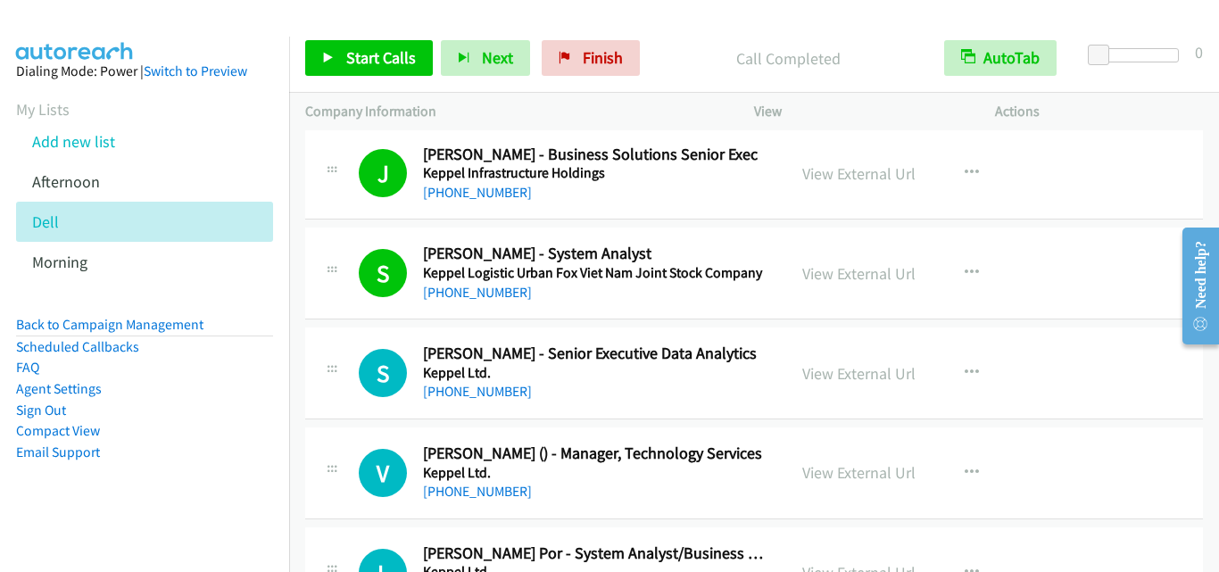
click at [354, 334] on div "S Callback Scheduled Sowndarya Satyamurthi - Senior Executive Data Analytics Ke…" at bounding box center [754, 374] width 898 height 92
click at [381, 63] on span "Start Calls" at bounding box center [381, 57] width 70 height 21
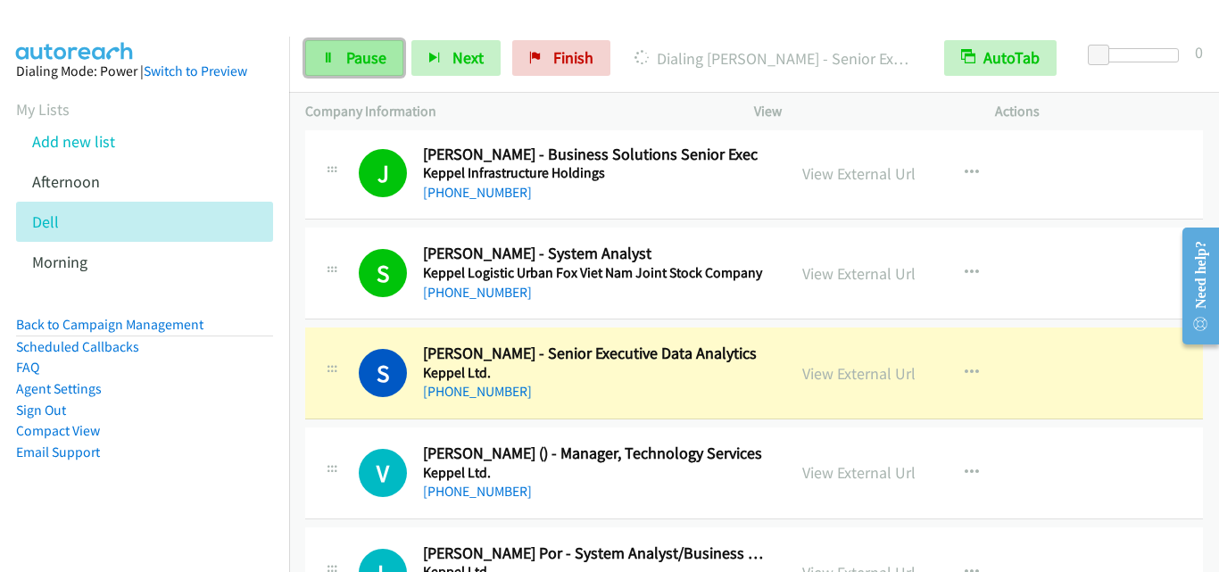
click at [390, 52] on link "Pause" at bounding box center [354, 58] width 98 height 36
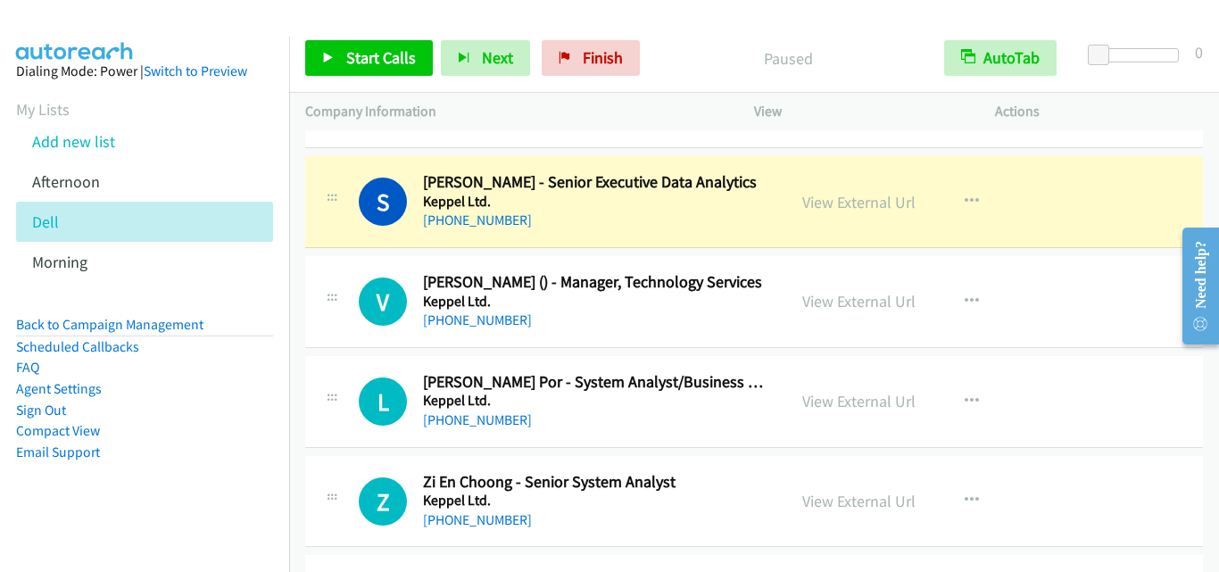
scroll to position [10266, 0]
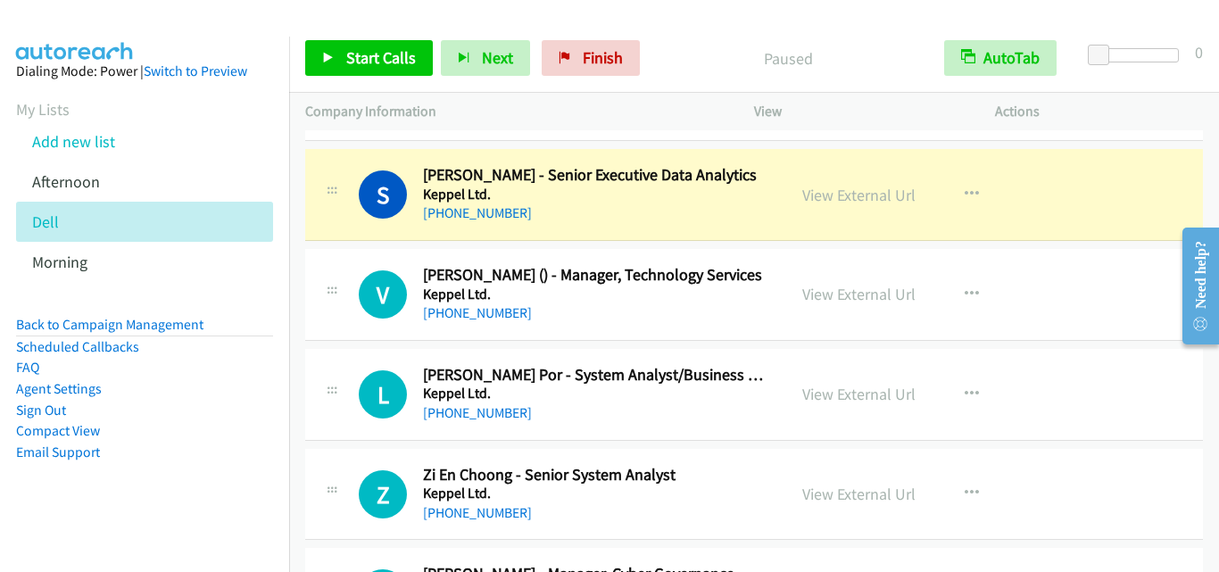
click at [352, 254] on div "V Callback Scheduled Vincent Goh () - Manager, Technology Services Keppel Ltd. …" at bounding box center [754, 295] width 898 height 92
click at [395, 266] on div "V Callback Scheduled Vincent Goh () - Manager, Technology Services Keppel Ltd. …" at bounding box center [565, 294] width 412 height 59
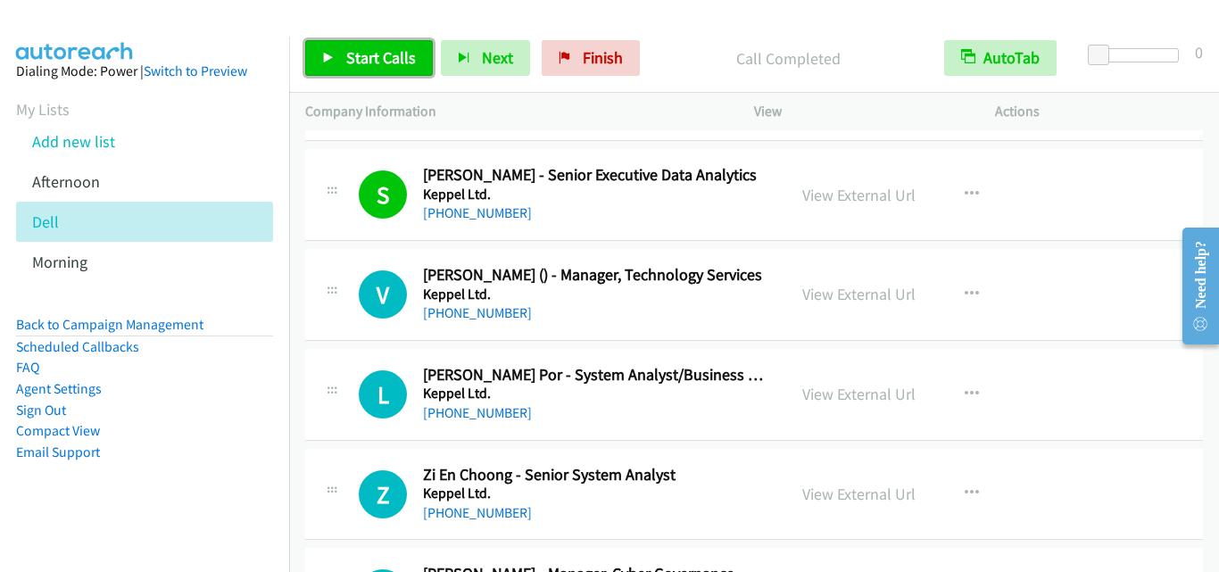
click at [374, 56] on span "Start Calls" at bounding box center [381, 57] width 70 height 21
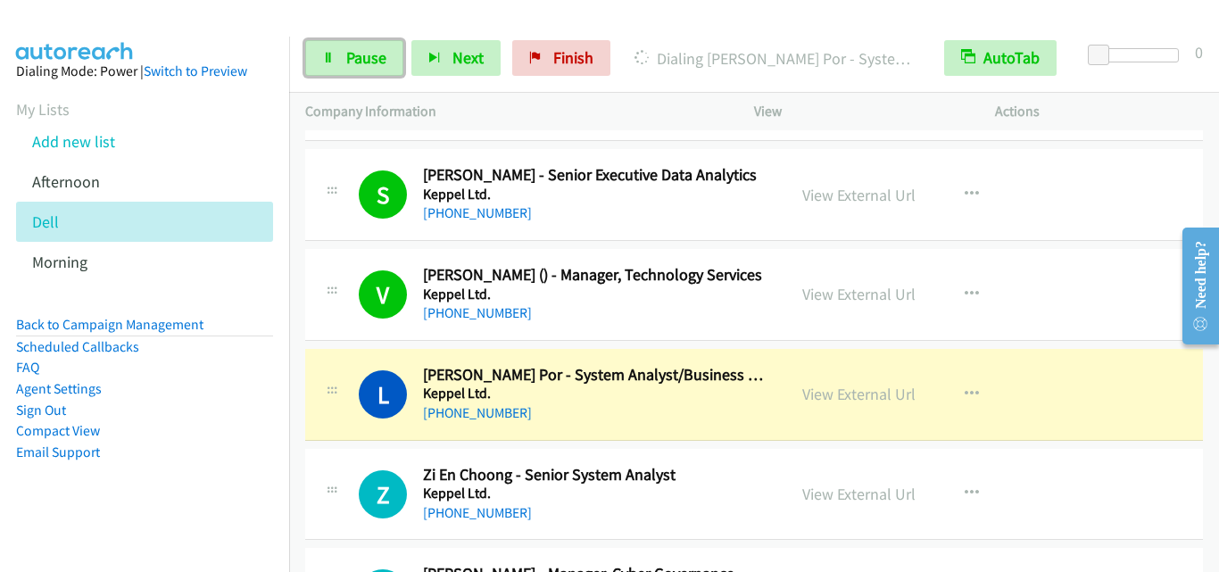
drag, startPoint x: 345, startPoint y: 72, endPoint x: 354, endPoint y: 79, distance: 10.2
click at [345, 72] on link "Pause" at bounding box center [354, 58] width 98 height 36
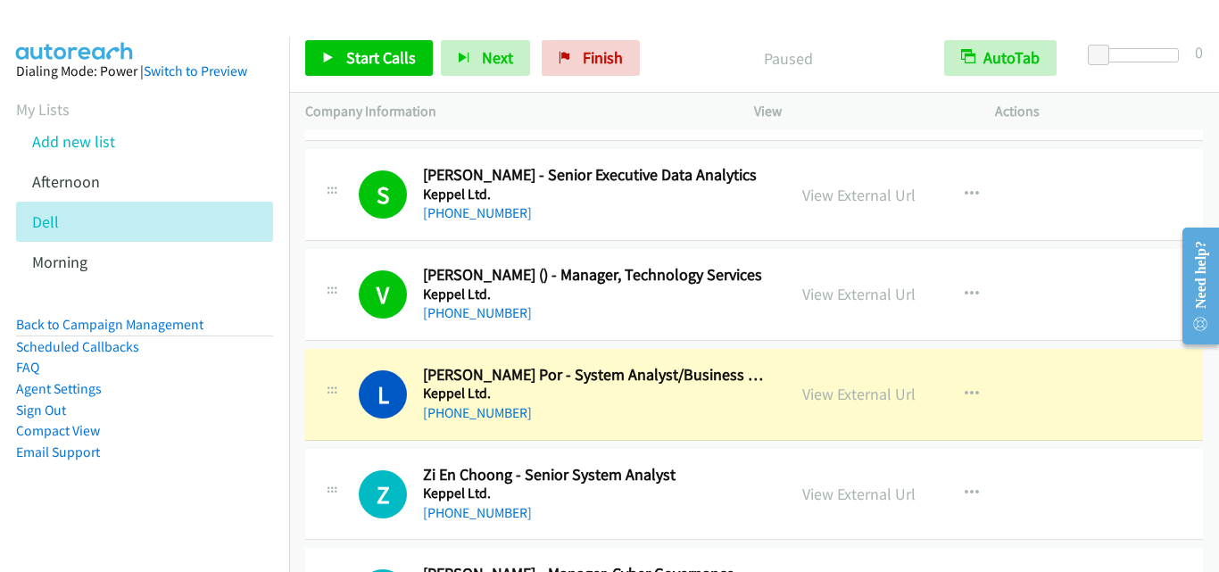
scroll to position [10355, 0]
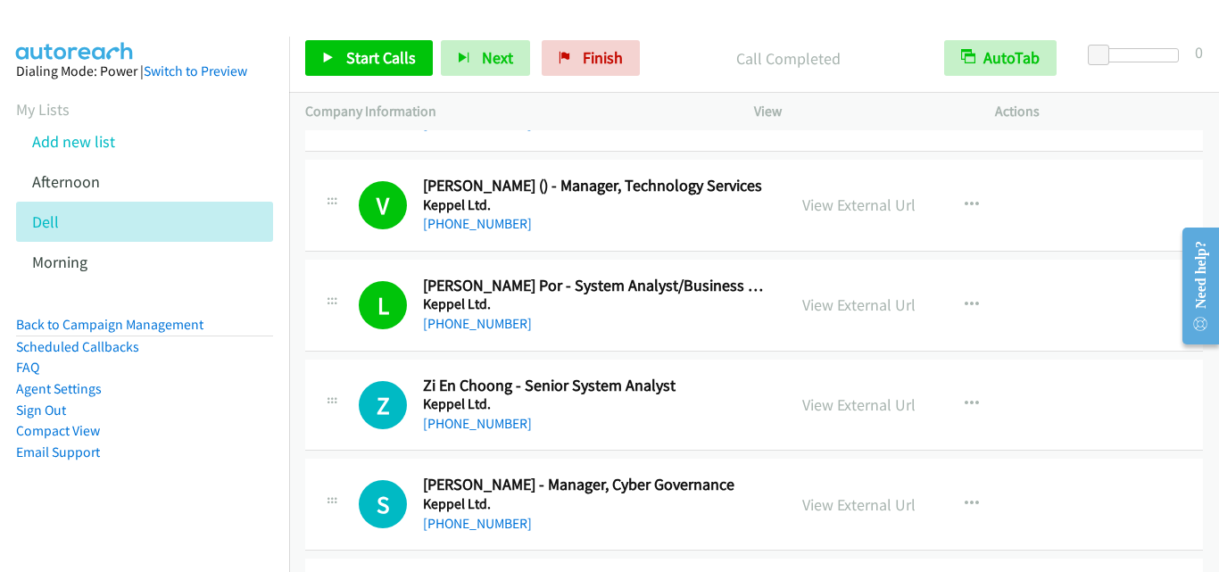
click at [333, 362] on div "Z Callback Scheduled Zi En Choong - Senior System Analyst Keppel Ltd. Asia/Sing…" at bounding box center [754, 406] width 898 height 92
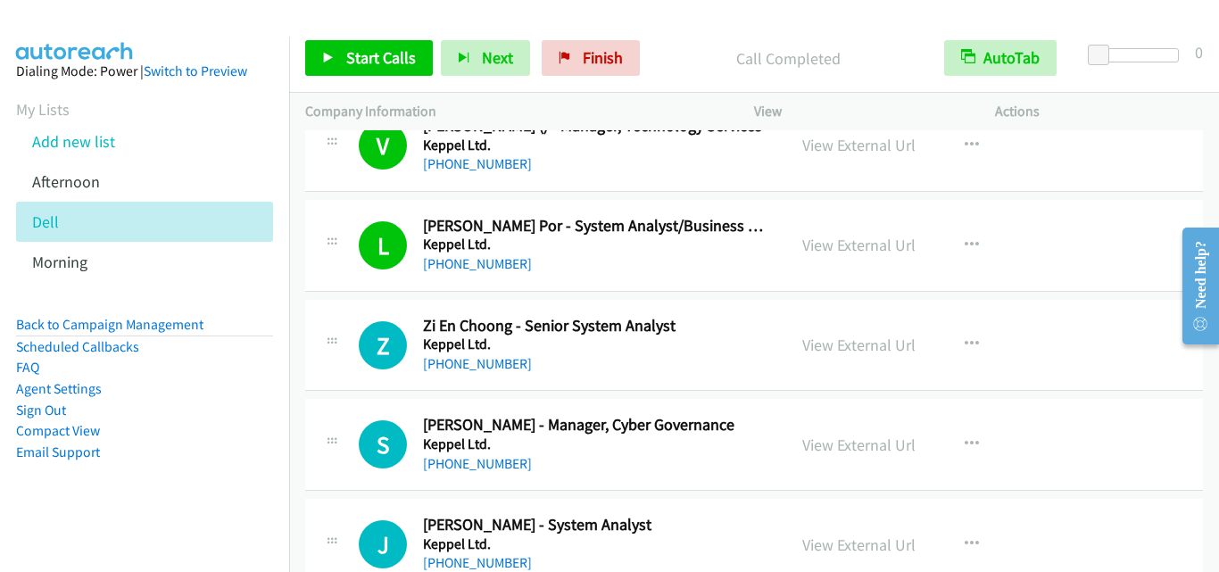
scroll to position [10445, 0]
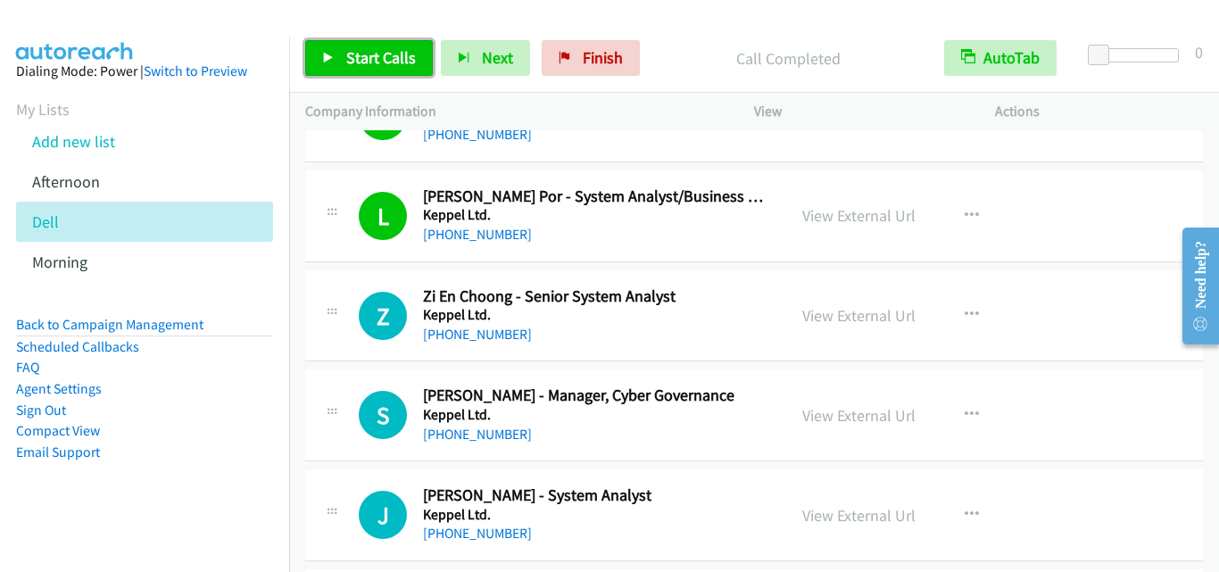
click at [361, 65] on span "Start Calls" at bounding box center [381, 57] width 70 height 21
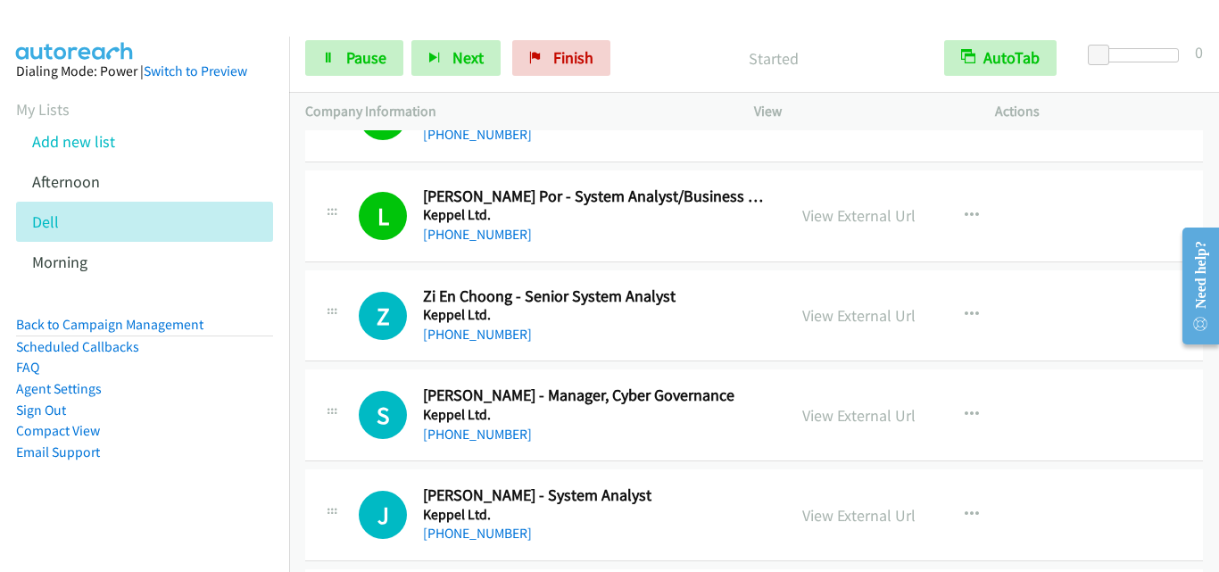
scroll to position [10534, 0]
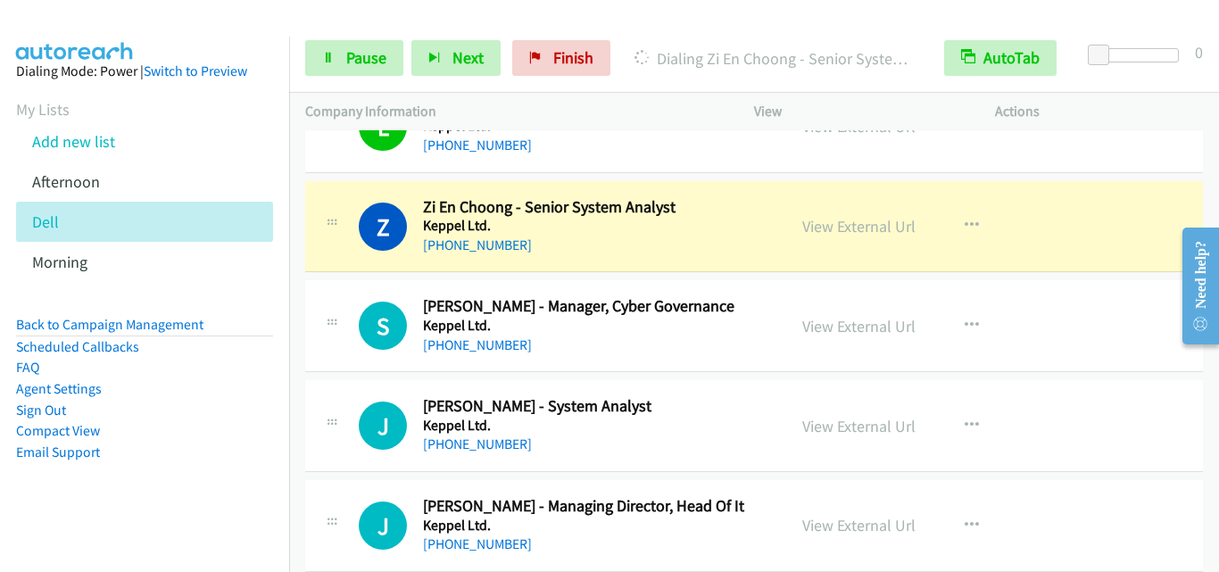
click at [336, 302] on div at bounding box center [331, 320] width 21 height 48
click at [358, 288] on div "S Callback Scheduled Shane Wang - Manager, Cyber Governance Keppel Ltd. Asia/Si…" at bounding box center [754, 326] width 898 height 92
click at [358, 64] on span "Pause" at bounding box center [366, 57] width 40 height 21
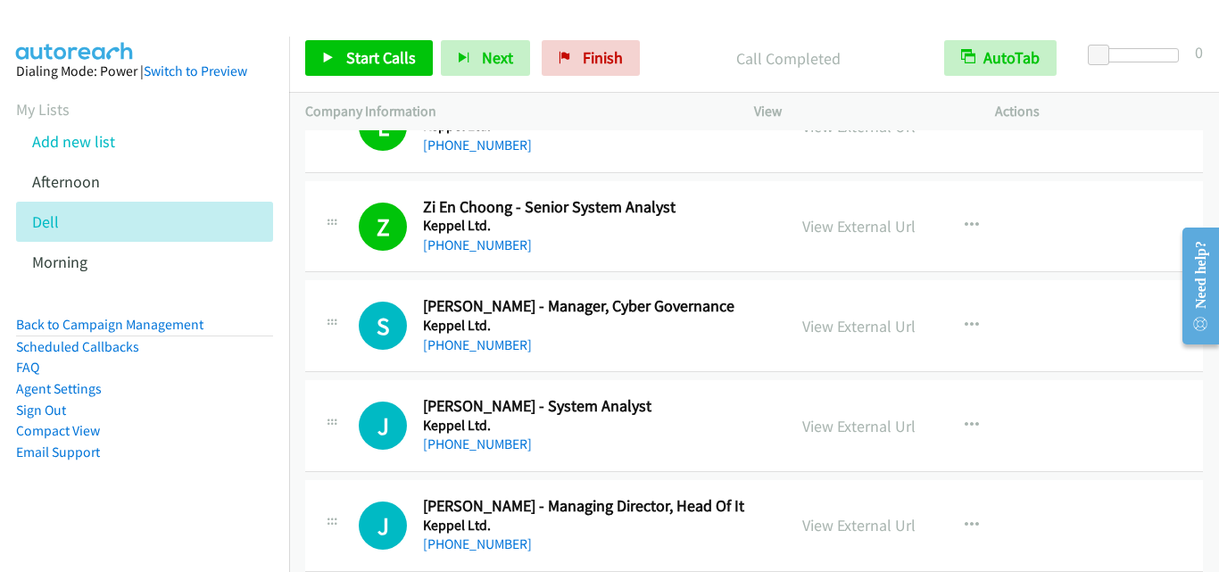
click at [328, 270] on div "Z Callback Scheduled Zi En Choong - Senior System Analyst Keppel Ltd. Asia/Sing…" at bounding box center [754, 227] width 898 height 92
click at [374, 48] on span "Start Calls" at bounding box center [381, 57] width 70 height 21
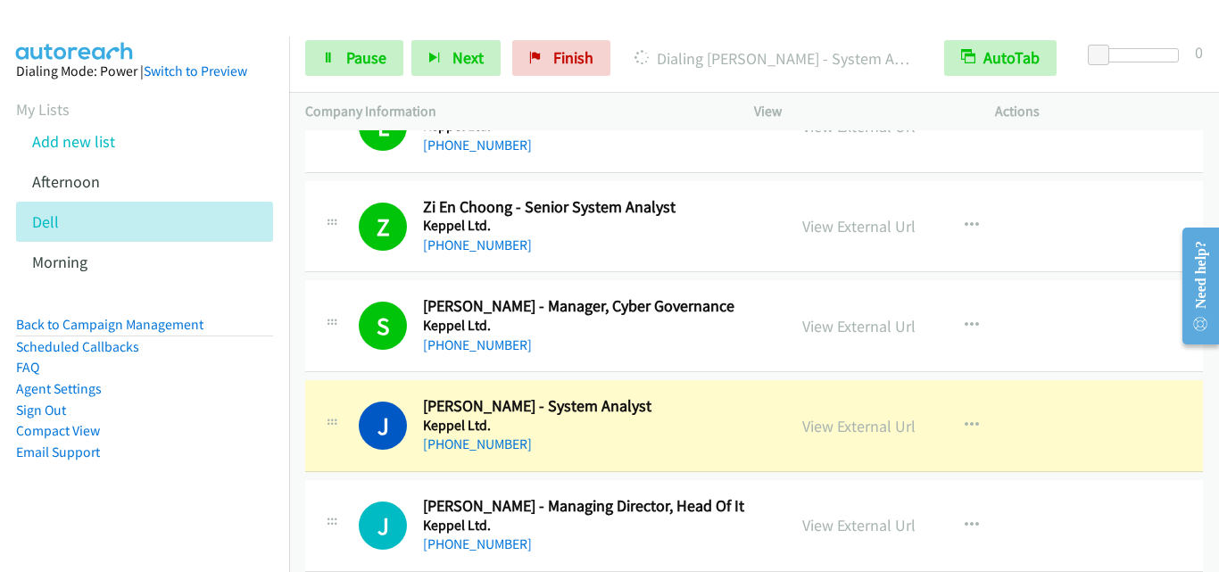
click at [349, 374] on td "S Callback Scheduled Shane Wang - Manager, Cyber Governance Keppel Ltd. Asia/Si…" at bounding box center [754, 327] width 930 height 100
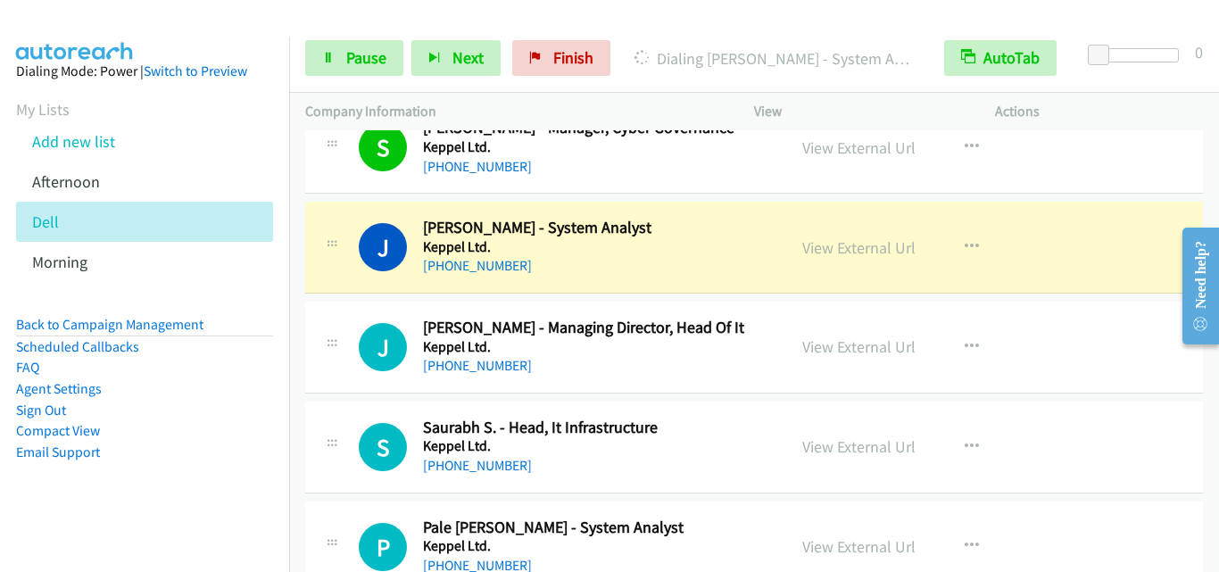
scroll to position [10802, 0]
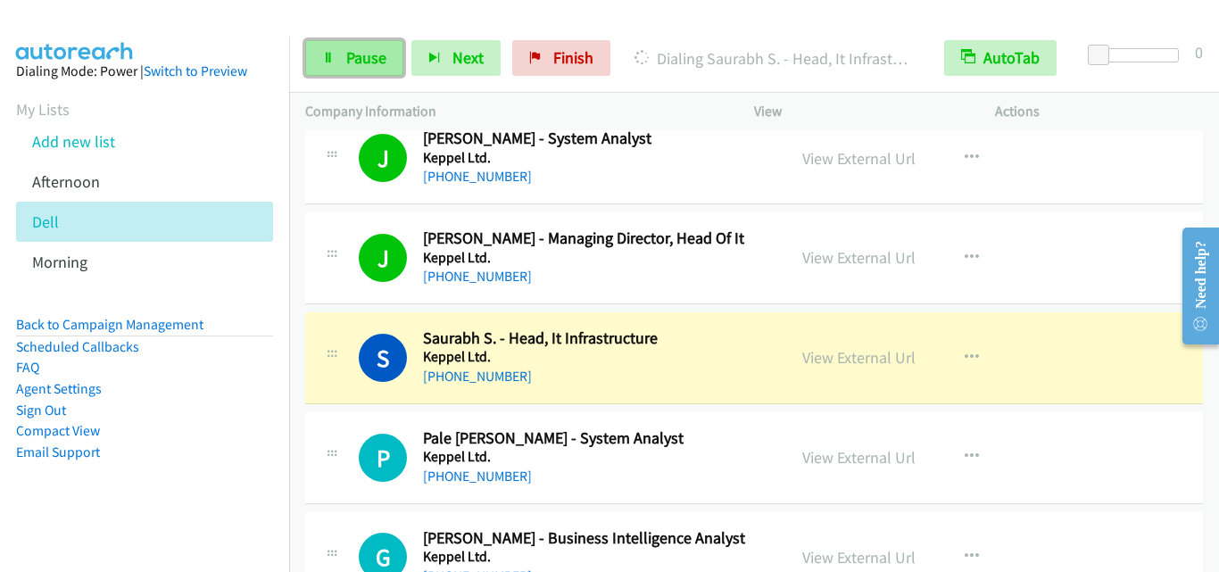
click at [350, 64] on span "Pause" at bounding box center [366, 57] width 40 height 21
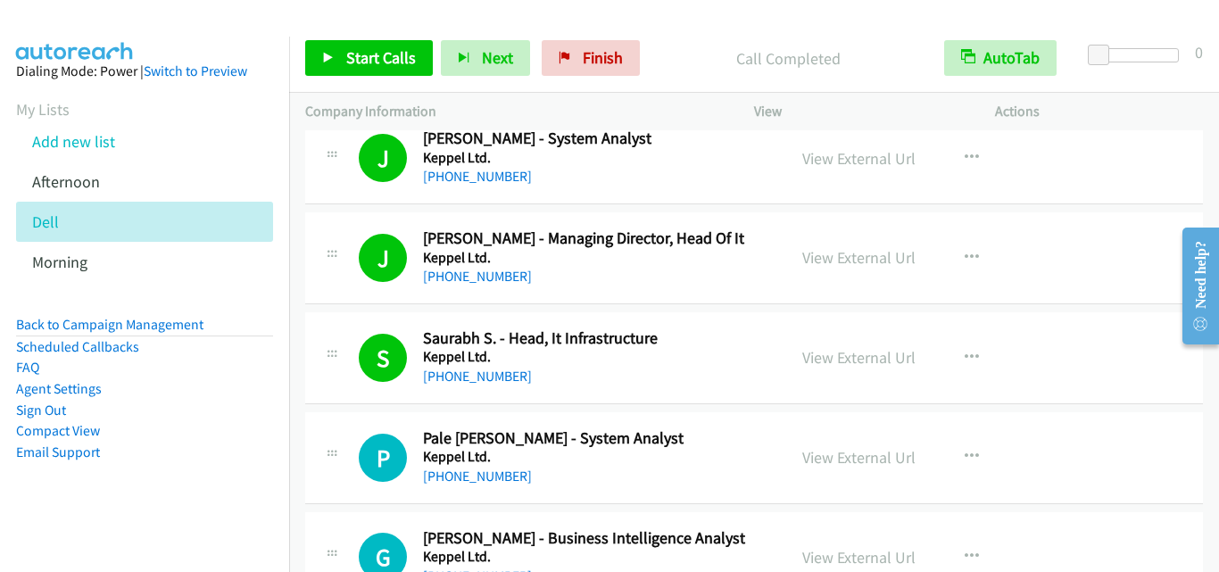
click at [307, 406] on td "S Callback Scheduled Saurabh S. - Head, It Infrastructure Keppel Ltd. Asia/Sing…" at bounding box center [754, 358] width 930 height 100
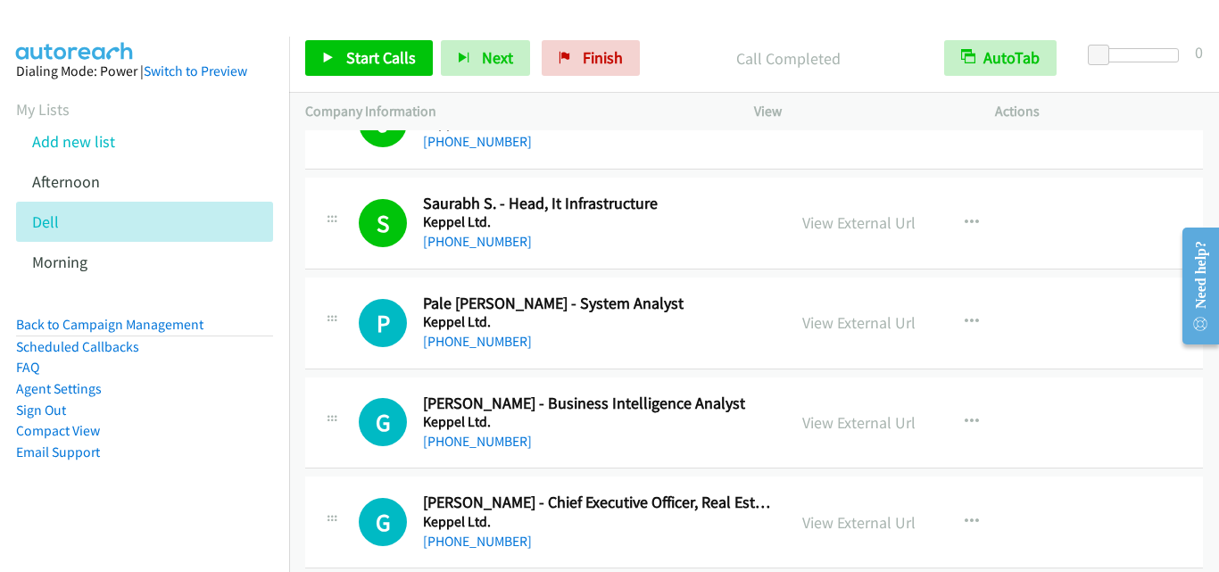
scroll to position [10980, 0]
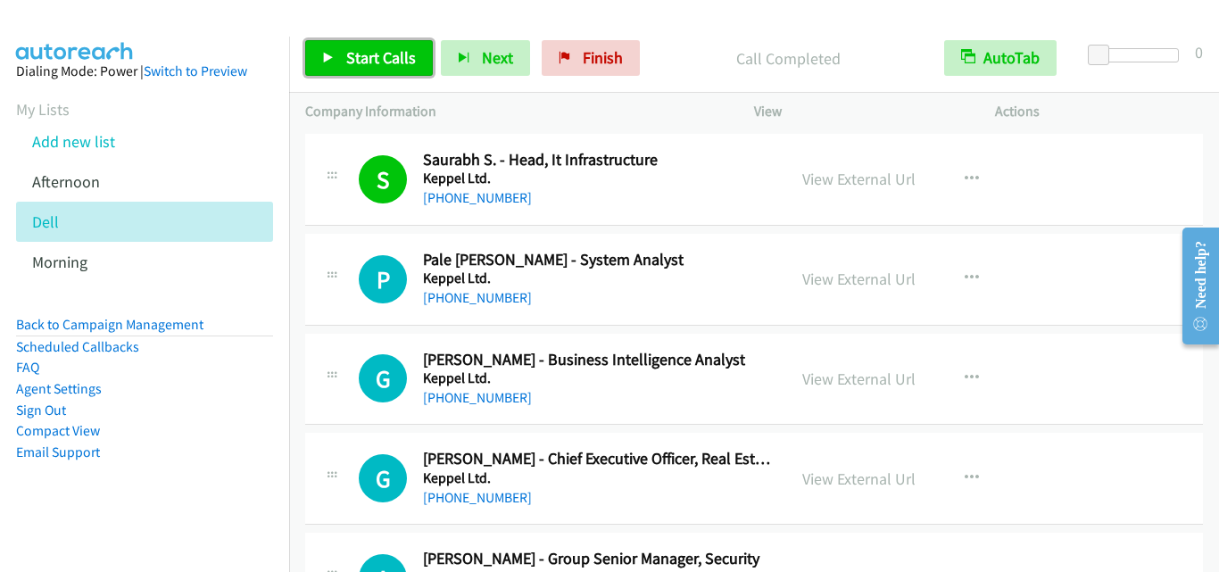
click at [374, 71] on link "Start Calls" at bounding box center [369, 58] width 128 height 36
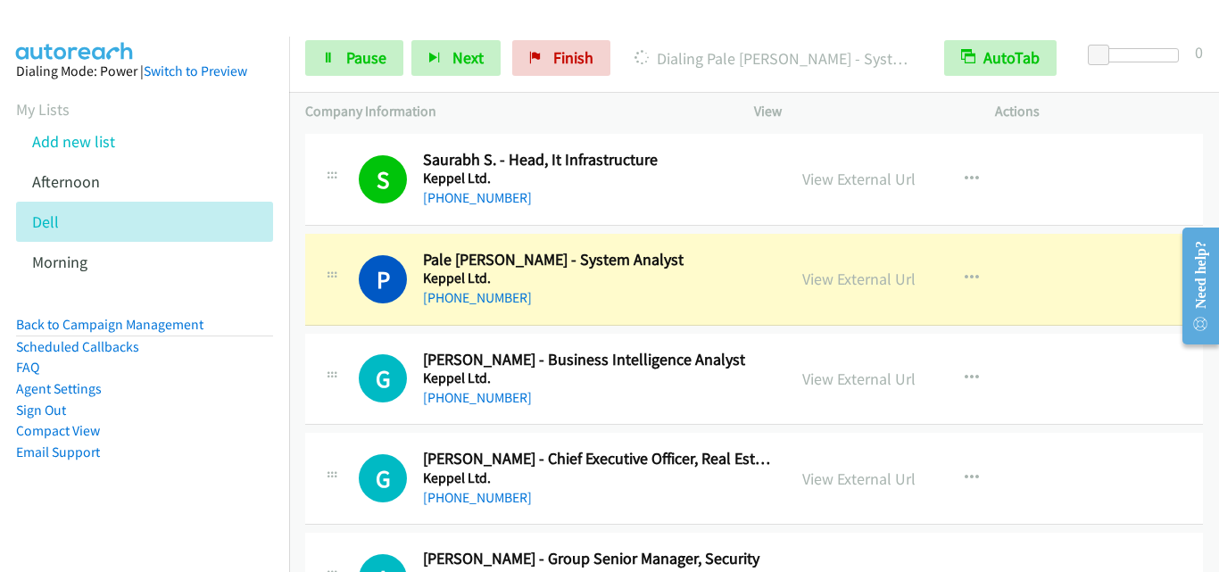
click at [302, 349] on td "G Callback Scheduled Galen S. - Business Intelligence Analyst Keppel Ltd. Asia/…" at bounding box center [754, 379] width 930 height 100
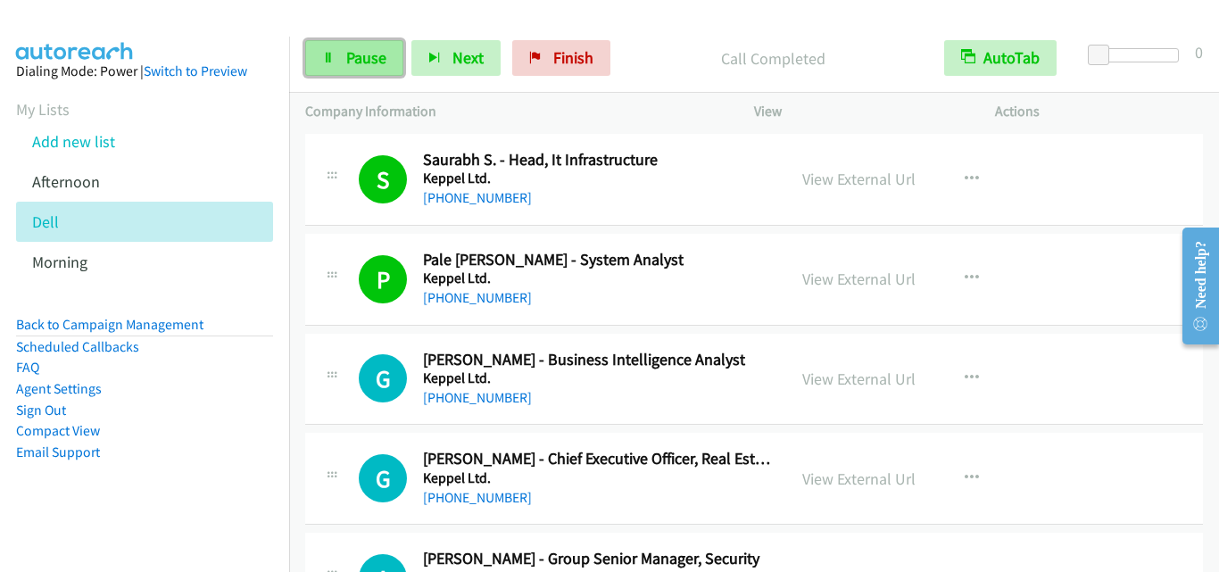
click at [333, 61] on icon at bounding box center [328, 59] width 12 height 12
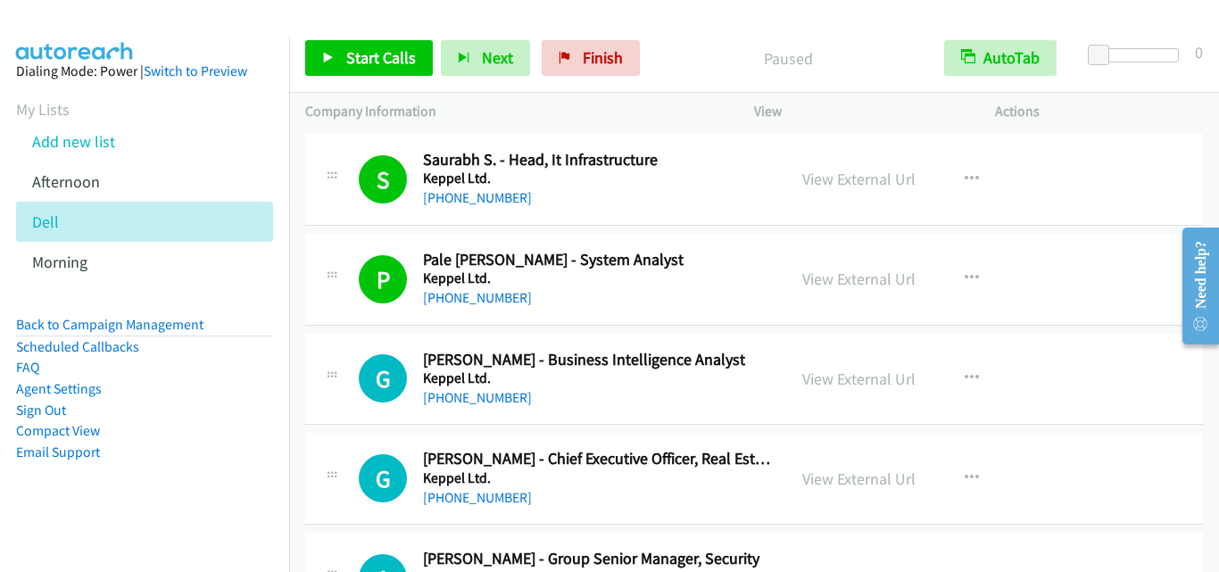
scroll to position [11159, 0]
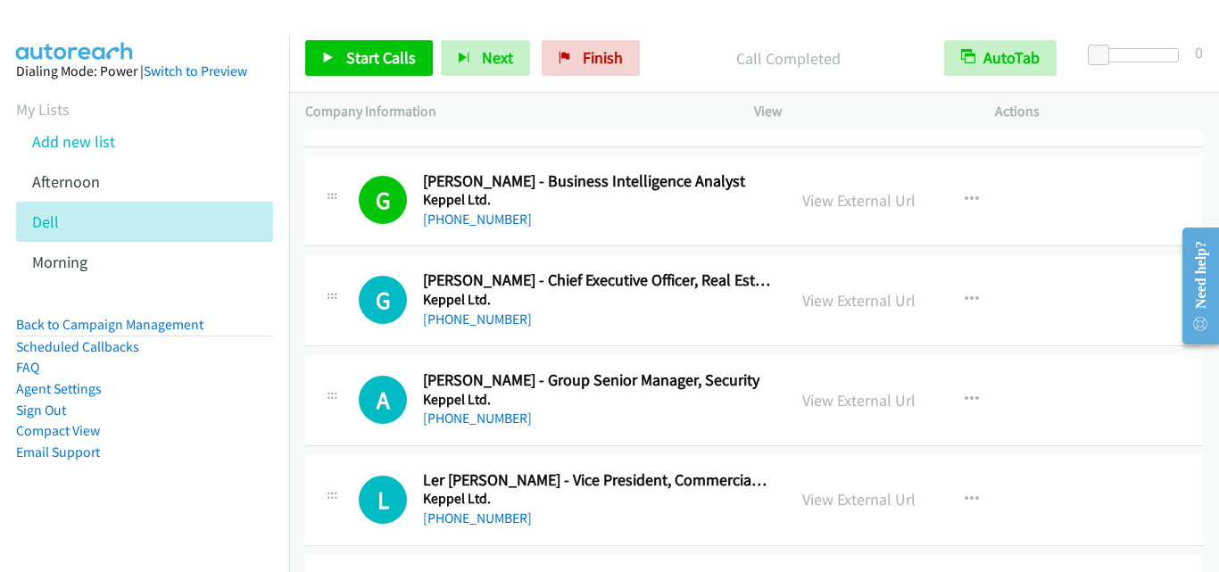
click at [348, 284] on div "G Callback Scheduled Galen Lee - Chief Executive Officer, Real Estate & Data Ce…" at bounding box center [545, 299] width 449 height 59
click at [391, 54] on span "Start Calls" at bounding box center [381, 57] width 70 height 21
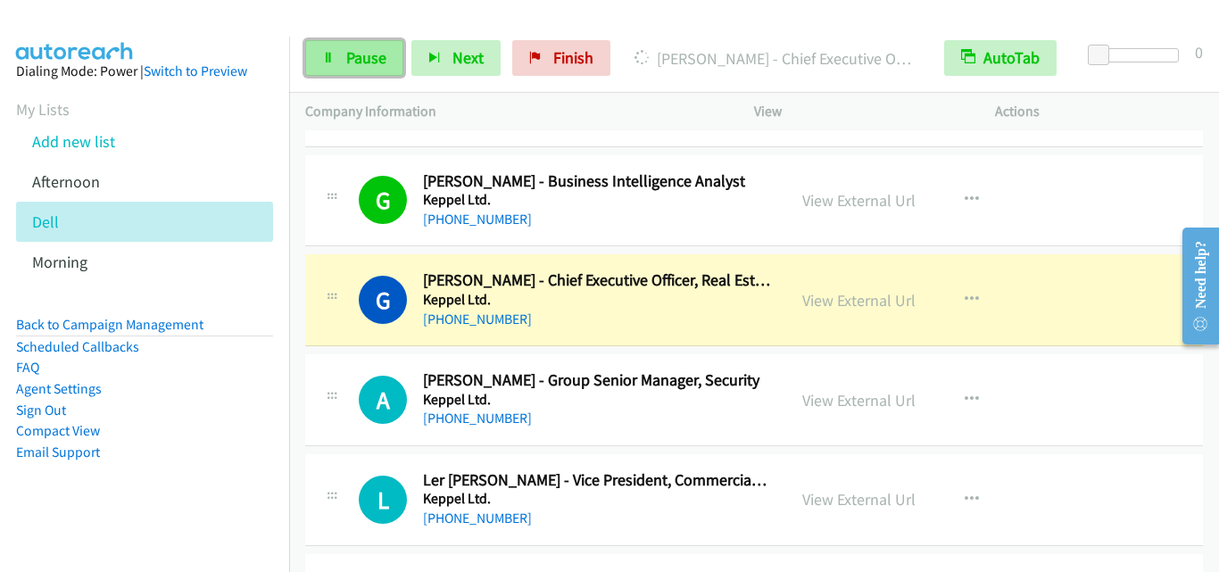
click at [341, 54] on link "Pause" at bounding box center [354, 58] width 98 height 36
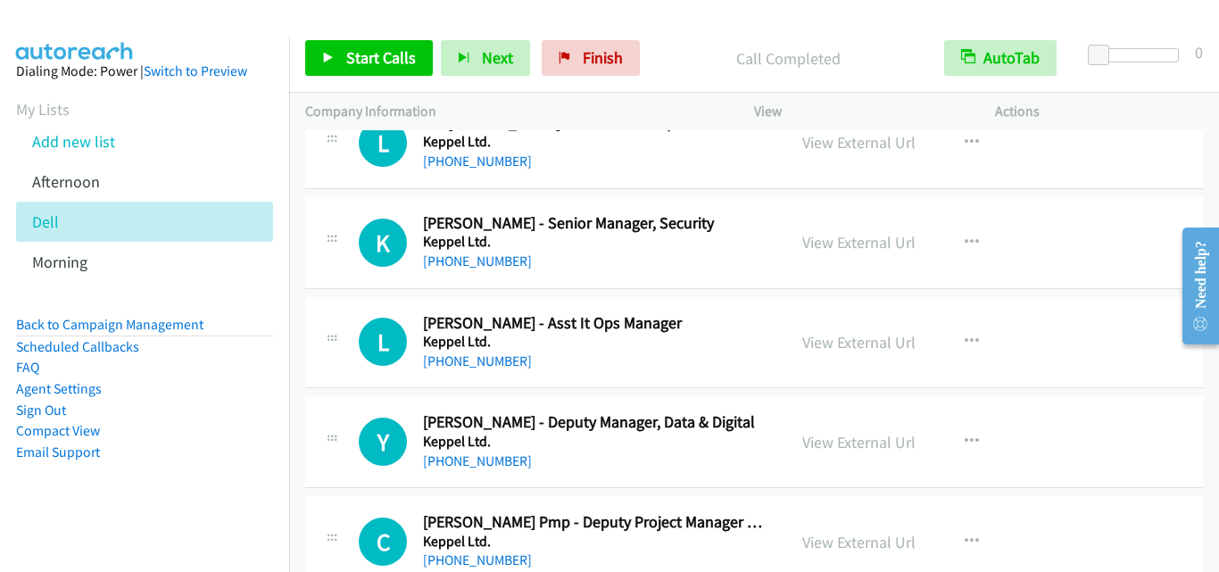
scroll to position [11695, 0]
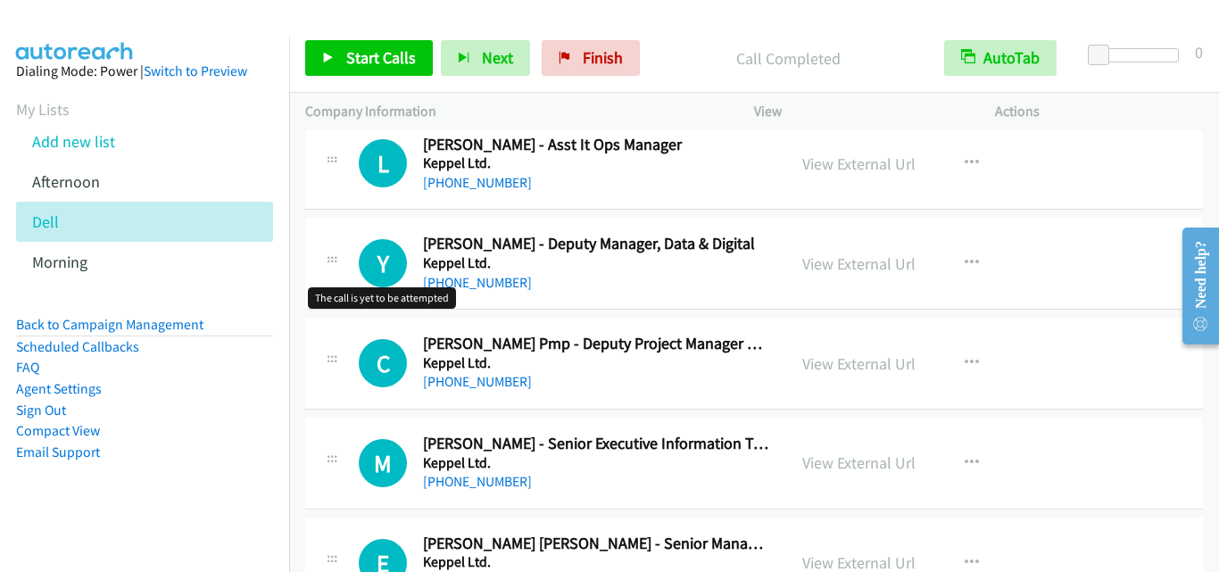
click at [366, 288] on div "Y Callback Scheduled Yun Fai Lee - Deputy Manager, Data & Digital Keppel Ltd. A…" at bounding box center [565, 263] width 412 height 59
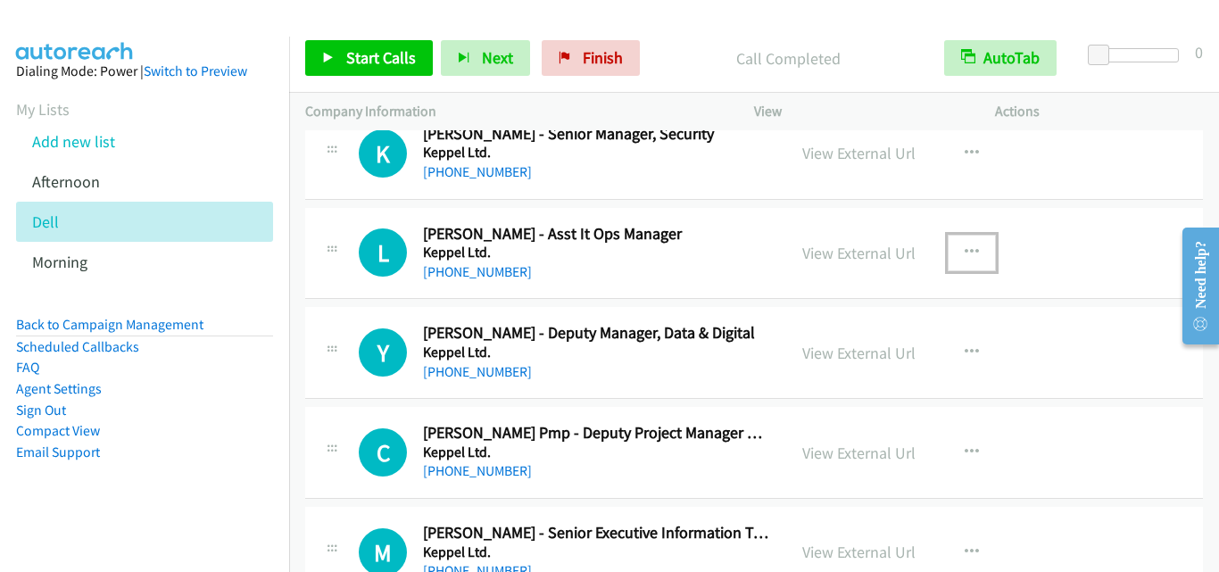
click at [965, 246] on icon "button" at bounding box center [972, 252] width 14 height 14
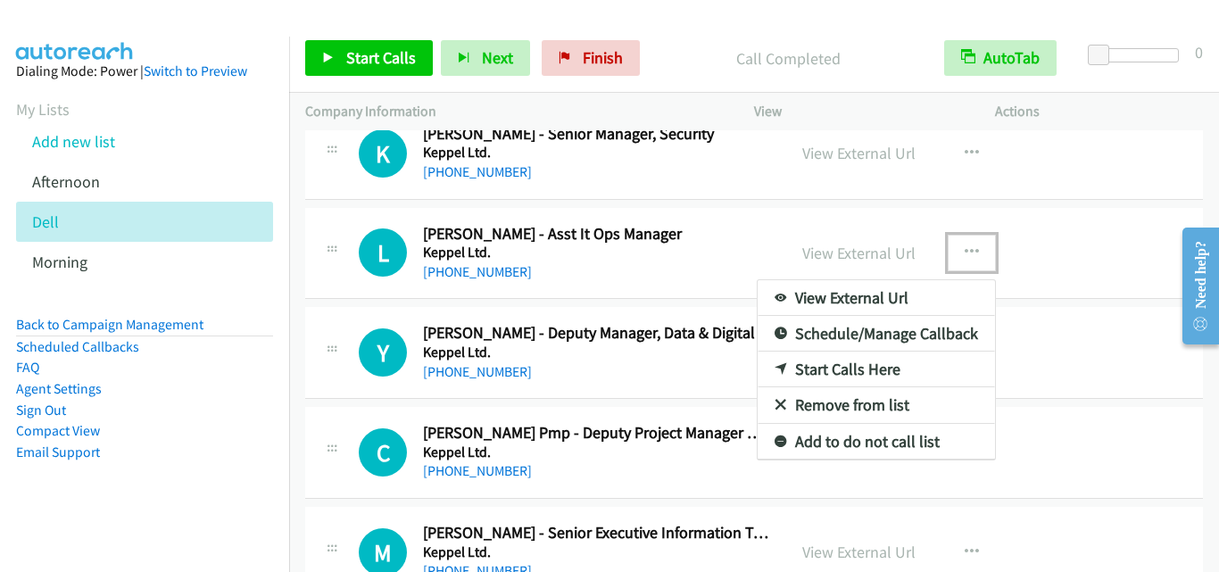
click at [870, 370] on link "Start Calls Here" at bounding box center [876, 370] width 237 height 36
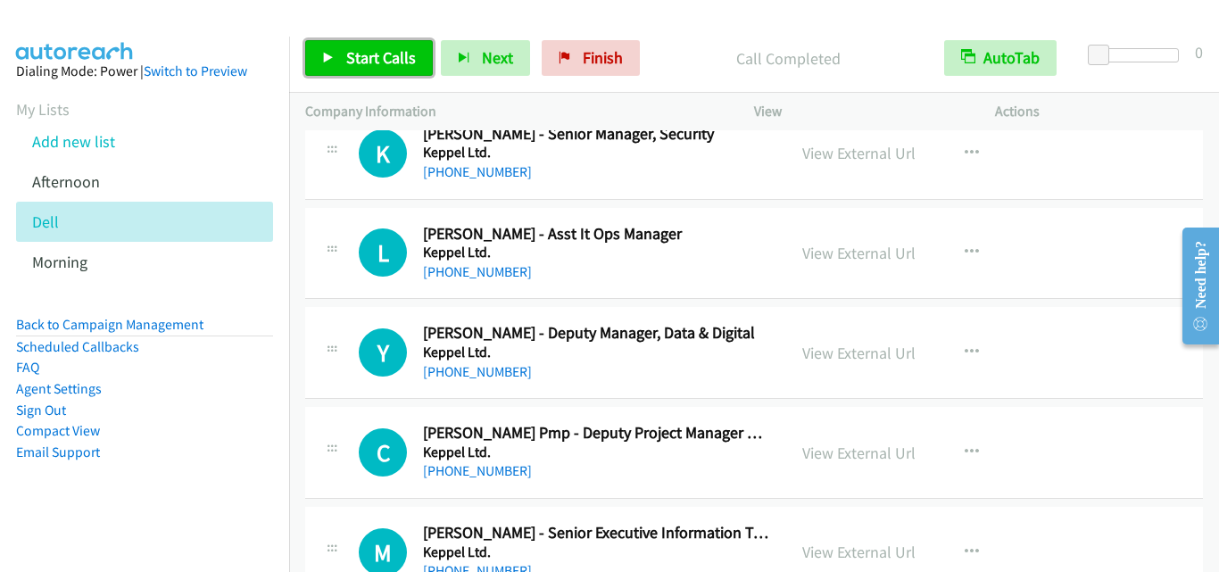
click at [370, 51] on span "Start Calls" at bounding box center [381, 57] width 70 height 21
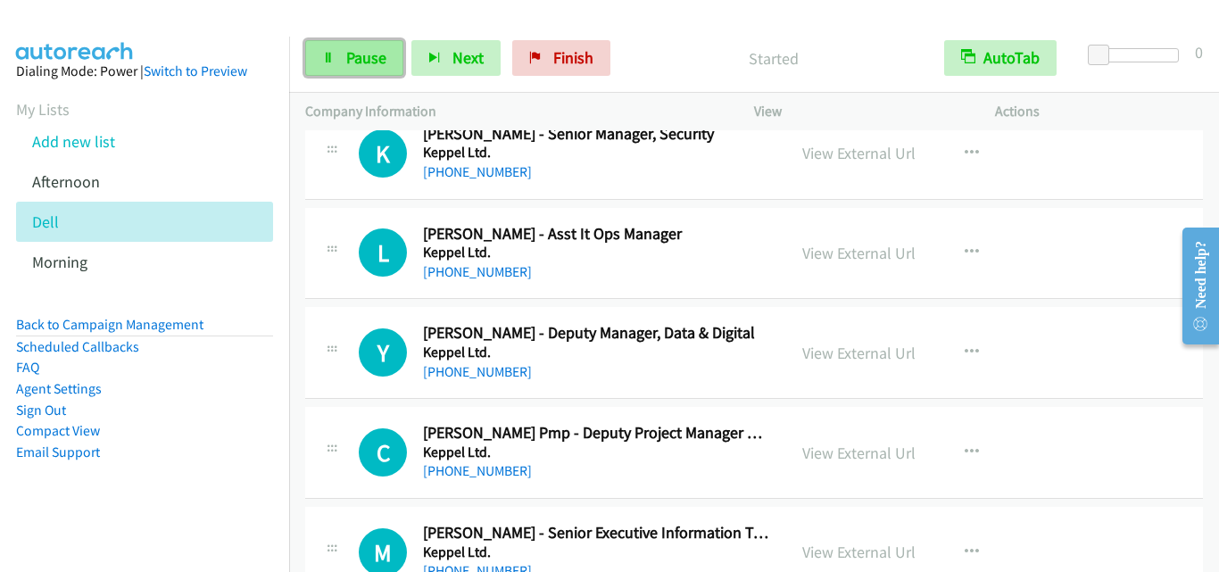
click at [370, 51] on span "Pause" at bounding box center [366, 57] width 40 height 21
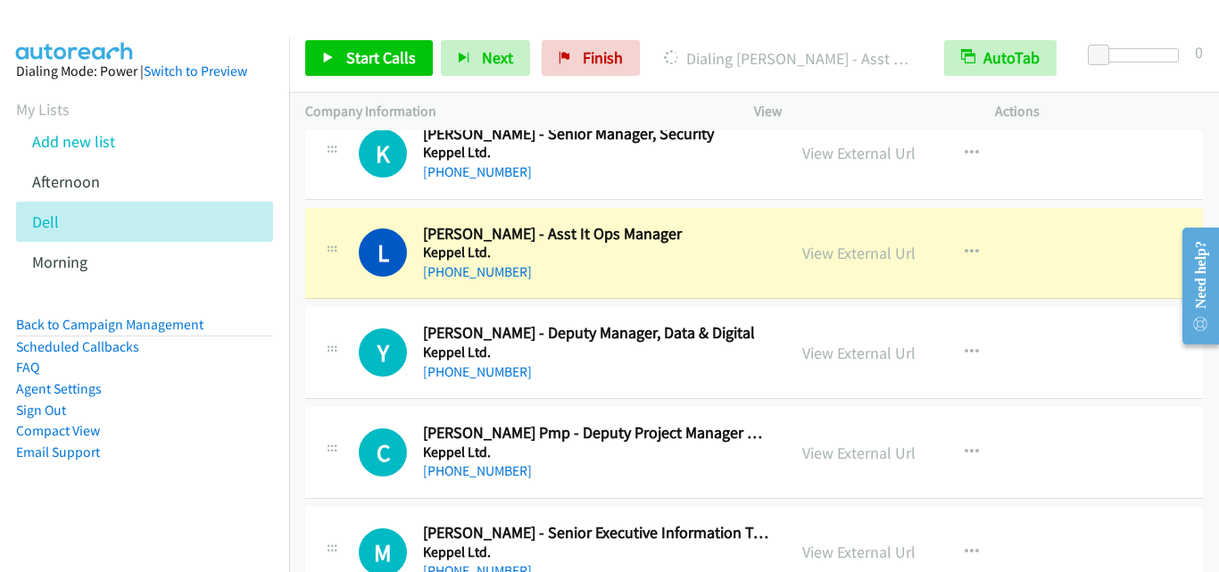
scroll to position [11695, 0]
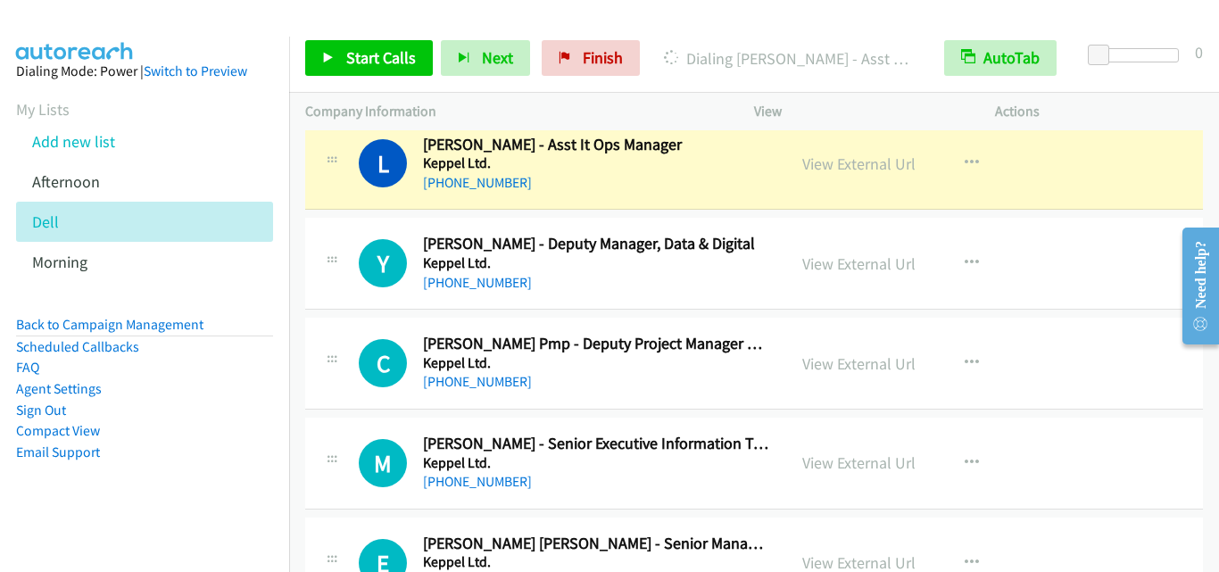
click at [342, 299] on div "Y Callback Scheduled Yun Fai Lee - Deputy Manager, Data & Digital Keppel Ltd. A…" at bounding box center [754, 264] width 898 height 92
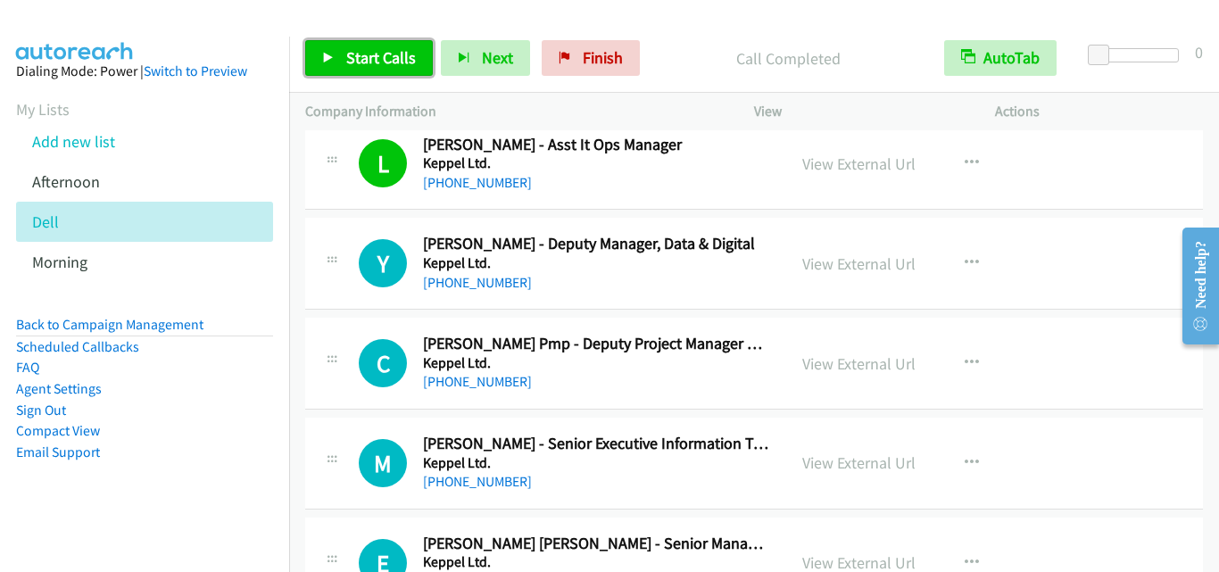
click at [372, 44] on link "Start Calls" at bounding box center [369, 58] width 128 height 36
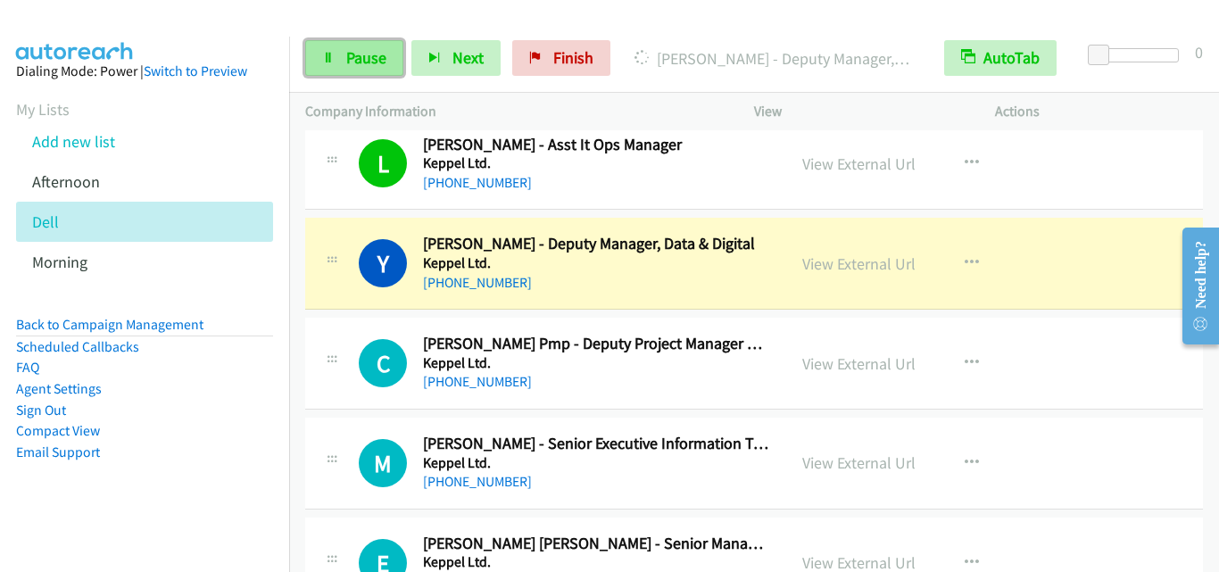
click at [326, 57] on icon at bounding box center [328, 59] width 12 height 12
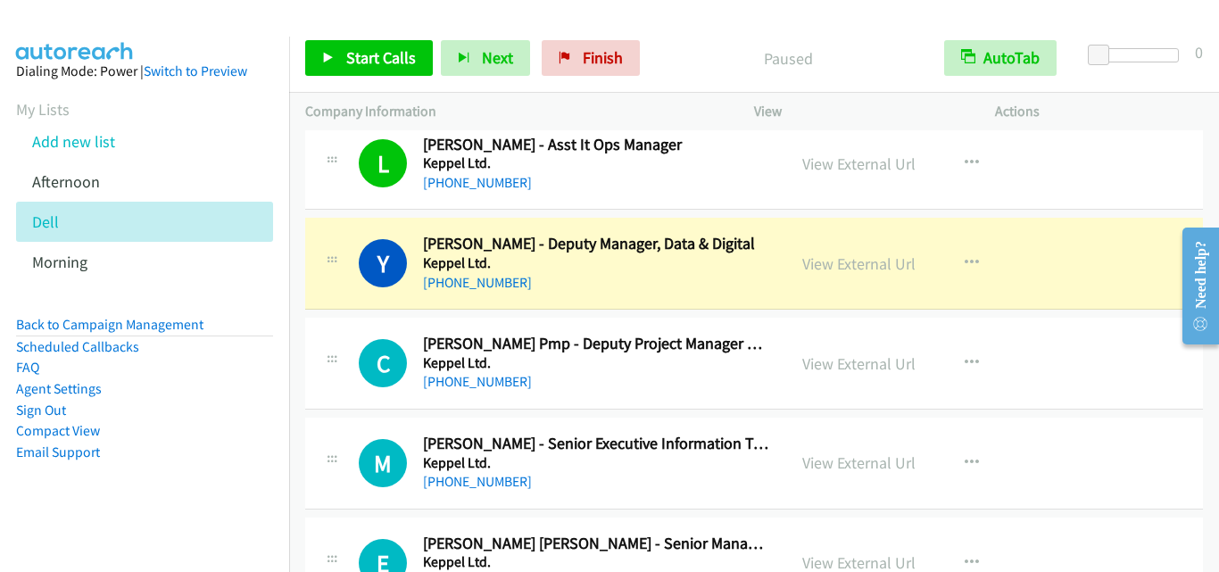
scroll to position [11784, 0]
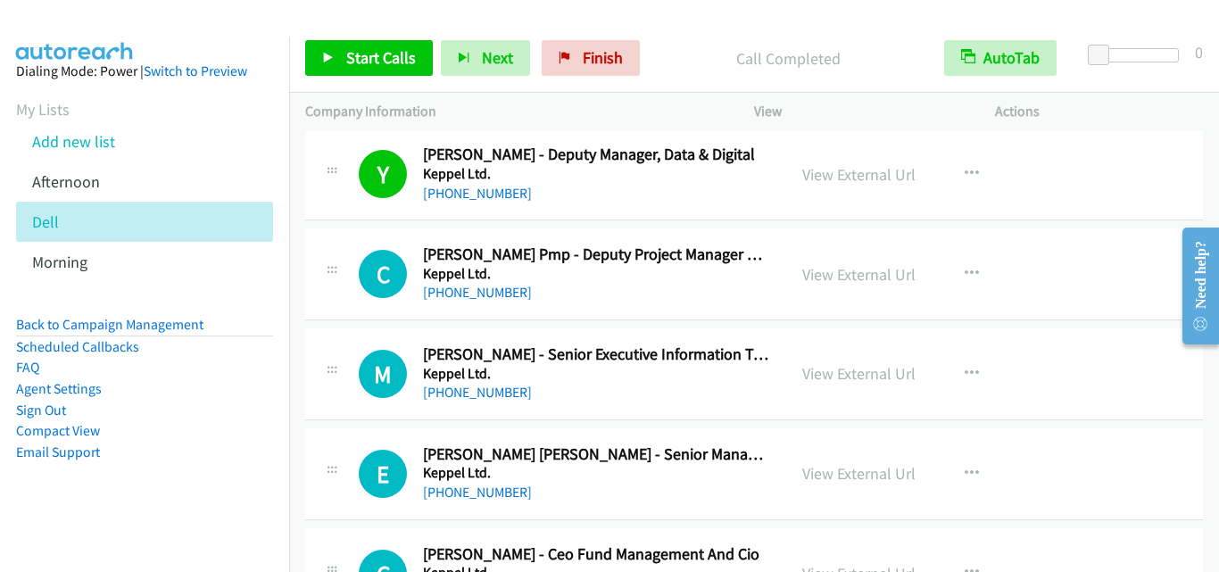
click at [324, 297] on div "C Callback Scheduled Chiew Joon Chin Pmp - Deputy Project Manager At Keppel Inf…" at bounding box center [545, 274] width 449 height 59
click at [367, 66] on span "Start Calls" at bounding box center [381, 57] width 70 height 21
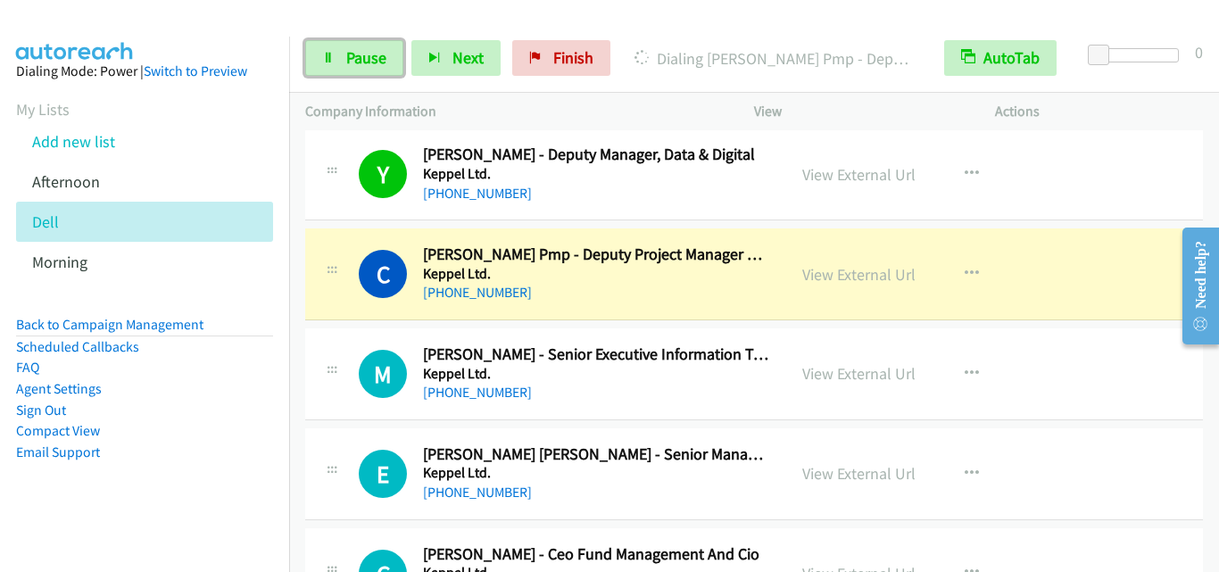
drag, startPoint x: 381, startPoint y: 70, endPoint x: 430, endPoint y: 94, distance: 54.7
click at [381, 70] on link "Pause" at bounding box center [354, 58] width 98 height 36
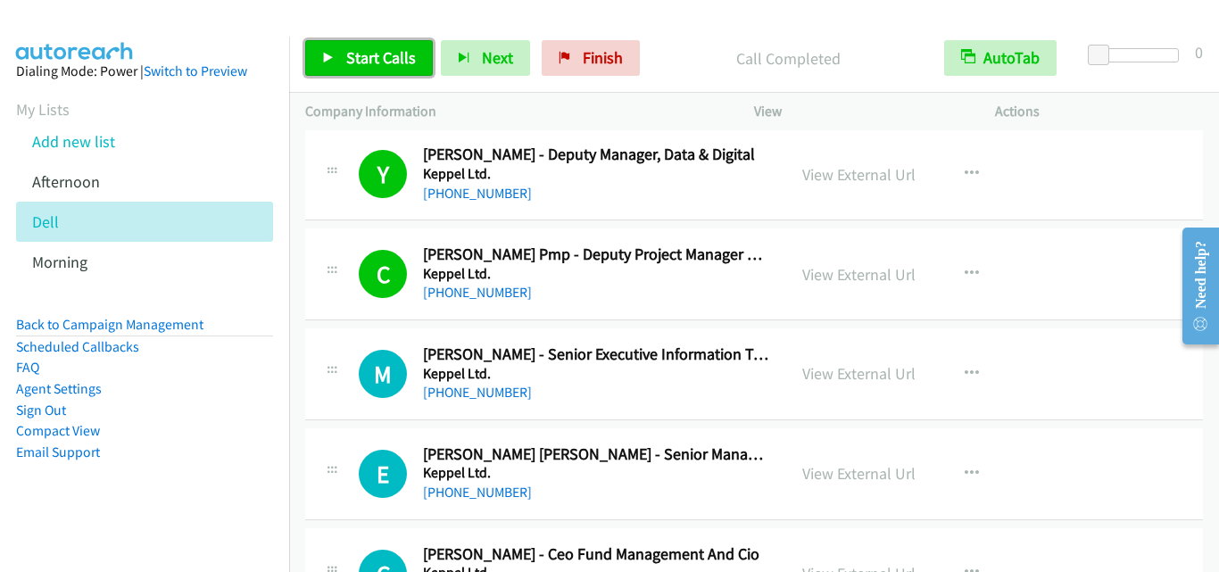
click at [395, 46] on link "Start Calls" at bounding box center [369, 58] width 128 height 36
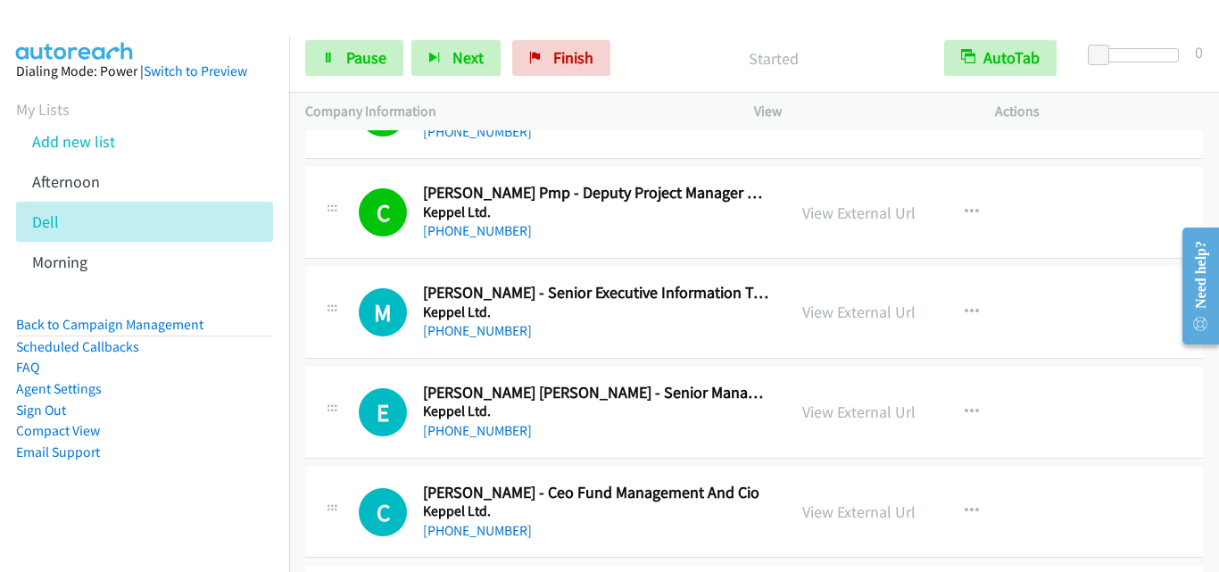
scroll to position [11873, 0]
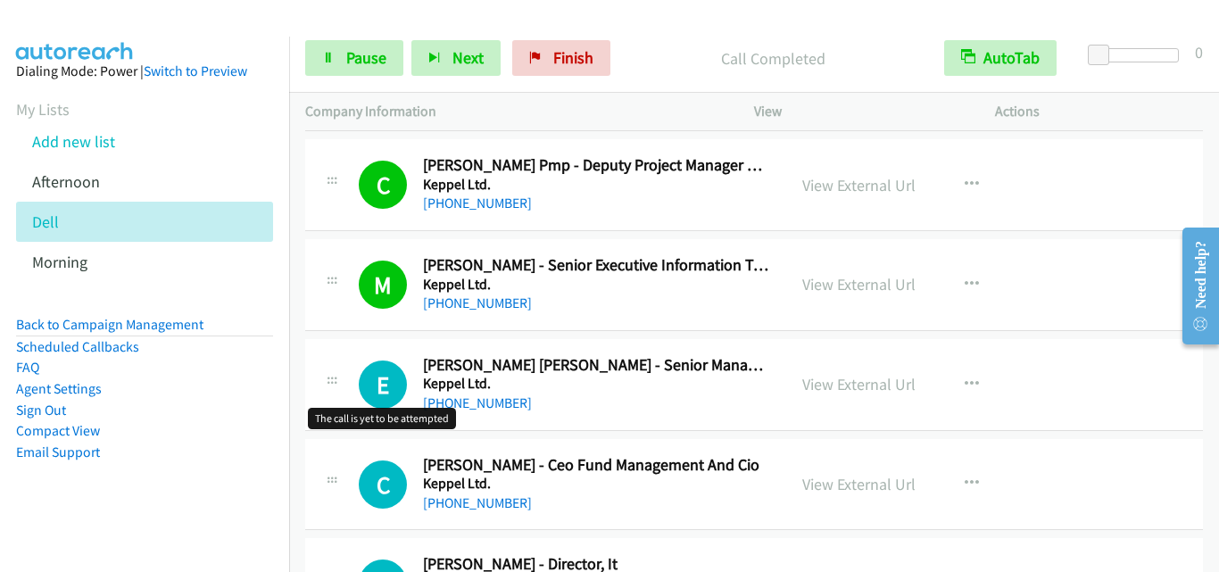
click at [370, 384] on h1 "E" at bounding box center [383, 385] width 48 height 48
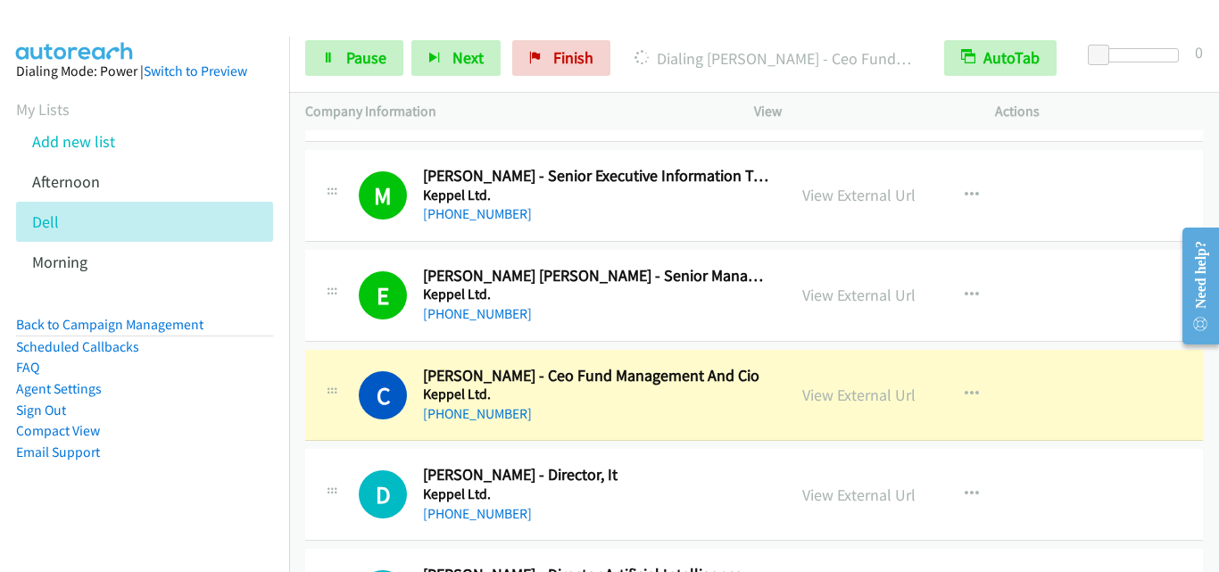
click at [334, 367] on div at bounding box center [331, 390] width 21 height 48
click at [340, 54] on link "Pause" at bounding box center [354, 58] width 98 height 36
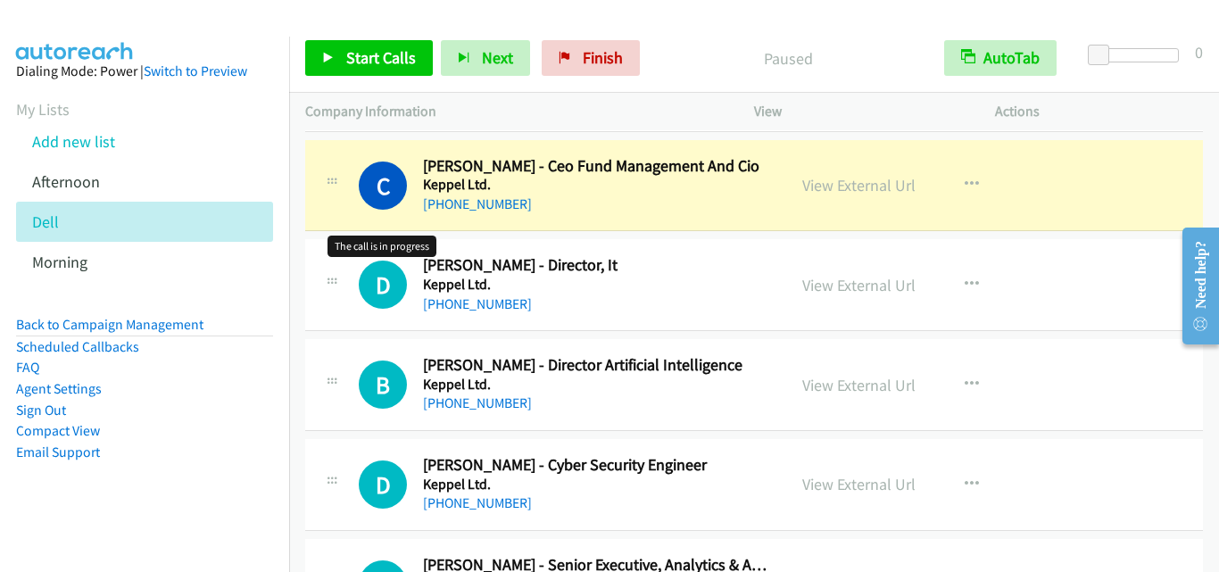
scroll to position [12141, 0]
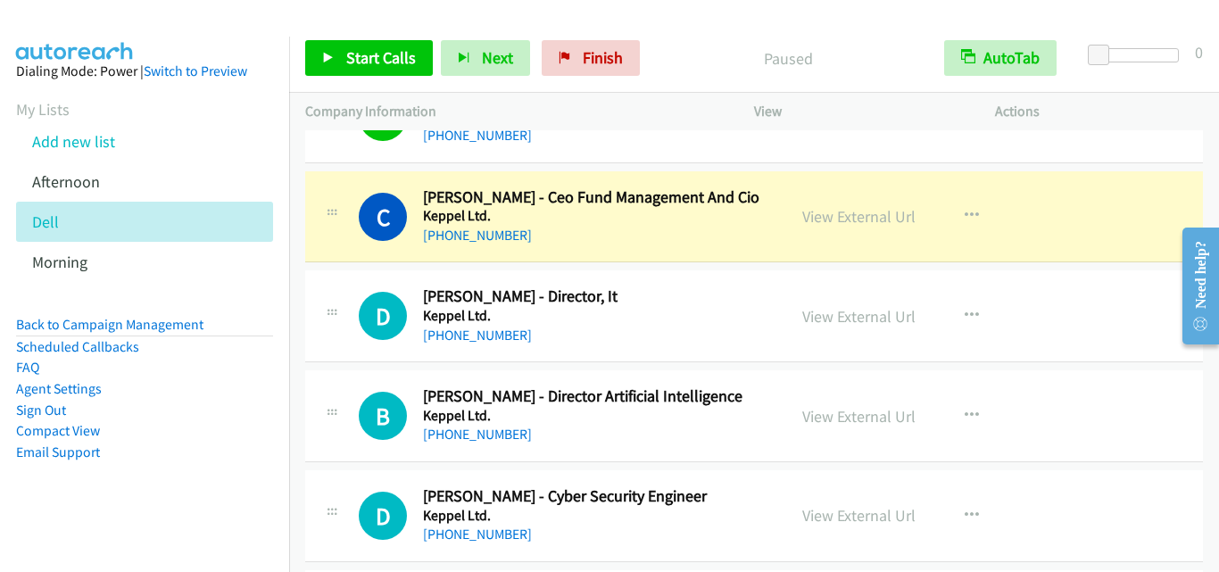
click at [354, 343] on div "D Callback Scheduled Daniel Low - Director, It Keppel Ltd. Asia/Singapore +65 9…" at bounding box center [545, 316] width 449 height 59
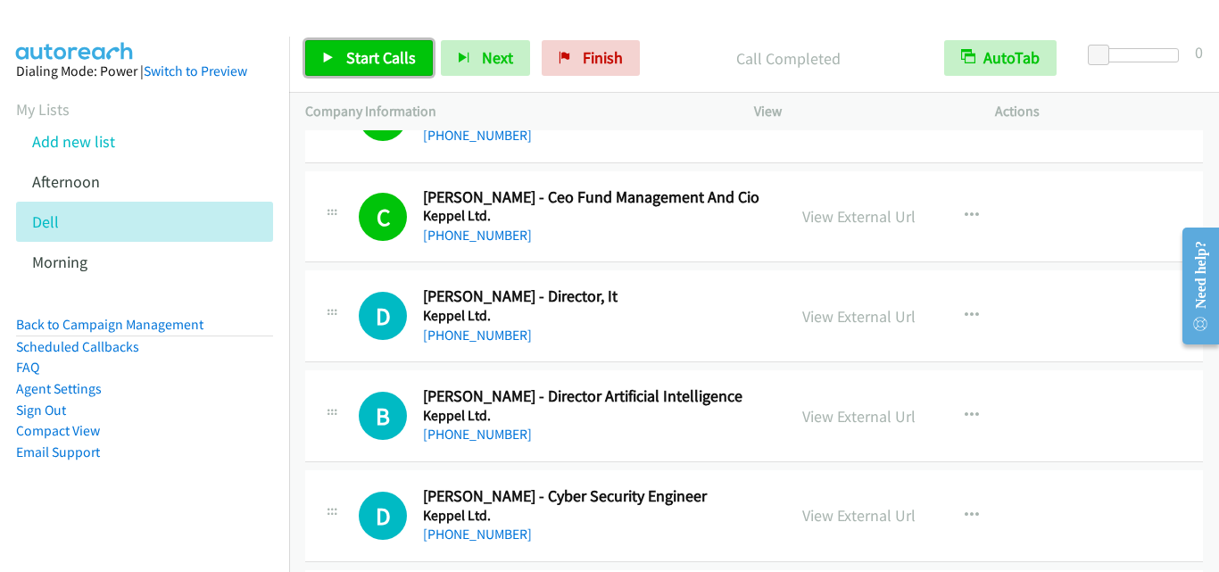
click at [369, 62] on span "Start Calls" at bounding box center [381, 57] width 70 height 21
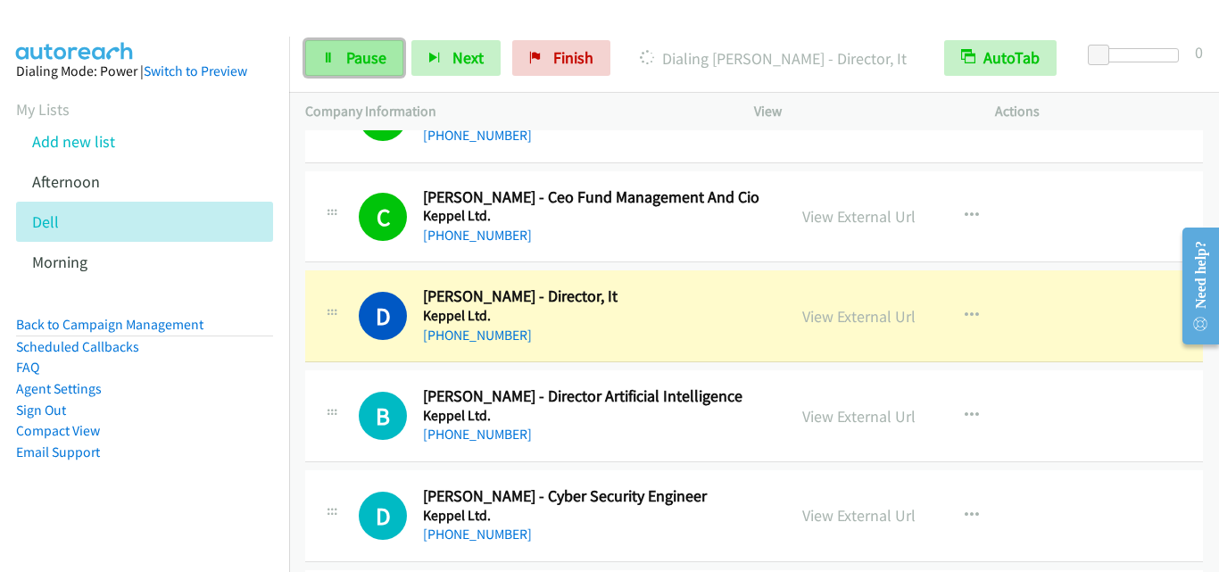
drag, startPoint x: 327, startPoint y: 47, endPoint x: 336, endPoint y: 53, distance: 10.4
click at [327, 47] on link "Pause" at bounding box center [354, 58] width 98 height 36
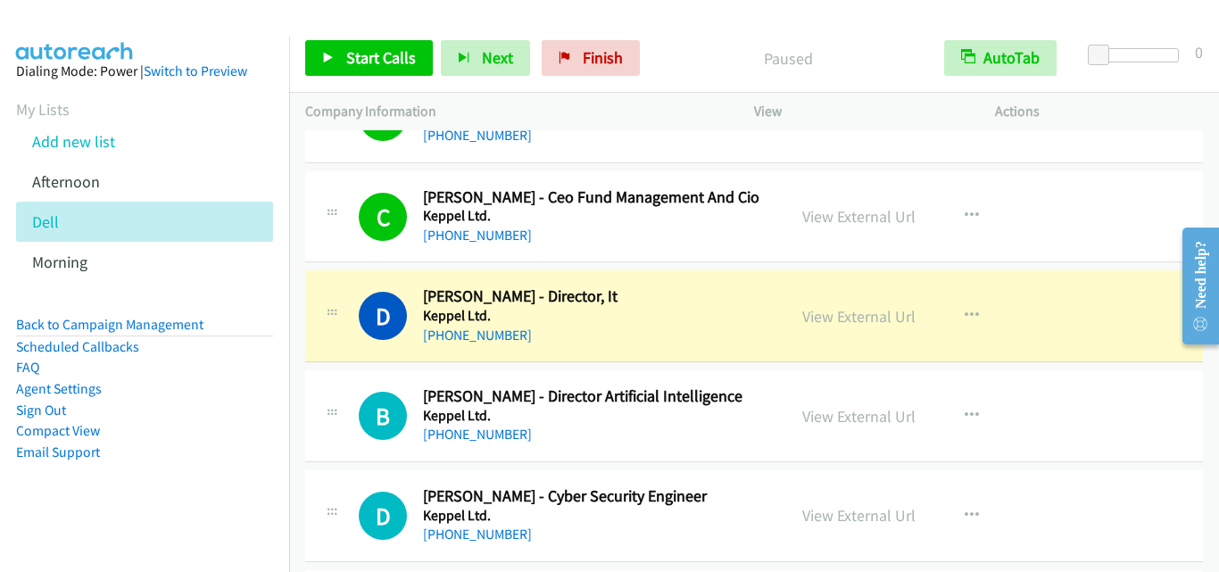
click at [300, 352] on td "D Callback Scheduled Daniel Low - Director, It Keppel Ltd. Asia/Singapore +65 9…" at bounding box center [754, 317] width 930 height 100
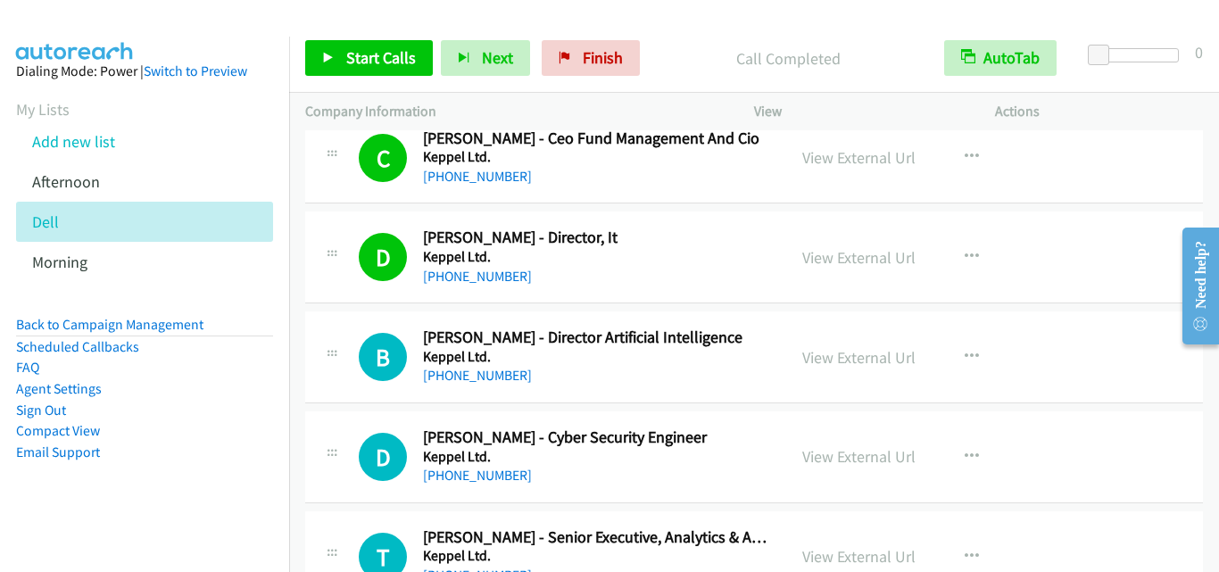
scroll to position [12230, 0]
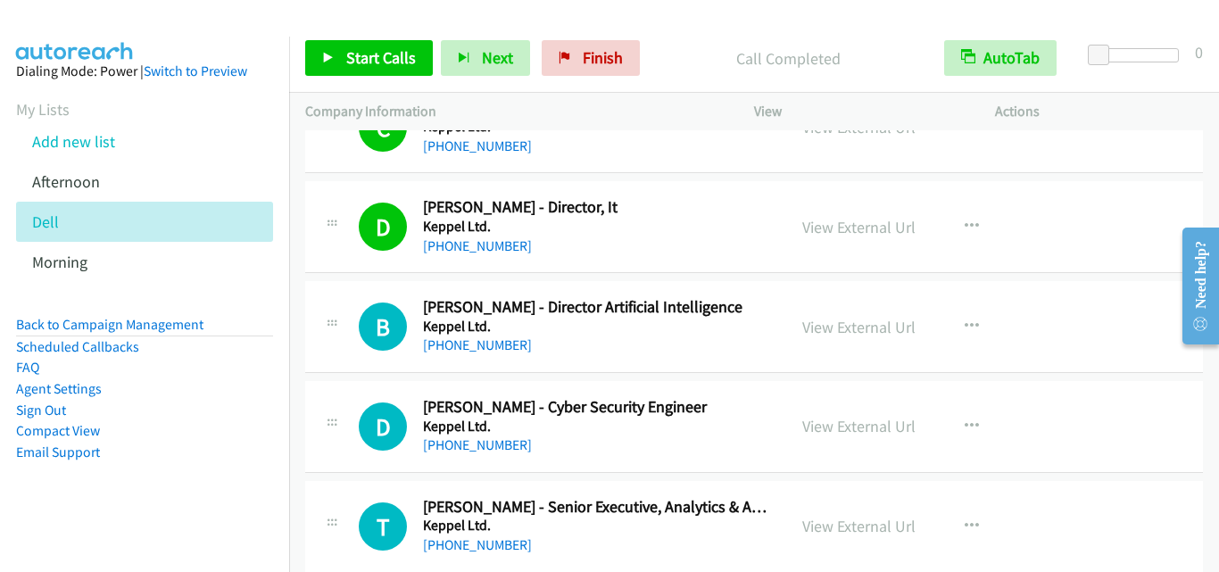
click at [376, 39] on div "Start Calls Pause Next Finish Call Completed AutoTab AutoTab 0" at bounding box center [754, 58] width 930 height 69
click at [376, 62] on span "Start Calls" at bounding box center [381, 57] width 70 height 21
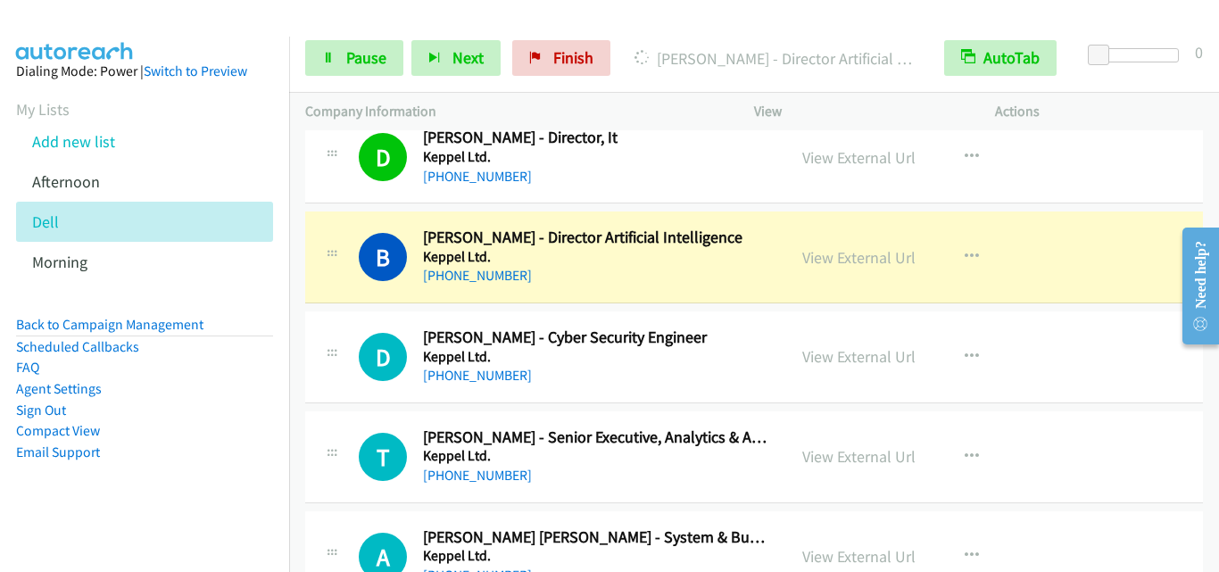
scroll to position [12319, 0]
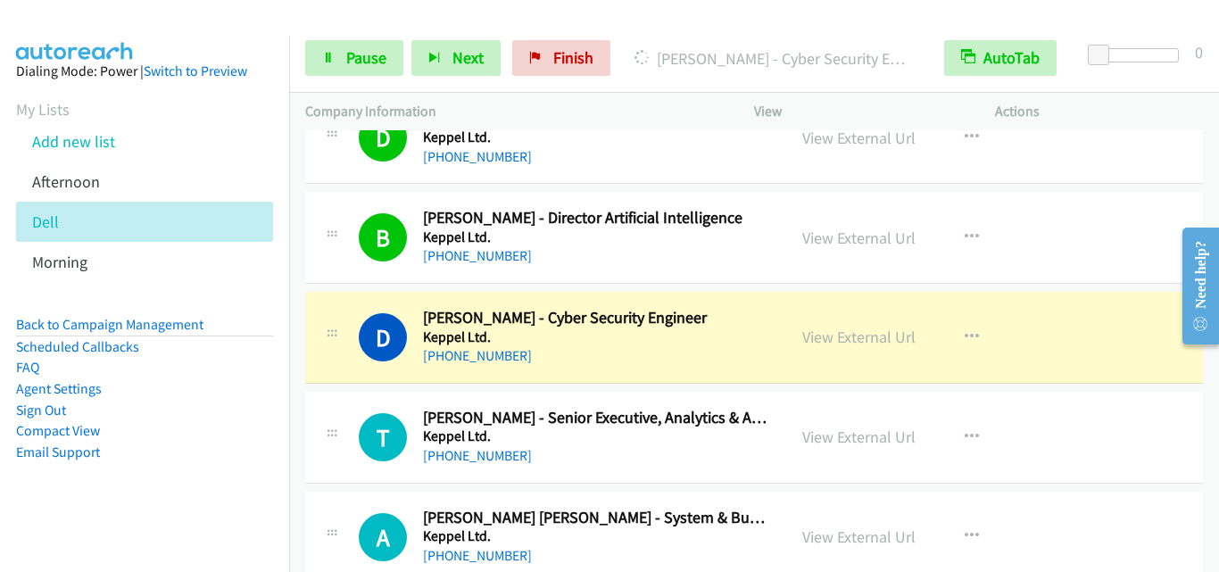
click at [312, 304] on div "D Callback Scheduled Danniel N. - Cyber Security Engineer Keppel Ltd. Asia/Sing…" at bounding box center [754, 338] width 898 height 92
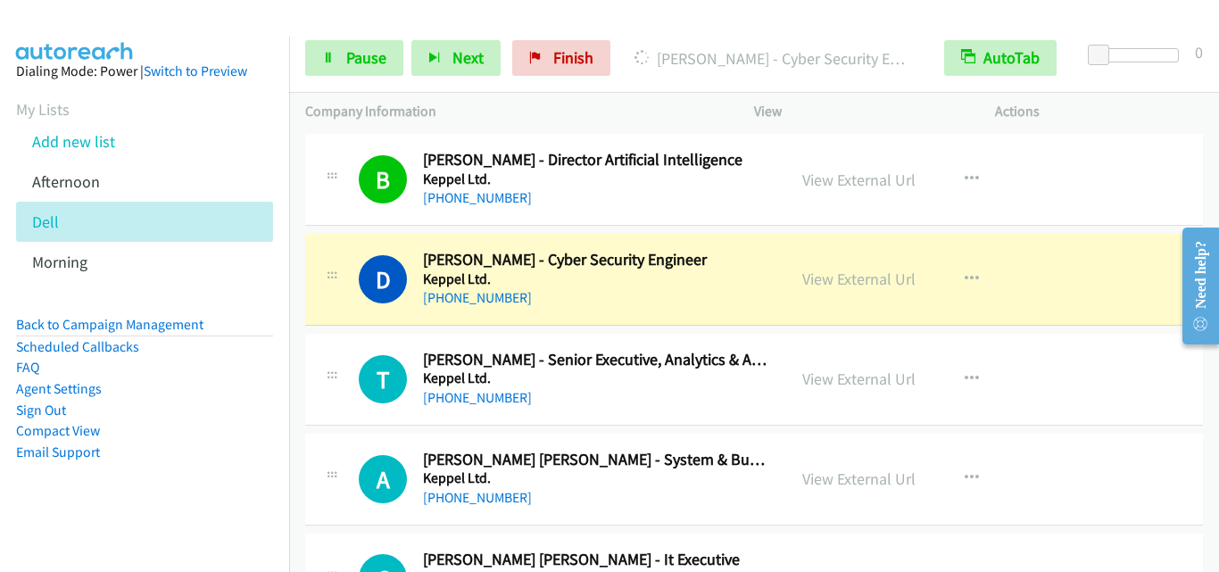
scroll to position [12409, 0]
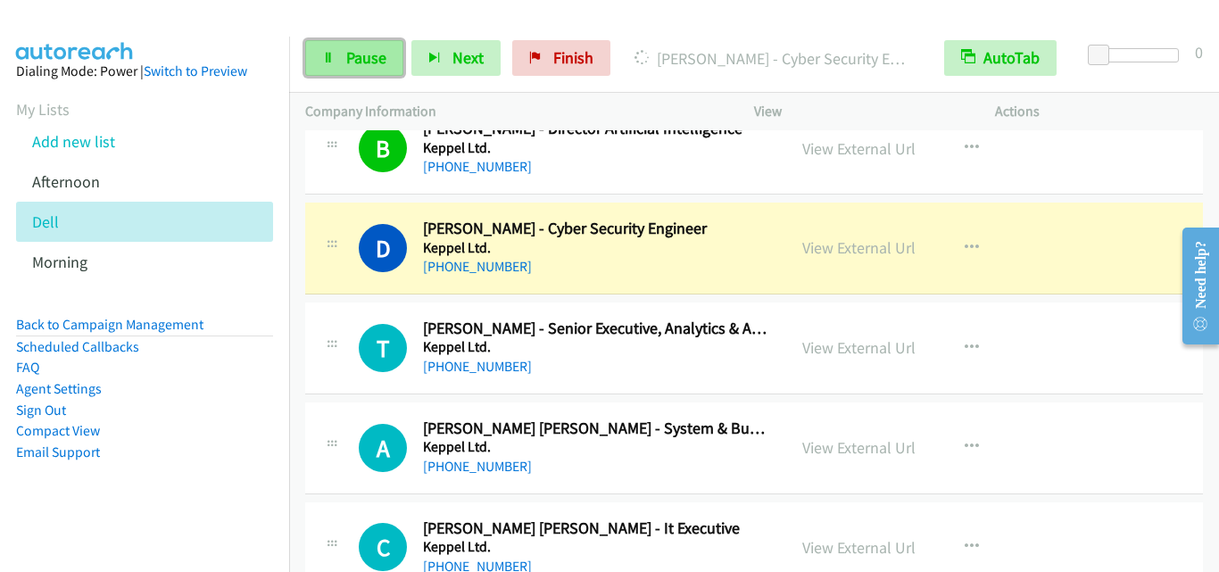
click at [347, 54] on span "Pause" at bounding box center [366, 57] width 40 height 21
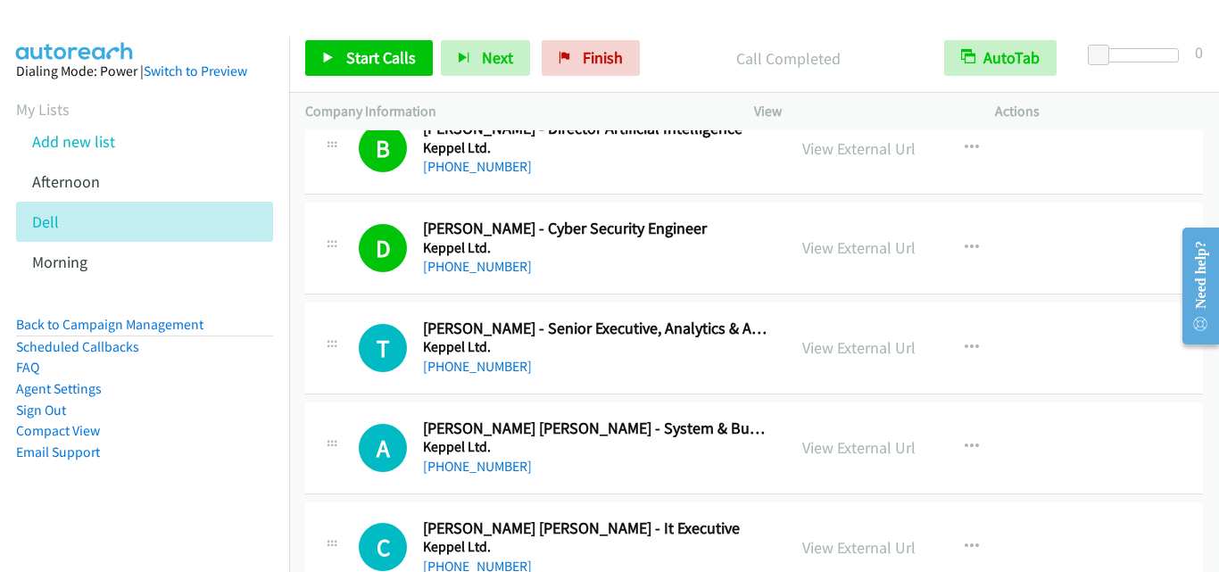
click at [393, 391] on div "T Callback Scheduled Thuc Cao - Senior Executive, Analytics & Automation, Inter…" at bounding box center [754, 349] width 898 height 92
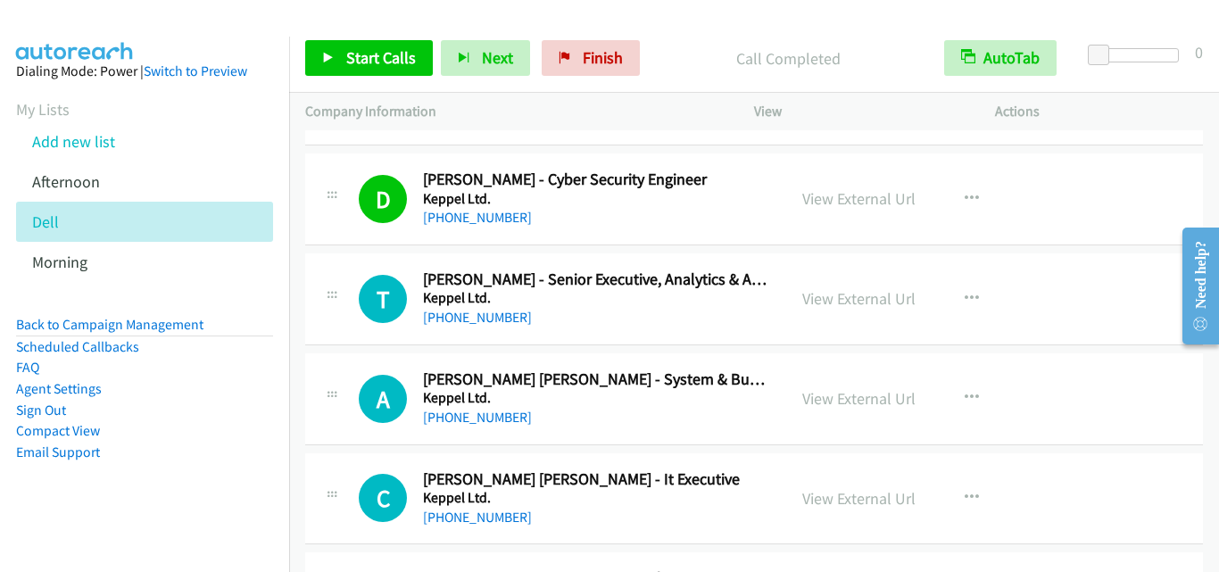
scroll to position [12498, 0]
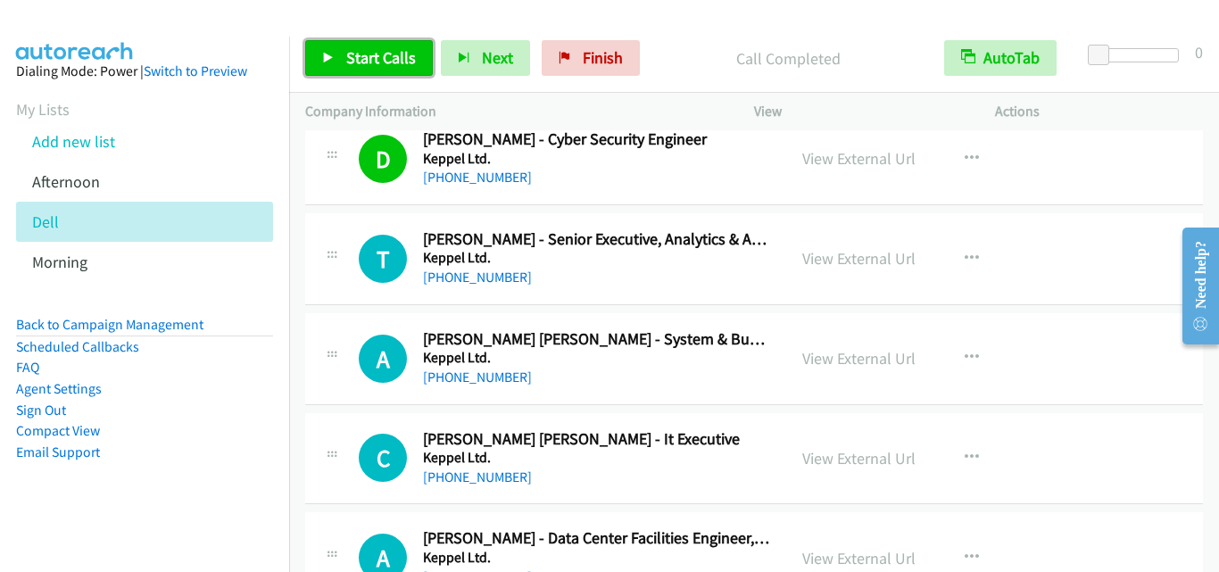
click at [393, 68] on link "Start Calls" at bounding box center [369, 58] width 128 height 36
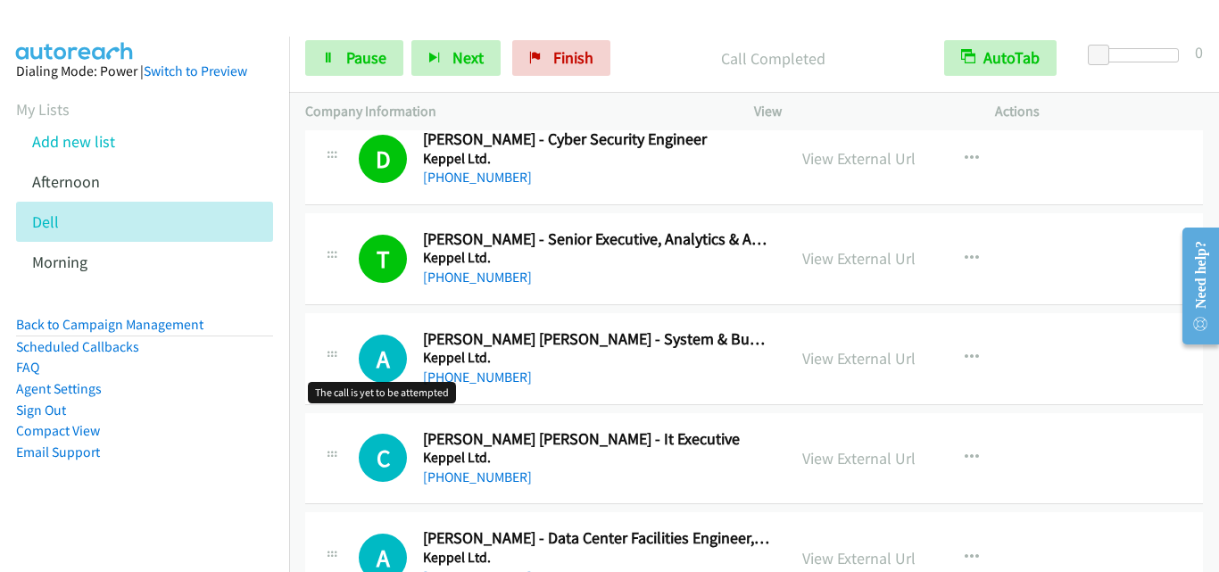
click at [378, 340] on h1 "A" at bounding box center [383, 359] width 48 height 48
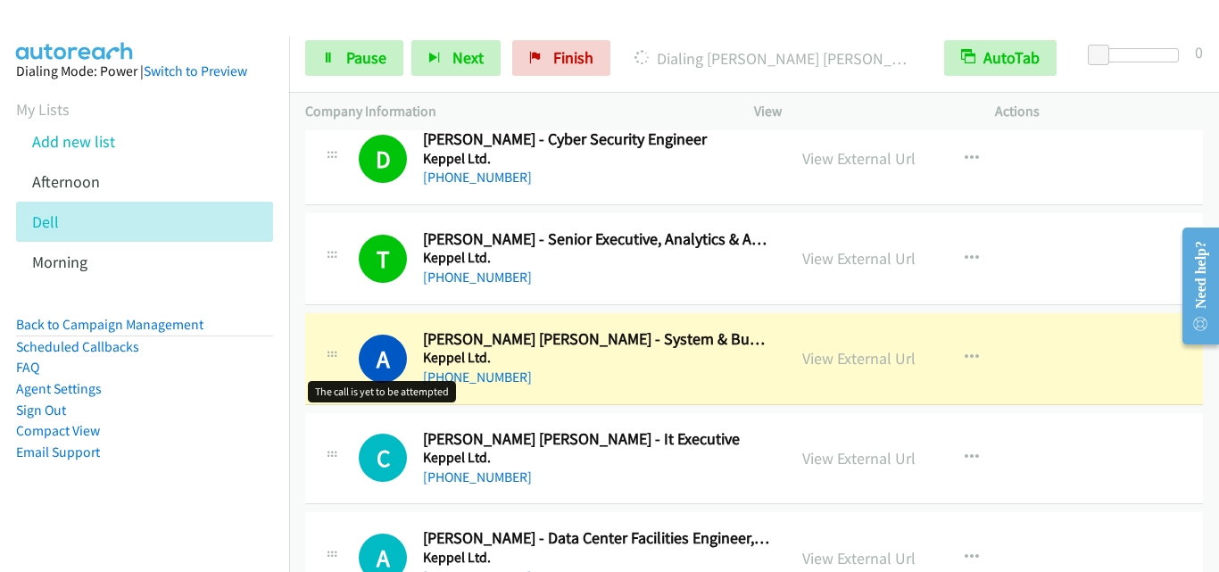
scroll to position [12587, 0]
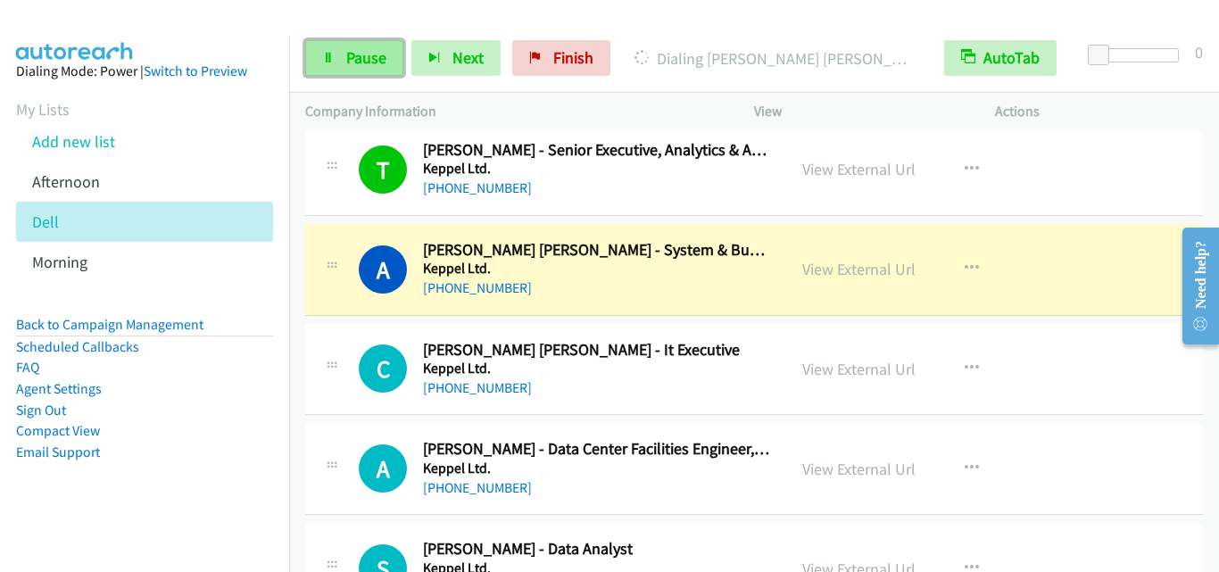
click at [341, 68] on link "Pause" at bounding box center [354, 58] width 98 height 36
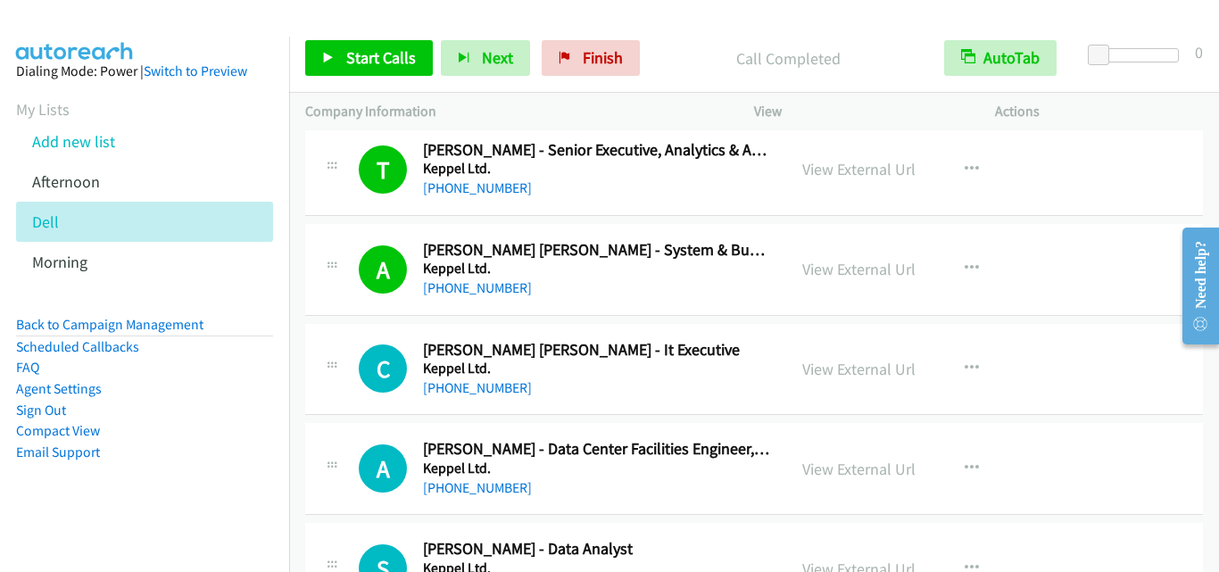
drag, startPoint x: 346, startPoint y: 318, endPoint x: 736, endPoint y: 84, distance: 454.9
click at [81, 146] on link "Add new list" at bounding box center [73, 141] width 83 height 21
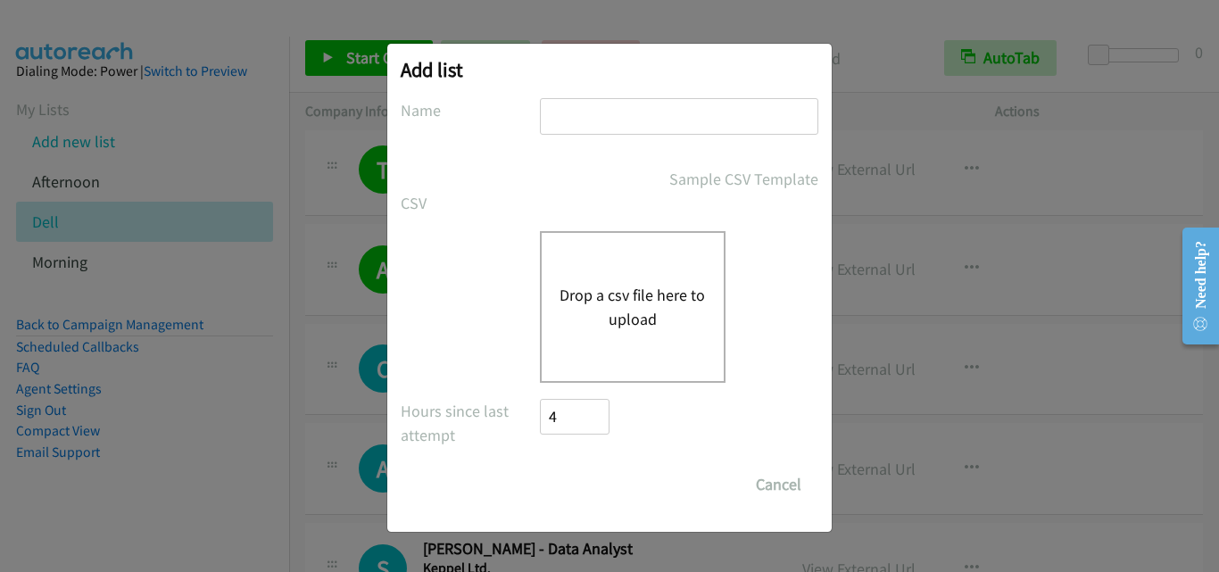
click at [446, 270] on div "Drop a csv file here to upload" at bounding box center [610, 307] width 418 height 152
click at [671, 310] on button "Drop a csv file here to upload" at bounding box center [633, 307] width 146 height 48
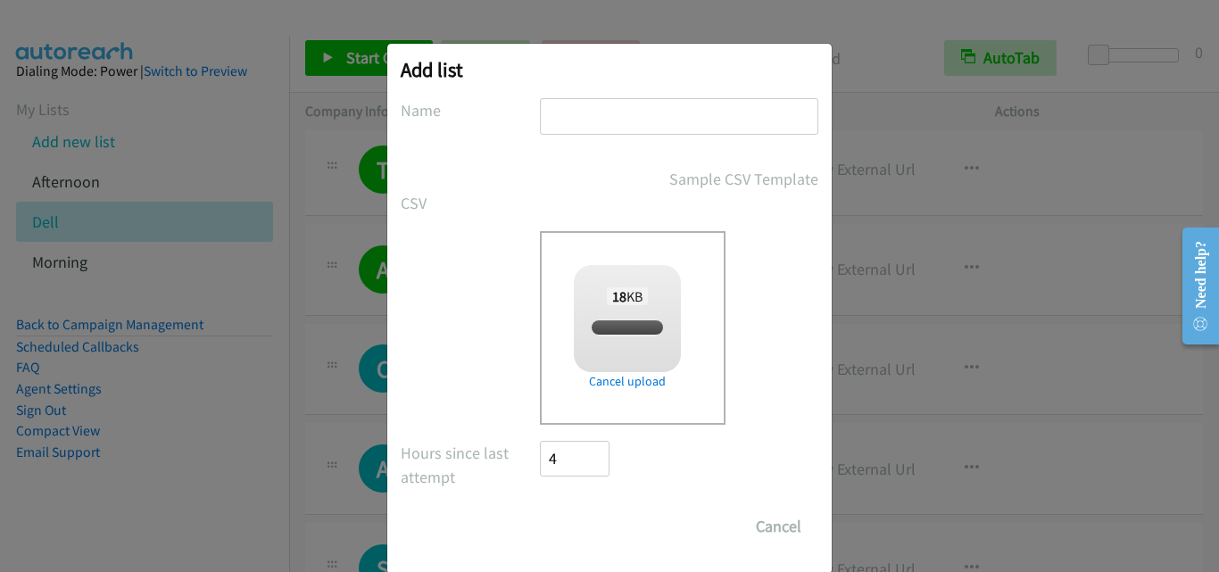
checkbox input "true"
click at [670, 107] on input "text" at bounding box center [679, 116] width 279 height 37
type input "Afternoon"
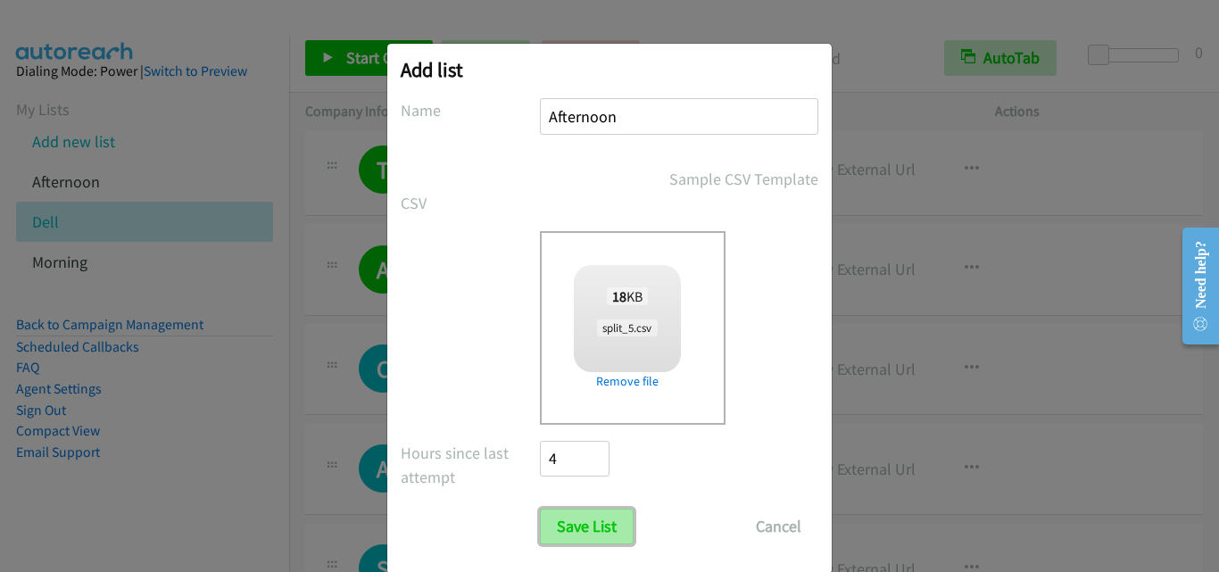
click at [595, 530] on input "Save List" at bounding box center [587, 527] width 94 height 36
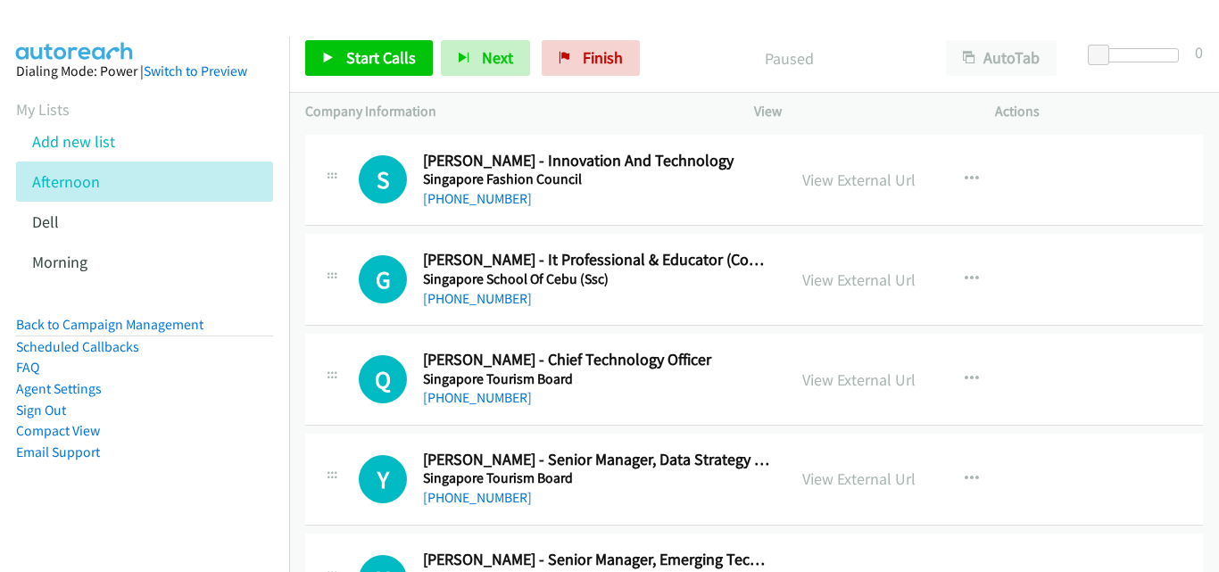
click at [735, 382] on h5 "Singapore Tourism Board" at bounding box center [596, 379] width 347 height 18
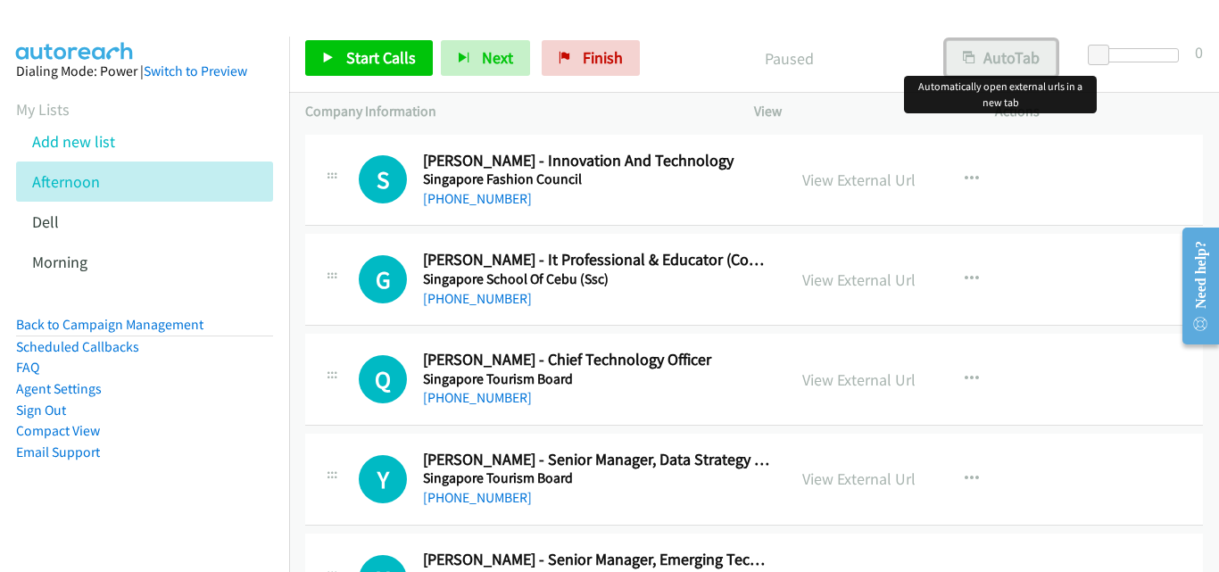
click at [1017, 63] on button "AutoTab" at bounding box center [1001, 58] width 111 height 36
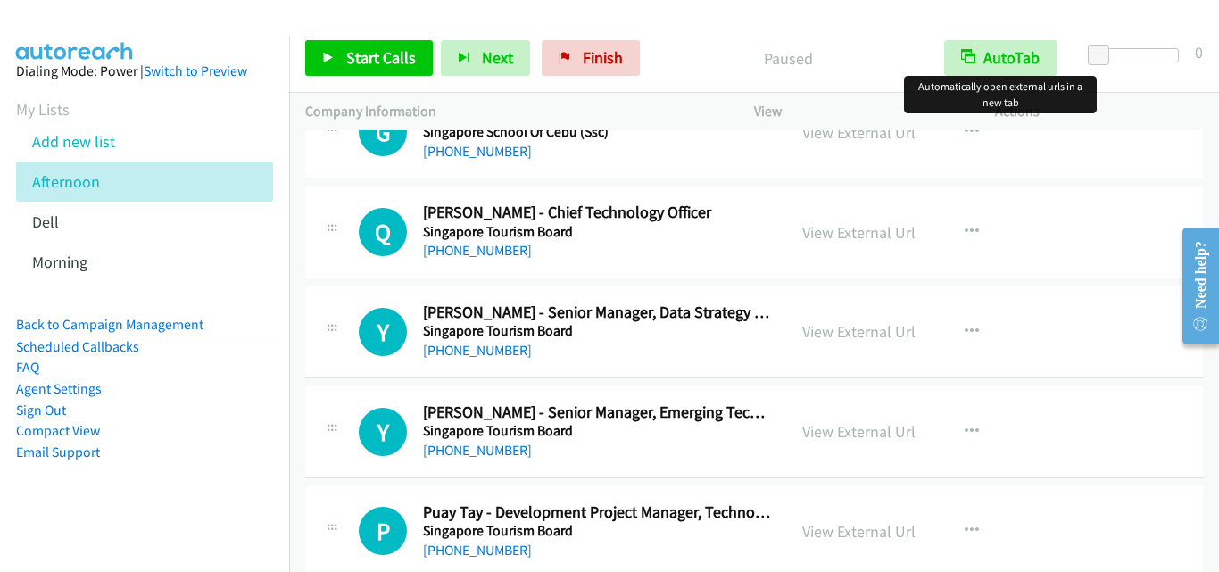
scroll to position [179, 0]
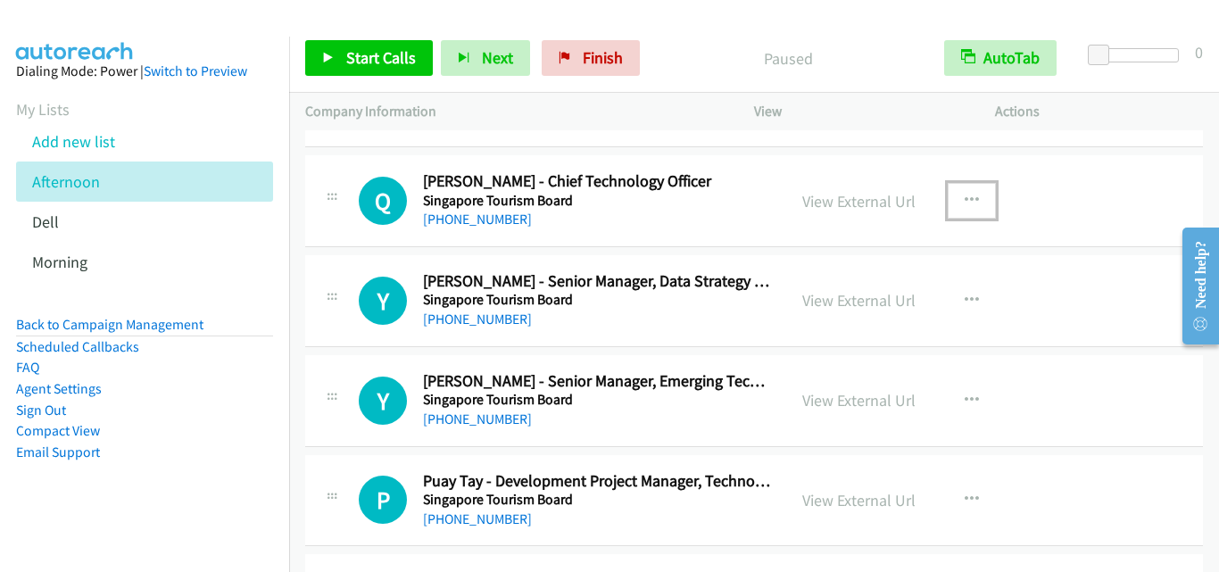
click at [971, 195] on icon "button" at bounding box center [972, 201] width 14 height 14
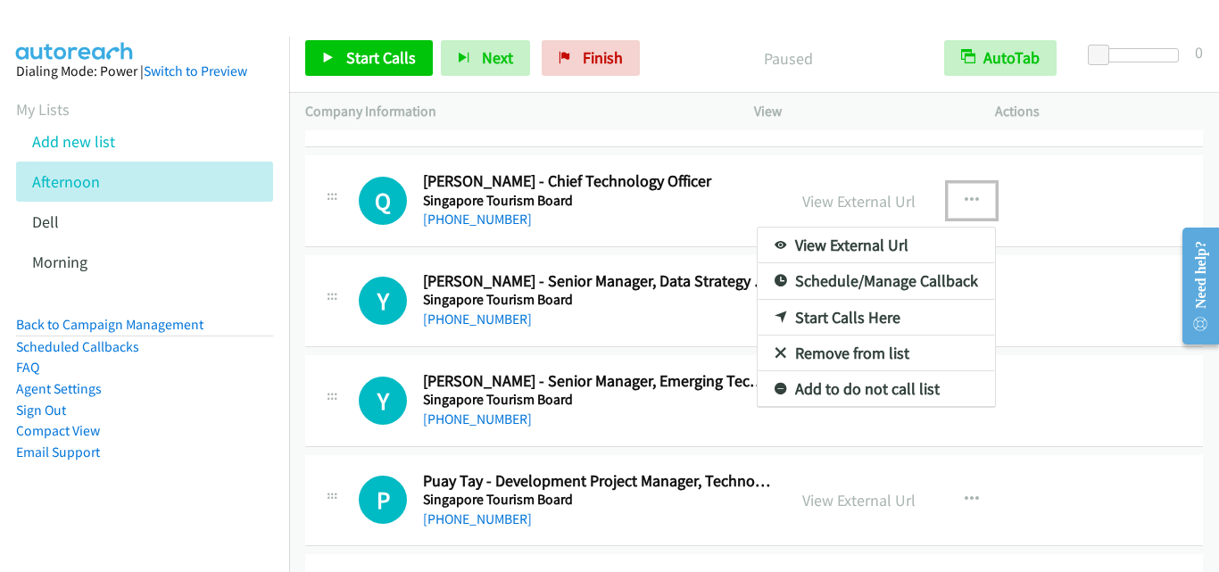
click at [871, 321] on link "Start Calls Here" at bounding box center [876, 318] width 237 height 36
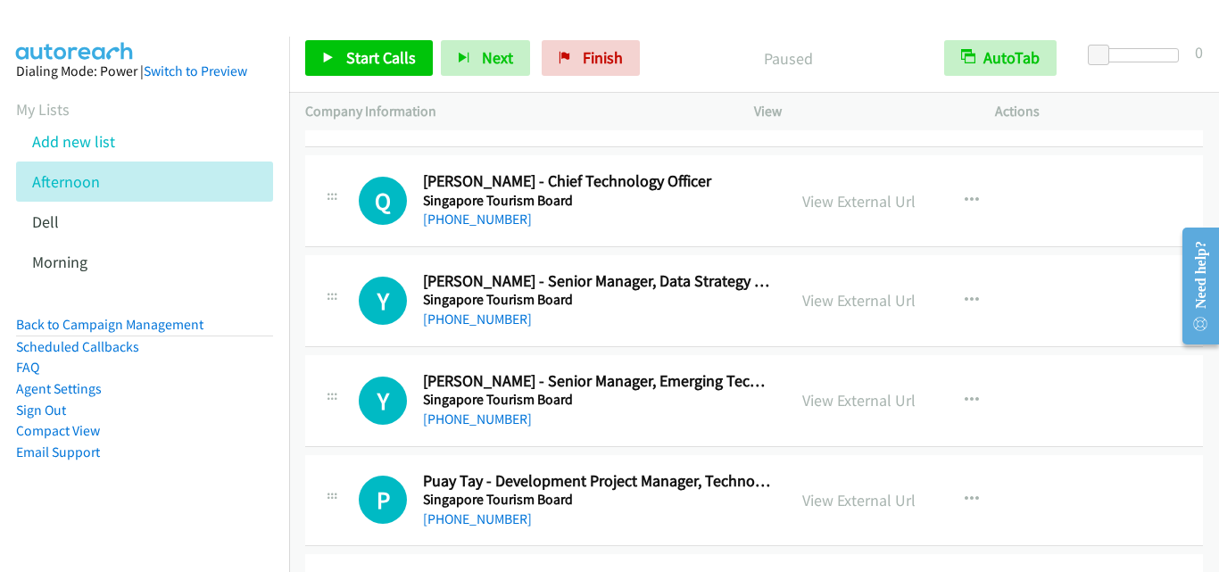
click at [357, 83] on div "Start Calls Pause Next Finish Paused AutoTab AutoTab 0" at bounding box center [754, 58] width 930 height 69
click at [364, 67] on span "Start Calls" at bounding box center [381, 57] width 70 height 21
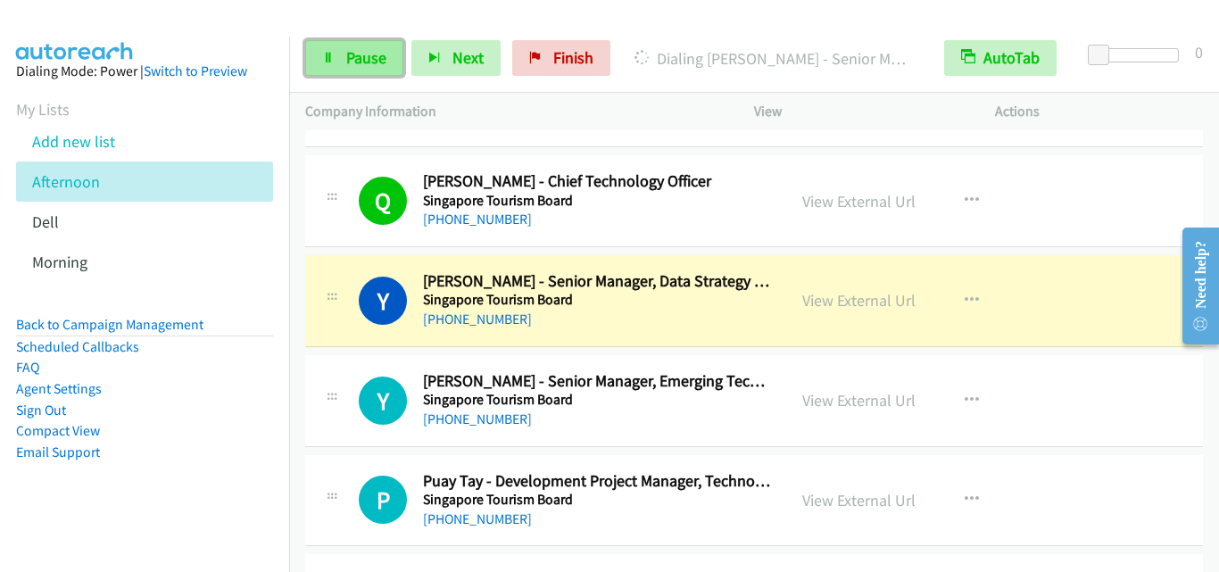
click at [356, 54] on span "Pause" at bounding box center [366, 57] width 40 height 21
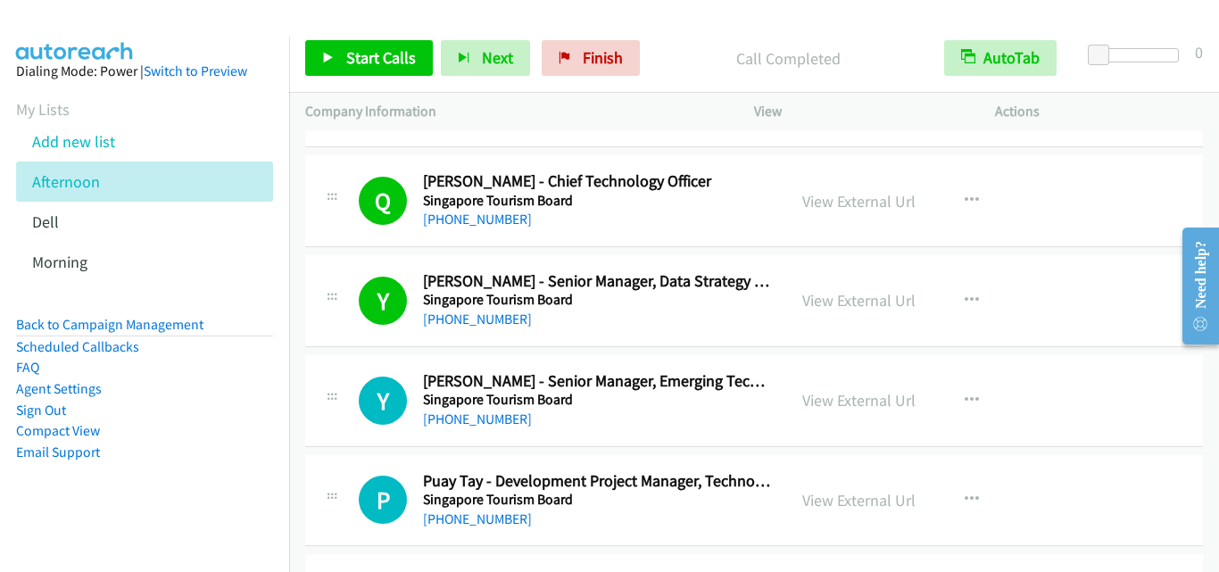
click at [350, 367] on div "Y Callback Scheduled [PERSON_NAME] - Senior Manager, Emerging Technology Singap…" at bounding box center [754, 401] width 898 height 92
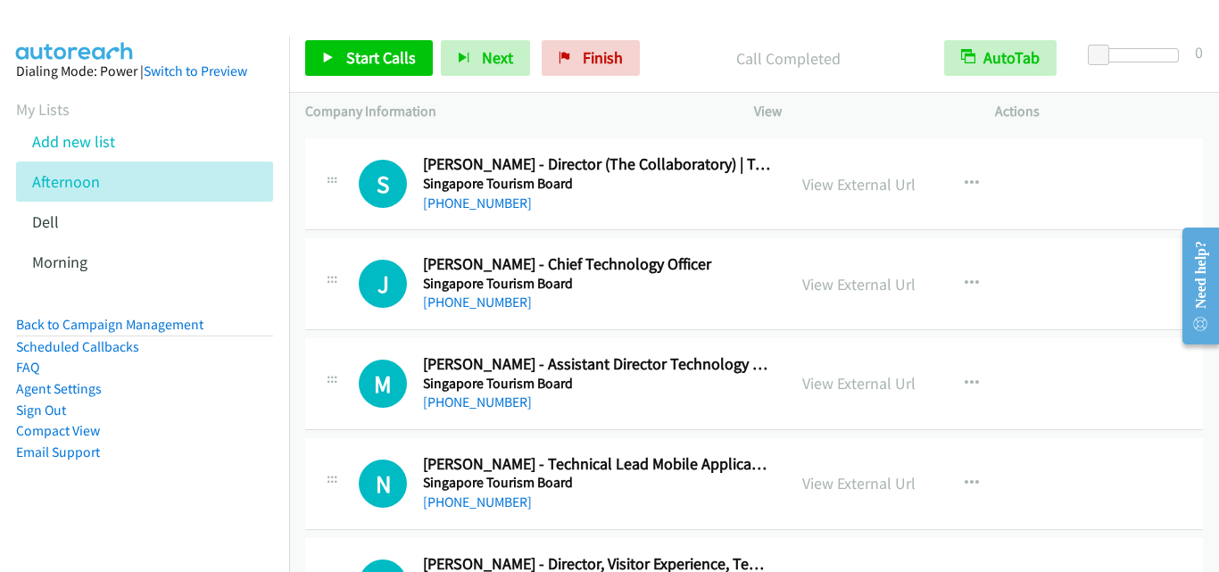
scroll to position [625, 0]
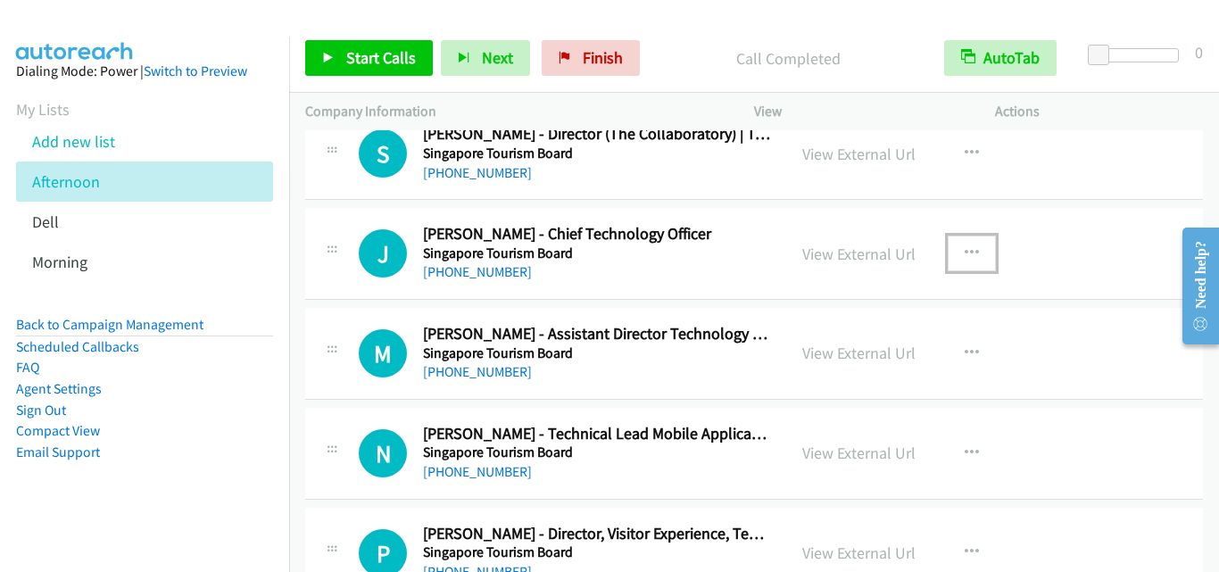
click at [969, 246] on icon "button" at bounding box center [972, 253] width 14 height 14
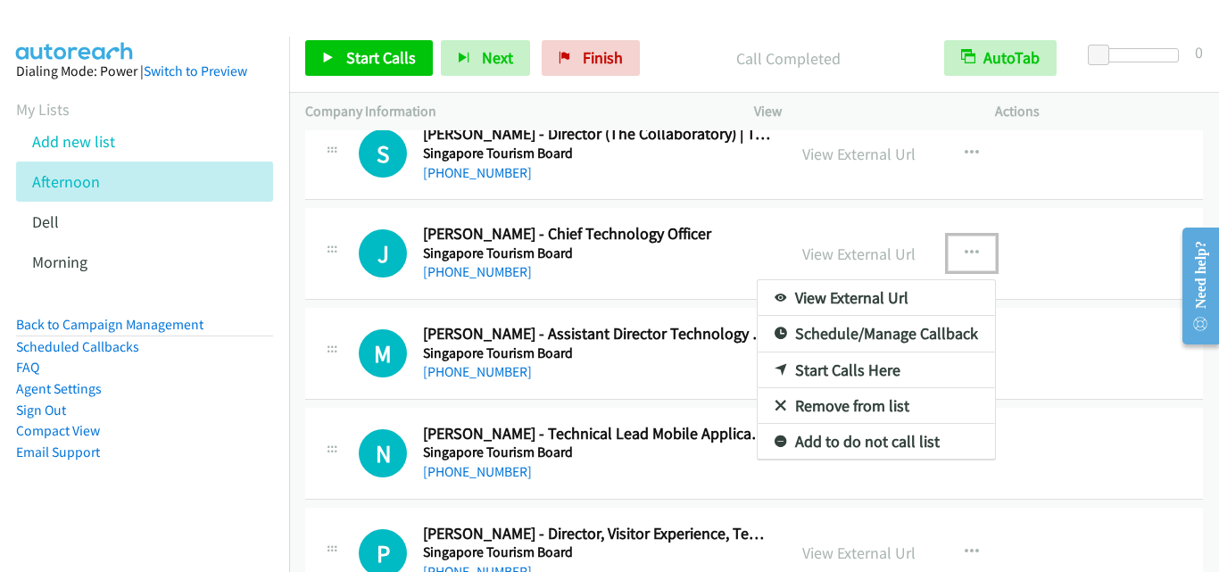
click at [847, 369] on link "Start Calls Here" at bounding box center [876, 371] width 237 height 36
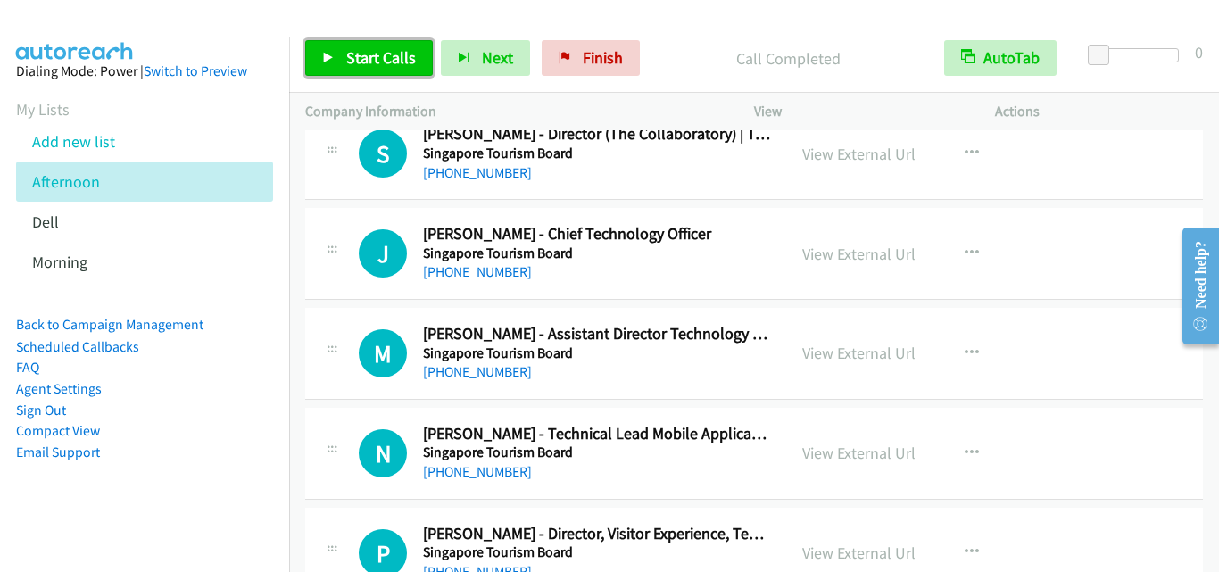
click at [398, 65] on span "Start Calls" at bounding box center [381, 57] width 70 height 21
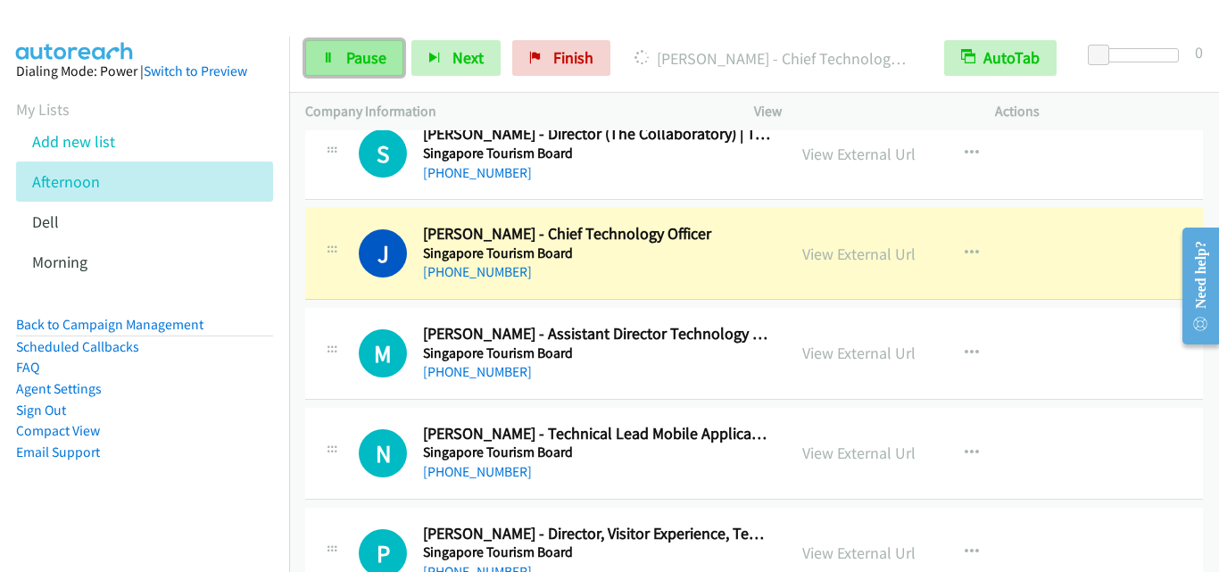
click at [362, 57] on span "Pause" at bounding box center [366, 57] width 40 height 21
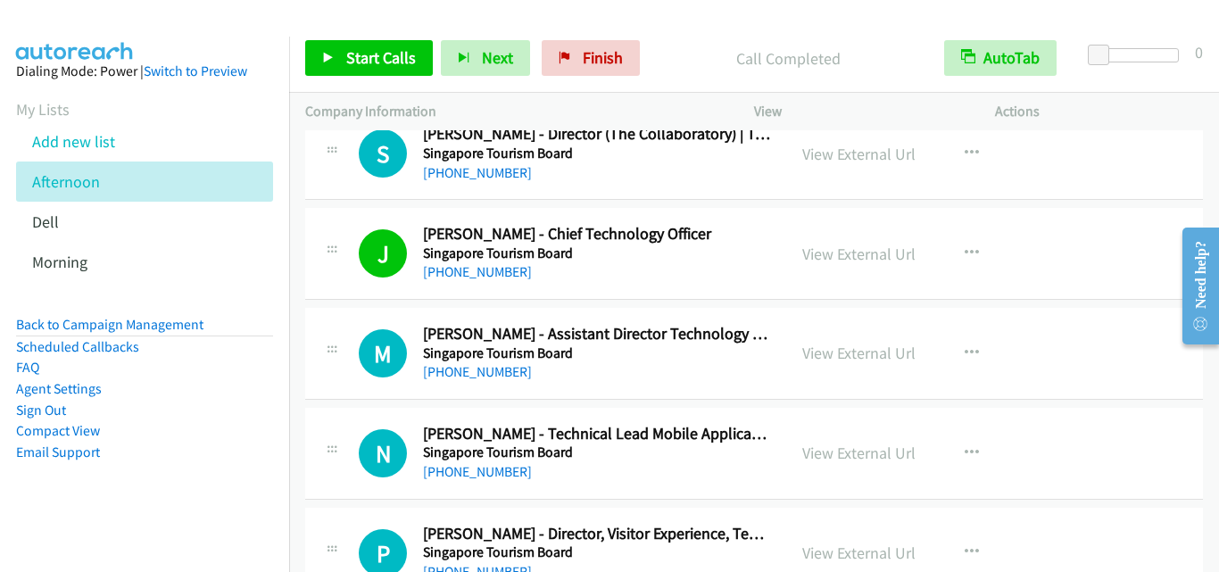
click at [367, 421] on div "N Callback Scheduled [PERSON_NAME] - Technical Lead Mobile Application Developm…" at bounding box center [754, 454] width 898 height 92
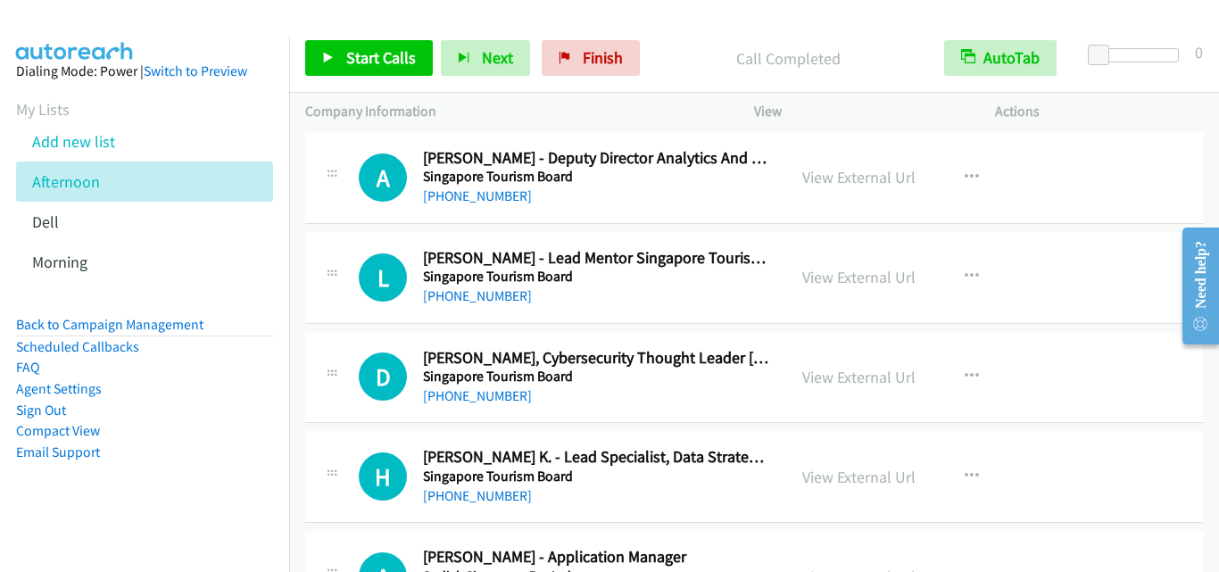
scroll to position [1428, 0]
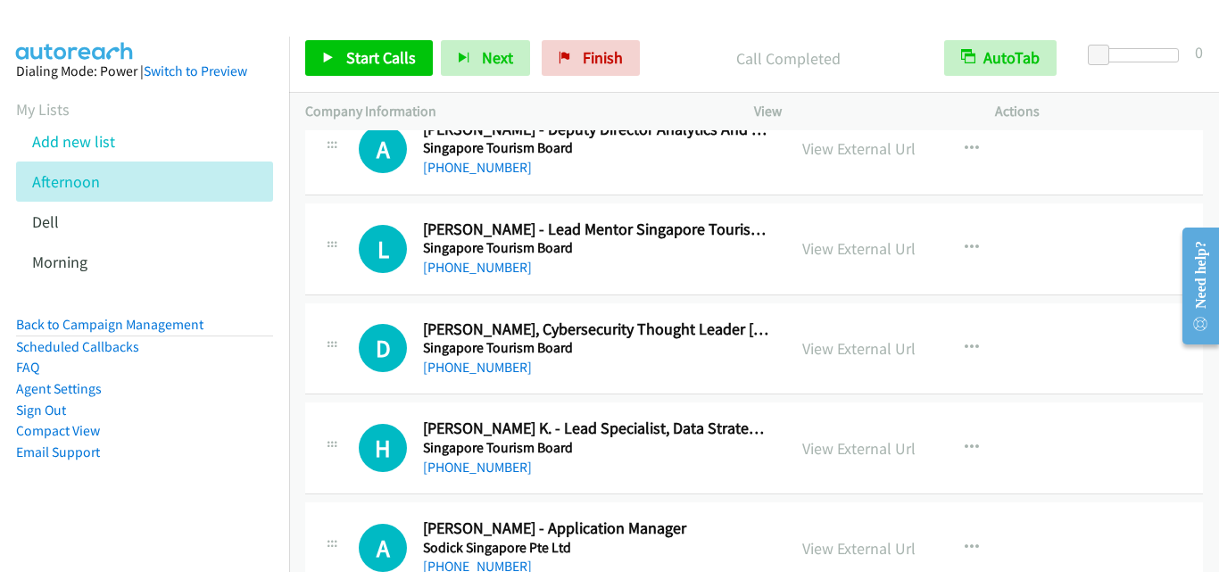
click at [347, 357] on div "D Callback Scheduled [PERSON_NAME], Cybersecurity Thought Leader Mba,Cisa,Cism …" at bounding box center [545, 349] width 449 height 59
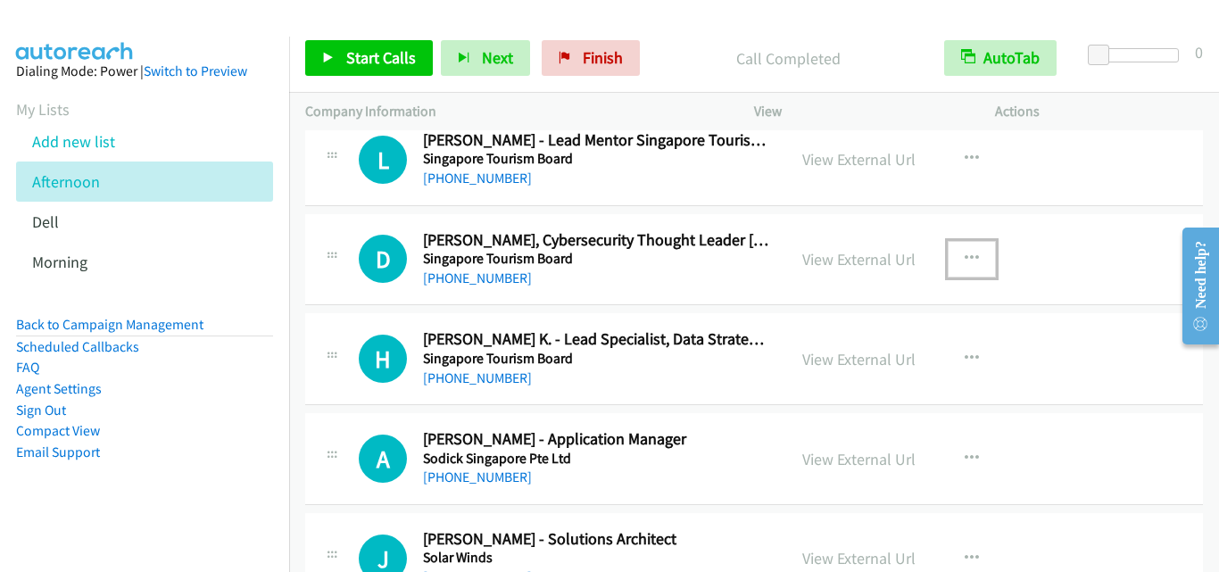
click at [965, 255] on icon "button" at bounding box center [972, 259] width 14 height 14
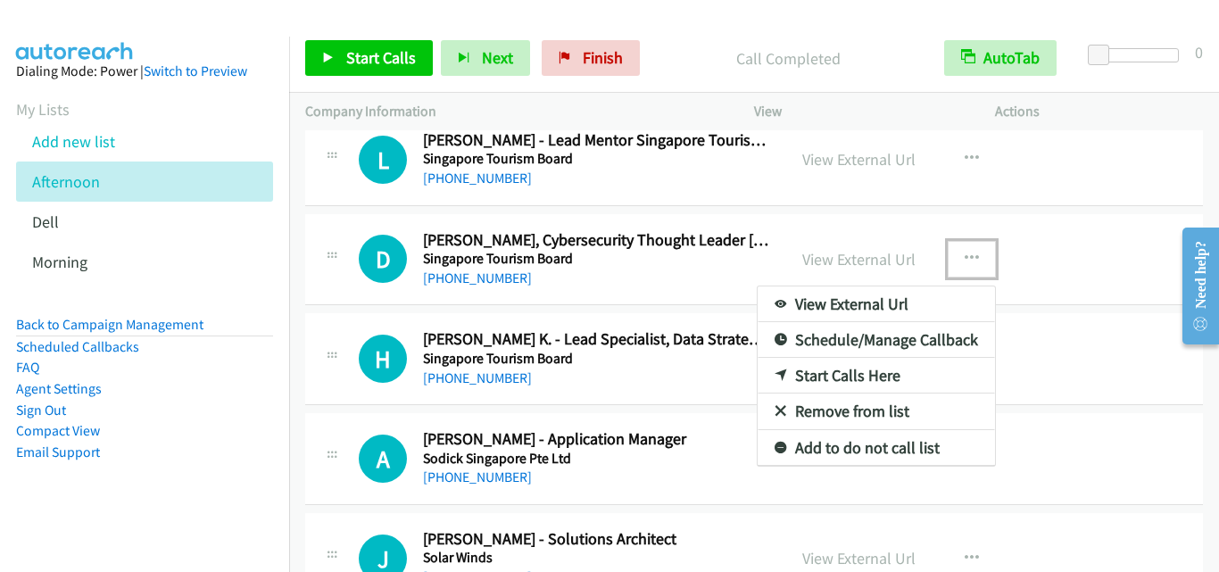
click at [819, 377] on link "Start Calls Here" at bounding box center [876, 376] width 237 height 36
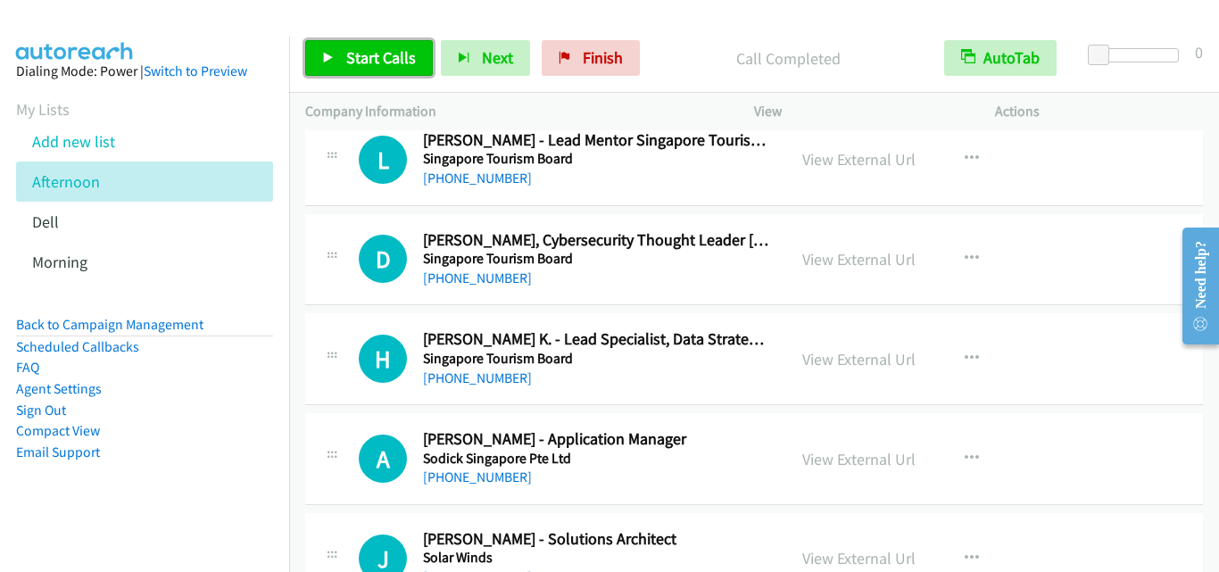
click at [351, 61] on span "Start Calls" at bounding box center [381, 57] width 70 height 21
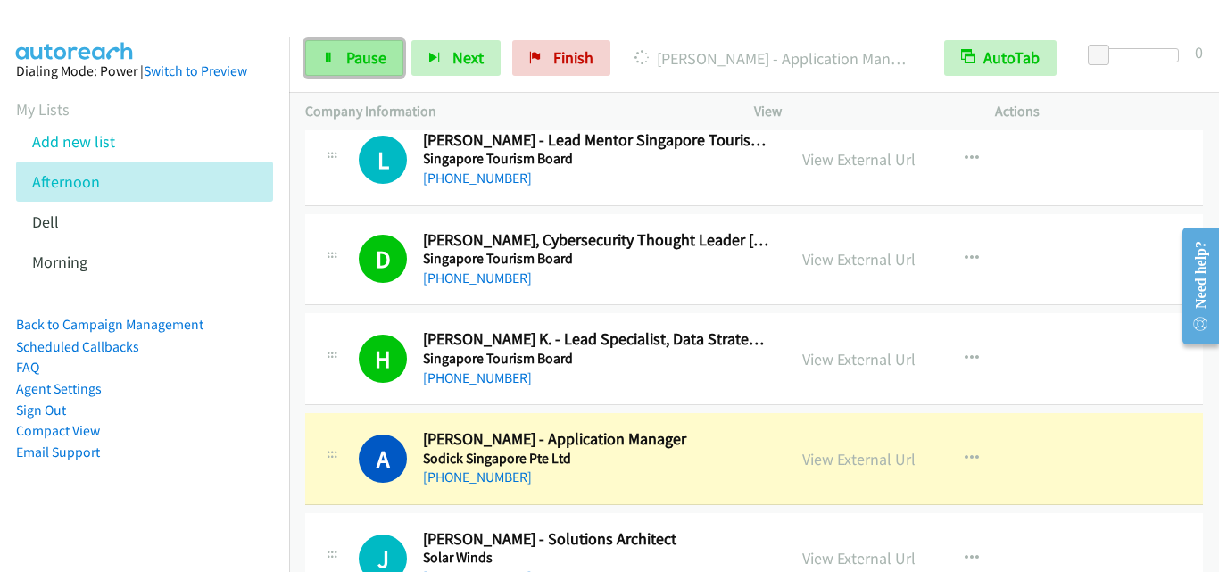
click at [315, 60] on link "Pause" at bounding box center [354, 58] width 98 height 36
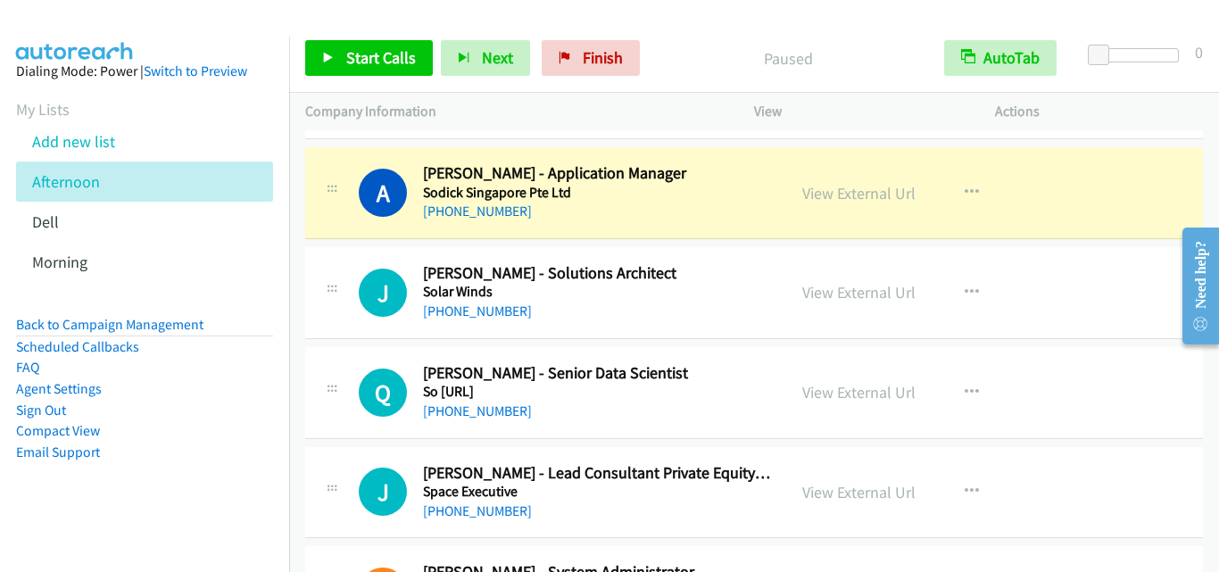
scroll to position [1785, 0]
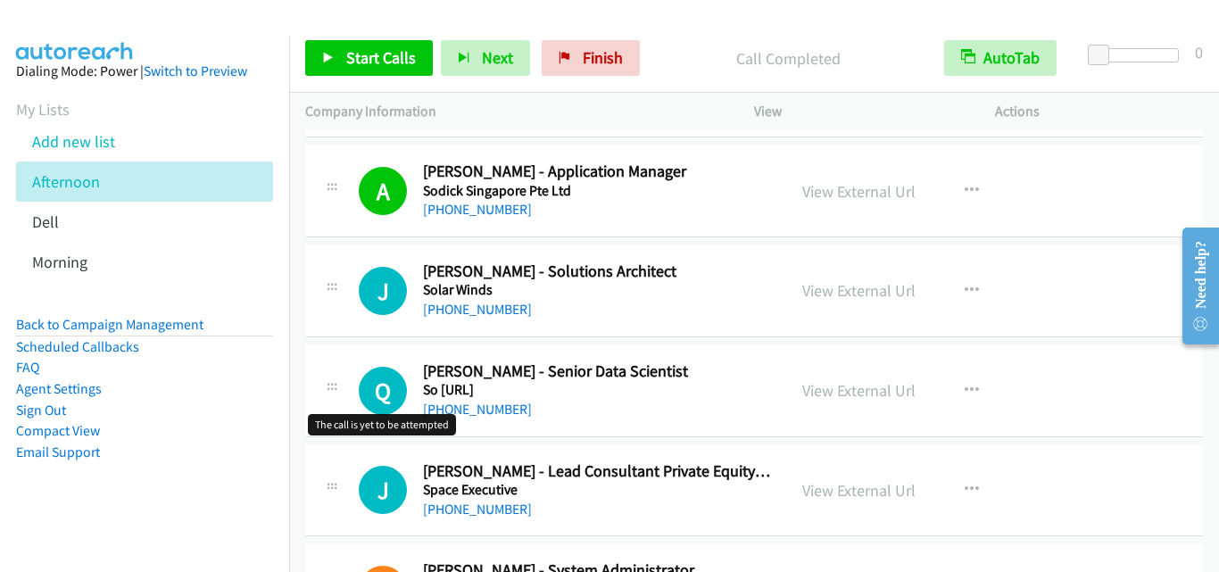
click at [373, 372] on h1 "Q" at bounding box center [383, 391] width 48 height 48
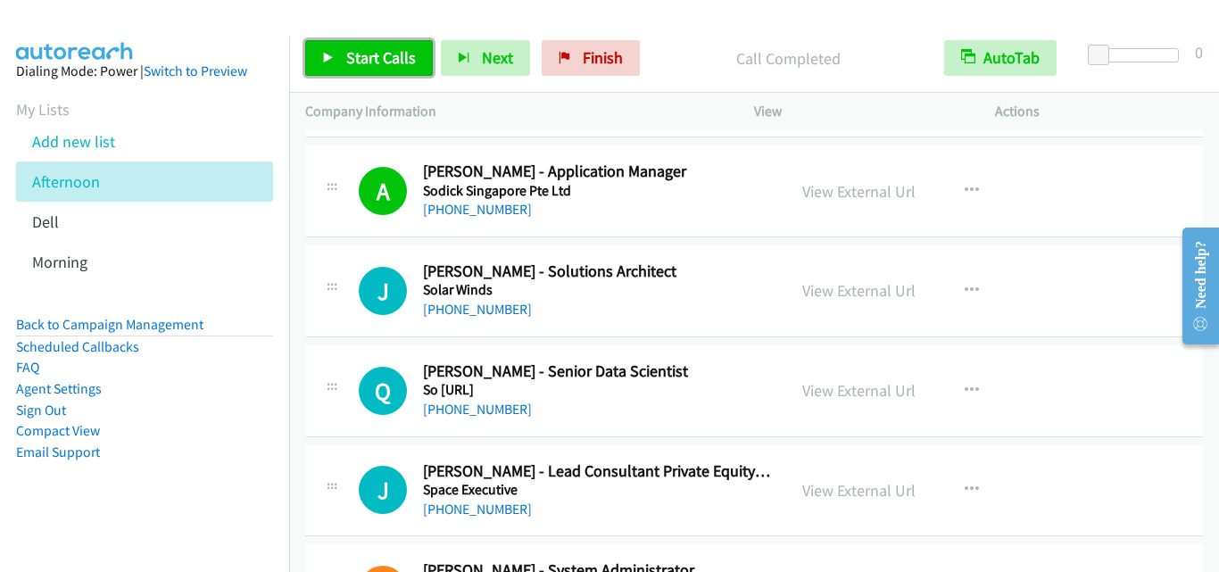
click at [344, 46] on link "Start Calls" at bounding box center [369, 58] width 128 height 36
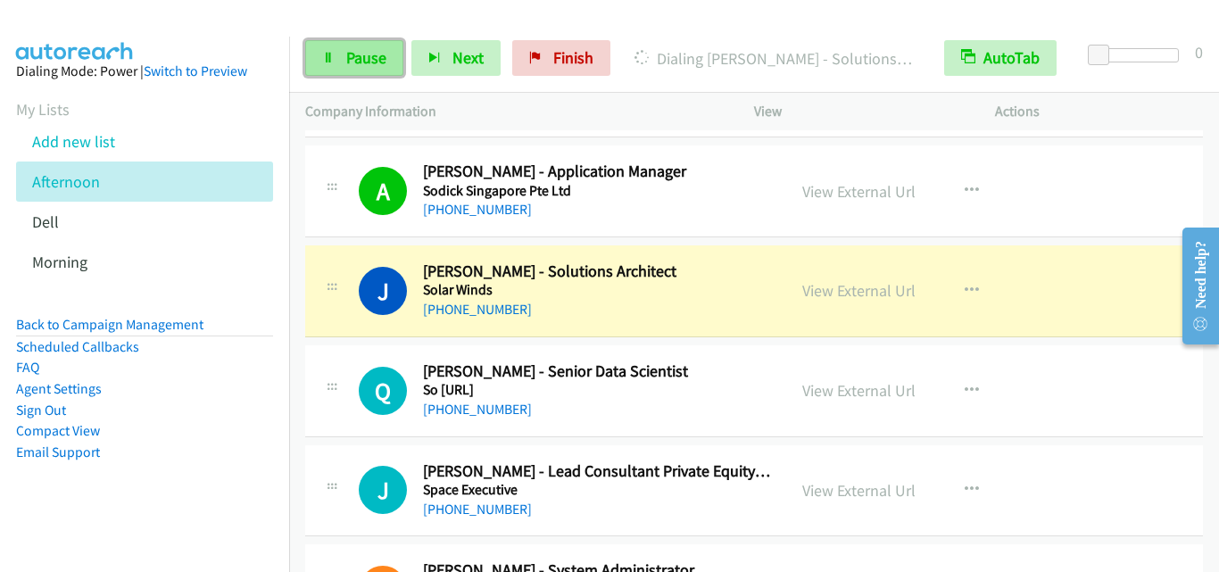
click at [337, 50] on link "Pause" at bounding box center [354, 58] width 98 height 36
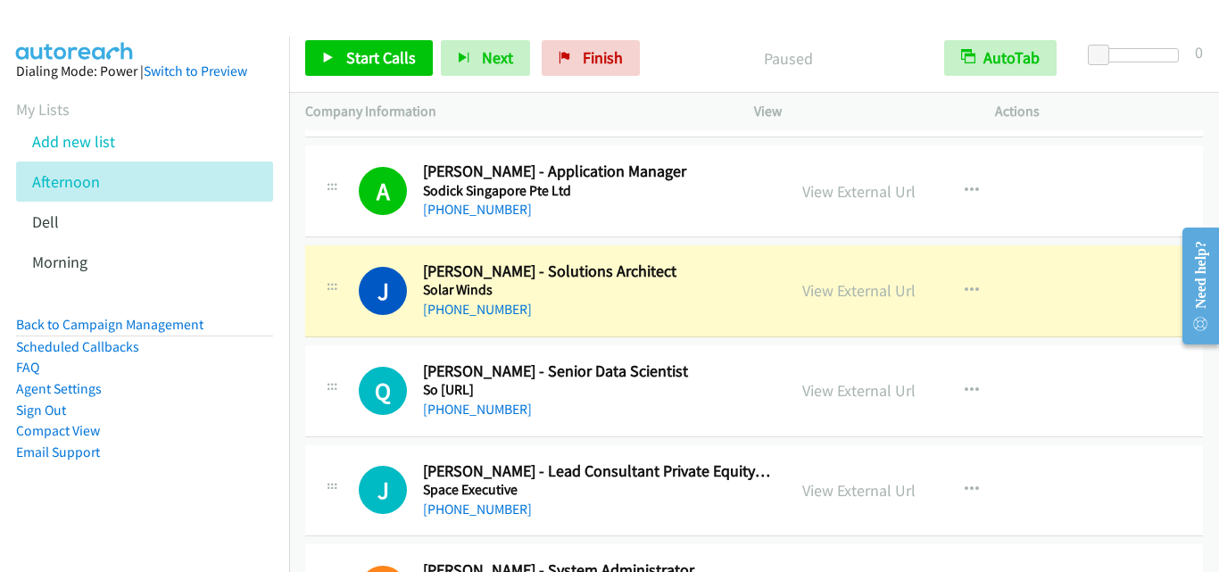
click at [368, 327] on div "J Callback Scheduled [PERSON_NAME] - Solutions Architect Solar Winds [GEOGRAPHI…" at bounding box center [754, 291] width 898 height 92
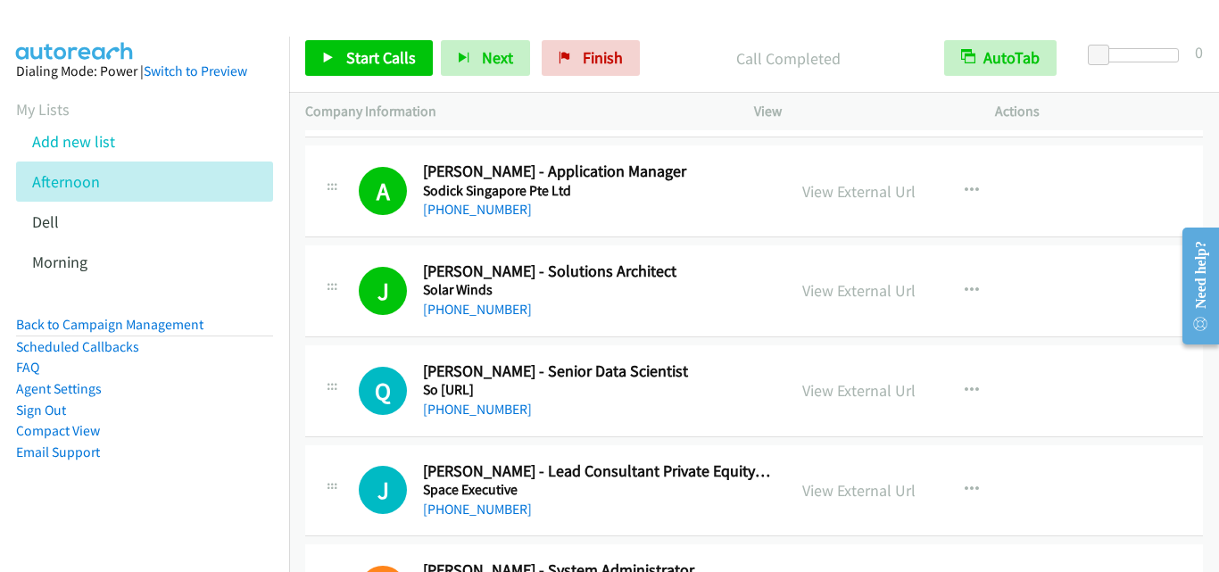
click at [381, 353] on div "Q Callback Scheduled [PERSON_NAME] - Senior Data Scientist So [URL] [GEOGRAPHIC…" at bounding box center [754, 391] width 898 height 92
click at [380, 48] on span "Start Calls" at bounding box center [381, 57] width 70 height 21
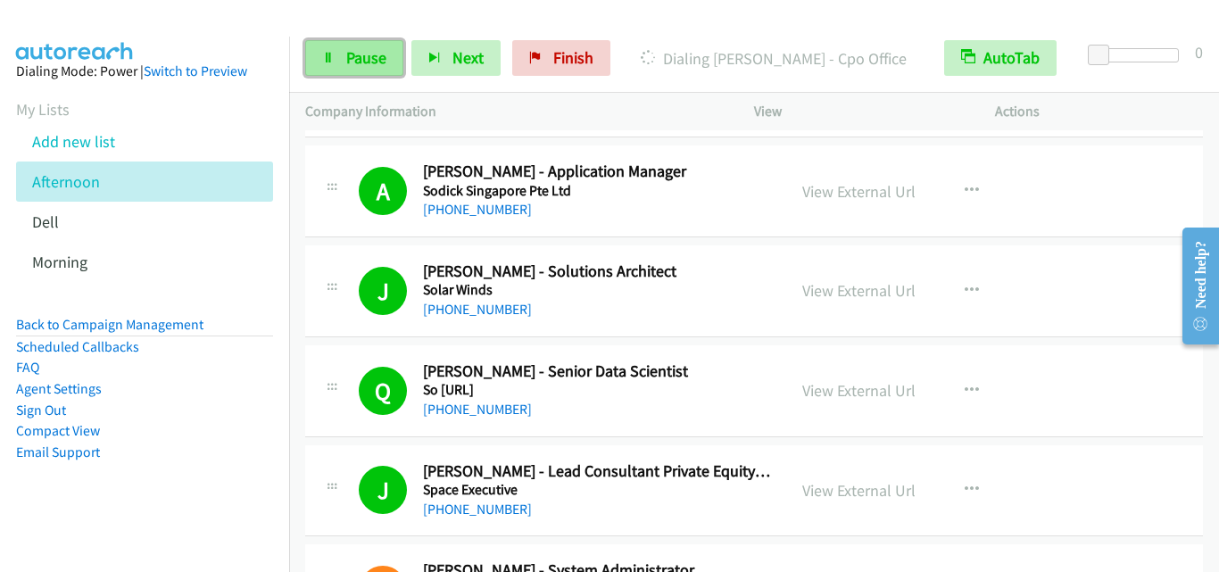
click at [362, 57] on span "Pause" at bounding box center [366, 57] width 40 height 21
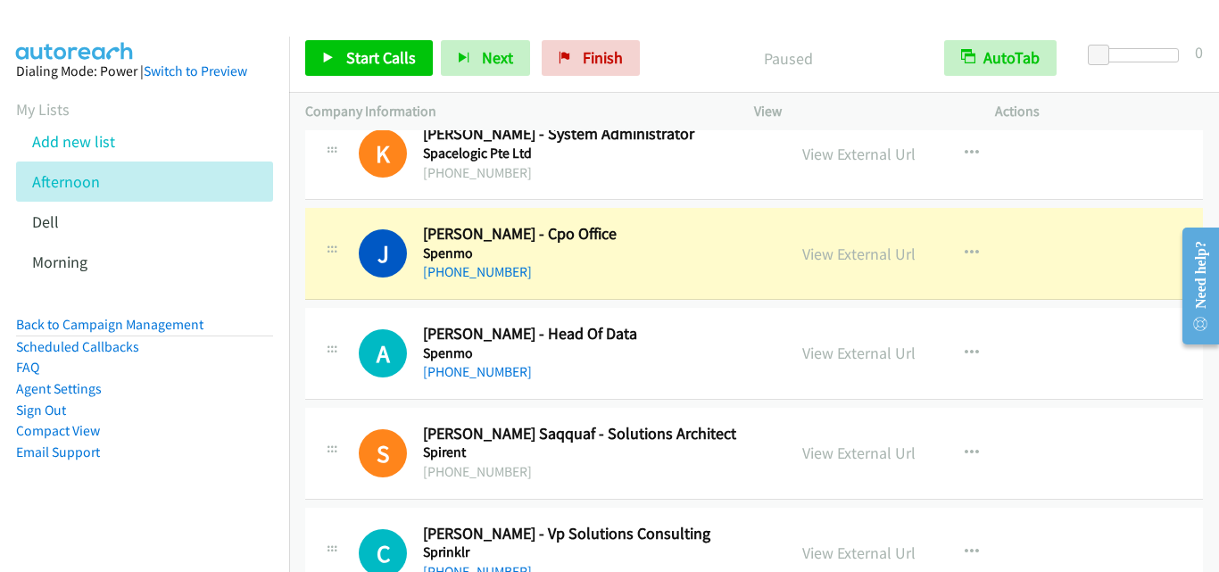
scroll to position [2232, 0]
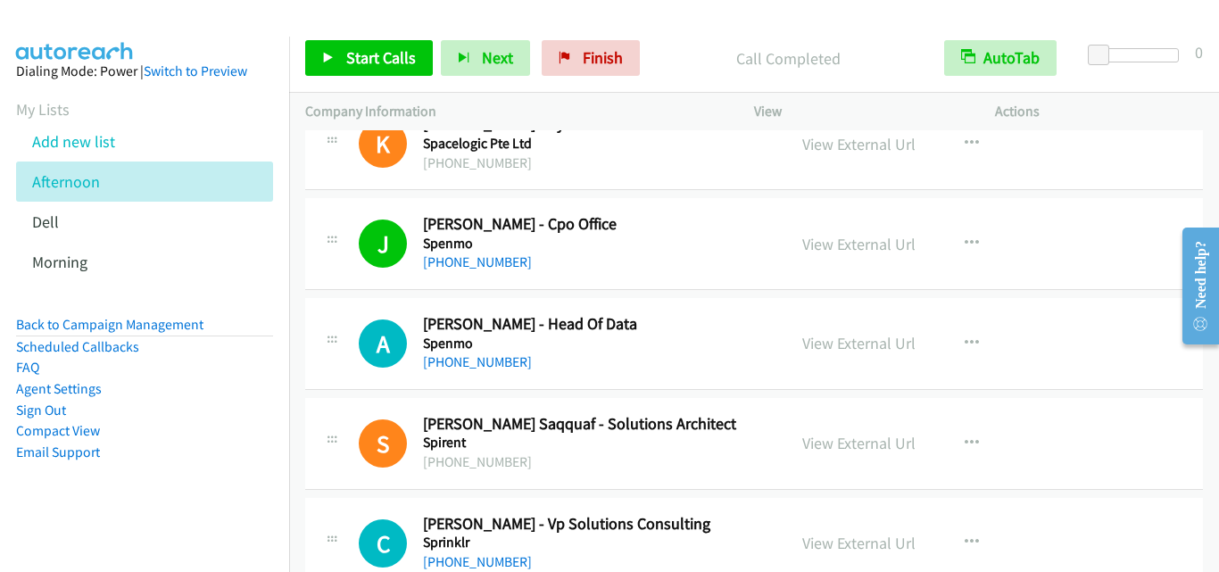
click at [339, 364] on div "A Callback Scheduled [PERSON_NAME] - Head Of Data Spenmo [GEOGRAPHIC_DATA]/[GEO…" at bounding box center [545, 343] width 449 height 59
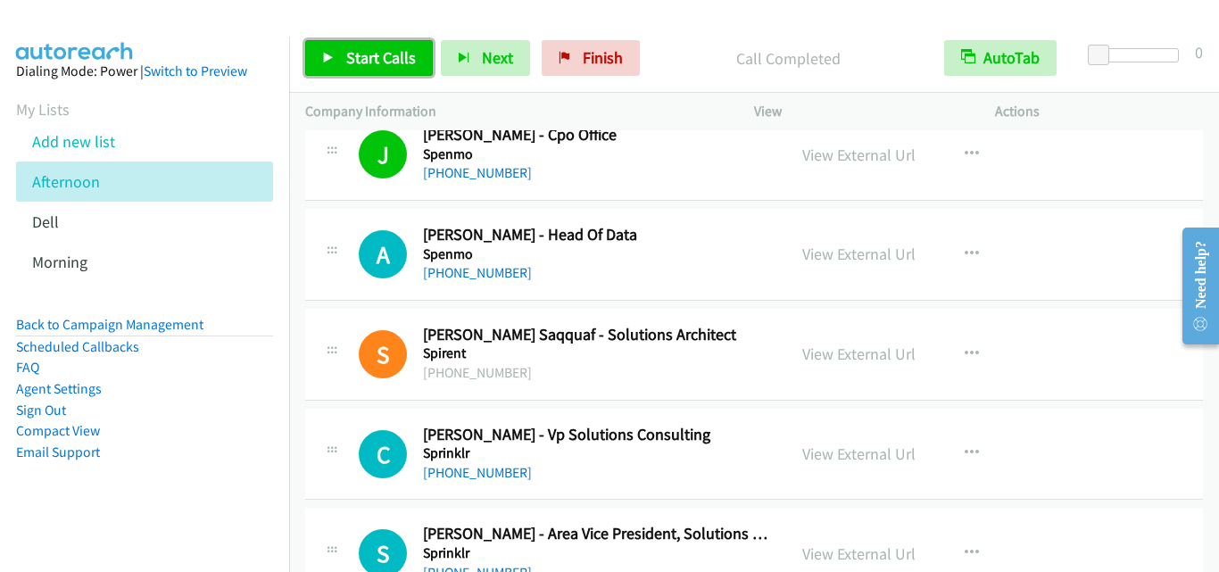
click at [348, 59] on span "Start Calls" at bounding box center [381, 57] width 70 height 21
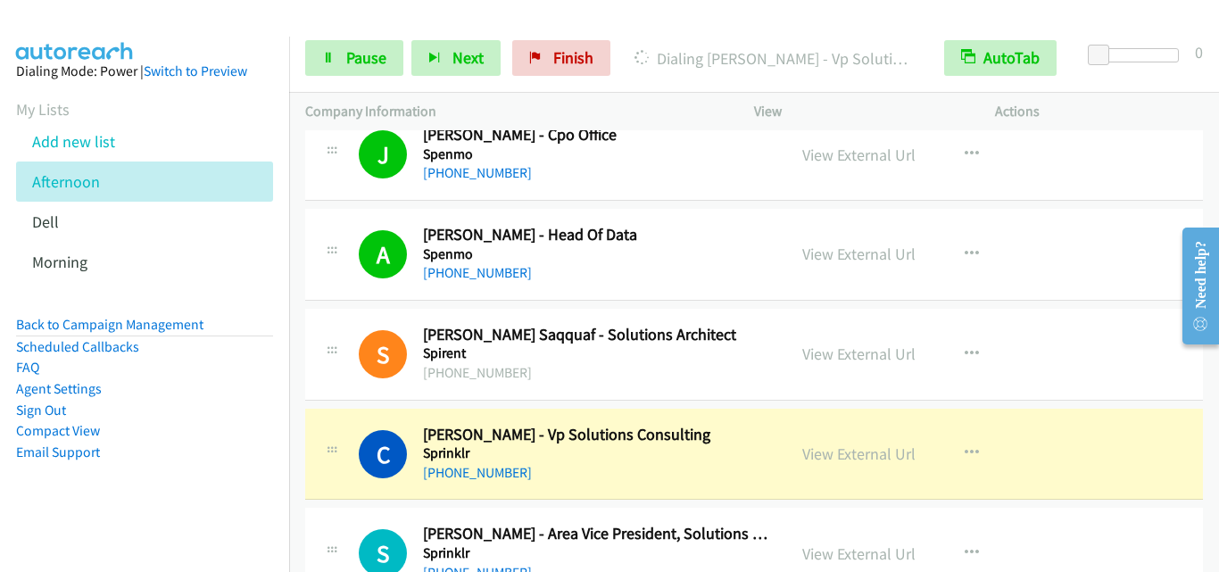
drag, startPoint x: 368, startPoint y: 392, endPoint x: 370, endPoint y: 383, distance: 9.1
click at [363, 57] on span "Pause" at bounding box center [366, 57] width 40 height 21
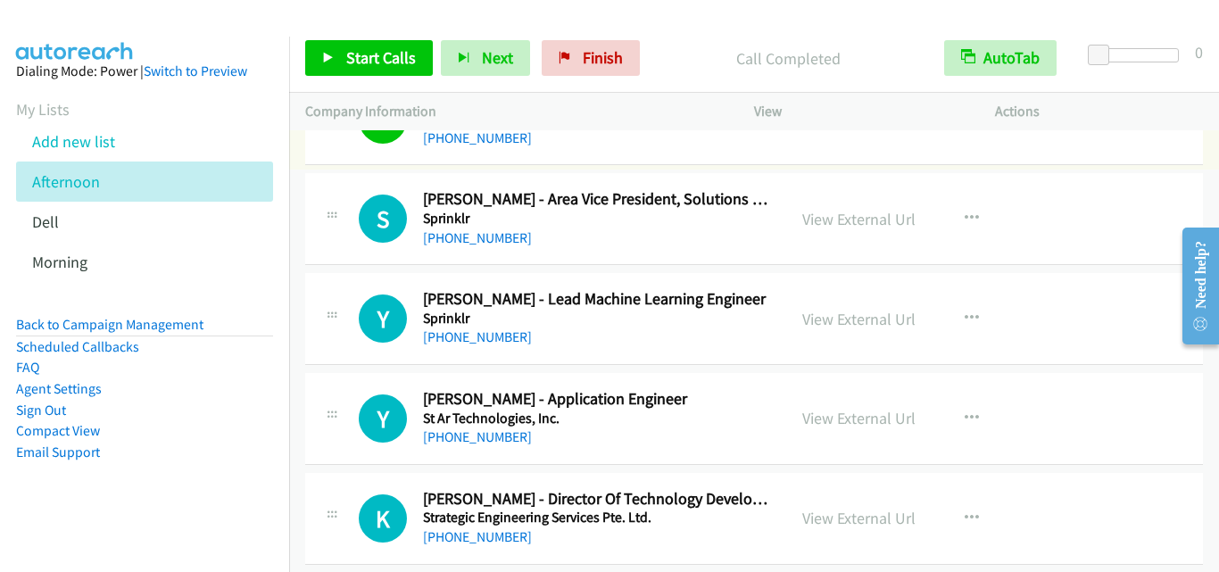
scroll to position [2678, 0]
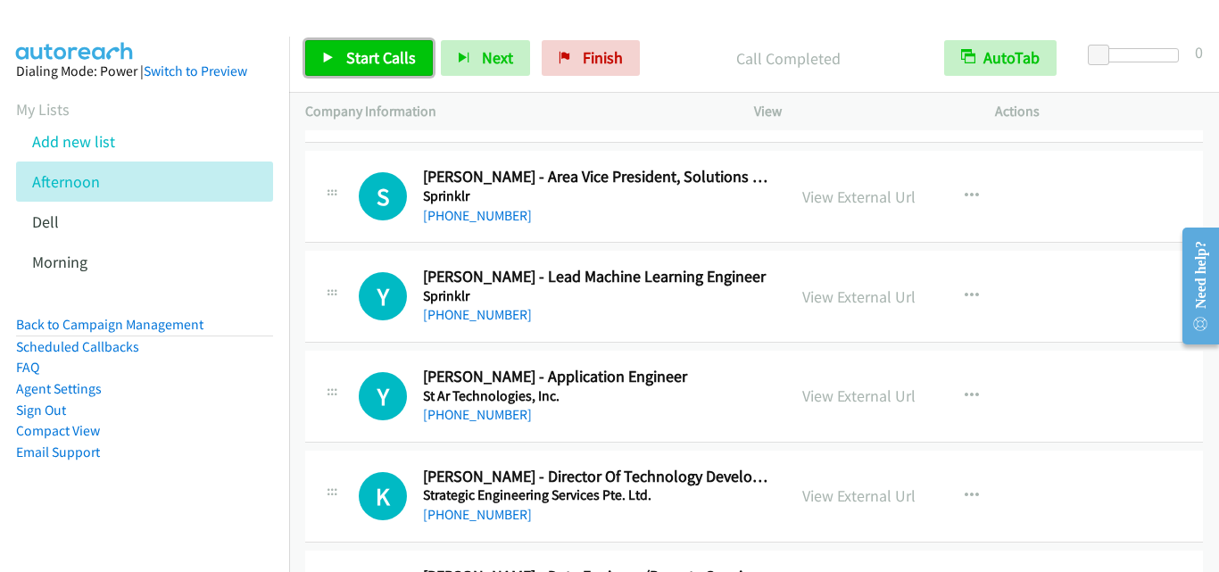
click at [354, 67] on span "Start Calls" at bounding box center [381, 57] width 70 height 21
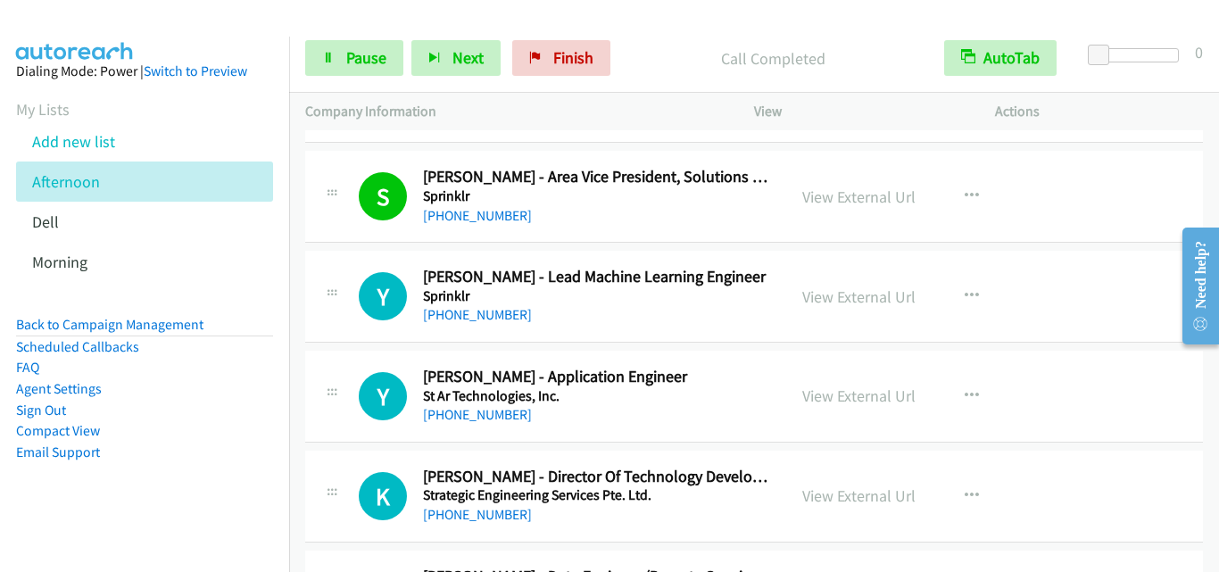
click at [378, 334] on div "Y Callback Scheduled [PERSON_NAME] - Lead Machine Learning Engineer Sprinklr [G…" at bounding box center [754, 297] width 898 height 92
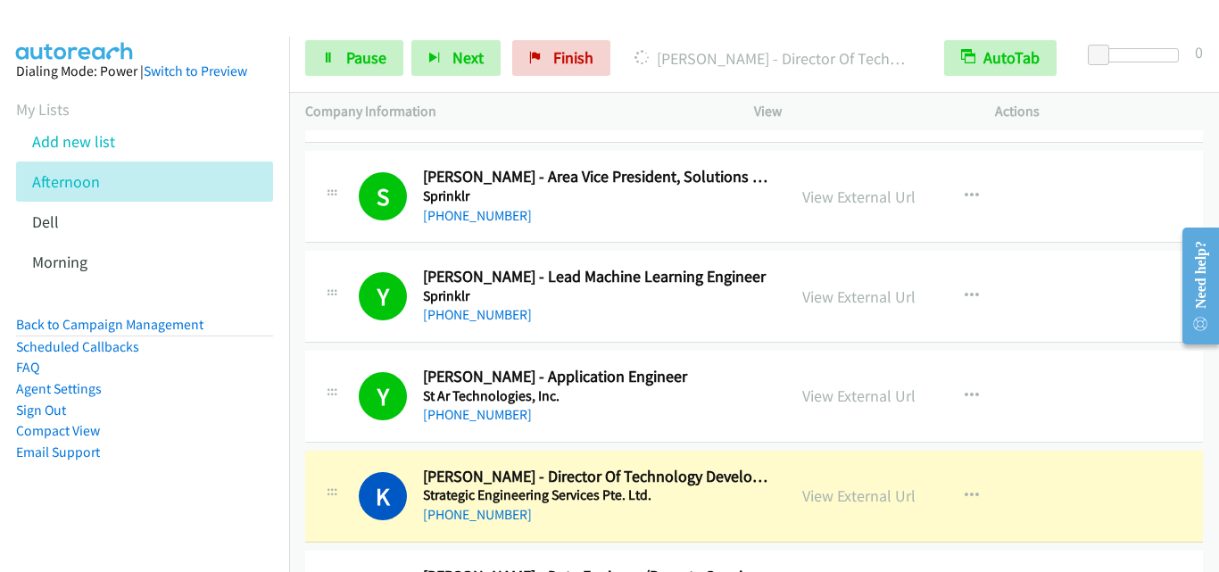
drag, startPoint x: 330, startPoint y: 466, endPoint x: 362, endPoint y: 462, distance: 31.6
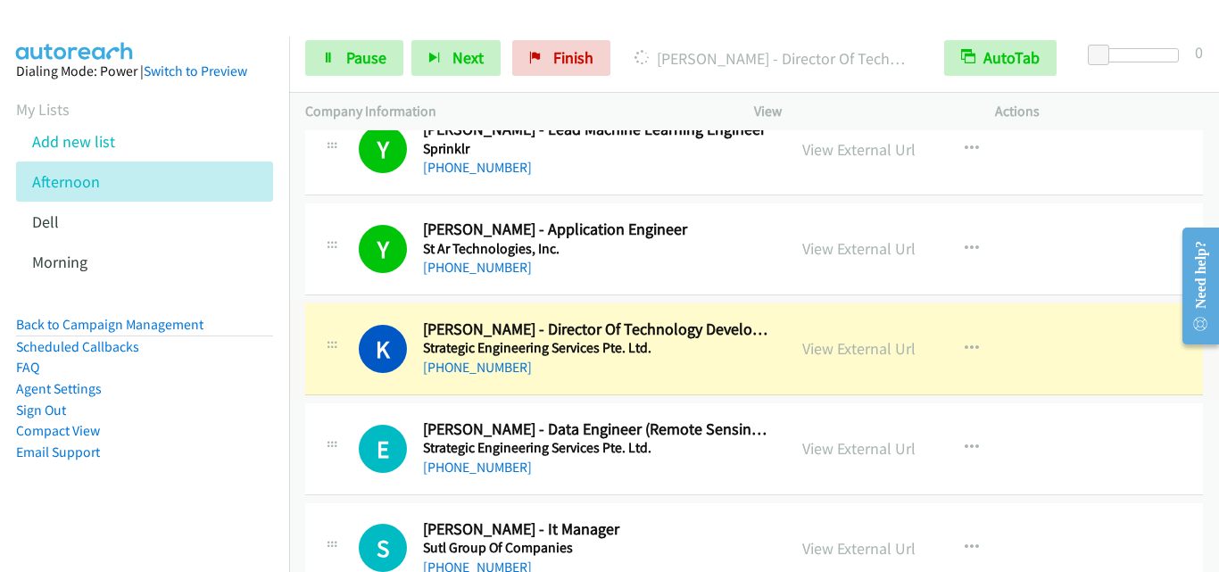
scroll to position [2857, 0]
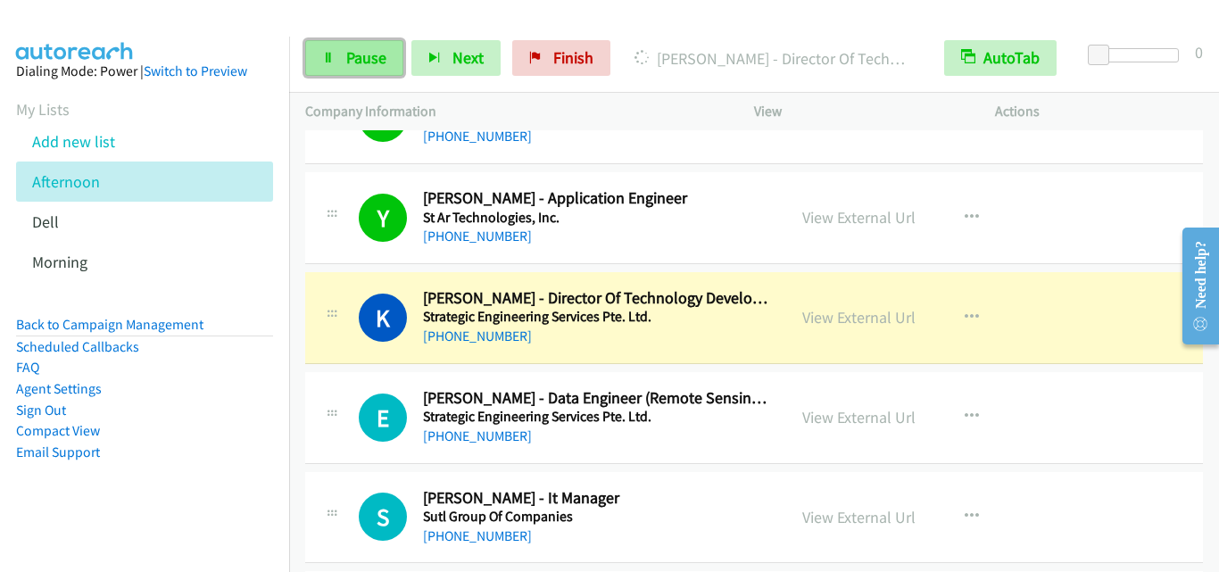
click at [336, 50] on link "Pause" at bounding box center [354, 58] width 98 height 36
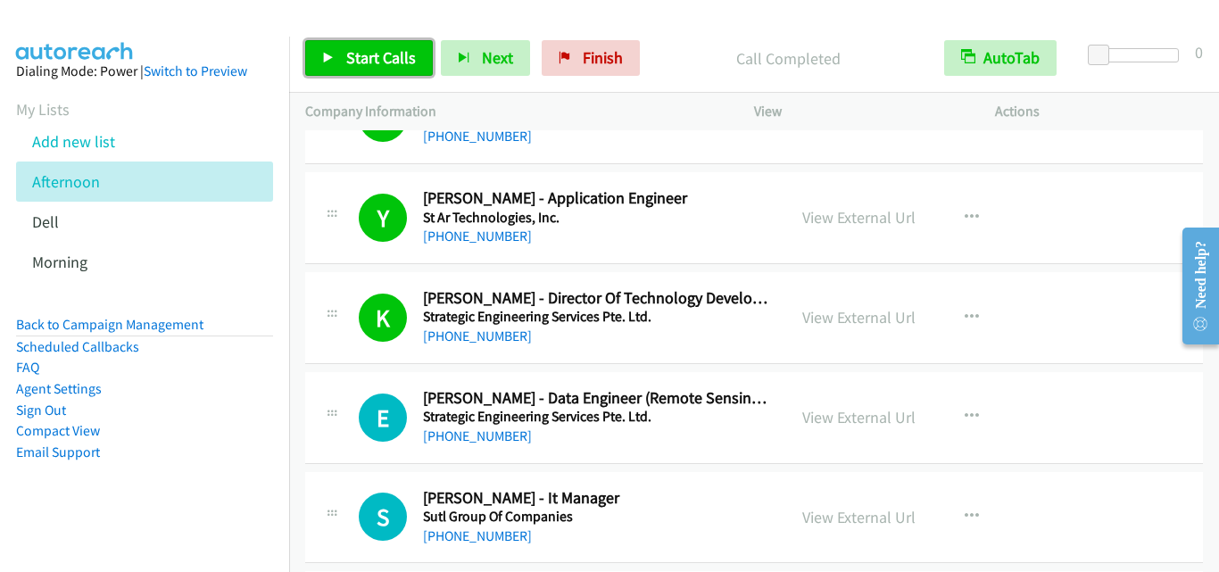
click at [337, 52] on link "Start Calls" at bounding box center [369, 58] width 128 height 36
click at [343, 354] on div "K Callback Scheduled [PERSON_NAME] - Director Of Technology Development Strateg…" at bounding box center [754, 318] width 898 height 92
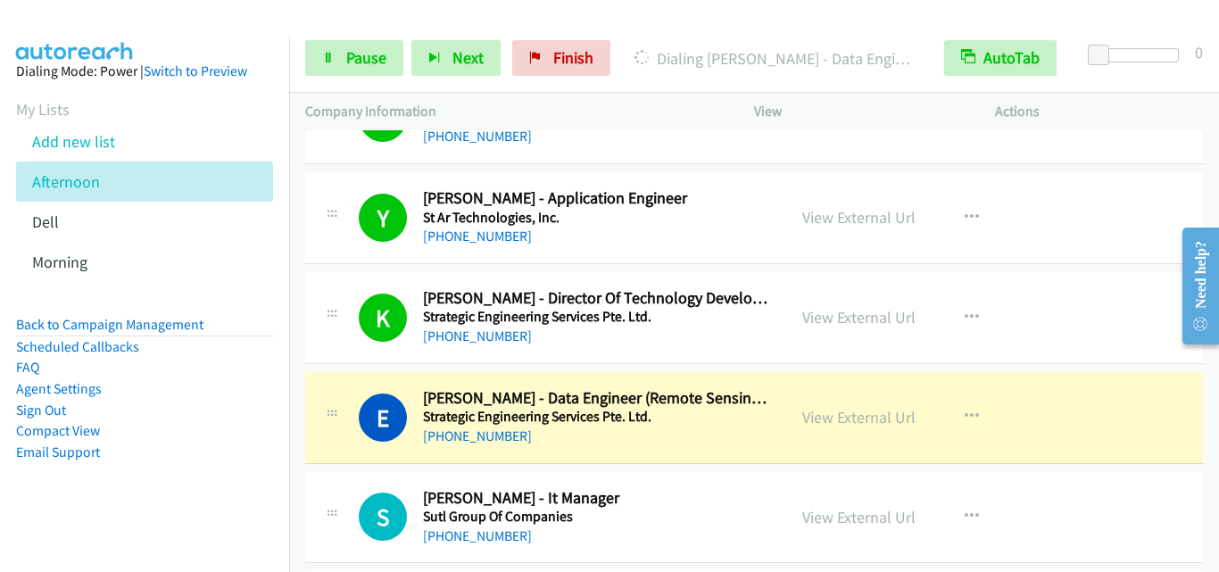
scroll to position [2946, 0]
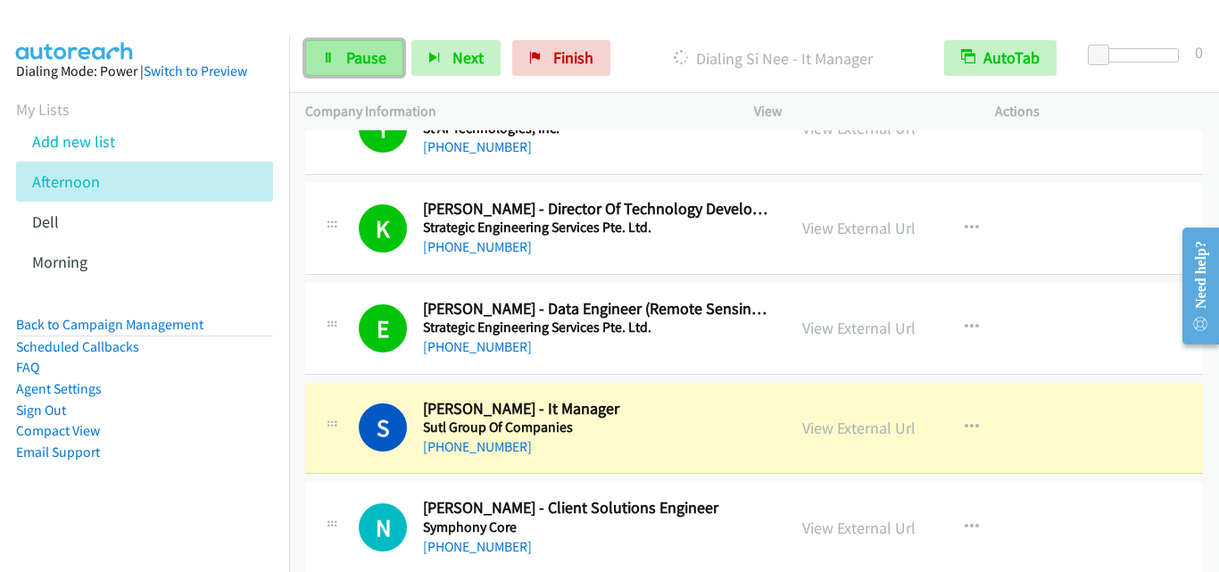
click at [369, 47] on span "Pause" at bounding box center [366, 57] width 40 height 21
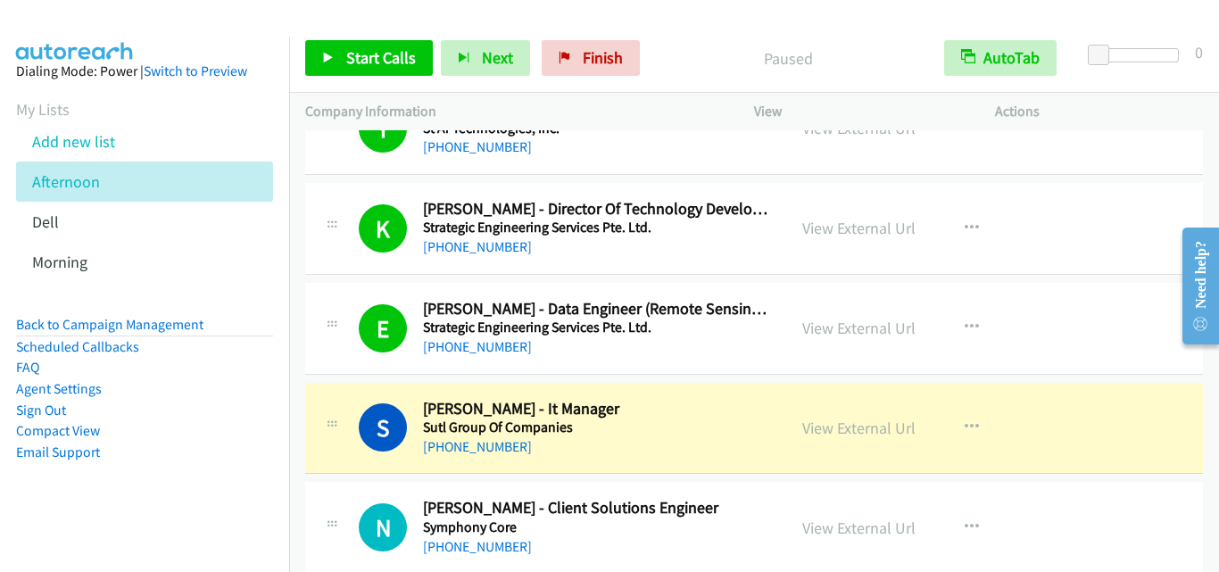
scroll to position [3035, 0]
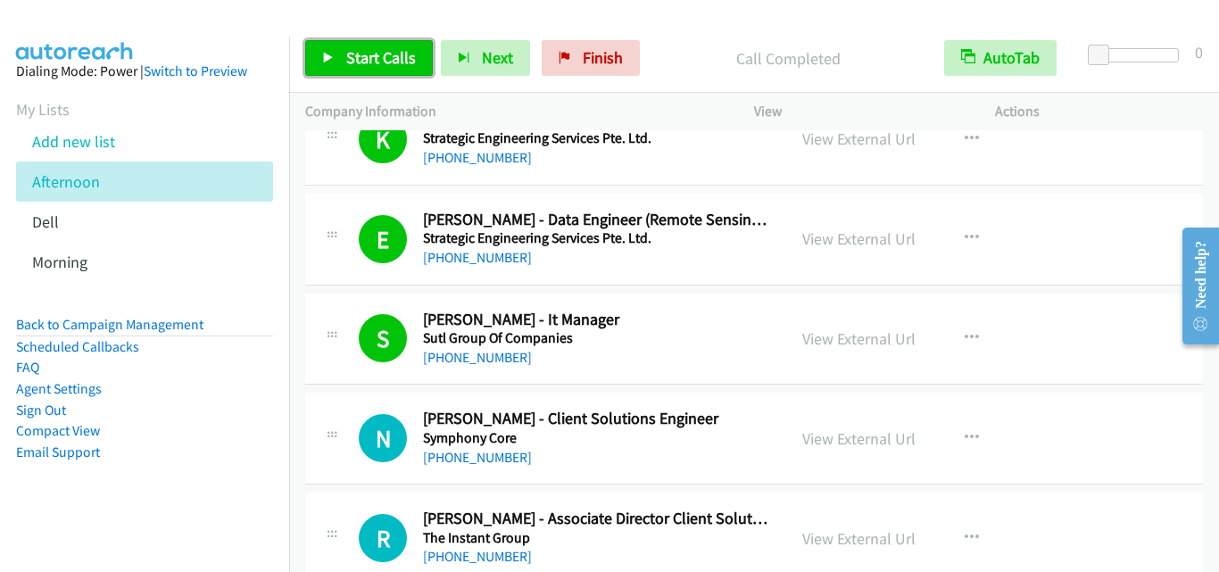
click at [405, 52] on span "Start Calls" at bounding box center [381, 57] width 70 height 21
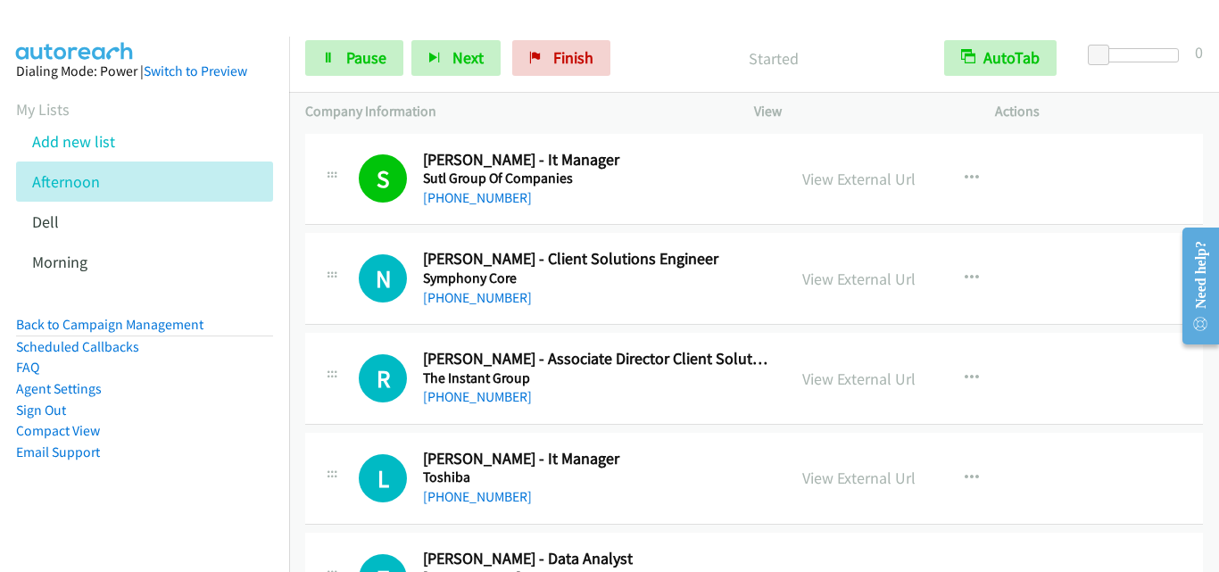
scroll to position [3214, 0]
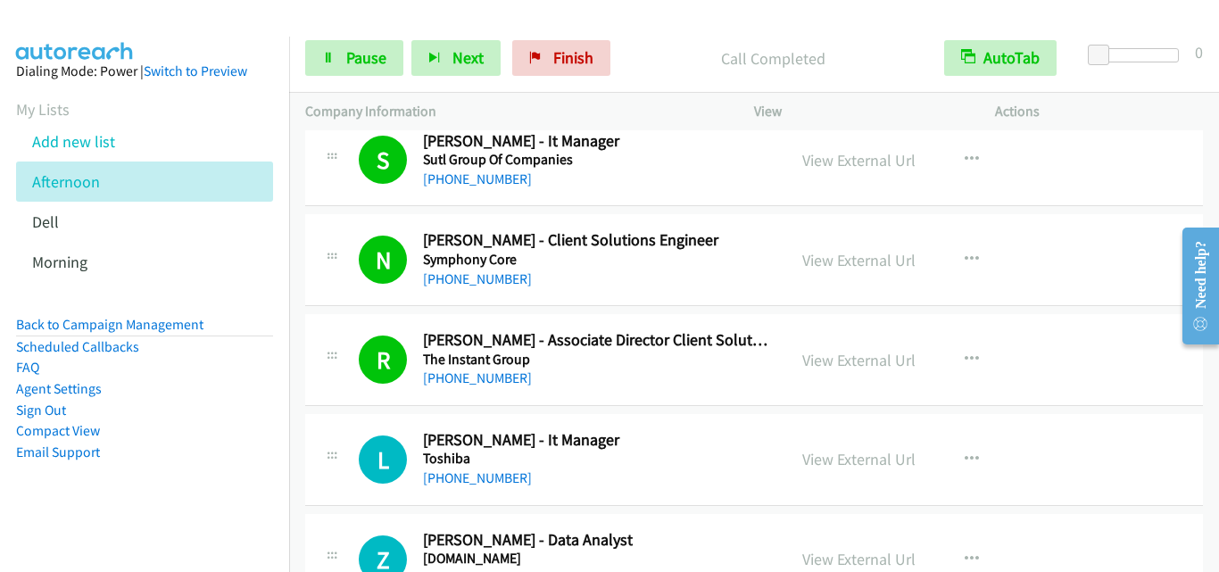
click at [368, 417] on div "L Callback Scheduled [PERSON_NAME] - It Manager Toshiba [GEOGRAPHIC_DATA]/[GEOG…" at bounding box center [754, 460] width 898 height 92
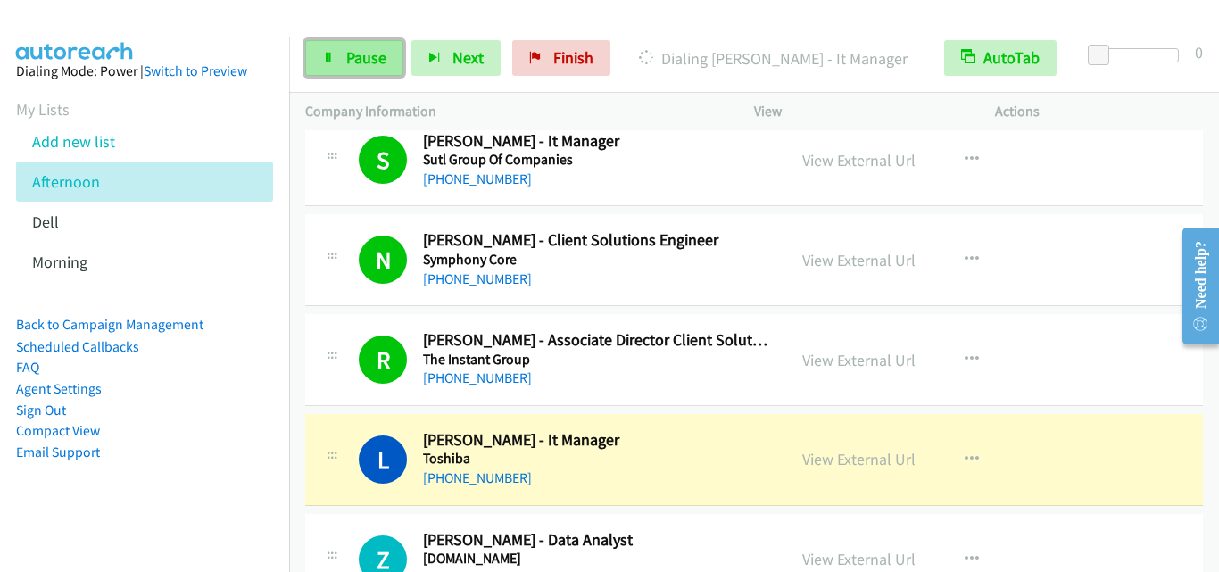
click at [387, 58] on link "Pause" at bounding box center [354, 58] width 98 height 36
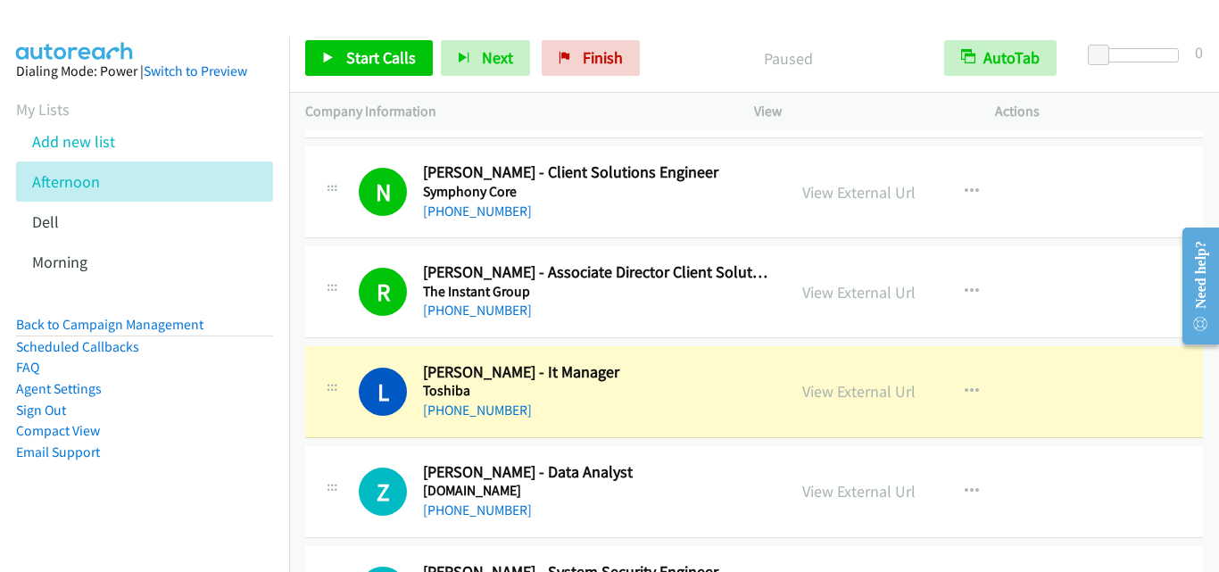
scroll to position [3392, 0]
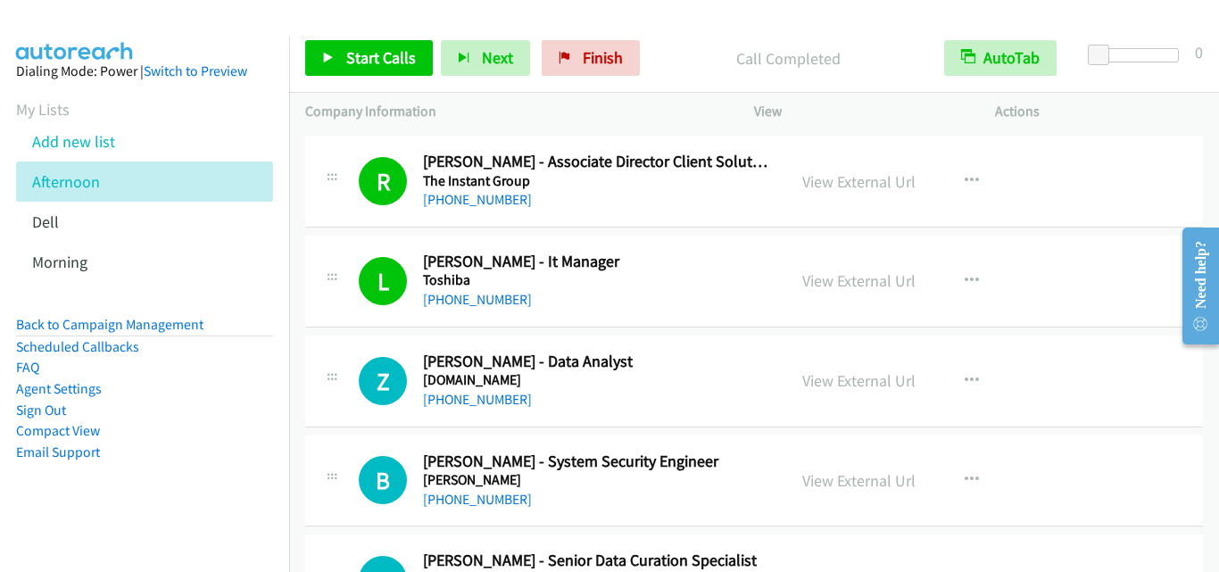
click at [325, 366] on div at bounding box center [331, 376] width 21 height 48
click at [354, 62] on span "Start Calls" at bounding box center [381, 57] width 70 height 21
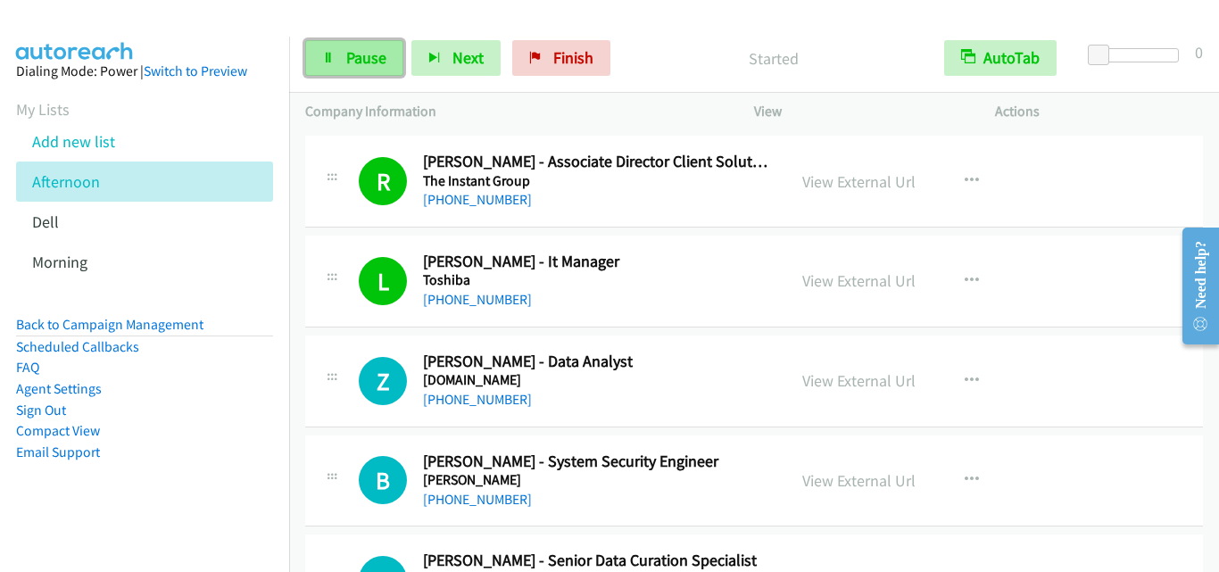
click at [364, 51] on span "Pause" at bounding box center [366, 57] width 40 height 21
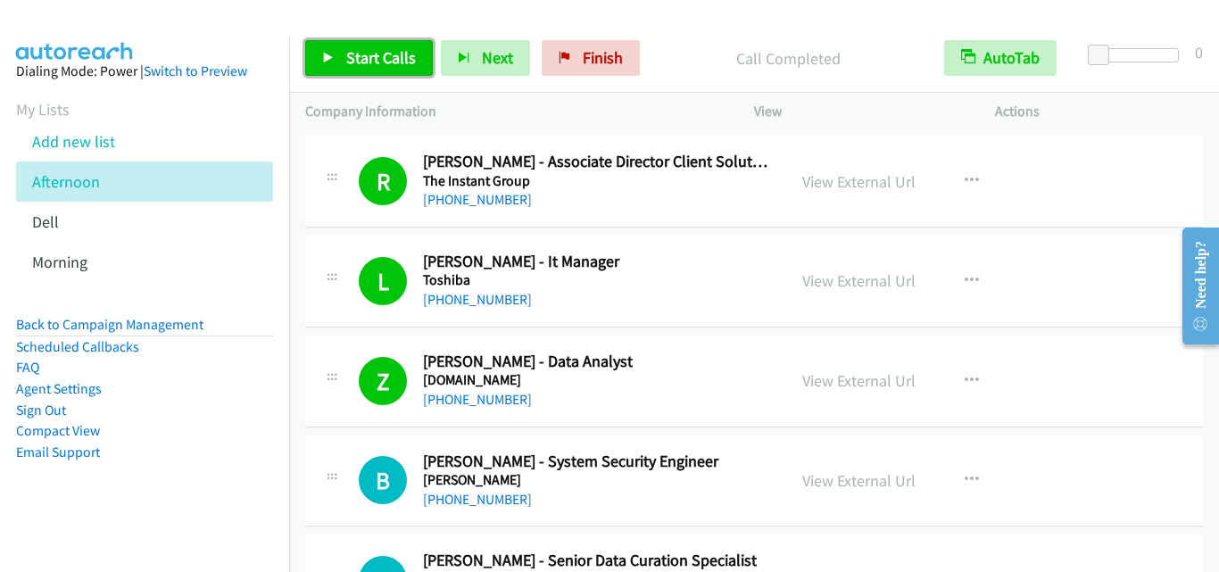
click at [362, 60] on span "Start Calls" at bounding box center [381, 57] width 70 height 21
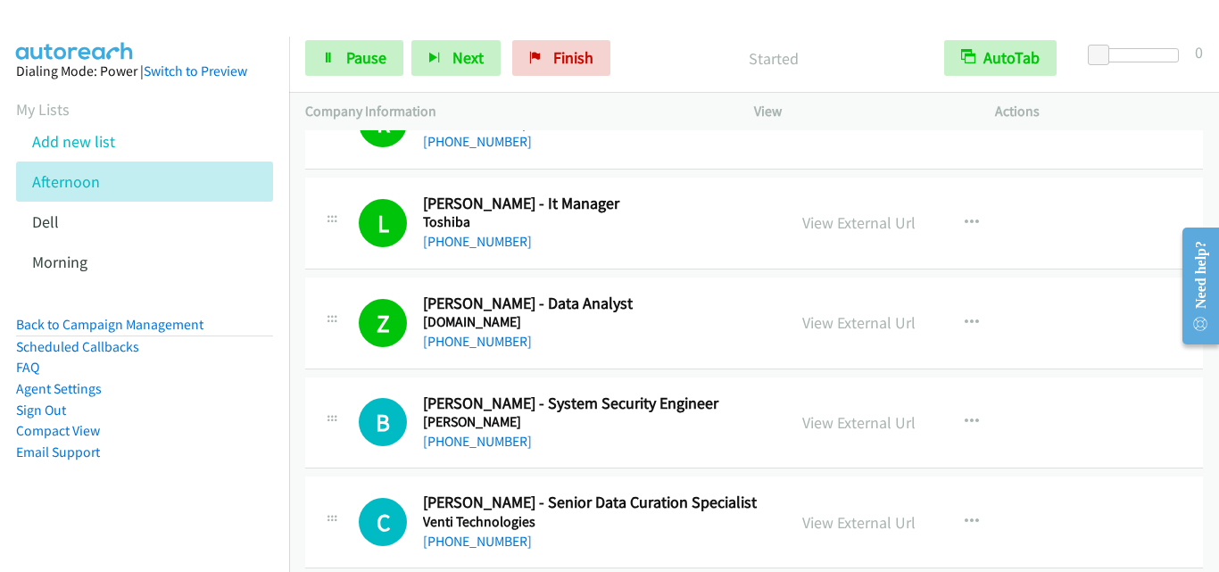
scroll to position [3482, 0]
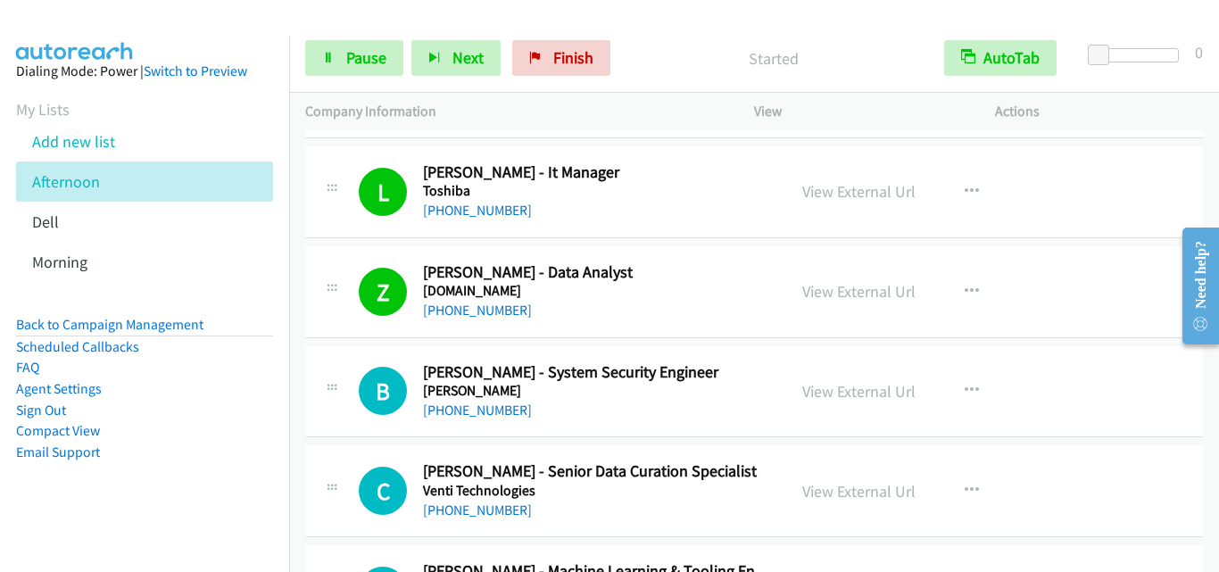
click at [327, 405] on div at bounding box center [331, 386] width 21 height 48
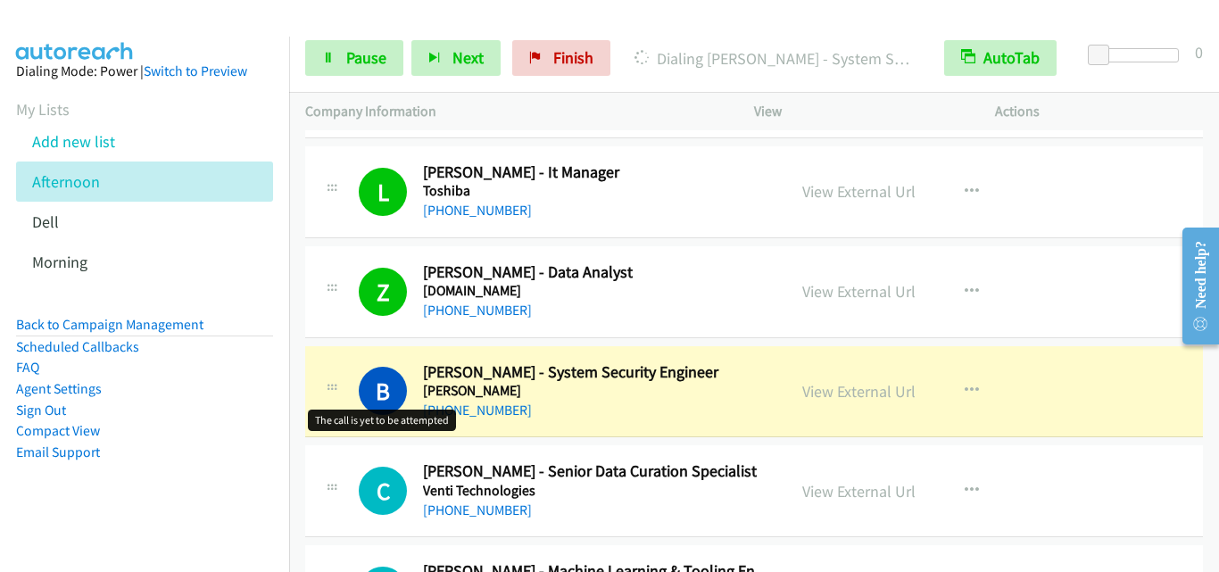
scroll to position [3571, 0]
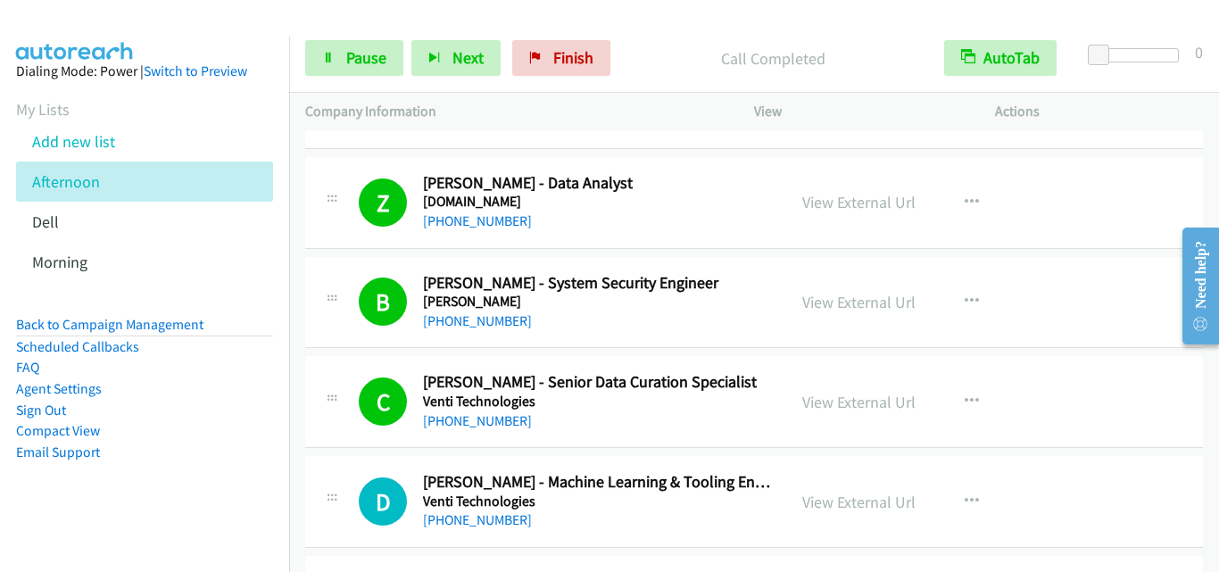
drag, startPoint x: 306, startPoint y: 464, endPoint x: 321, endPoint y: 464, distance: 15.2
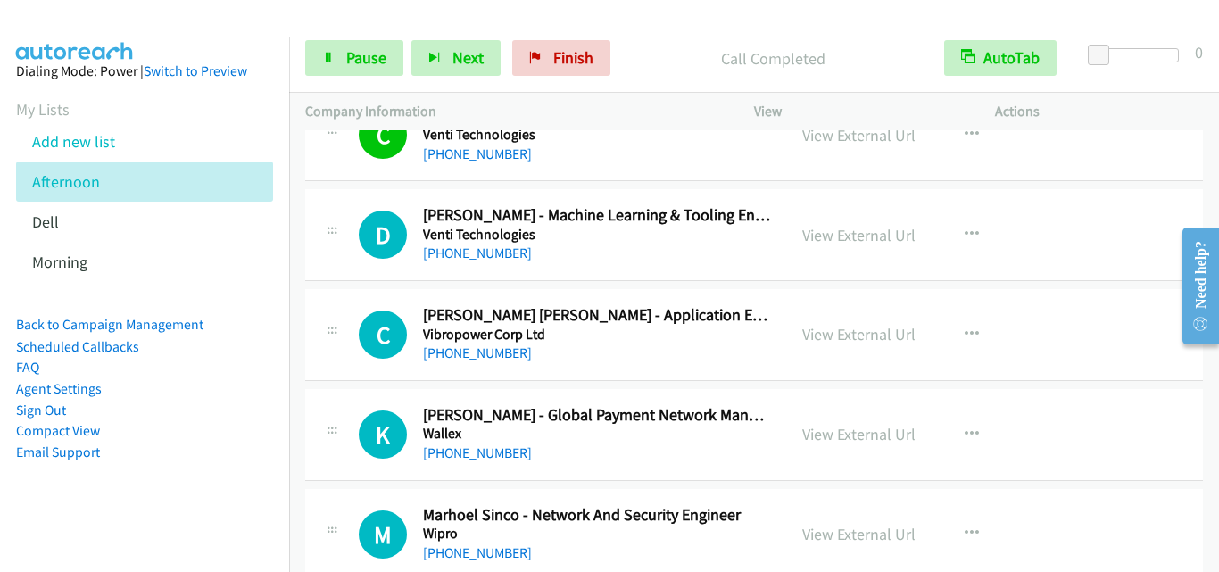
scroll to position [3839, 0]
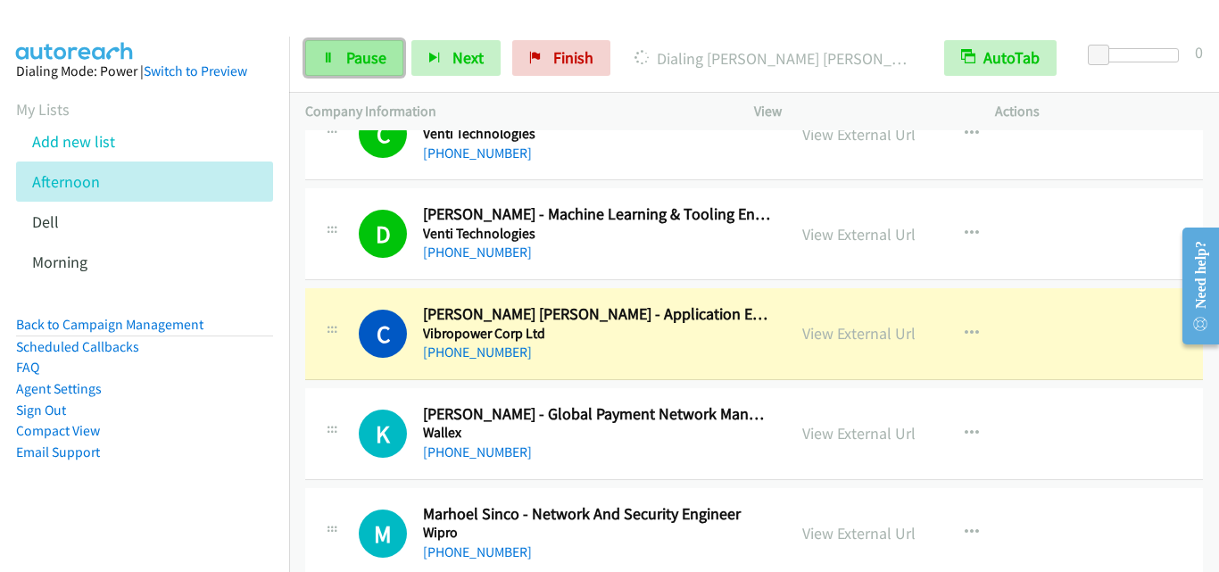
click at [352, 46] on link "Pause" at bounding box center [354, 58] width 98 height 36
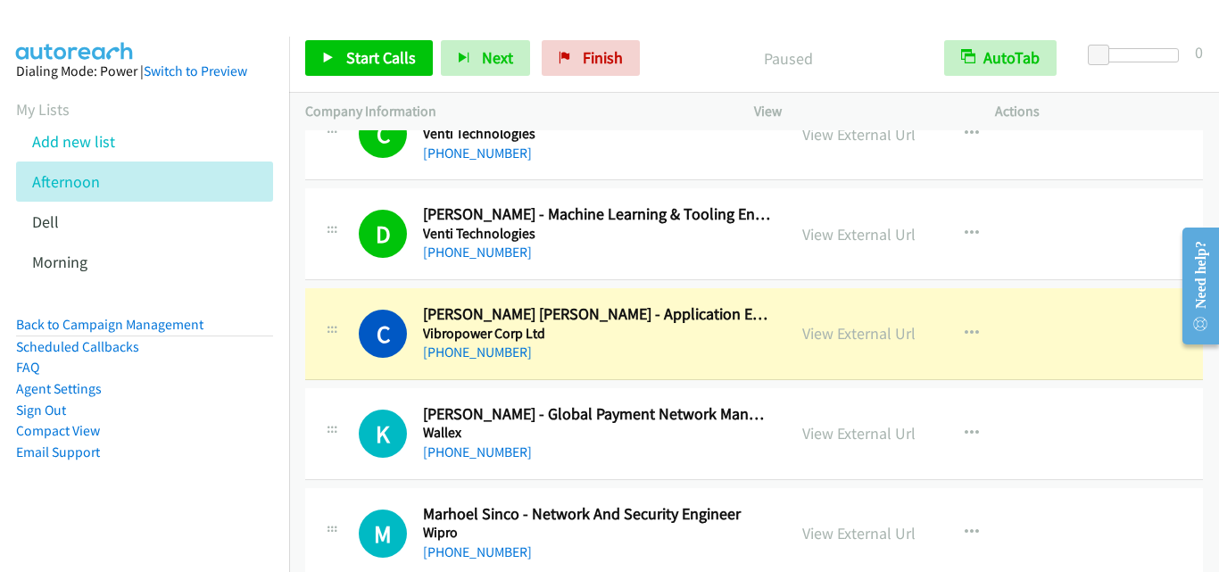
click at [371, 379] on div "C Callback Scheduled [PERSON_NAME] [PERSON_NAME] - Application Engineer Vibropo…" at bounding box center [754, 334] width 898 height 92
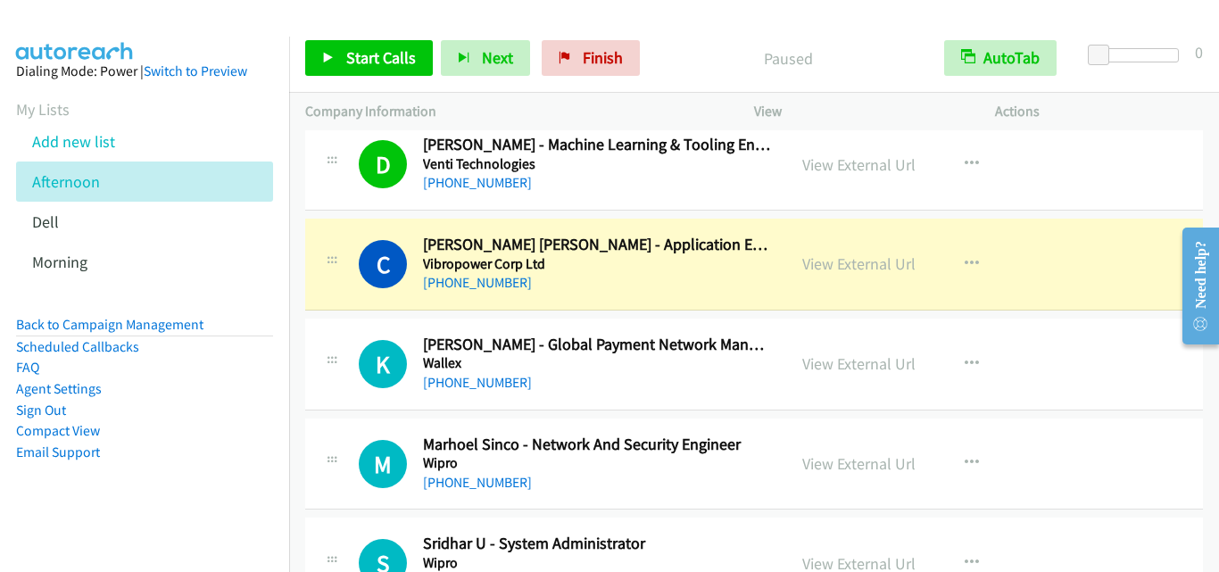
scroll to position [3928, 0]
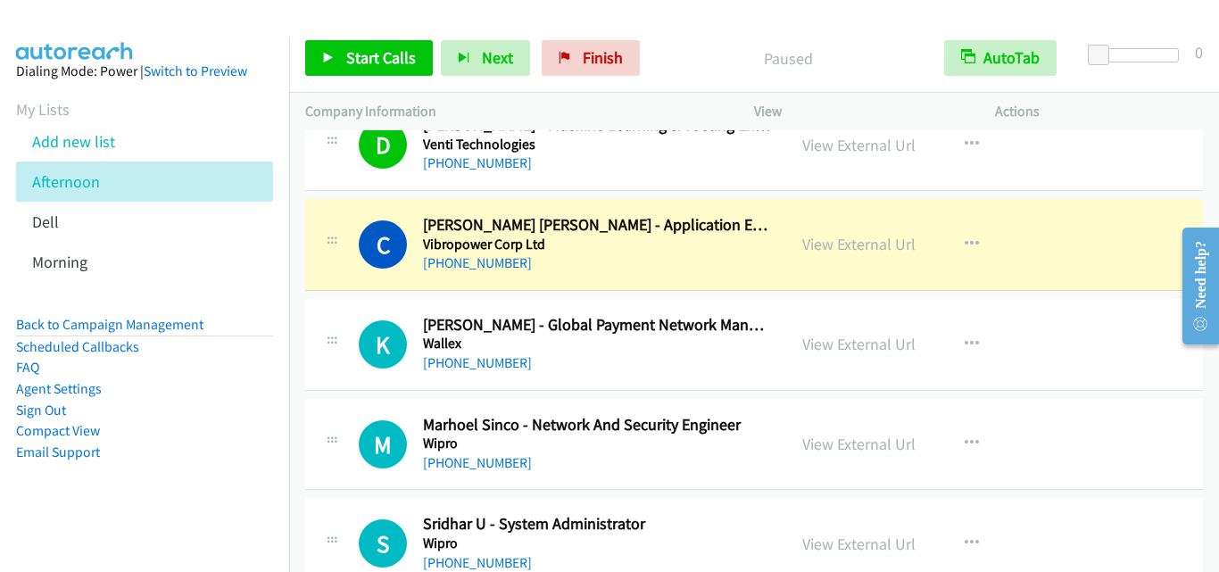
click at [343, 300] on div "K Callback Scheduled [PERSON_NAME] - Global Payment Network Manager Wallex [GEO…" at bounding box center [754, 345] width 898 height 92
